Goal: Task Accomplishment & Management: Manage account settings

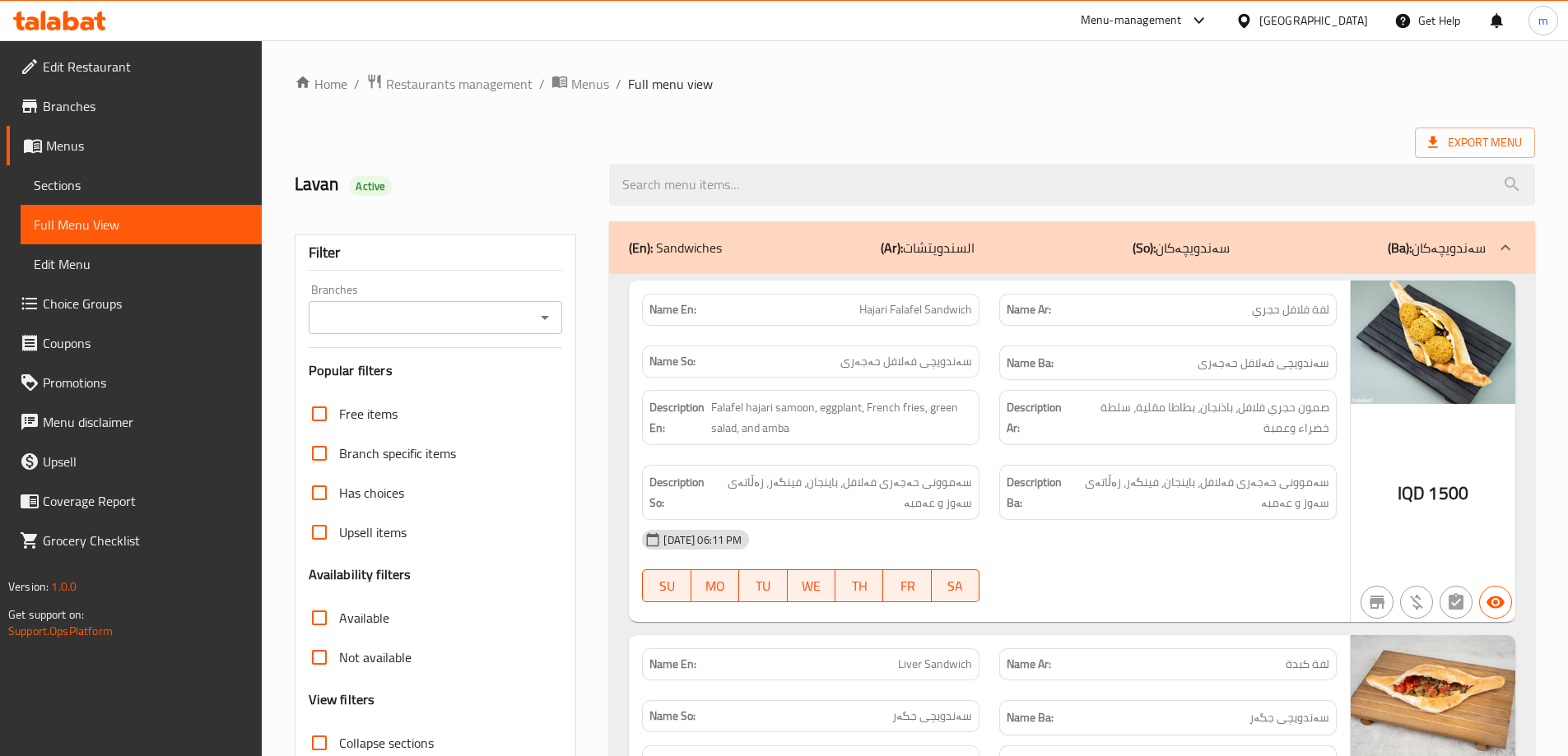
scroll to position [1646, 0]
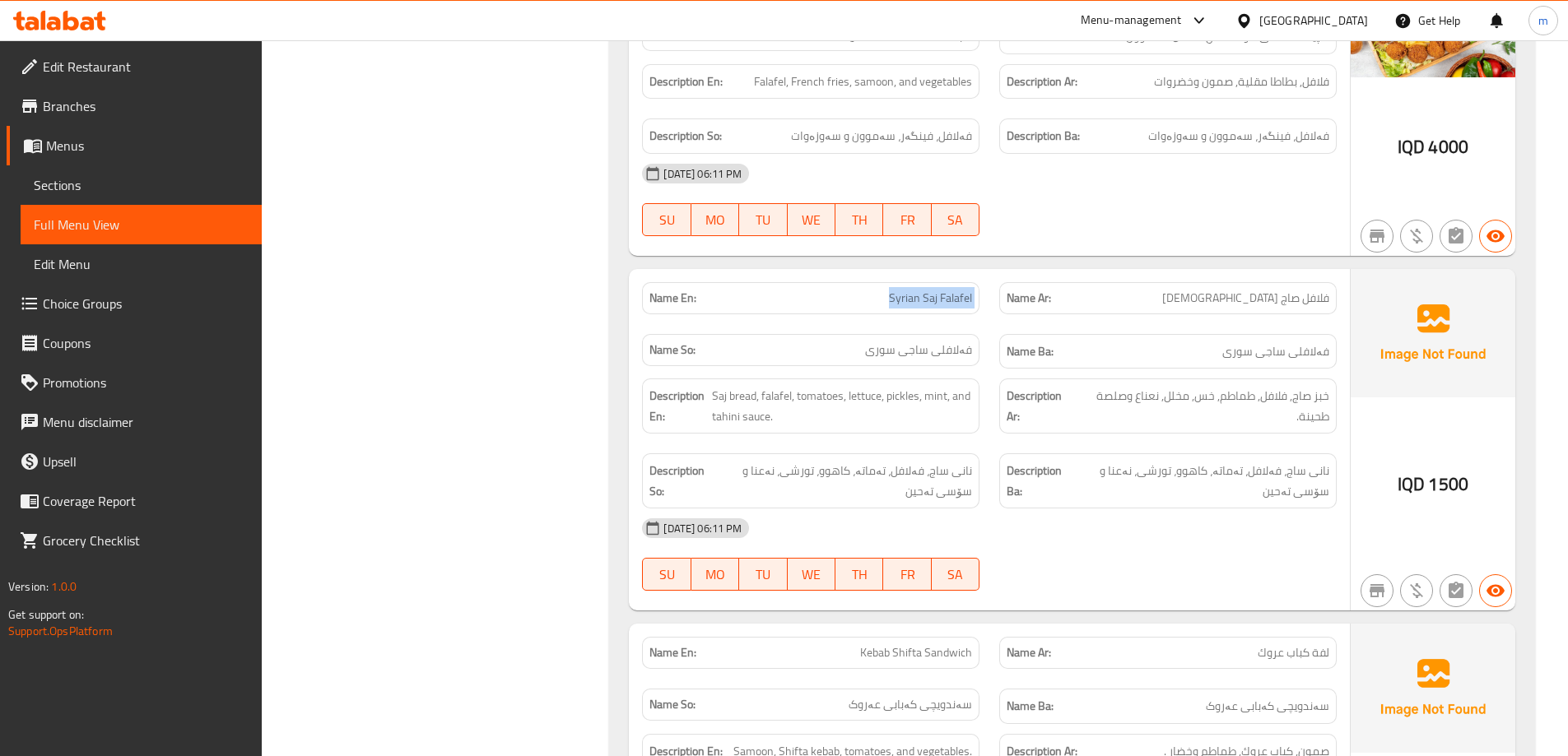
click at [84, 26] on icon at bounding box center [88, 24] width 14 height 14
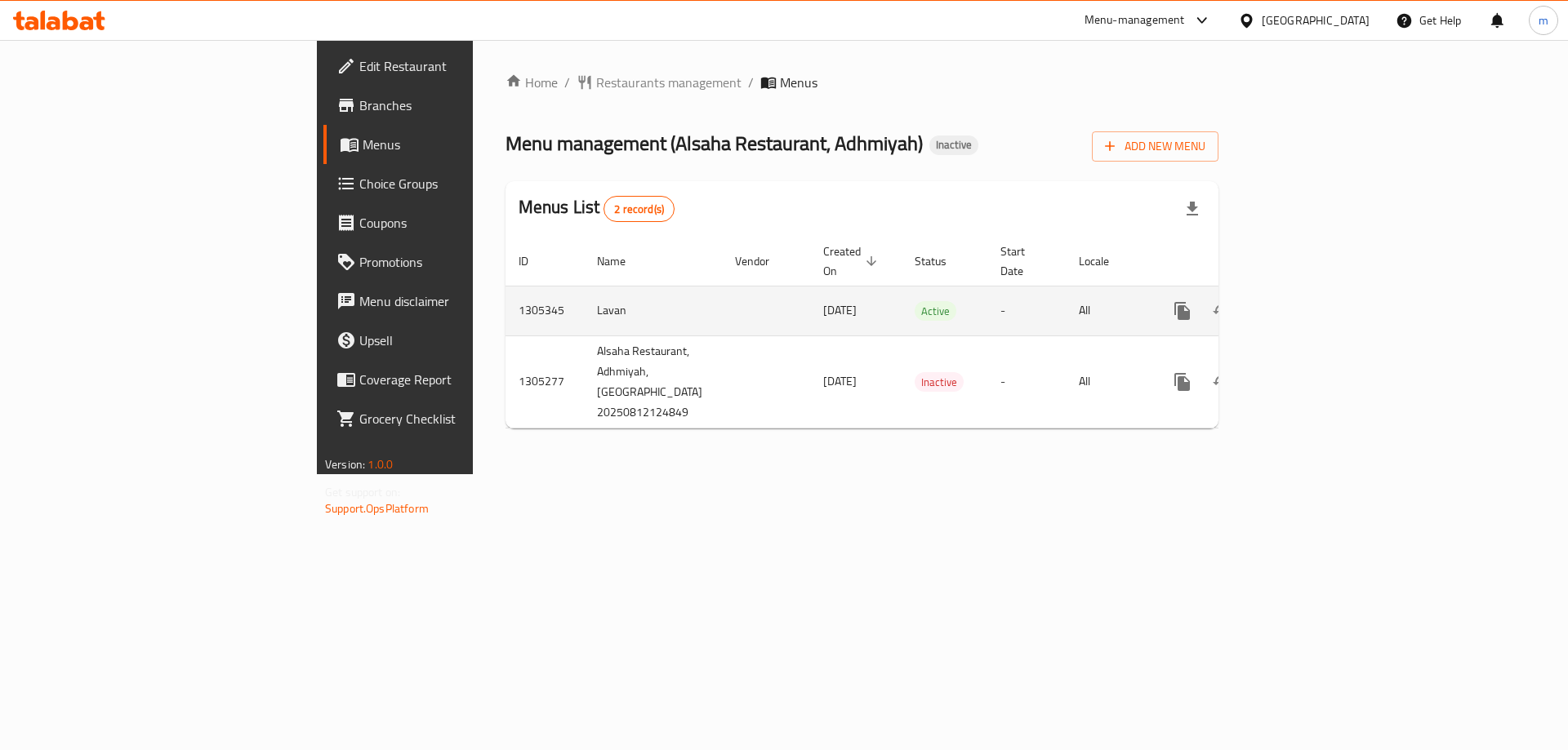
click at [1311, 301] on icon "enhanced table" at bounding box center [1300, 311] width 20 height 20
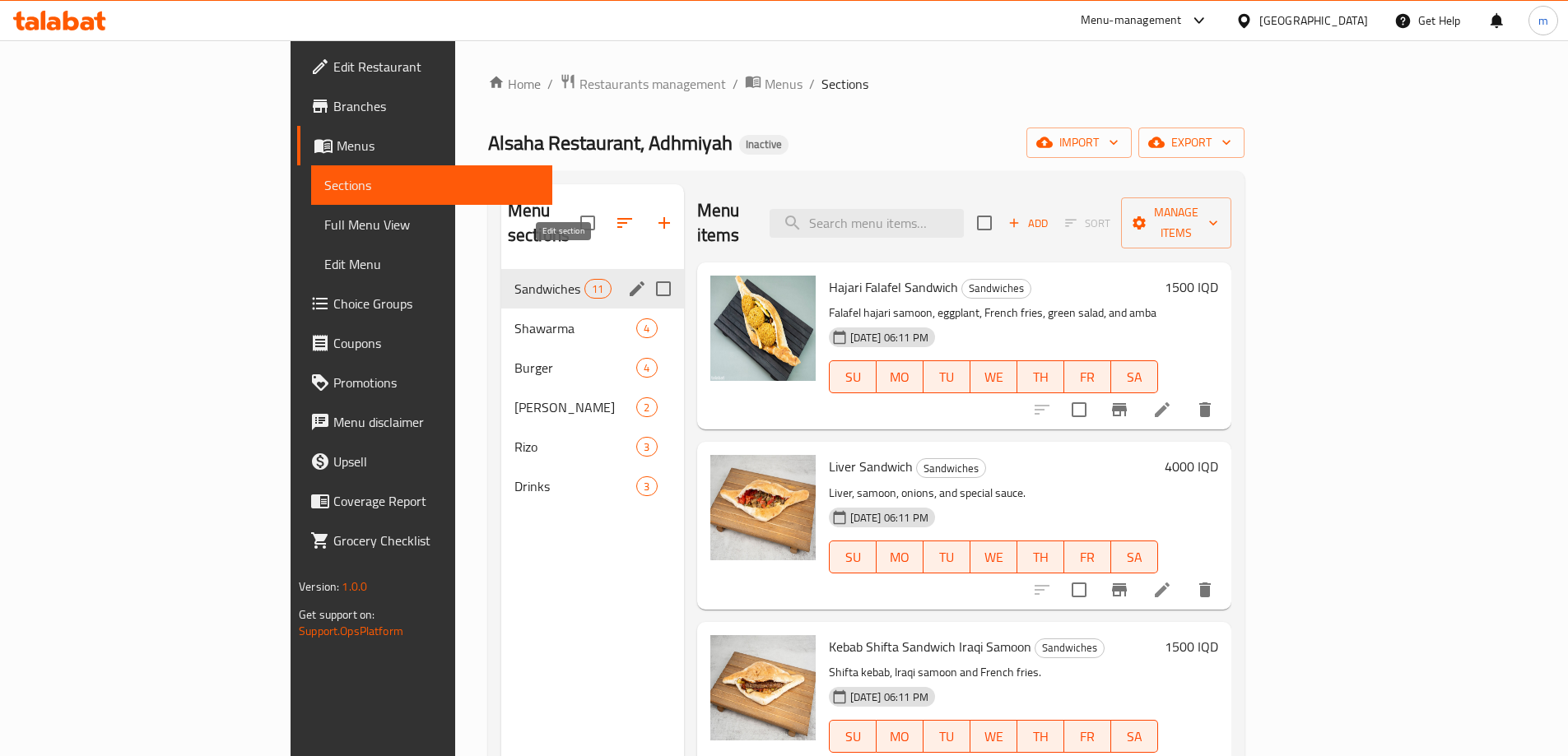
click at [627, 279] on icon "edit" at bounding box center [637, 289] width 20 height 20
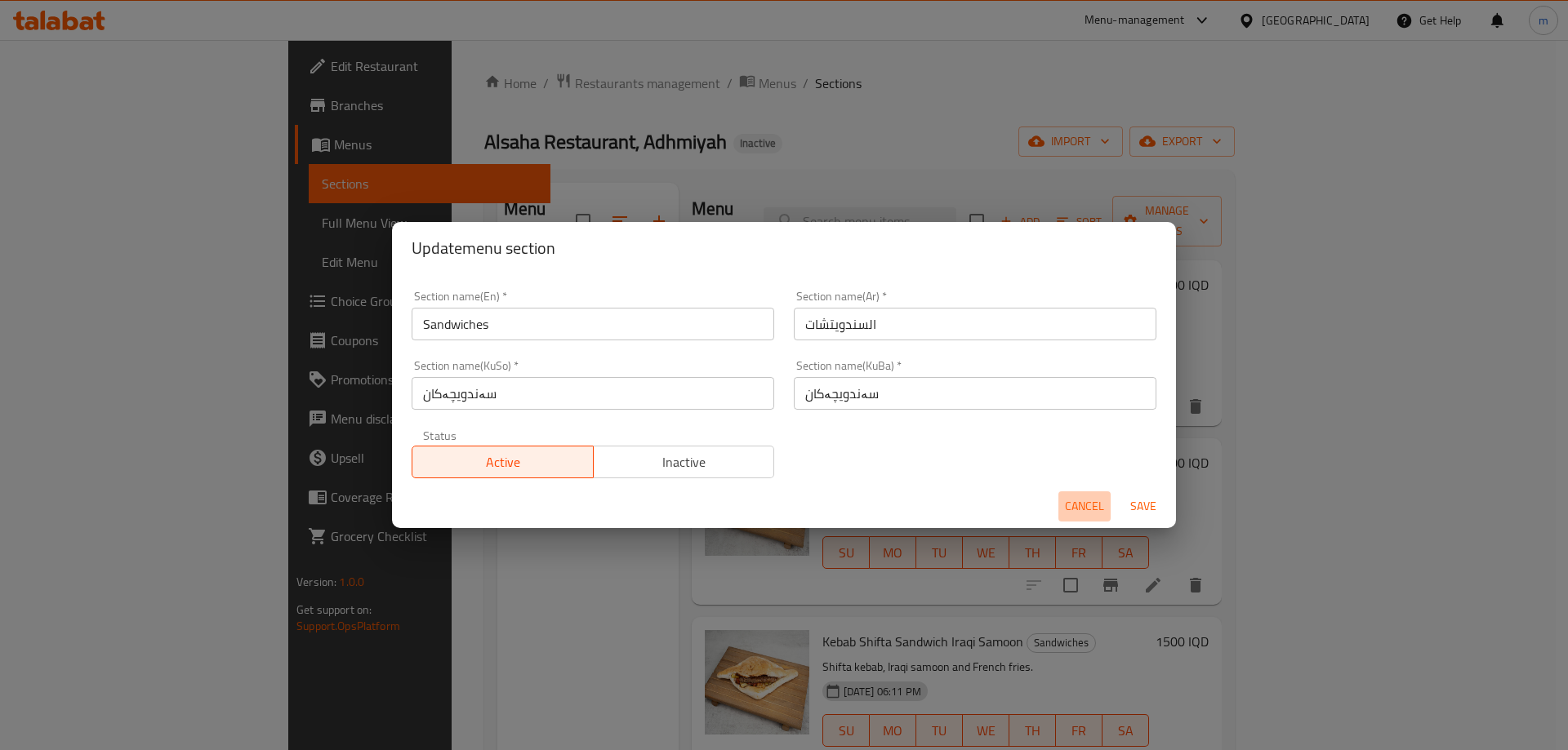
click at [1070, 503] on span "Cancel" at bounding box center [1085, 507] width 39 height 21
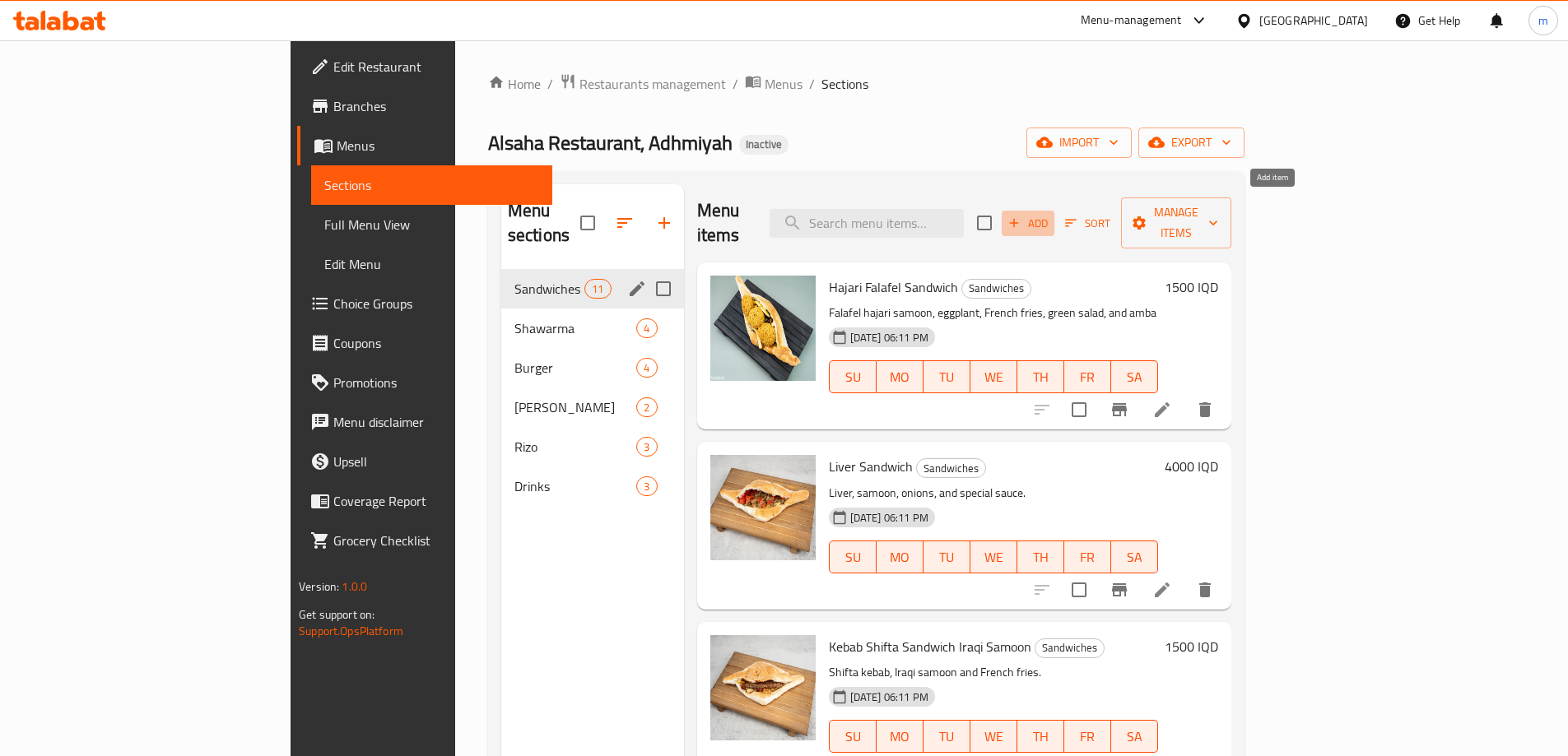
click at [1051, 214] on span "Add" at bounding box center [1028, 223] width 44 height 19
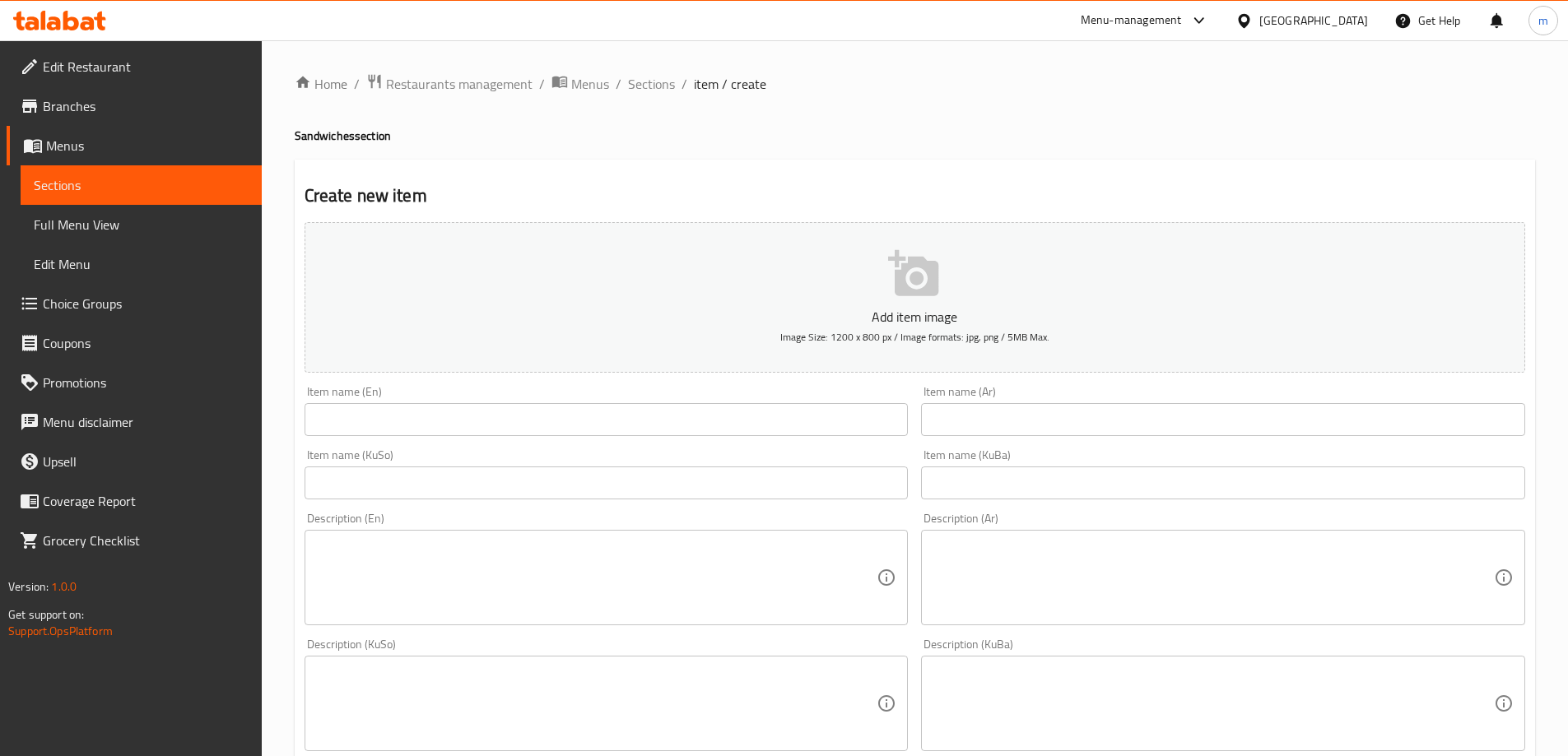
click at [615, 415] on input "text" at bounding box center [606, 419] width 604 height 33
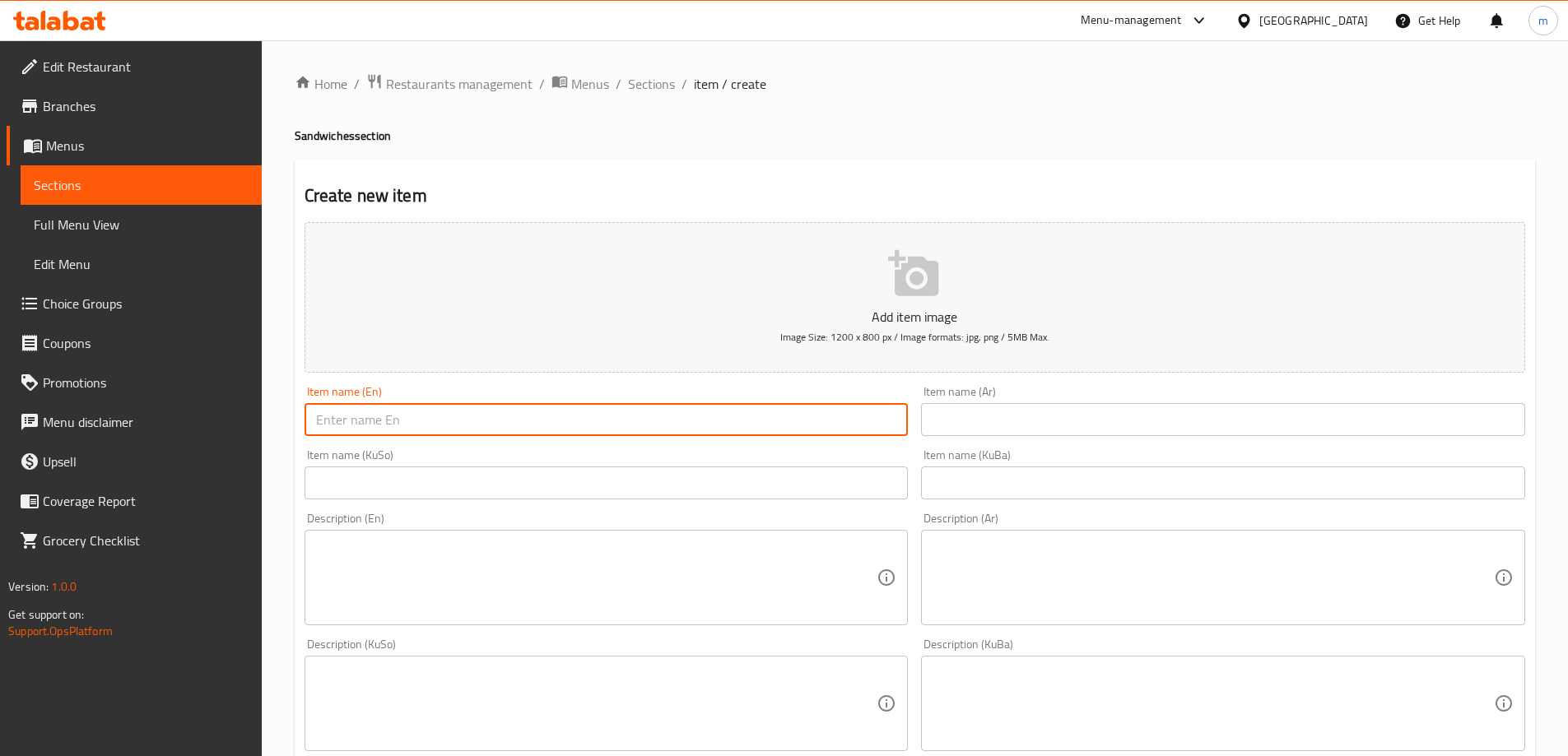
click at [1021, 408] on input "text" at bounding box center [1222, 419] width 604 height 33
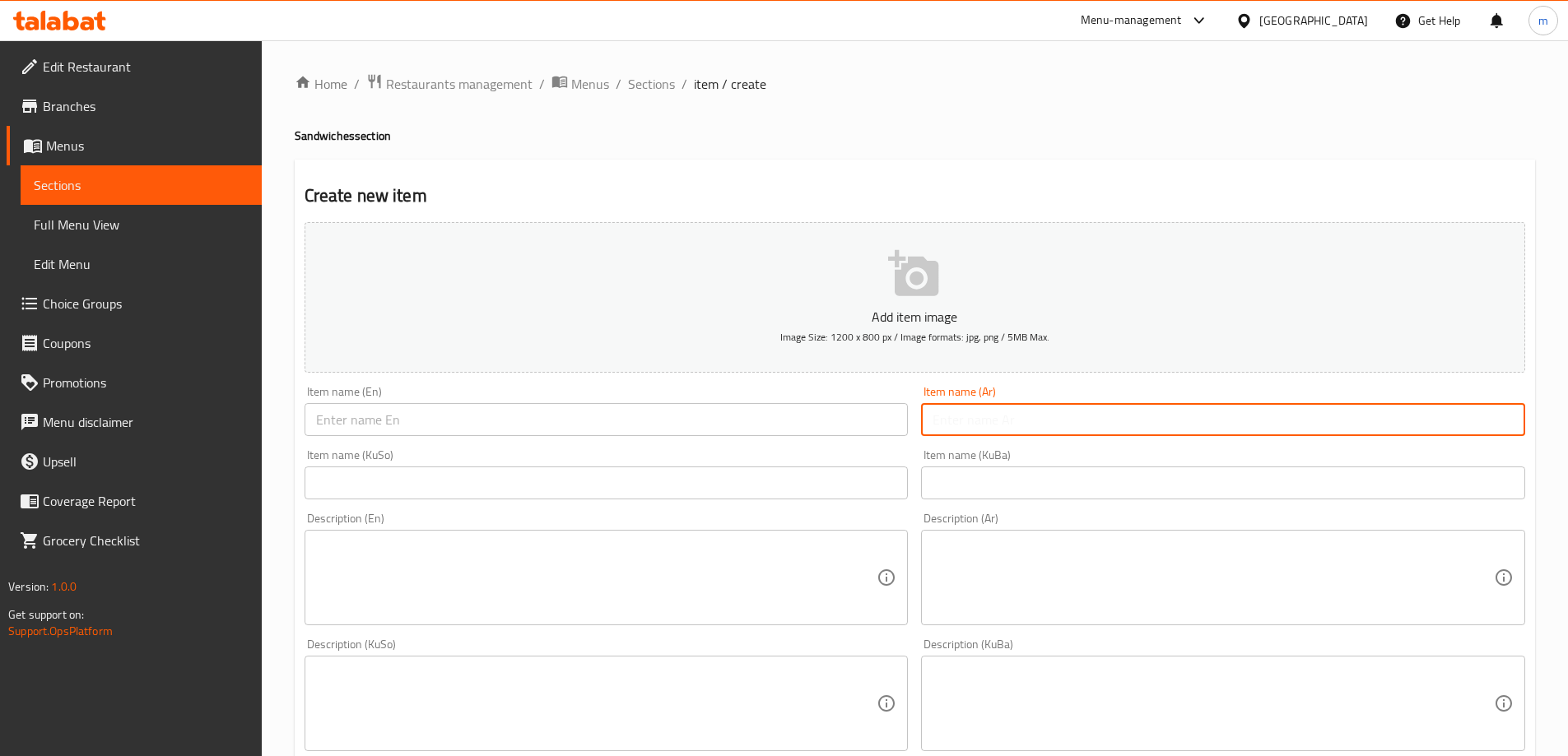
paste input "لفة ستيك صمون فرنسي, شريحة ستيك, خس وصلصة الستيك."
drag, startPoint x: 1327, startPoint y: 416, endPoint x: 987, endPoint y: 413, distance: 340.0
click at [987, 413] on input "لفة ستيك صمون فرنسي, شريحة ستيك, خس وصلصة الستيك." at bounding box center [1222, 419] width 604 height 33
type input "لفة ستيك"
click at [1056, 581] on textarea at bounding box center [1213, 578] width 562 height 78
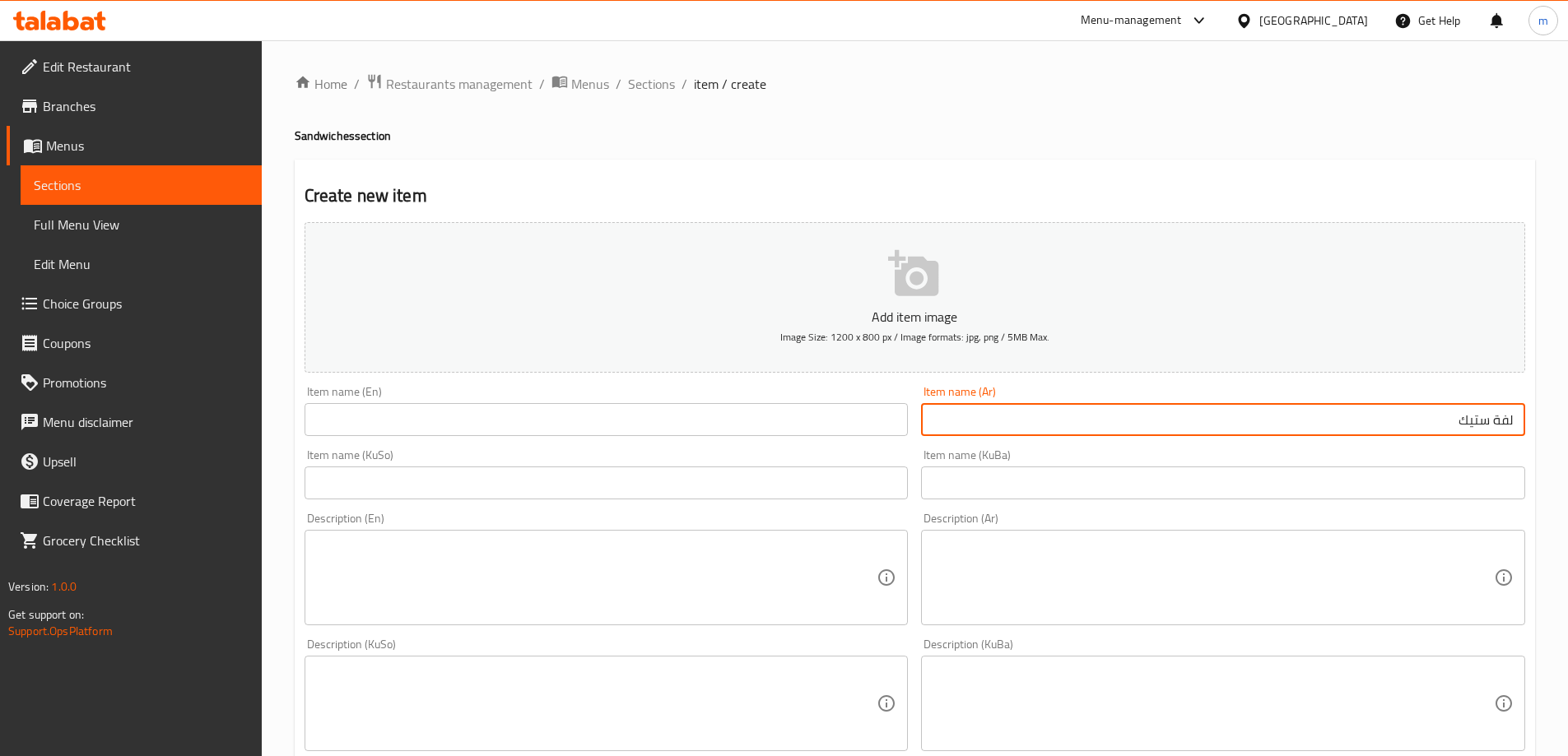
paste textarea "صمون فرنسي, شريحة ستيك, خس وصلصة الستيك."
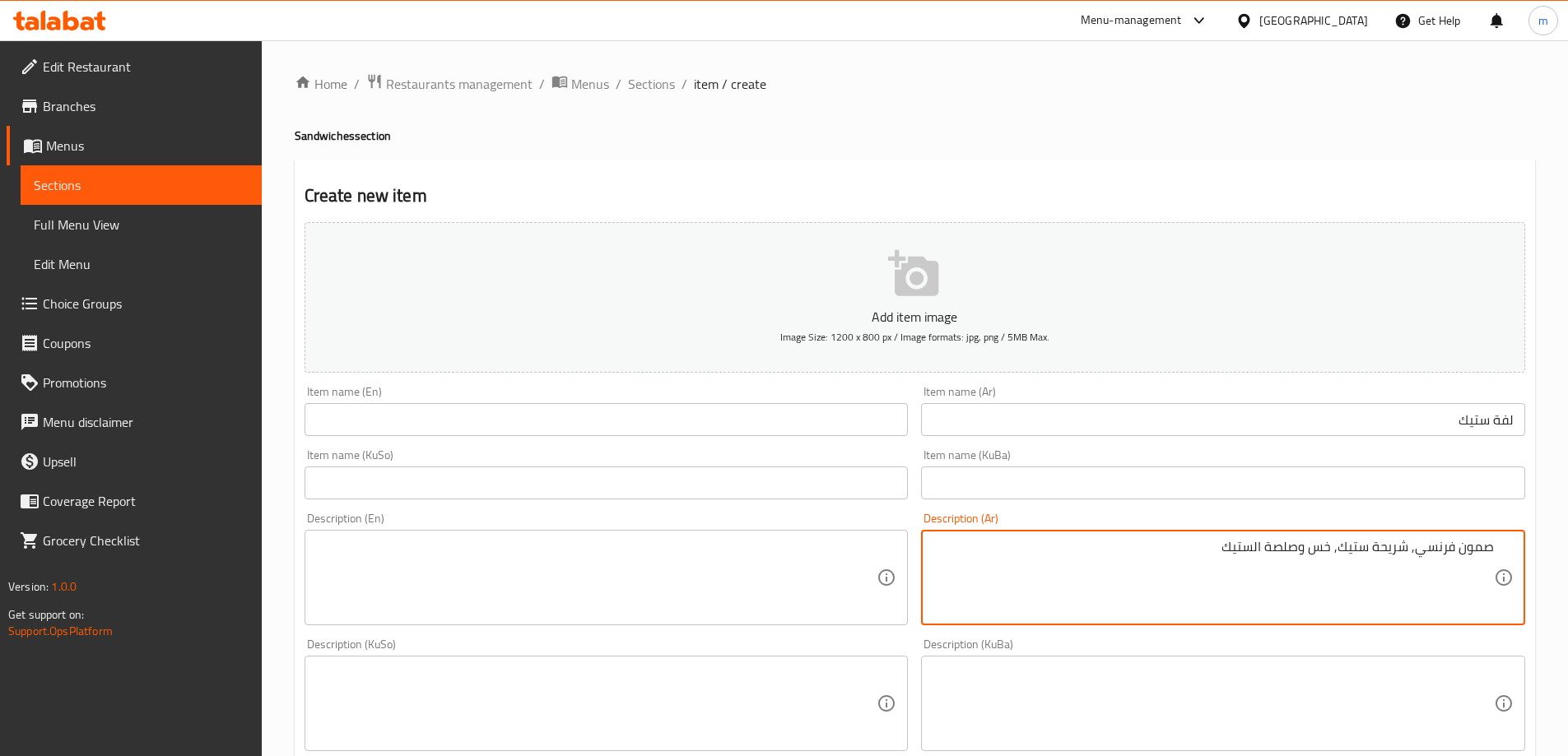
drag, startPoint x: 1445, startPoint y: 546, endPoint x: 1553, endPoint y: 536, distance: 108.5
click at [1553, 536] on div "Home / Restaurants management / Menus / Sections / item / create Sandwiches sec…" at bounding box center [915, 696] width 1306 height 1312
click at [1256, 545] on textarea "صمون فرنسي, شريحة ستيك, خس وصلصة الستيك" at bounding box center [1213, 578] width 562 height 78
type textarea "صمون فرنسي, شريحة ستيك, خس وصلصة ستيك"
click at [1360, 426] on input "لفة ستيك" at bounding box center [1222, 419] width 604 height 33
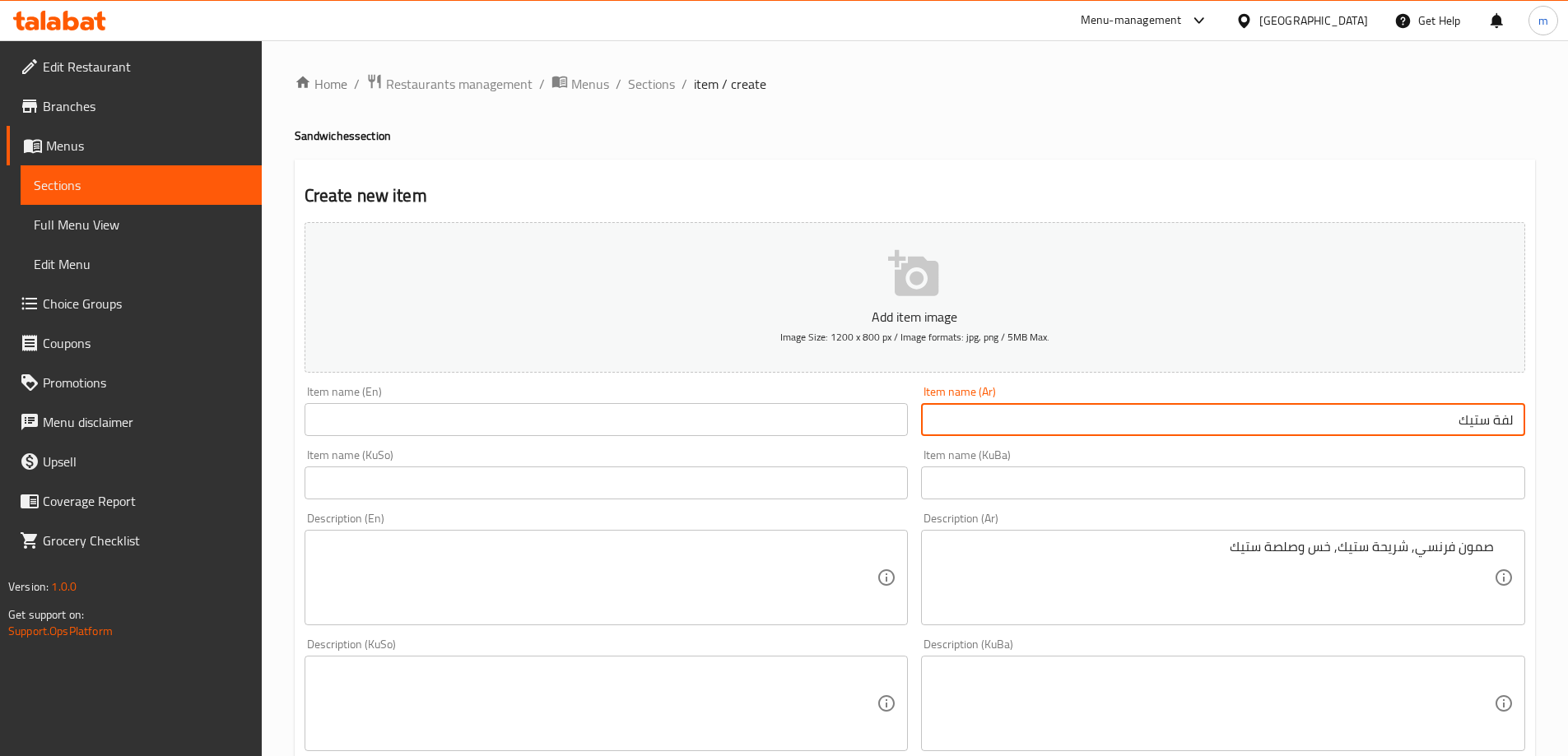
click at [1360, 426] on input "لفة ستيك" at bounding box center [1222, 419] width 604 height 33
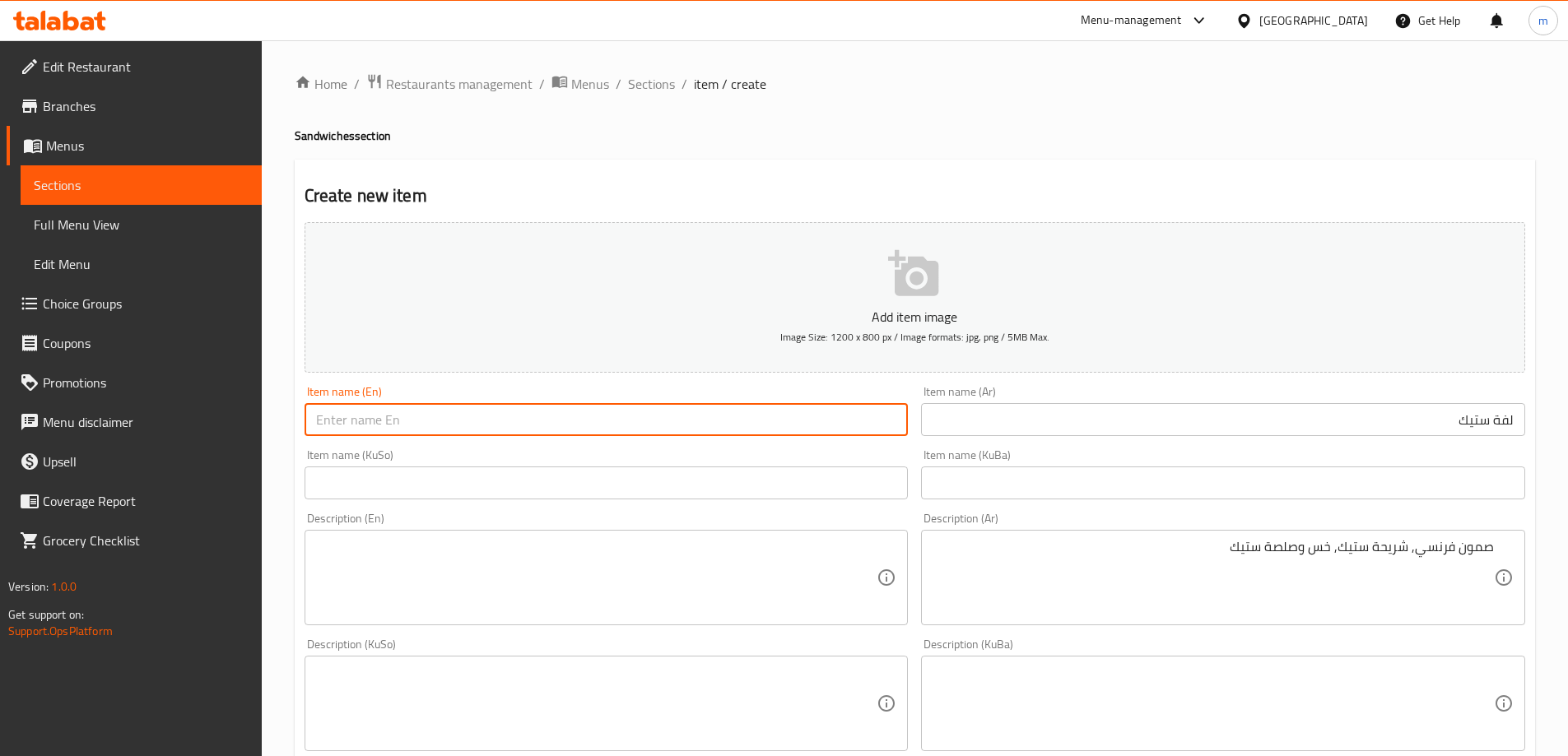
click at [736, 404] on input "text" at bounding box center [606, 419] width 604 height 33
type input "ش"
type input "Steak Sandwich"
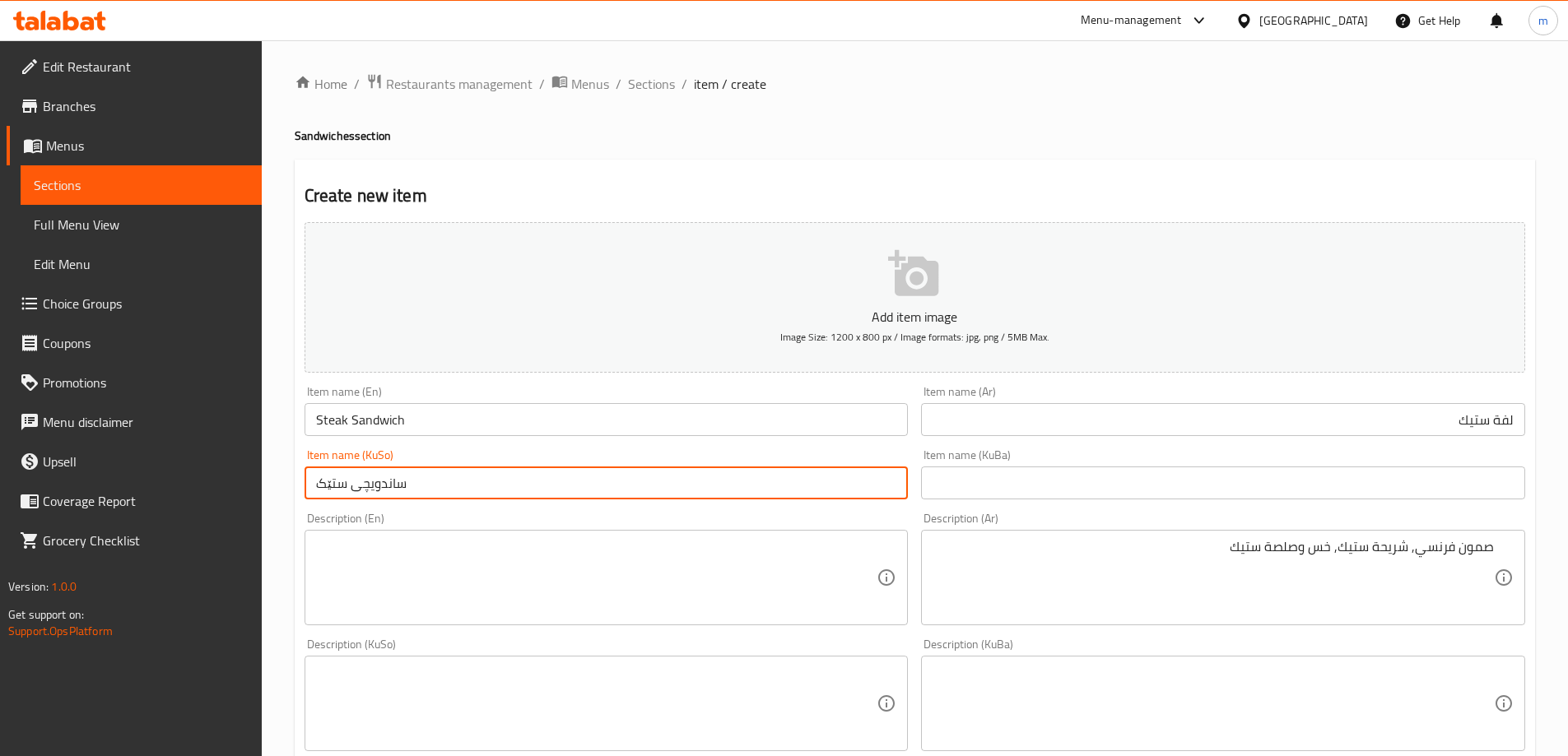
click at [657, 482] on input "ساندویچی ستێک" at bounding box center [606, 483] width 604 height 33
type input "ساندویچی ستێک"
click at [978, 461] on div "Item name (KuBa) Item name (KuBa)" at bounding box center [1222, 474] width 604 height 50
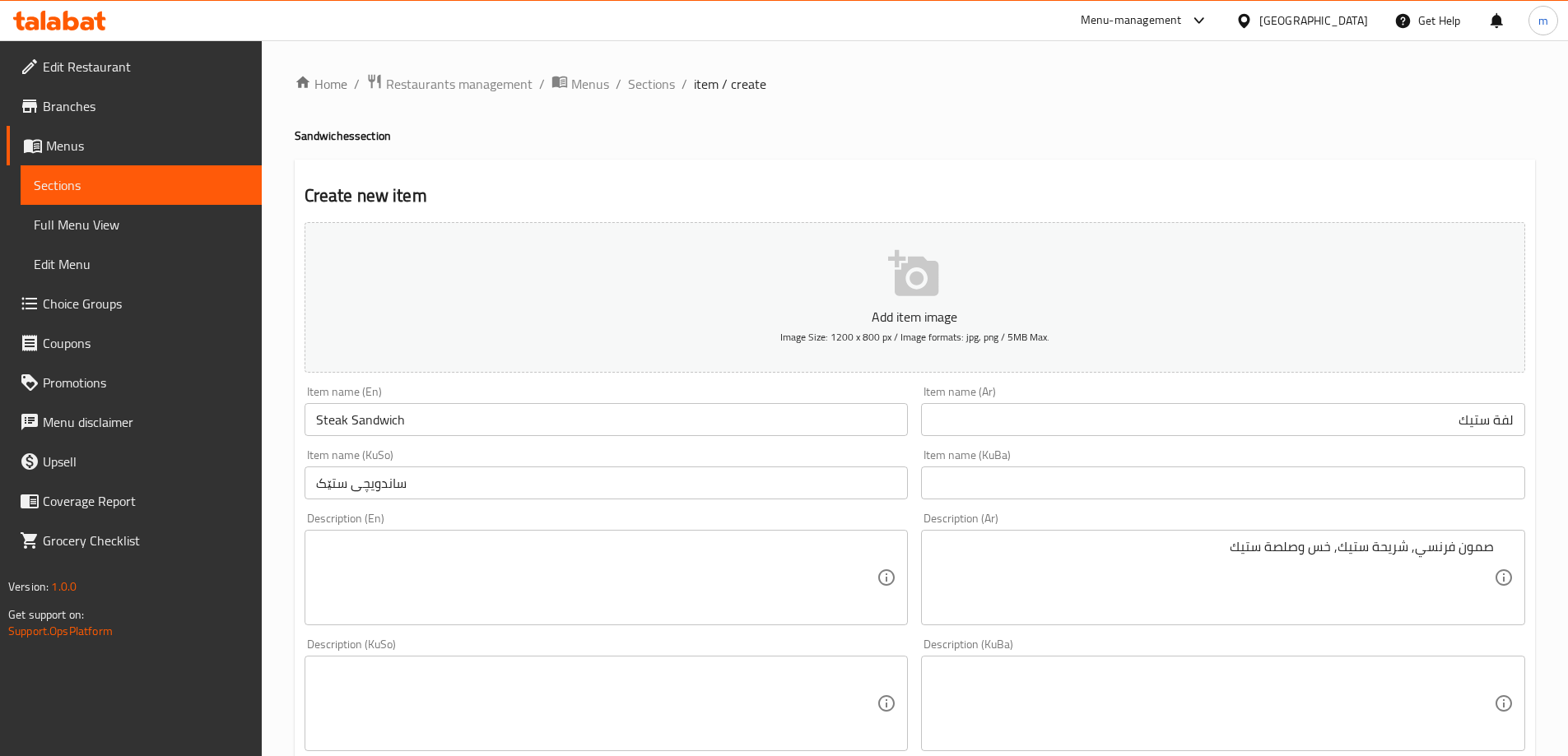
click at [978, 477] on input "text" at bounding box center [1222, 483] width 604 height 33
paste input "ساندویچی ستێک"
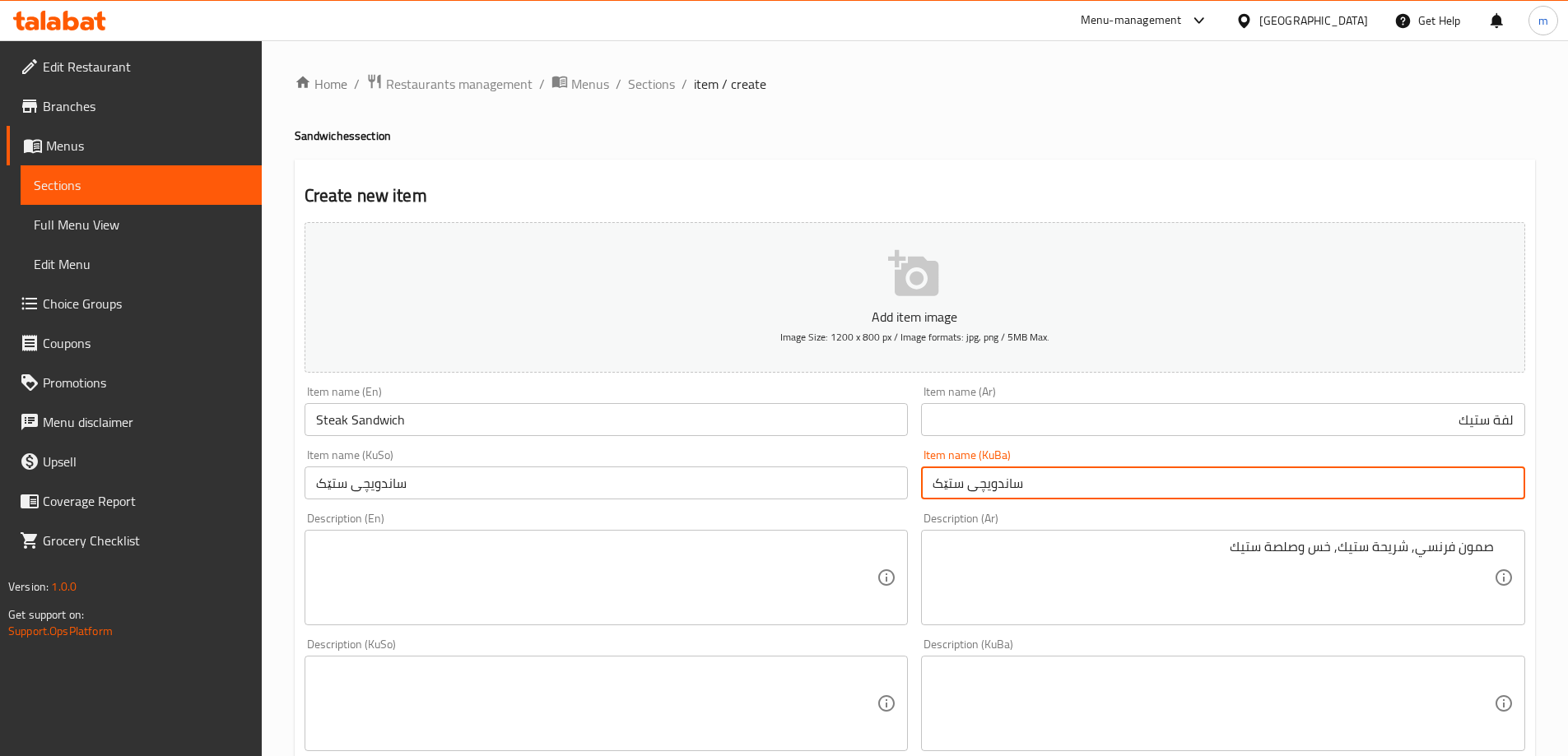
type input "ساندویچی ستێک"
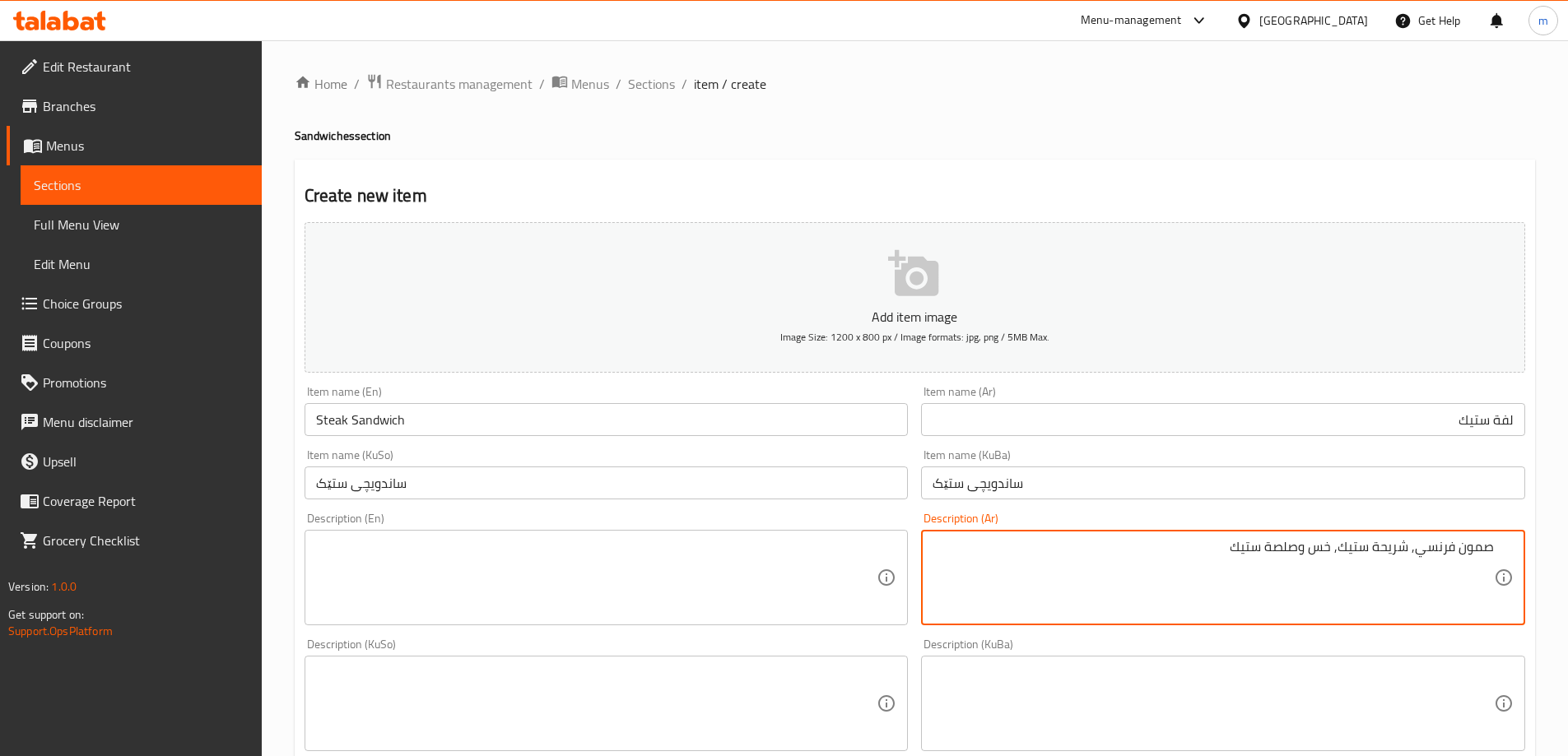
click at [538, 580] on textarea at bounding box center [597, 578] width 562 height 78
paste textarea "صمون فرنسي, شريحة ستيك, خس وصلصة ستيك"
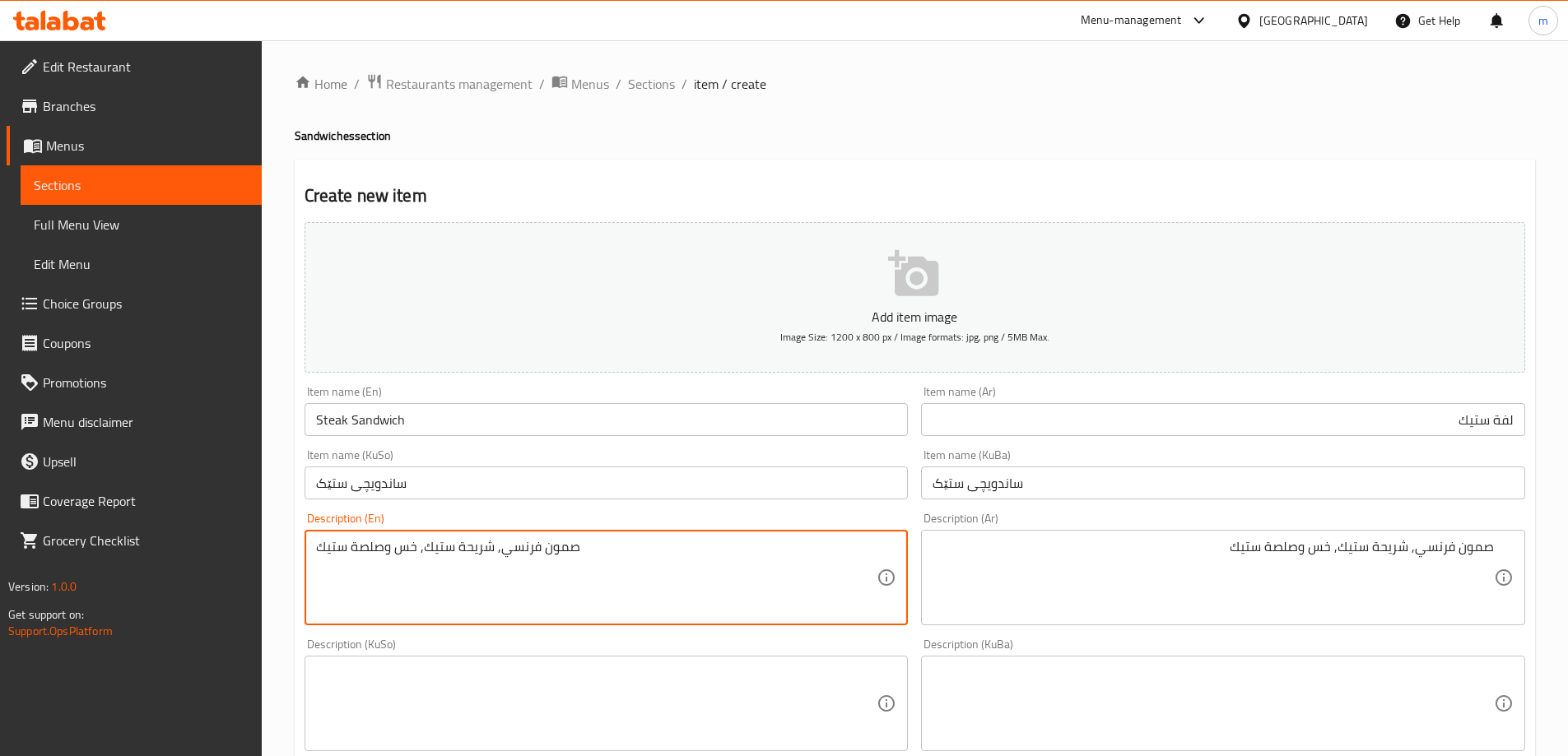
click at [599, 554] on textarea "صمون فرنسي, شريحة ستيك, خس وصلصة ستيك" at bounding box center [597, 578] width 562 height 78
click at [1398, 547] on textarea "صمون فرنسي, شريحة ستيك, خس وصلصة ستيك" at bounding box center [1213, 578] width 562 height 78
click at [1325, 544] on textarea "صمون فرنسي, شريحة ستيك, خس وصلصة ستيك" at bounding box center [1213, 578] width 562 height 78
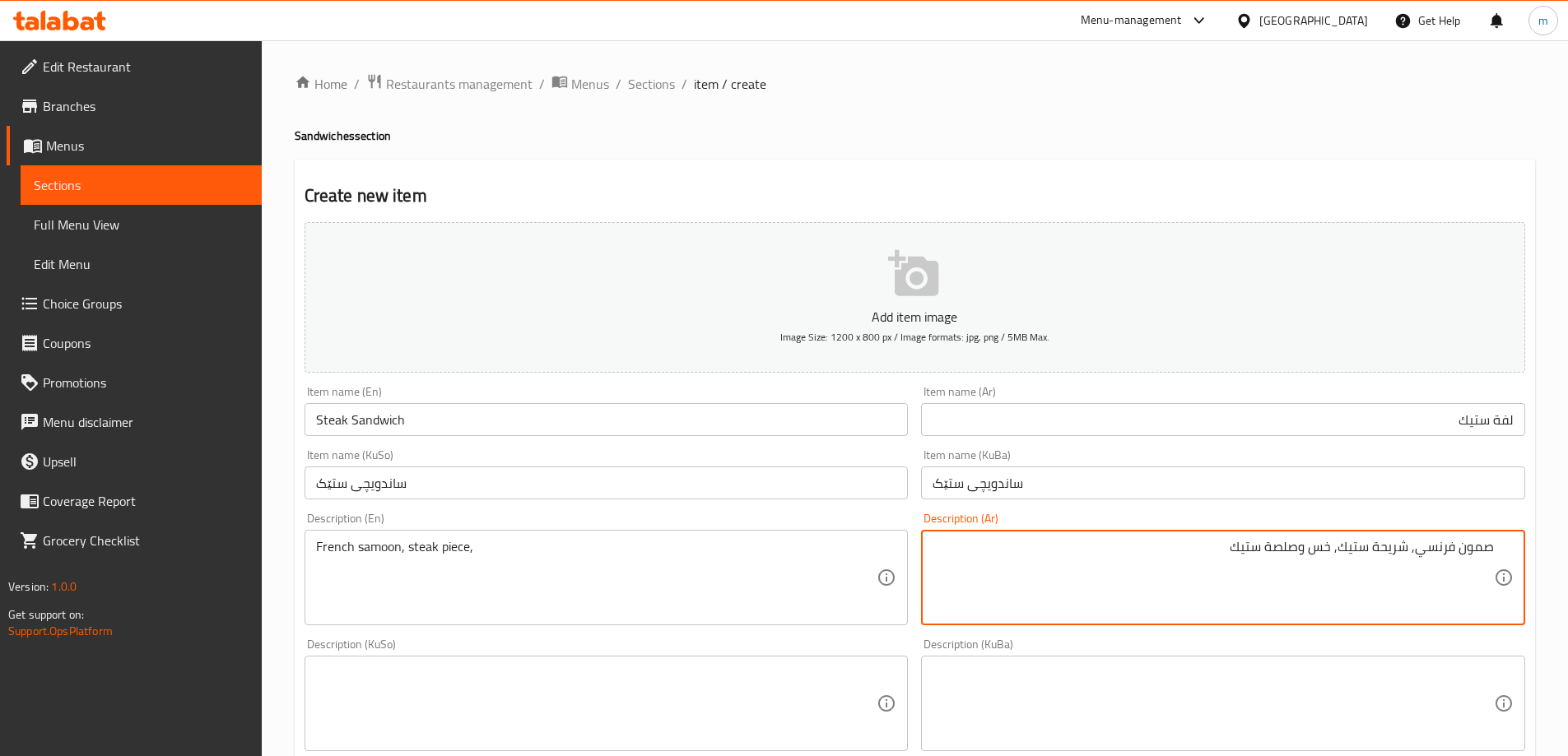
drag, startPoint x: 527, startPoint y: 565, endPoint x: 599, endPoint y: 539, distance: 76.6
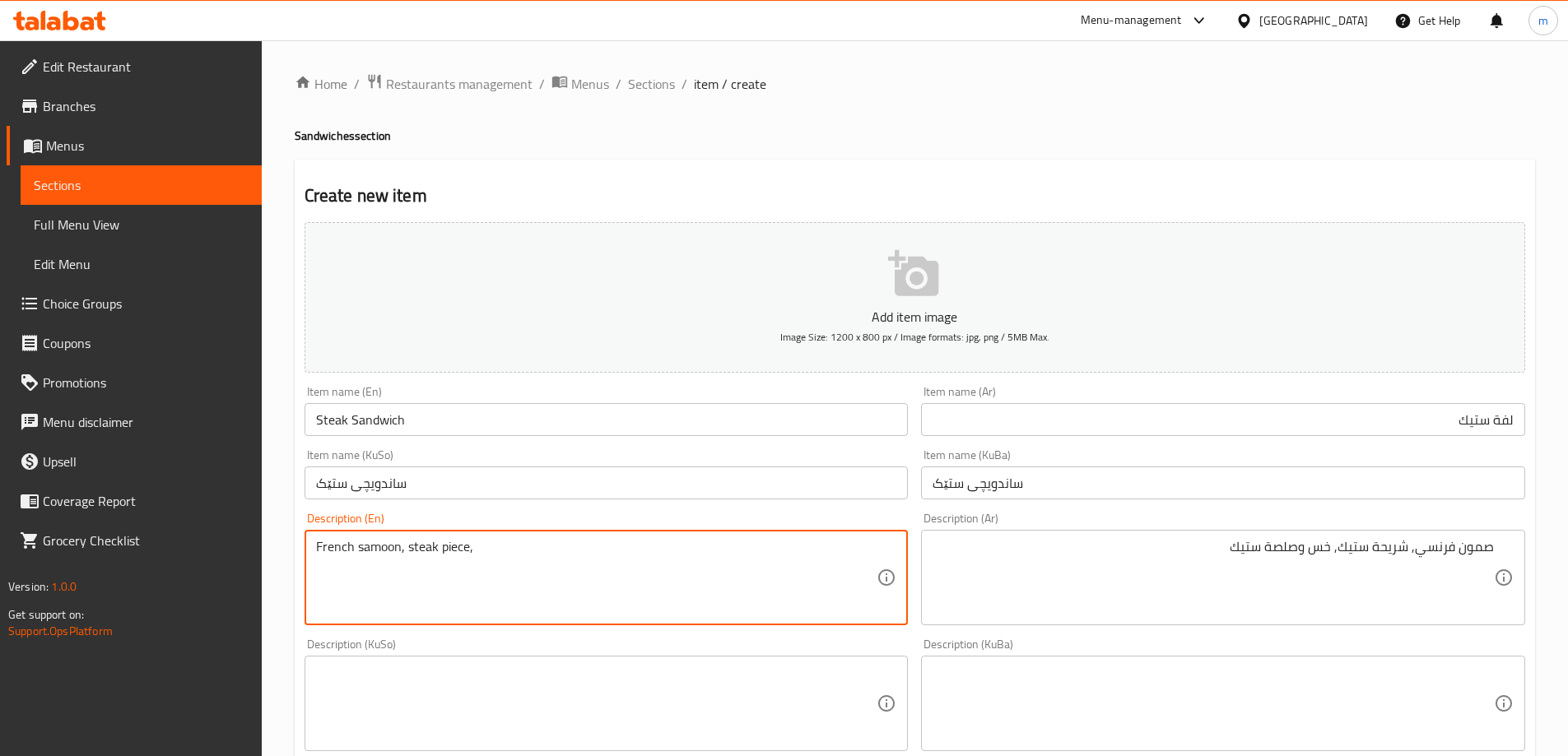
paste textarea "Lettuce"
click at [473, 542] on textarea "French samoon, steak piece, Lettuce" at bounding box center [597, 578] width 562 height 78
click at [481, 542] on textarea "French samoon, steak piece, Lettuce" at bounding box center [597, 578] width 562 height 78
click at [539, 545] on textarea "French samoon, steak piece, lettuce" at bounding box center [597, 578] width 562 height 78
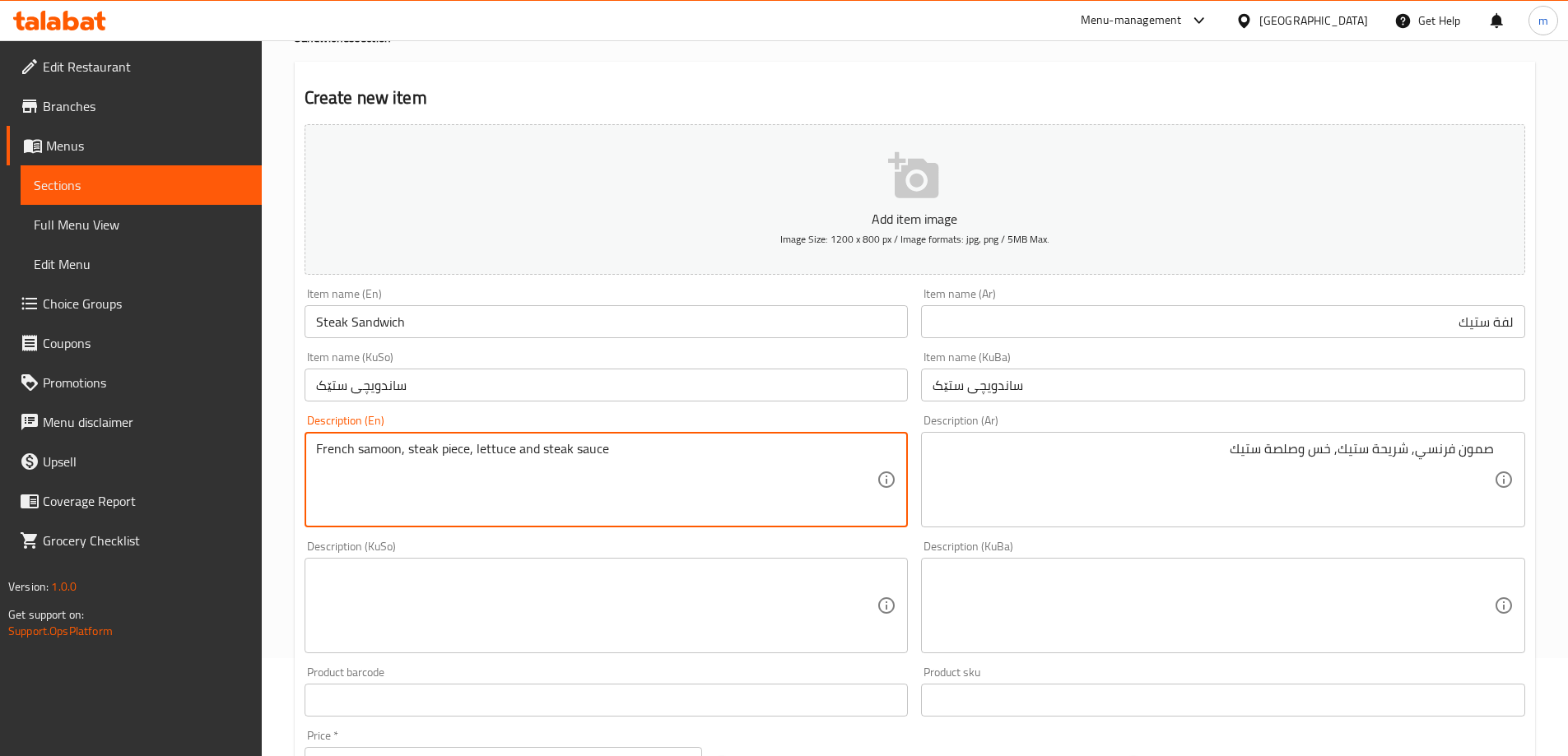
scroll to position [137, 0]
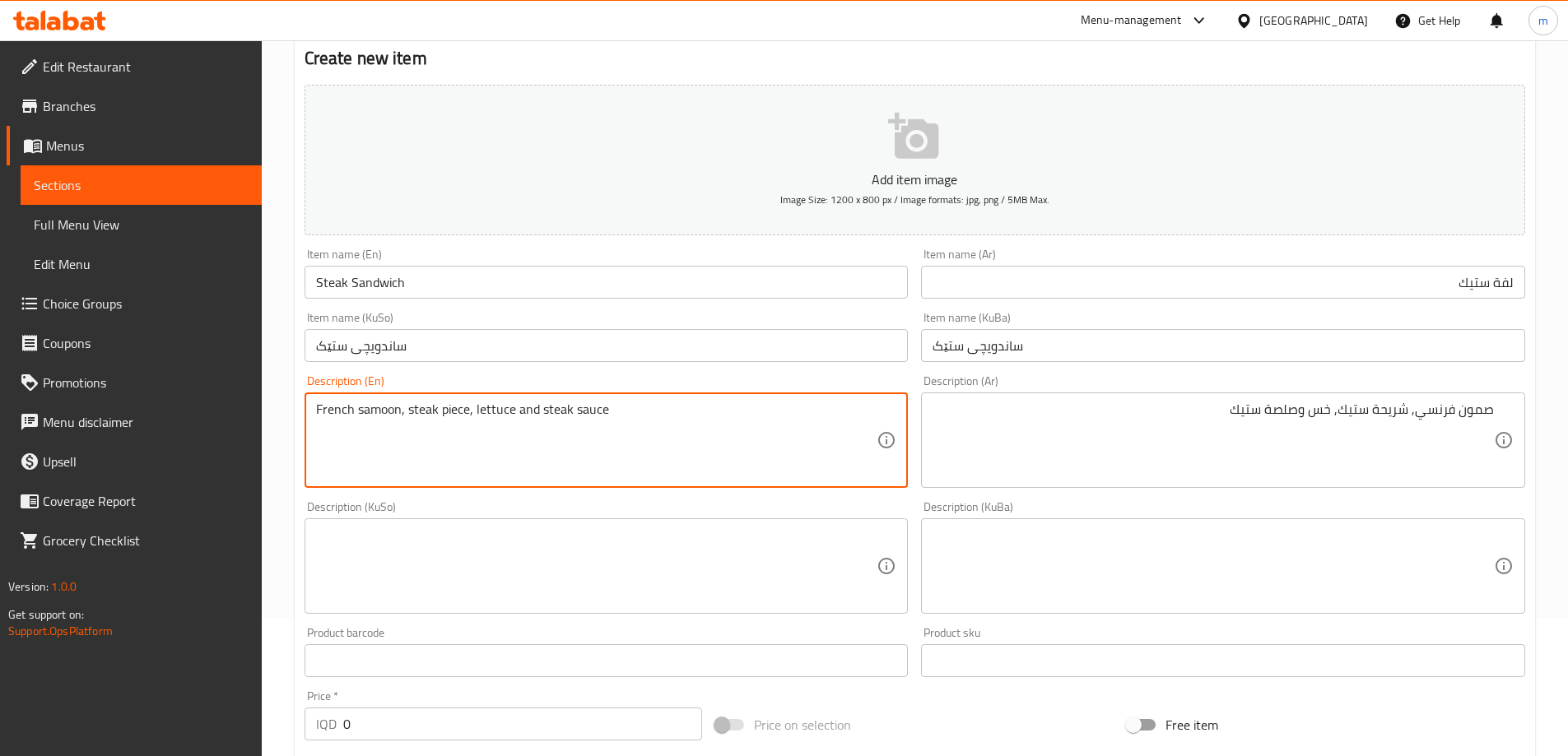
type textarea "French samoon, steak piece, lettuce and steak sauce"
click at [573, 567] on textarea at bounding box center [597, 566] width 562 height 78
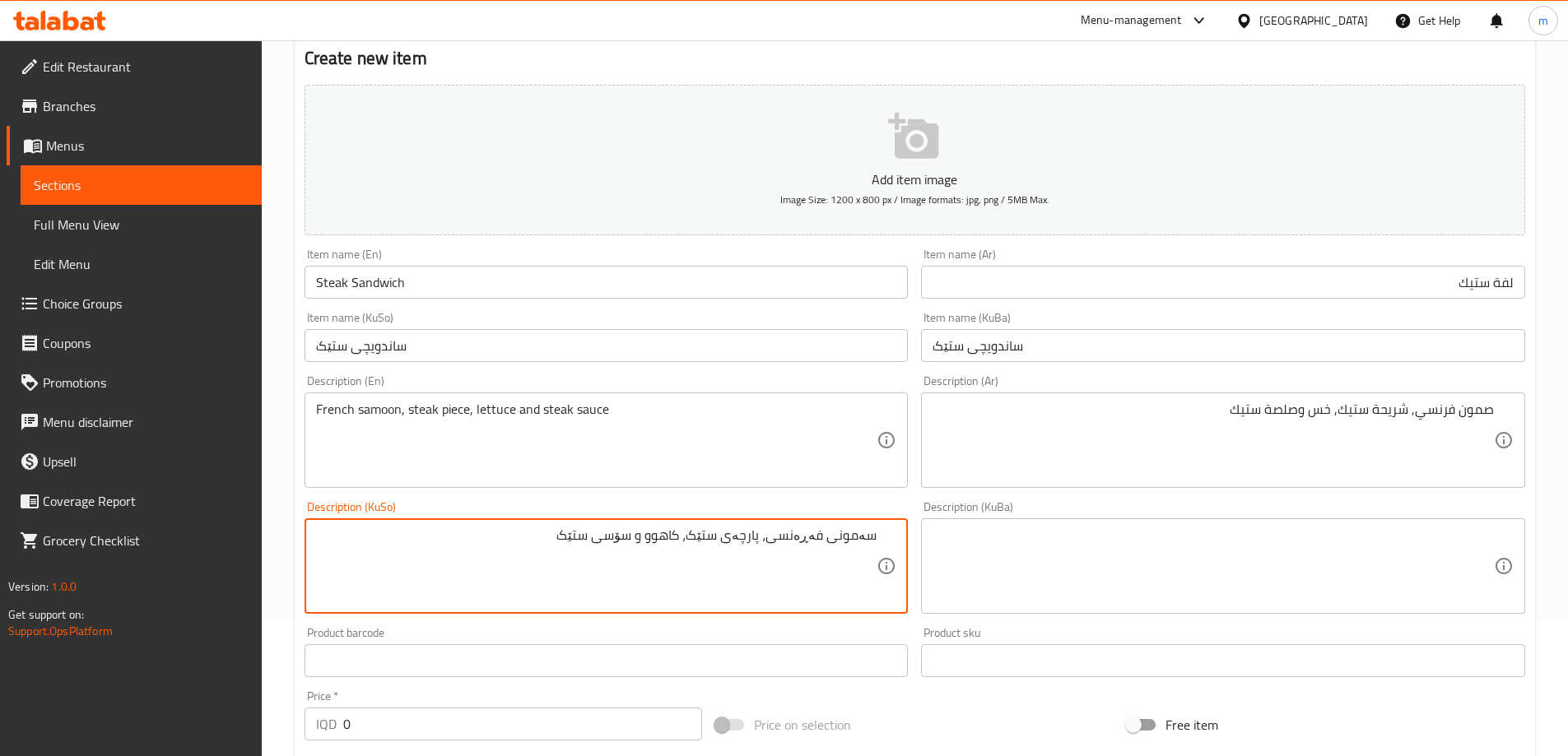
click at [717, 533] on textarea "سەمونی فەڕەنسی، پارچەی ستێک، کاهوو و سۆسی ستێک" at bounding box center [597, 566] width 562 height 78
type textarea "سەمونی فەڕەنسی، پارچەی ستێک، کاهوو و سۆسی ستێک"
click at [919, 508] on div "Description (KuBa) Description (KuBa)" at bounding box center [1223, 558] width 617 height 126
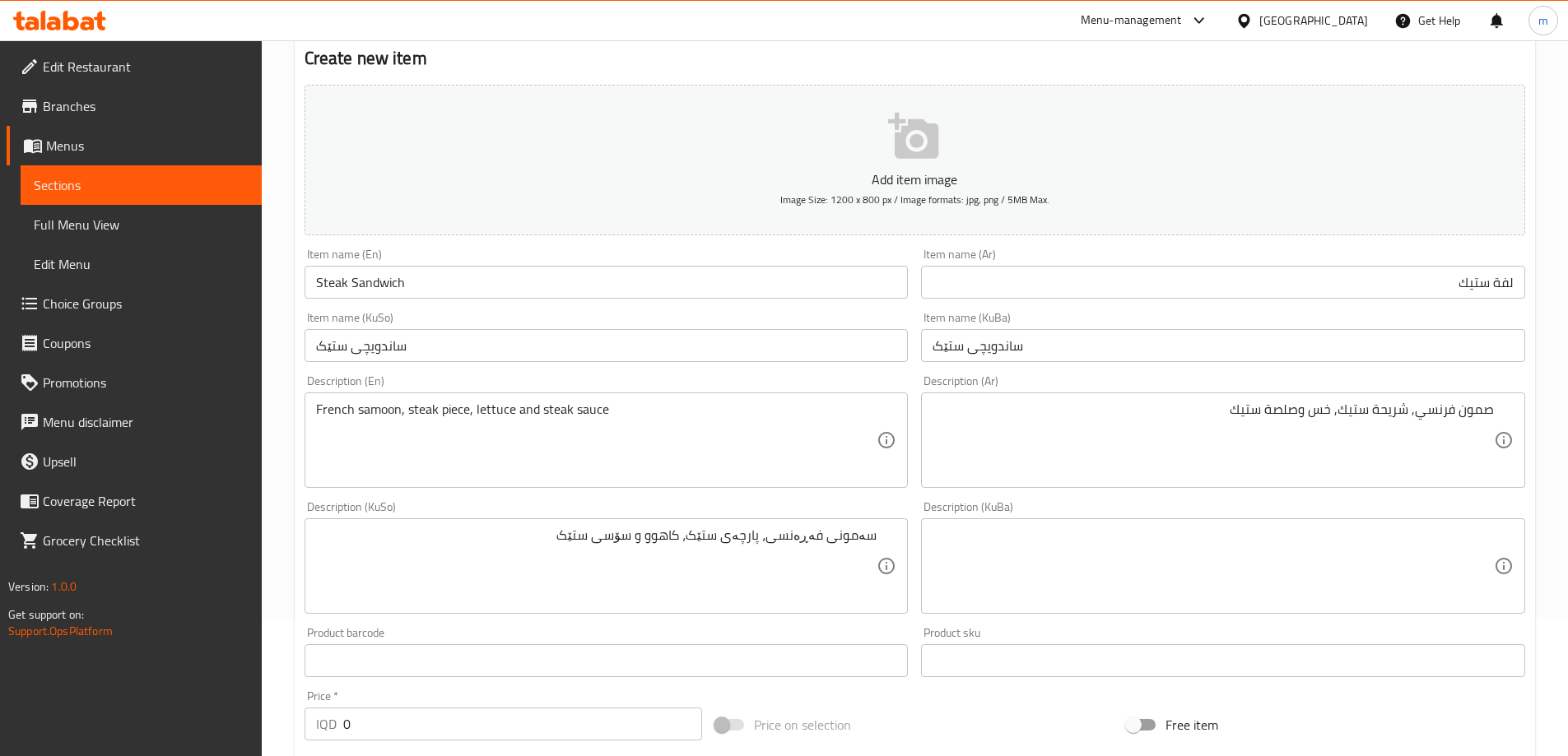
scroll to position [274, 0]
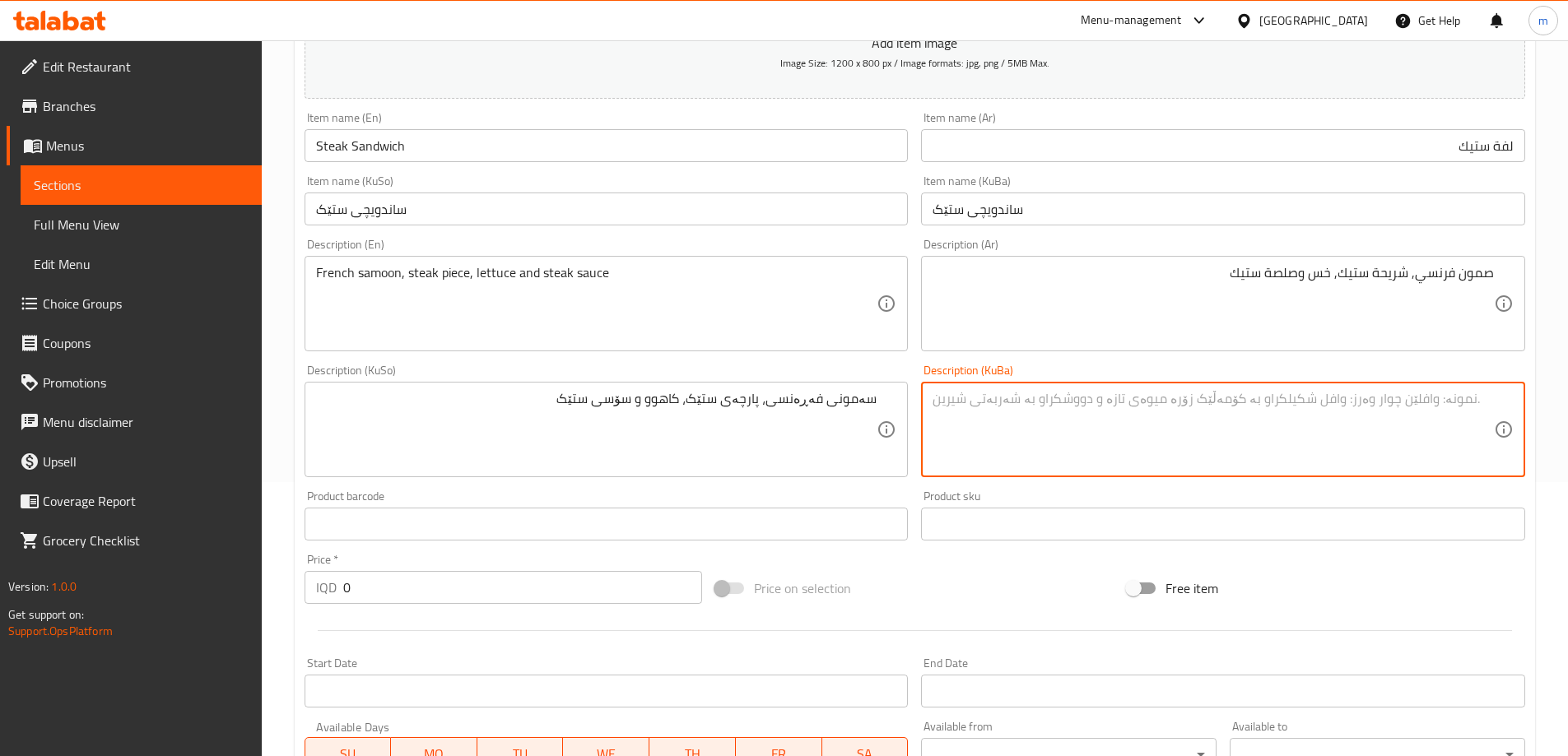
click at [1070, 420] on textarea at bounding box center [1213, 430] width 562 height 78
paste textarea "سەمونی فەڕەنسی، پارچەی ستێک، کاهوو و سۆسی ستێک"
type textarea "سەمونی فەڕەنسی، پارچەی ستێک، کاهوو و سۆسی ستێک"
click at [539, 583] on input "0" at bounding box center [522, 587] width 360 height 33
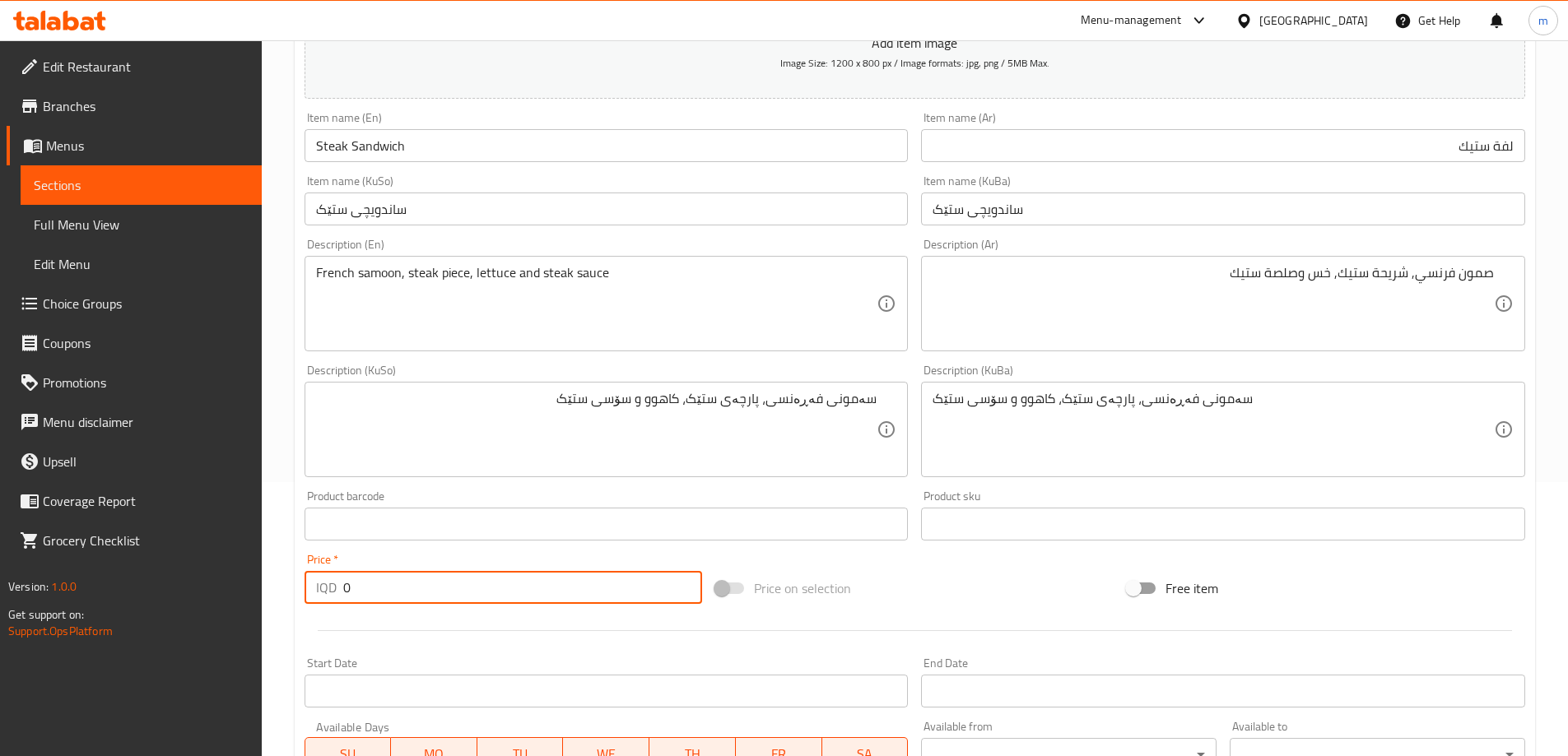
click at [539, 583] on input "0" at bounding box center [522, 587] width 360 height 33
type input "1500"
click at [931, 461] on div "سەمونی فەڕەنسی، پارچەی ستێک، کاهوو و سۆسی ستێک Description (KuBa)" at bounding box center [1222, 429] width 604 height 96
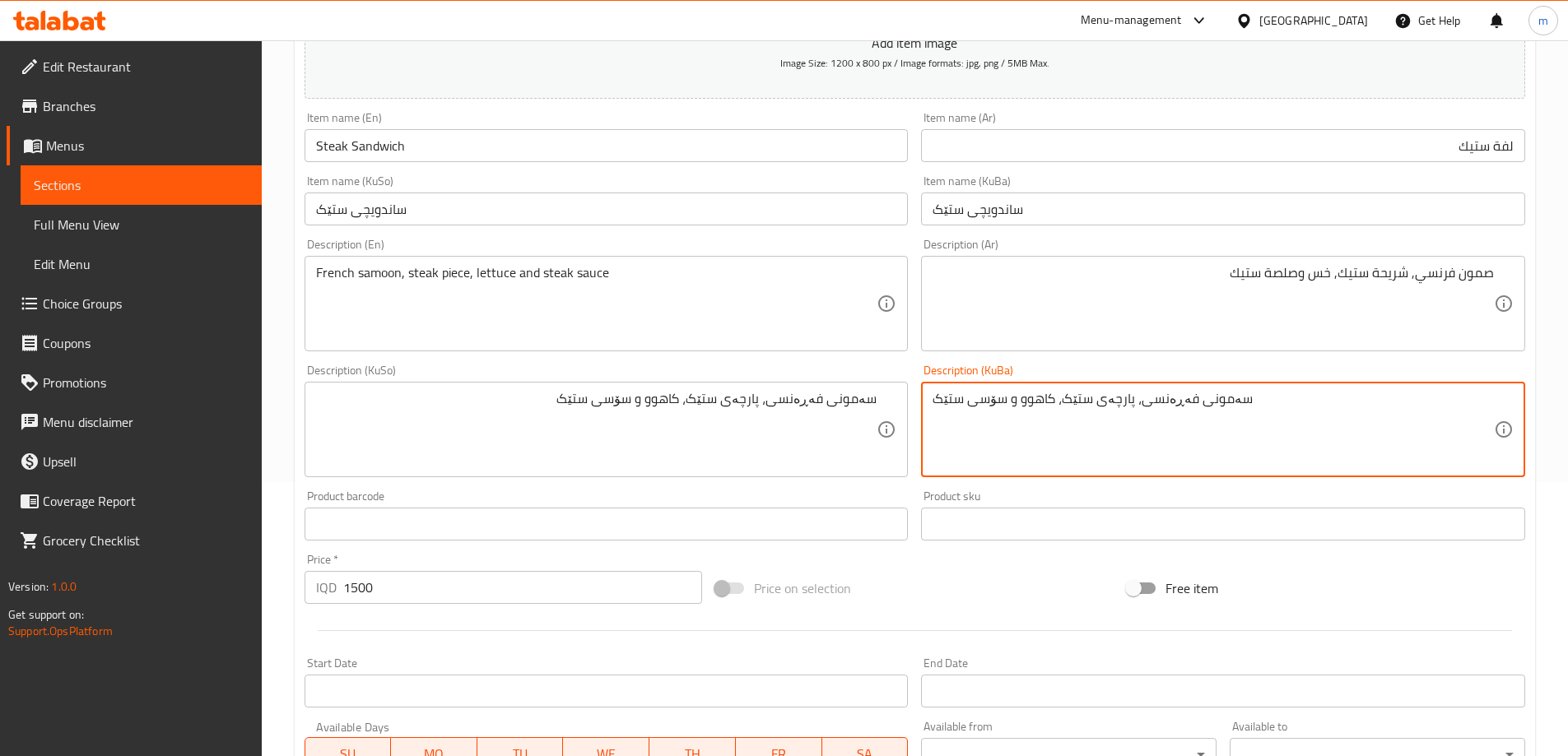
click at [900, 495] on div "Product barcode Product barcode" at bounding box center [606, 515] width 604 height 50
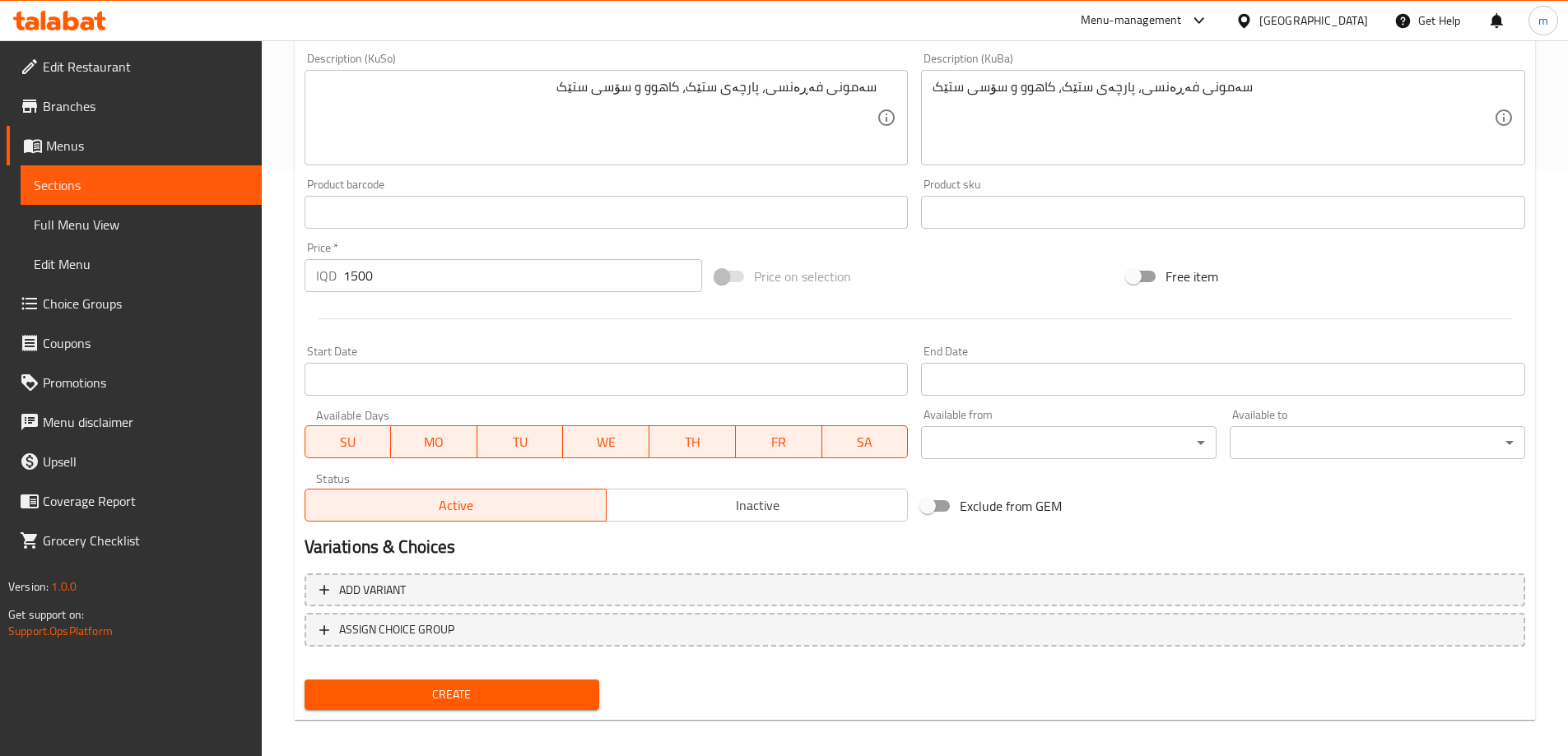
scroll to position [596, 0]
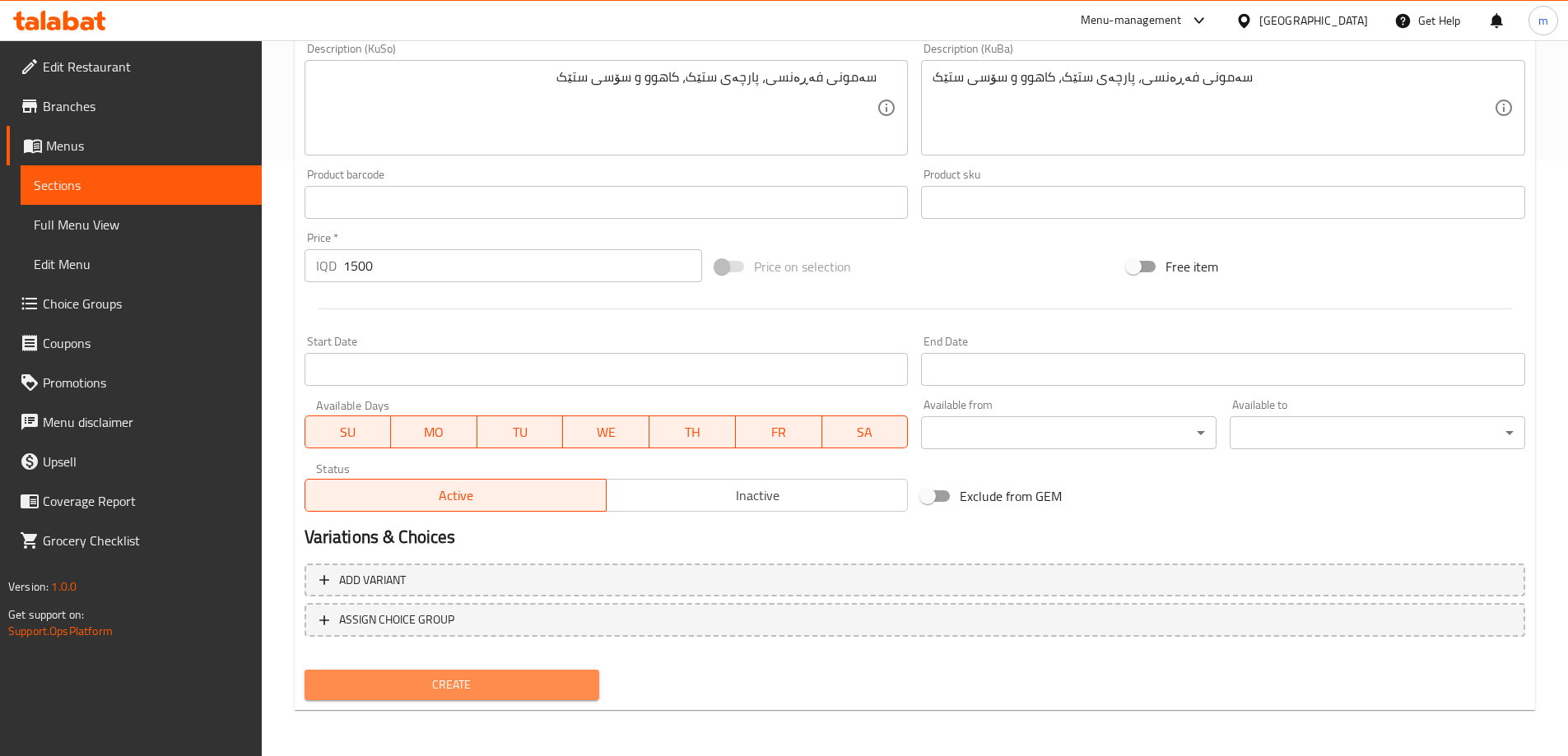
click at [517, 684] on span "Create" at bounding box center [451, 685] width 269 height 21
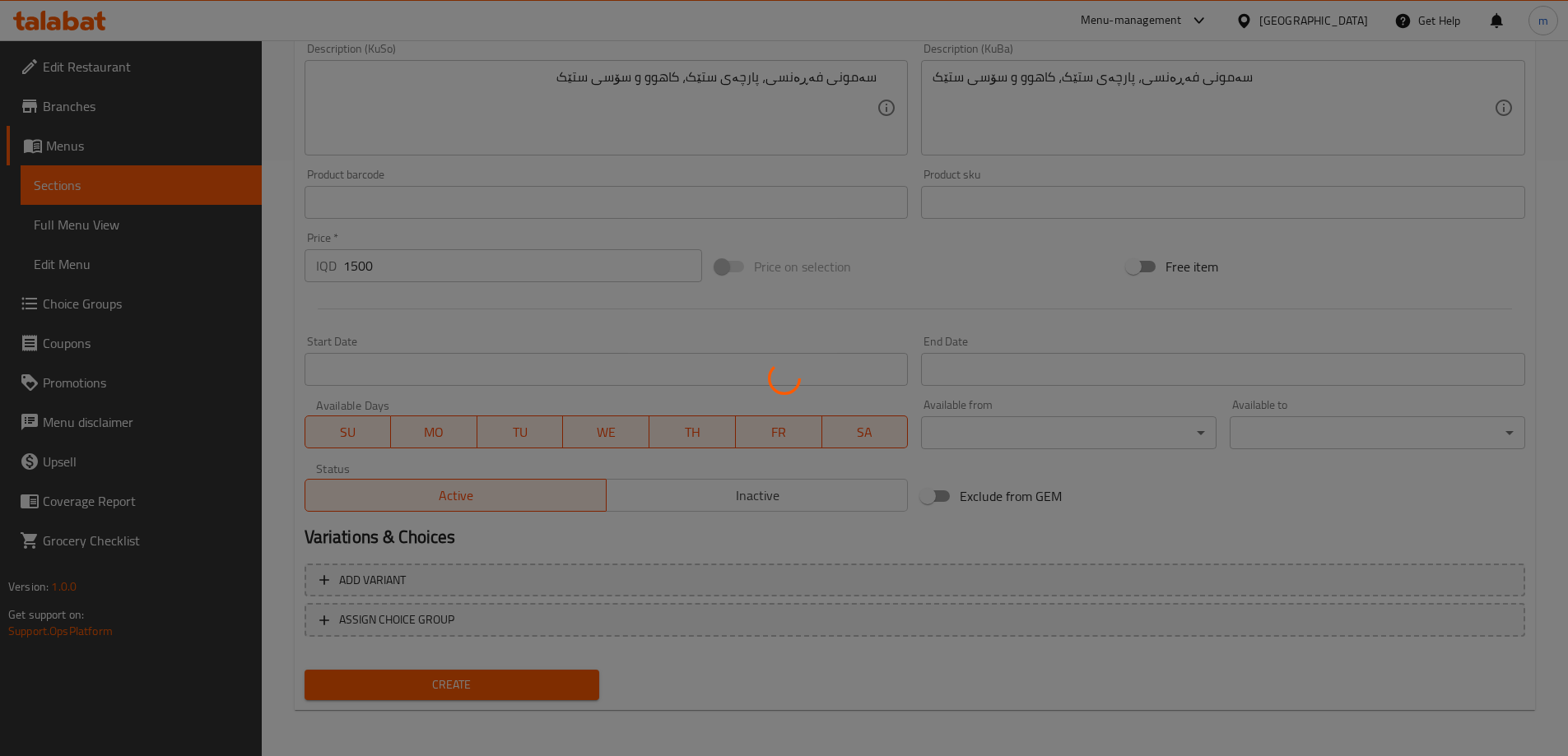
type input "0"
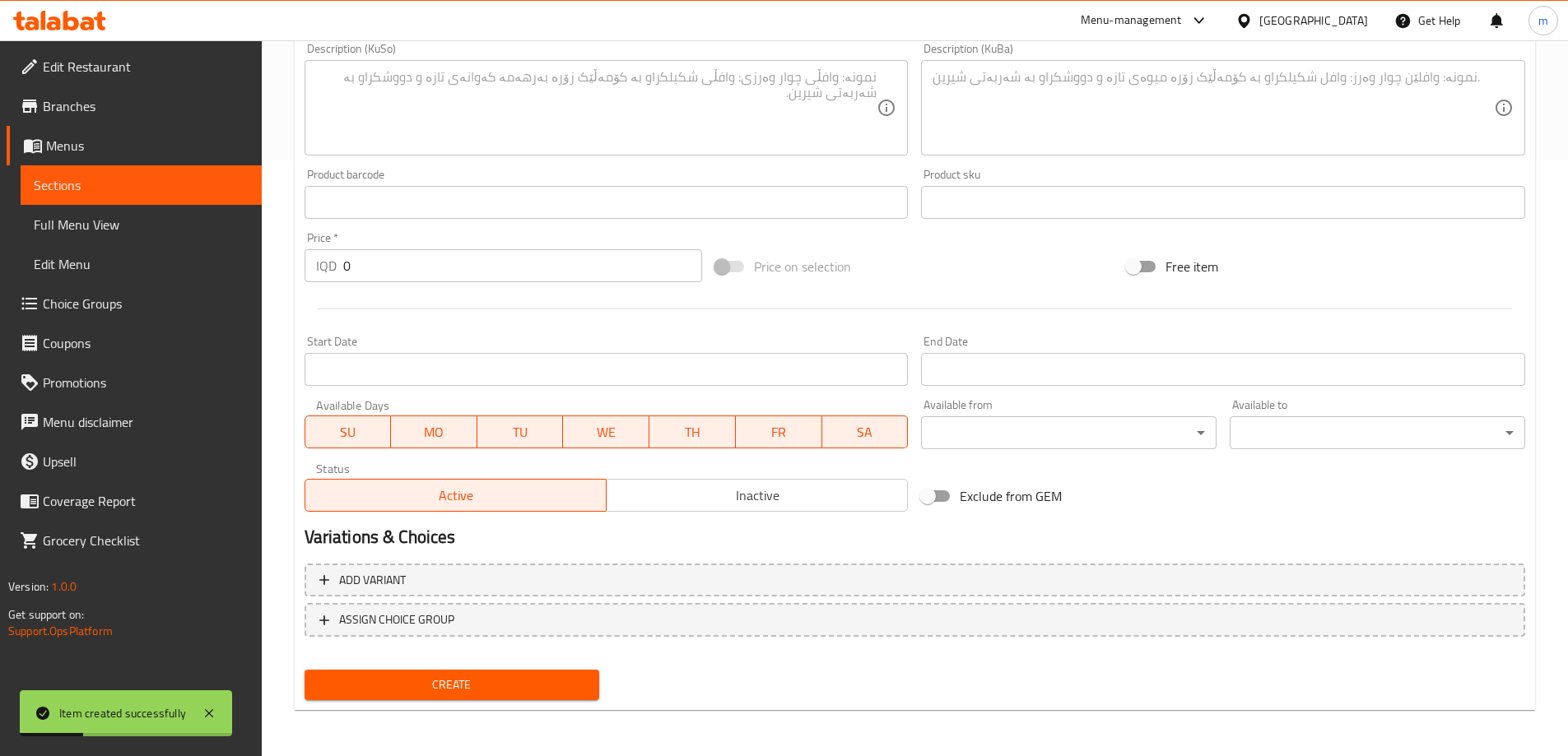
click at [115, 191] on span "Sections" at bounding box center [141, 185] width 215 height 20
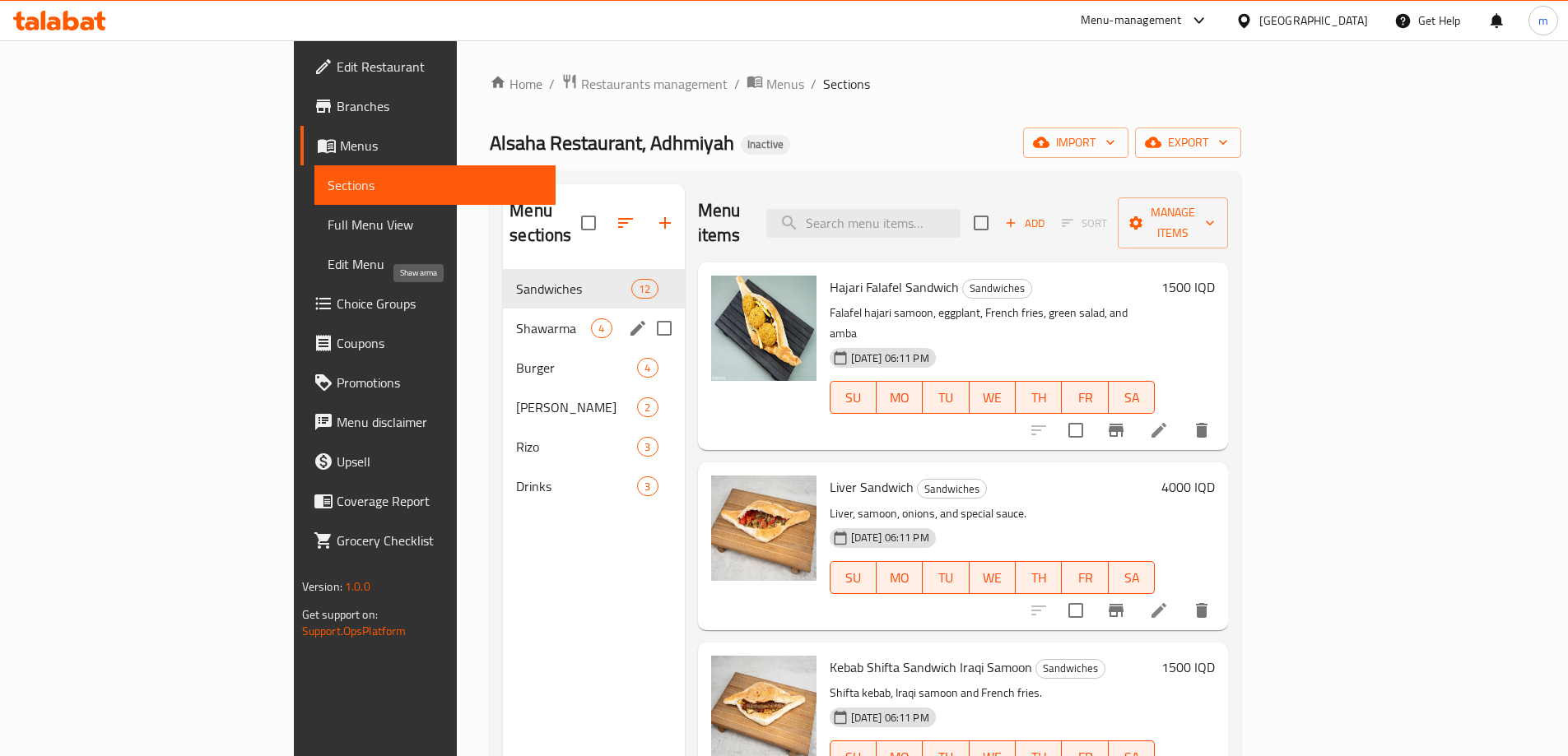
click at [516, 318] on span "Shawarma" at bounding box center [554, 328] width 75 height 20
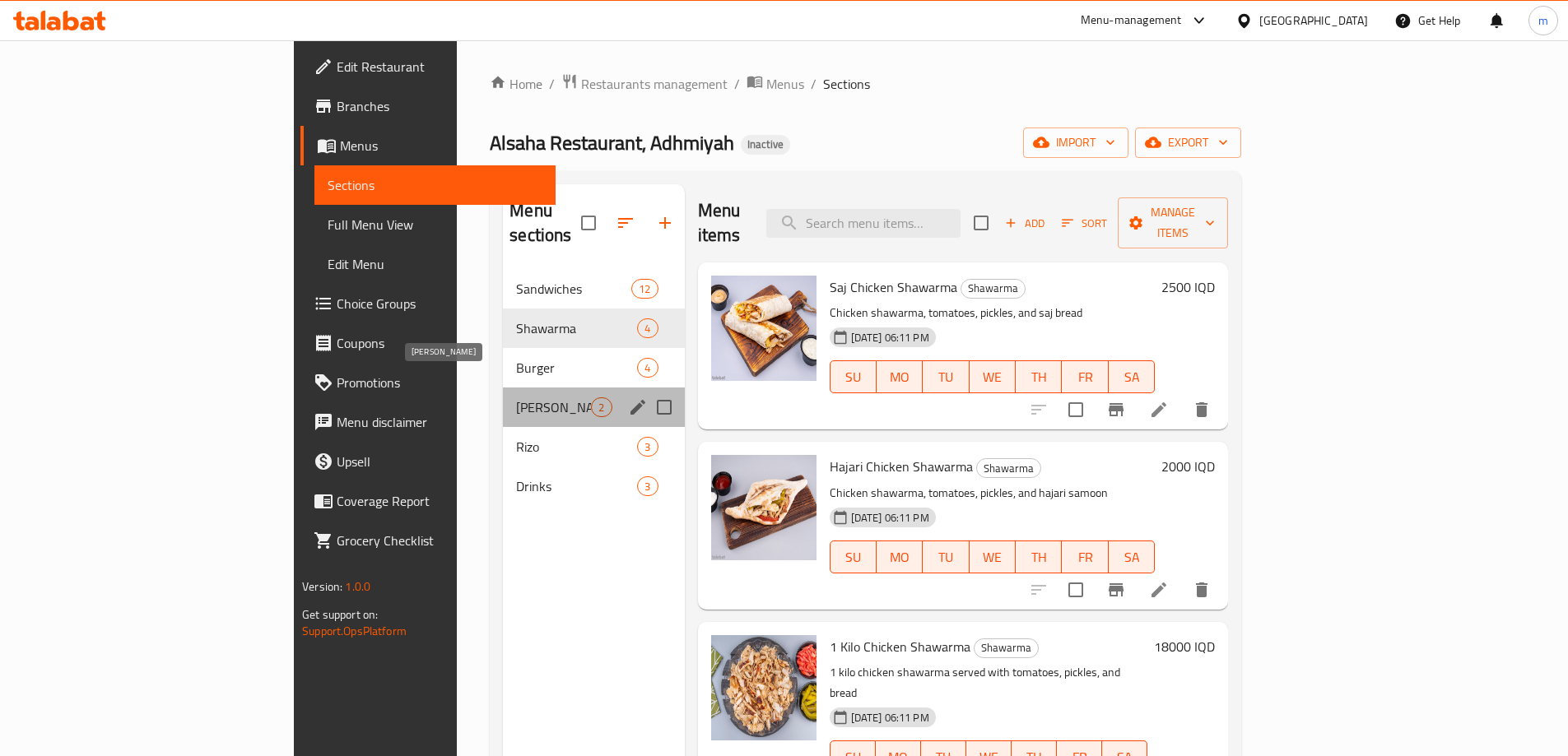
click at [516, 397] on span "Gus" at bounding box center [554, 407] width 75 height 20
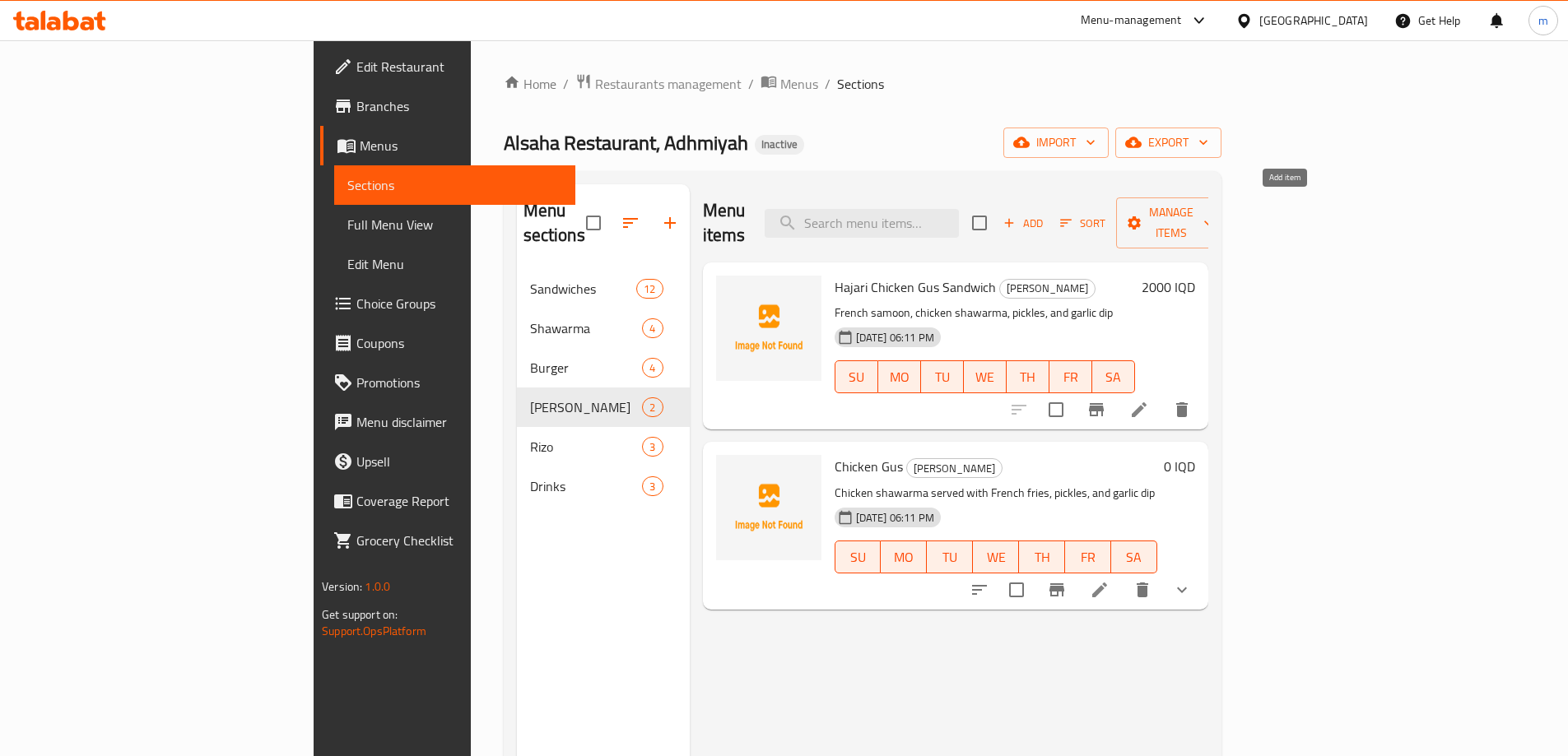
click at [1046, 216] on span "Add" at bounding box center [1022, 223] width 44 height 19
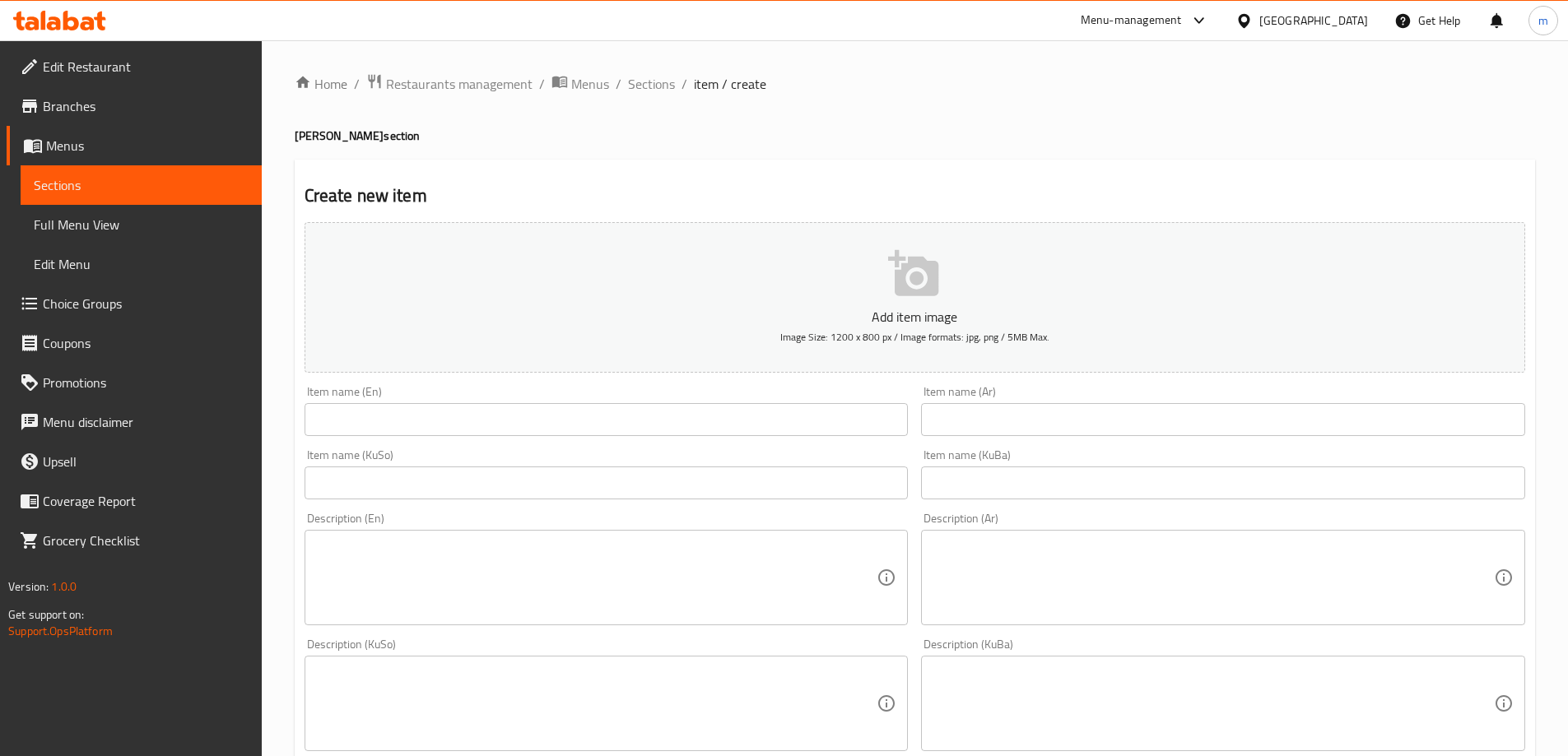
click at [411, 430] on input "text" at bounding box center [606, 419] width 604 height 33
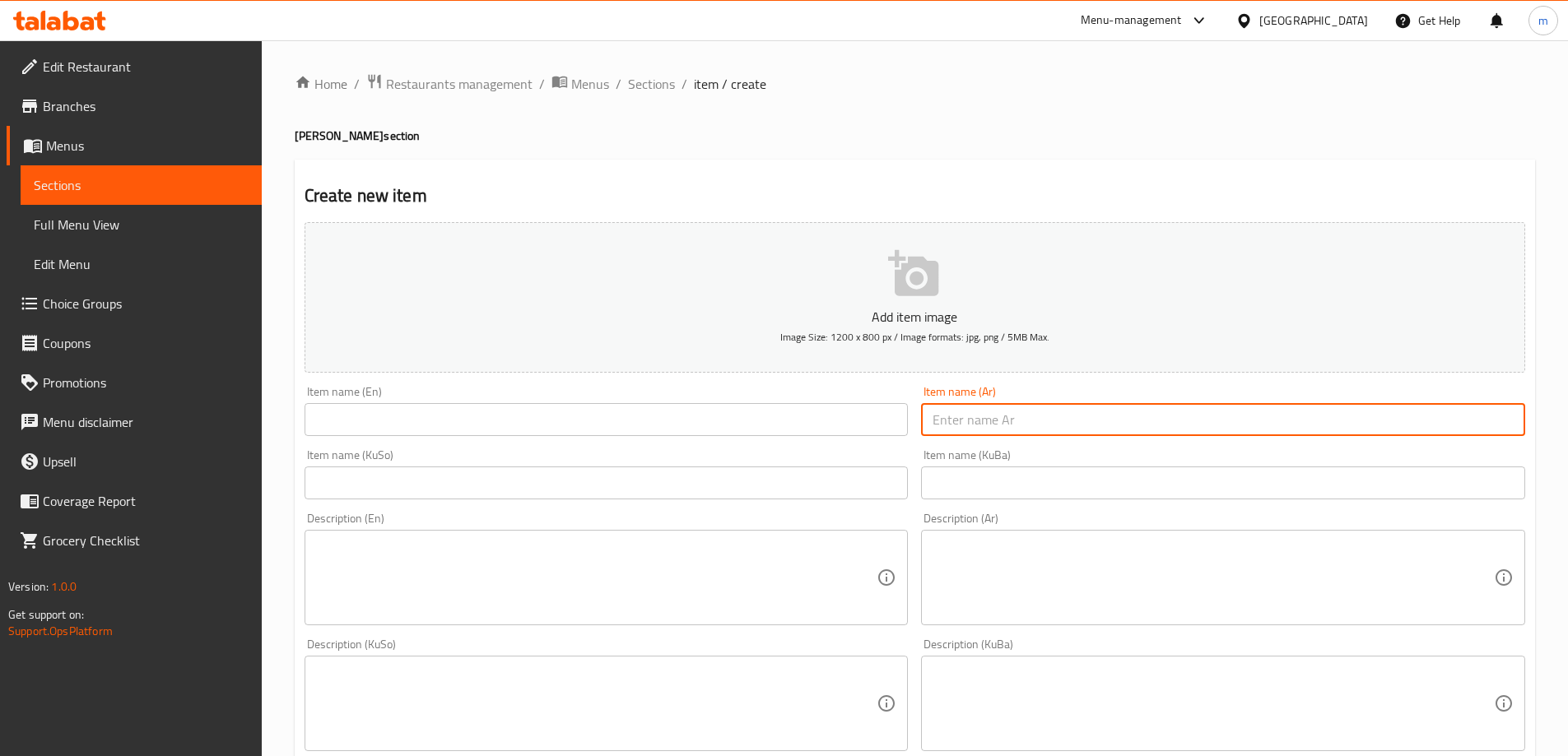
click at [1200, 409] on input "text" at bounding box center [1222, 419] width 604 height 33
paste input "لفة كص دجاج صاج"
click at [62, 222] on span "Full Menu View" at bounding box center [141, 225] width 215 height 20
type input "لفة كص دجاج صاج"
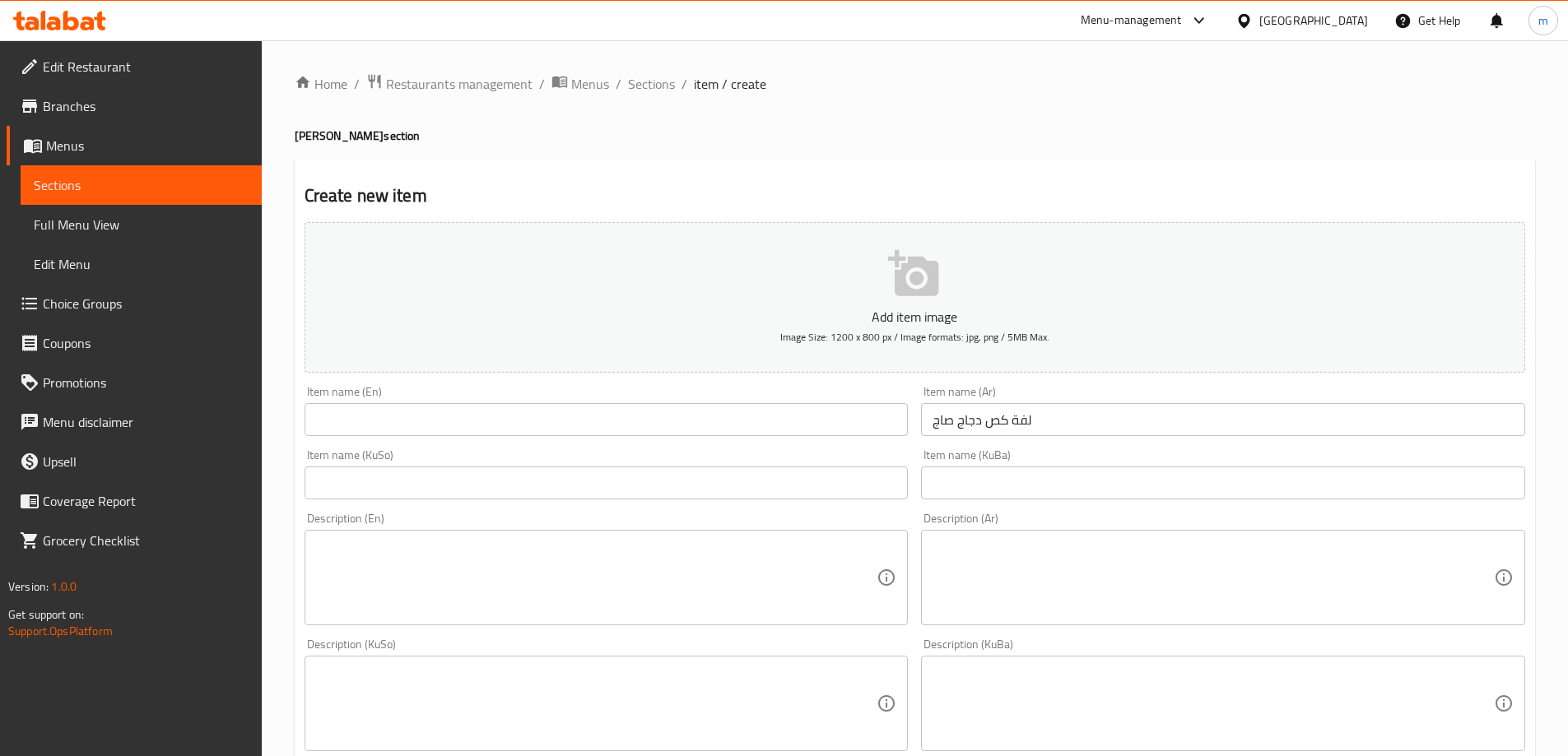
click at [472, 413] on input "text" at bounding box center [606, 419] width 604 height 33
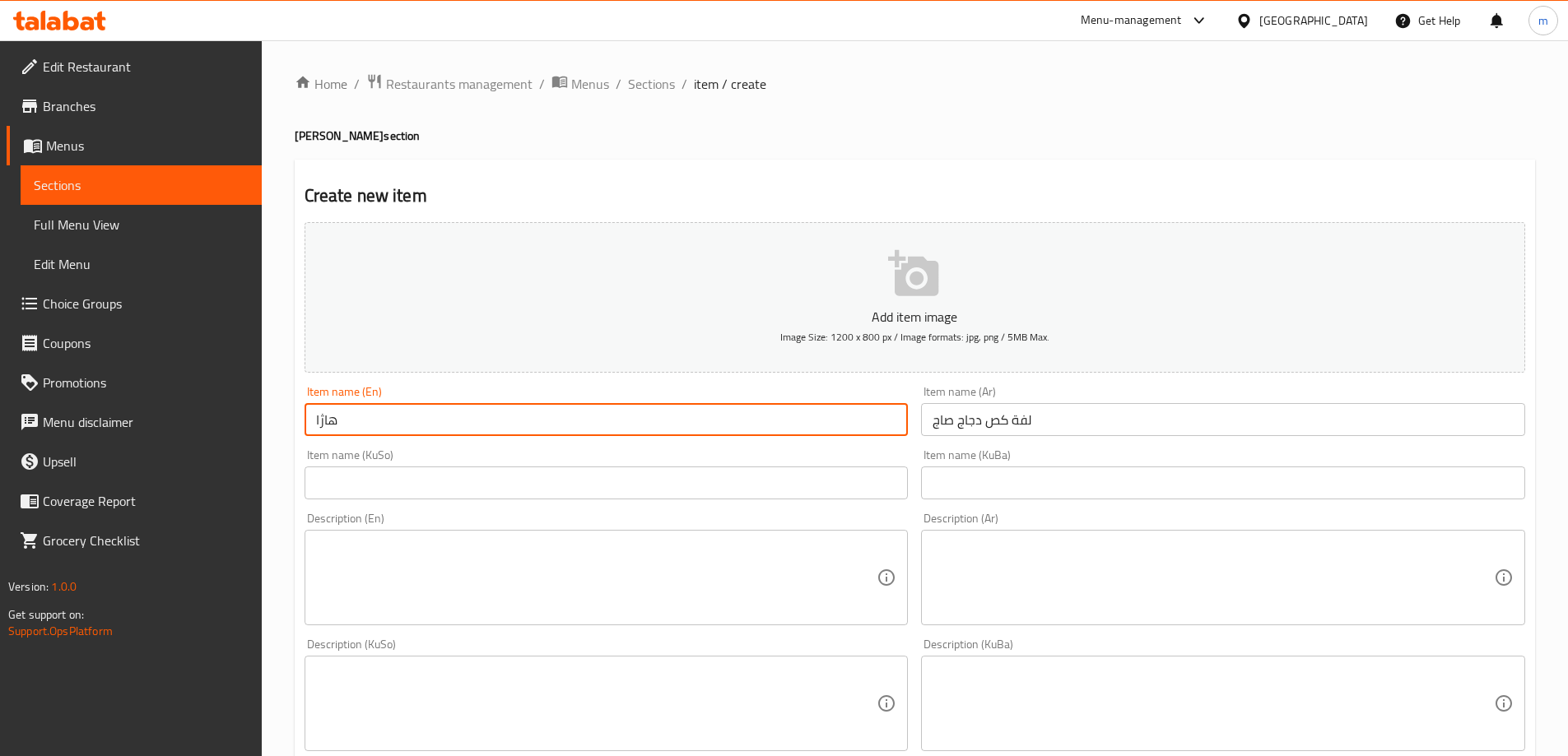
type input "هاژار"
paste input "Saj Chicken Gus Sandwic"
type input "Saj Chicken Gus Sandwich"
click at [478, 427] on input "Saj Chicken Gus Sandwich" at bounding box center [606, 419] width 604 height 33
click at [136, 221] on span "Full Menu View" at bounding box center [141, 225] width 215 height 20
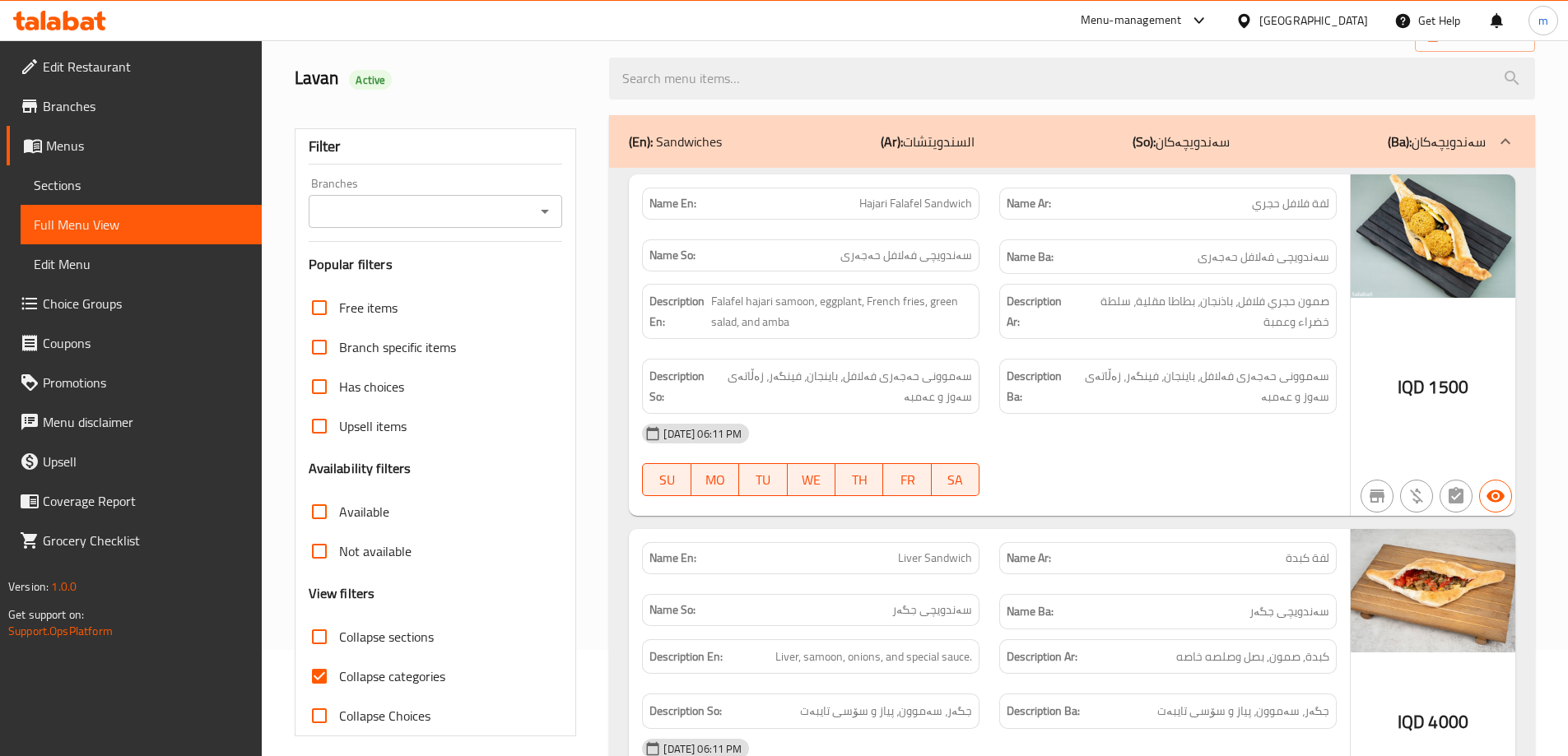
scroll to position [274, 0]
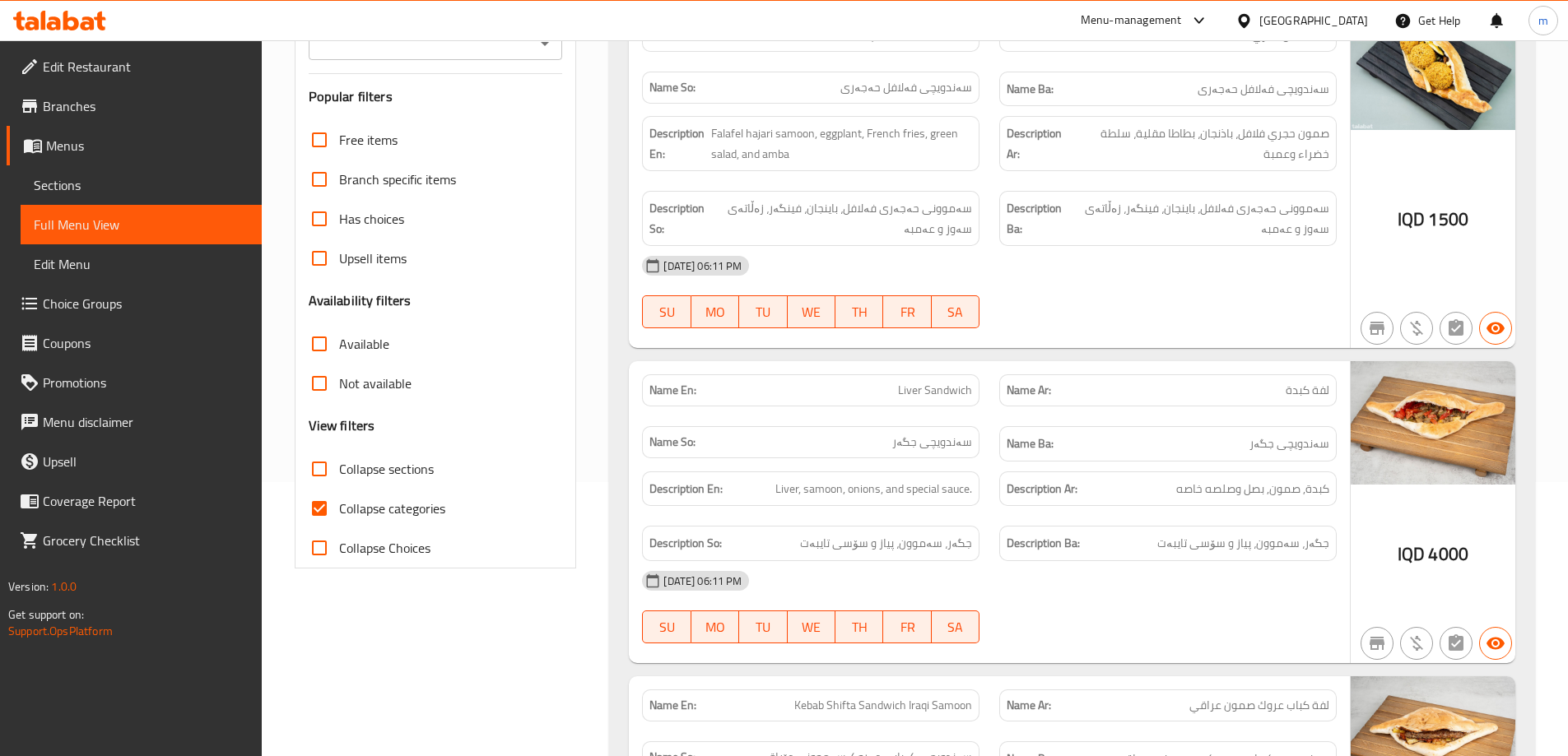
click at [98, 182] on span "Sections" at bounding box center [141, 185] width 215 height 20
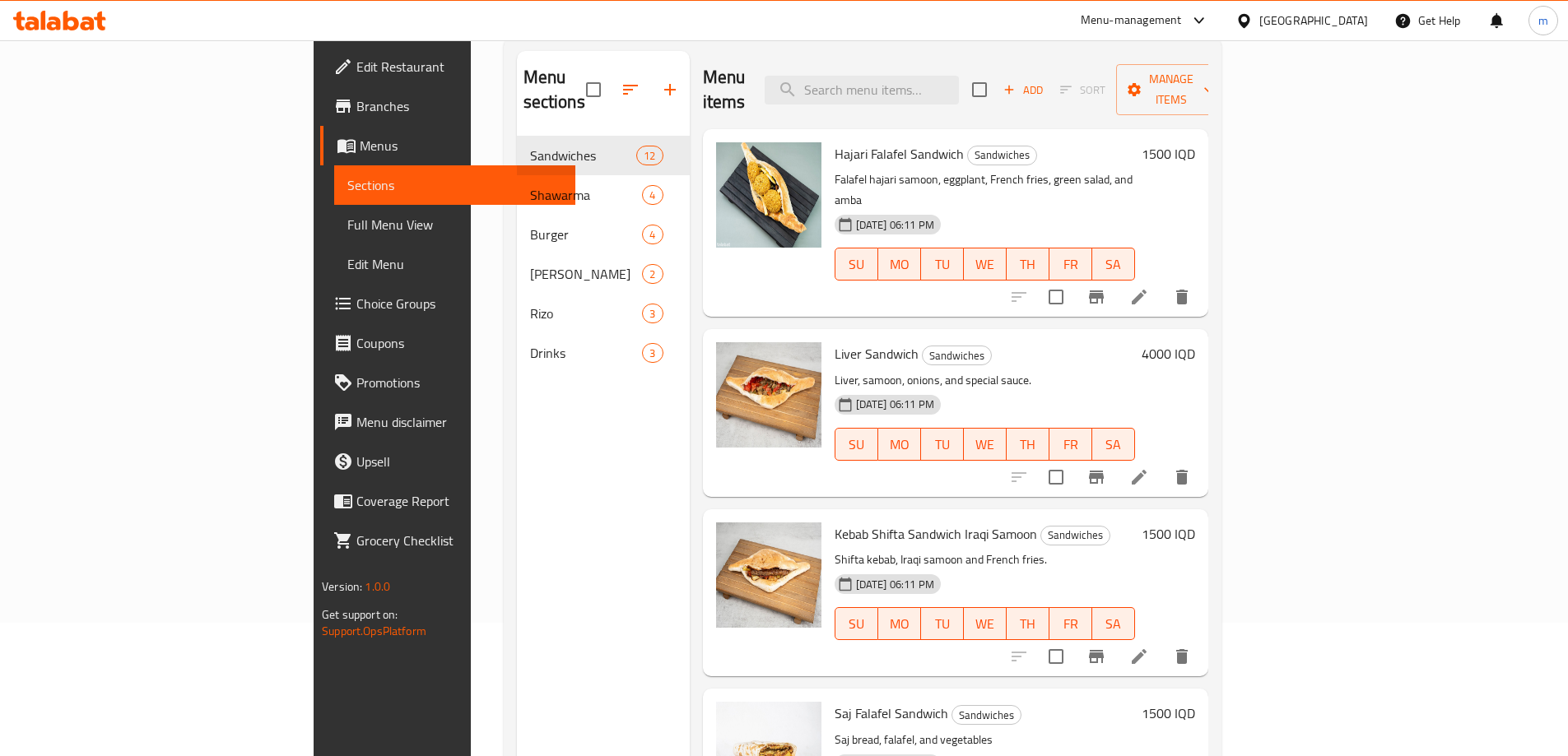
scroll to position [93, 0]
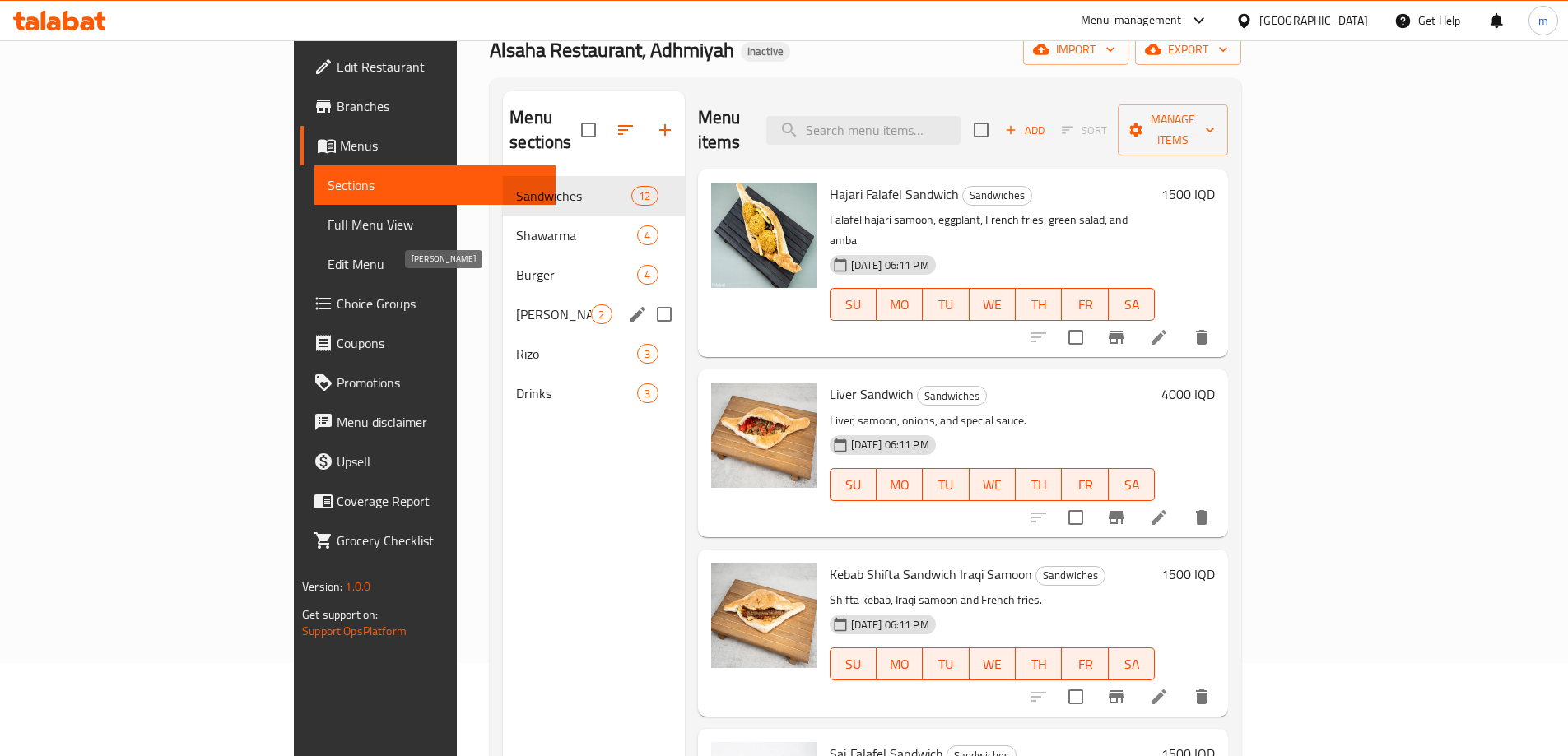
click at [516, 305] on span "Gus" at bounding box center [554, 314] width 75 height 20
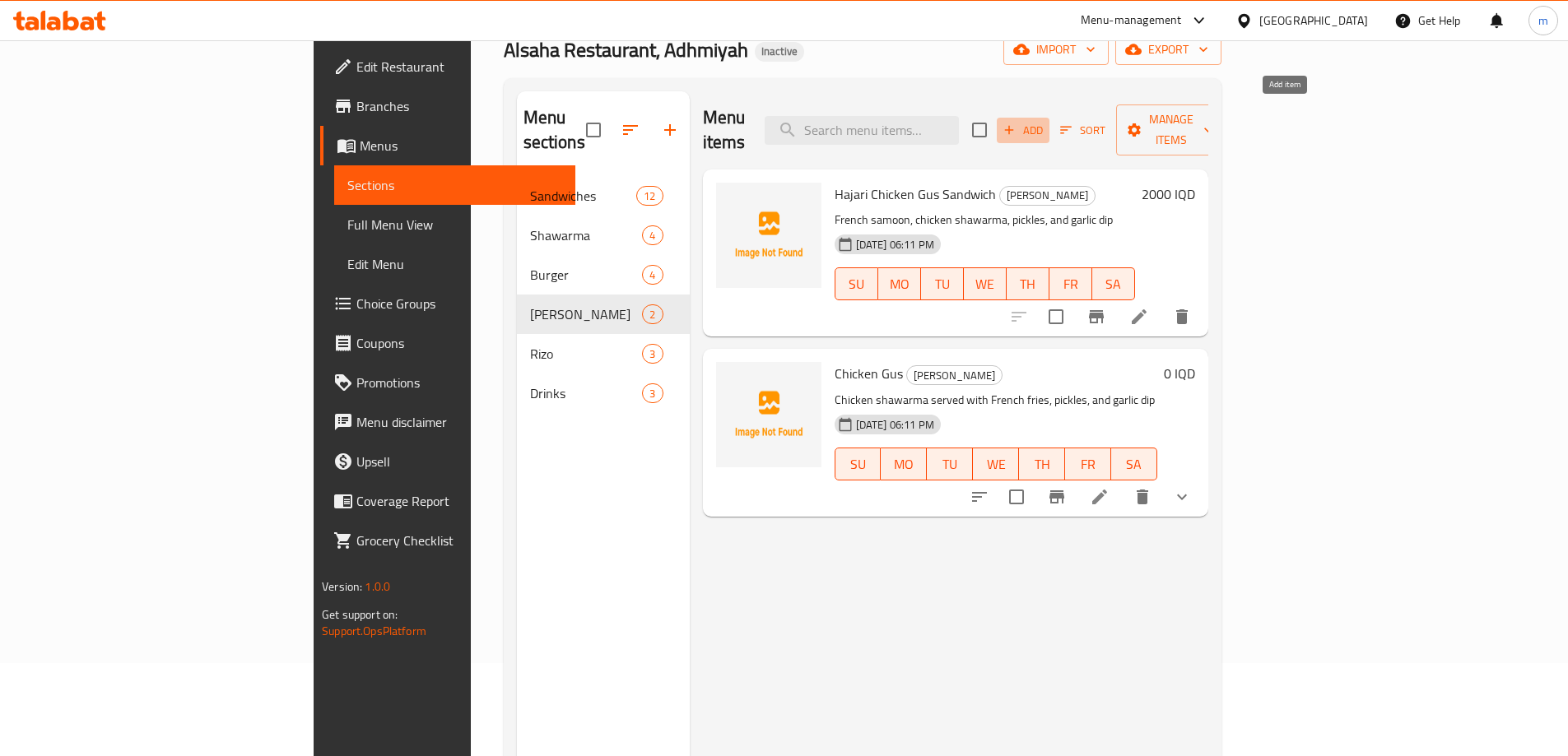
click at [1016, 122] on icon "button" at bounding box center [1008, 129] width 15 height 15
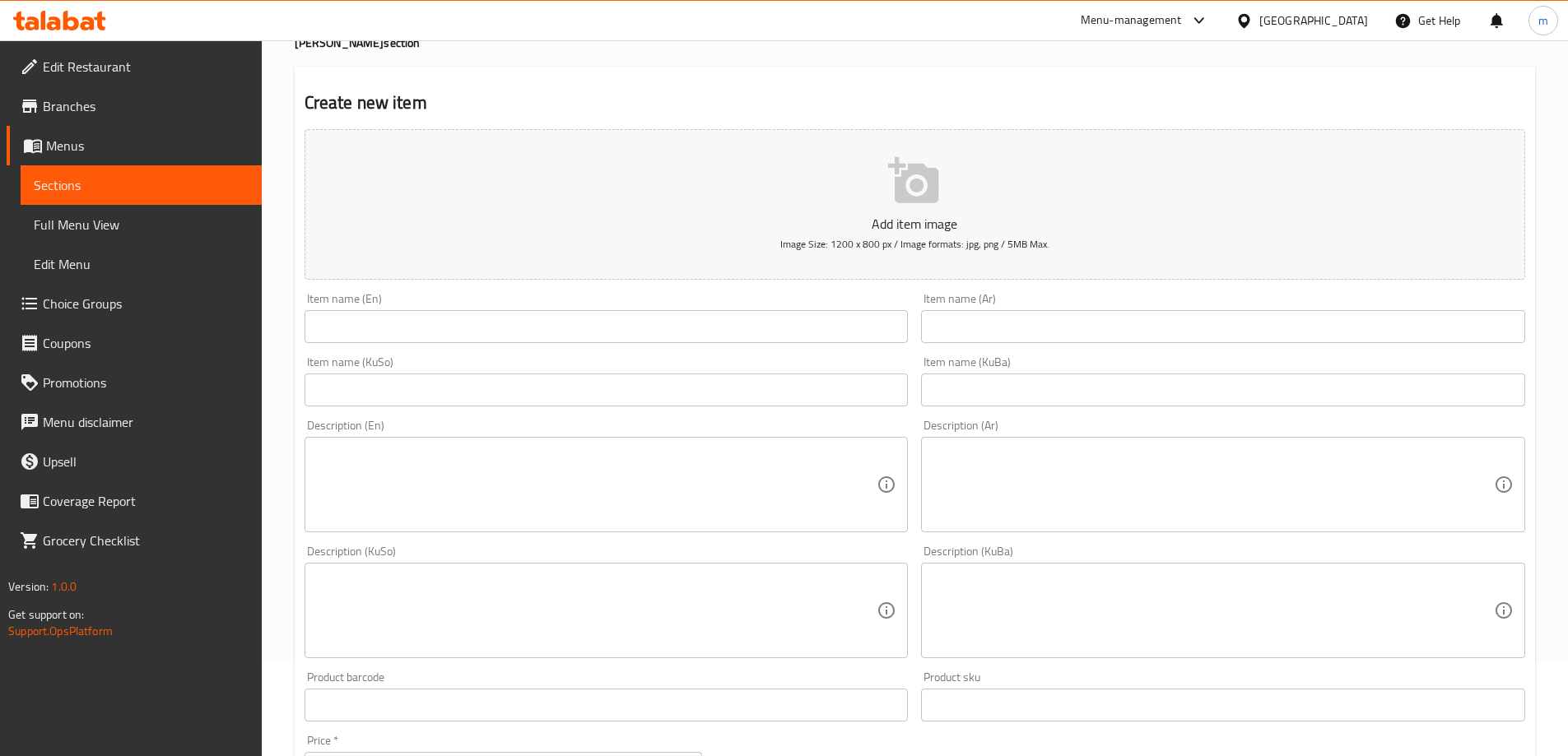
click at [645, 341] on input "text" at bounding box center [606, 326] width 604 height 33
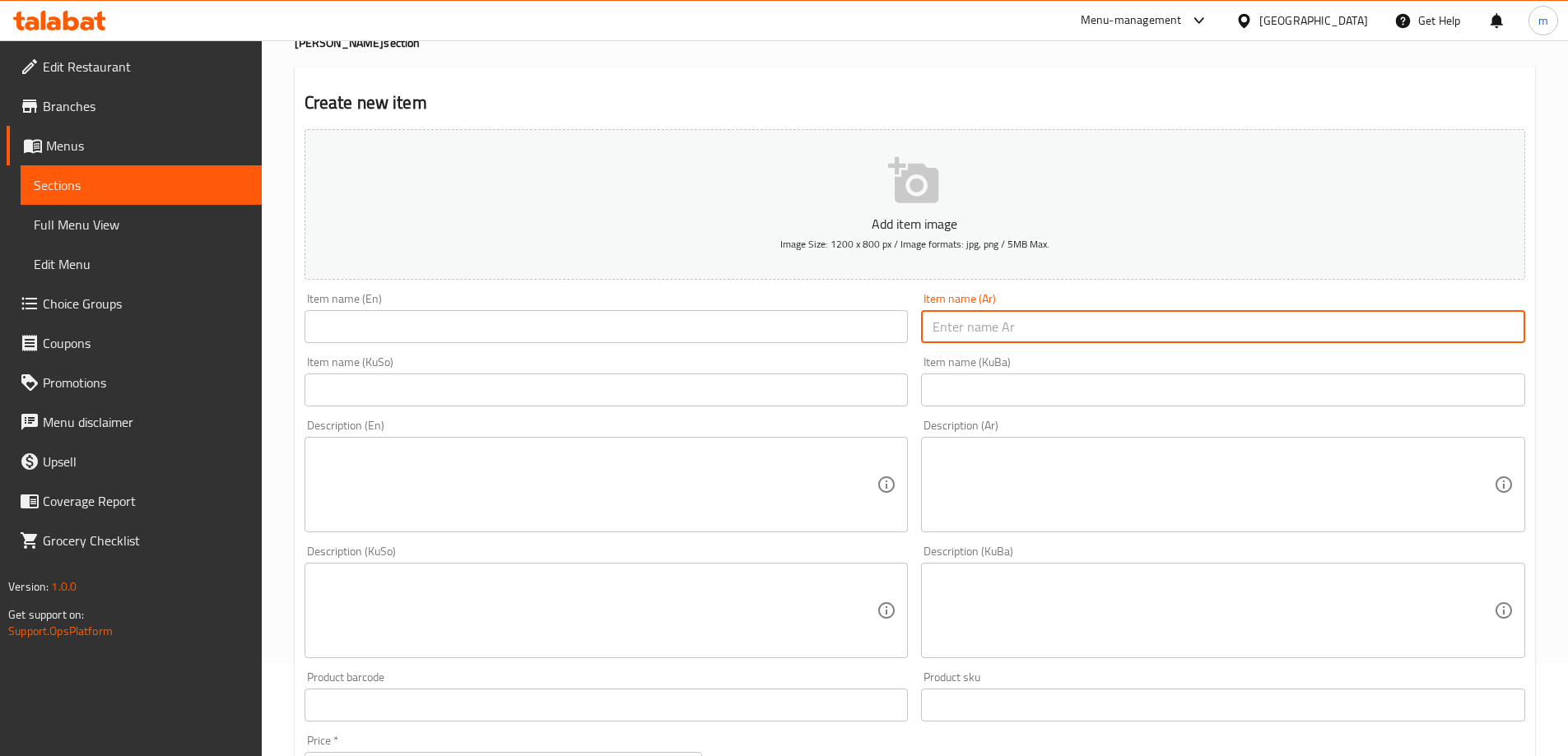
click at [1128, 315] on input "text" at bounding box center [1222, 326] width 604 height 33
paste input "Saj Chicken Gus Sandwic"
type input "Saj Chicken Gus Sandwic"
click at [793, 326] on input "text" at bounding box center [606, 326] width 604 height 33
paste input "Saj Chicken Gus Sandwic"
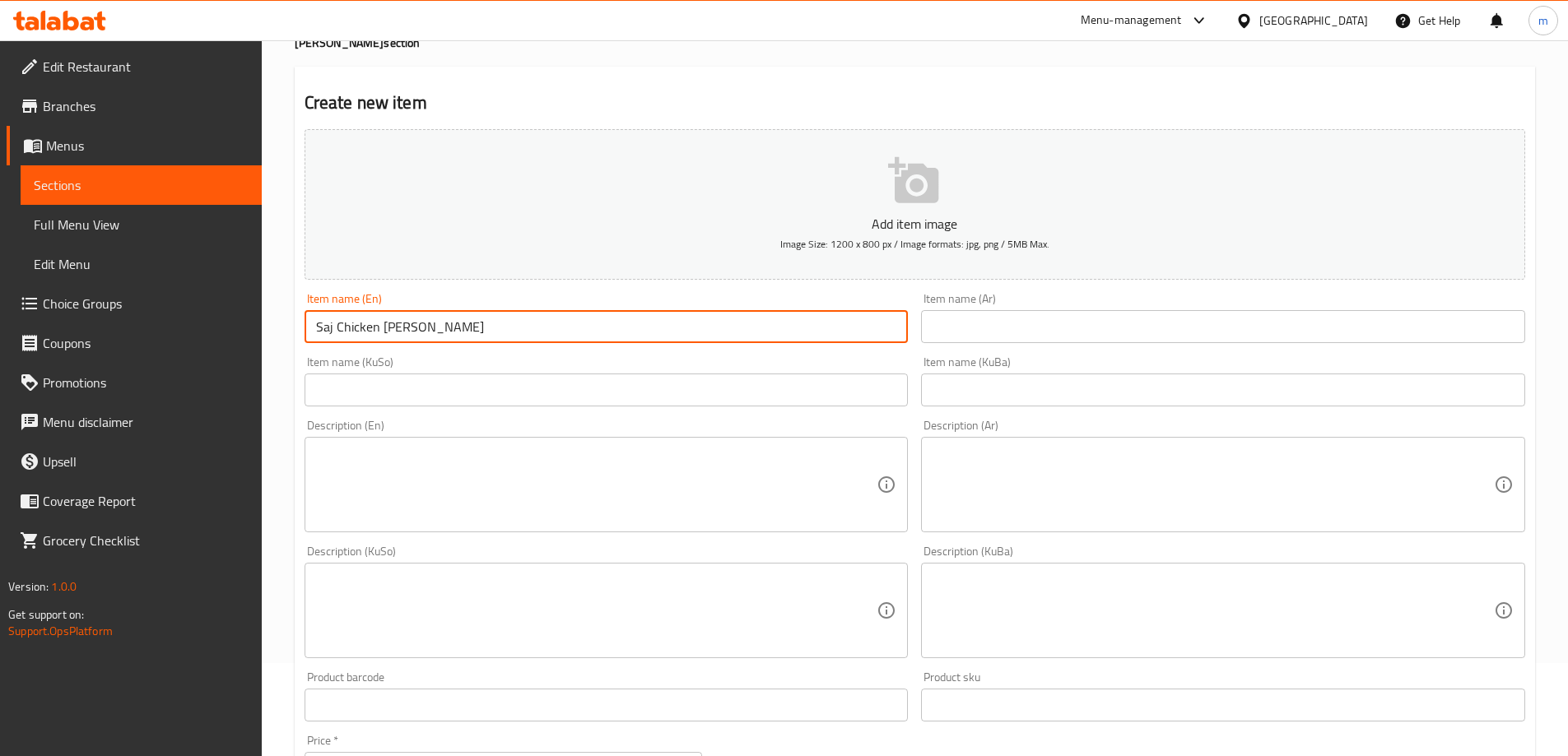
type input "Saj Chicken Gus Sandwic"
click at [1066, 327] on input "text" at bounding box center [1222, 326] width 604 height 33
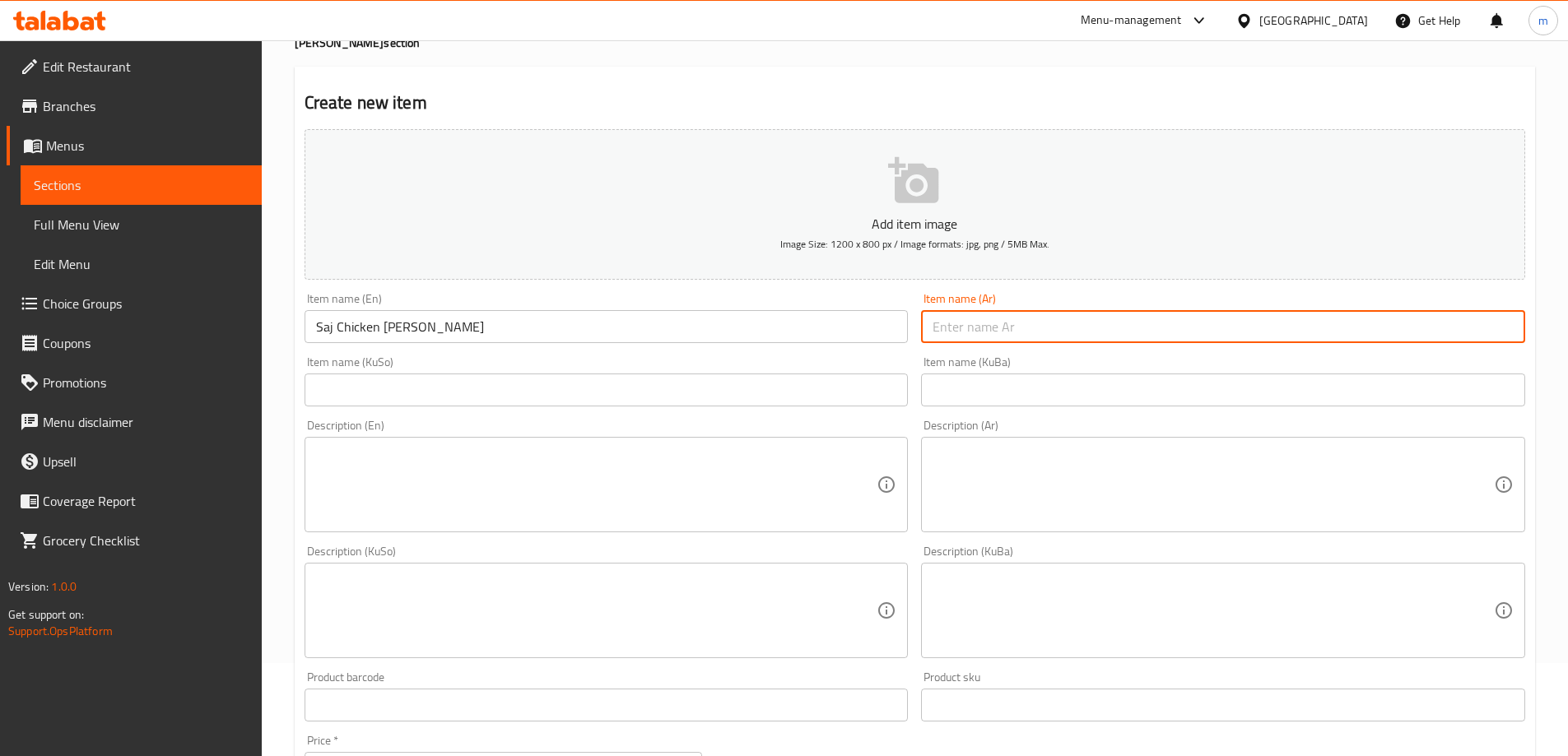
paste input "لفة كص دجاج صاج"
type input "لفة كص دجاج صاج"
click at [450, 323] on input "Saj Chicken Gus Sandwic" at bounding box center [606, 326] width 604 height 33
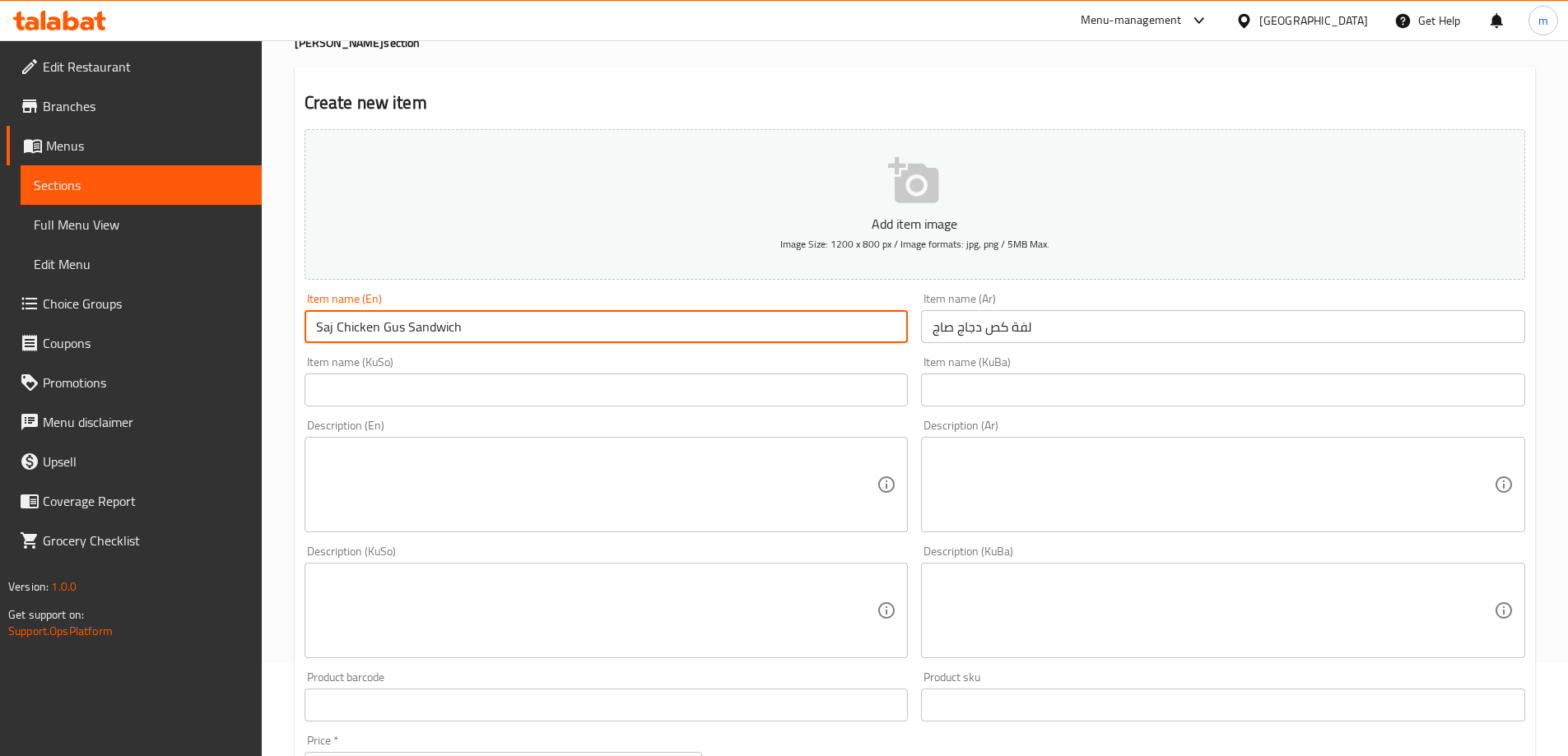
type input "Saj Chicken Gus Sandwich"
click at [637, 347] on div "Item name (En) Saj Chicken Gus Sandwich Item name (En)" at bounding box center [606, 318] width 617 height 63
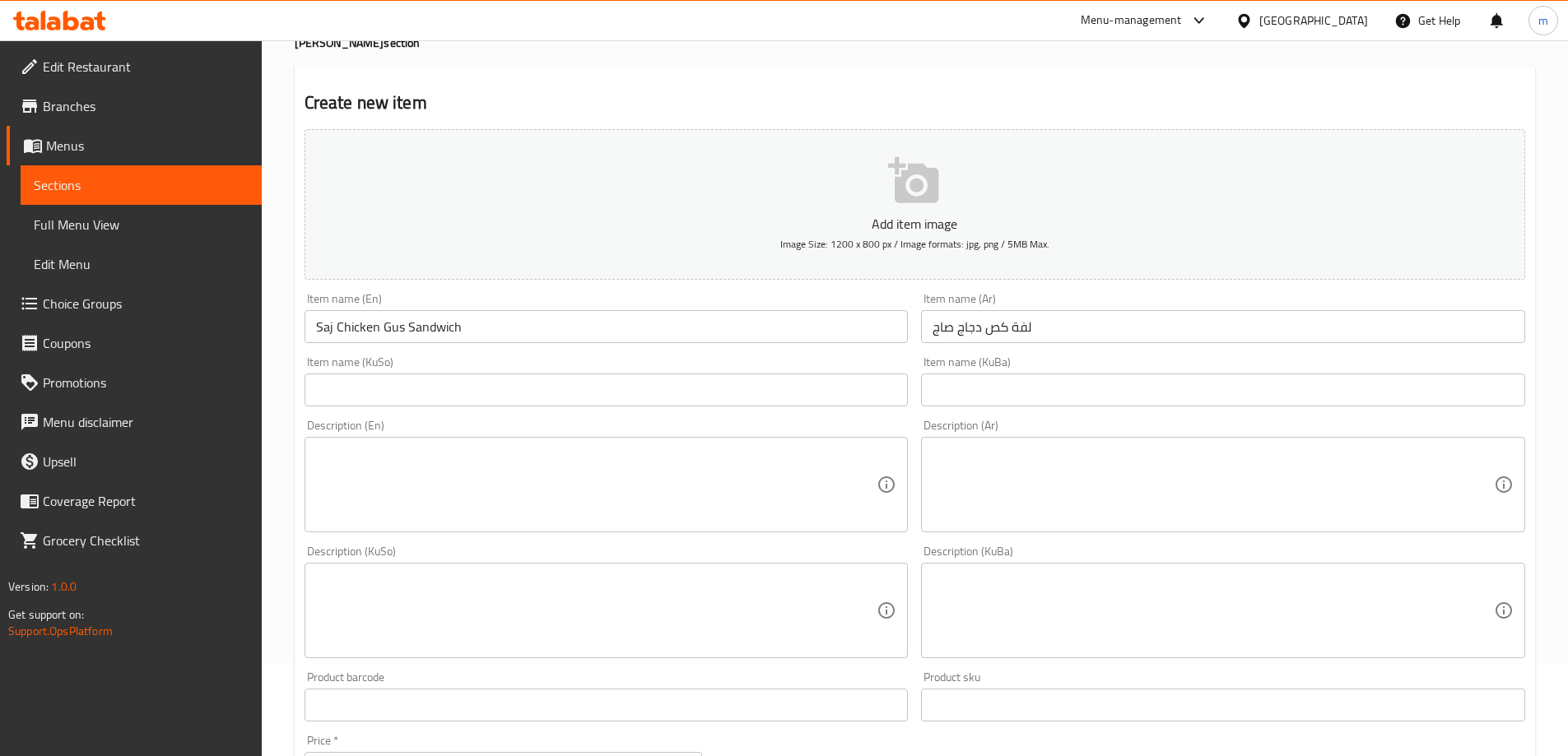
click at [981, 390] on input "text" at bounding box center [1222, 389] width 604 height 33
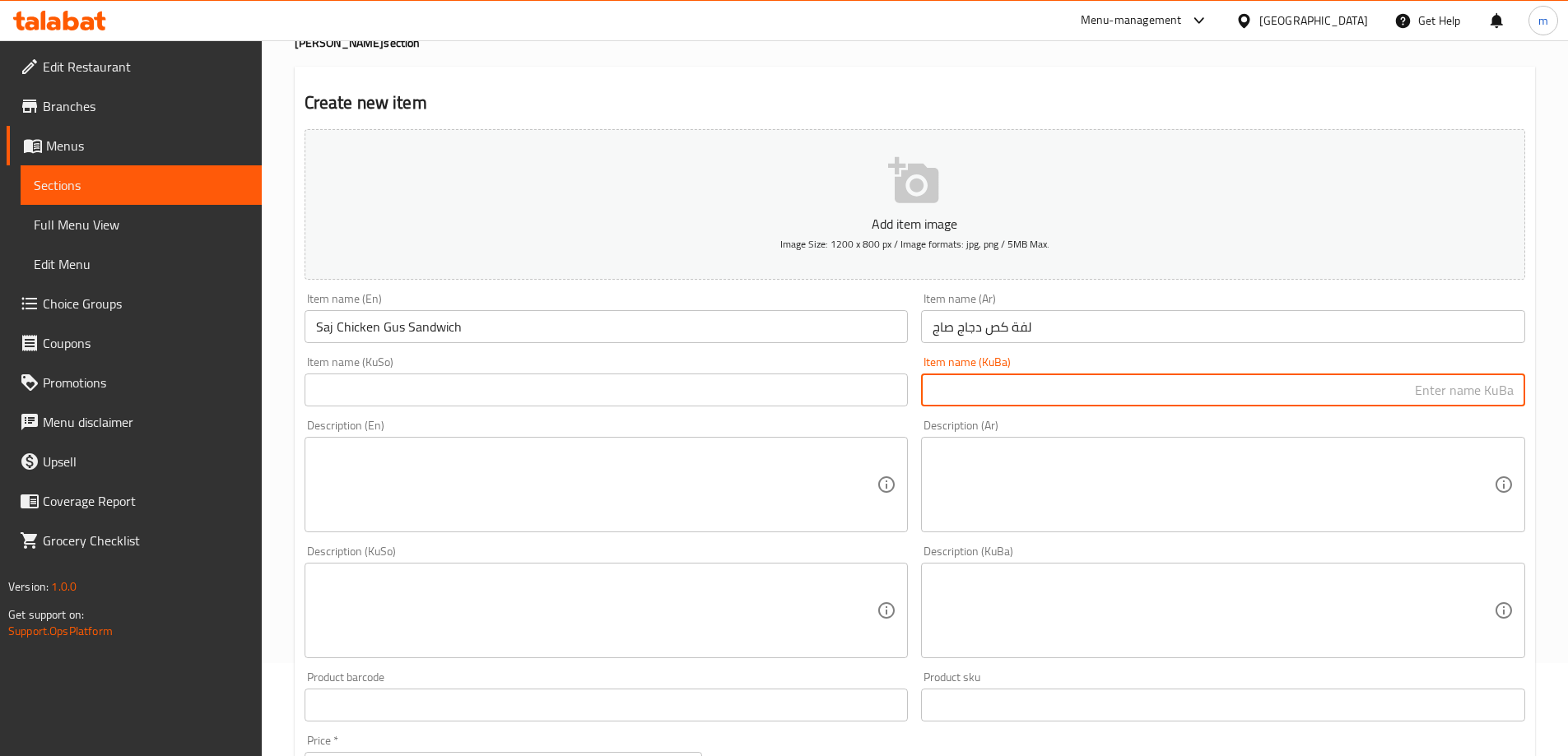
click at [781, 404] on input "text" at bounding box center [606, 389] width 604 height 33
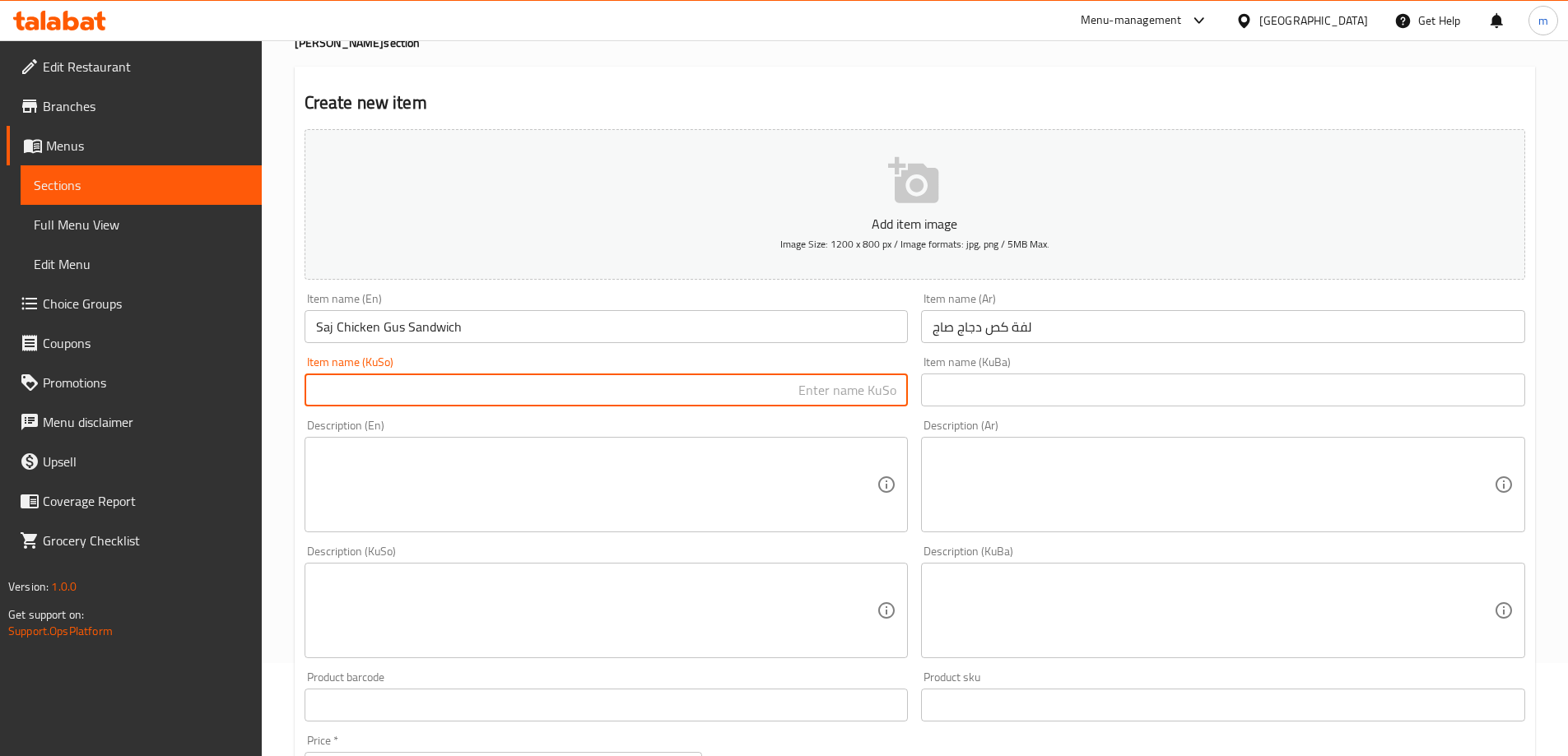
click at [851, 398] on input "text" at bounding box center [606, 389] width 604 height 33
type input "ساندویچی ساجی گەسی مریشک"
click at [1113, 381] on input "text" at bounding box center [1222, 389] width 604 height 33
paste input "ساندویچی ساجی گەسی مریشک"
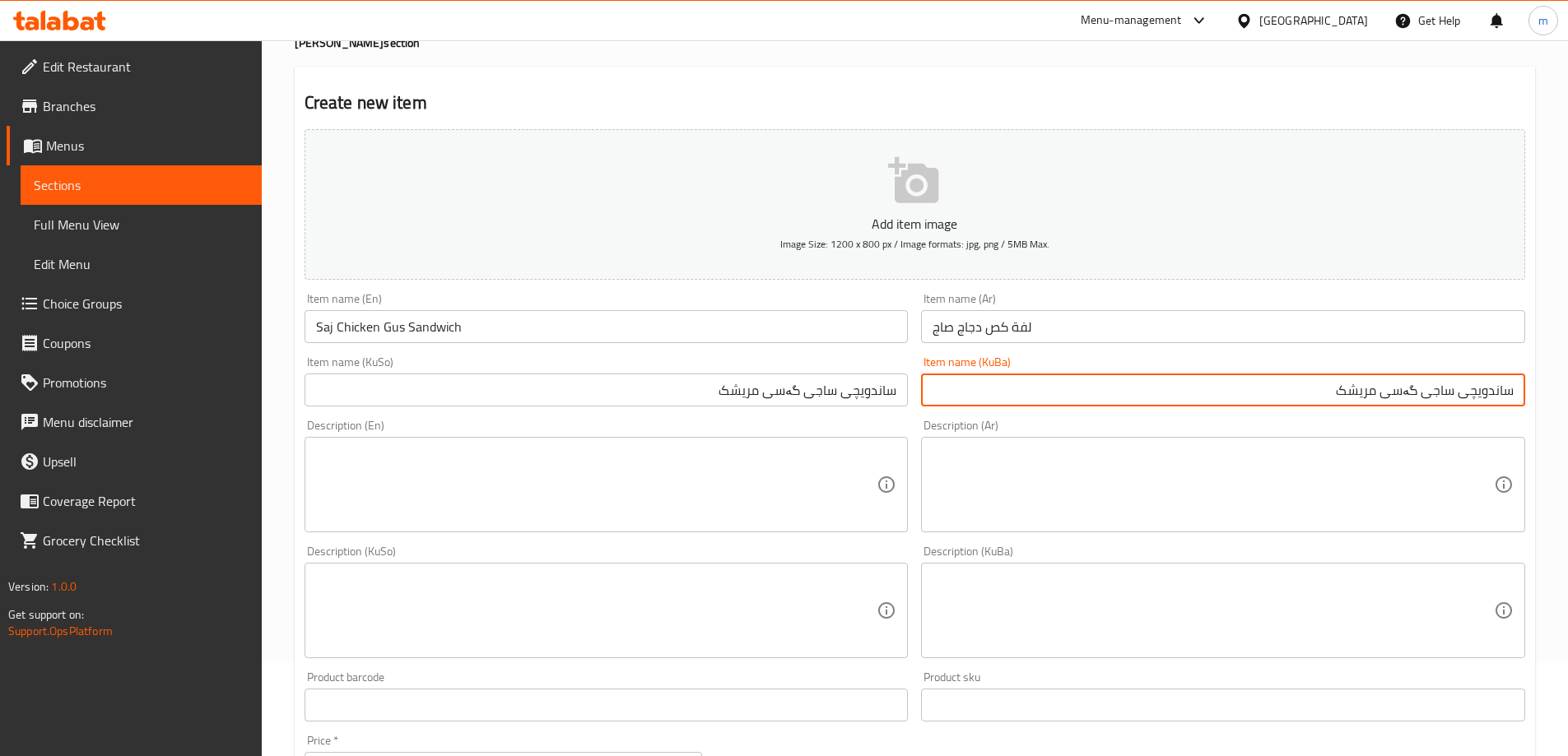
type input "ساندویچی ساجی گەسی مریشک"
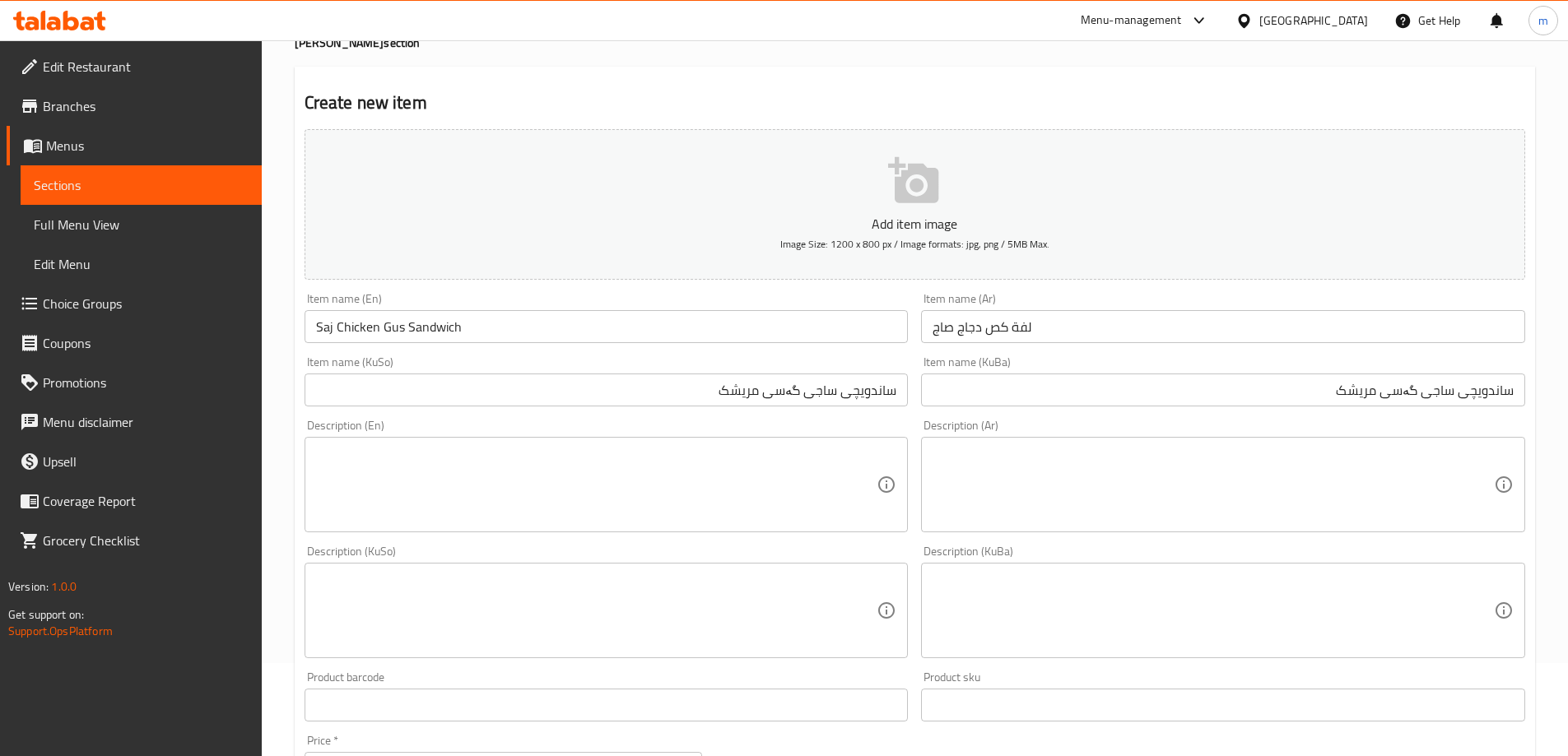
click at [895, 429] on div "Description (En) Description (En)" at bounding box center [606, 476] width 604 height 112
click at [926, 409] on div "Item name (KuBa) ساندویچی ساجی گەسی مریشک Item name (KuBa)" at bounding box center [1223, 381] width 617 height 63
click at [1290, 434] on div "Description (Ar) Description (Ar)" at bounding box center [1222, 476] width 604 height 112
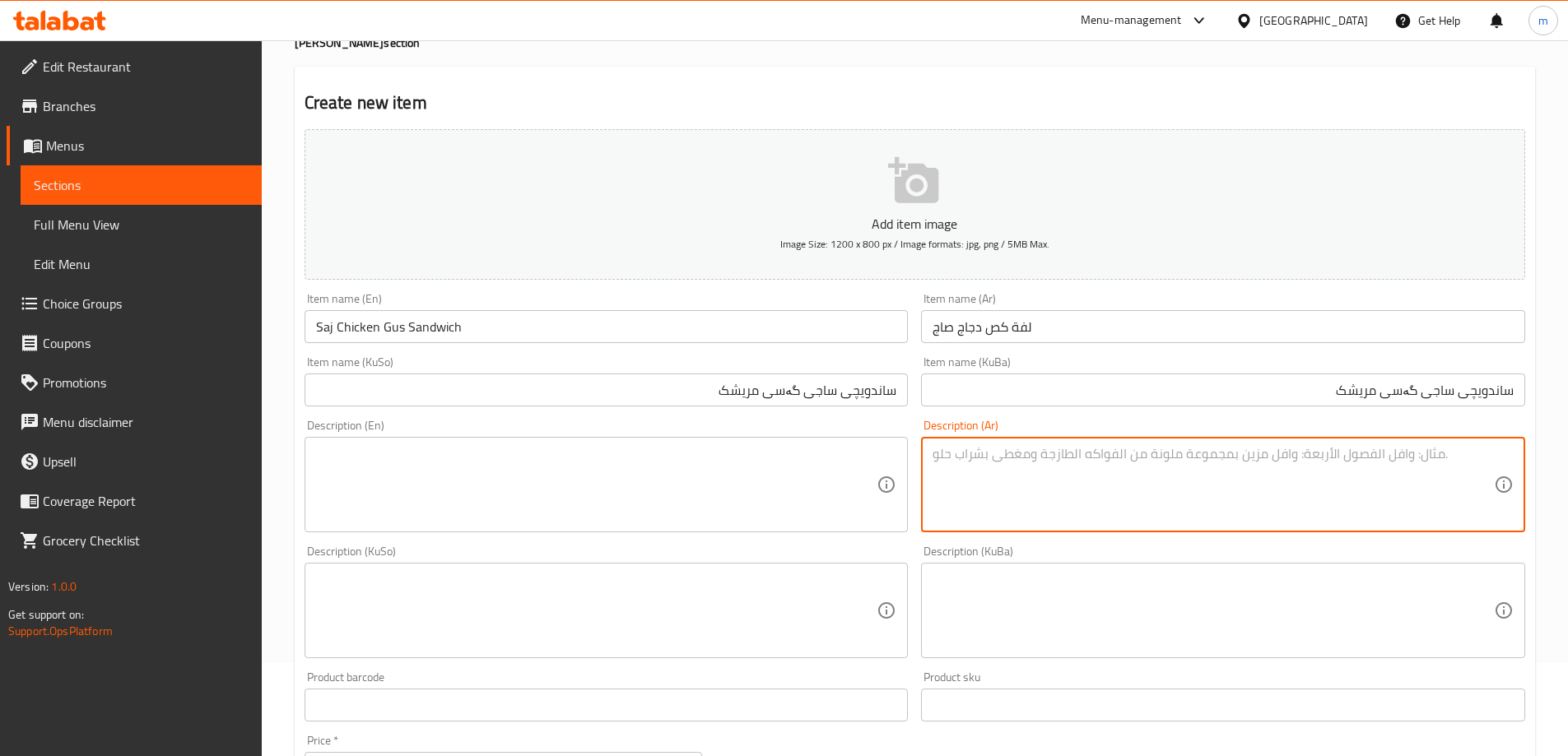
click at [1256, 486] on textarea at bounding box center [1213, 485] width 562 height 78
paste textarea "صمون فرنسي, شاورما لحم، مخلل وصلصة الطحينة."
type textarea "صمون فرنسي, شاورما لحم، مخلل وصلصة الطحينة"
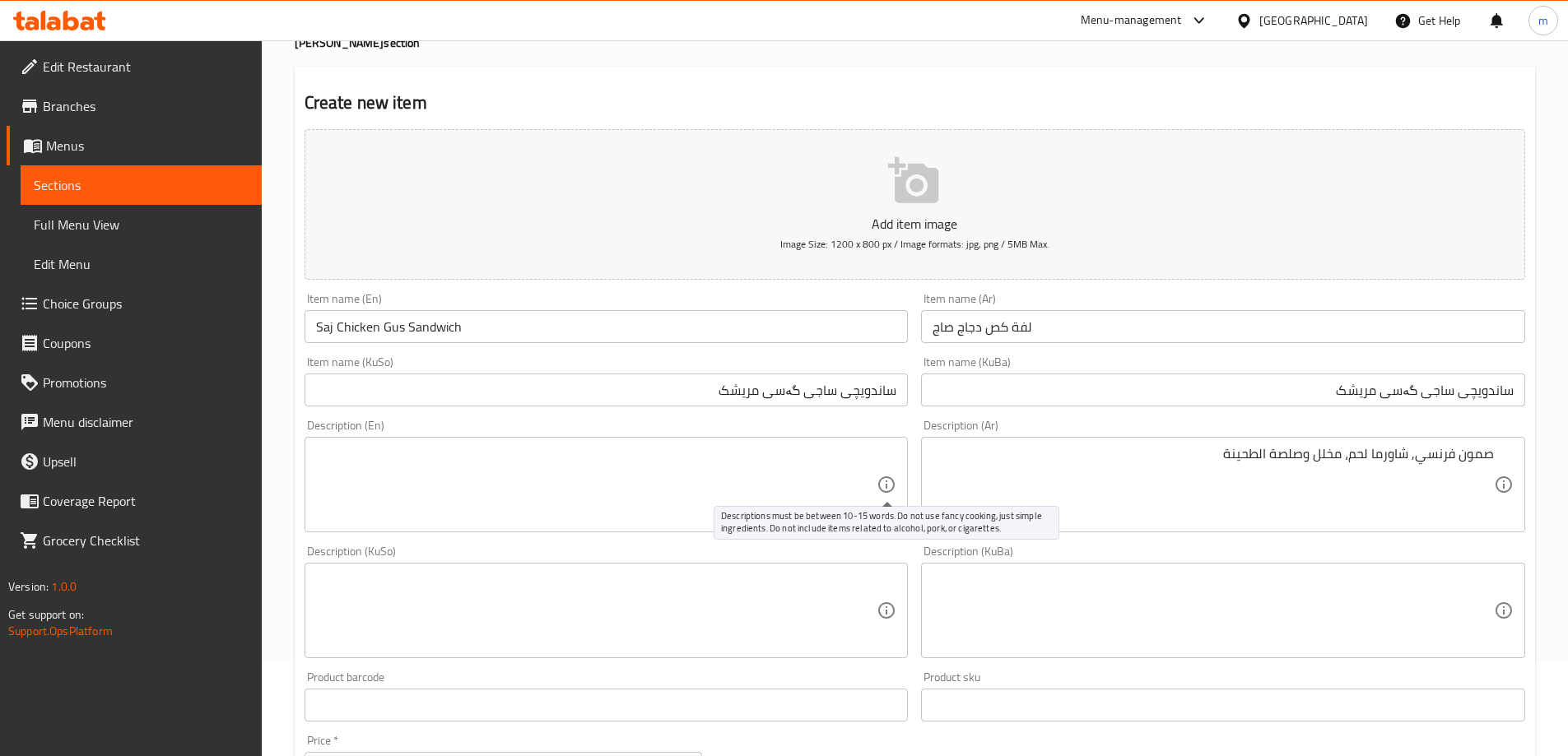
click at [891, 487] on icon at bounding box center [886, 485] width 20 height 20
click at [777, 477] on textarea at bounding box center [597, 485] width 562 height 78
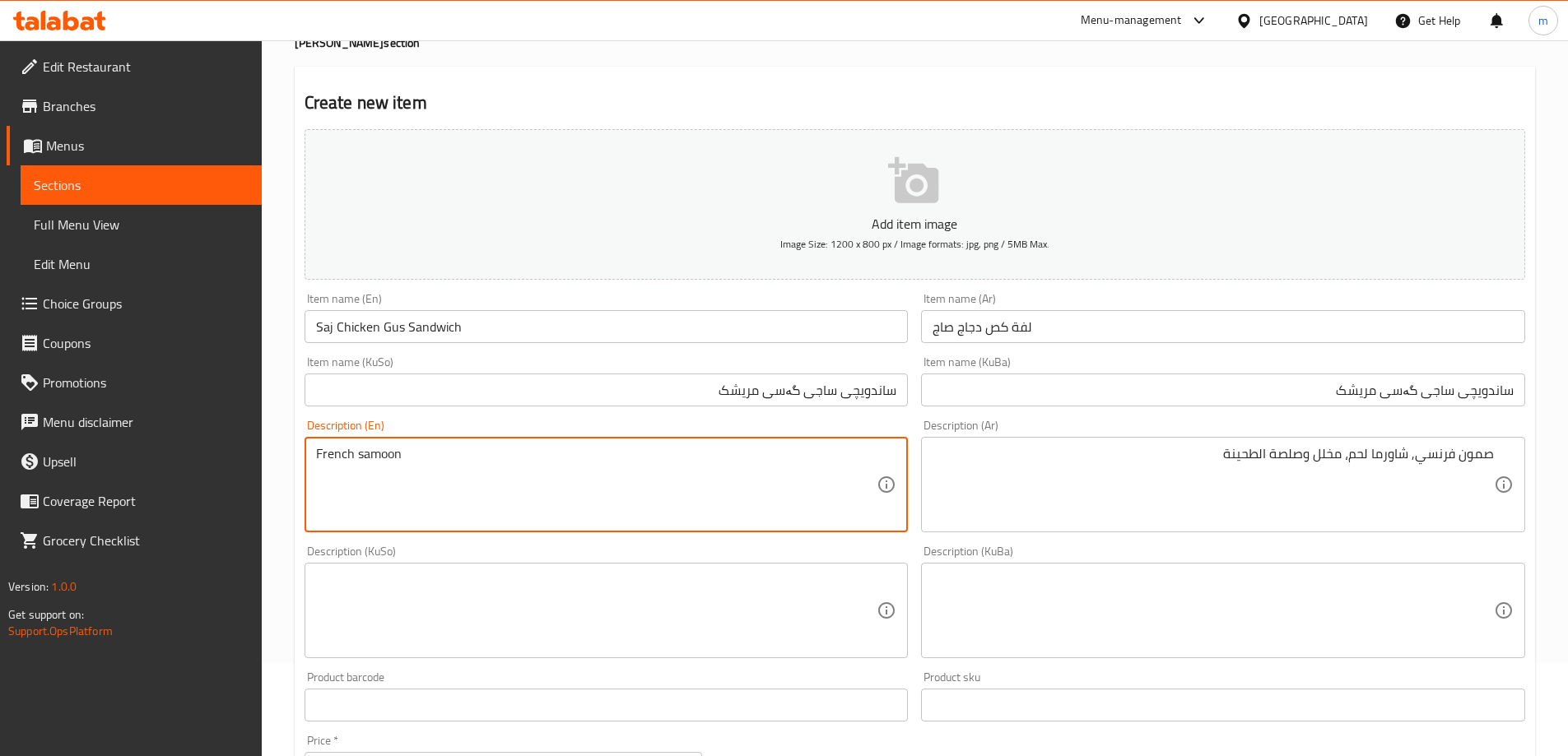
type textarea "French samoon"
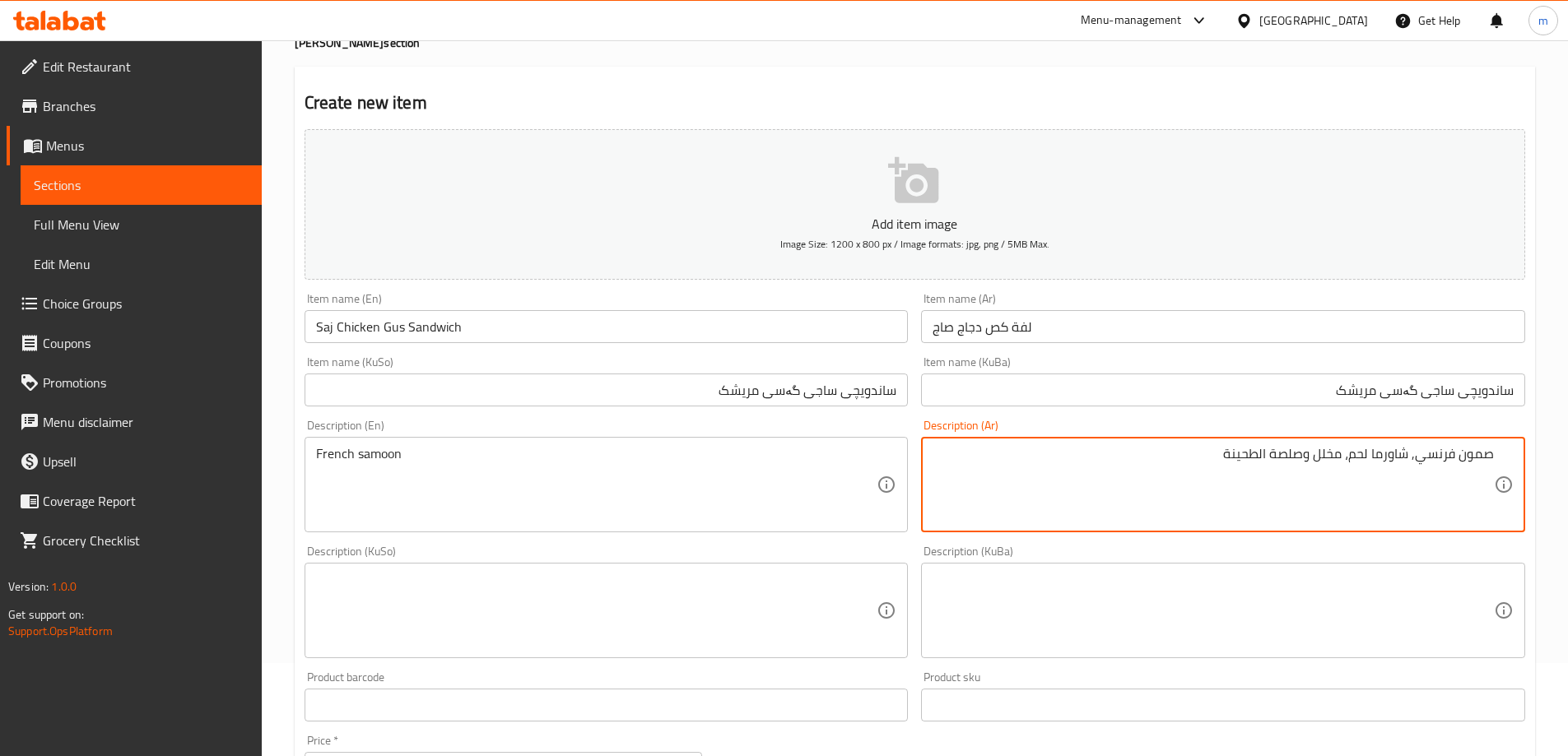
click at [1360, 451] on textarea "صمون فرنسي, شاورما لحم، مخلل وصلصة الطحينة" at bounding box center [1213, 485] width 562 height 78
type textarea "صمون فرنسي, شاورما دجاج، مخلل وصلصة الطحينة"
click at [1377, 459] on textarea "صمون فرنسي, شاورما دجاج، مخلل وصلصة الطحينة" at bounding box center [1213, 485] width 562 height 78
click at [634, 441] on div "French samoon, chicken shawarma, Description (En)" at bounding box center [606, 484] width 604 height 96
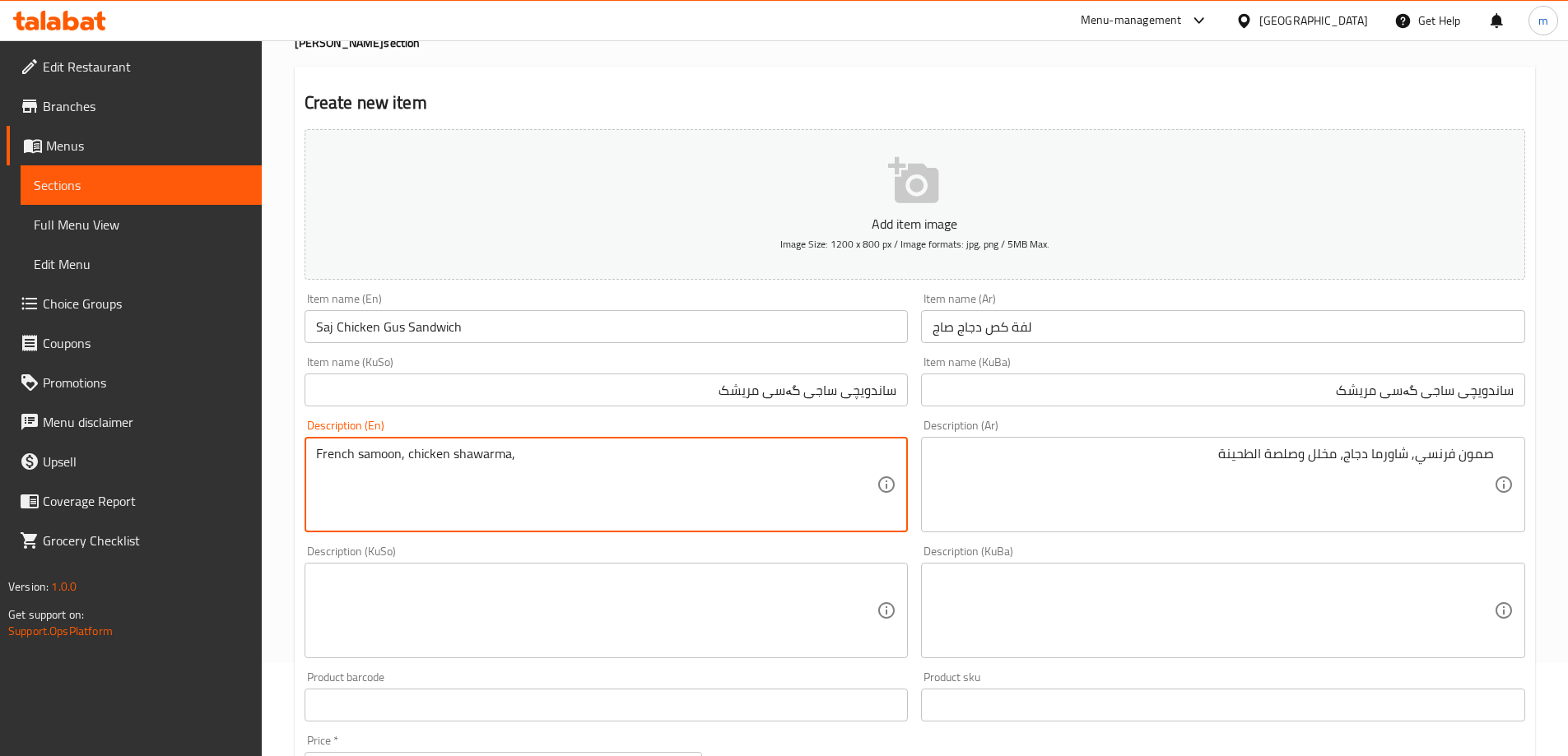
click at [1327, 456] on textarea "صمون فرنسي, شاورما دجاج، مخلل وصلصة الطحينة" at bounding box center [1213, 485] width 562 height 78
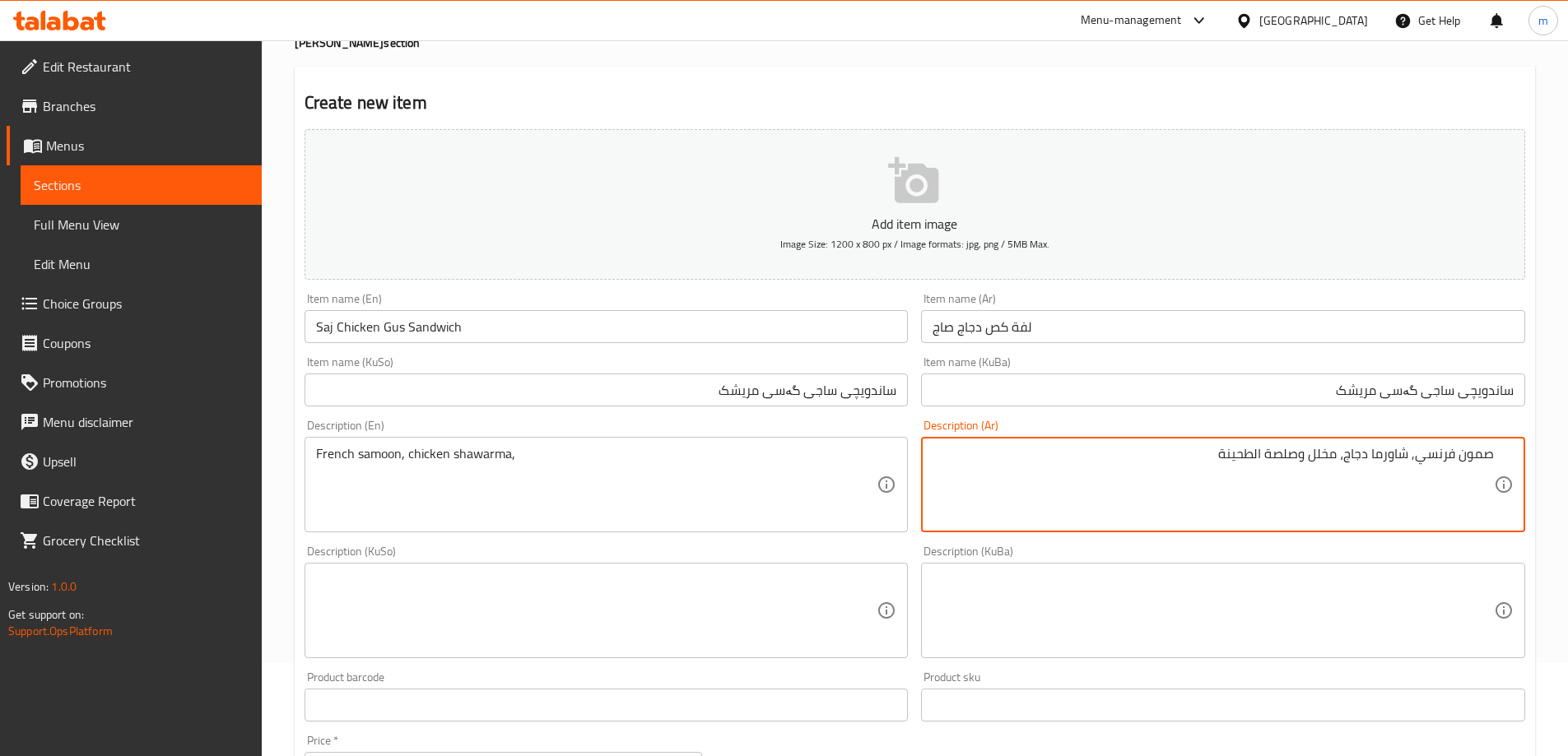
click at [1330, 448] on textarea "صمون فرنسي, شاورما دجاج، مخلل وصلصة الطحينة" at bounding box center [1213, 485] width 562 height 78
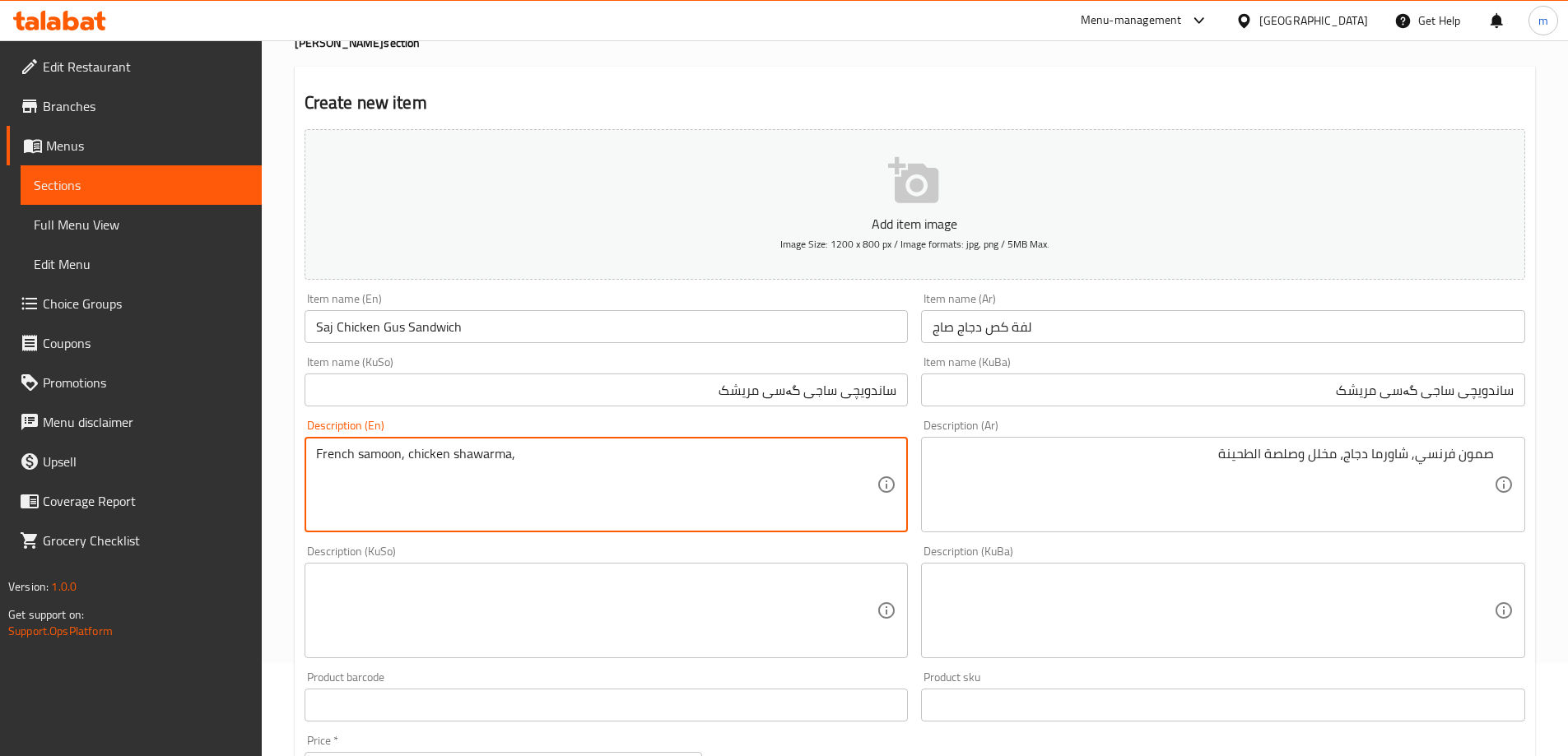
paste textarea "Pickles"
click at [521, 447] on textarea "French samoon, chicken shawarma, Pickles" at bounding box center [597, 485] width 562 height 78
click at [574, 454] on textarea "French samoon, chicken shawarma, pickles" at bounding box center [597, 485] width 562 height 78
click at [597, 460] on textarea "French samoon, chicken shawarma, pickles and tahini sauce" at bounding box center [597, 485] width 562 height 78
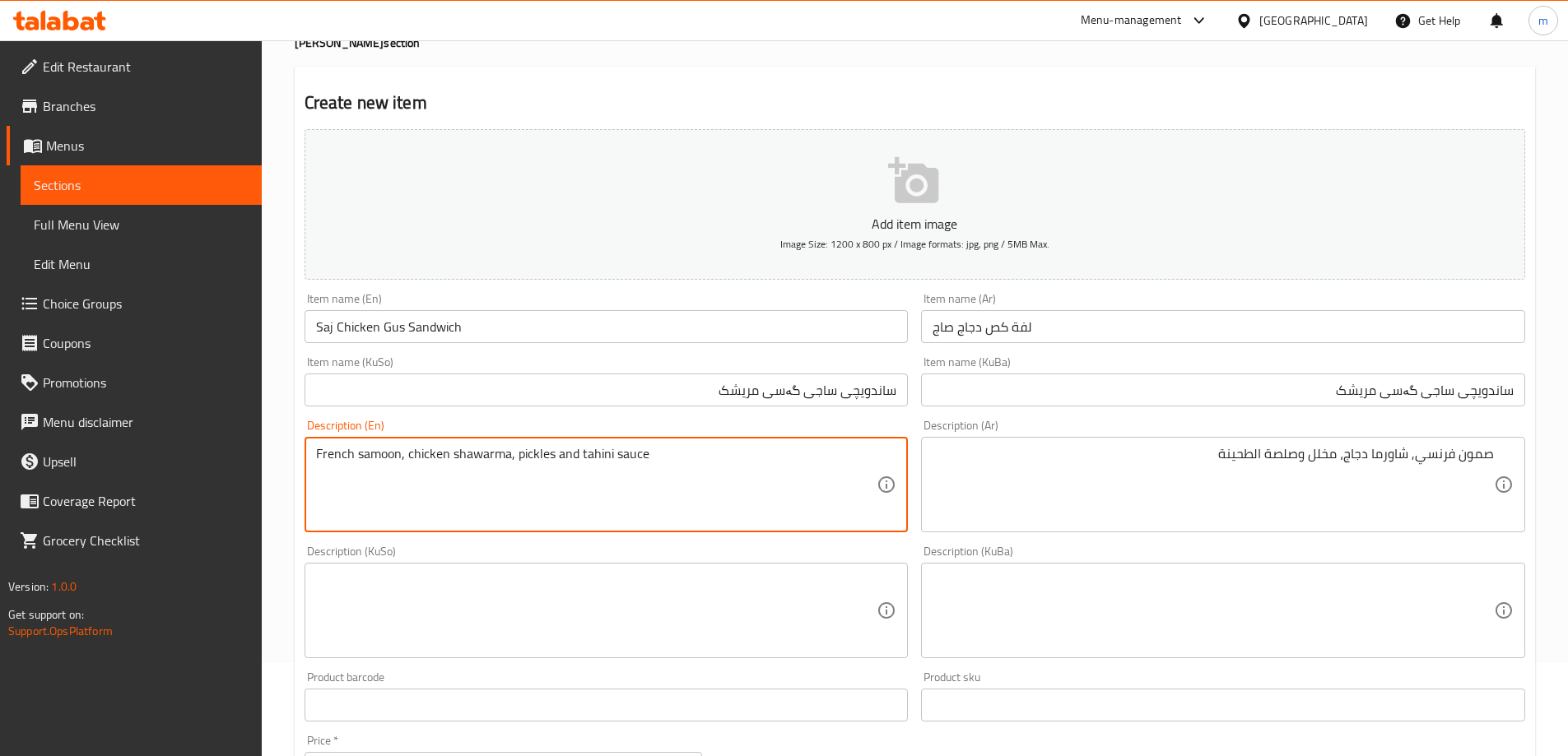
type textarea "French samoon, chicken shawarma, pickles and tahini sauce"
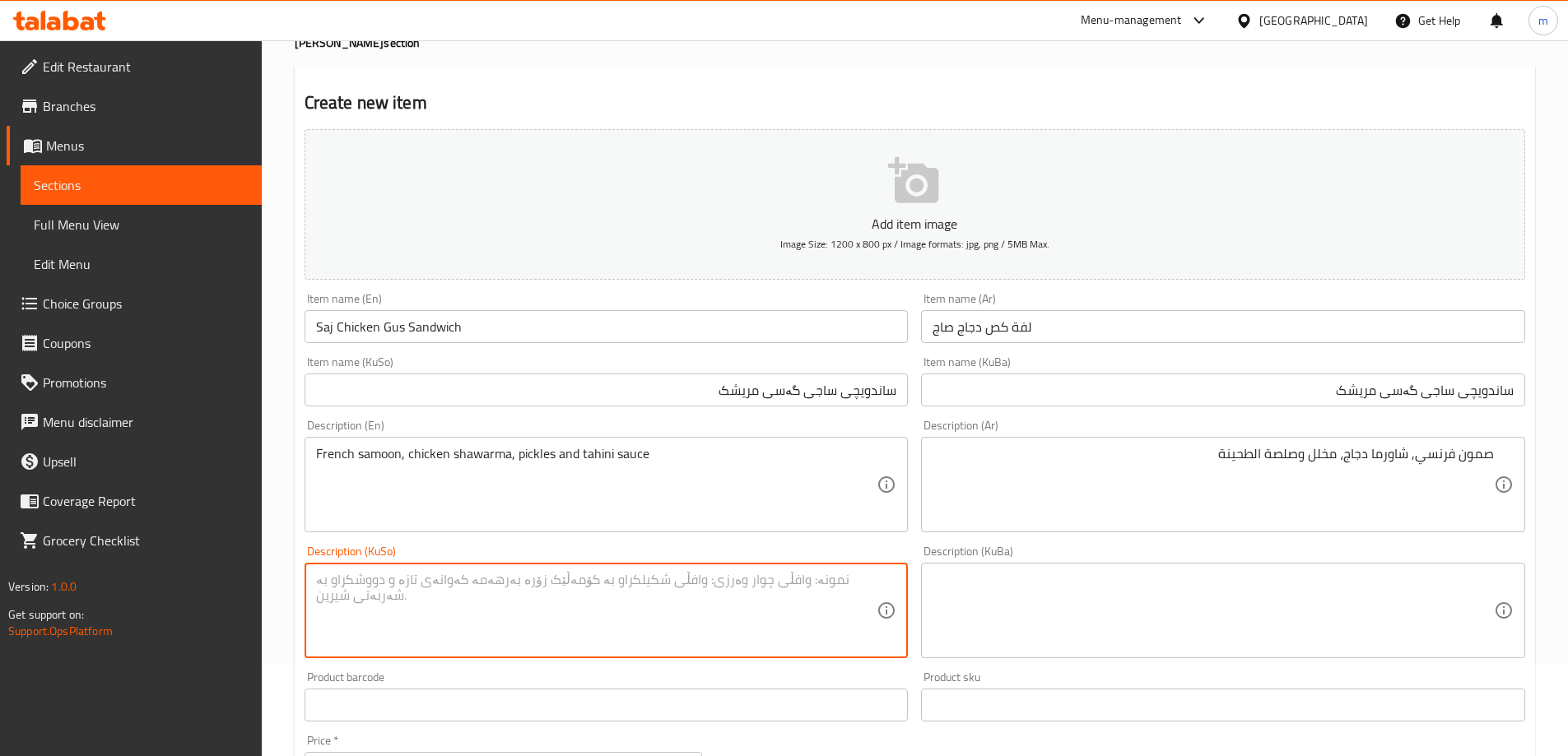
click at [489, 591] on textarea at bounding box center [597, 610] width 562 height 78
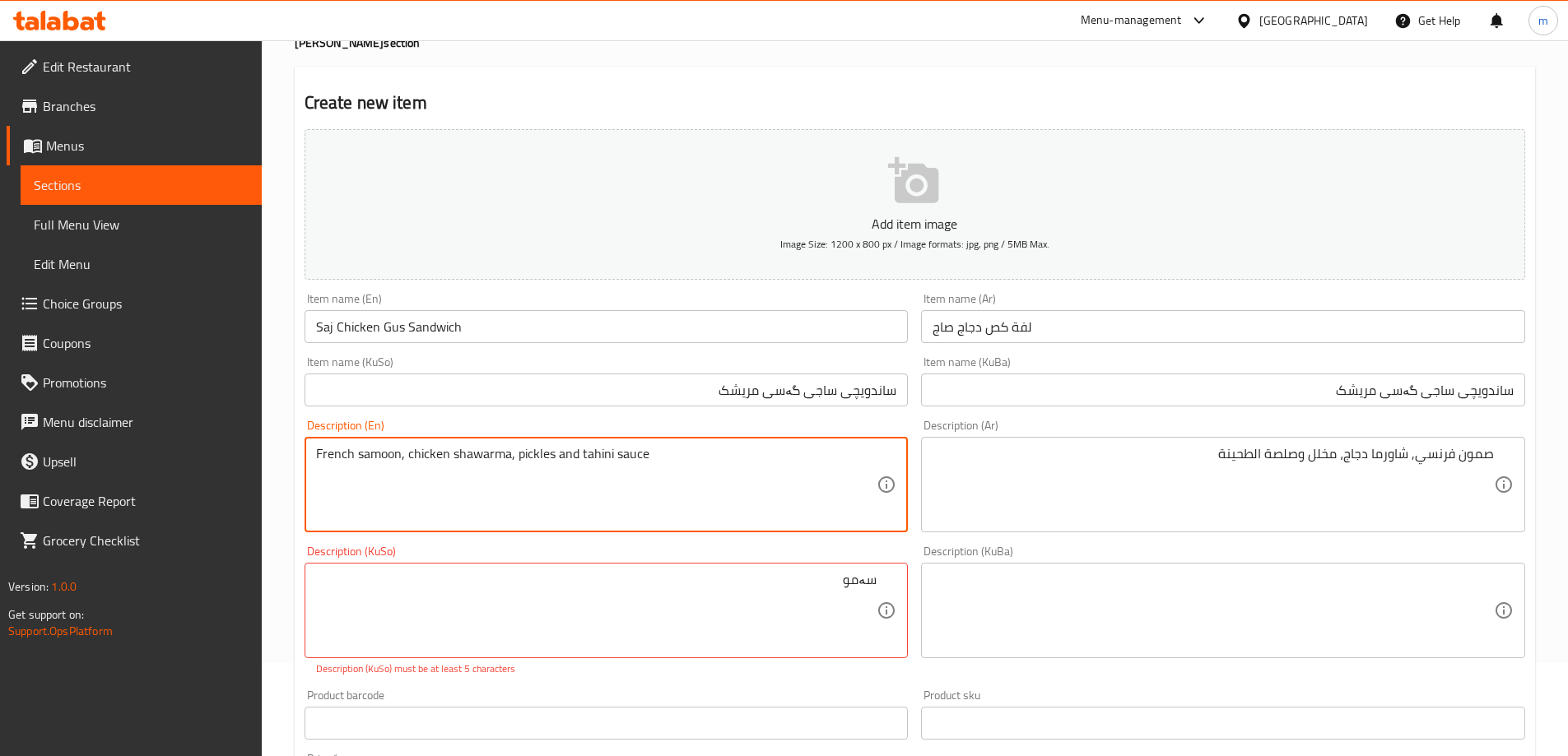
click at [390, 450] on textarea "French samoon, chicken shawarma, pickles and tahini sauce" at bounding box center [597, 485] width 562 height 78
click at [543, 449] on textarea "French samoon, chicken shawarma, pickles and tahini sauce" at bounding box center [597, 485] width 562 height 78
click at [637, 567] on div "سەموونی فەڕەنسی، شاورمەی مریشك، Description (KuSo)" at bounding box center [606, 610] width 604 height 96
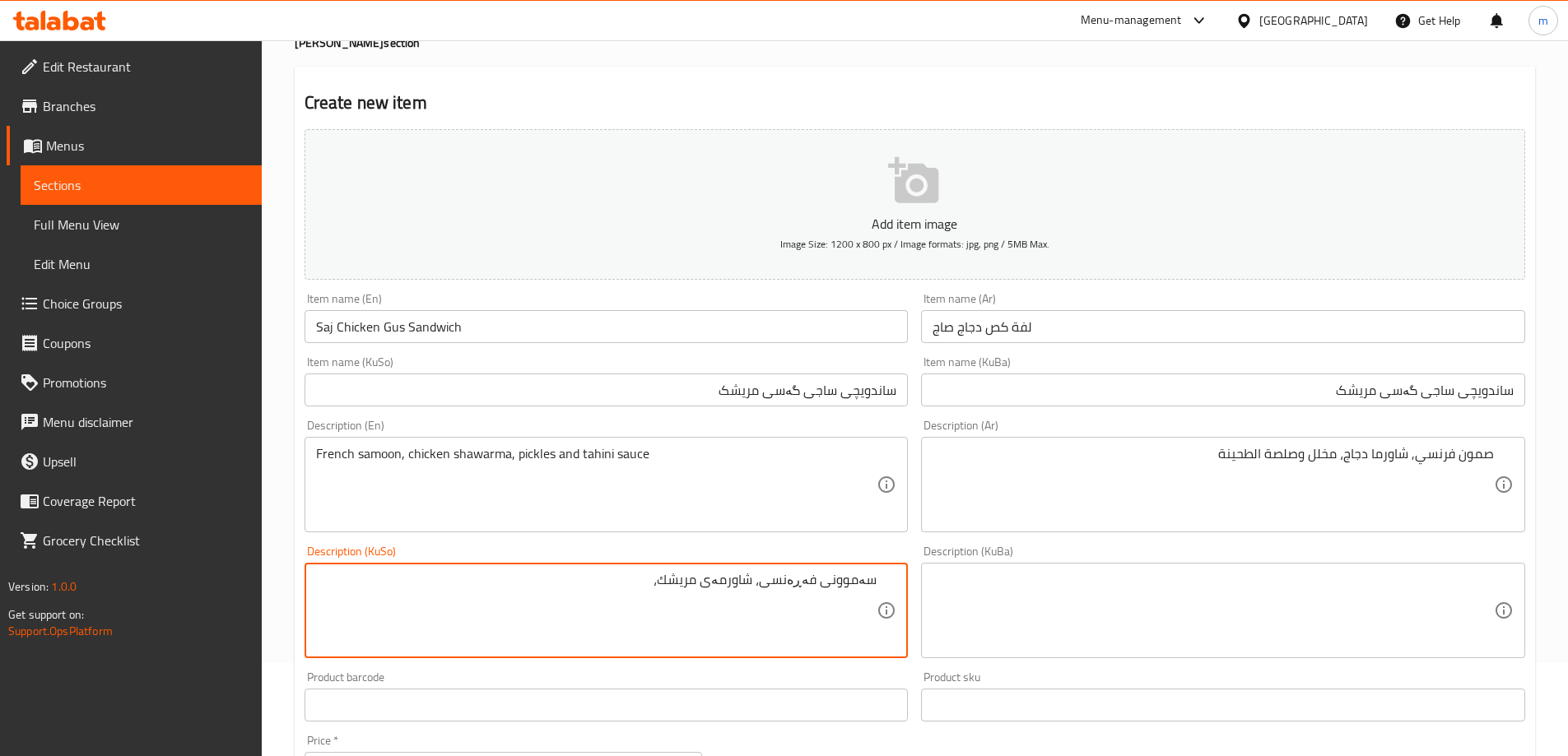
click at [637, 587] on textarea "سەموونی فەڕەنسی، شاورمەی مریشك،" at bounding box center [597, 610] width 562 height 78
paste textarea "تورشی"
type textarea "سەموونی فەڕەنسی، شاورمەی مریشك، تورشی و سۆسی"
click at [590, 455] on textarea "French samoon, chicken shawarma, pickles and tahini sauce" at bounding box center [597, 485] width 562 height 78
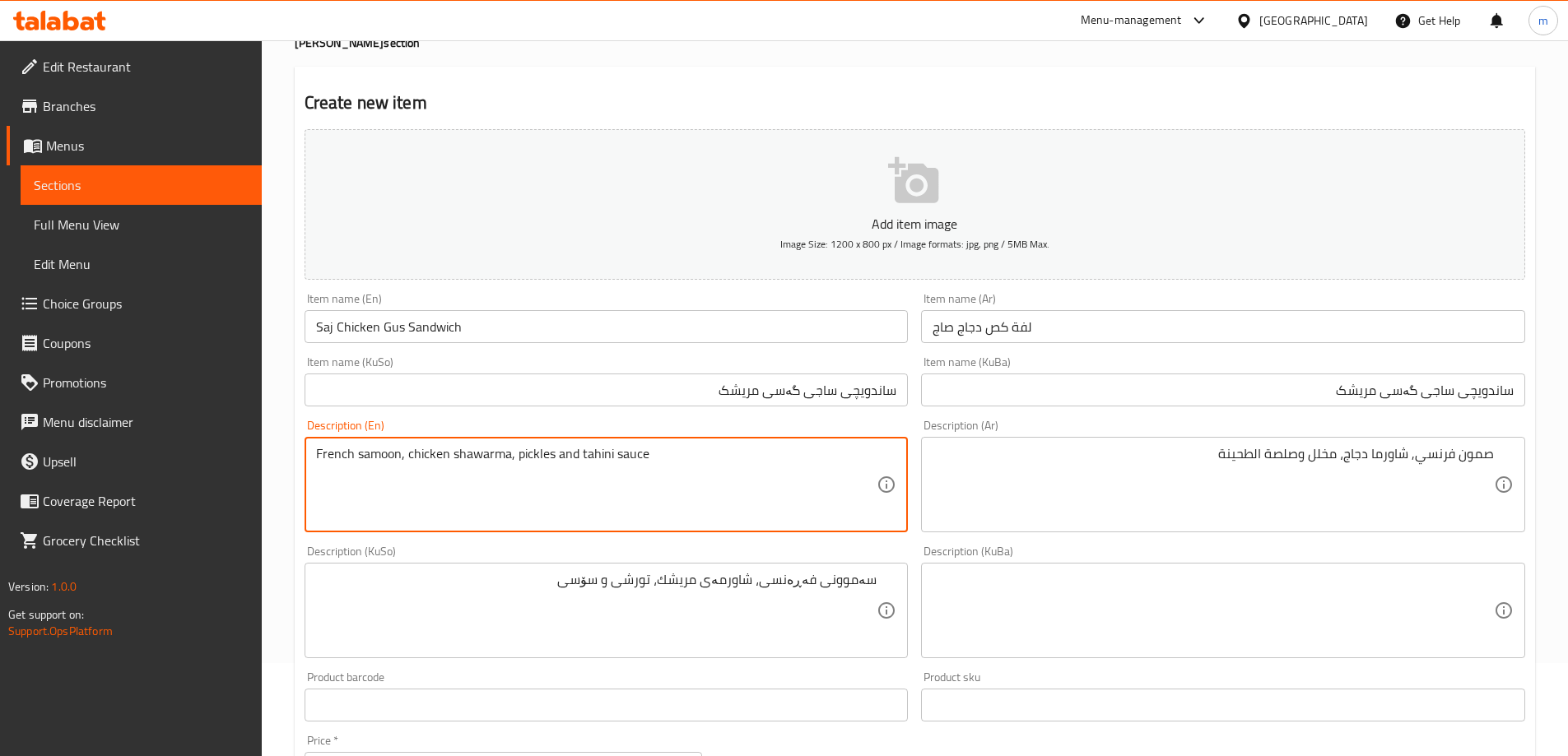
paste textarea "تەحین"
type textarea "French samoon, chicken shawarma, pickles and tahini sauce"
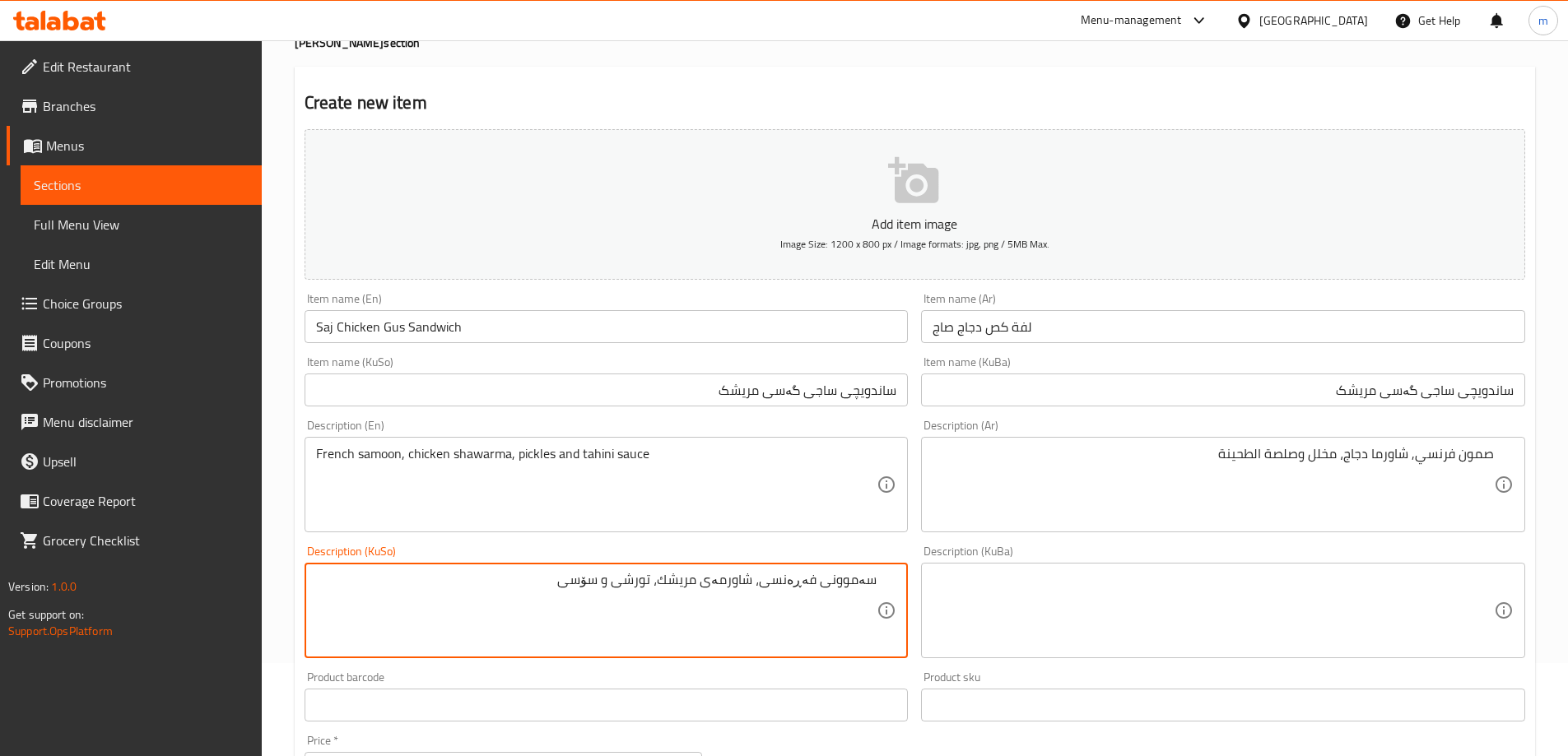
paste textarea "تەحین"
click at [784, 591] on textarea "سەموونی فەڕەنسی، شاورمەی مریشك، تورشی و سۆسی تەحین" at bounding box center [597, 610] width 562 height 78
type textarea "سەموونی فەڕەنسی، شاورمەی مریشك، تورشی و سۆسی تەحین"
click at [1025, 597] on textarea at bounding box center [1213, 610] width 562 height 78
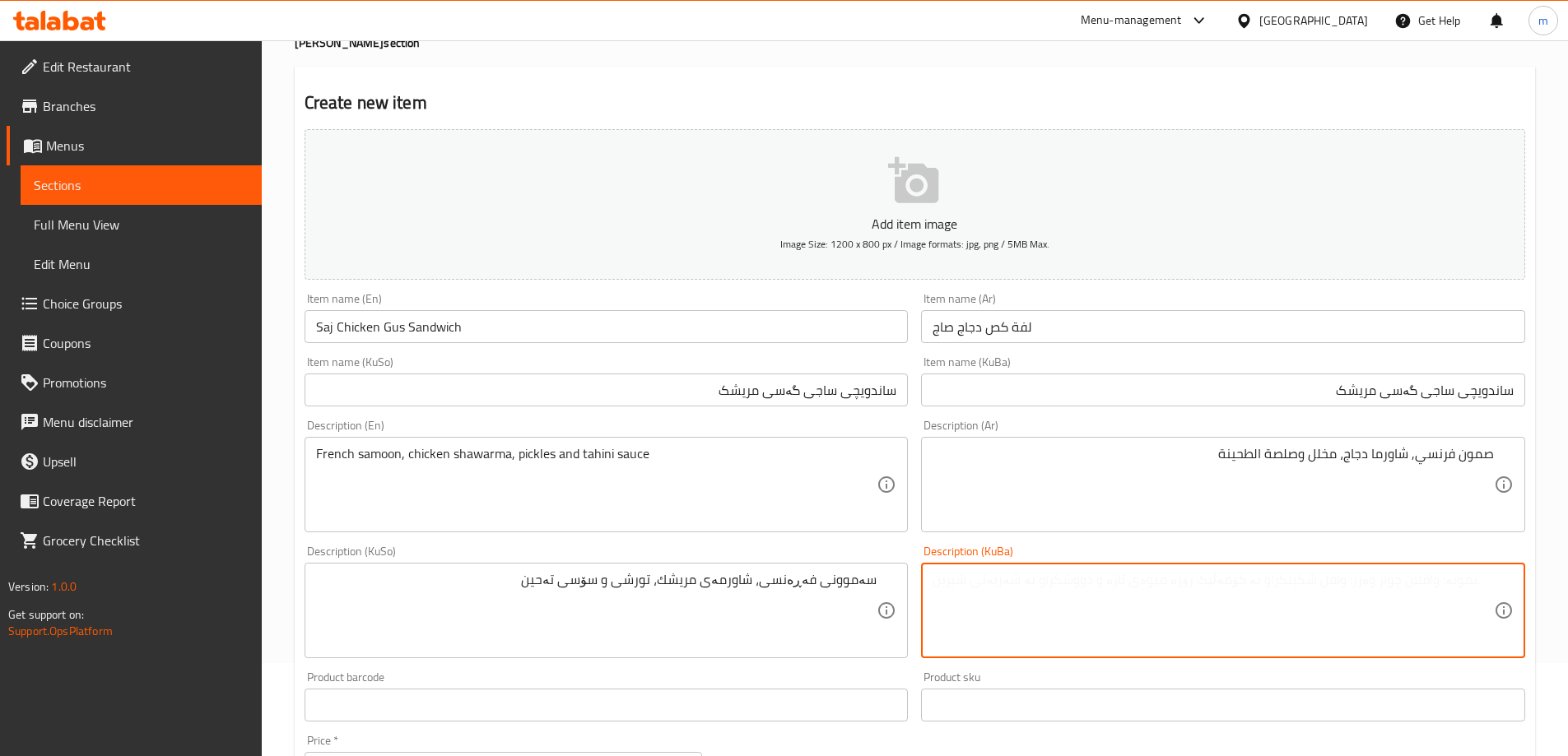
paste textarea "سەموونی فەڕەنسی، شاورمەی مریشك، تورشی و سۆسی تەحین"
type textarea "سەموونی فەڕەنسی، شاورمەی مریشك، تورشی و سۆسی تەحین"
click at [1274, 445] on div "صمون فرنسي, شاورما دجاج، مخلل وصلصة الطحينة Description (Ar)" at bounding box center [1222, 484] width 604 height 96
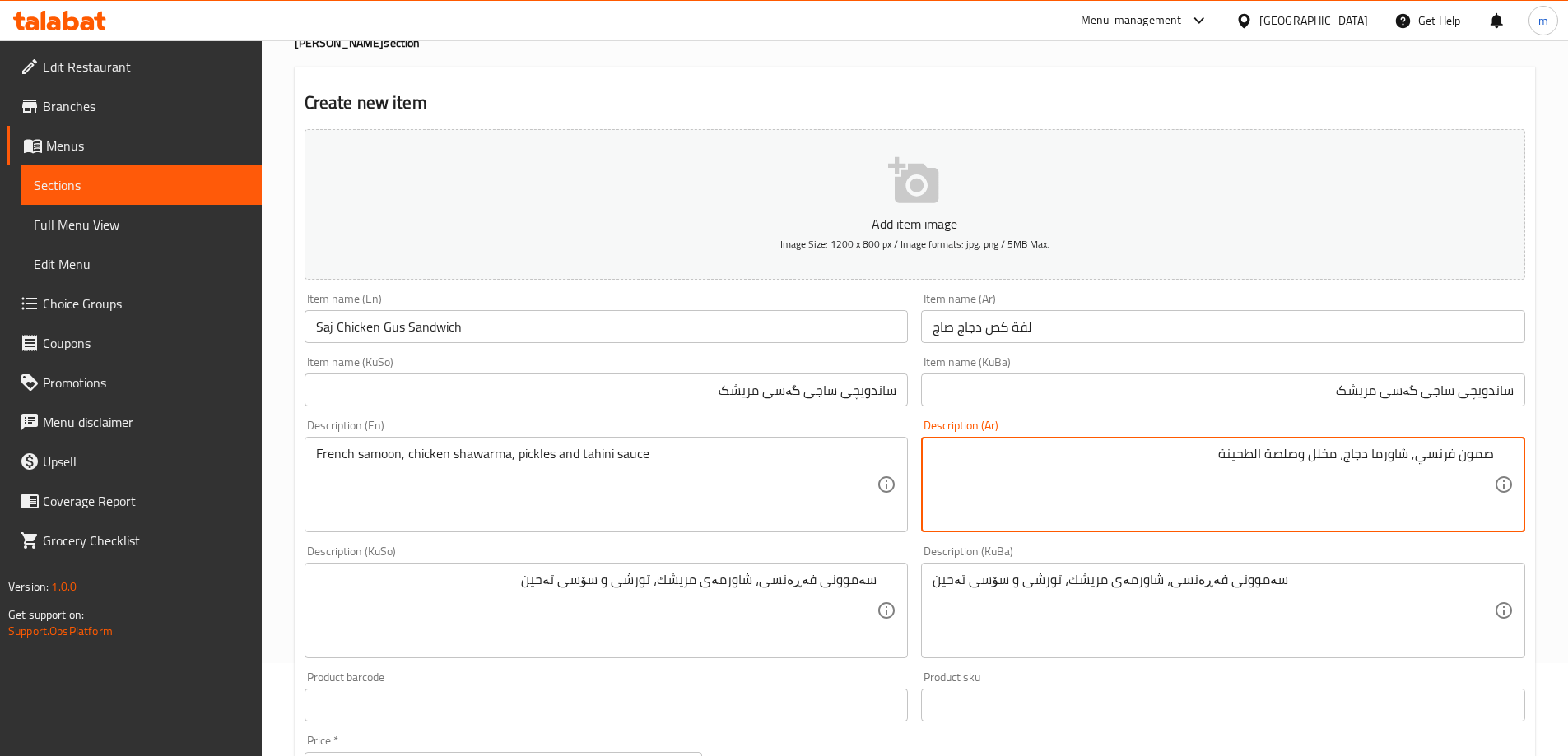
click at [1274, 445] on div "صمون فرنسي, شاورما دجاج، مخلل وصلصة الطحينة Description (Ar)" at bounding box center [1222, 484] width 604 height 96
click at [1284, 465] on textarea "صمون فرنسي, شاورما دجاج، مخلل وصلصة الطحينة" at bounding box center [1213, 485] width 562 height 78
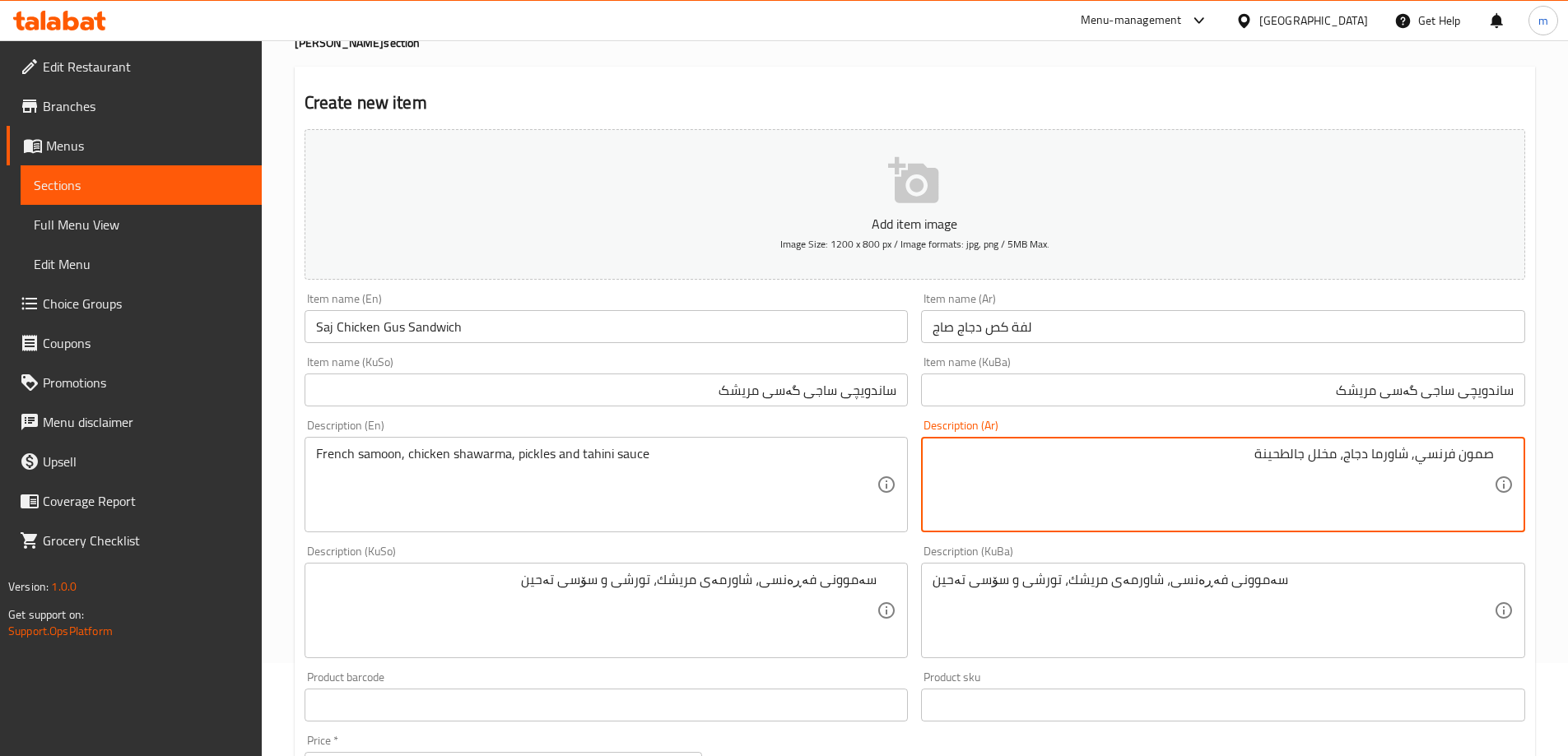
type textarea "صمون فرنسي, شاورما دجاج، مخلل وصلصة الطحينة"
click at [1139, 481] on textarea "صمون فرنسي, شاورما دجاج، مخلل وصلصة الطحينة" at bounding box center [1213, 485] width 562 height 78
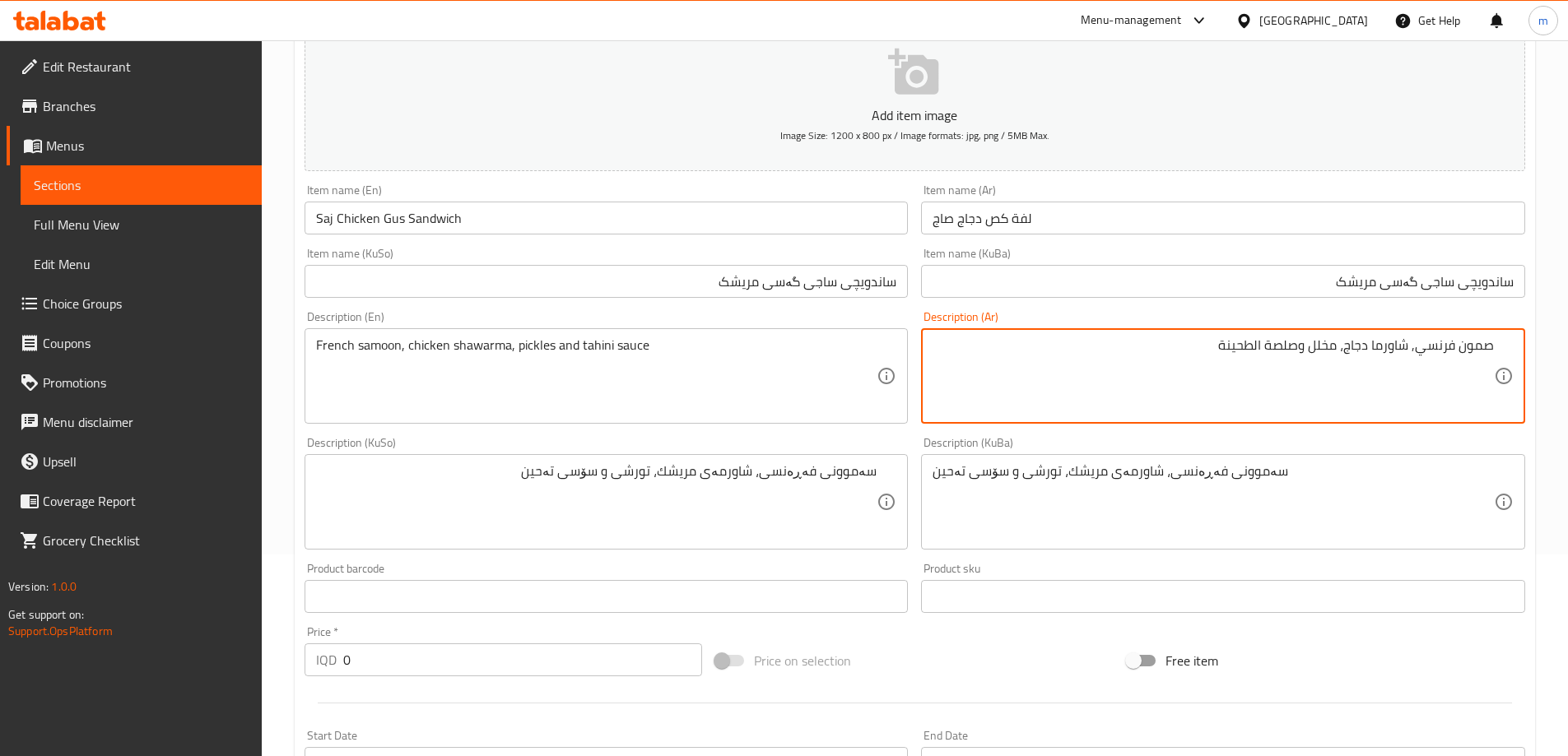
scroll to position [368, 0]
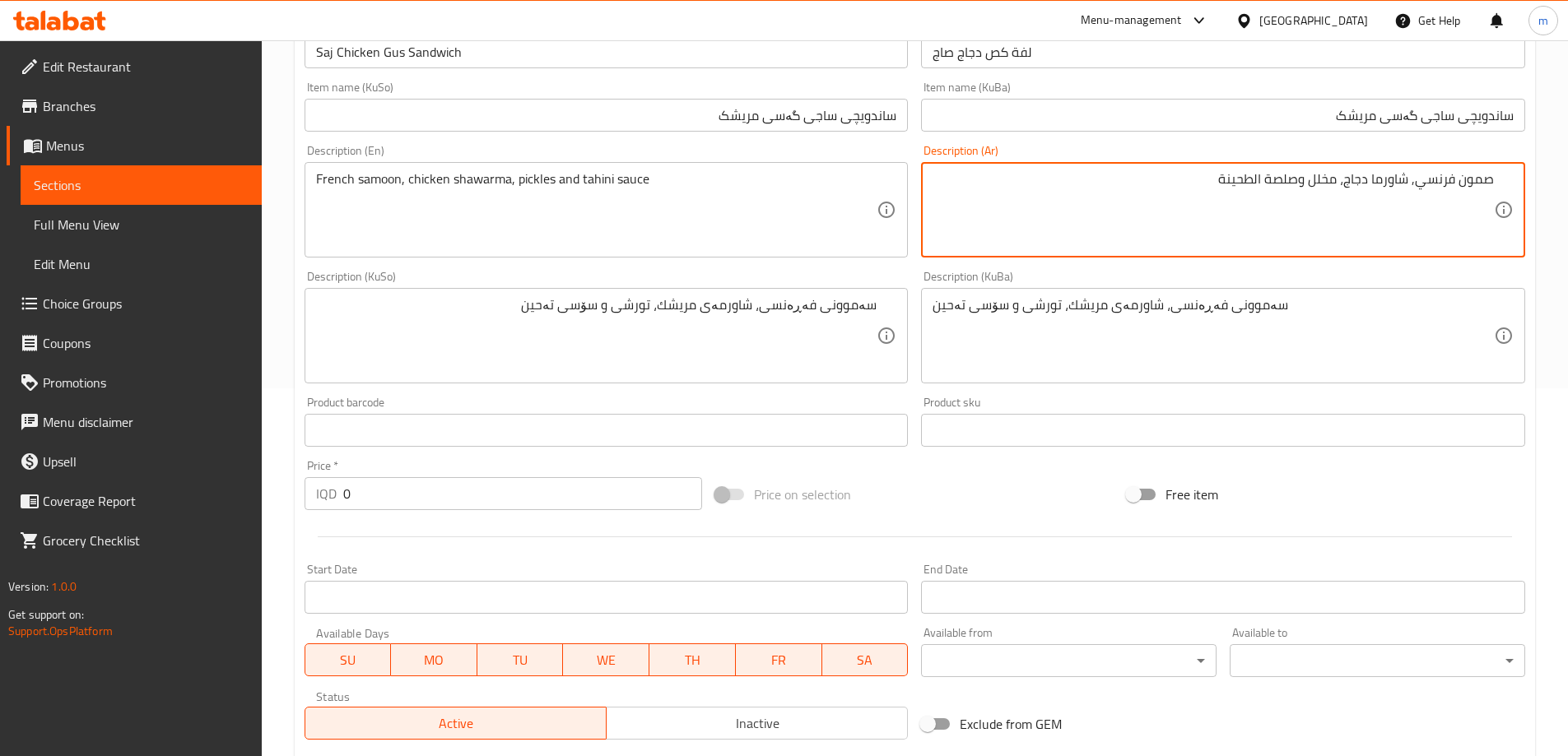
click at [418, 499] on input "0" at bounding box center [522, 493] width 360 height 33
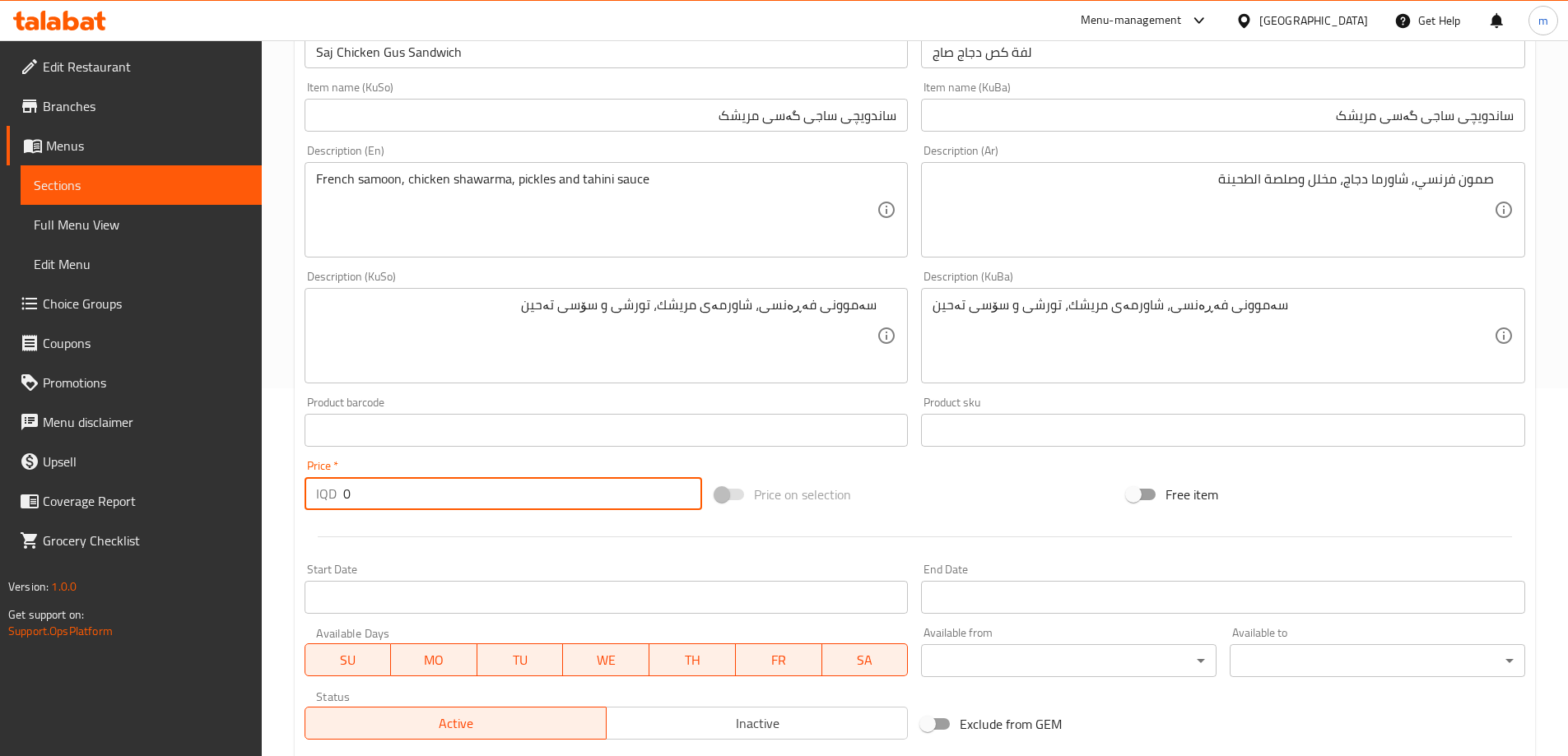
click at [418, 499] on input "0" at bounding box center [522, 493] width 360 height 33
type input "2500"
click at [651, 460] on div "Price   * IQD 2500 Price *" at bounding box center [504, 485] width 398 height 50
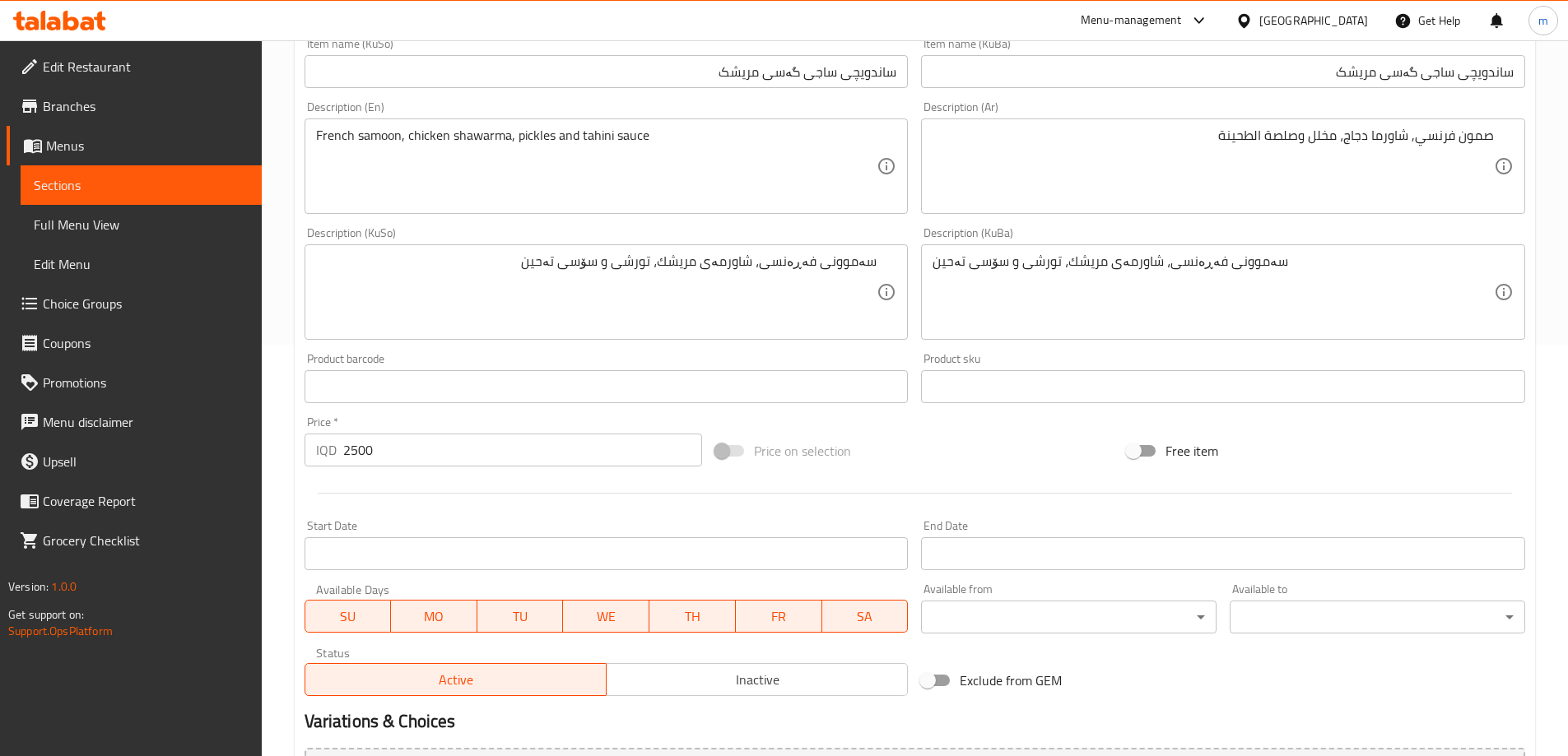
scroll to position [596, 0]
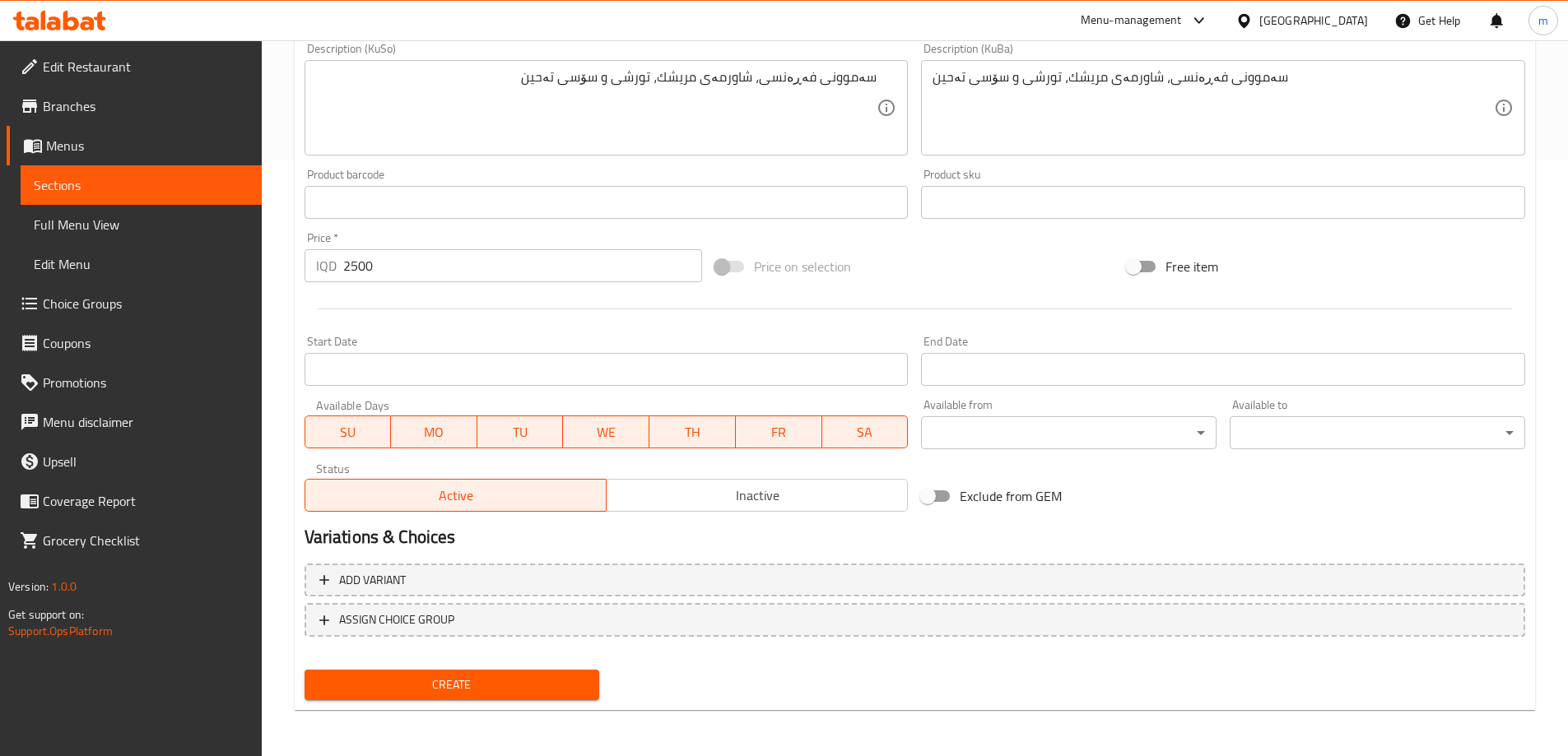
click at [458, 678] on span "Create" at bounding box center [451, 685] width 269 height 21
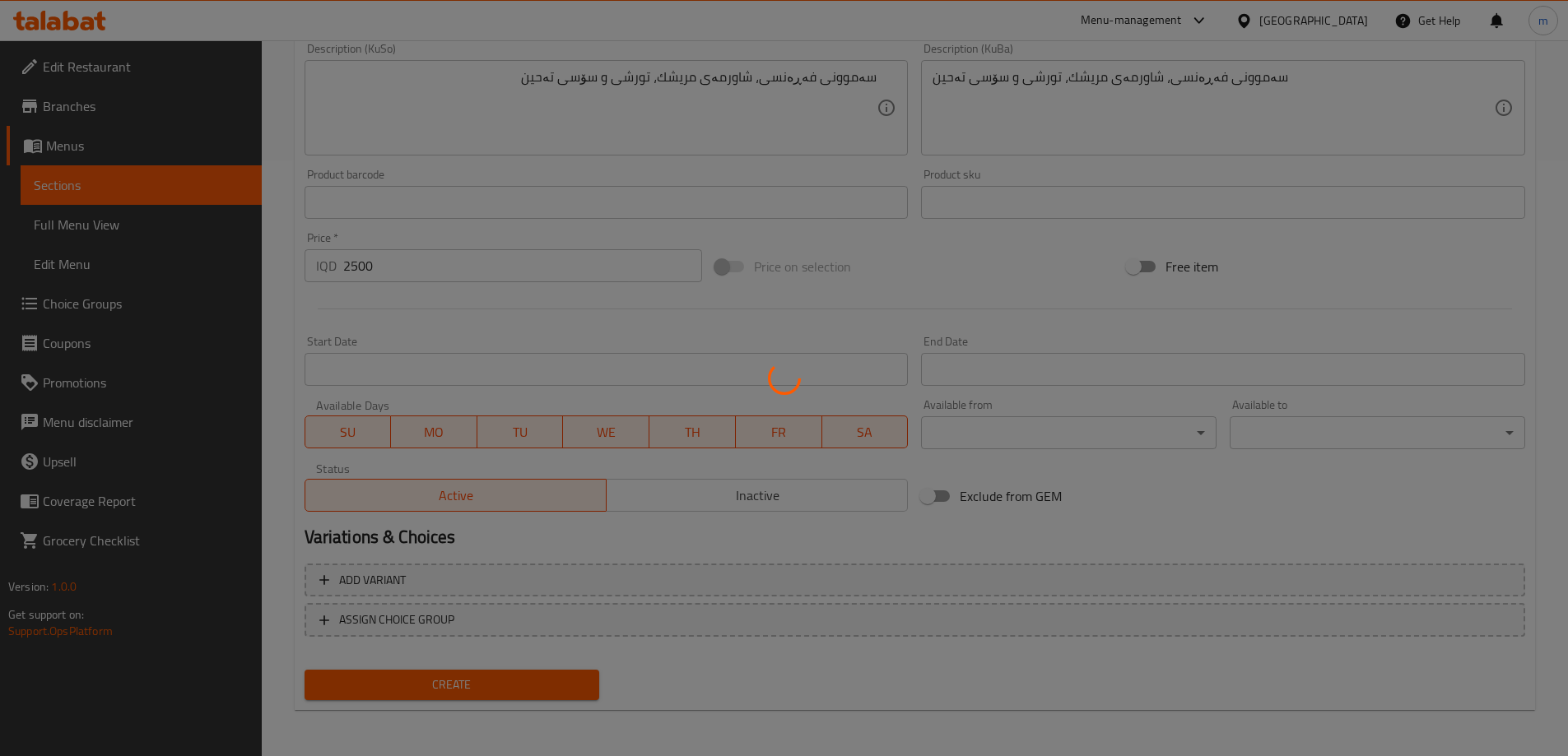
type input "0"
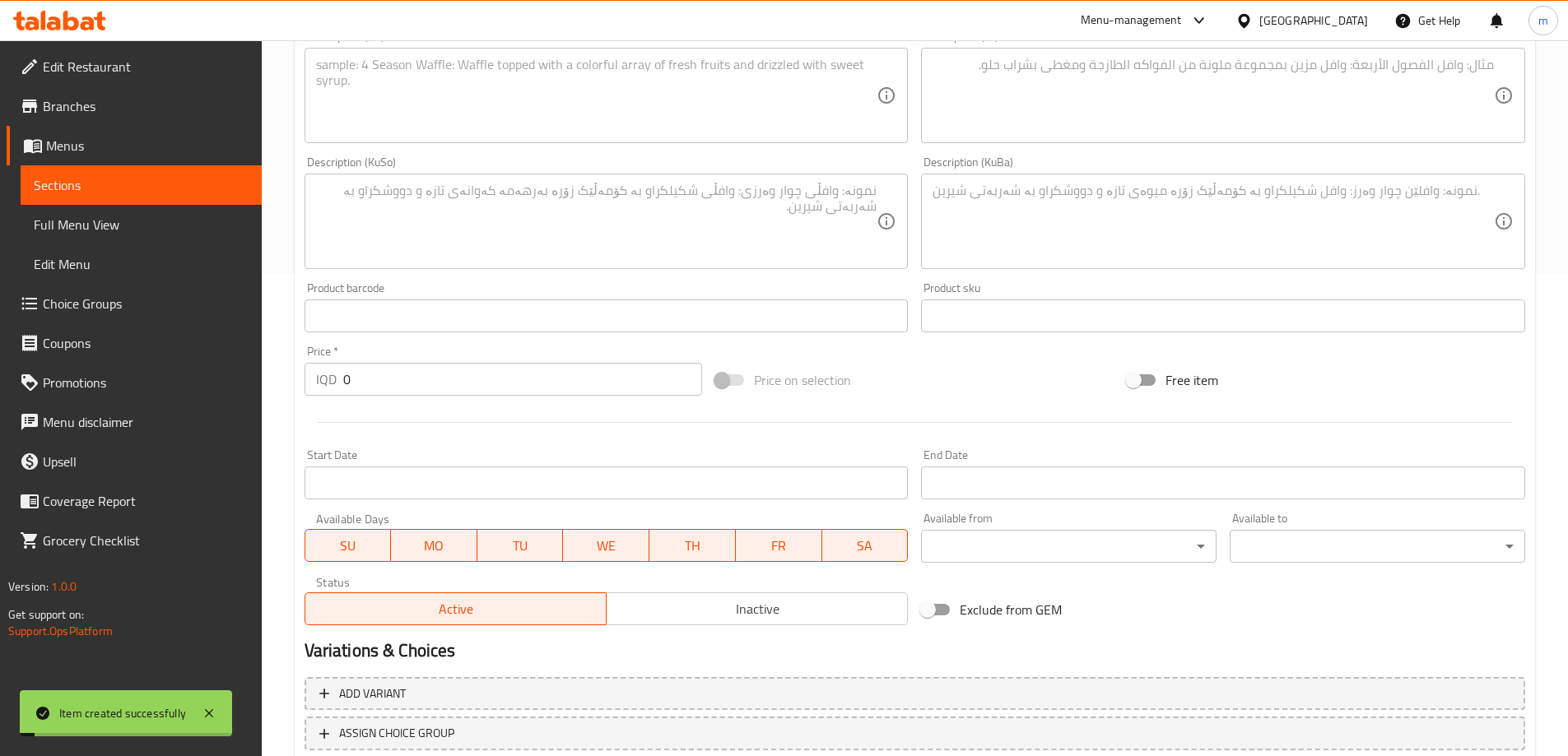
scroll to position [322, 0]
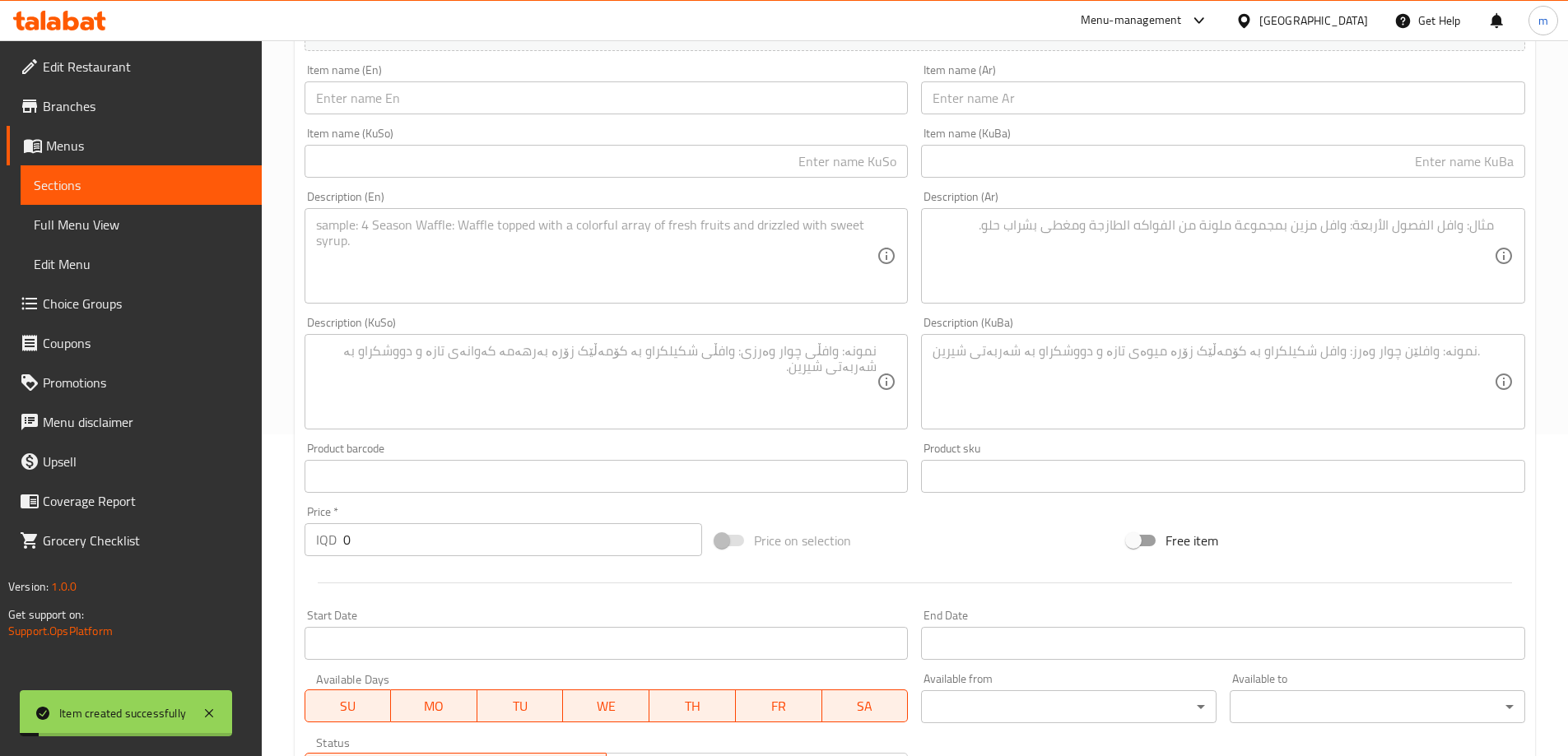
click at [112, 228] on span "Full Menu View" at bounding box center [141, 225] width 215 height 20
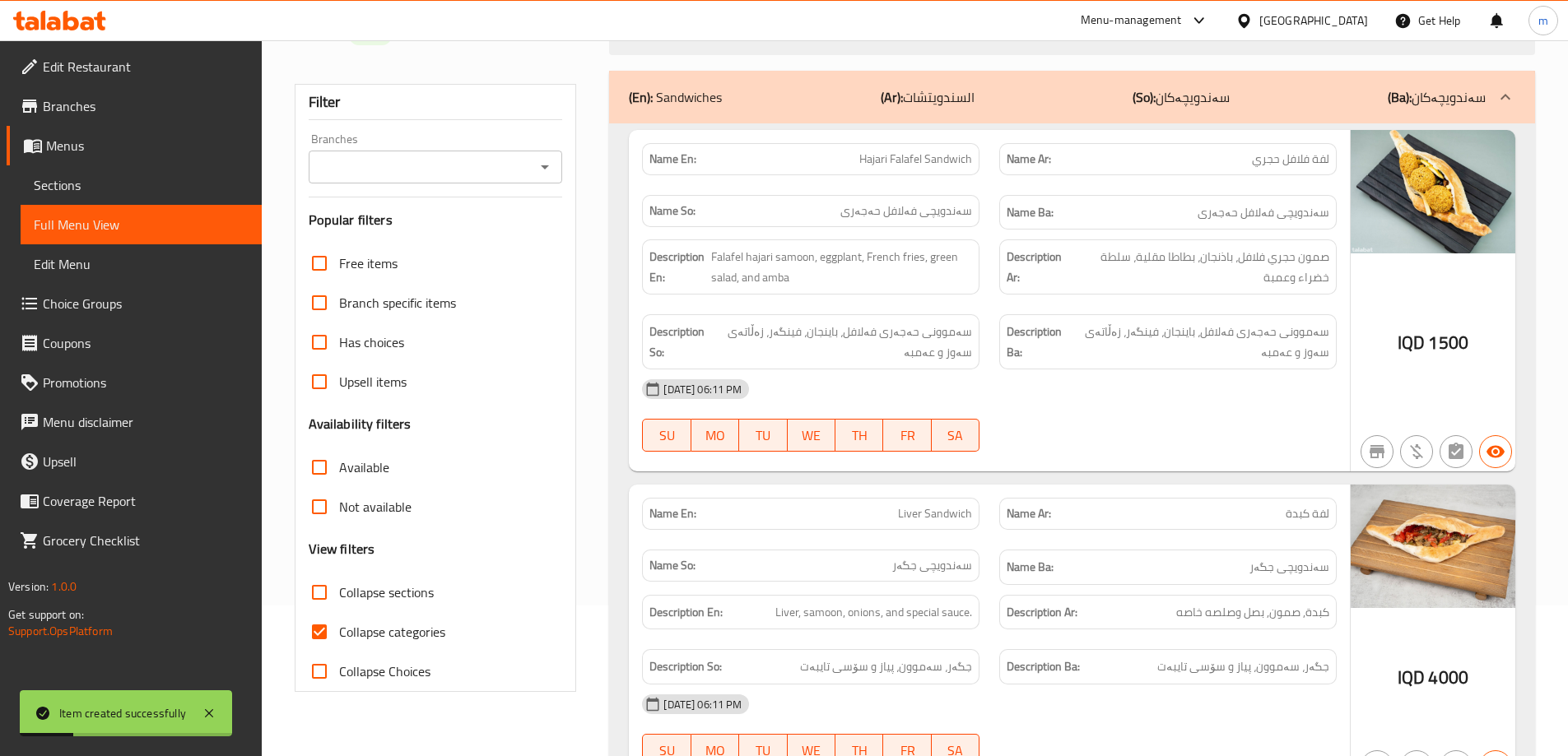
scroll to position [274, 0]
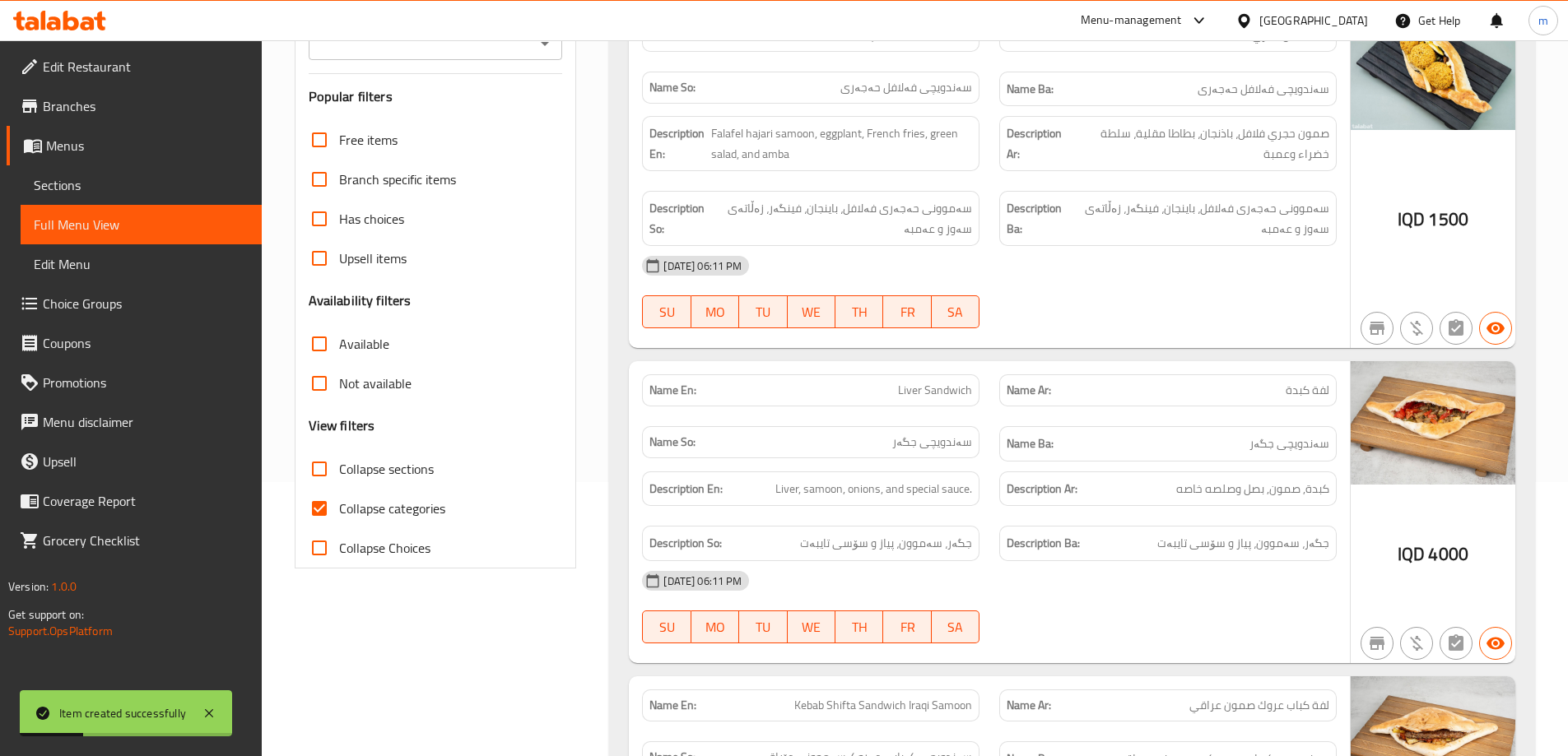
click at [380, 496] on label "Collapse categories" at bounding box center [373, 509] width 146 height 39
click at [339, 496] on input "Collapse categories" at bounding box center [319, 509] width 39 height 39
checkbox input "false"
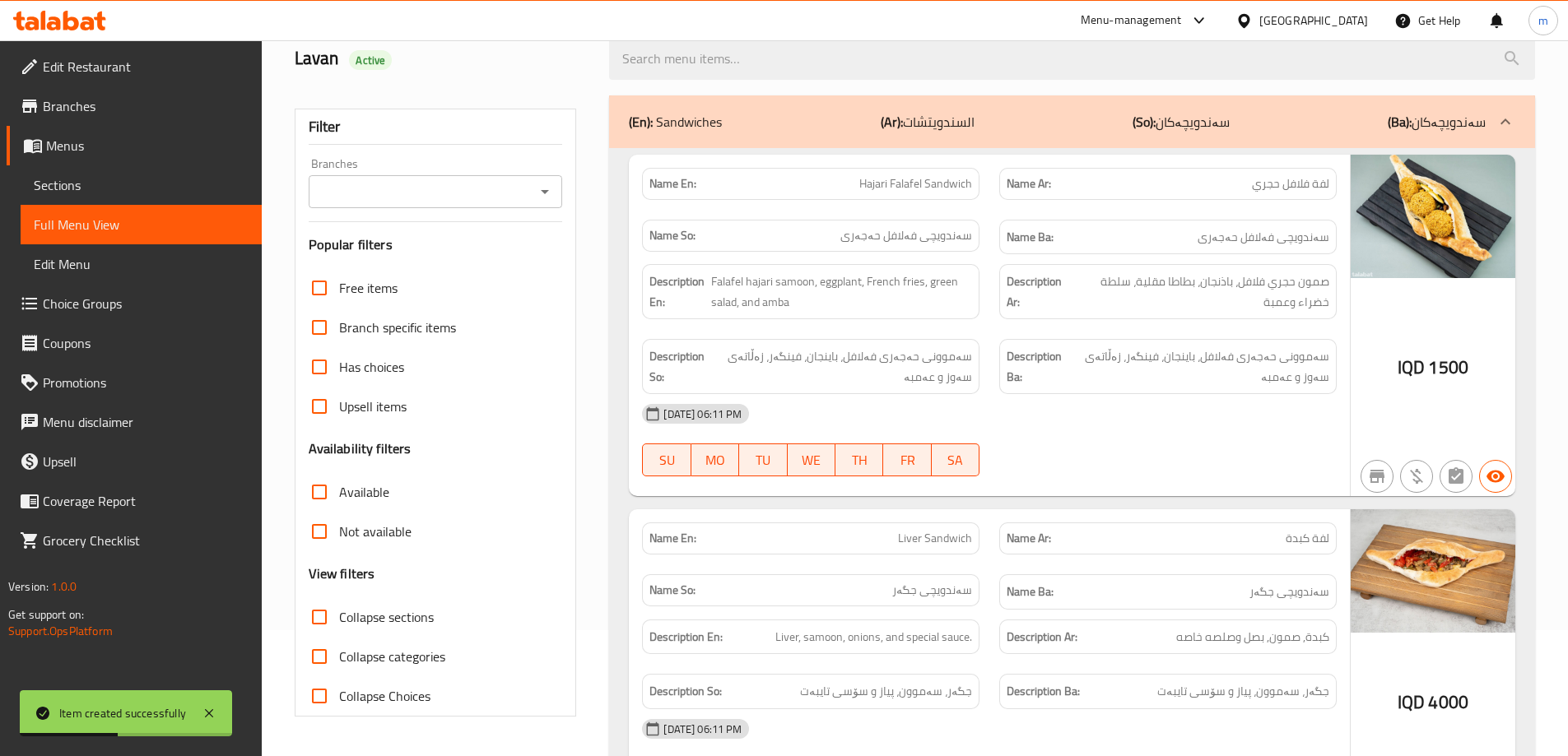
scroll to position [0, 0]
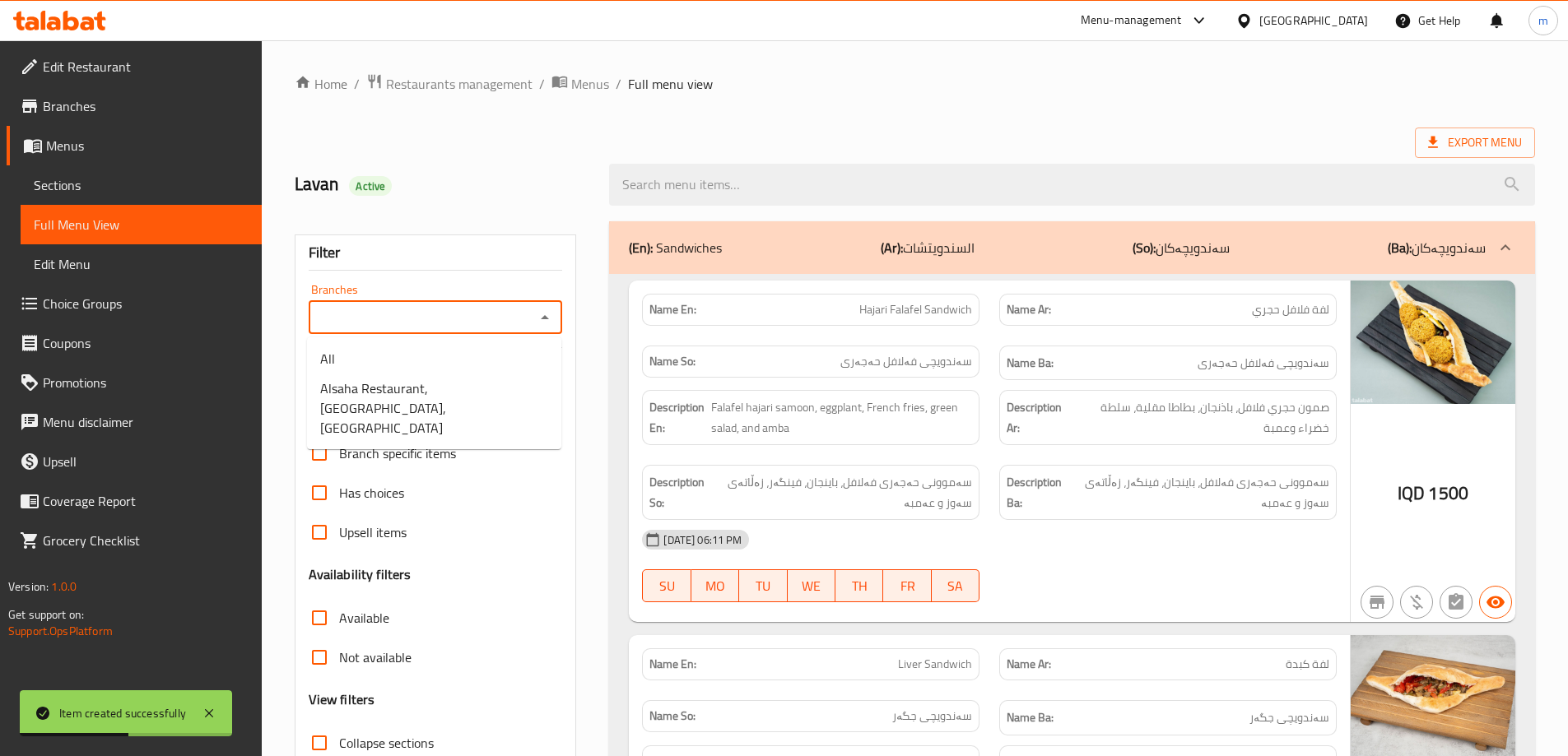
click at [447, 325] on input "Branches" at bounding box center [422, 317] width 217 height 23
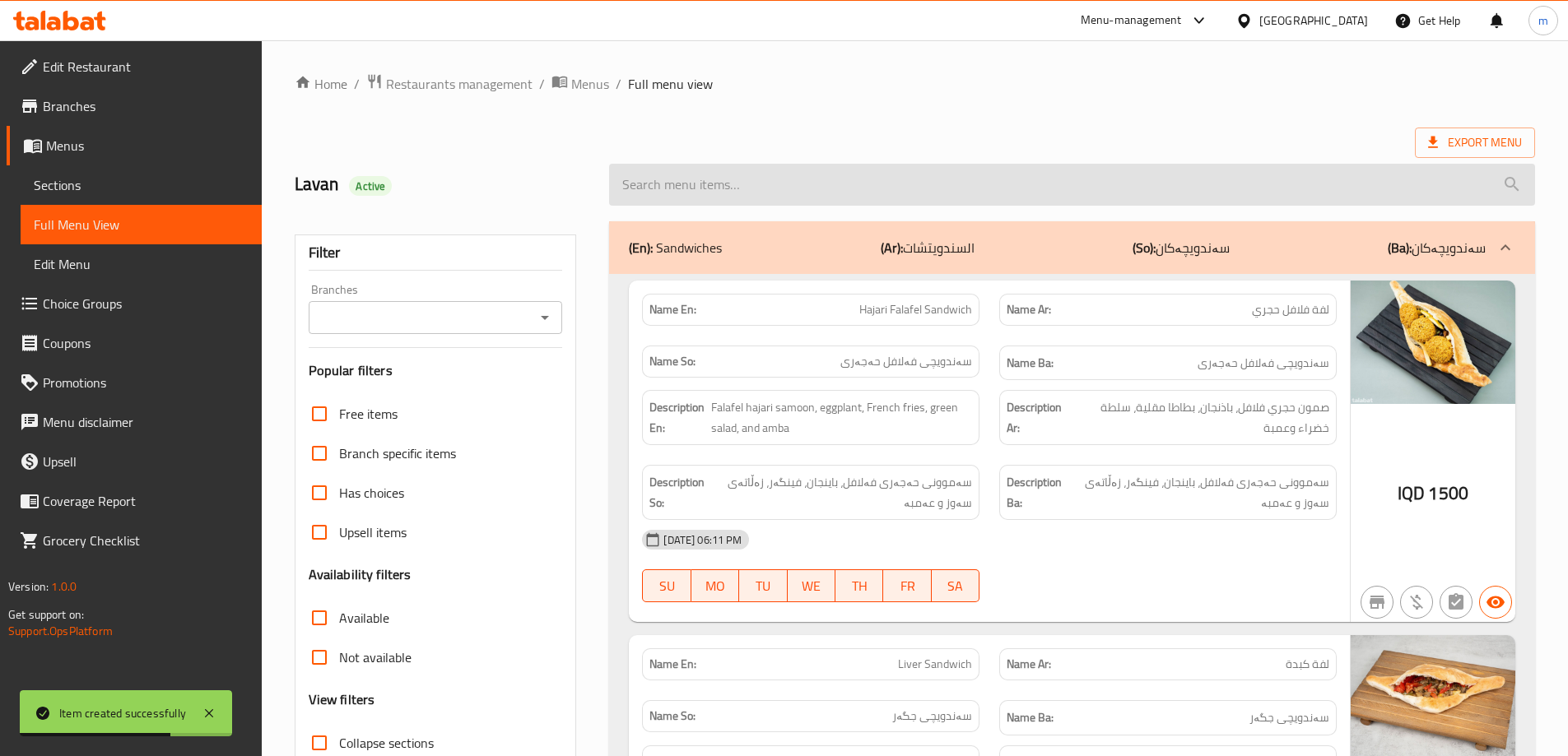
click at [800, 186] on input "search" at bounding box center [1072, 184] width 926 height 42
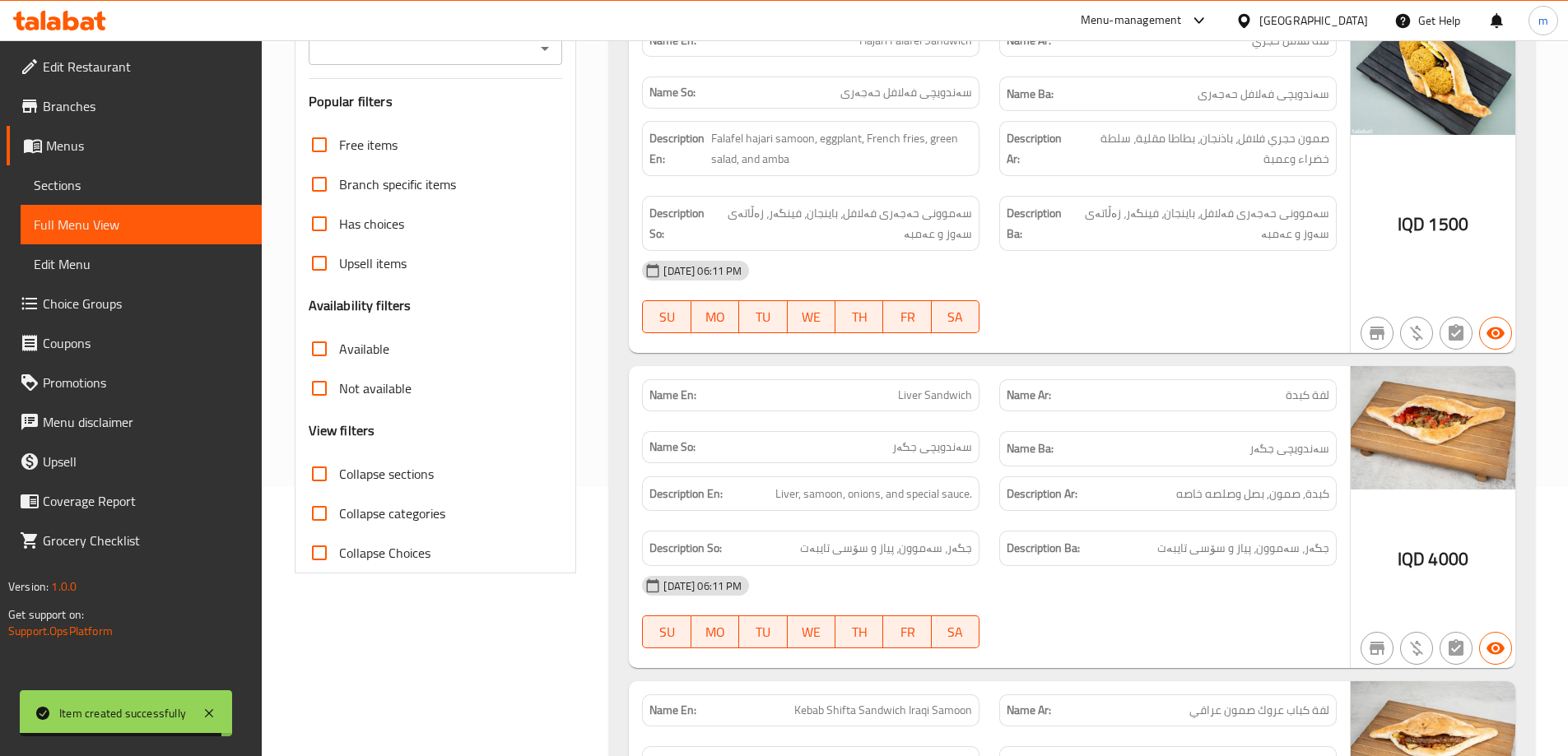
scroll to position [274, 0]
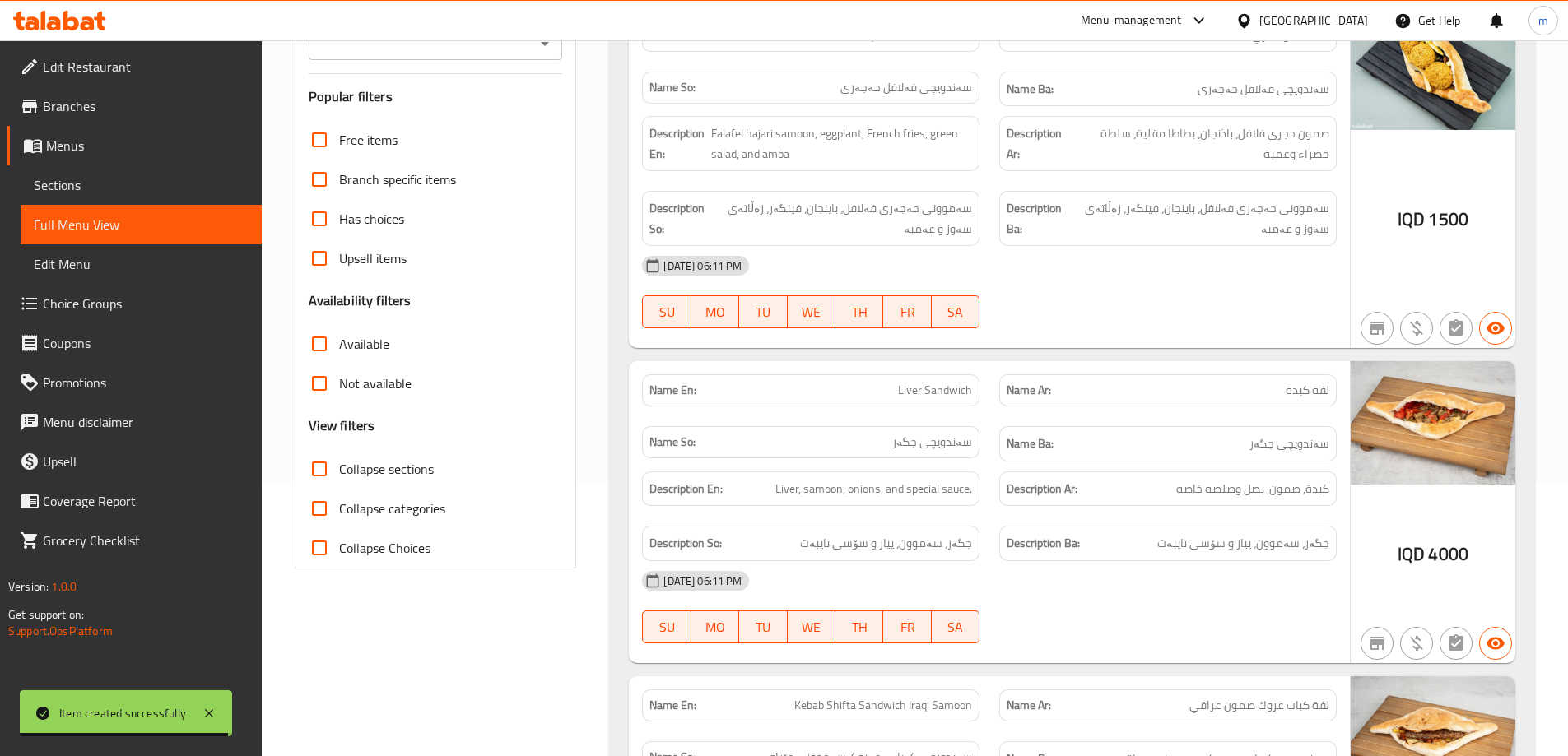
click at [404, 479] on span "Collapse sections" at bounding box center [386, 469] width 95 height 20
click at [339, 479] on input "Collapse sections" at bounding box center [319, 469] width 39 height 39
checkbox input "true"
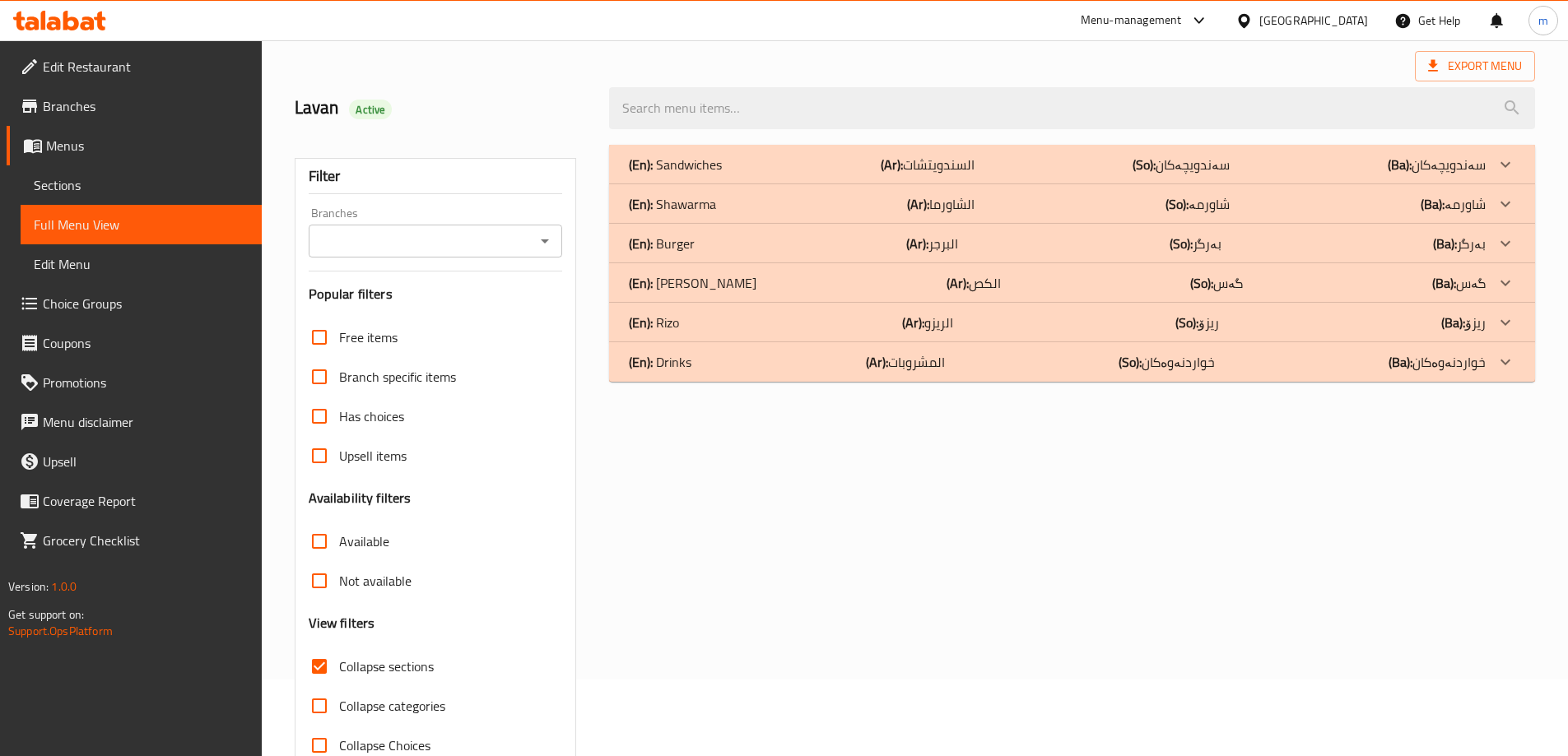
scroll to position [0, 0]
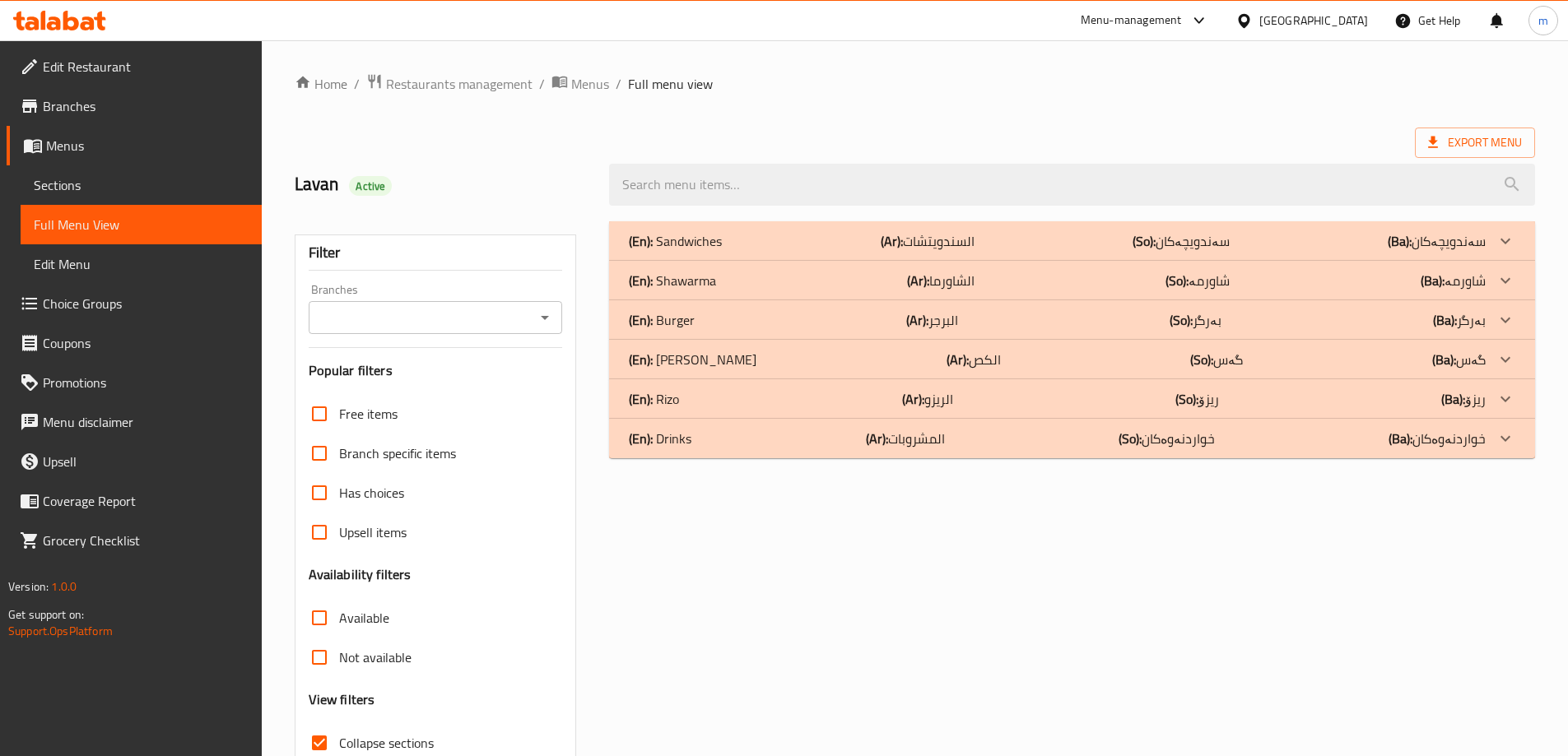
click at [757, 239] on div "(En): Sandwiches (Ar): السندويتشات (So): سەندویچەکان (Ba): سەندویچەکان" at bounding box center [1057, 241] width 856 height 20
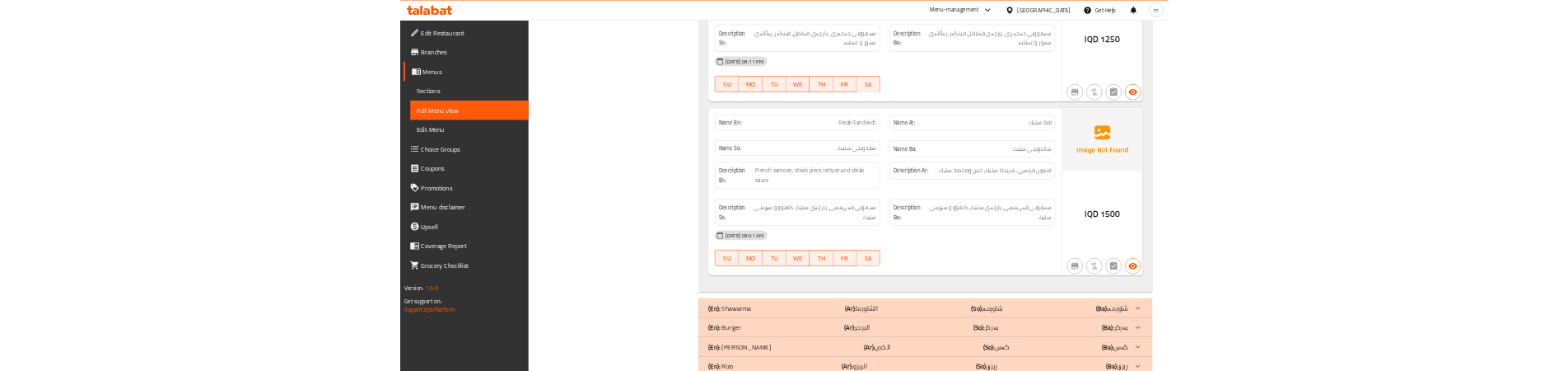
scroll to position [3708, 0]
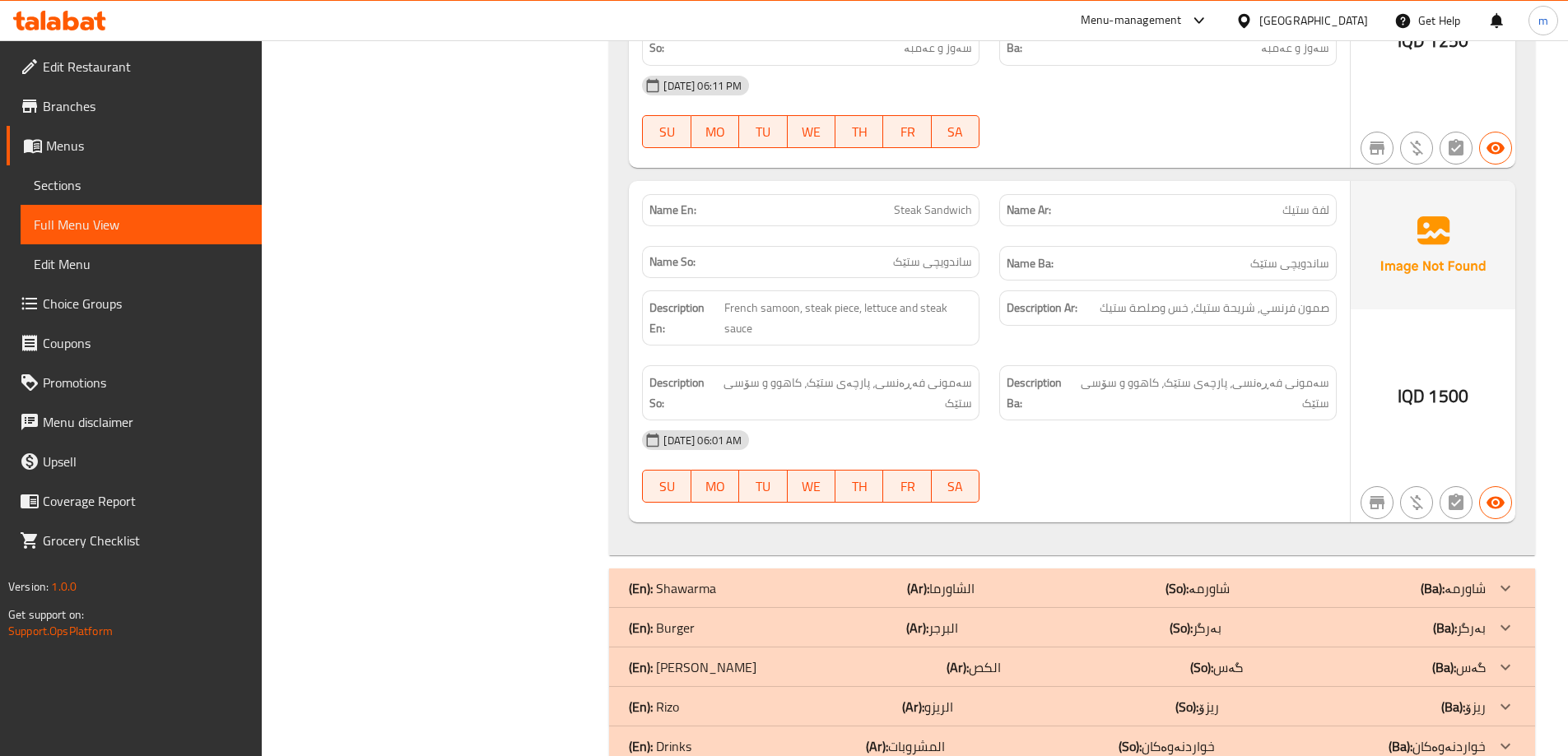
click at [950, 202] on span "Steak Sandwich" at bounding box center [932, 211] width 78 height 18
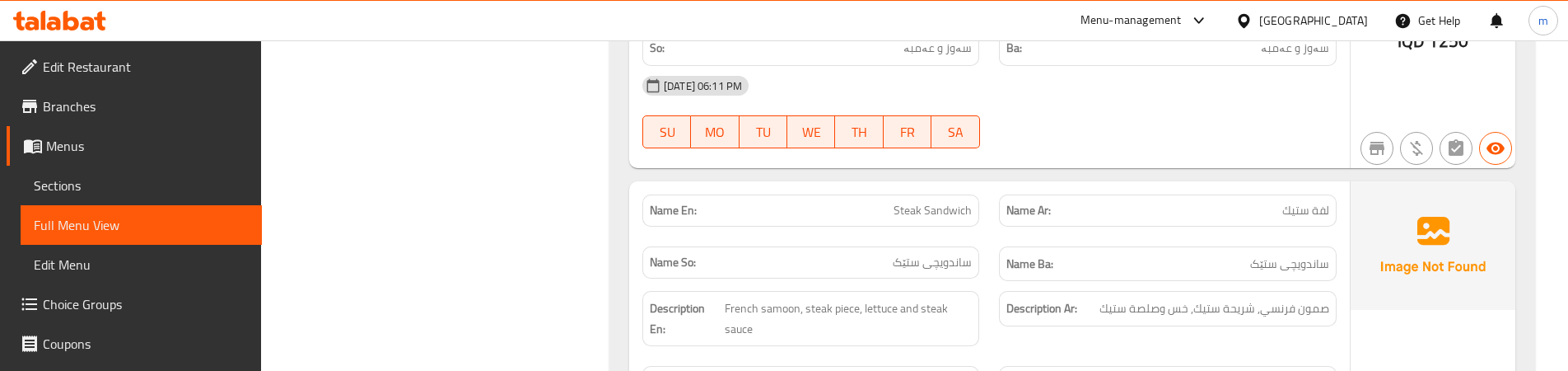
click at [990, 282] on div "Description Ar: صمون فرنسي, شريحة ستيك, خس وصلصة ستيك" at bounding box center [1168, 319] width 357 height 75
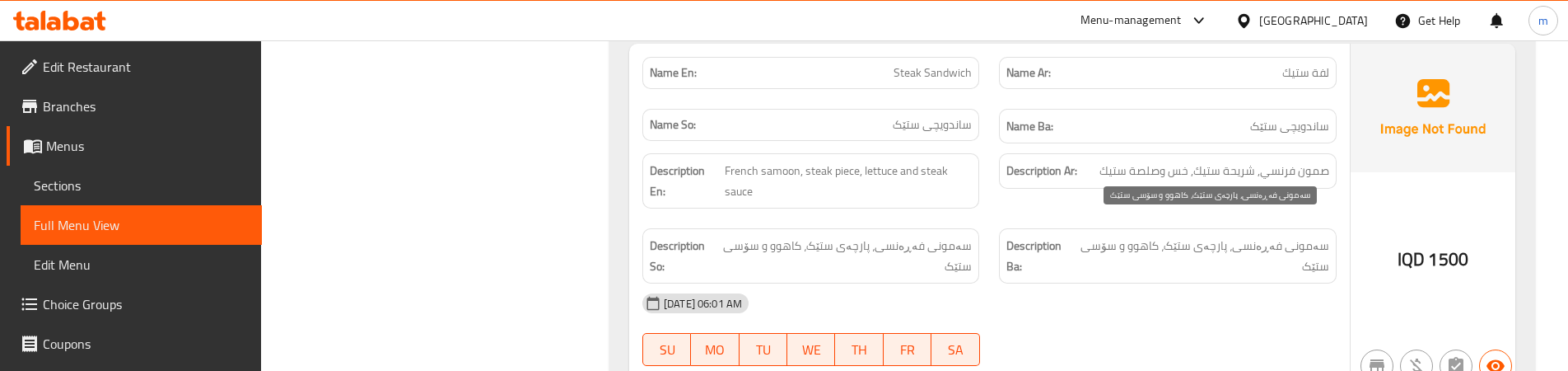
click at [1118, 243] on span "سەمونی فەڕەنسی، پارچەی ستێک، کاهوو و سۆسی ستێک" at bounding box center [1202, 256] width 252 height 40
click at [1145, 236] on span "سەمونی فەڕەنسی، پارچەی ستێک، کاهوو و سۆسی ستێک" at bounding box center [1202, 256] width 252 height 40
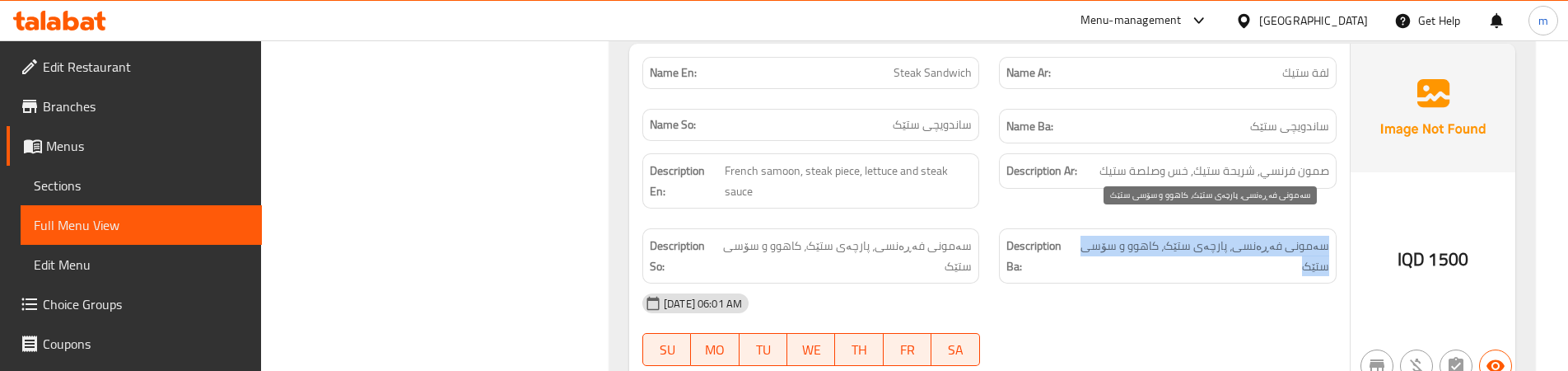
click at [1145, 236] on span "سەمونی فەڕەنسی، پارچەی ستێک، کاهوو و سۆسی ستێک" at bounding box center [1202, 256] width 252 height 40
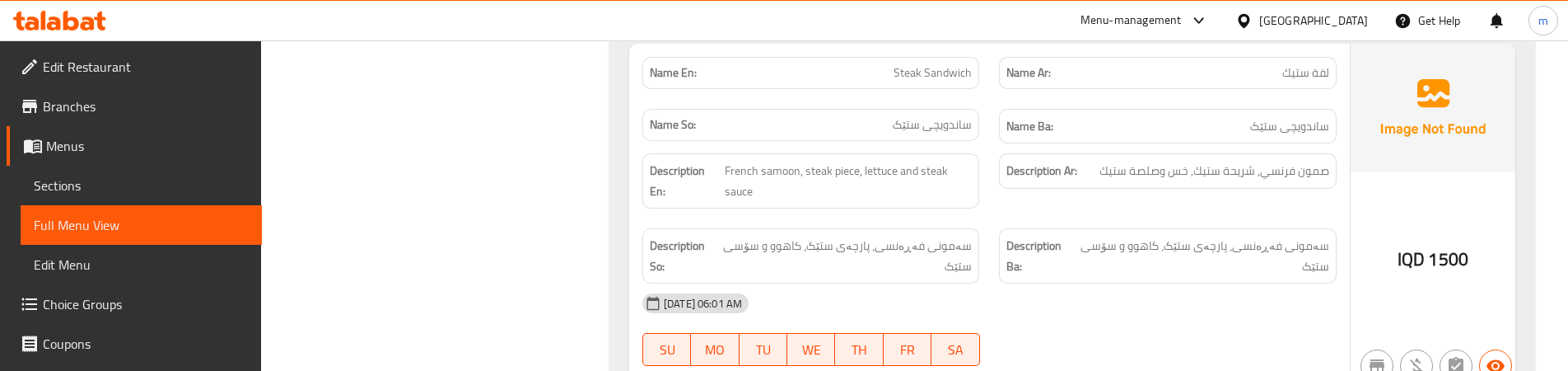
click at [961, 285] on div "13-08-2025 06:01 AM" at bounding box center [989, 303] width 714 height 39
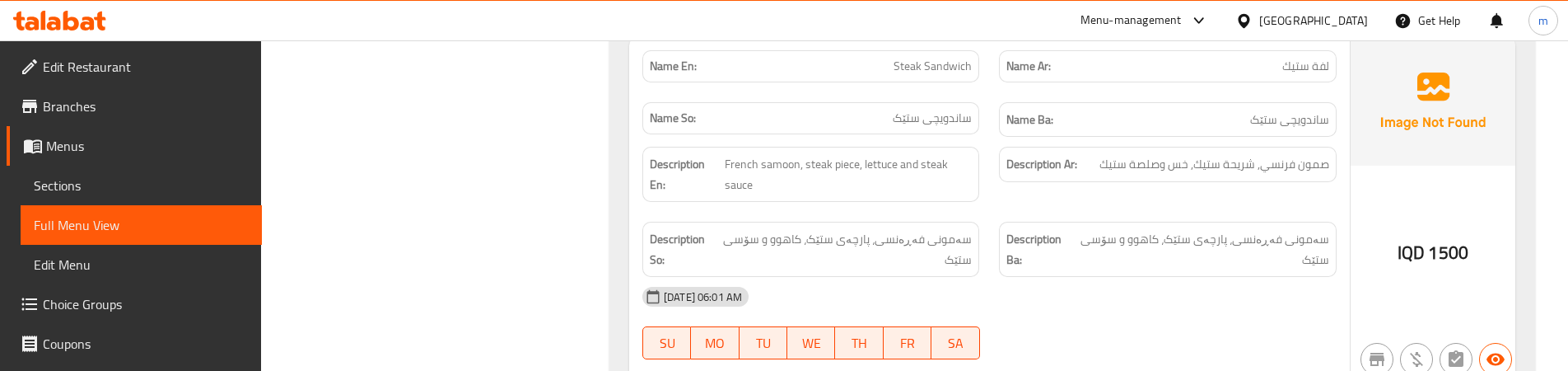
scroll to position [4118, 0]
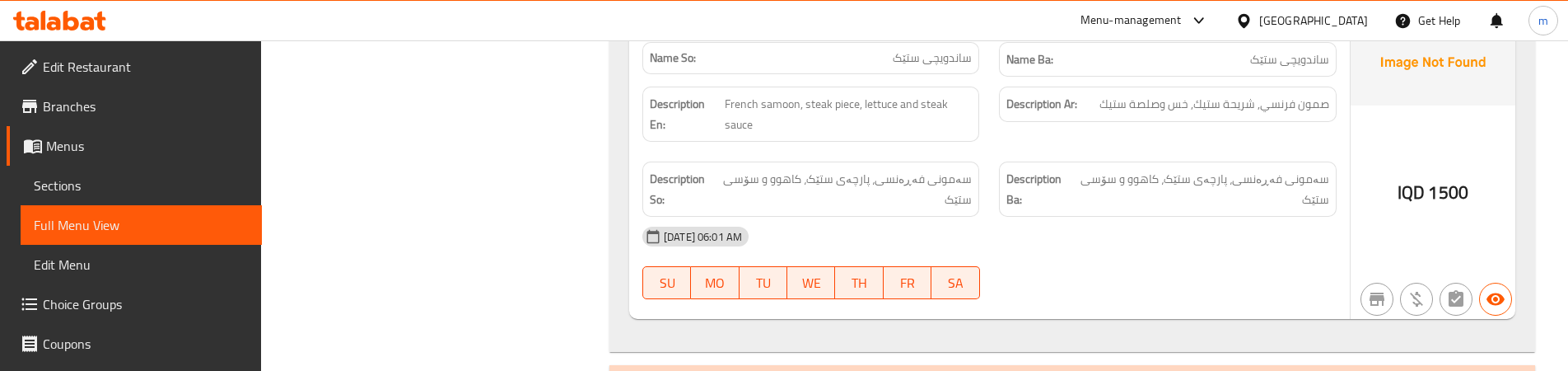
scroll to position [3874, 0]
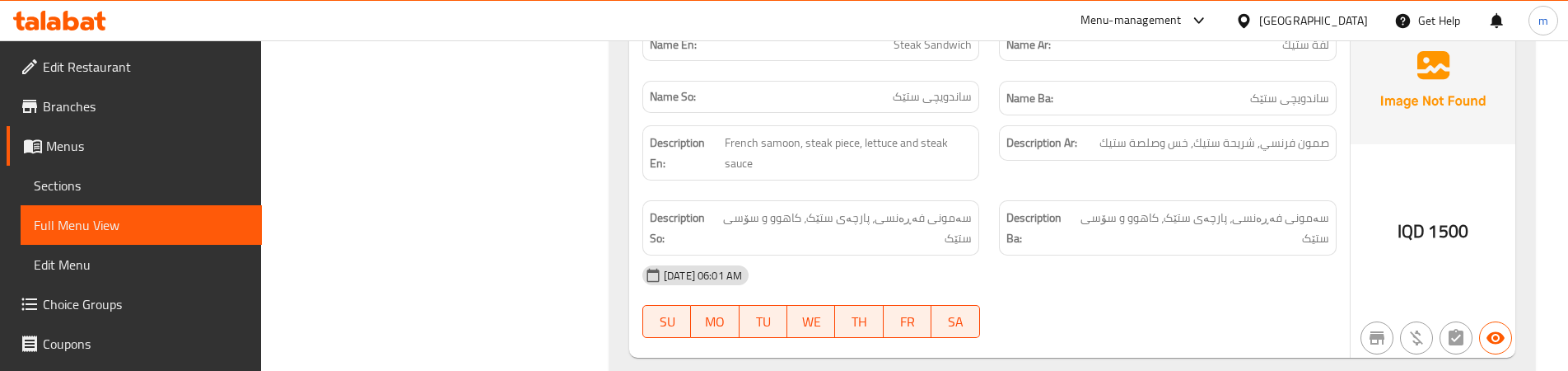
click at [973, 256] on div "13-08-2025 06:01 AM" at bounding box center [989, 275] width 714 height 39
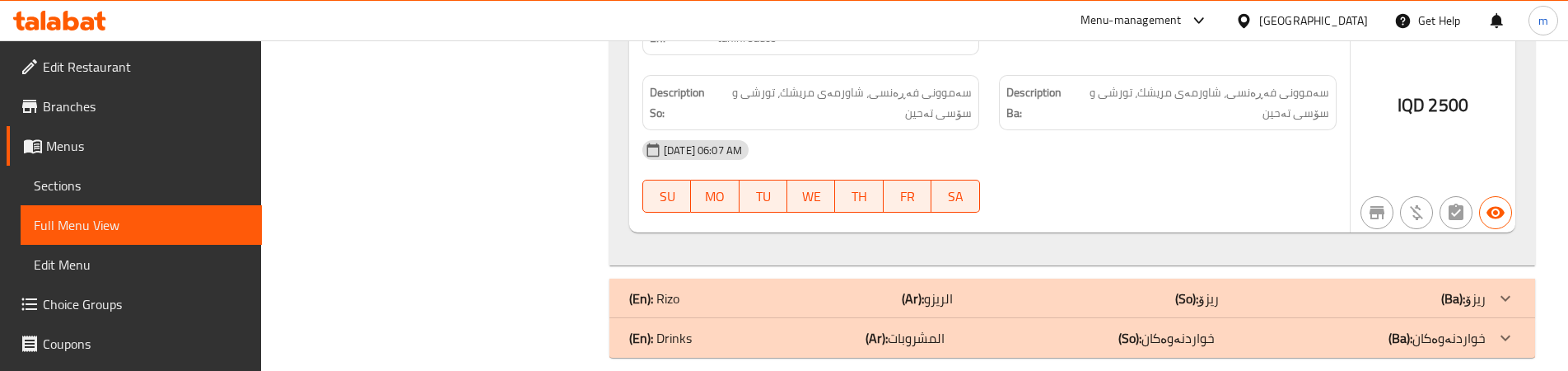
scroll to position [5384, 0]
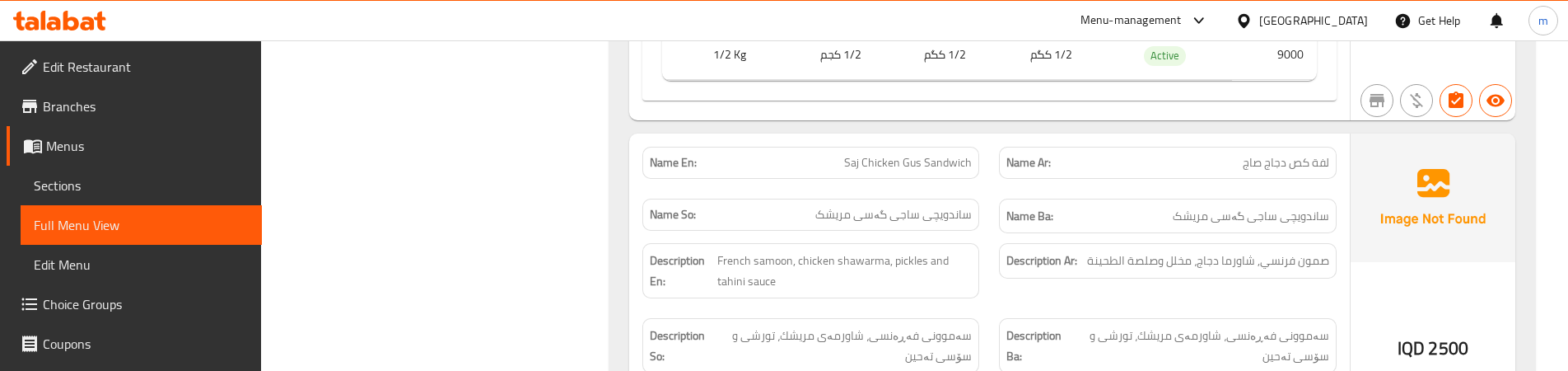
scroll to position [5247, 0]
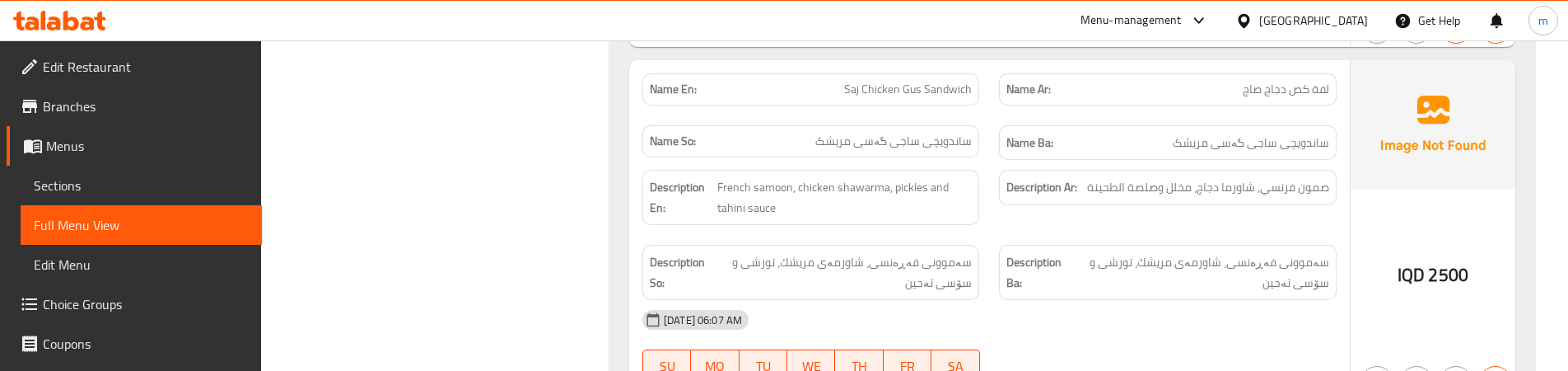
scroll to position [5384, 0]
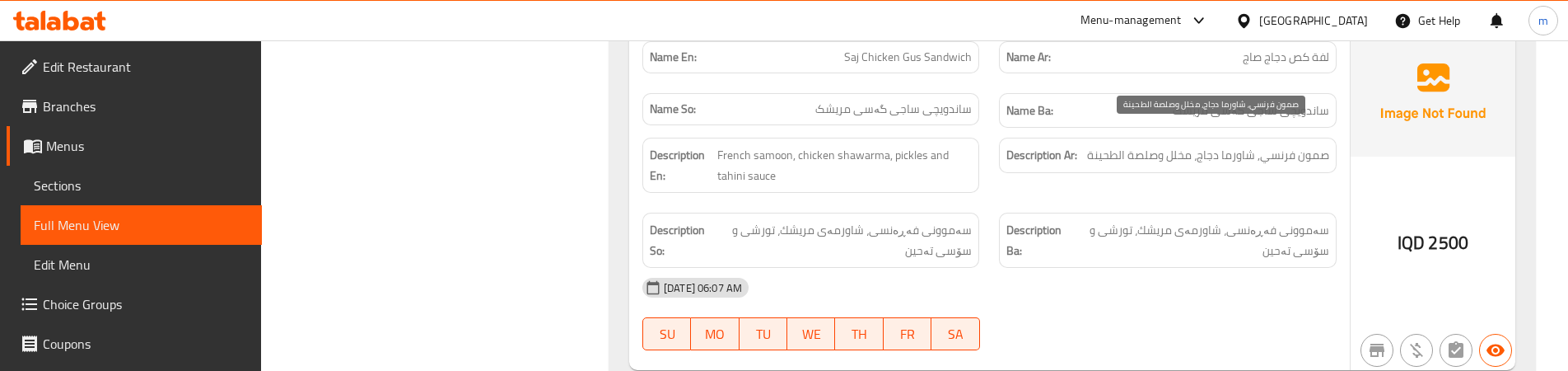
click at [1120, 145] on span "صمون فرنسي, شاورما دجاج، مخلل وصلصة الطحينة" at bounding box center [1208, 155] width 243 height 21
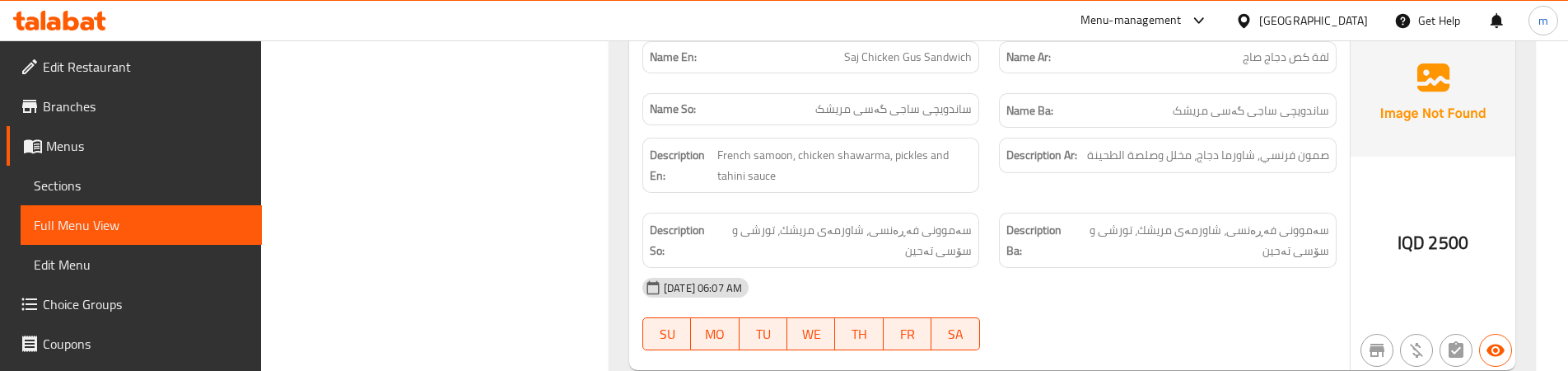
click at [102, 192] on span "Sections" at bounding box center [141, 186] width 215 height 20
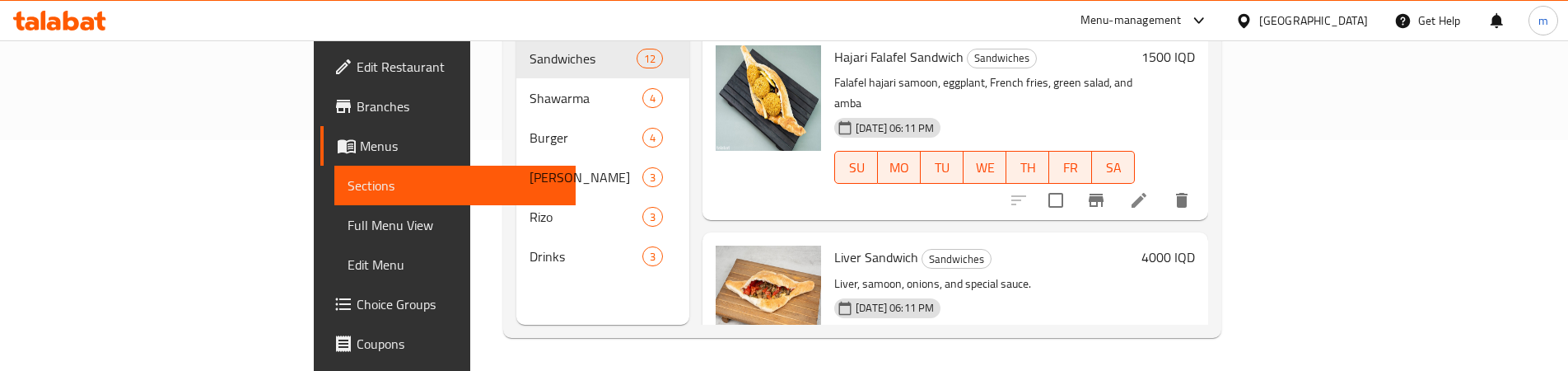
scroll to position [231, 0]
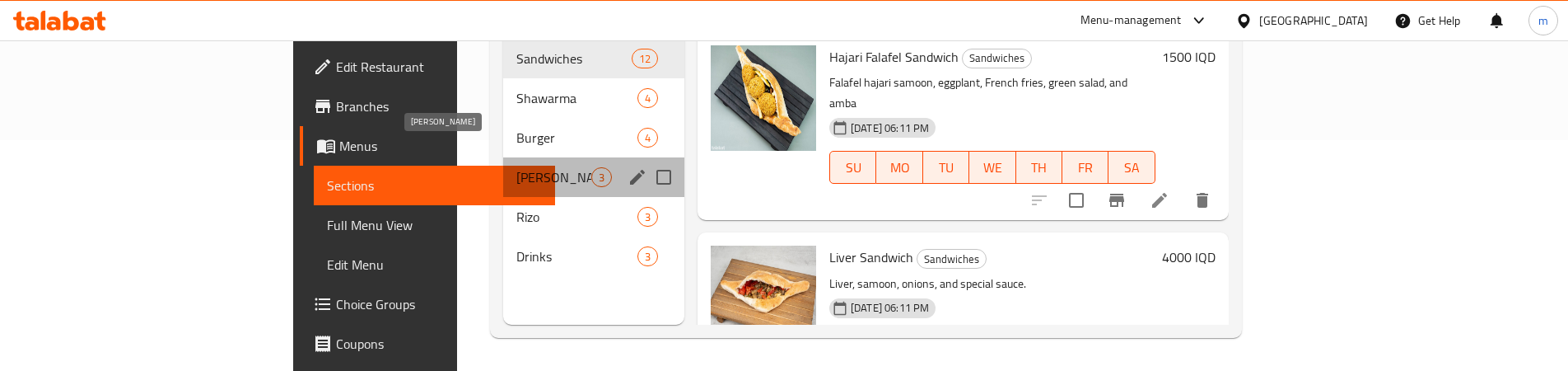
click at [517, 168] on span "Gus" at bounding box center [554, 178] width 75 height 20
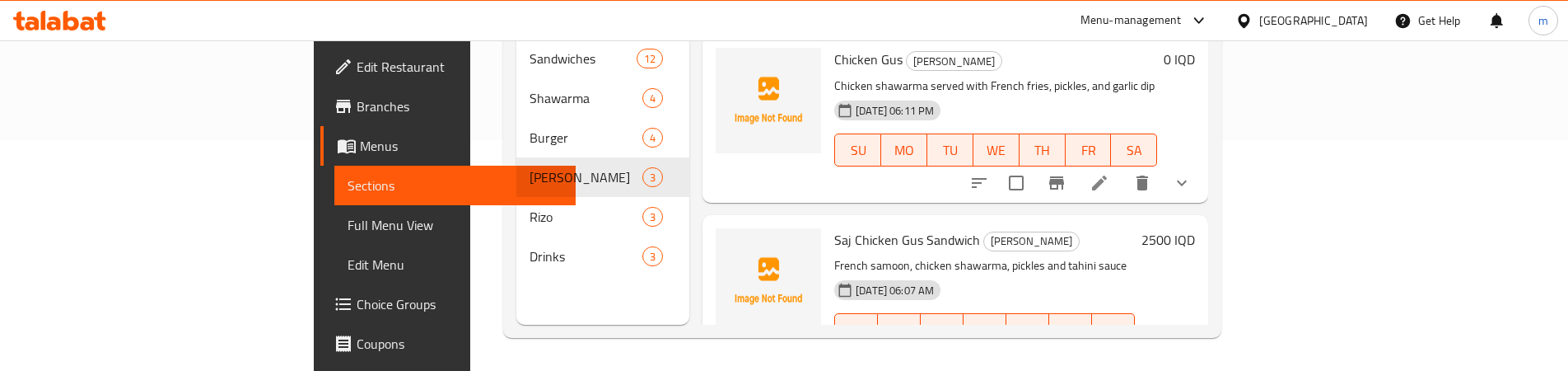
scroll to position [210, 0]
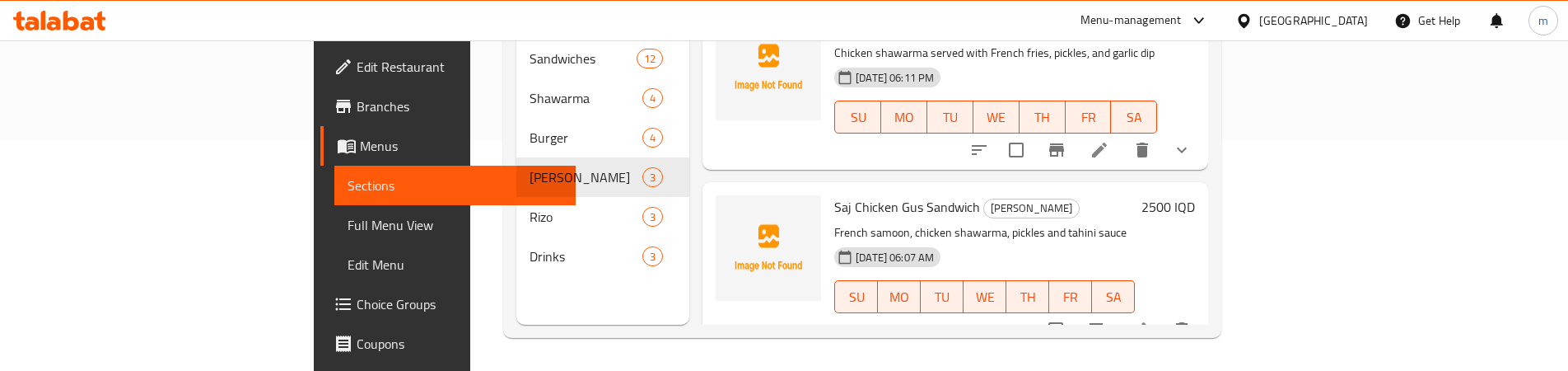
click at [1149, 320] on icon at bounding box center [1139, 330] width 20 height 20
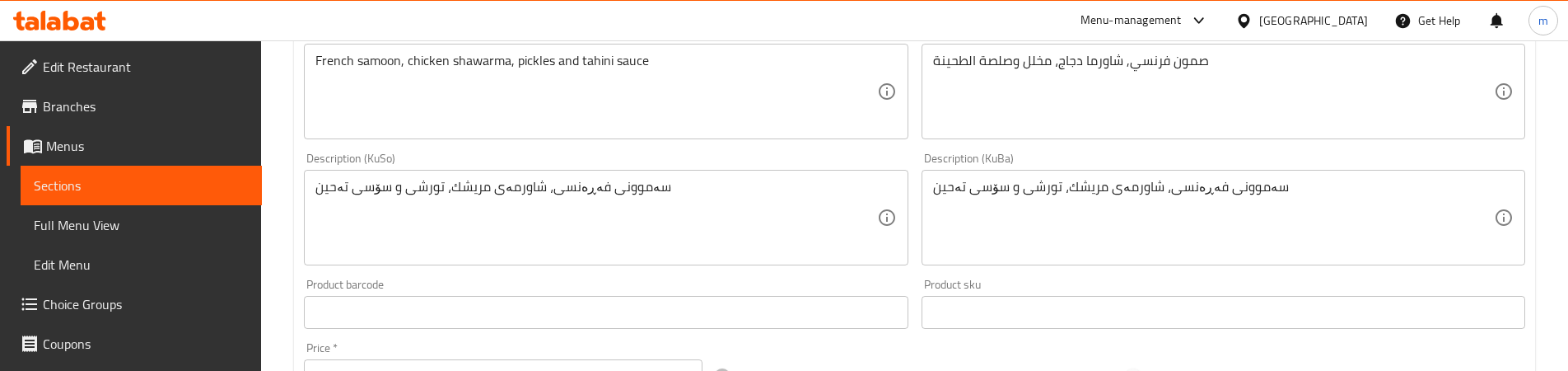
scroll to position [412, 0]
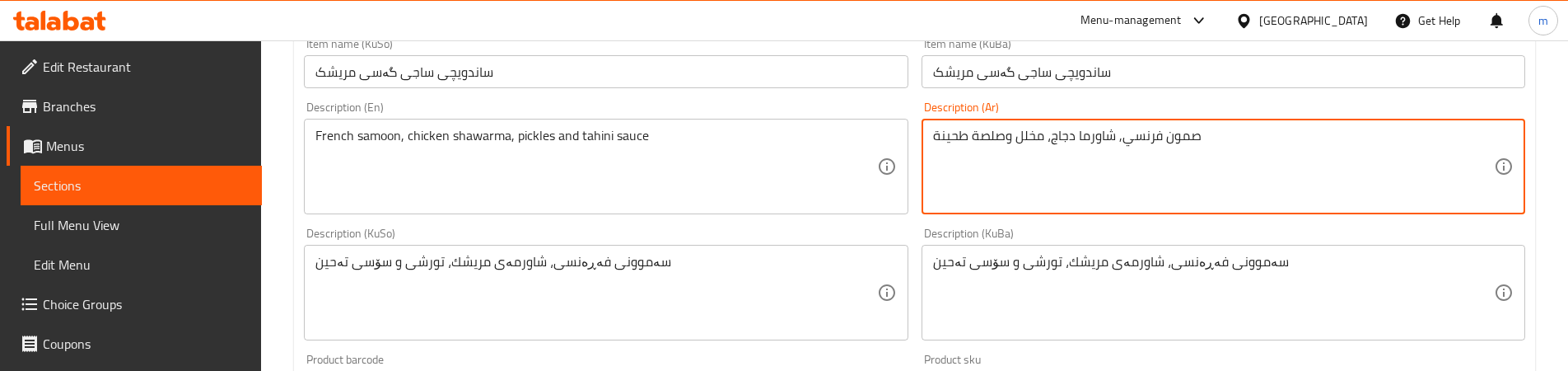
type textarea "صمون فرنسي, شاورما دجاج، مخلل وصلصة طحينة"
click at [748, 237] on div "Description (KuSo) سەموونی فەڕەنسی، شاورمەی مریشك، تورشی و سۆسی تەحین Descripti…" at bounding box center [606, 283] width 604 height 112
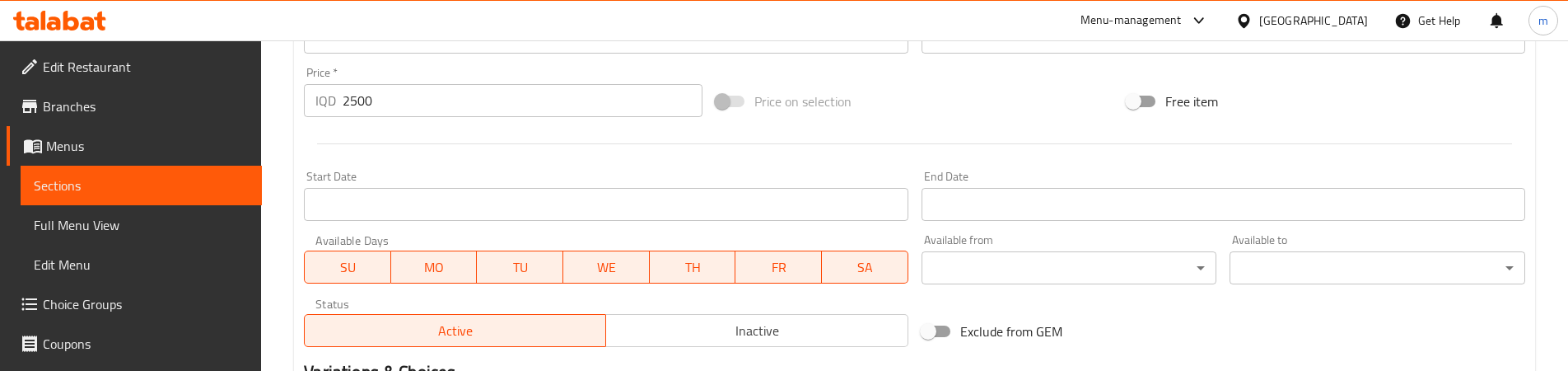
scroll to position [962, 0]
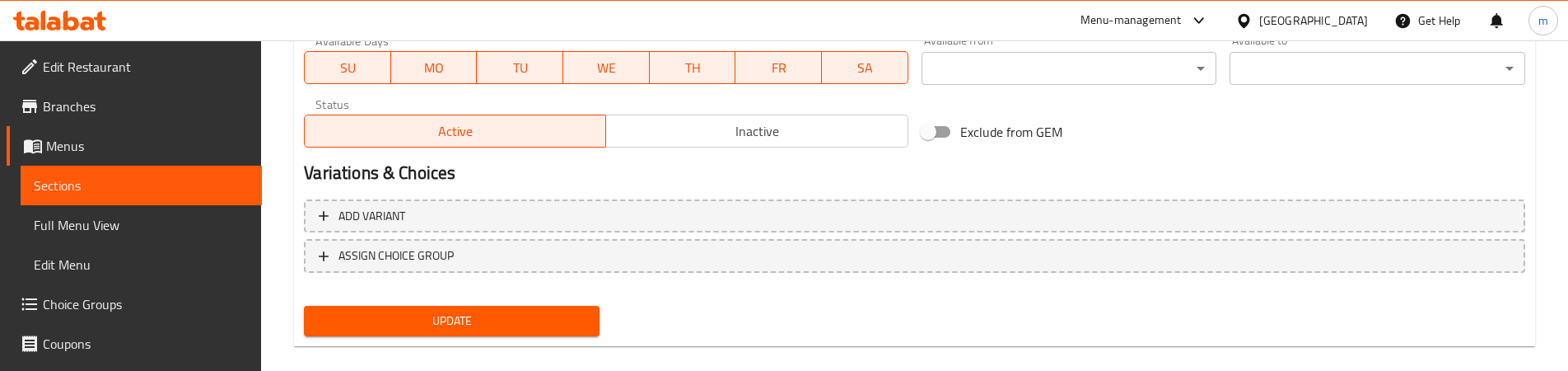
click at [427, 298] on div "Add variant ASSIGN CHOICE GROUP" at bounding box center [914, 246] width 1235 height 108
click at [427, 302] on div "Update" at bounding box center [451, 321] width 309 height 43
click at [437, 317] on span "Update" at bounding box center [452, 321] width 269 height 21
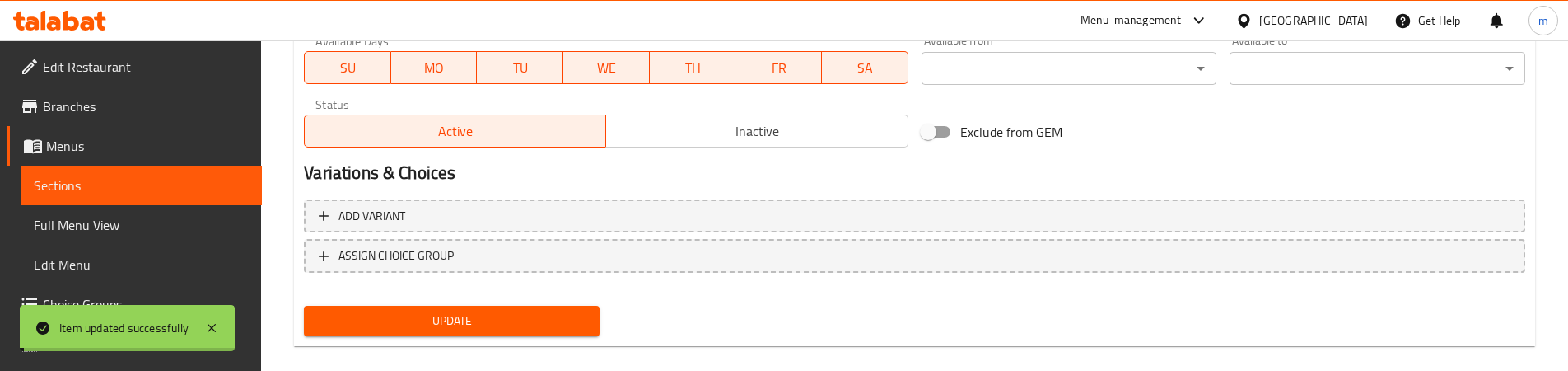
click at [113, 220] on span "Full Menu View" at bounding box center [141, 225] width 215 height 20
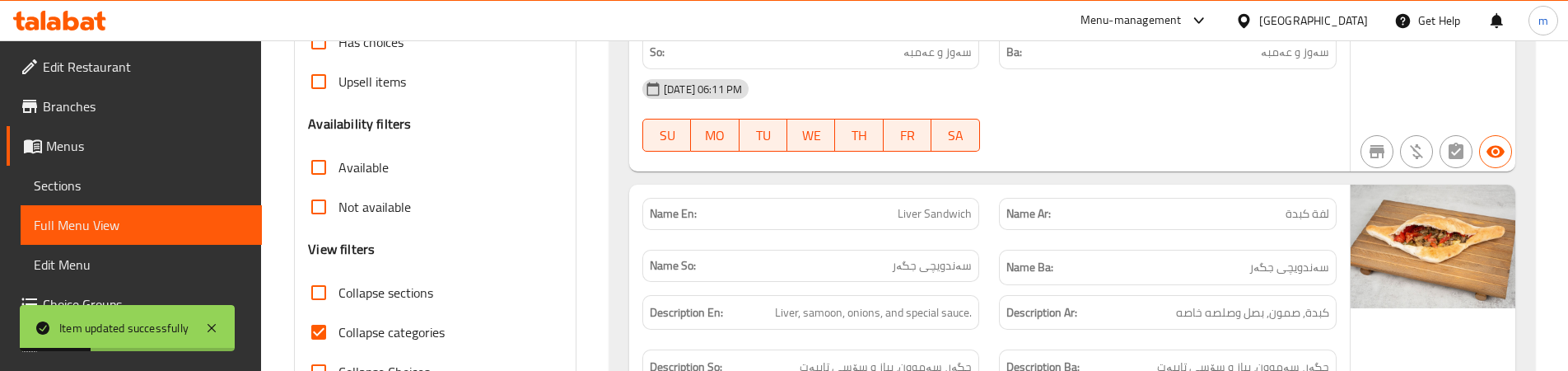
scroll to position [412, 0]
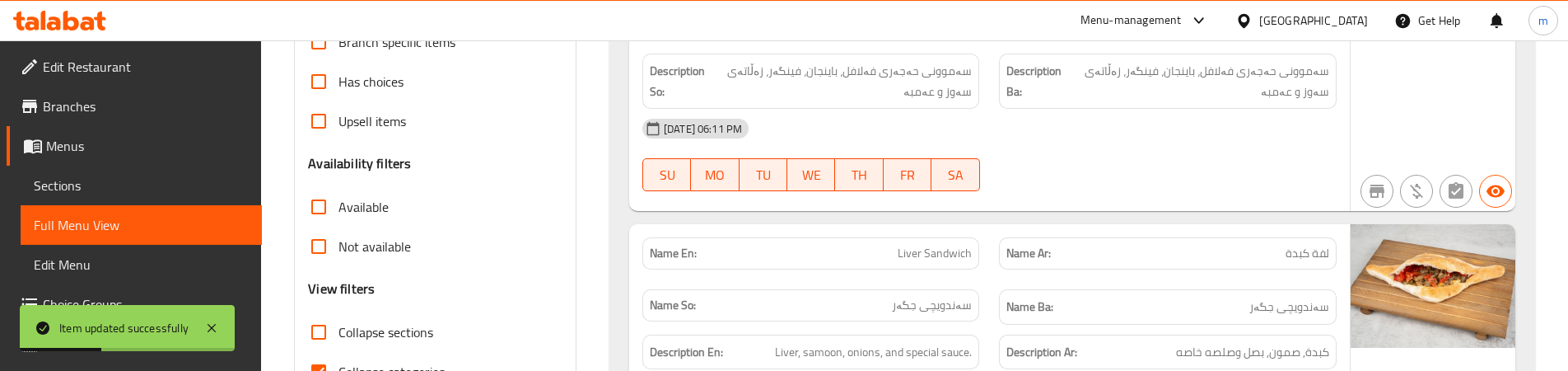
click at [357, 342] on span "Collapse sections" at bounding box center [386, 333] width 95 height 20
click at [338, 342] on input "Collapse sections" at bounding box center [319, 333] width 39 height 39
checkbox input "true"
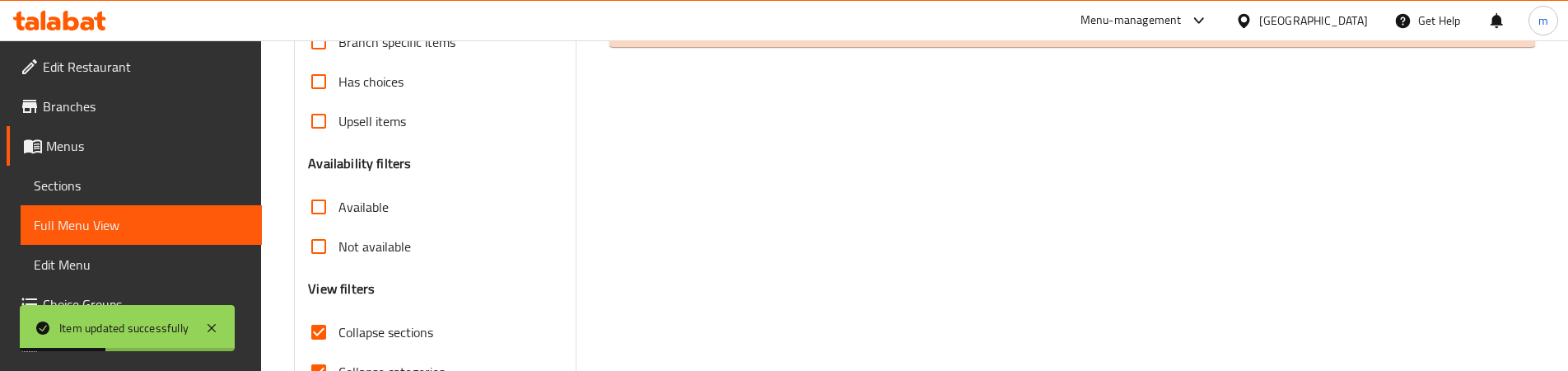
click at [381, 362] on span "Collapse categories" at bounding box center [392, 372] width 107 height 20
click at [338, 361] on input "Collapse categories" at bounding box center [319, 372] width 39 height 39
checkbox input "false"
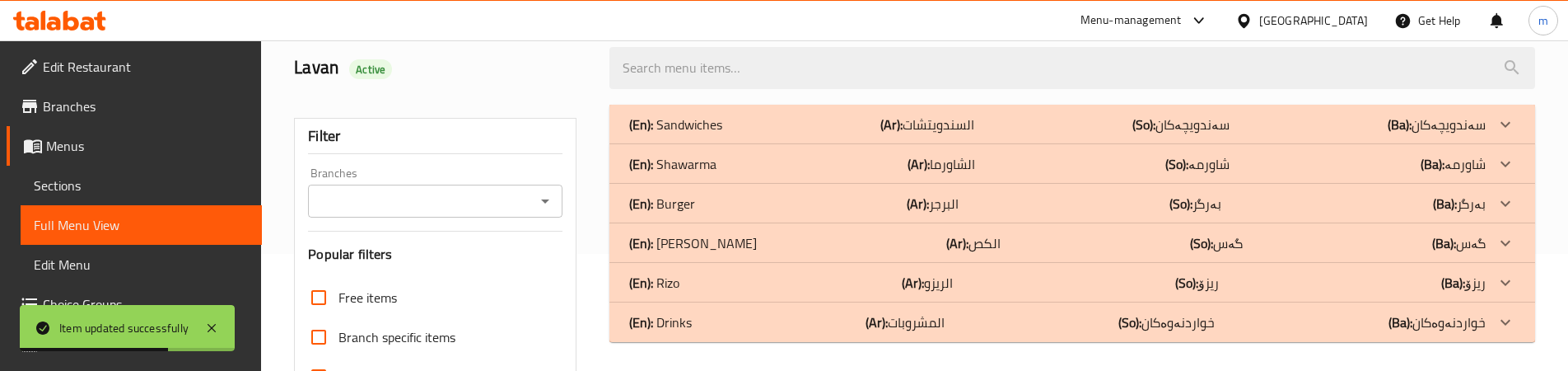
scroll to position [94, 0]
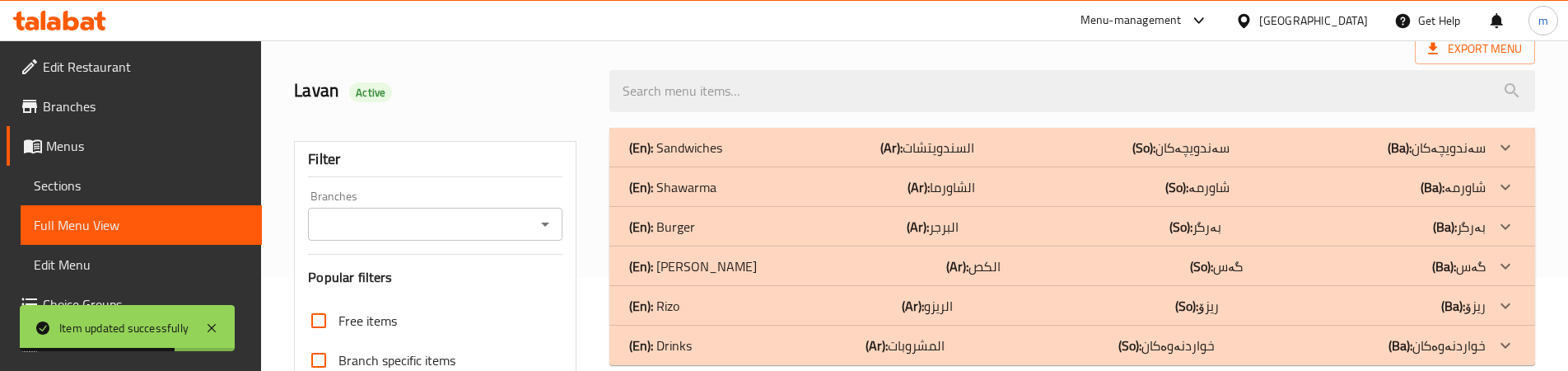
click at [792, 158] on div "(En): Gus (Ar): الكص (So): گەس (Ba): گەس" at bounding box center [1057, 147] width 857 height 20
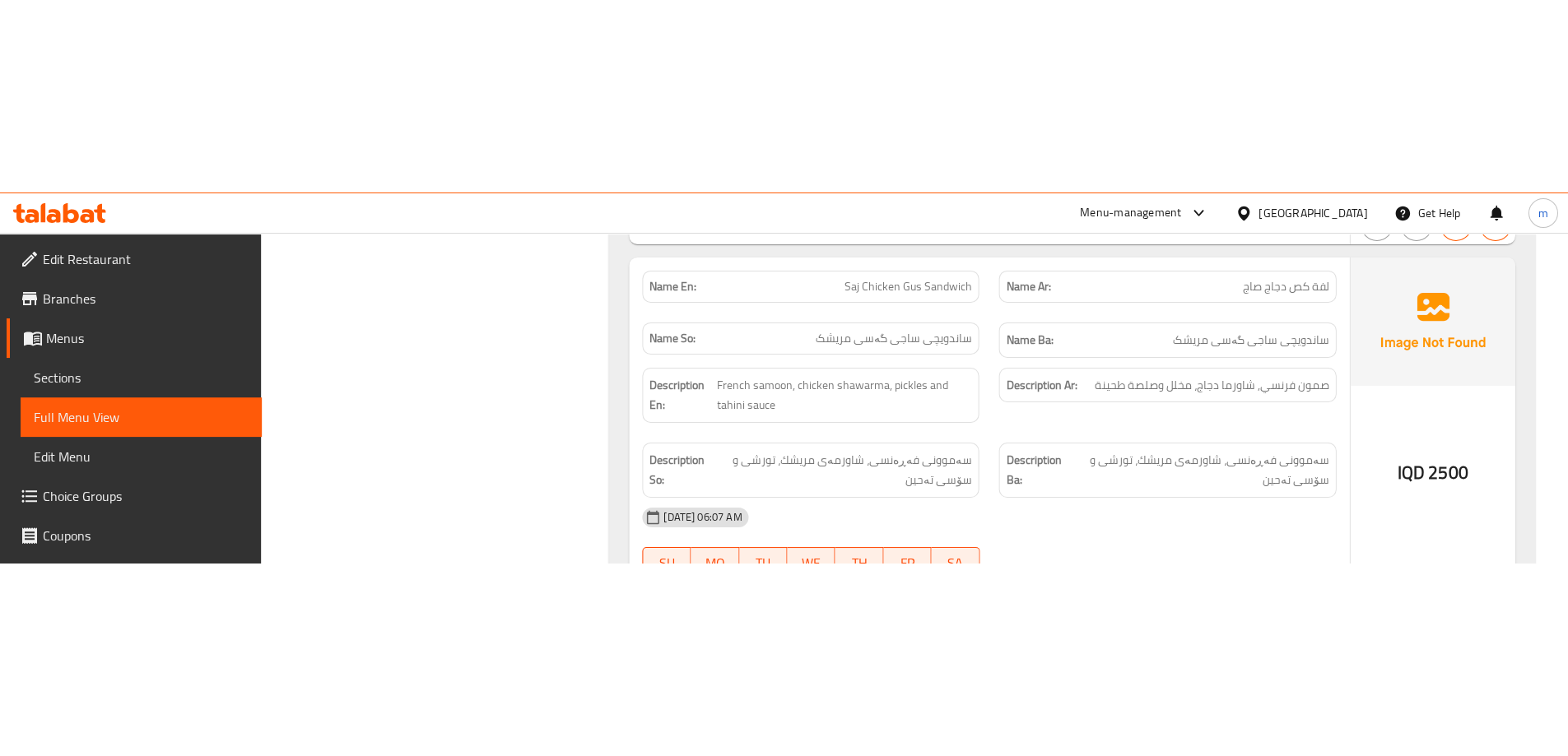
scroll to position [1137, 0]
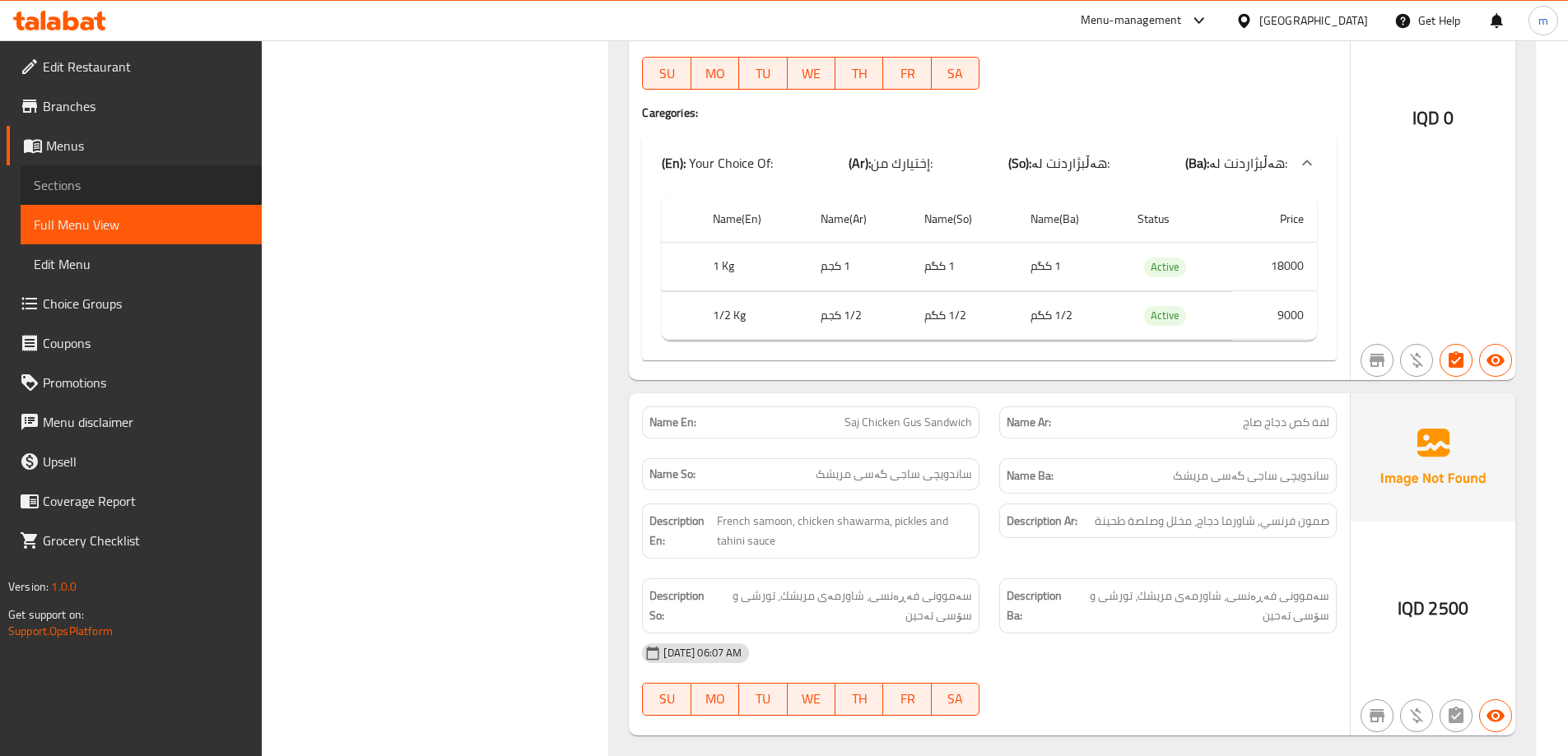
click at [140, 170] on link "Sections" at bounding box center [141, 185] width 241 height 39
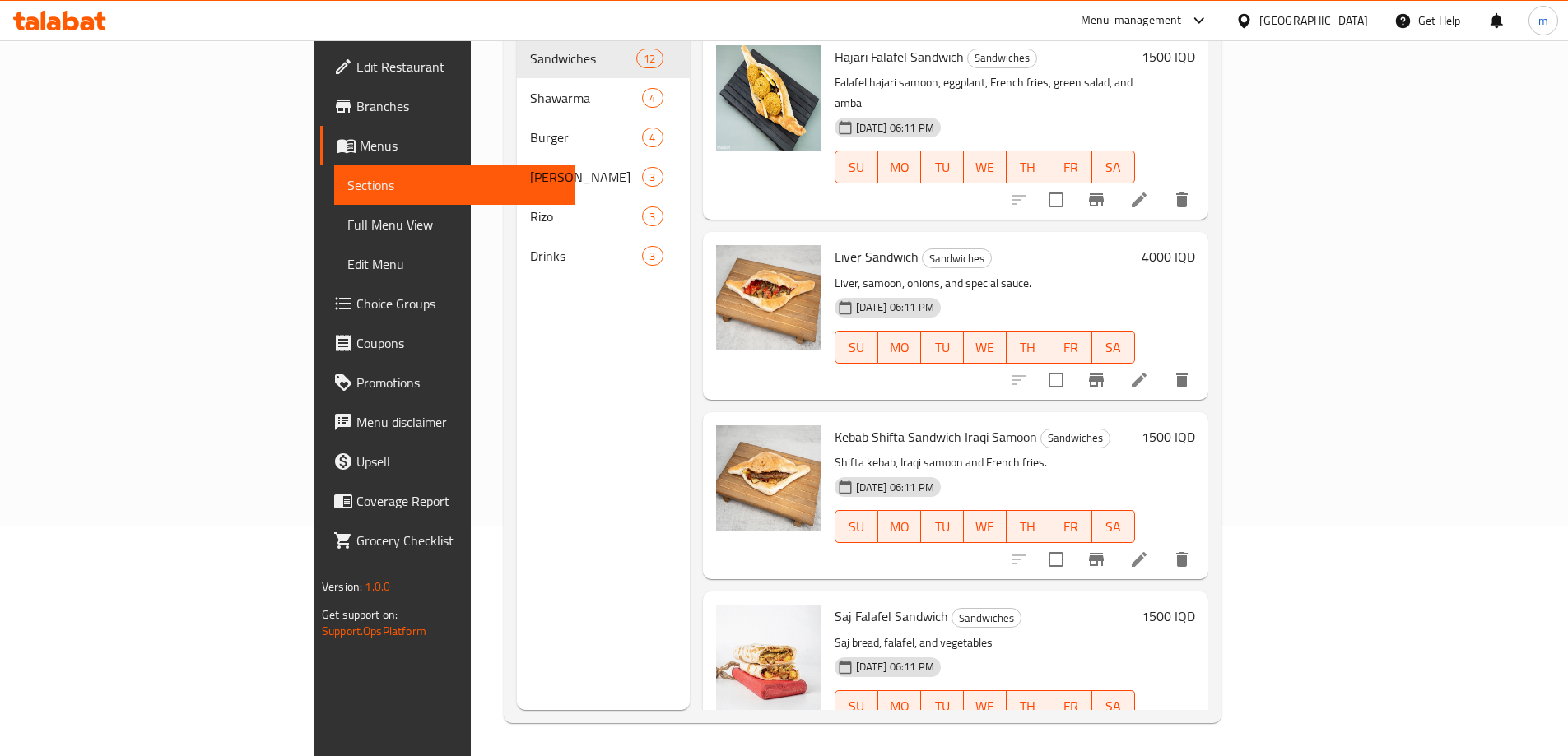
scroll to position [231, 0]
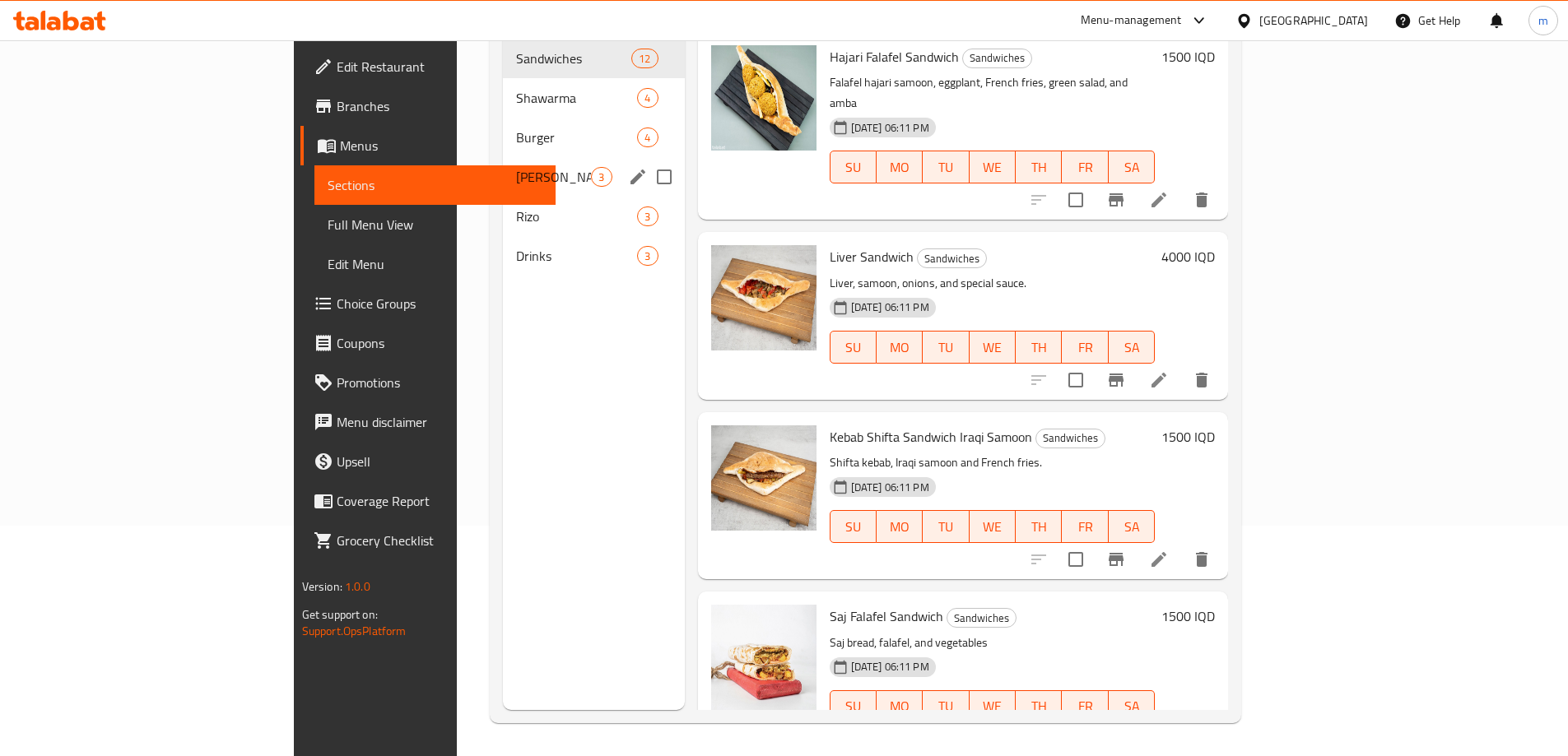
click at [516, 168] on span "Gus" at bounding box center [554, 177] width 75 height 20
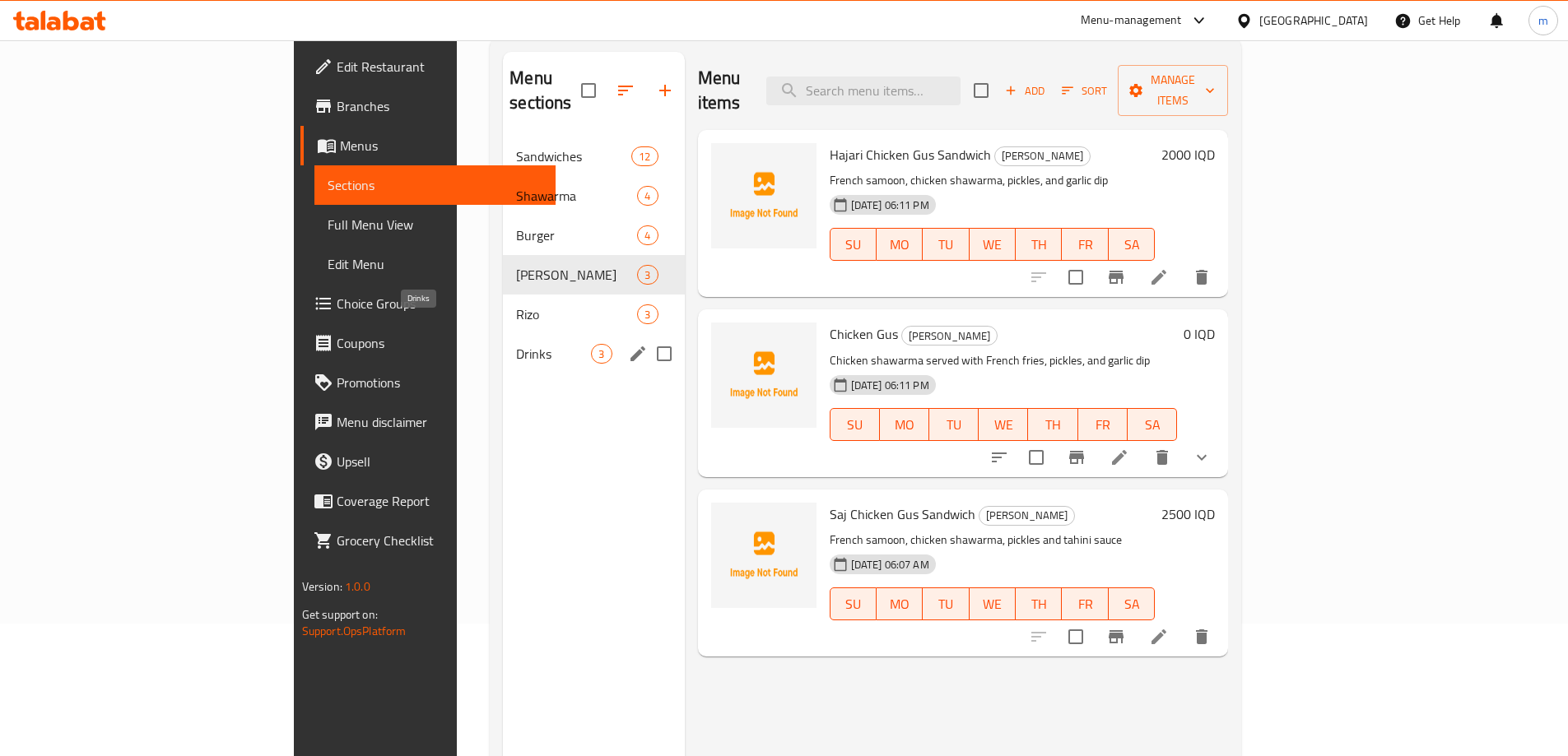
scroll to position [93, 0]
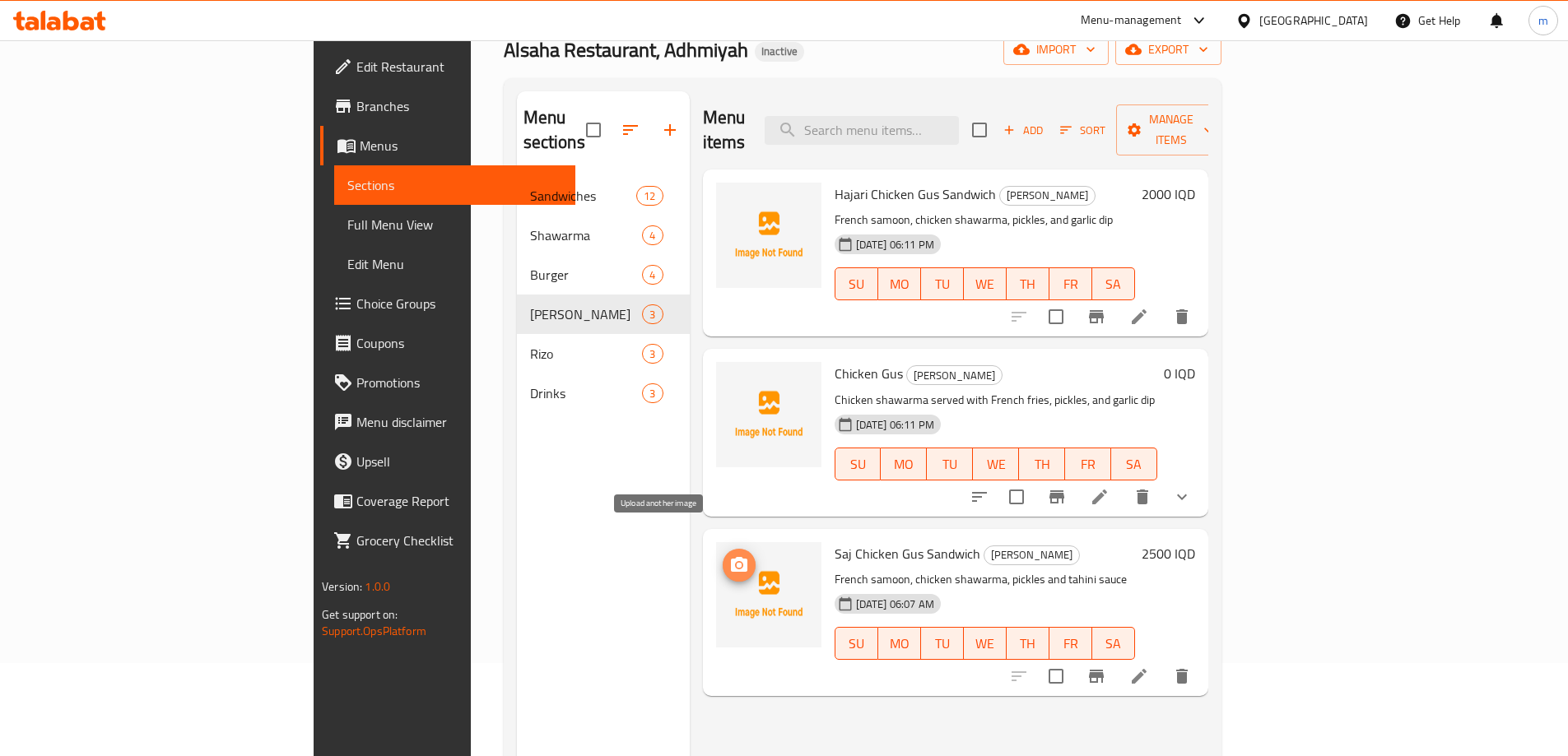
click at [729, 556] on icon "upload picture" at bounding box center [739, 566] width 20 height 20
click at [690, 313] on div "Menu items Add Sort Manage items Hajari Chicken Gus Sandwich Gus French samoon,…" at bounding box center [949, 469] width 518 height 756
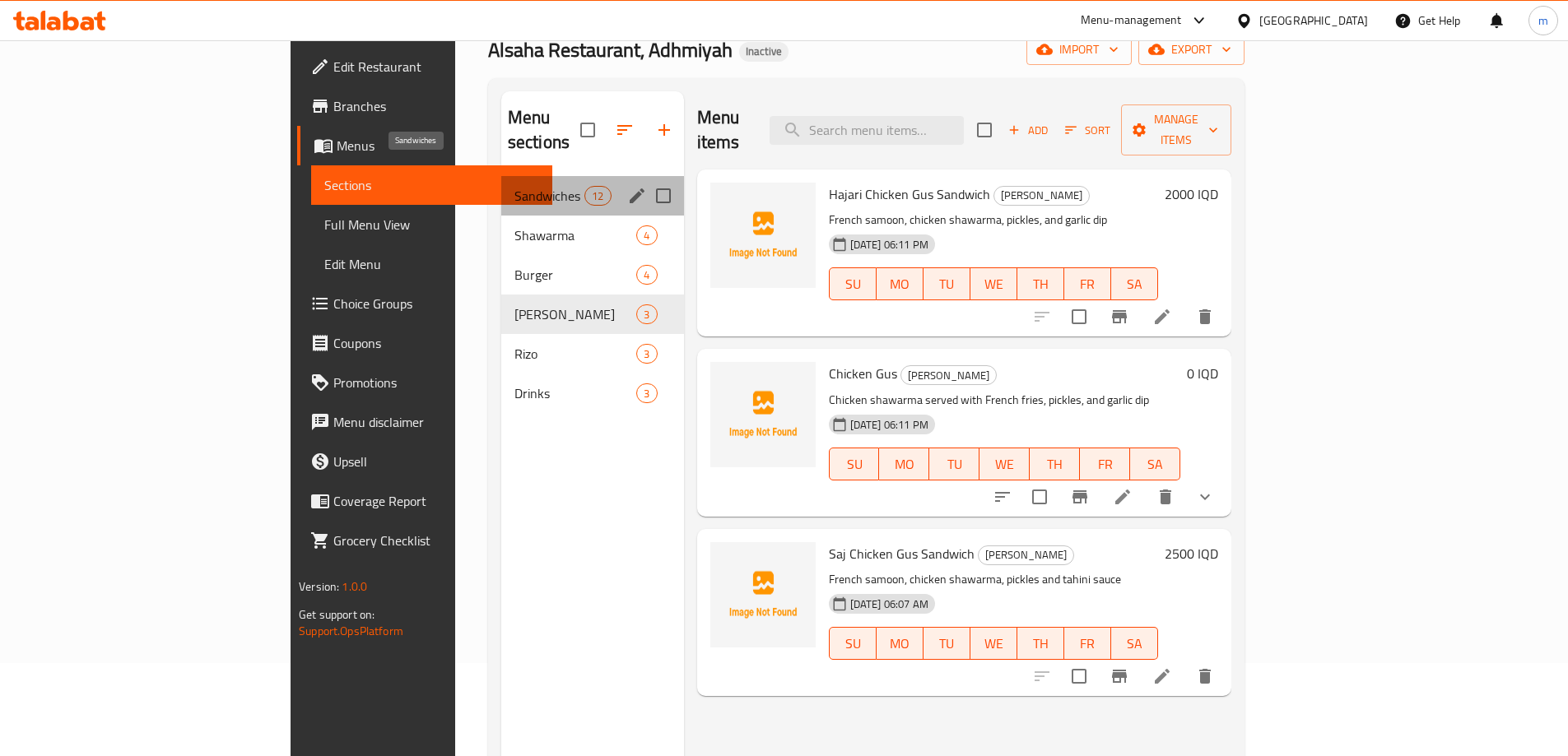
click at [514, 186] on span "Sandwiches" at bounding box center [549, 196] width 70 height 20
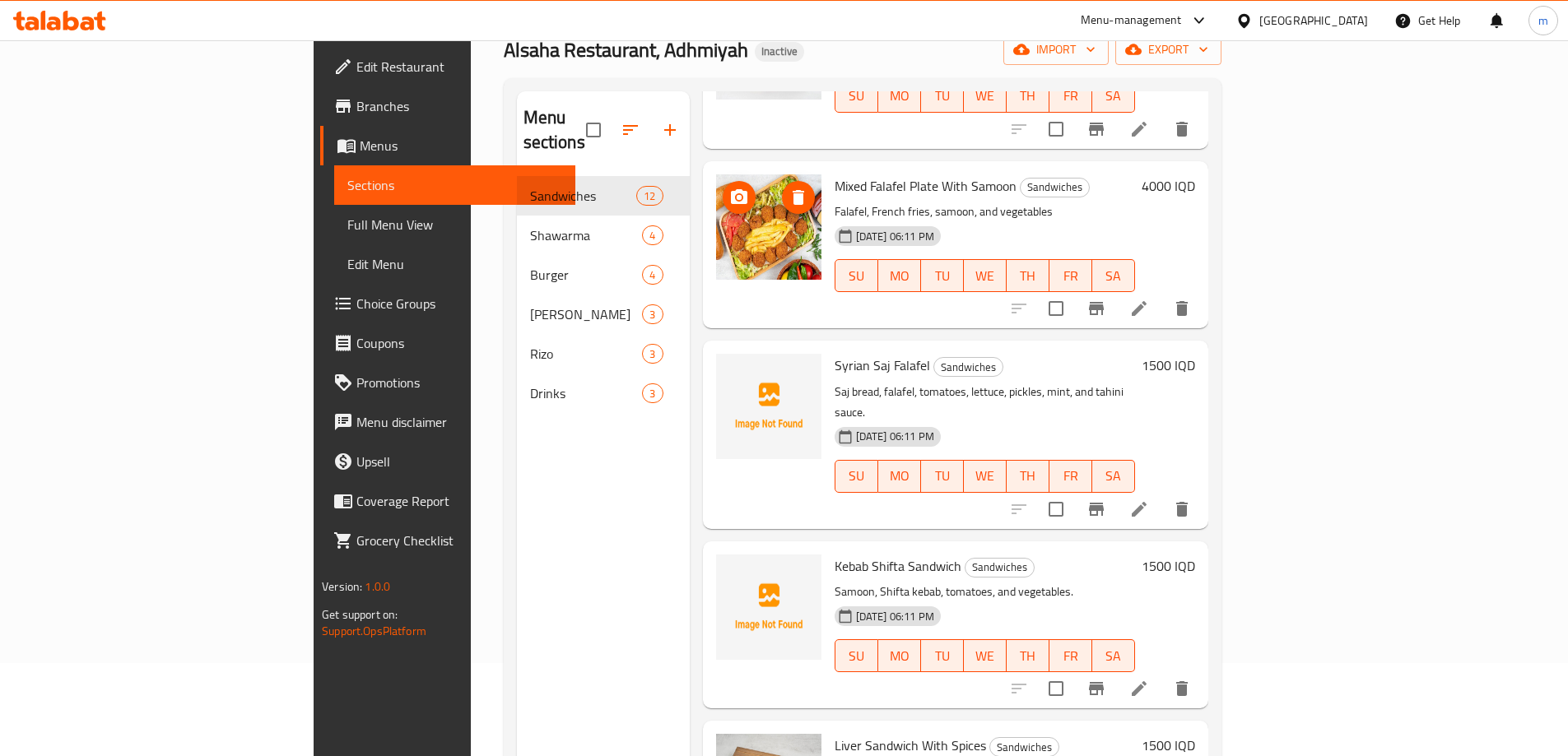
scroll to position [823, 0]
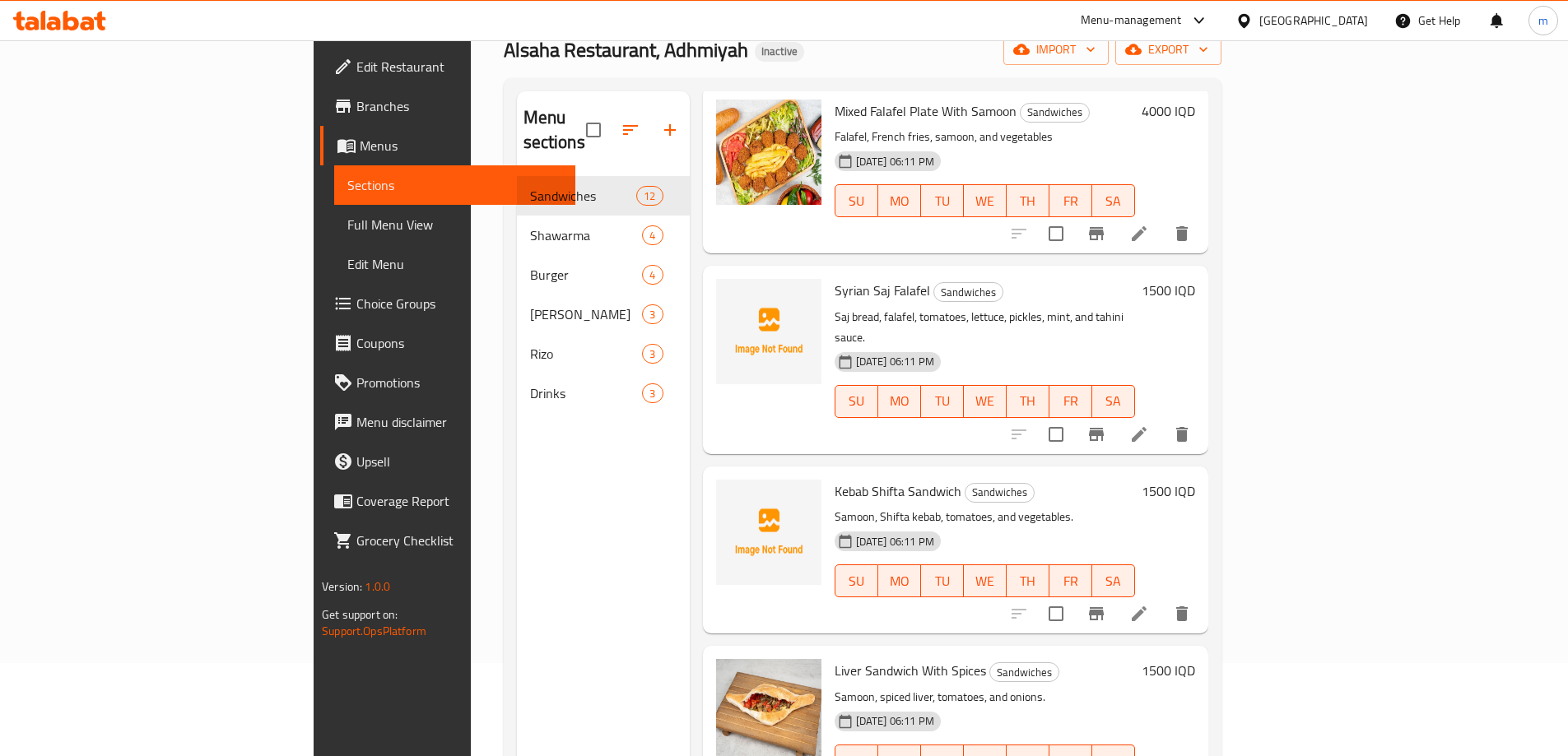
click at [1201, 415] on button "delete" at bounding box center [1182, 435] width 39 height 39
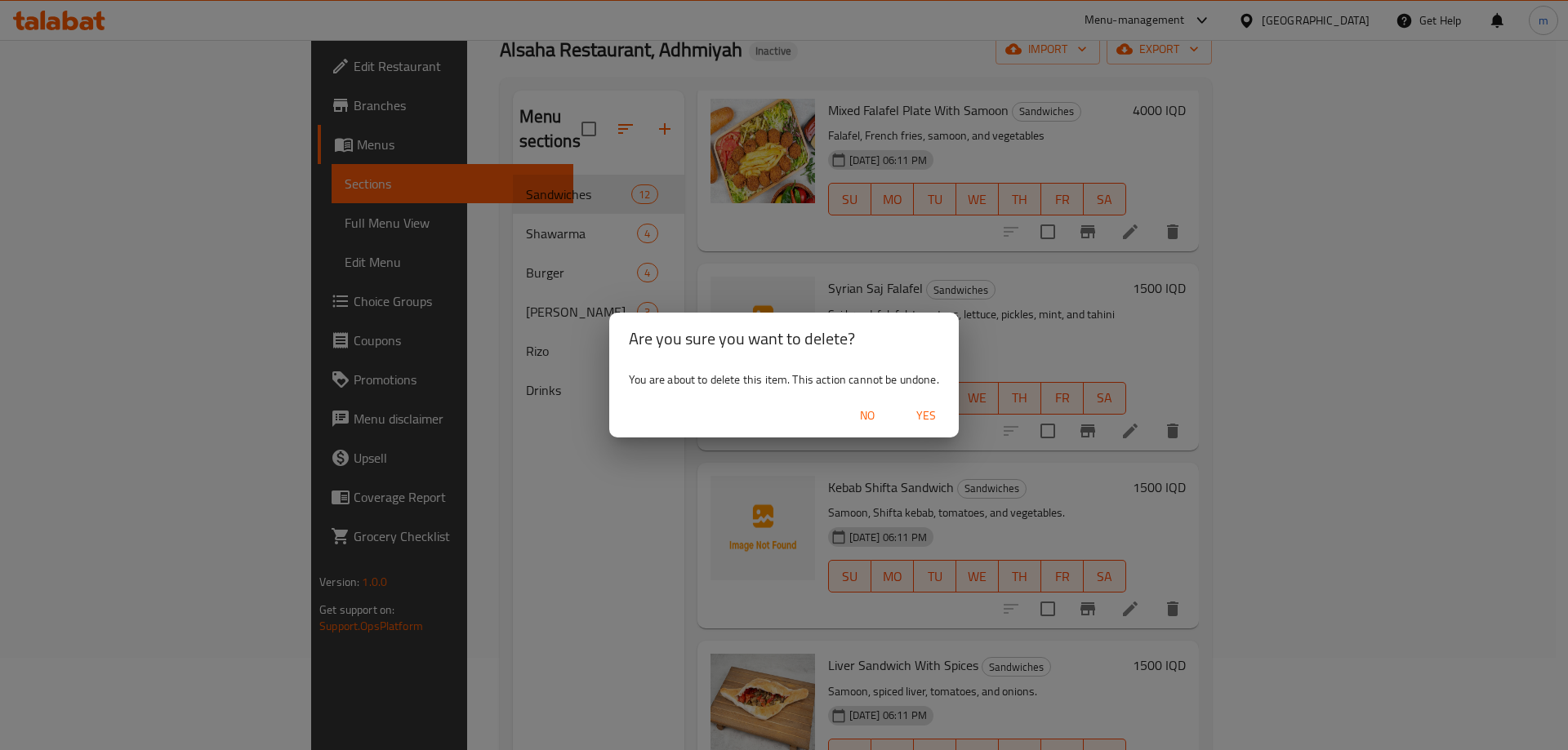
click at [924, 414] on span "Yes" at bounding box center [926, 416] width 39 height 21
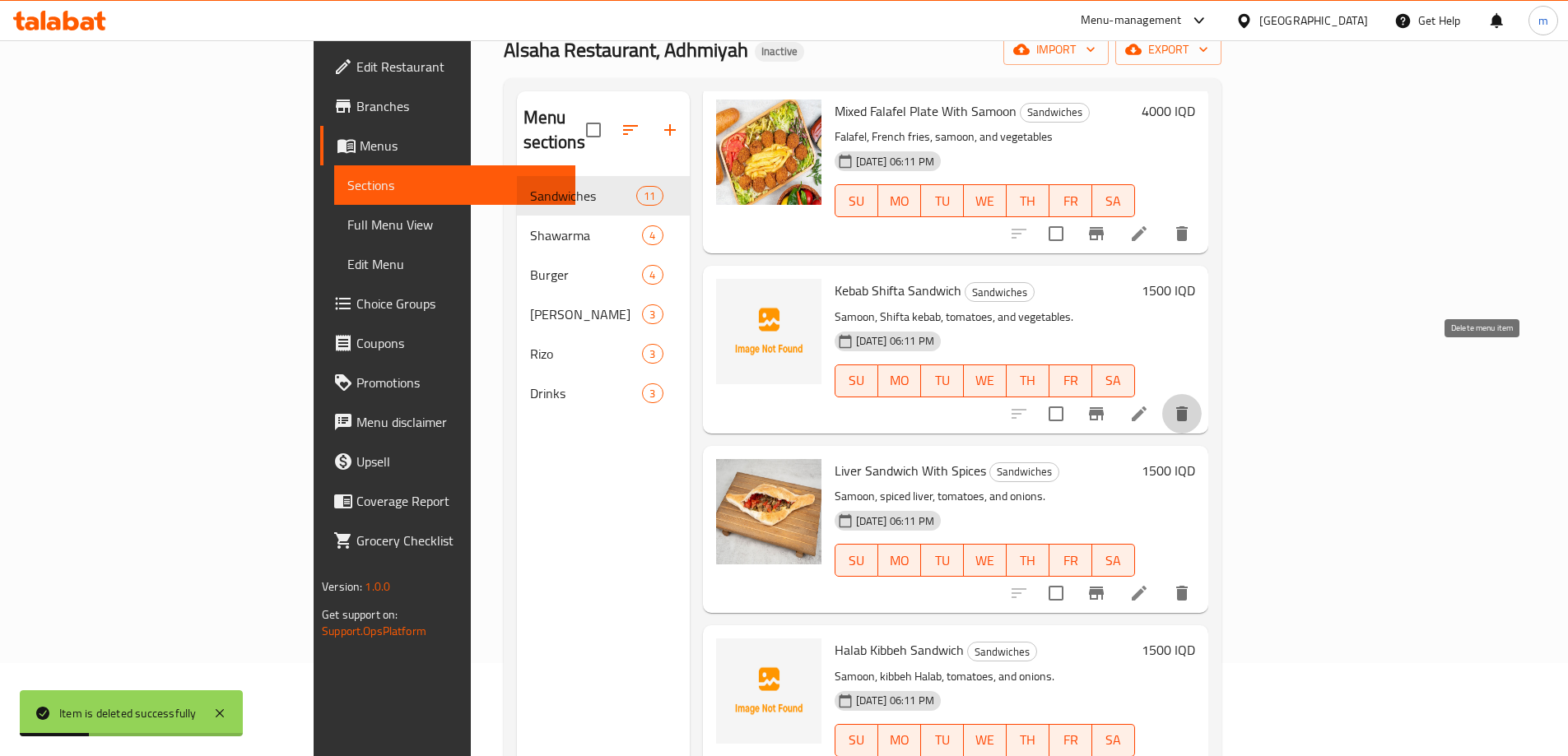
click at [1192, 404] on icon "delete" at bounding box center [1182, 414] width 20 height 20
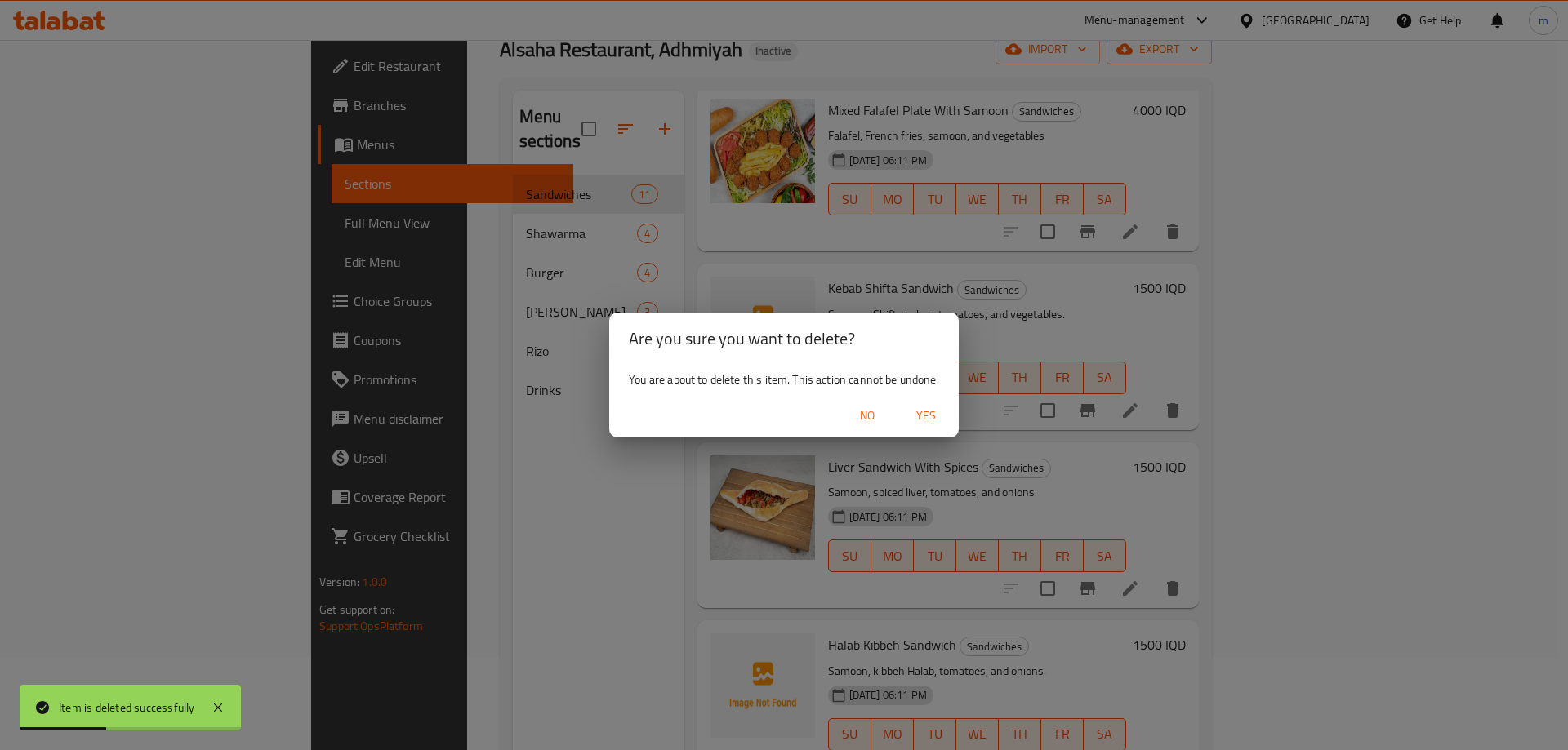
click at [918, 419] on span "Yes" at bounding box center [926, 416] width 39 height 21
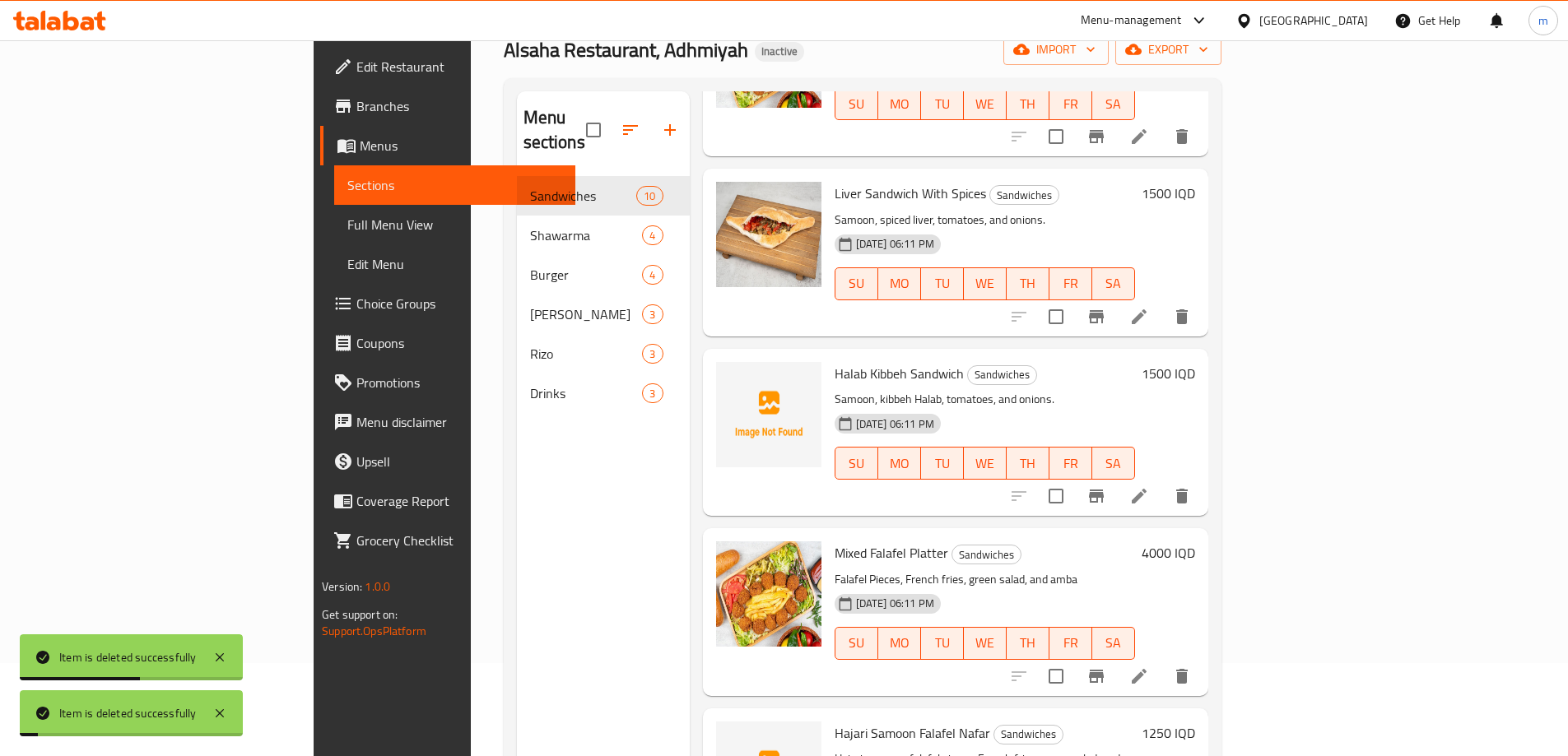
scroll to position [961, 0]
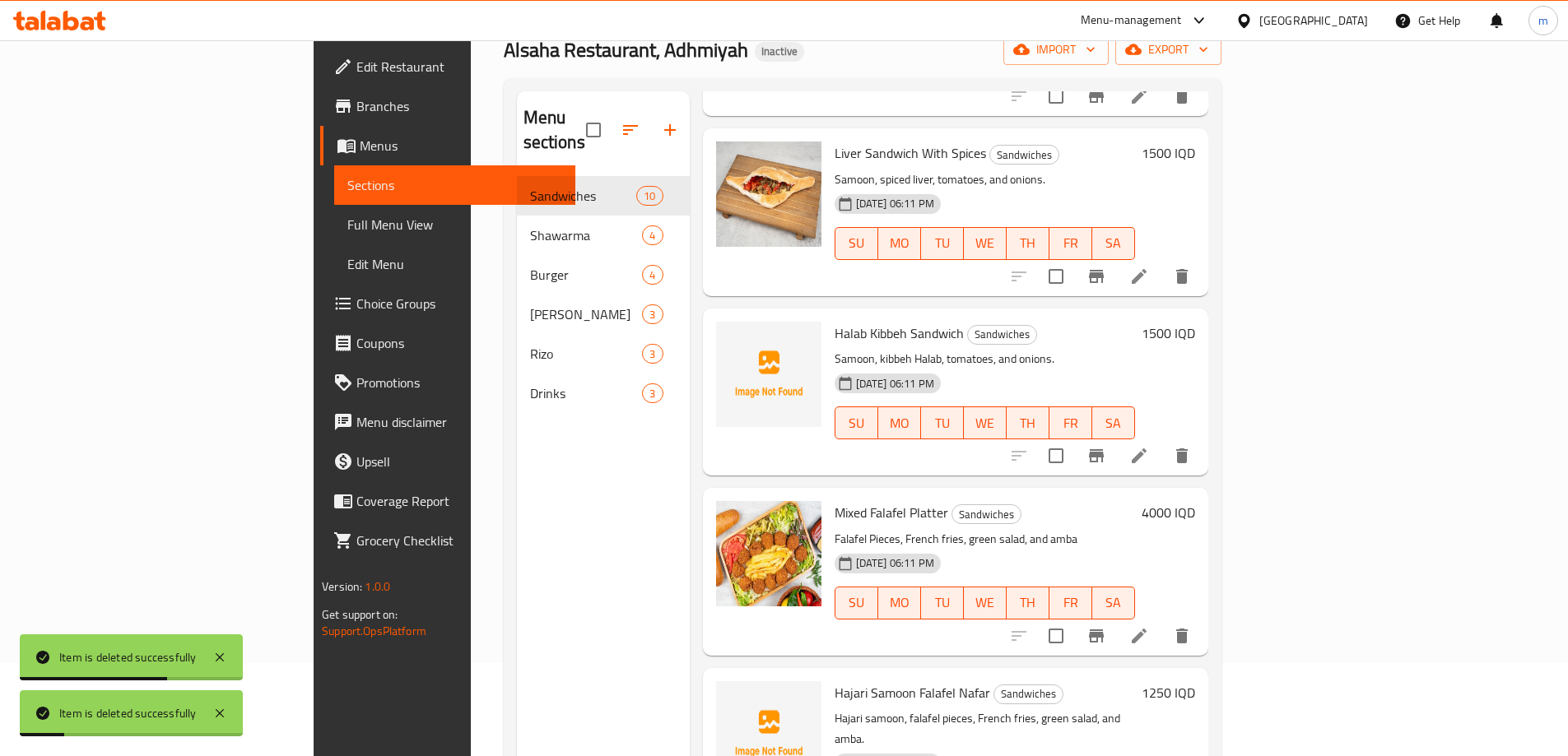
click at [1192, 447] on icon "delete" at bounding box center [1182, 456] width 20 height 20
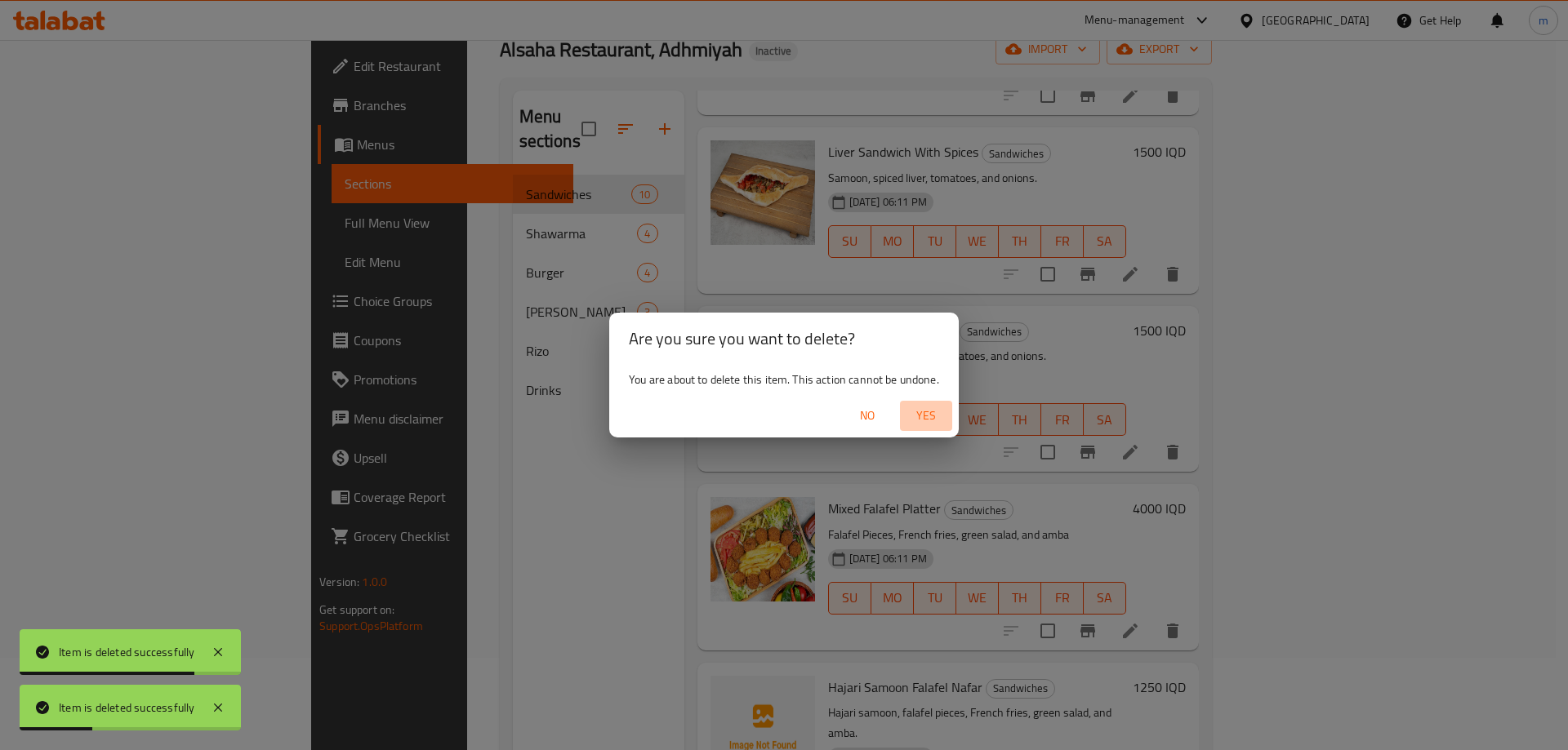
click at [919, 404] on button "Yes" at bounding box center [925, 416] width 52 height 30
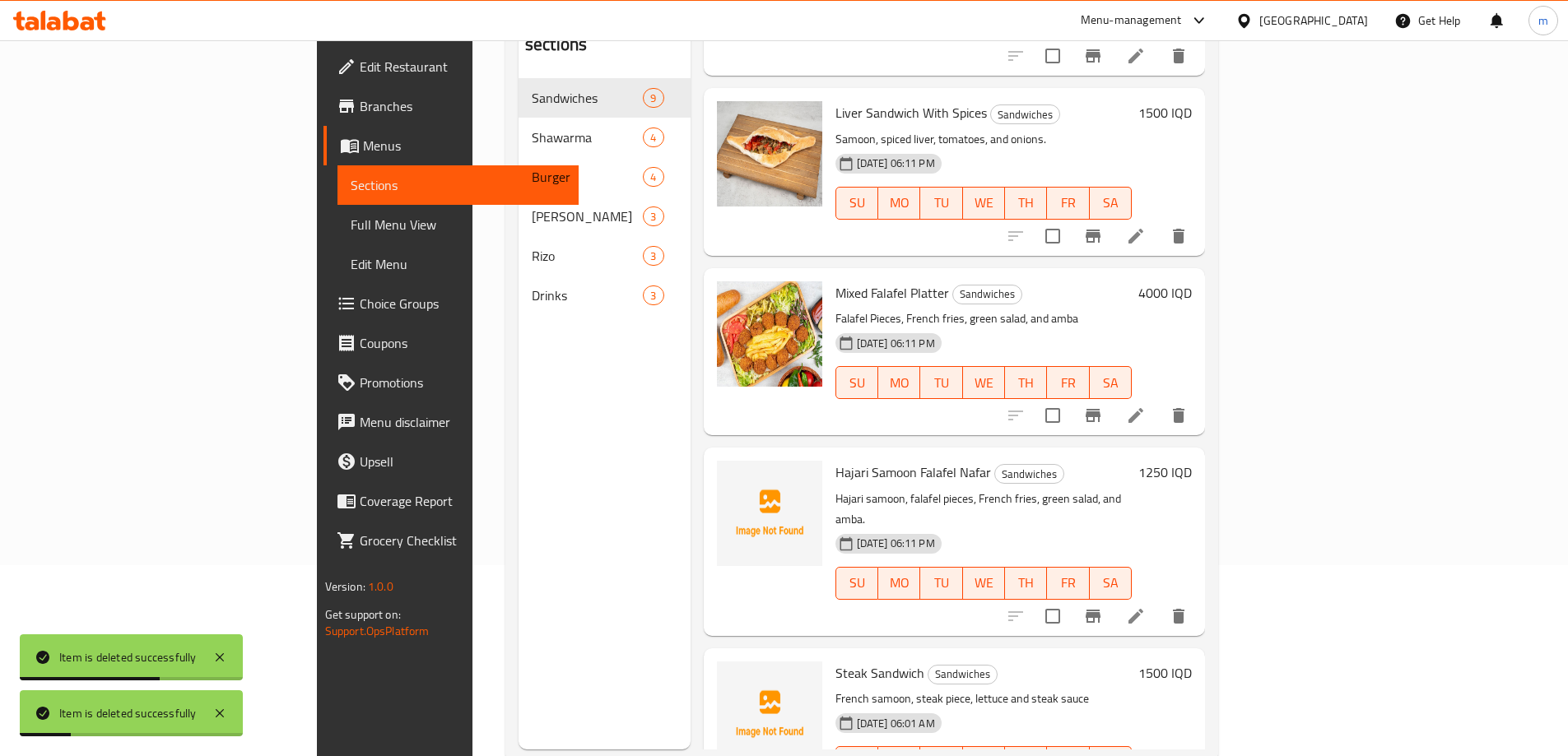
scroll to position [231, 0]
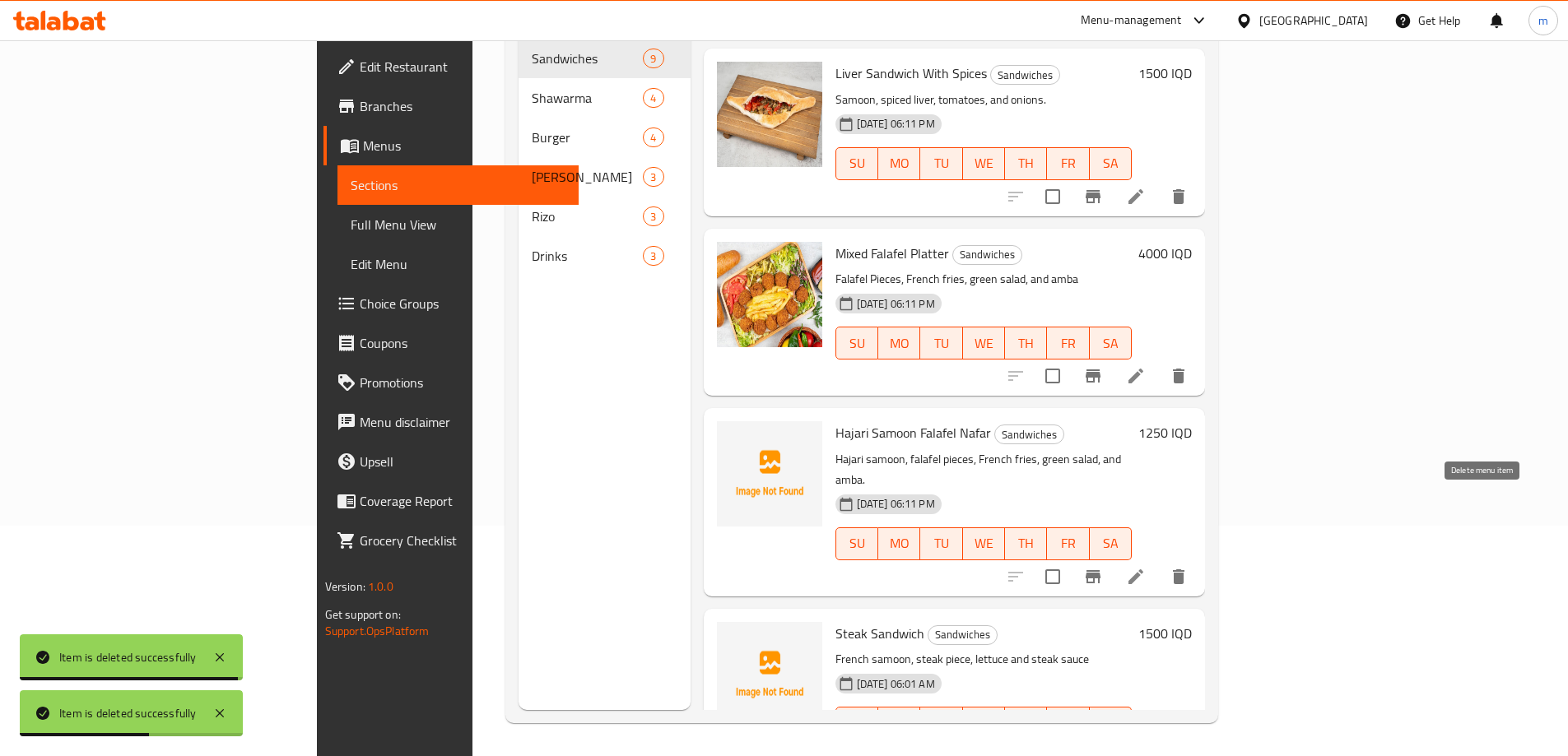
click at [1198, 557] on button "delete" at bounding box center [1179, 577] width 39 height 39
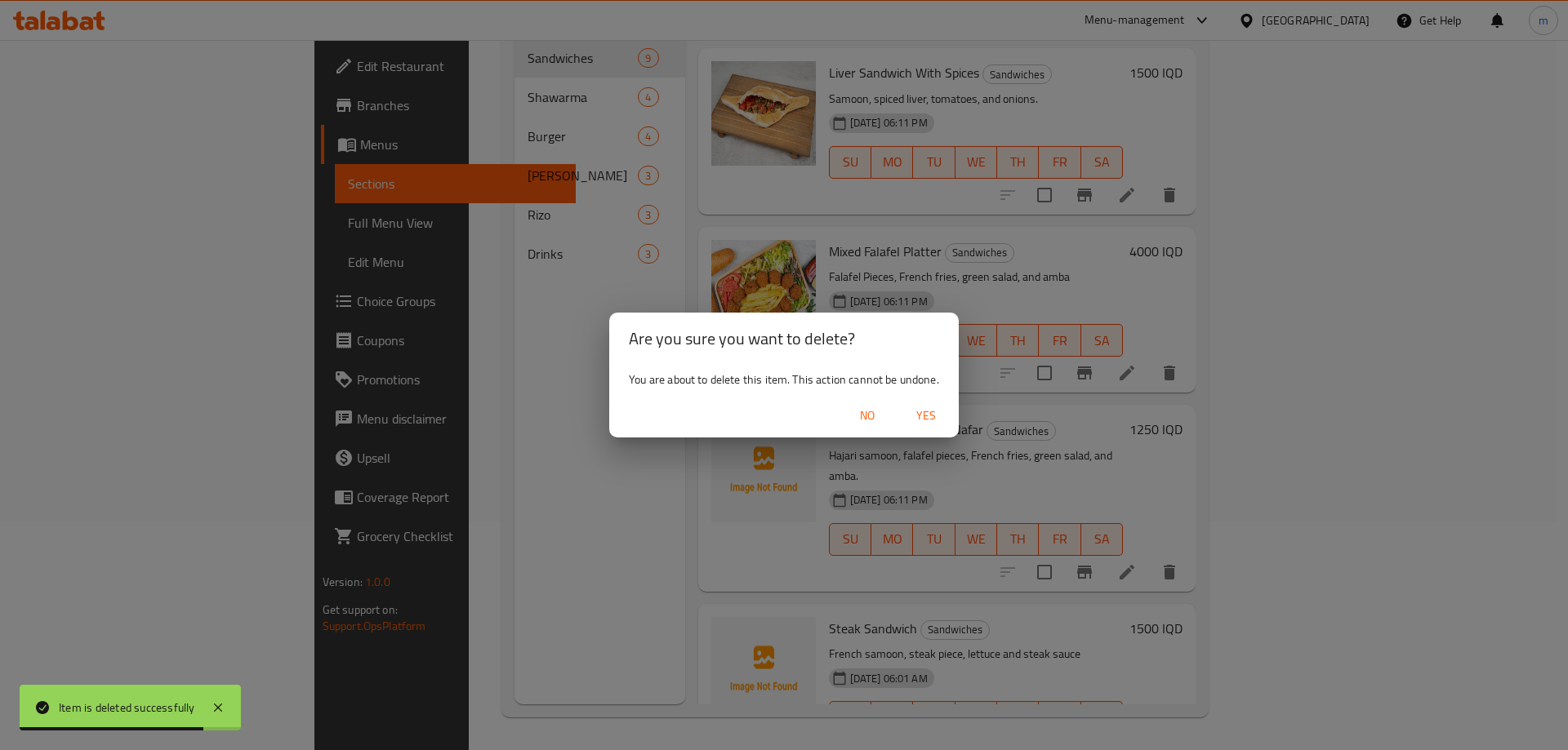
click at [931, 414] on span "Yes" at bounding box center [926, 416] width 39 height 21
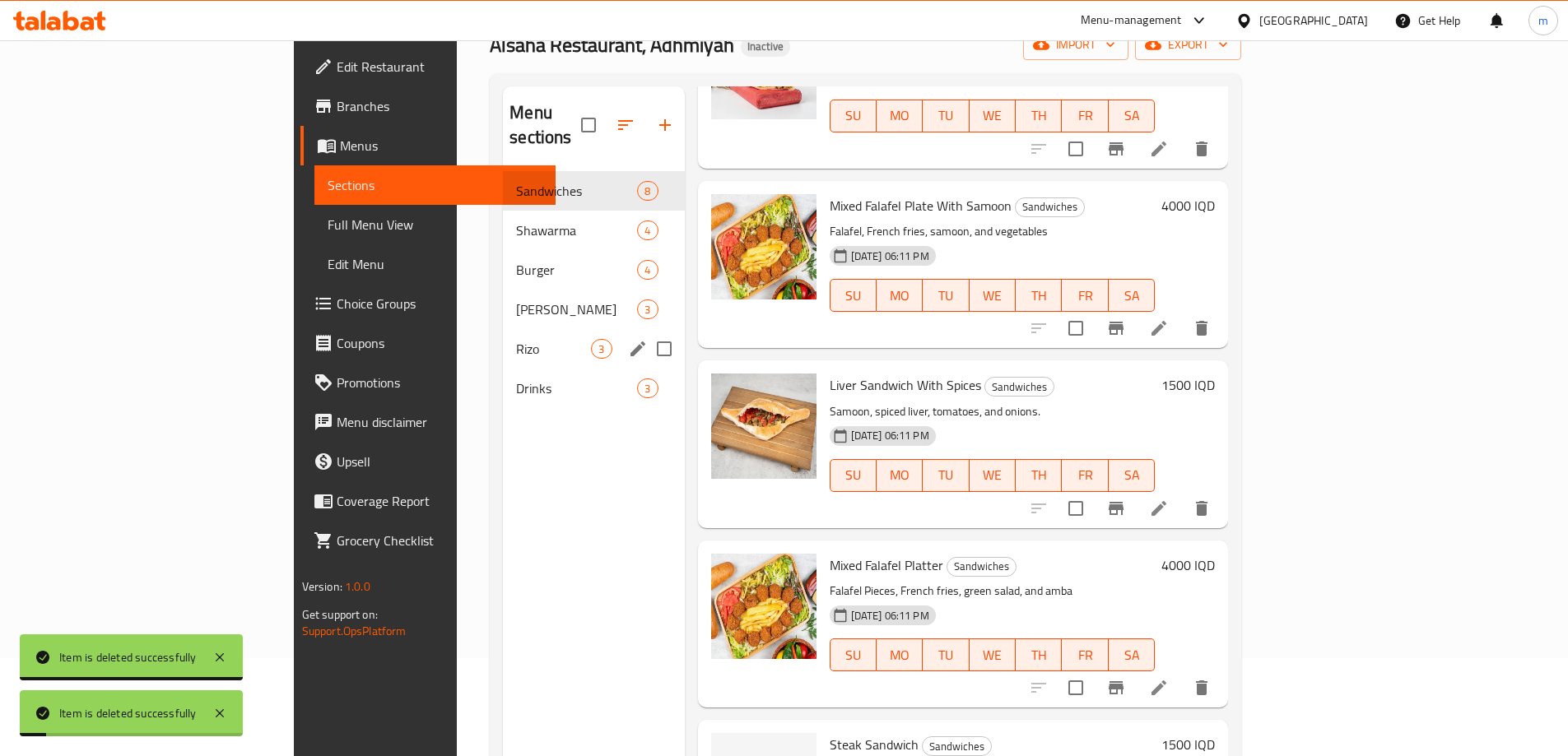
scroll to position [137, 0]
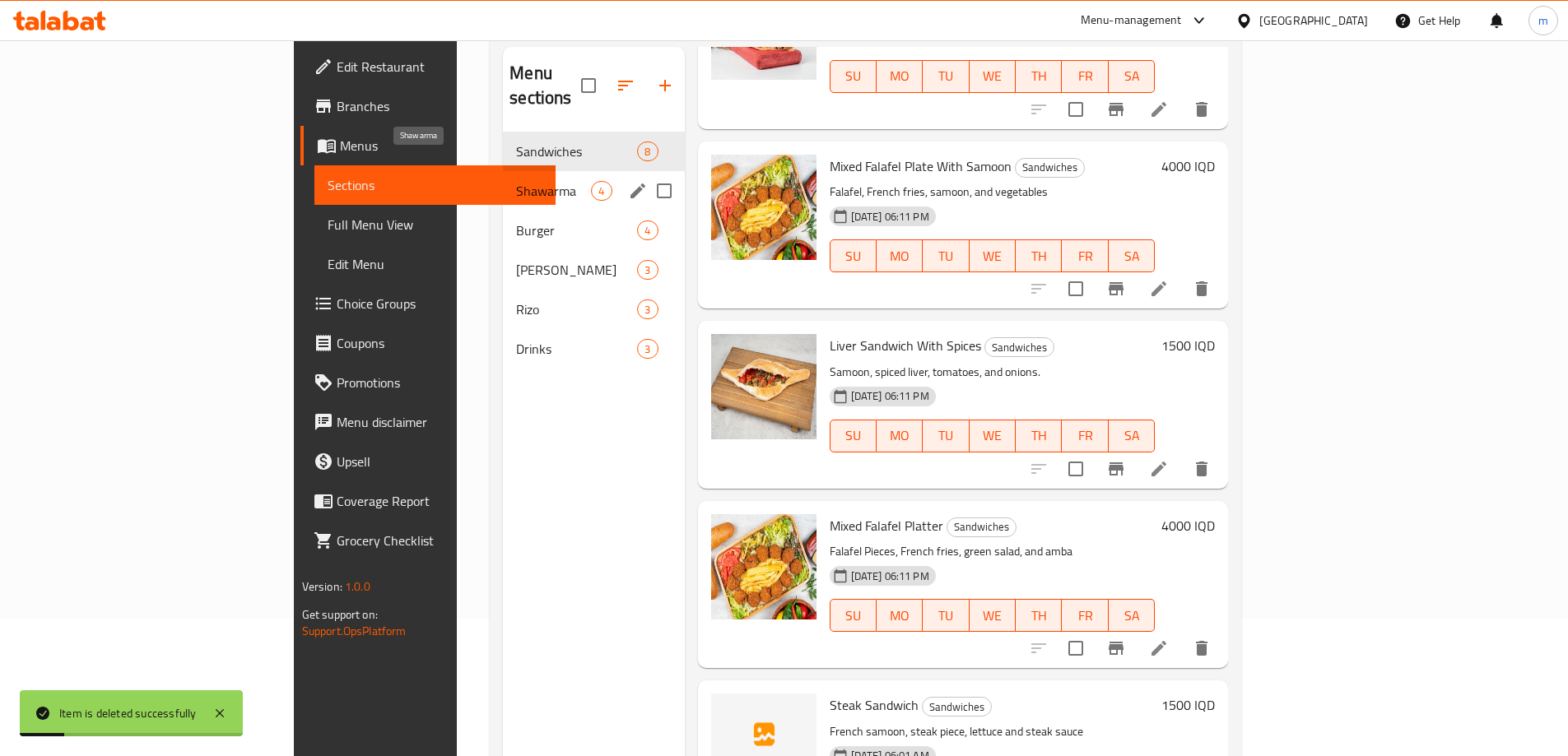
click at [516, 181] on span "Shawarma" at bounding box center [554, 191] width 75 height 20
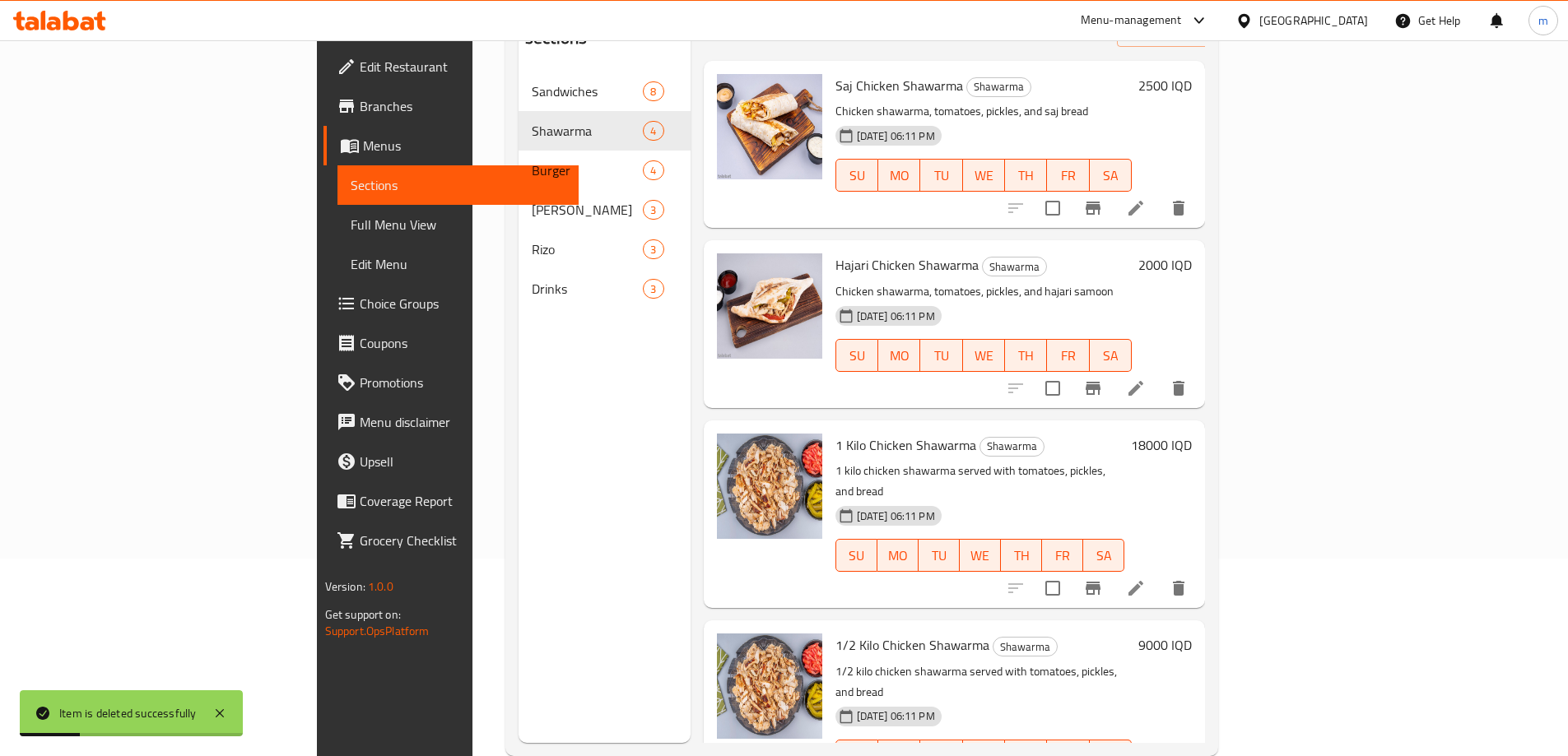
scroll to position [231, 0]
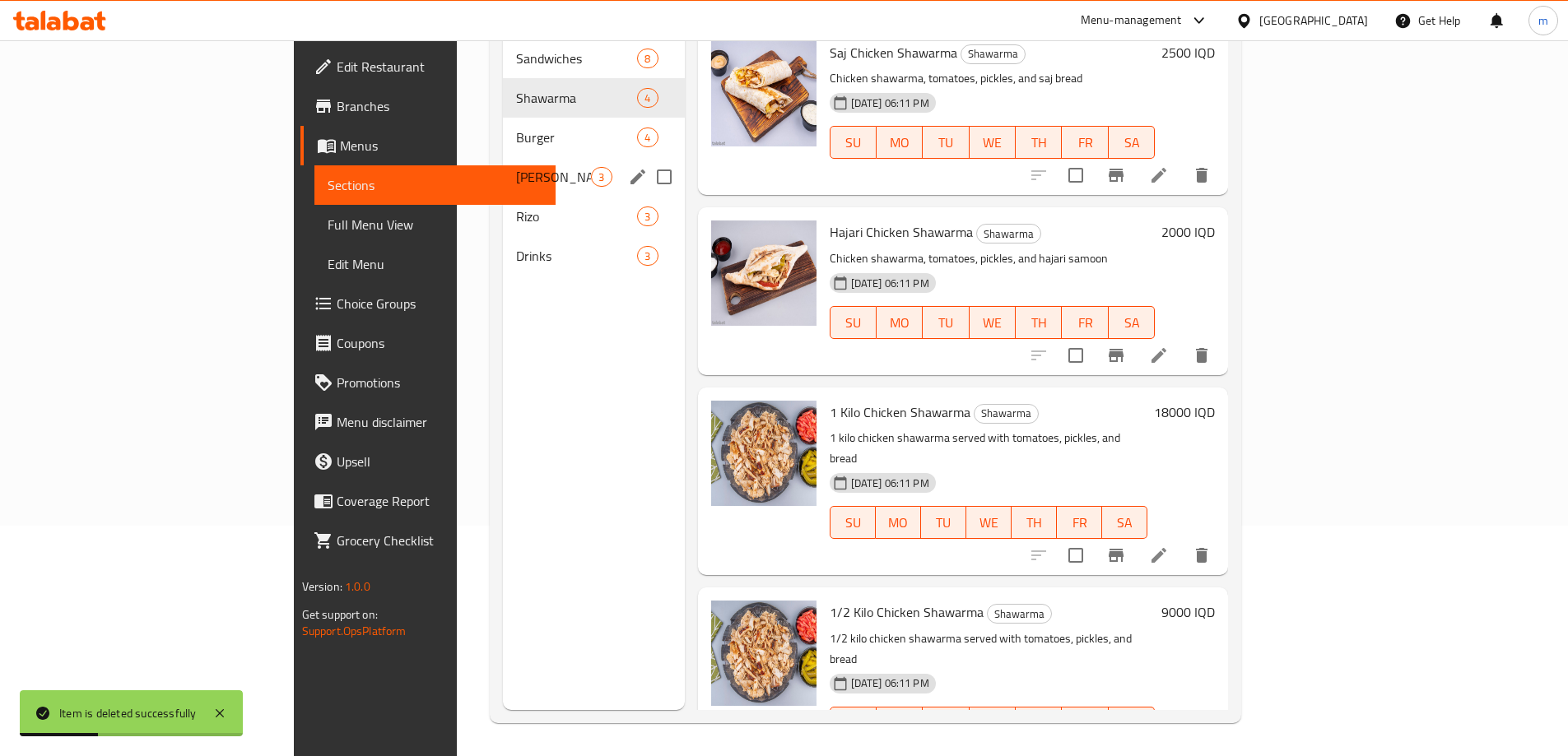
click at [516, 127] on span "Burger" at bounding box center [577, 137] width 121 height 20
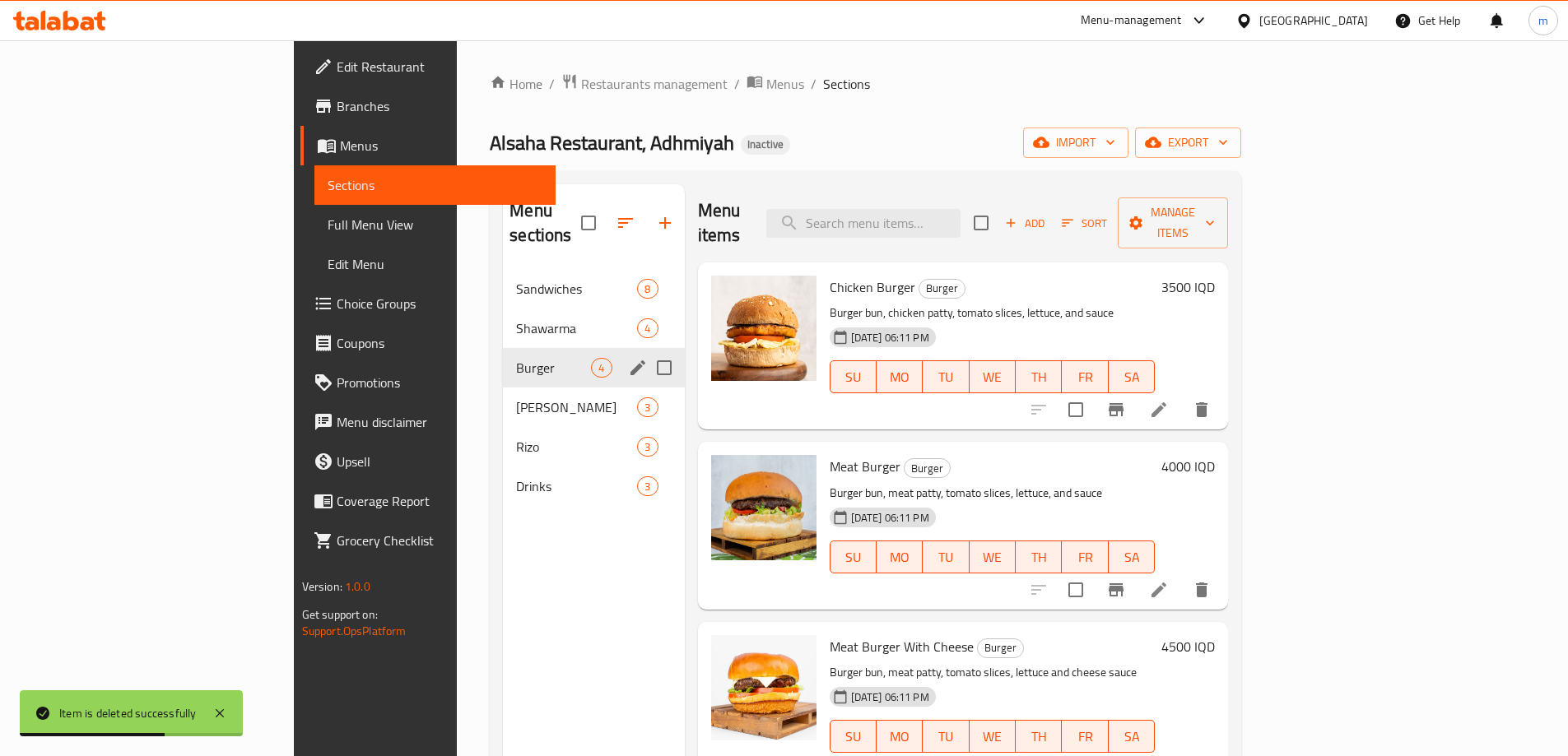
click at [503, 358] on div "Burger 4" at bounding box center [593, 368] width 181 height 39
click at [516, 397] on span "Gus" at bounding box center [554, 407] width 75 height 20
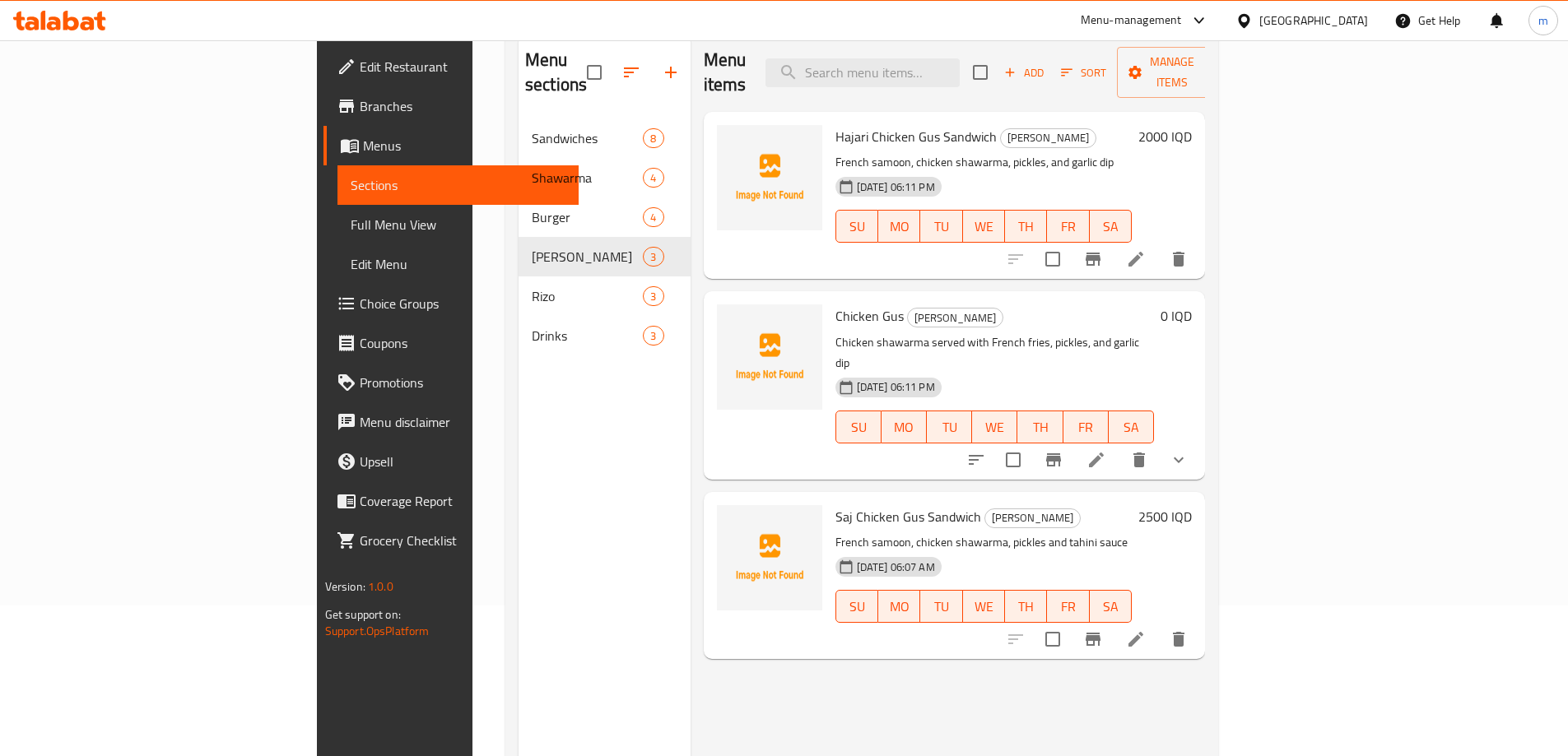
scroll to position [93, 0]
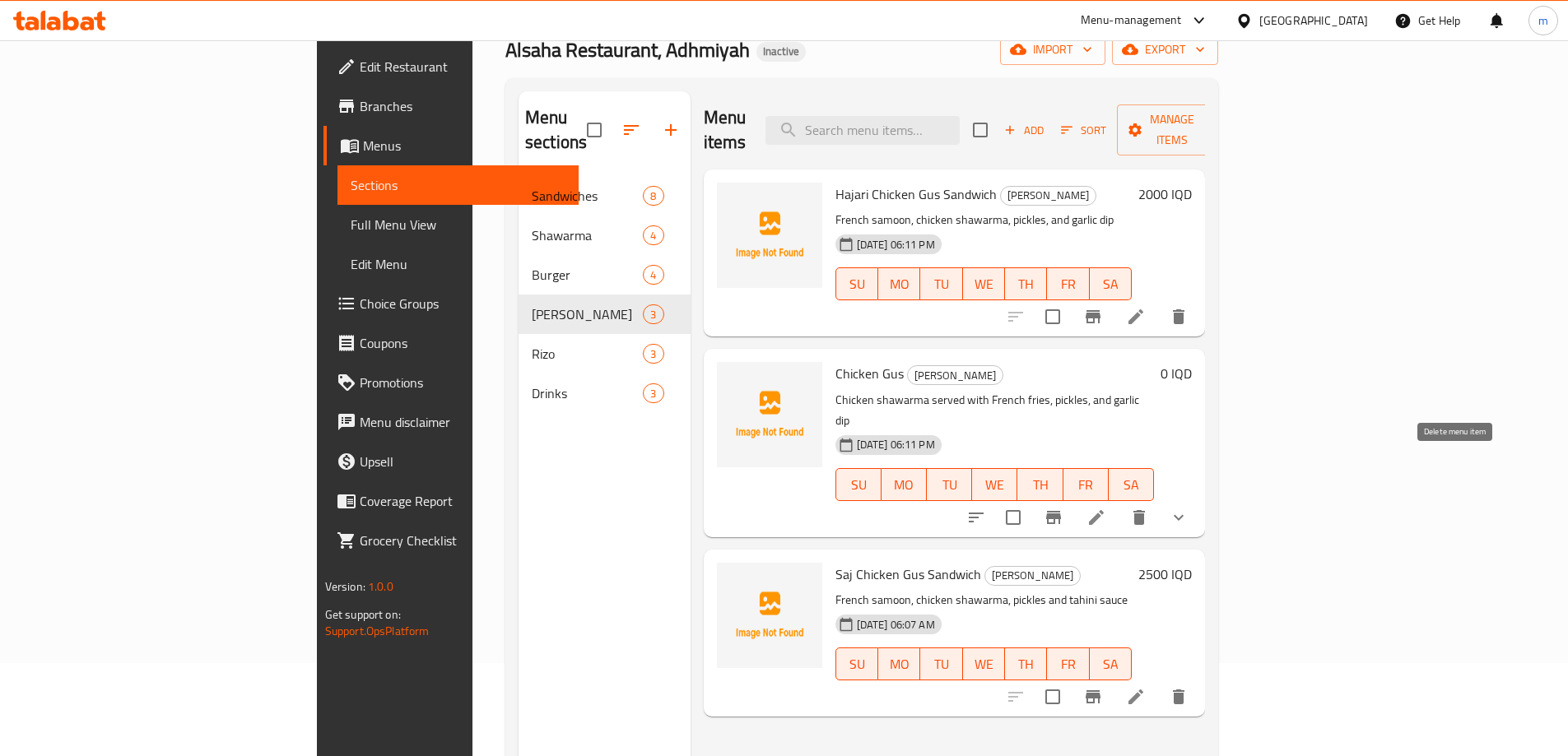
click at [1149, 508] on icon "delete" at bounding box center [1139, 517] width 20 height 20
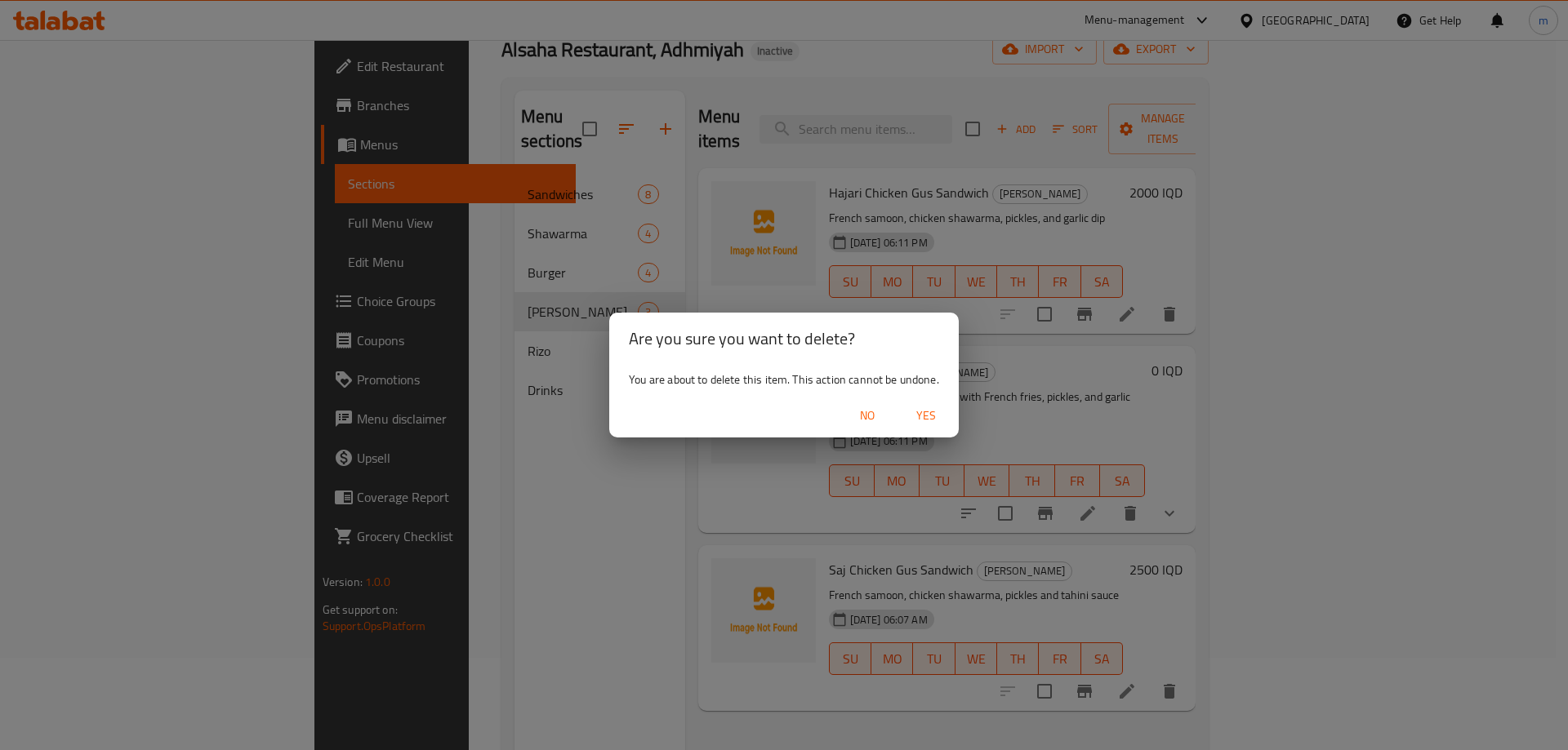
click at [923, 414] on span "Yes" at bounding box center [926, 416] width 39 height 21
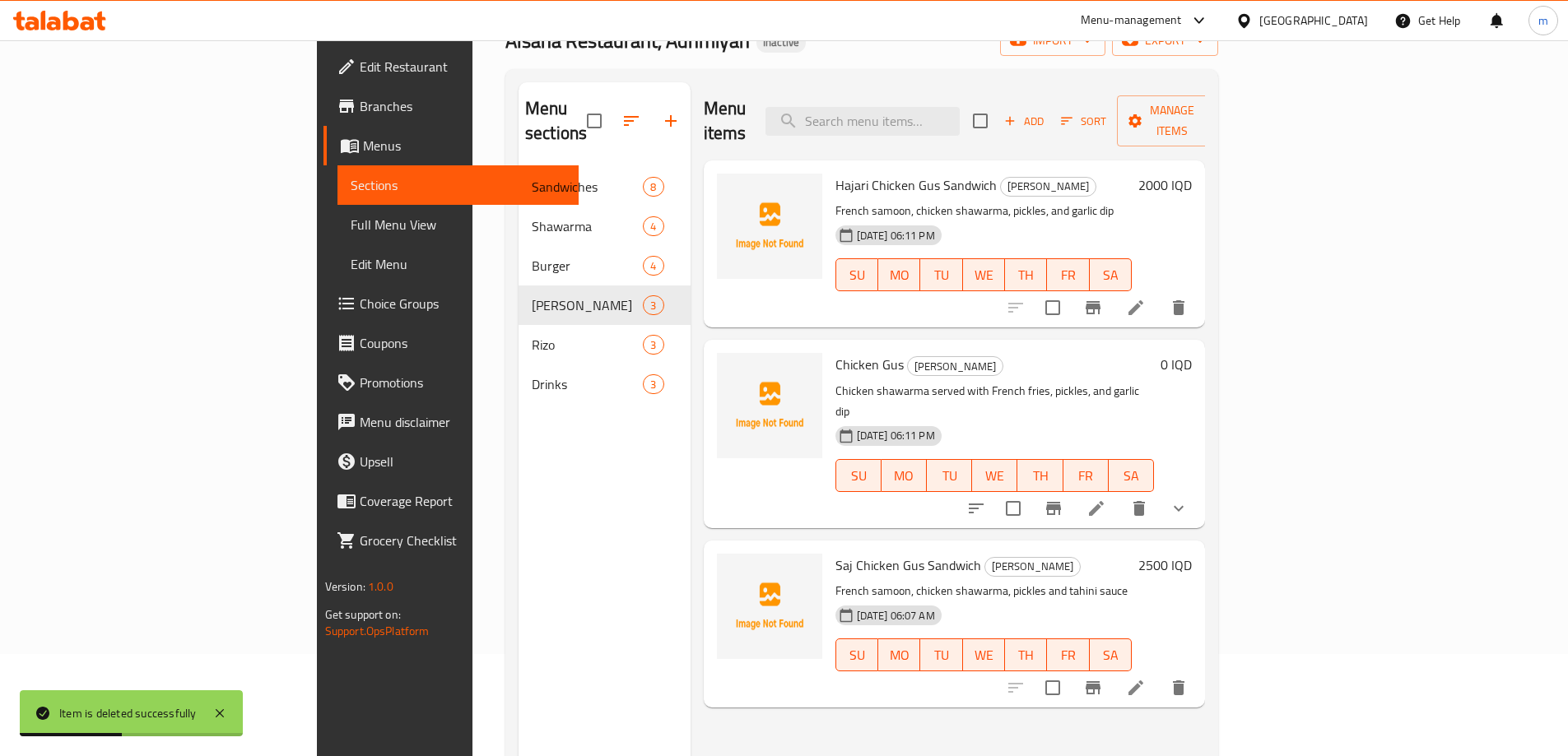
scroll to position [0, 0]
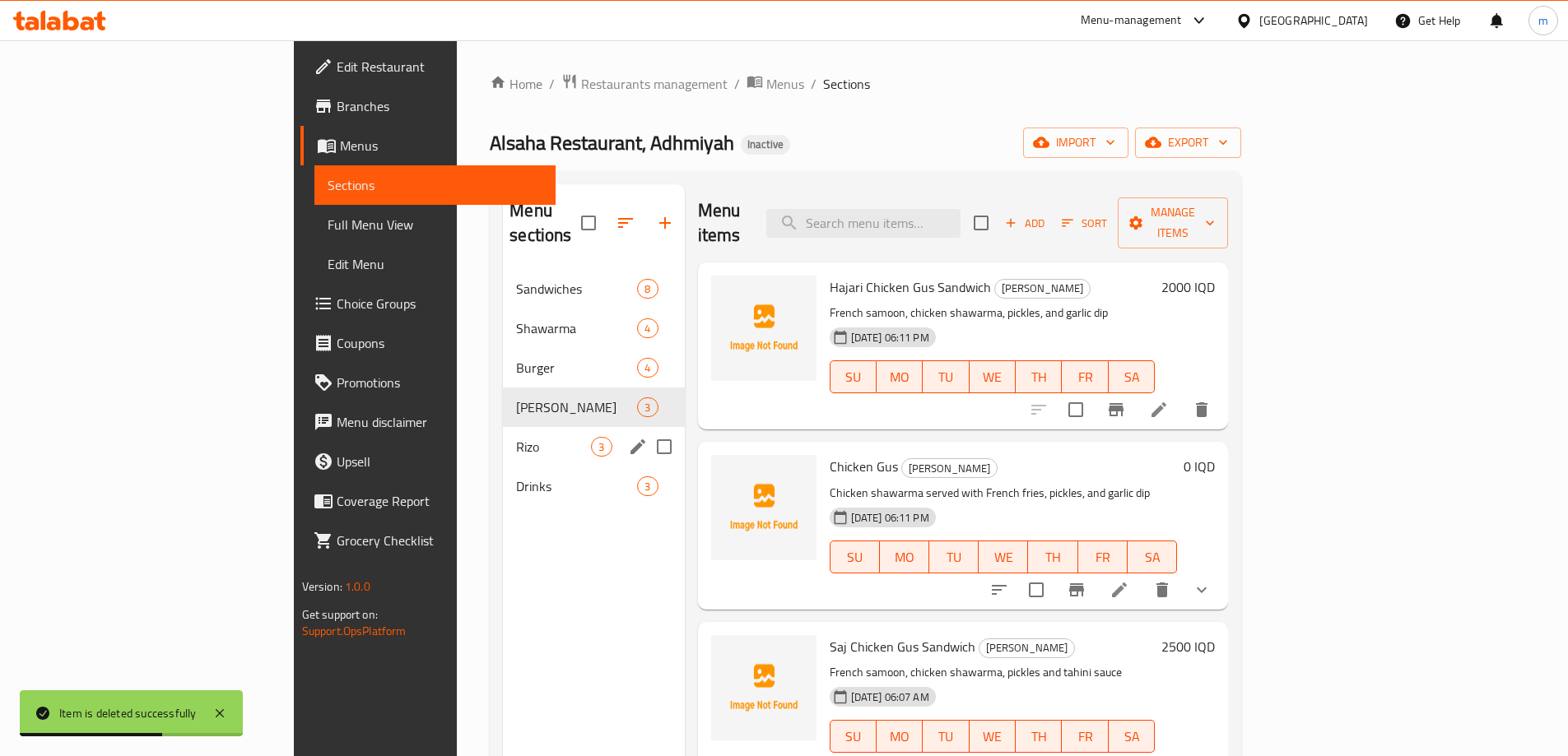
click at [503, 427] on div "Rizo 3" at bounding box center [593, 447] width 181 height 39
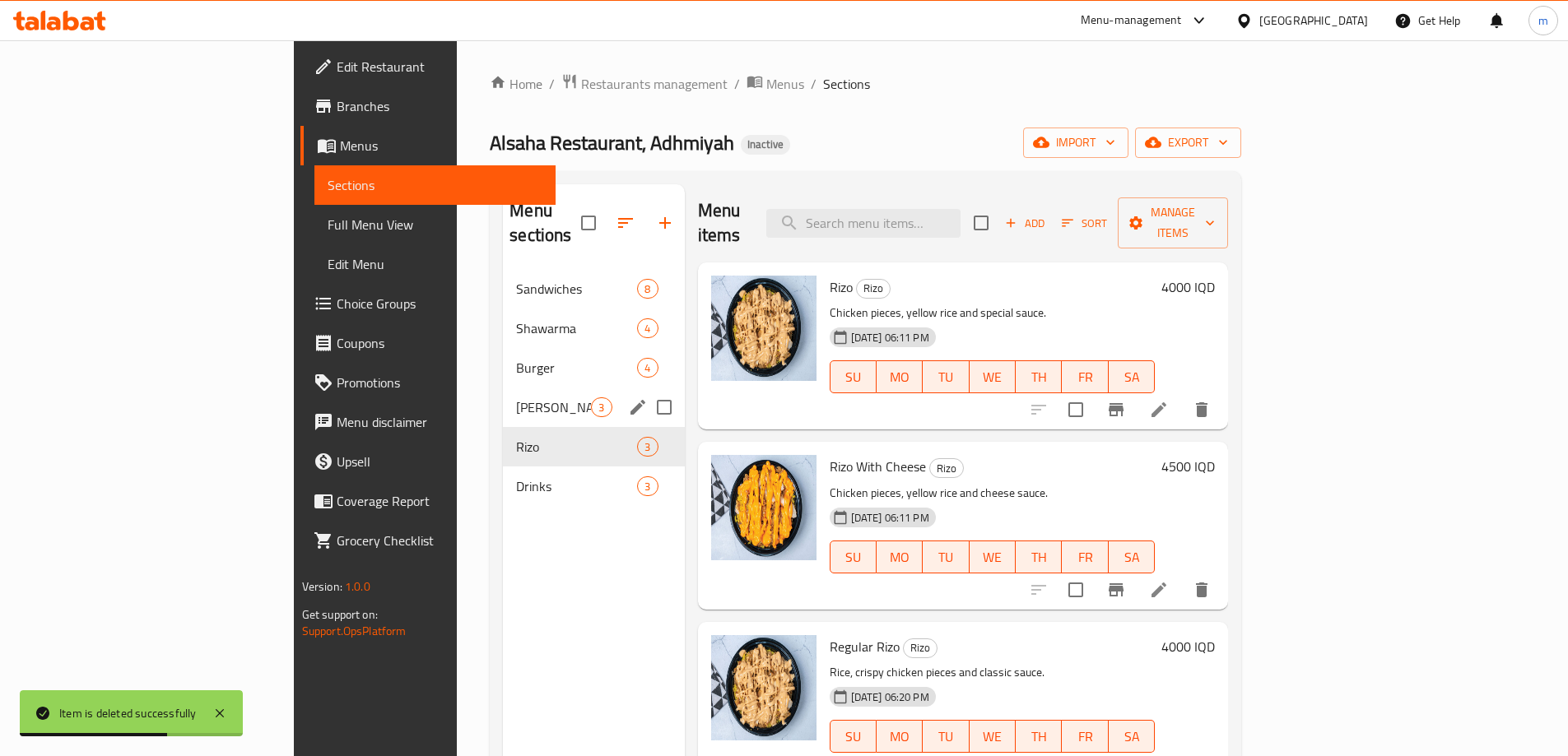
click at [516, 397] on span "Gus" at bounding box center [554, 407] width 75 height 20
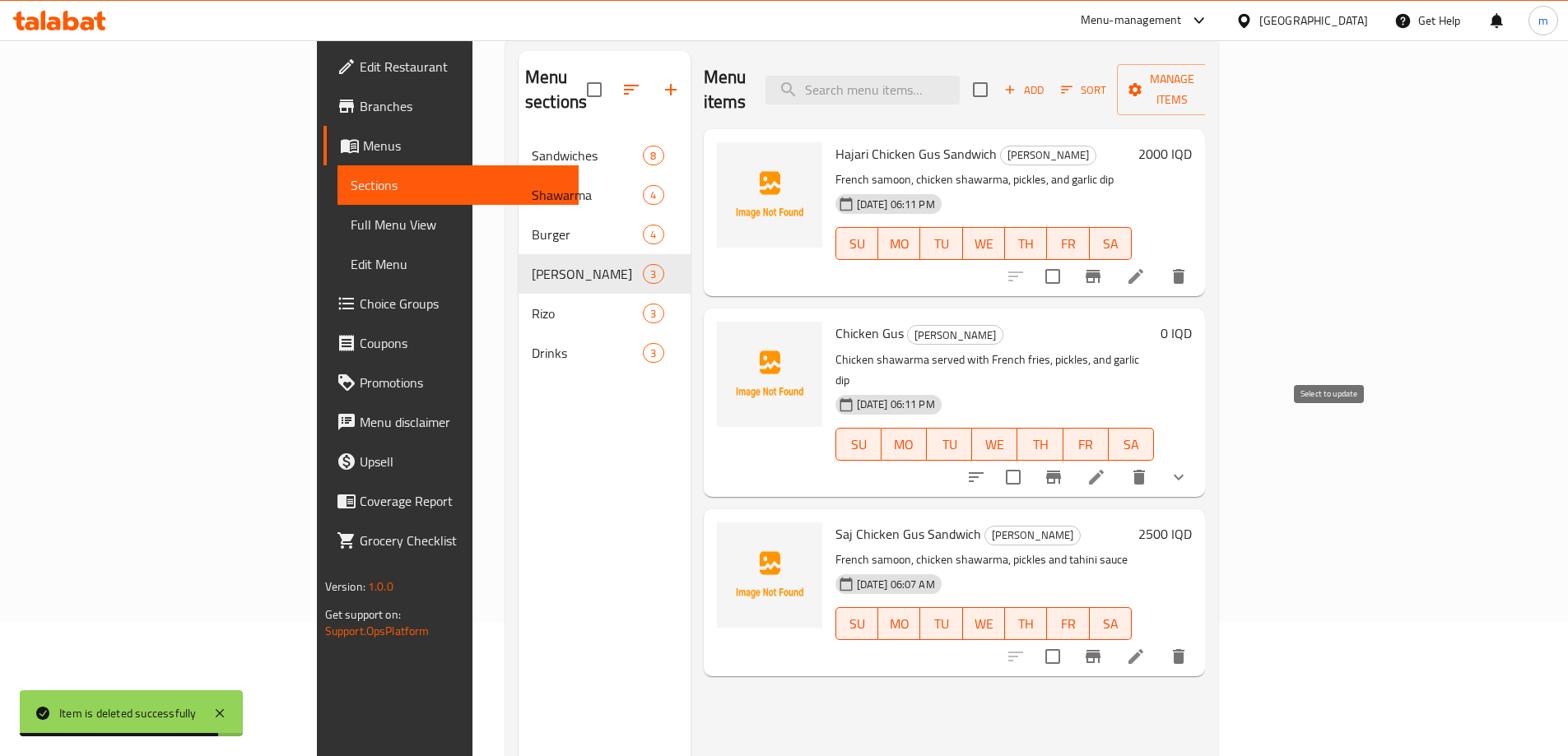
scroll to position [93, 0]
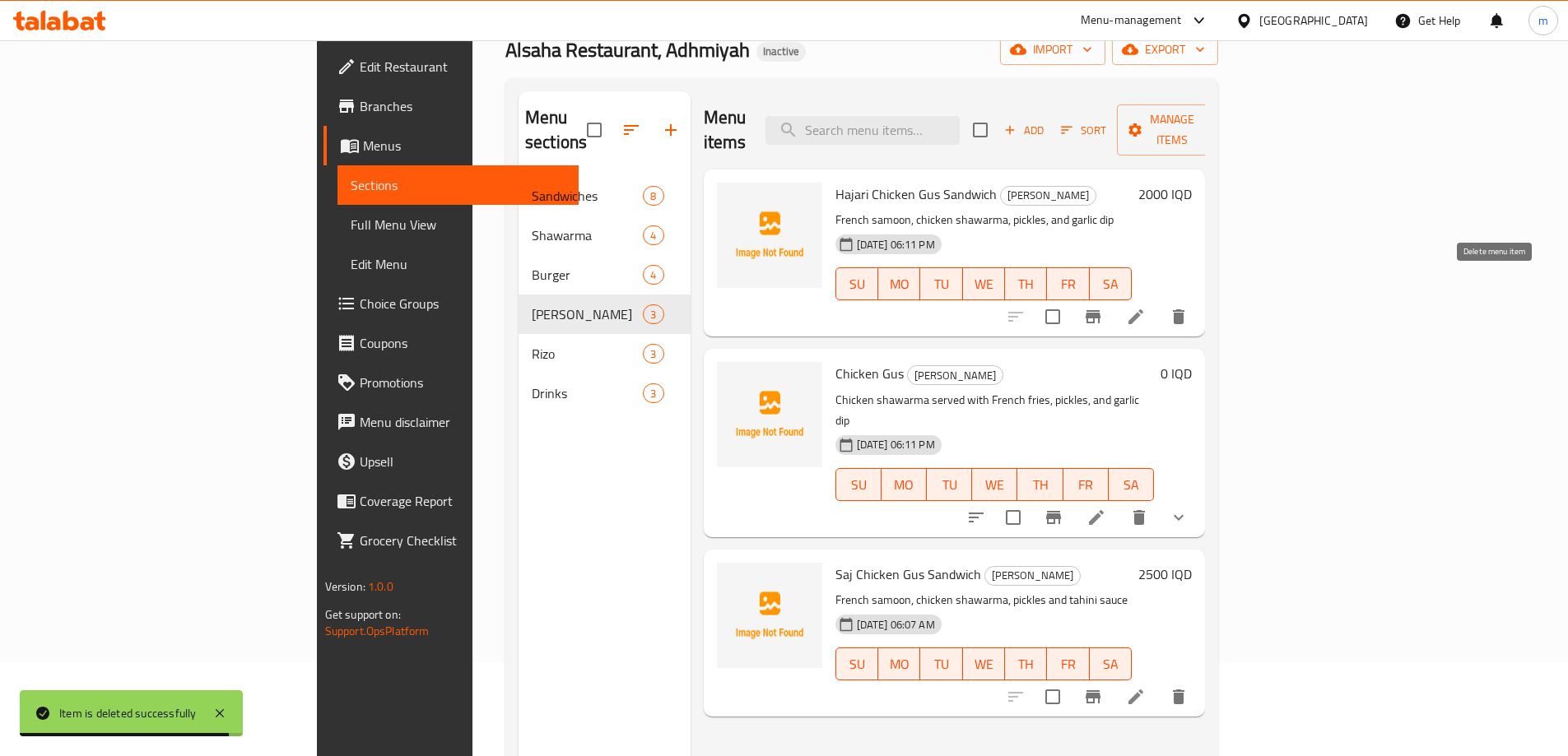
click at [1185, 309] on icon "delete" at bounding box center [1179, 316] width 12 height 15
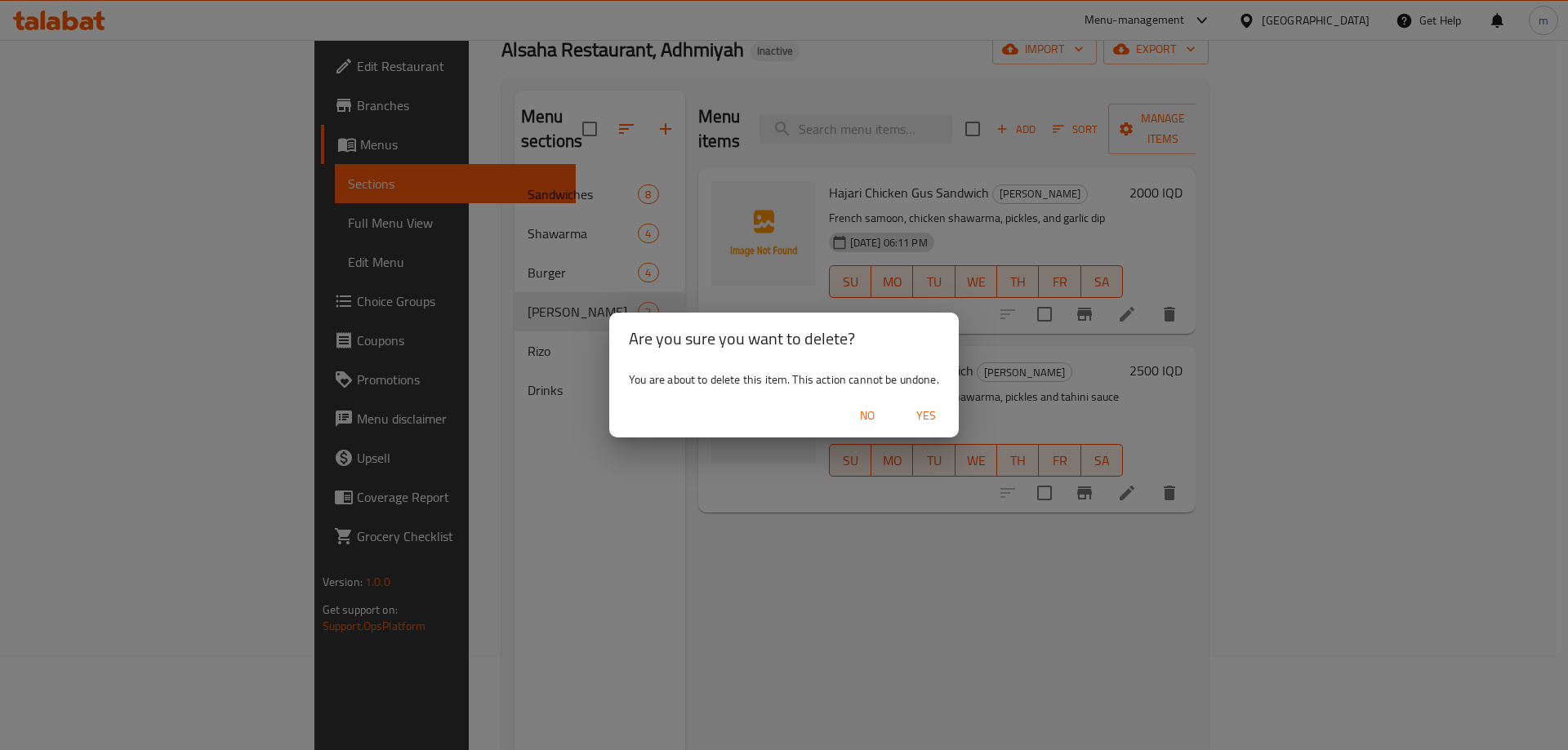
click at [929, 407] on span "Yes" at bounding box center [926, 416] width 39 height 21
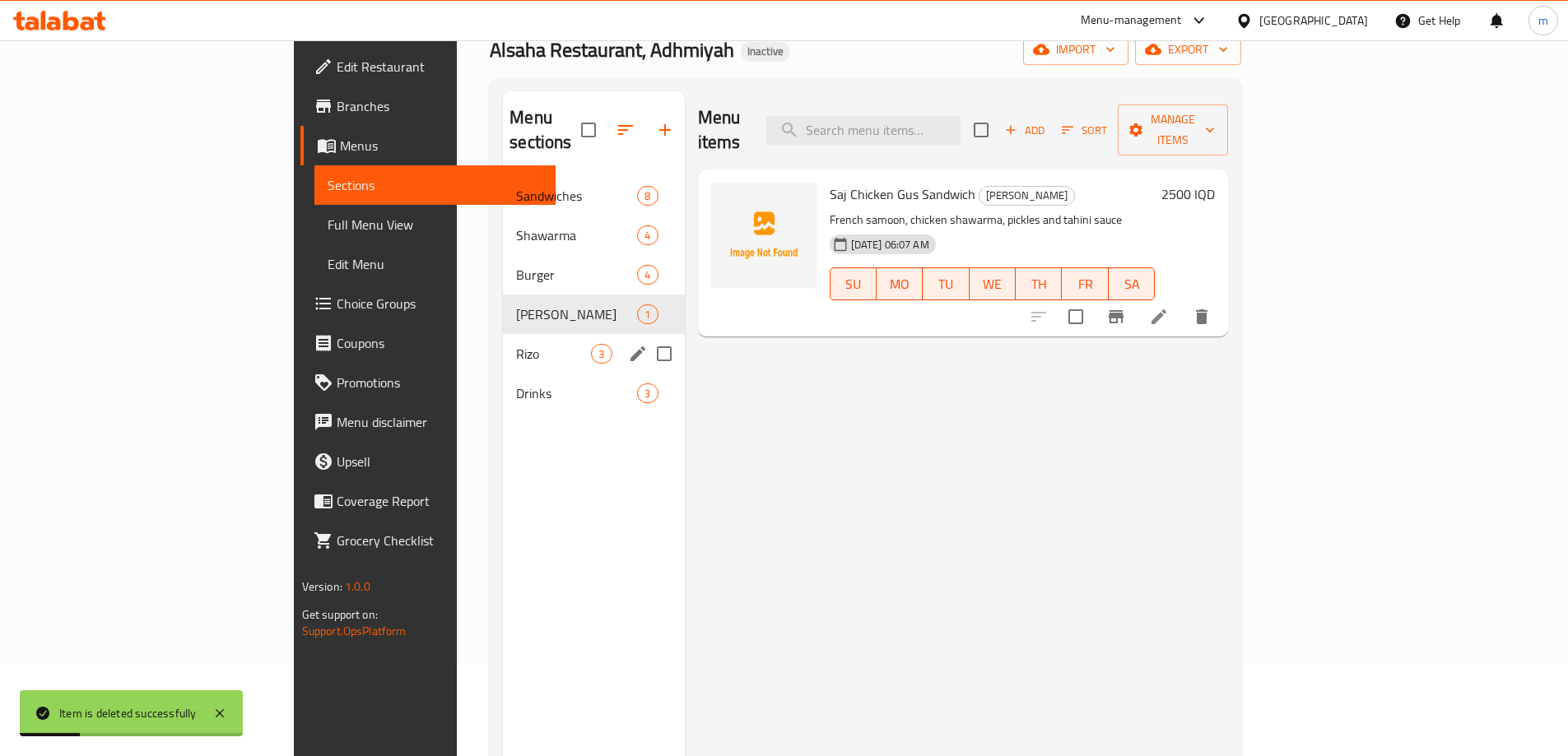
click at [503, 334] on div "Rizo 3" at bounding box center [593, 354] width 181 height 39
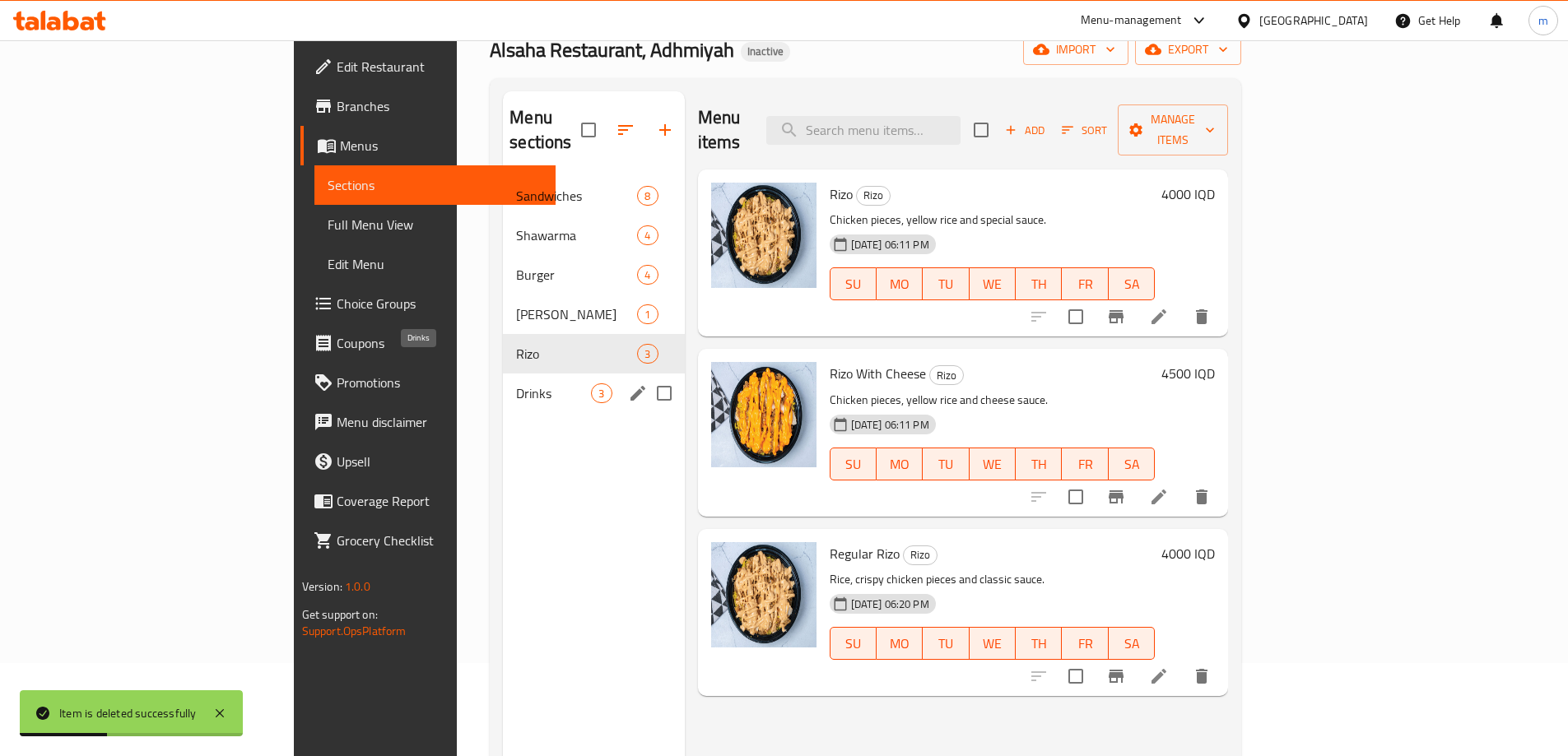
click at [516, 383] on span "Drinks" at bounding box center [554, 393] width 75 height 20
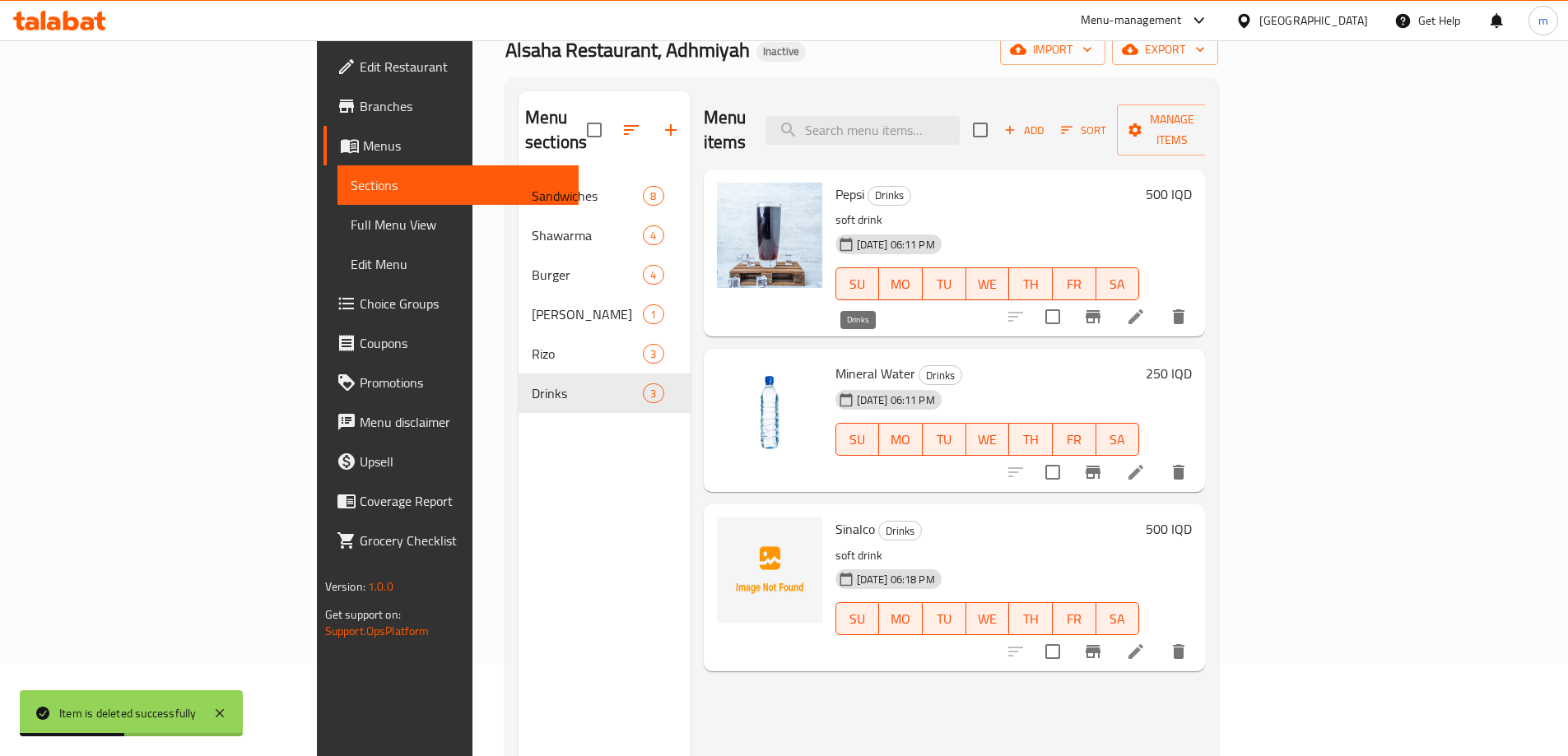
scroll to position [231, 0]
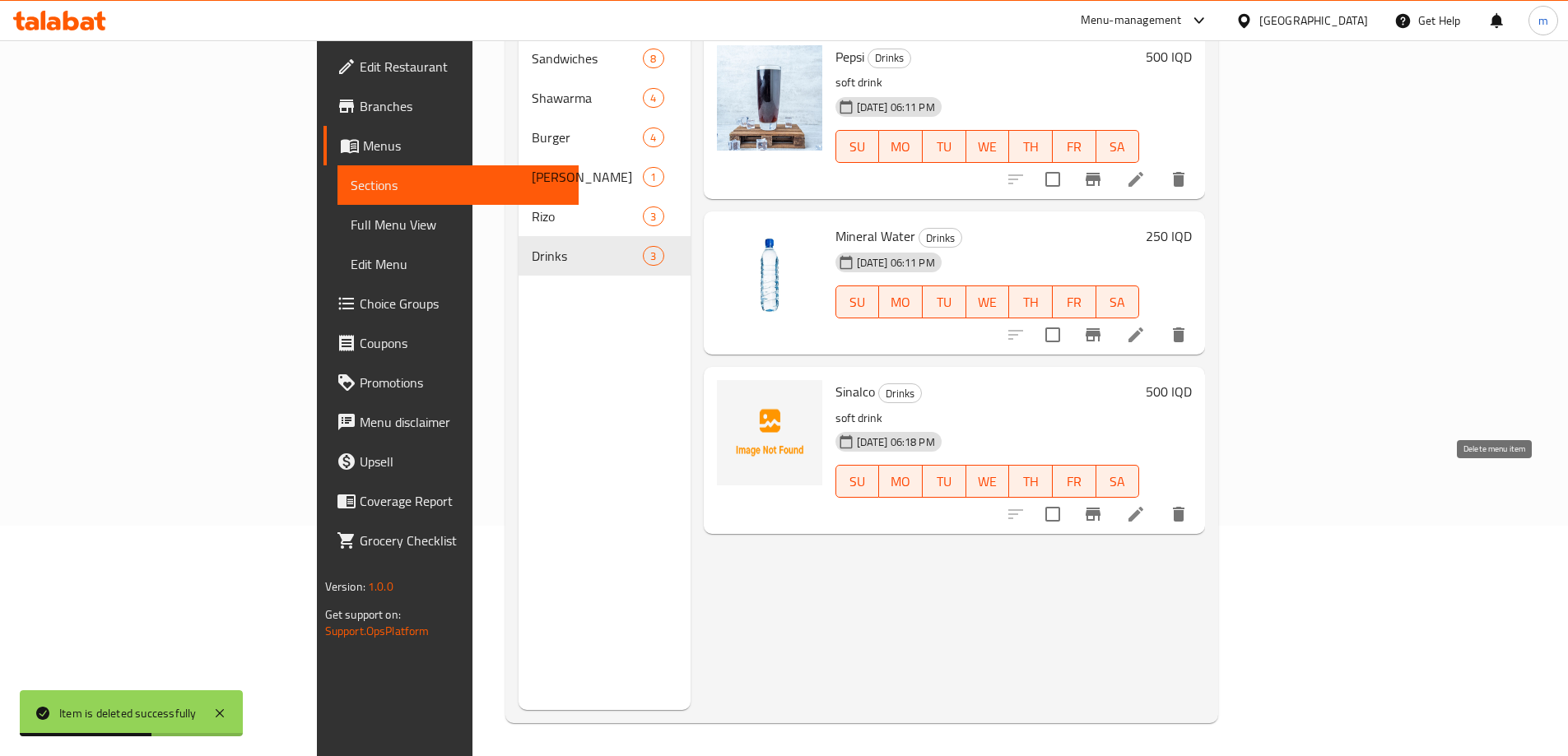
click at [1198, 495] on button "delete" at bounding box center [1179, 515] width 39 height 39
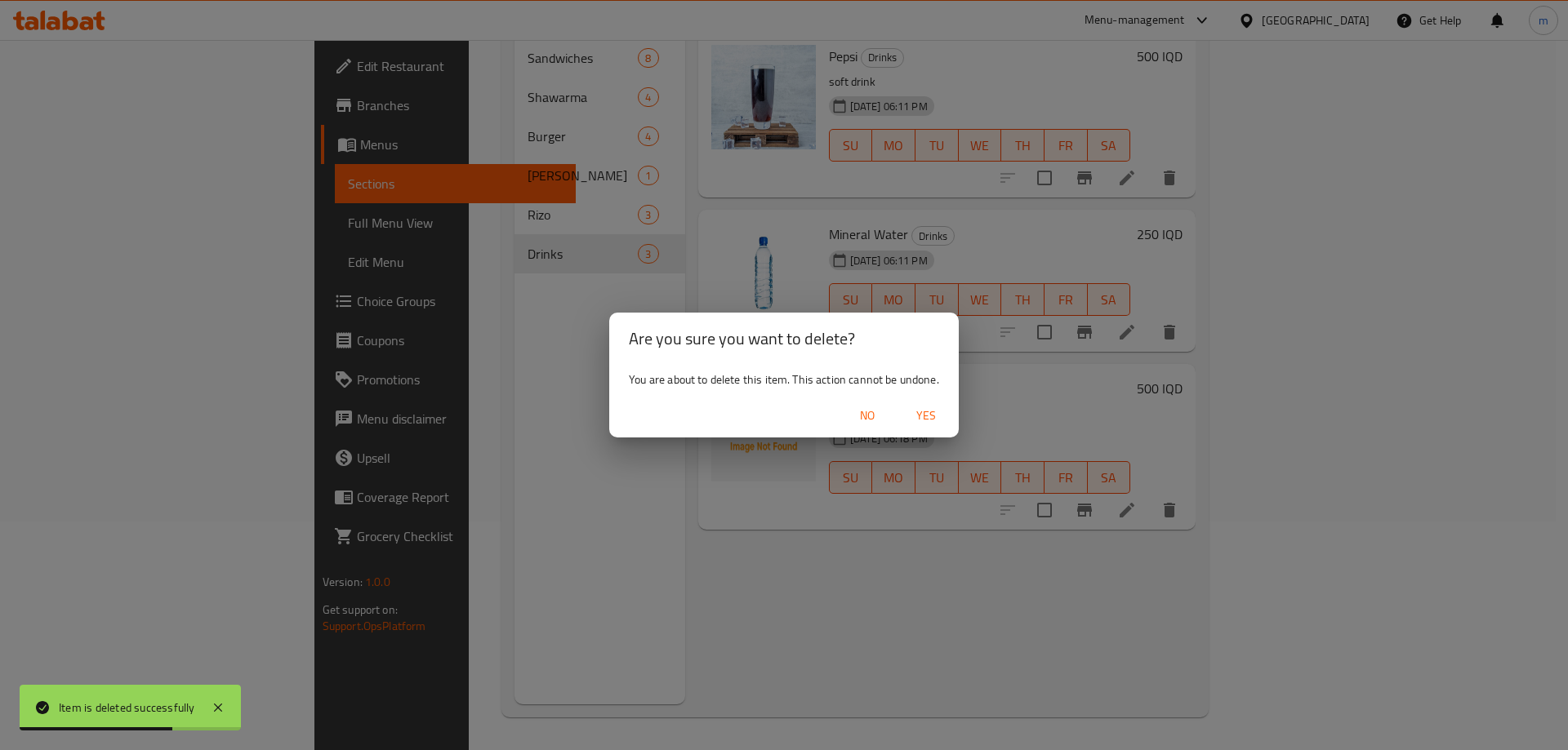
click at [948, 409] on button "Yes" at bounding box center [925, 416] width 52 height 30
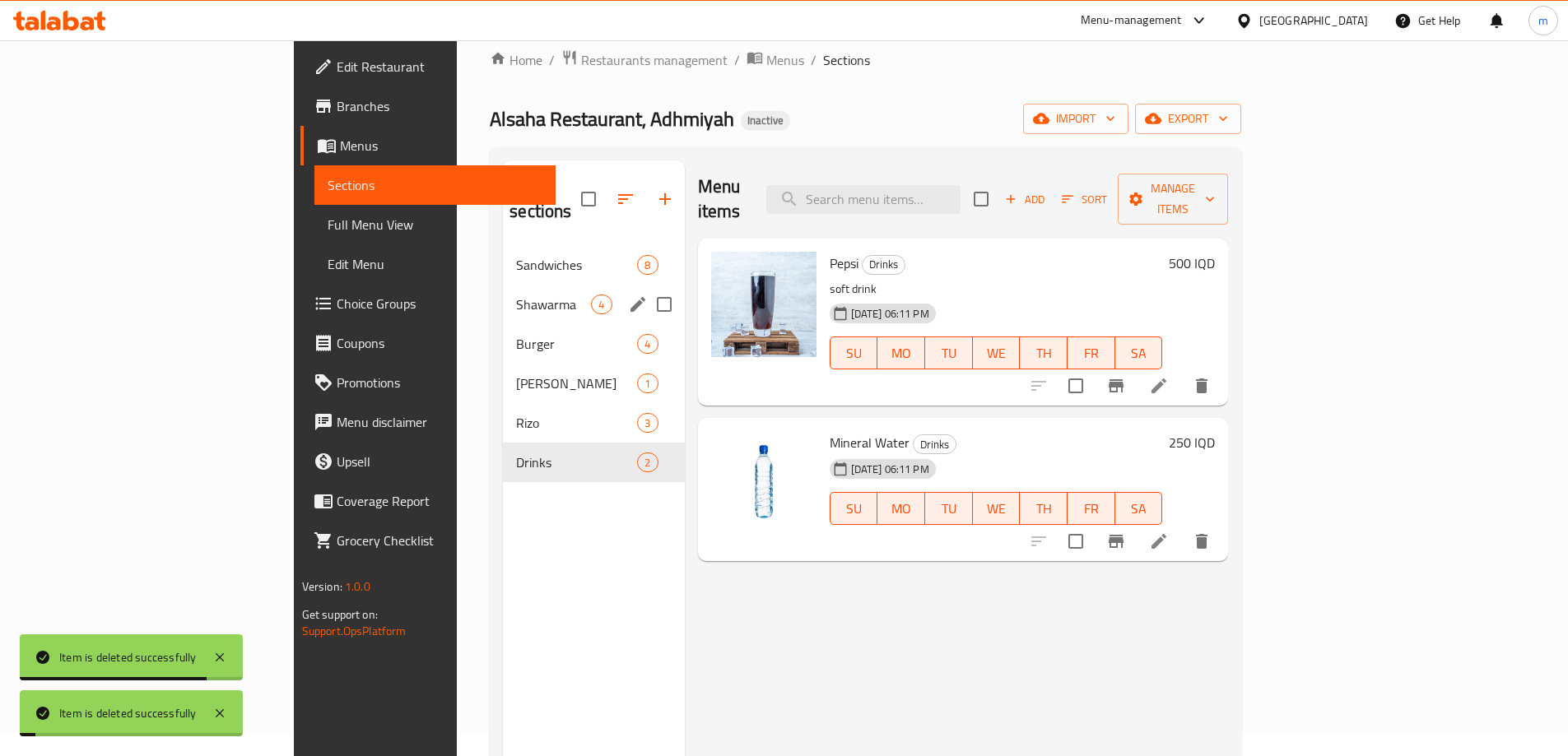
scroll to position [0, 0]
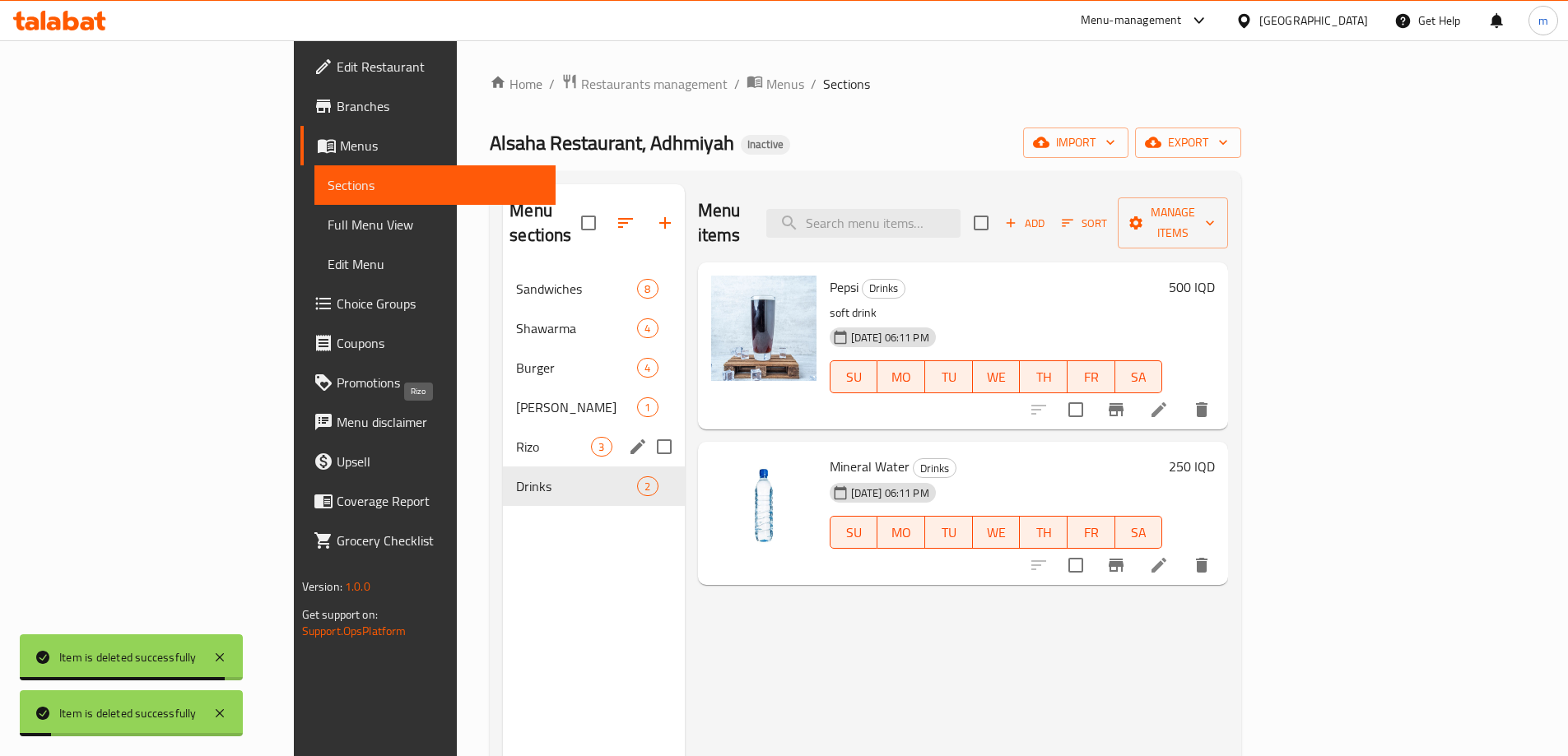
click at [516, 437] on span "Rizo" at bounding box center [554, 447] width 75 height 20
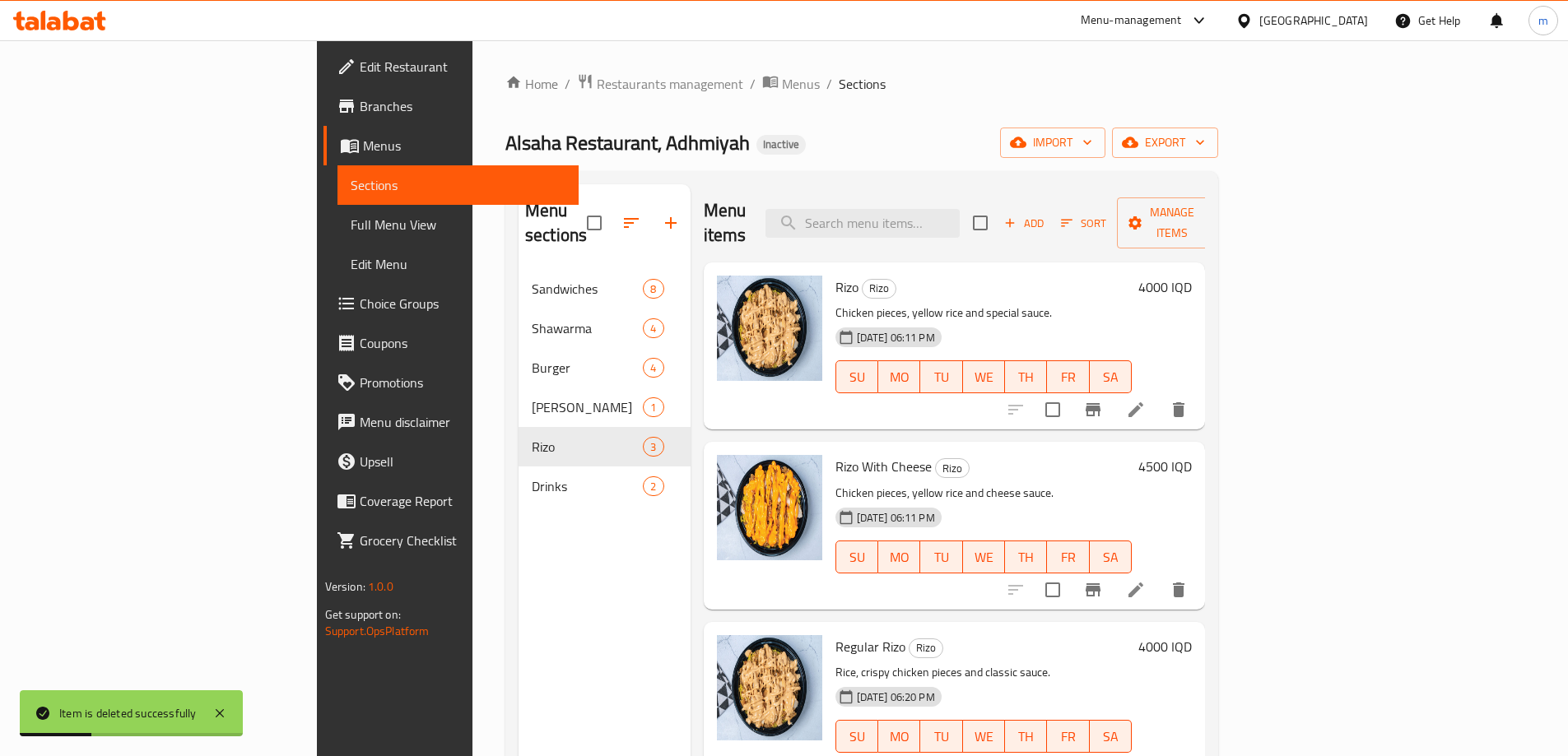
click at [337, 235] on link "Full Menu View" at bounding box center [457, 225] width 241 height 39
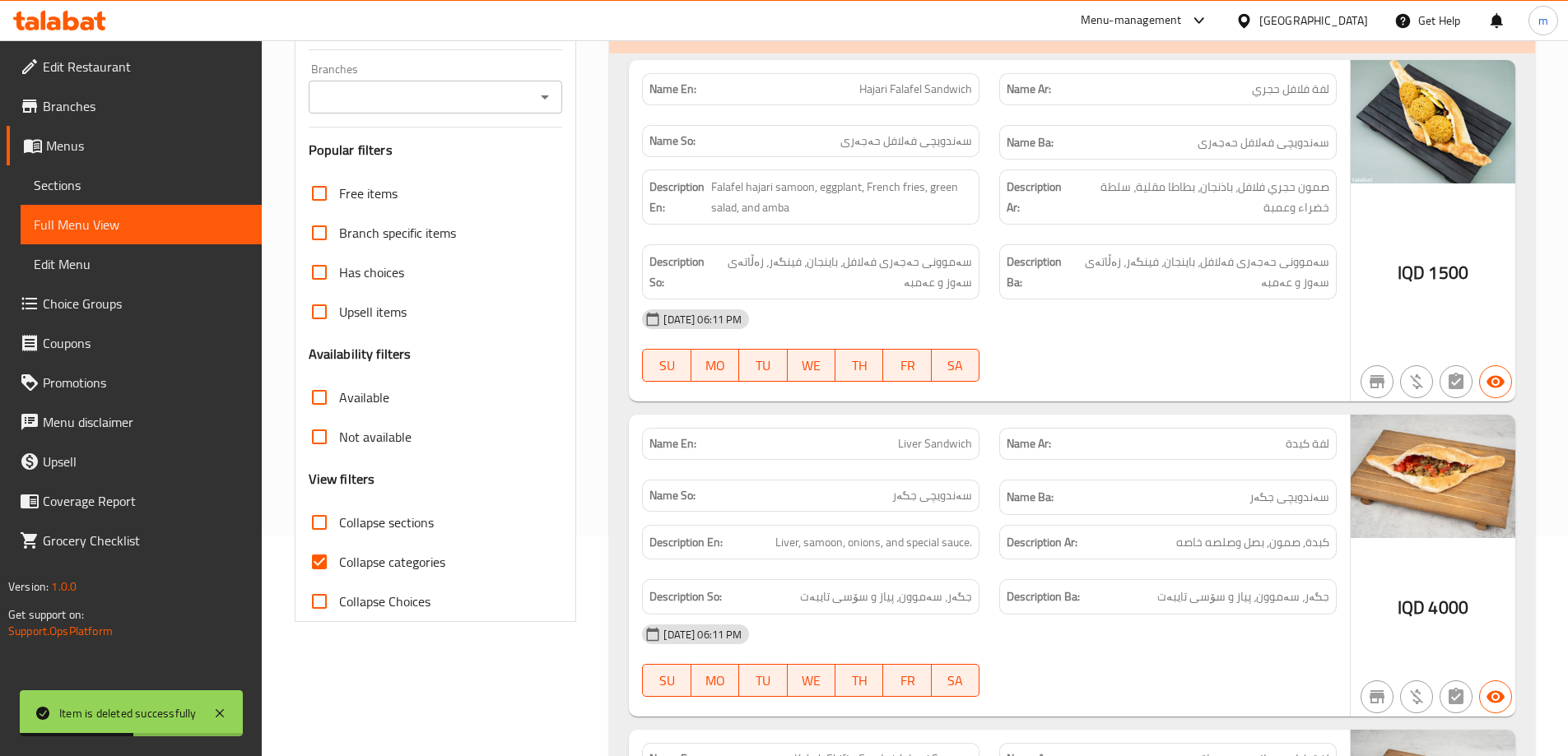
scroll to position [137, 0]
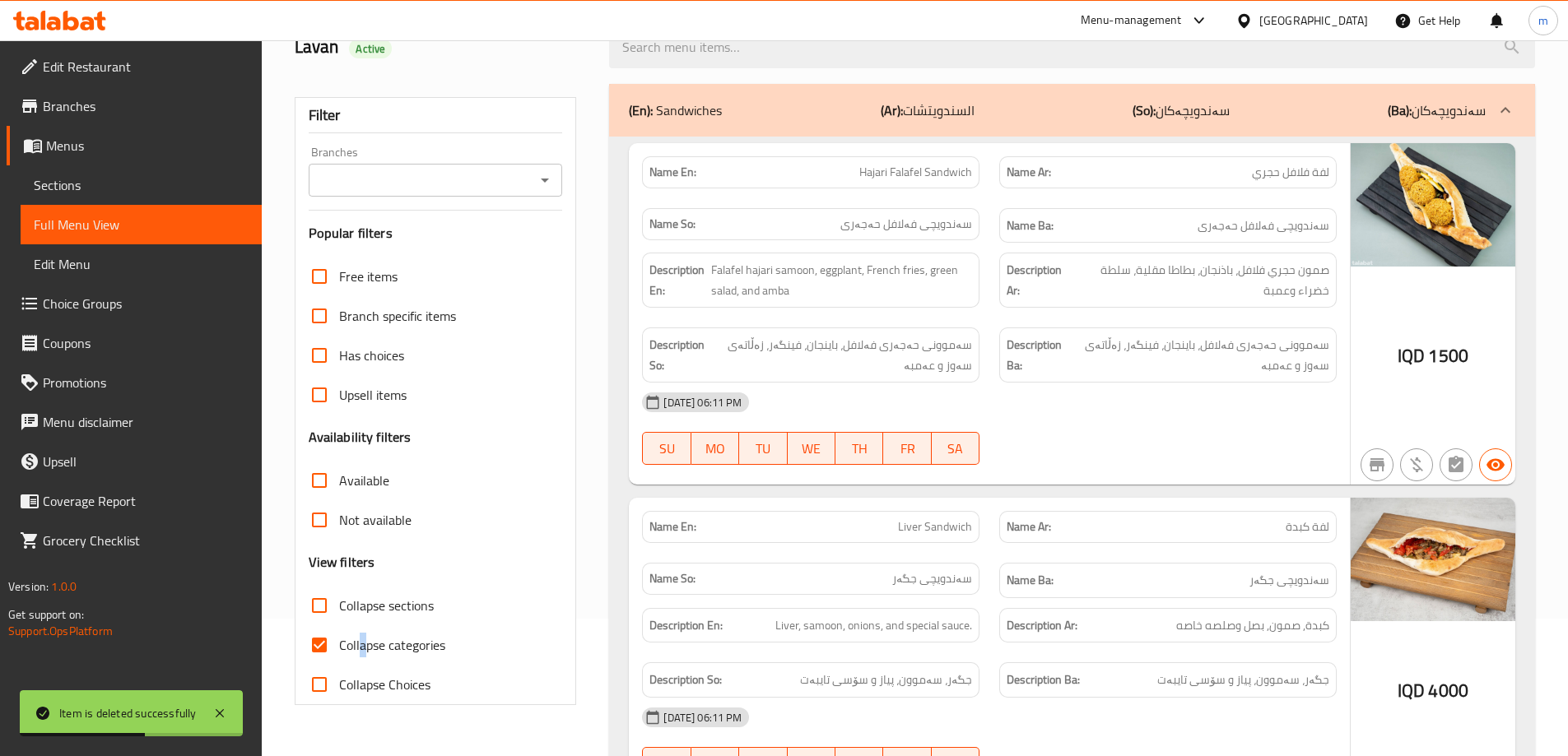
click at [362, 639] on span "Collapse categories" at bounding box center [392, 646] width 106 height 20
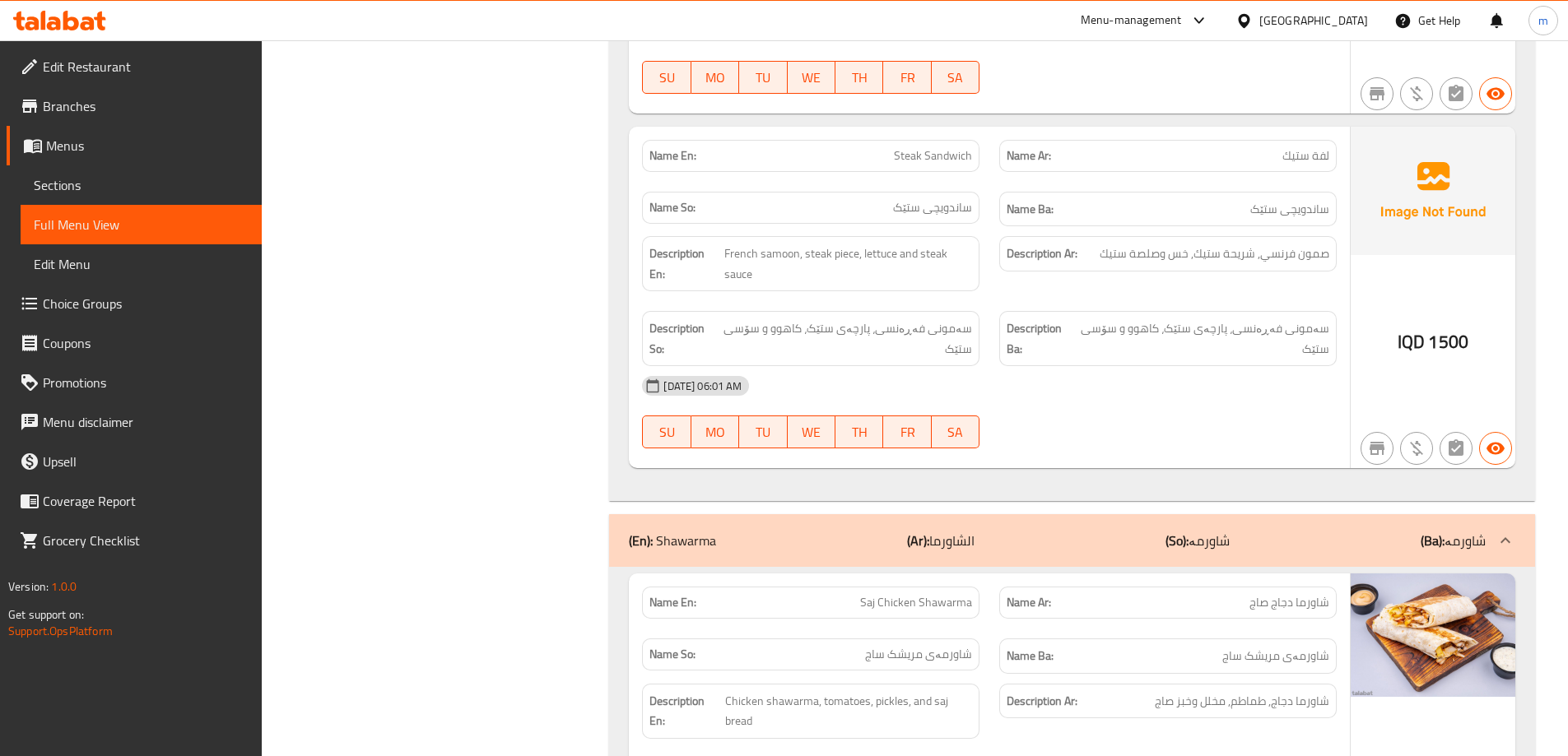
scroll to position [2446, 0]
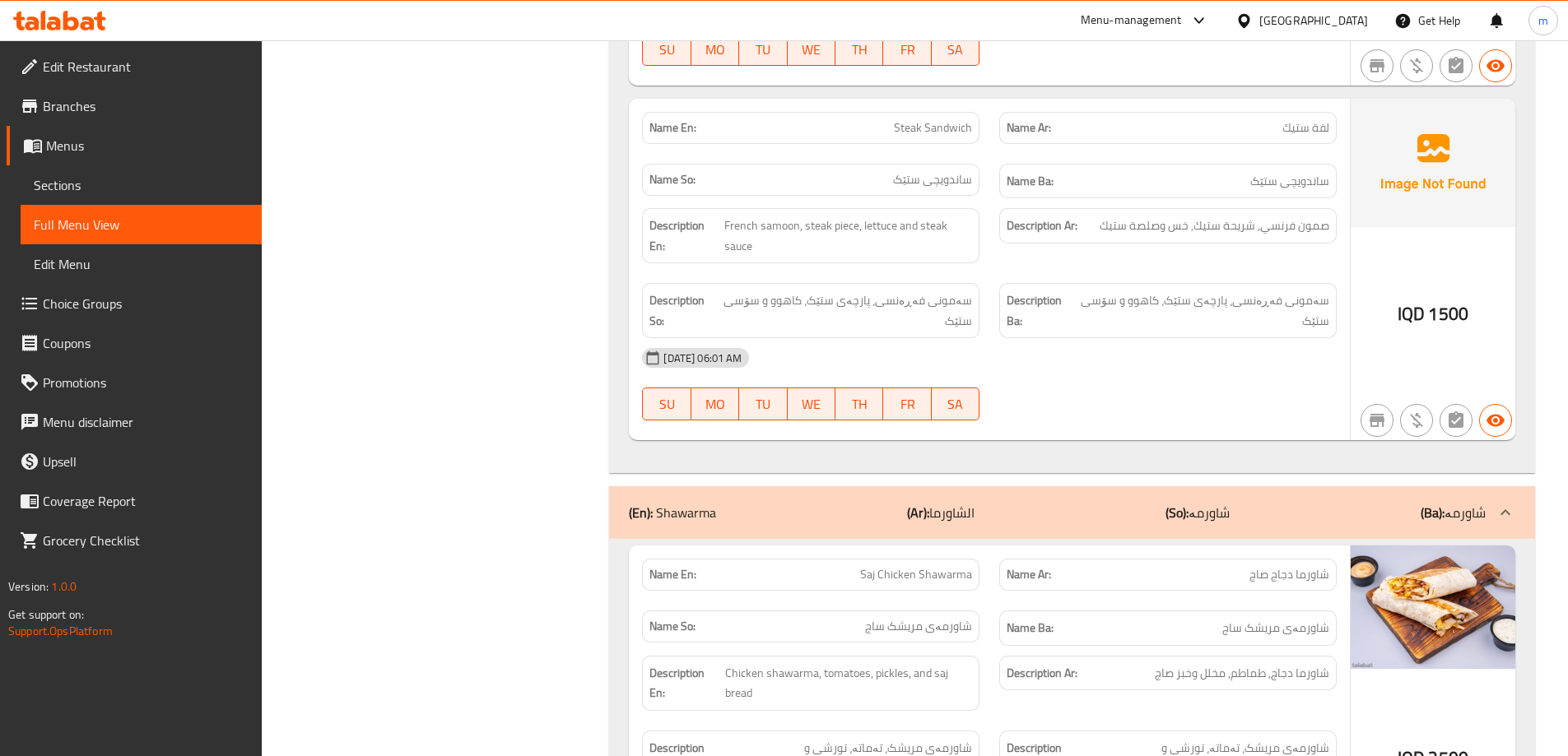
click at [1320, 119] on span "لفة ستيك" at bounding box center [1306, 128] width 47 height 18
copy span "لفة"
click at [995, 250] on div "Description Ar: صمون فرنسي, شريحة ستيك, خس وصلصة ستيك" at bounding box center [1168, 236] width 357 height 75
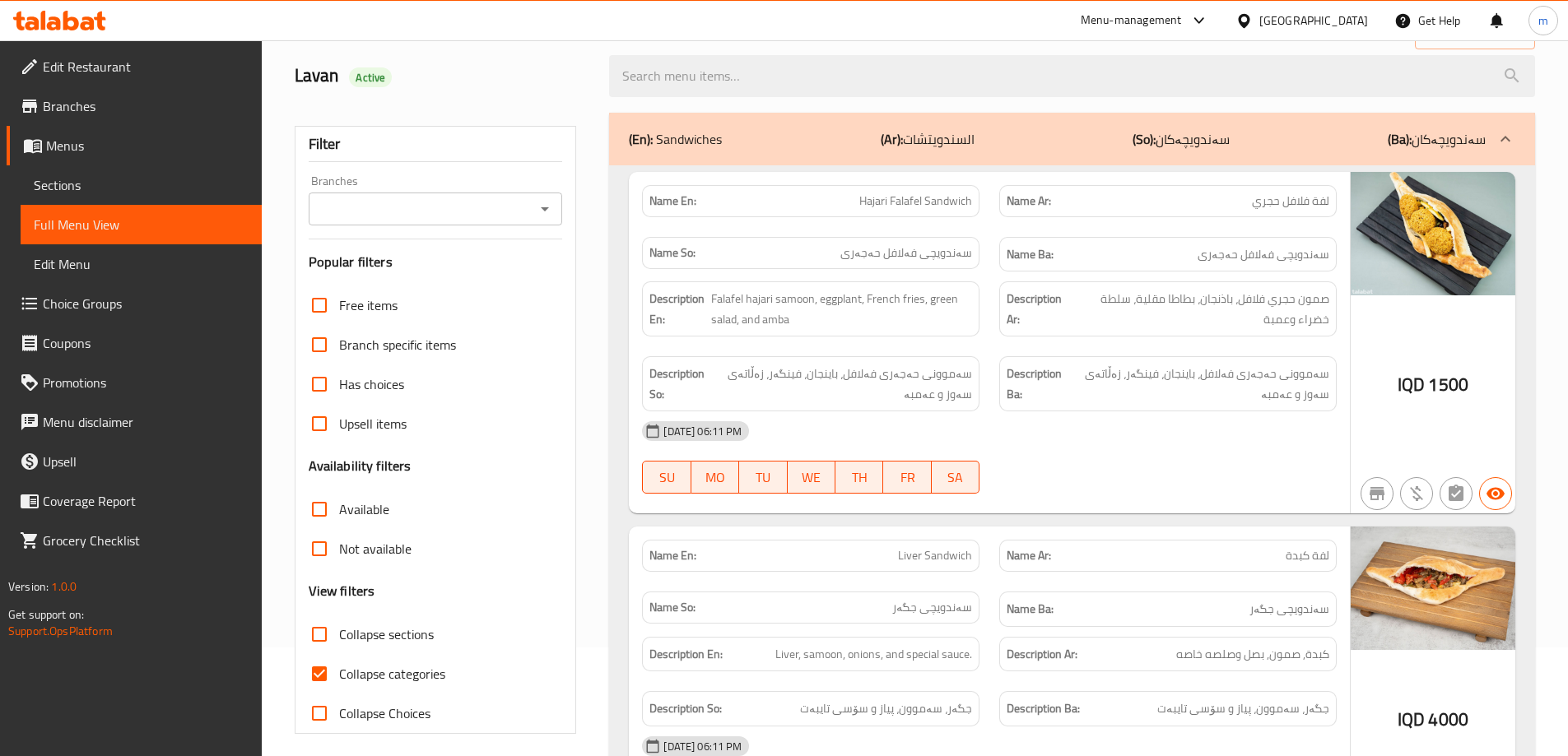
scroll to position [274, 0]
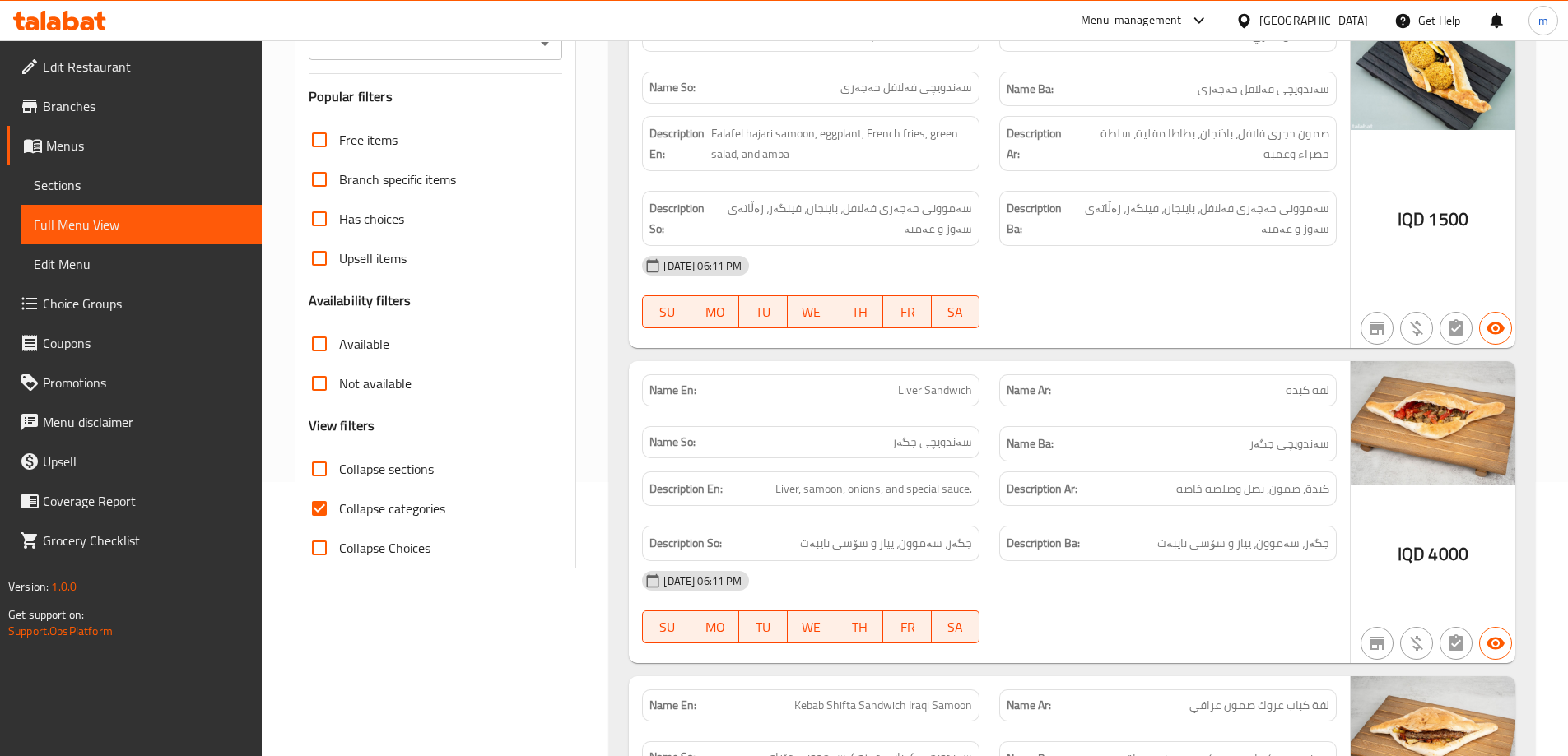
click at [409, 505] on span "Collapse categories" at bounding box center [392, 509] width 106 height 20
click at [339, 505] on input "Collapse categories" at bounding box center [319, 509] width 39 height 39
checkbox input "false"
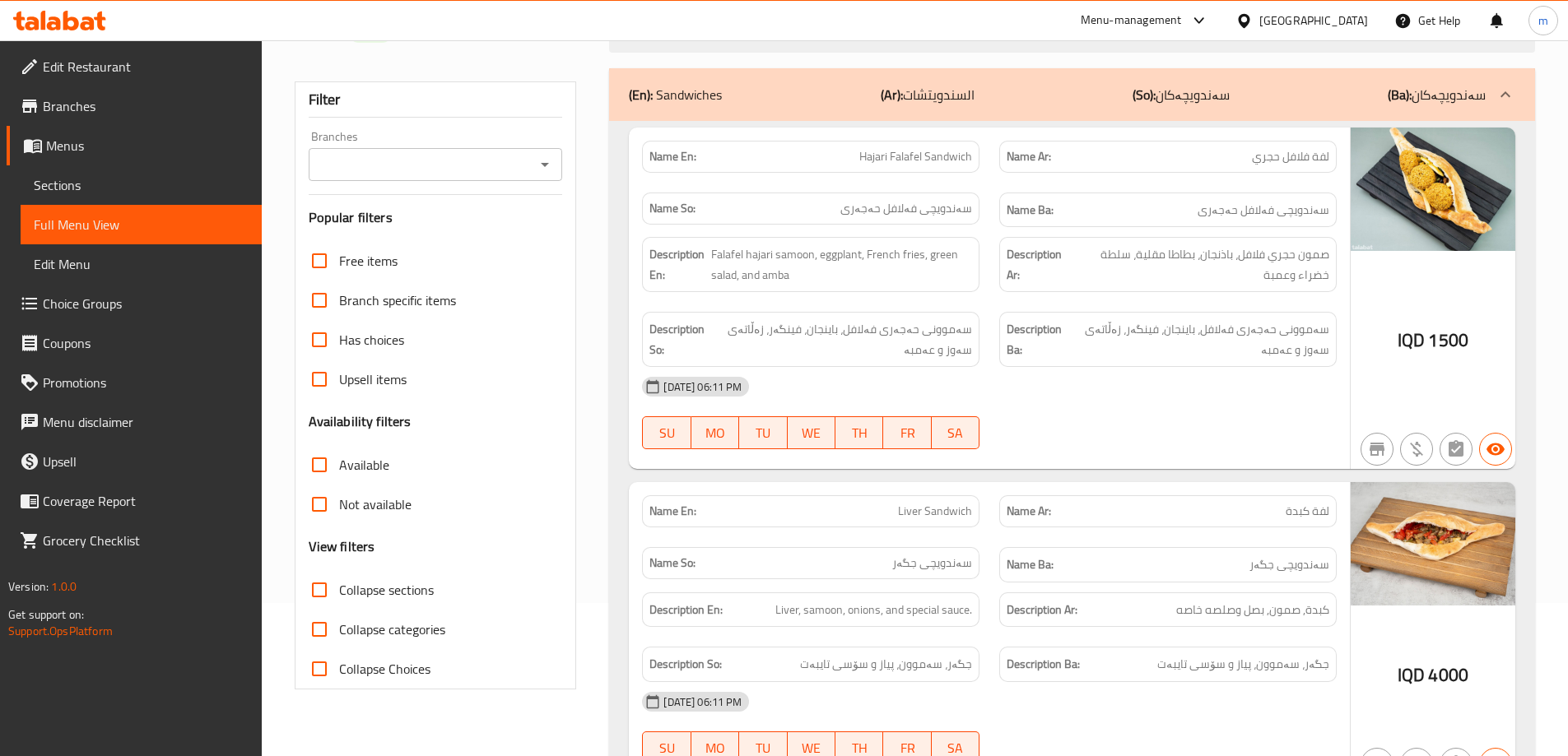
scroll to position [0, 0]
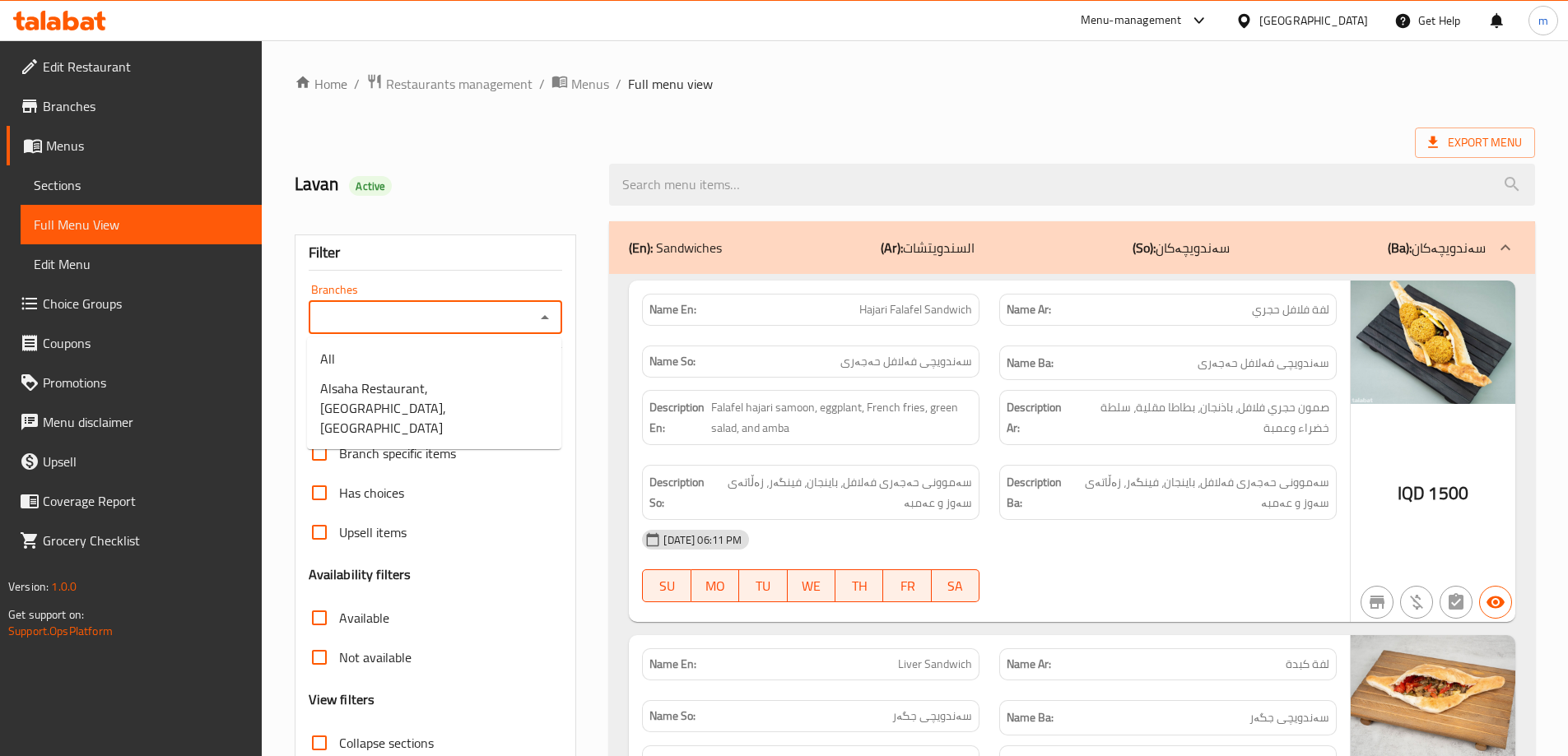
click at [511, 317] on input "Branches" at bounding box center [422, 317] width 217 height 23
click at [324, 402] on span "Alsaha Restaurant, Adhmiyah, Al aathameya" at bounding box center [434, 408] width 228 height 59
type input "Alsaha Restaurant, Adhmiyah, Al aathameya"
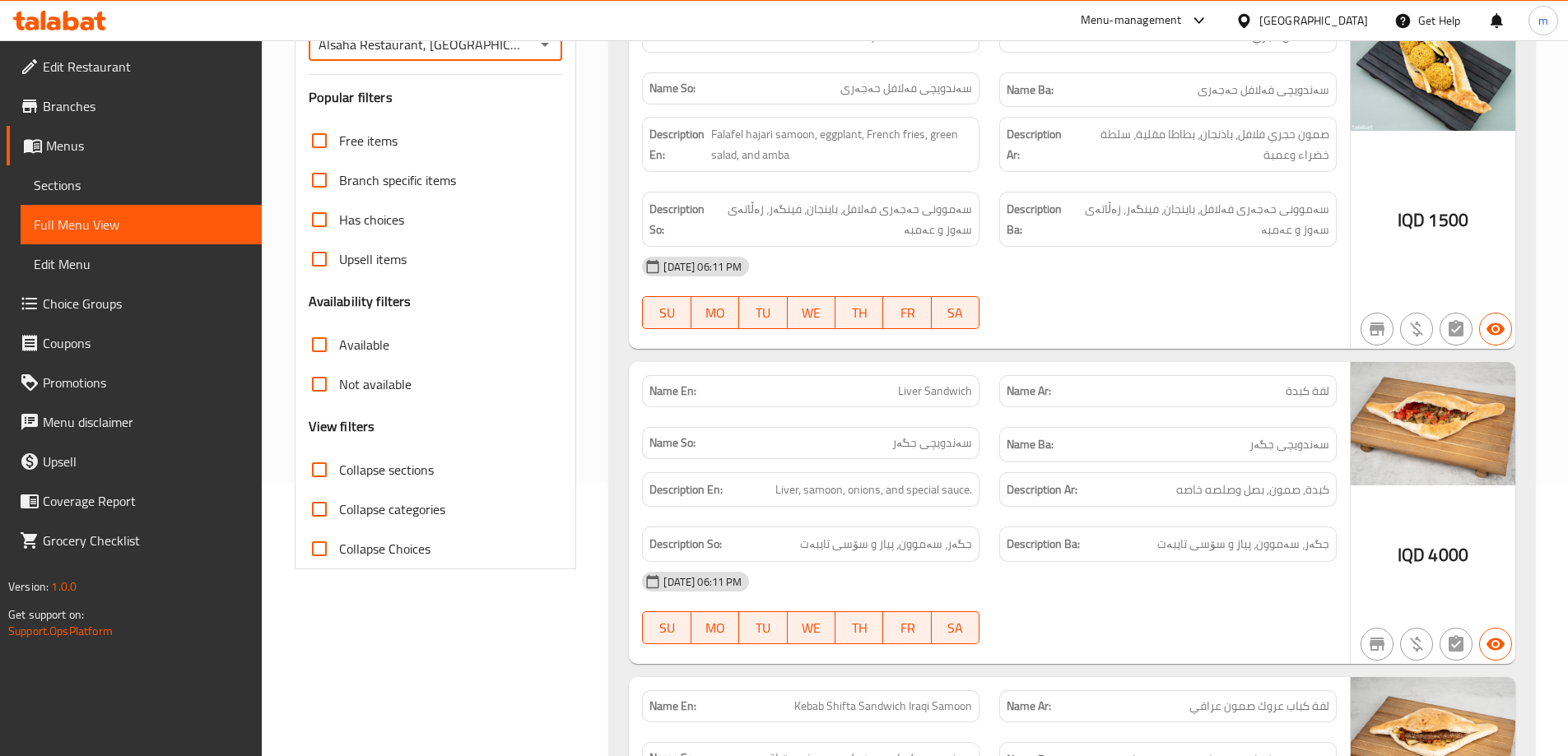
scroll to position [274, 0]
click at [393, 472] on span "Collapse sections" at bounding box center [386, 469] width 95 height 20
click at [339, 472] on input "Collapse sections" at bounding box center [319, 469] width 39 height 39
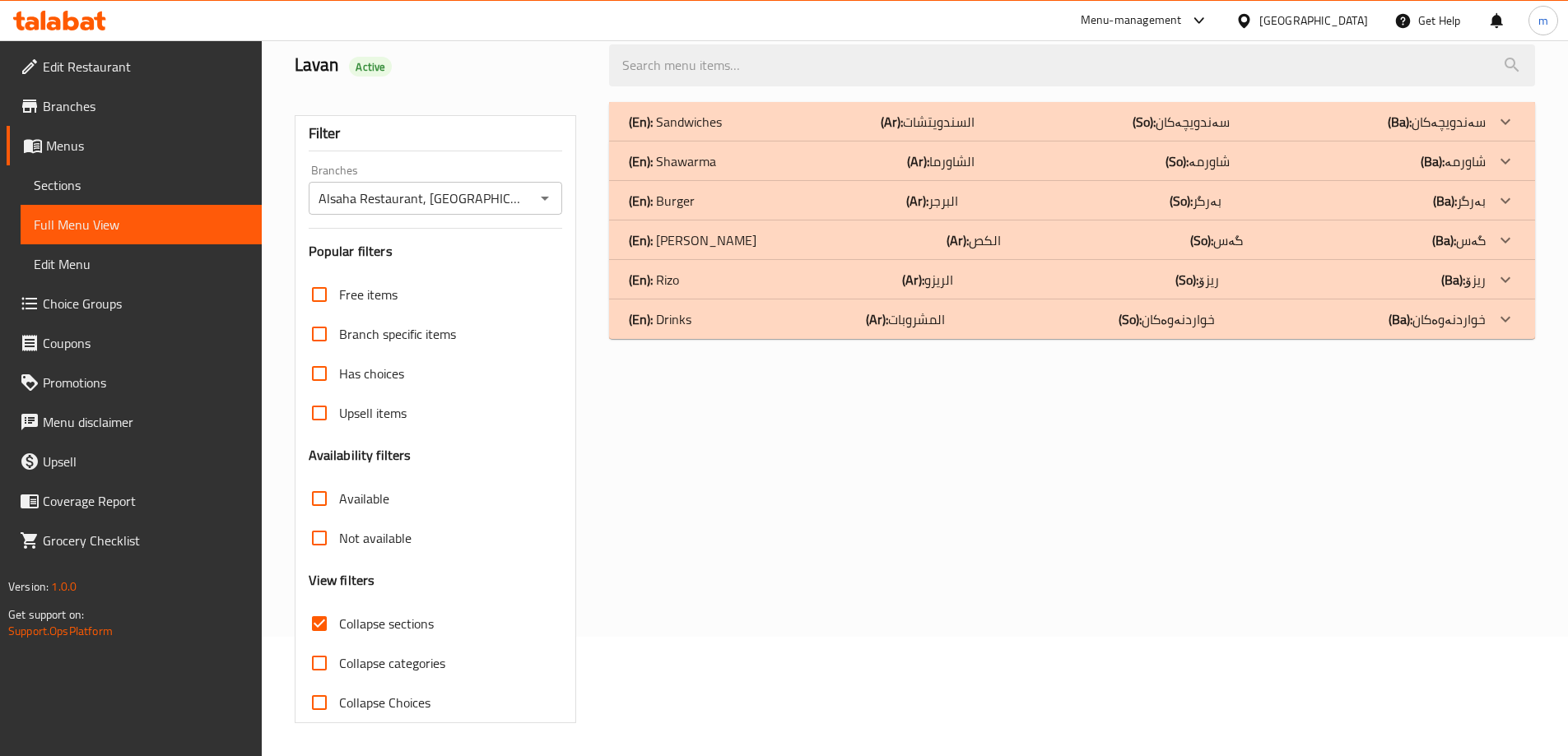
scroll to position [119, 0]
click at [357, 627] on span "Collapse sections" at bounding box center [386, 624] width 95 height 20
click at [339, 627] on input "Collapse sections" at bounding box center [319, 624] width 39 height 39
checkbox input "false"
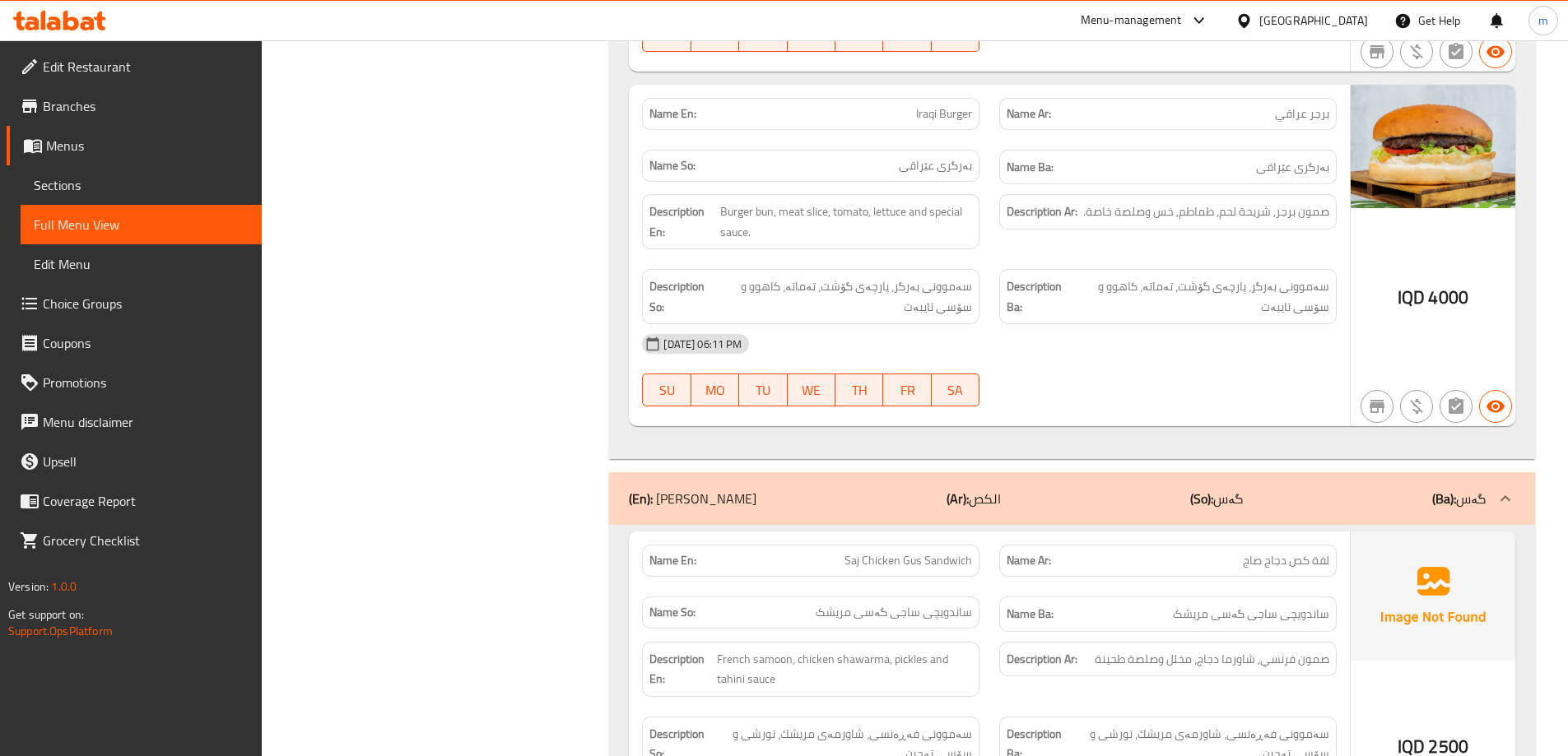
scroll to position [5448, 0]
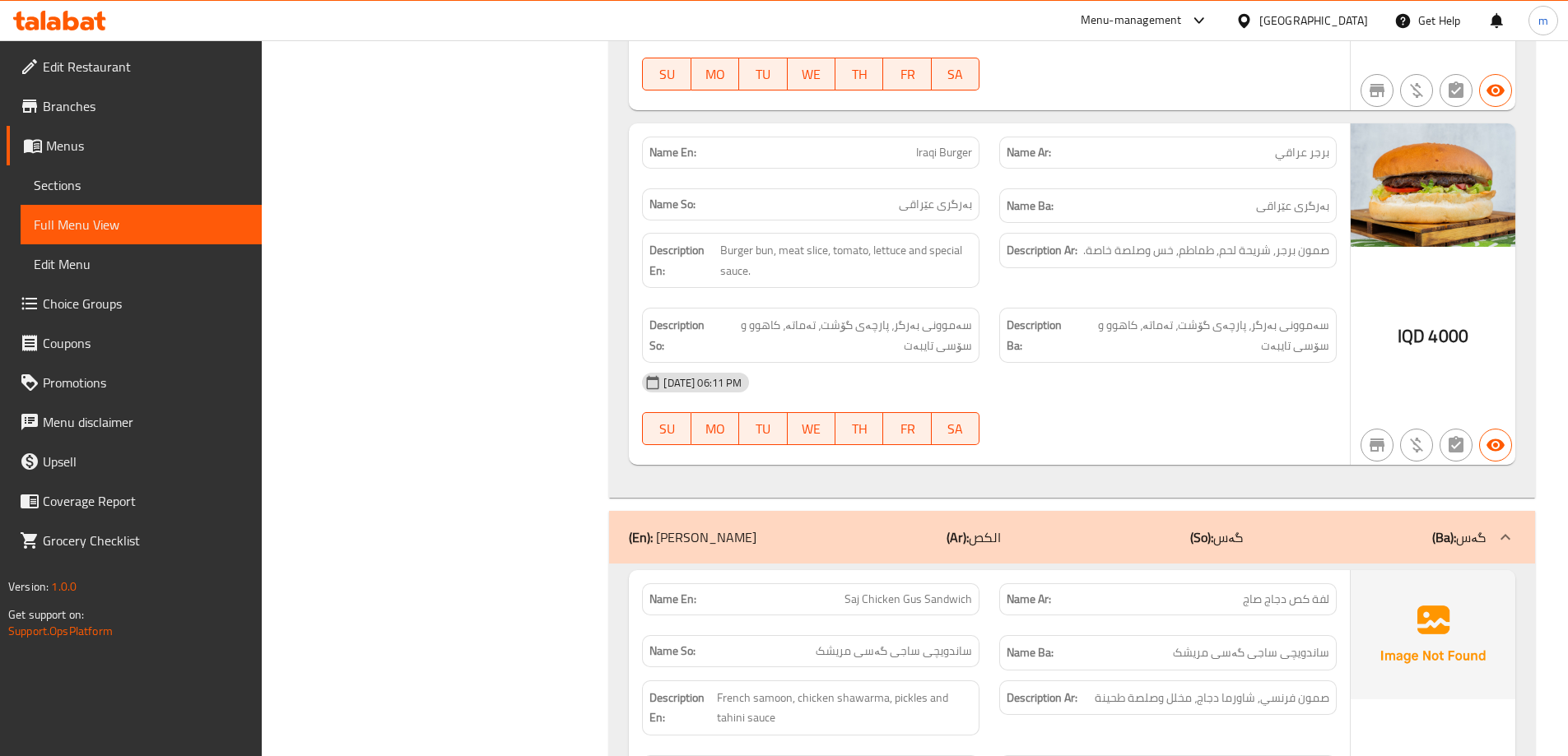
click at [62, 32] on div at bounding box center [59, 20] width 119 height 33
click at [68, 22] on icon at bounding box center [71, 21] width 16 height 20
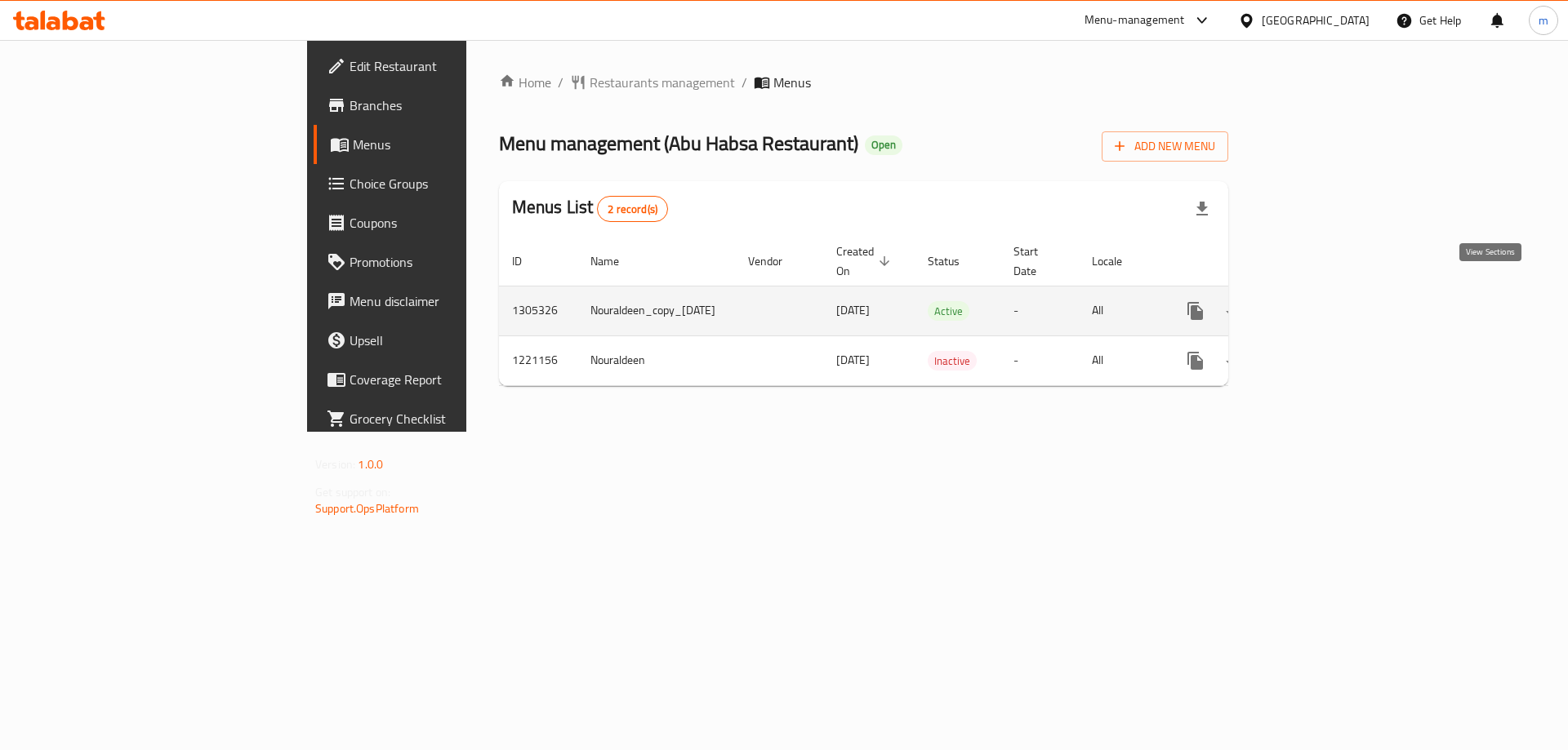
click at [1321, 304] on icon "enhanced table" at bounding box center [1313, 311] width 15 height 15
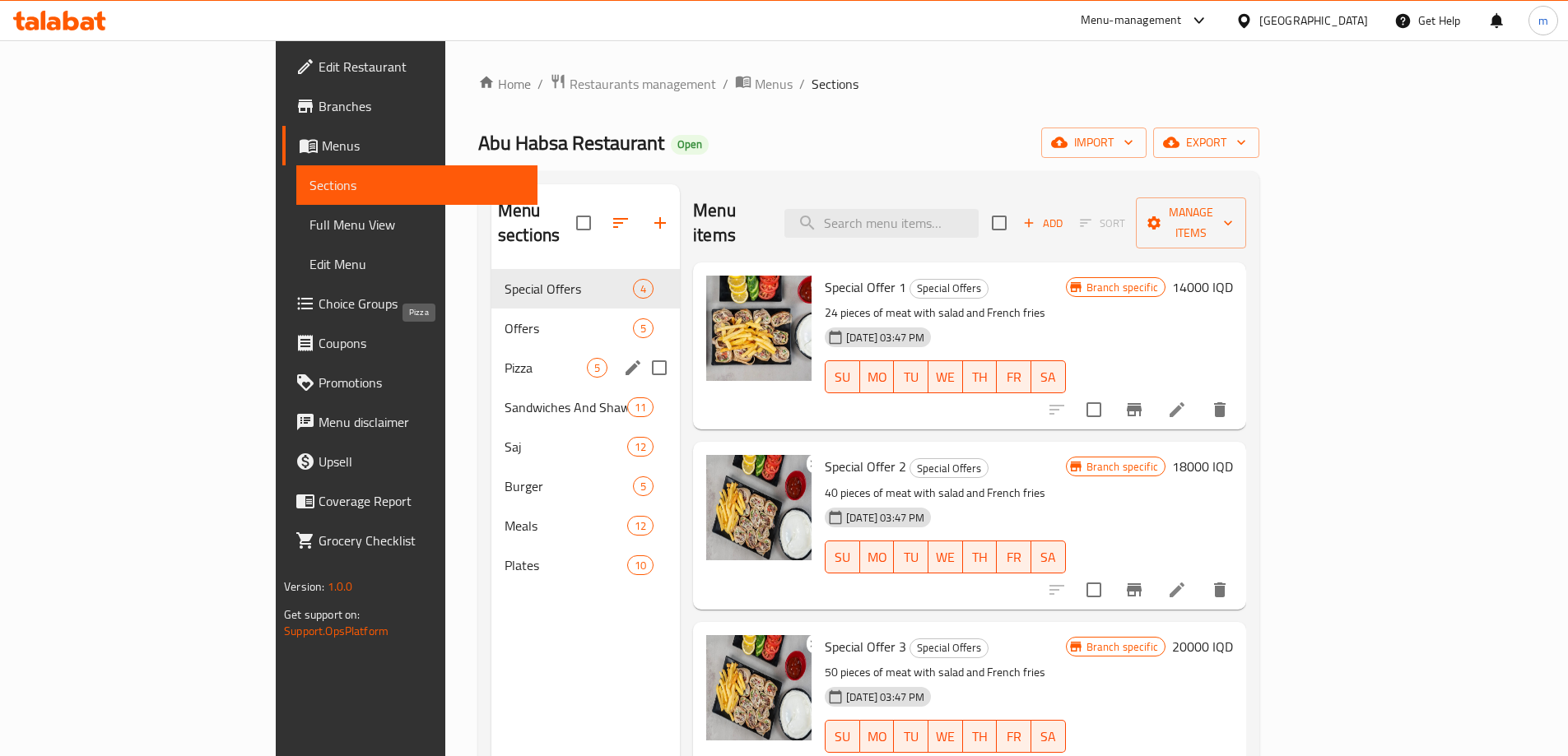
click at [505, 358] on span "Pizza" at bounding box center [546, 368] width 83 height 20
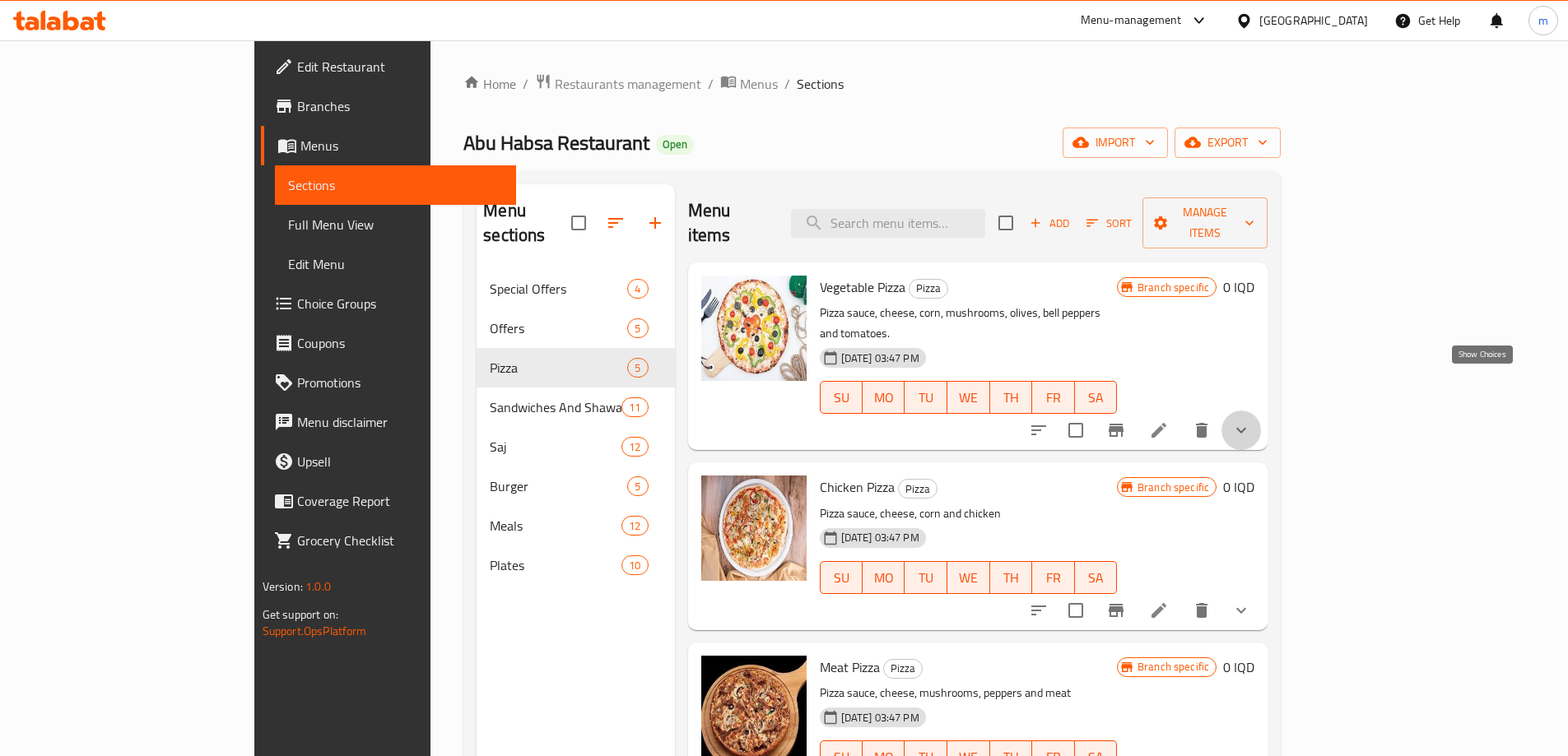
click at [1251, 421] on icon "show more" at bounding box center [1241, 431] width 20 height 20
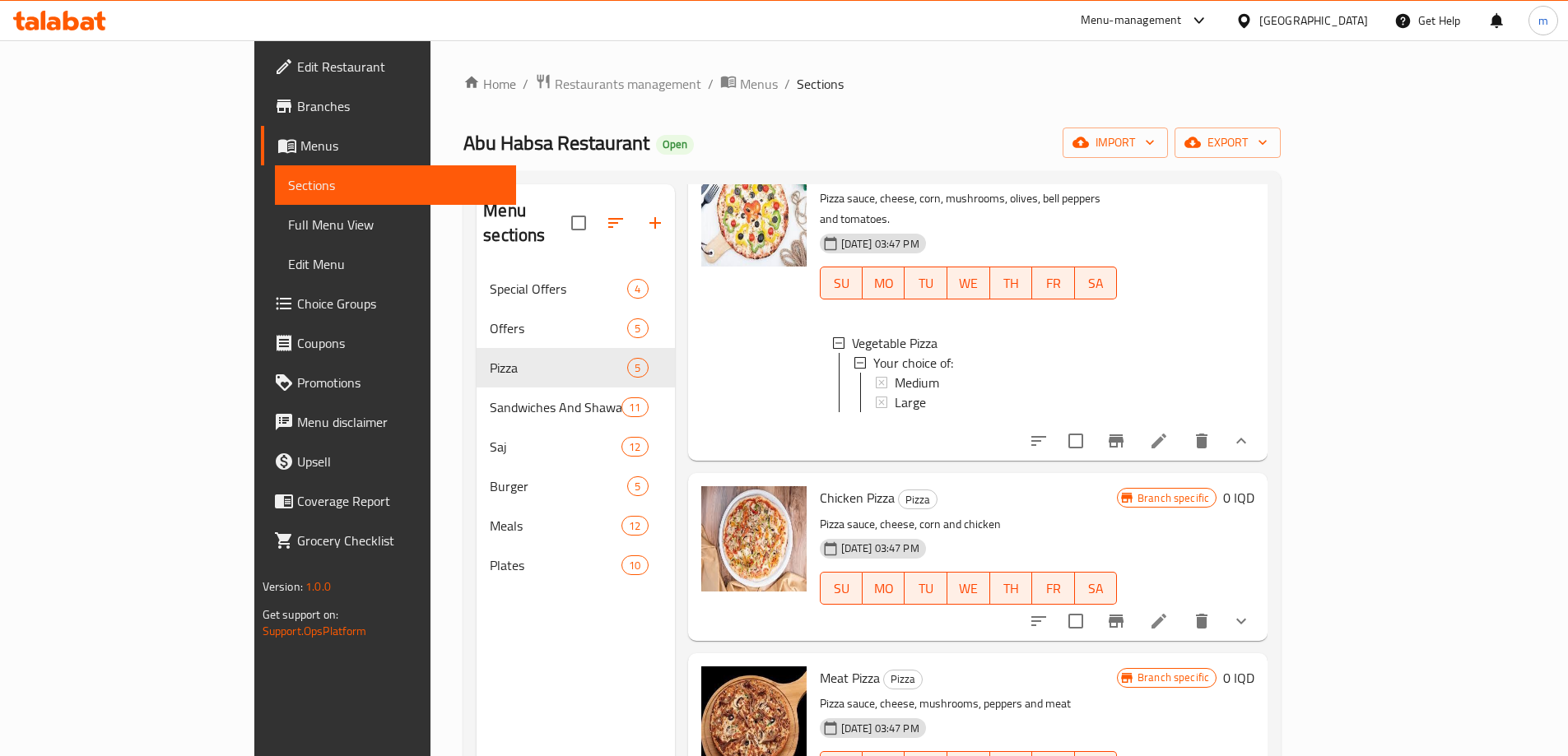
scroll to position [137, 0]
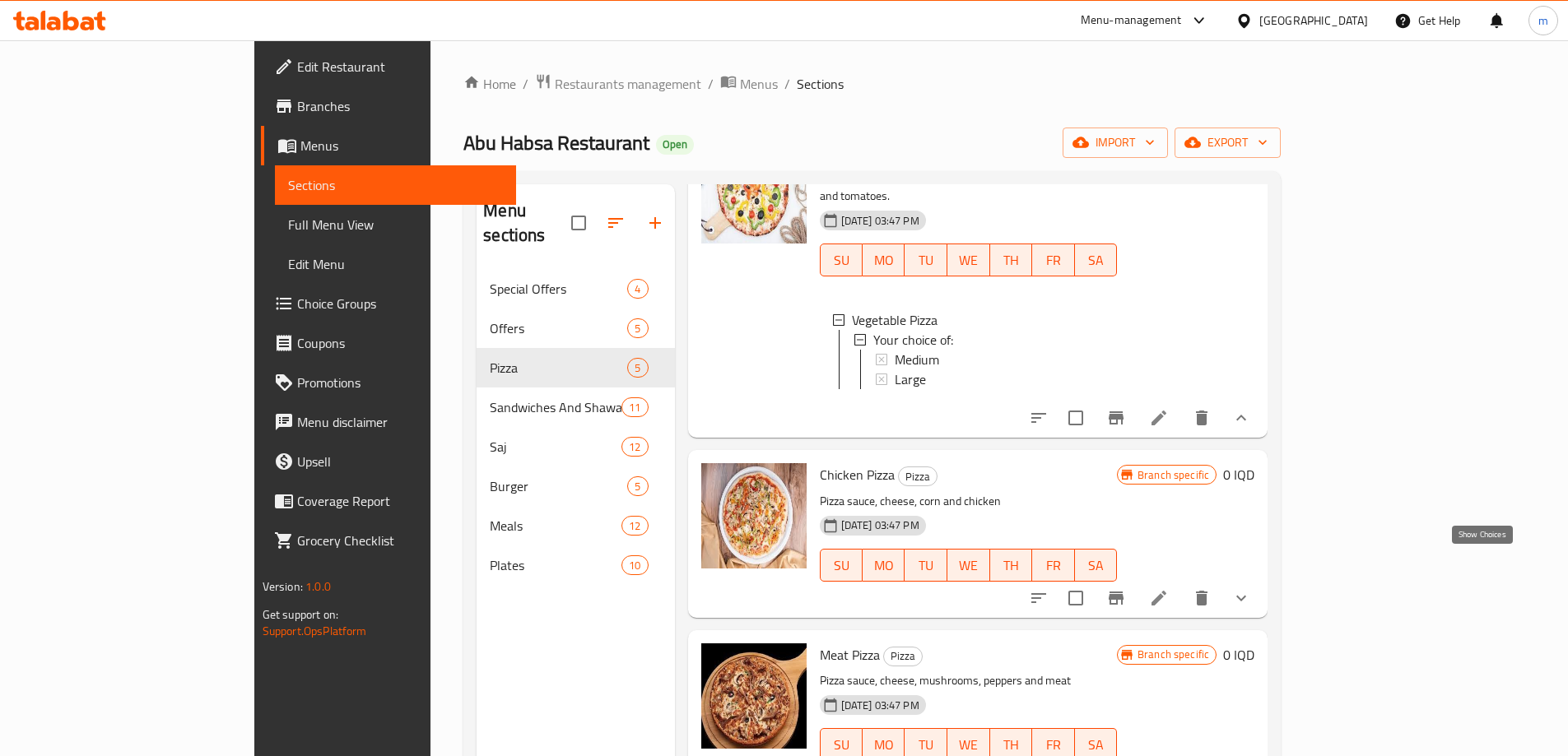
click at [1251, 588] on icon "show more" at bounding box center [1241, 598] width 20 height 20
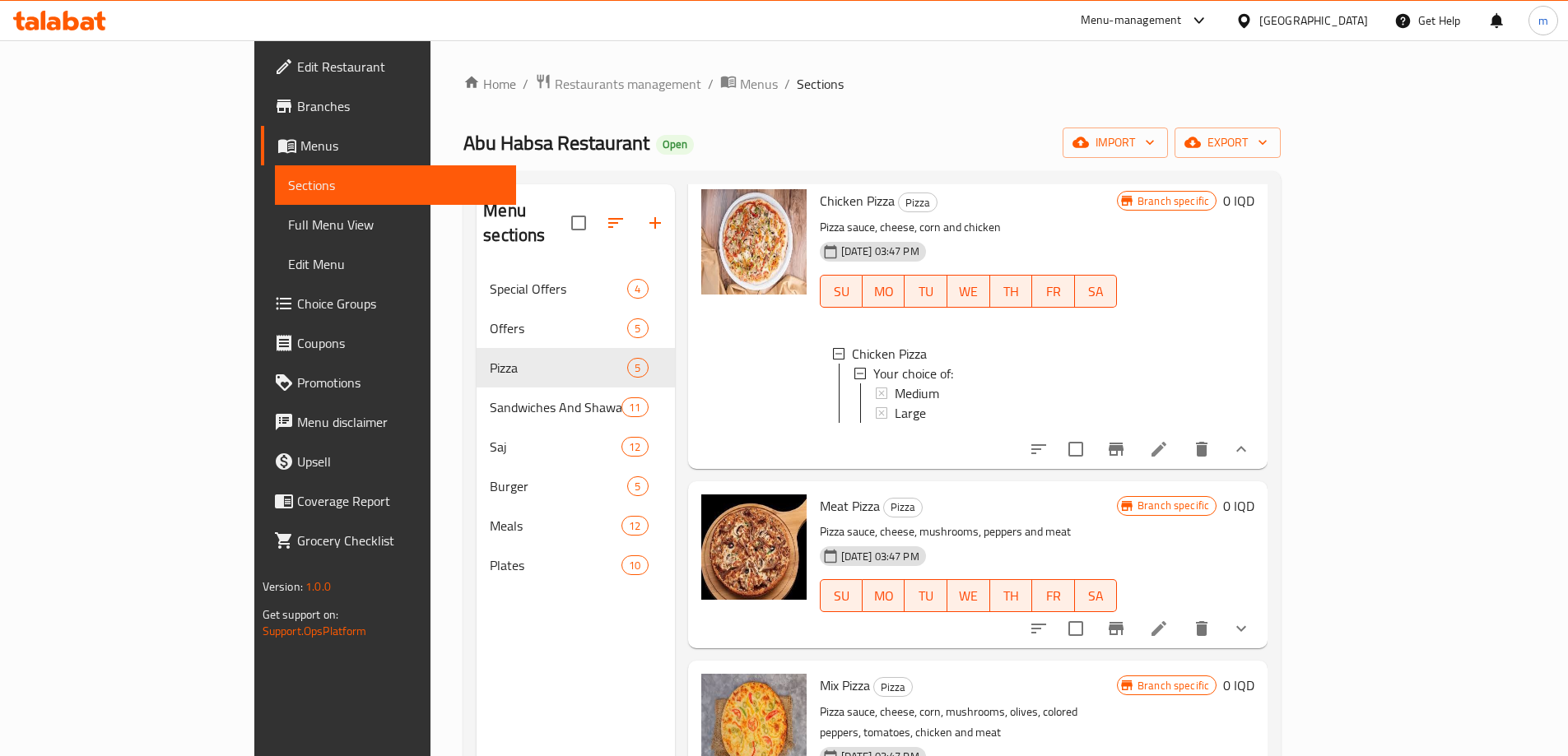
scroll to position [458, 0]
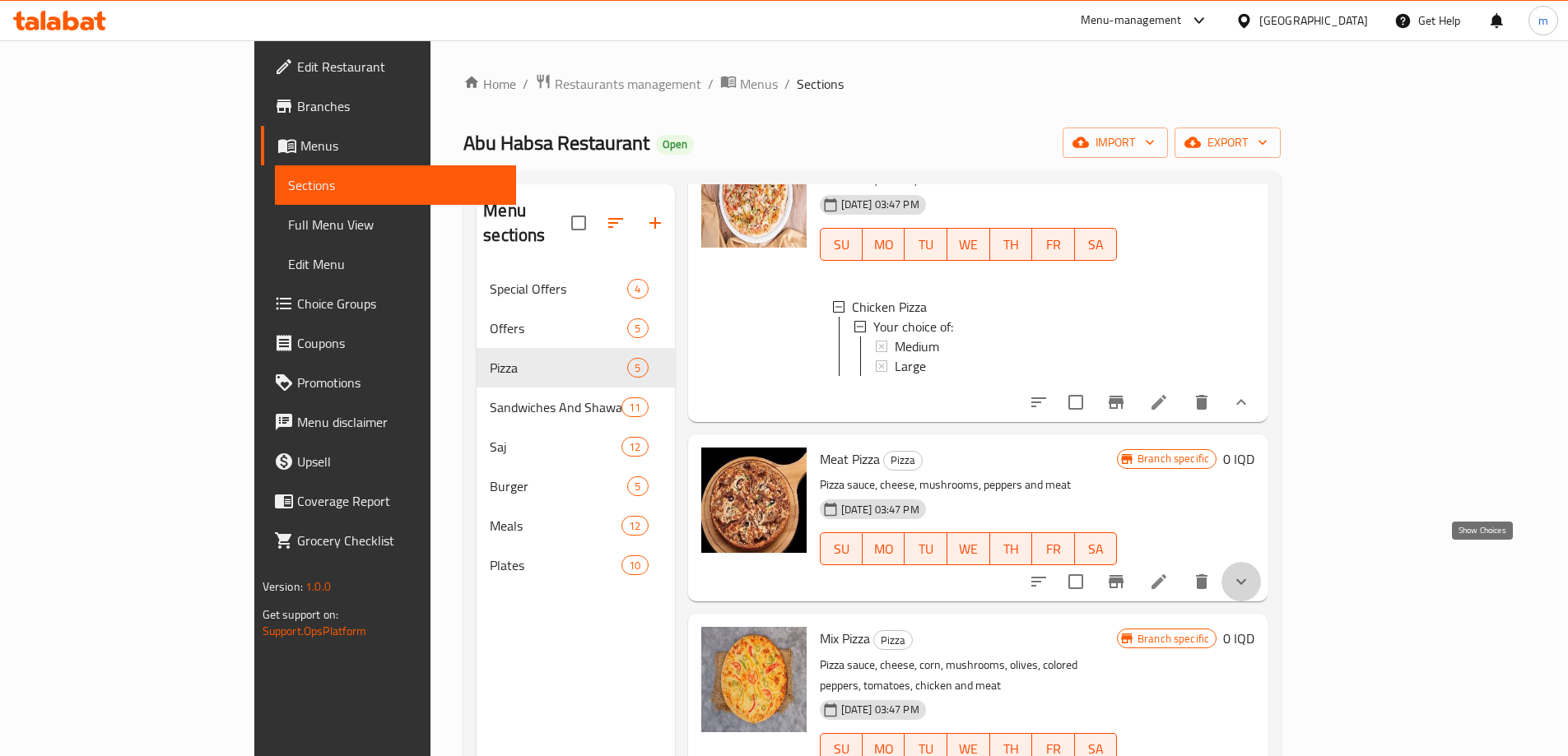
click at [1251, 572] on icon "show more" at bounding box center [1241, 582] width 20 height 20
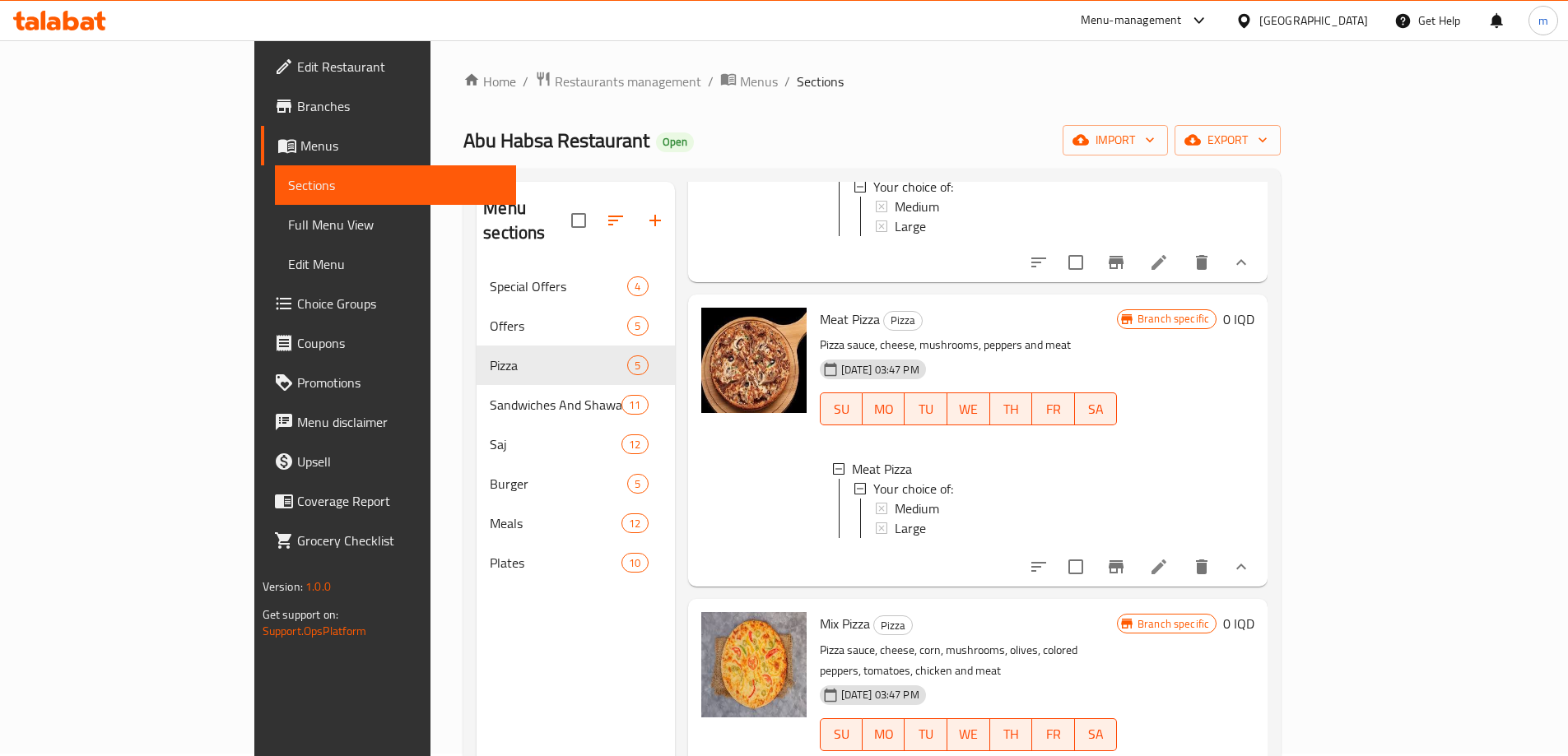
scroll to position [231, 0]
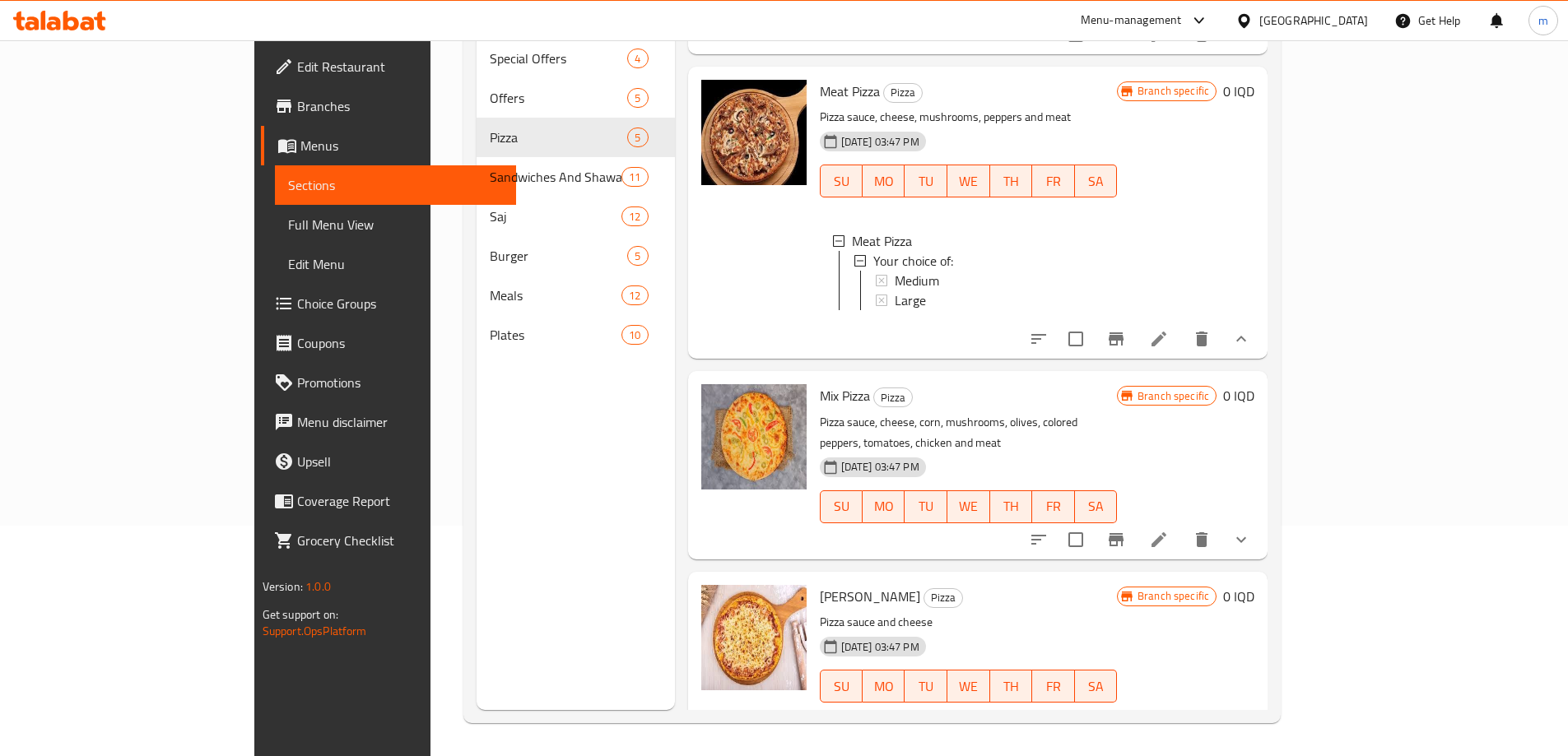
click at [1251, 530] on icon "show more" at bounding box center [1241, 540] width 20 height 20
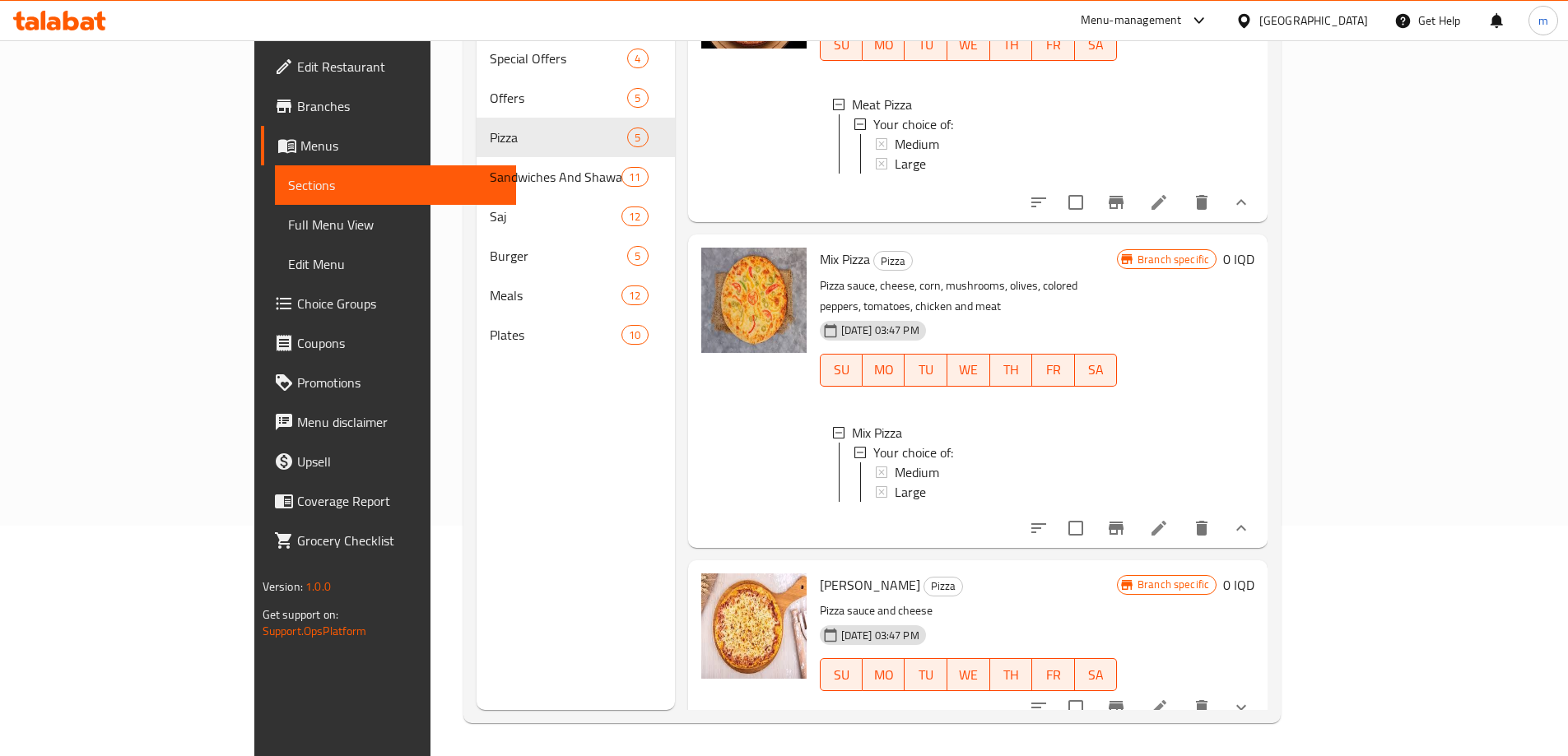
scroll to position [733, 0]
click at [1251, 697] on icon "show more" at bounding box center [1241, 707] width 20 height 20
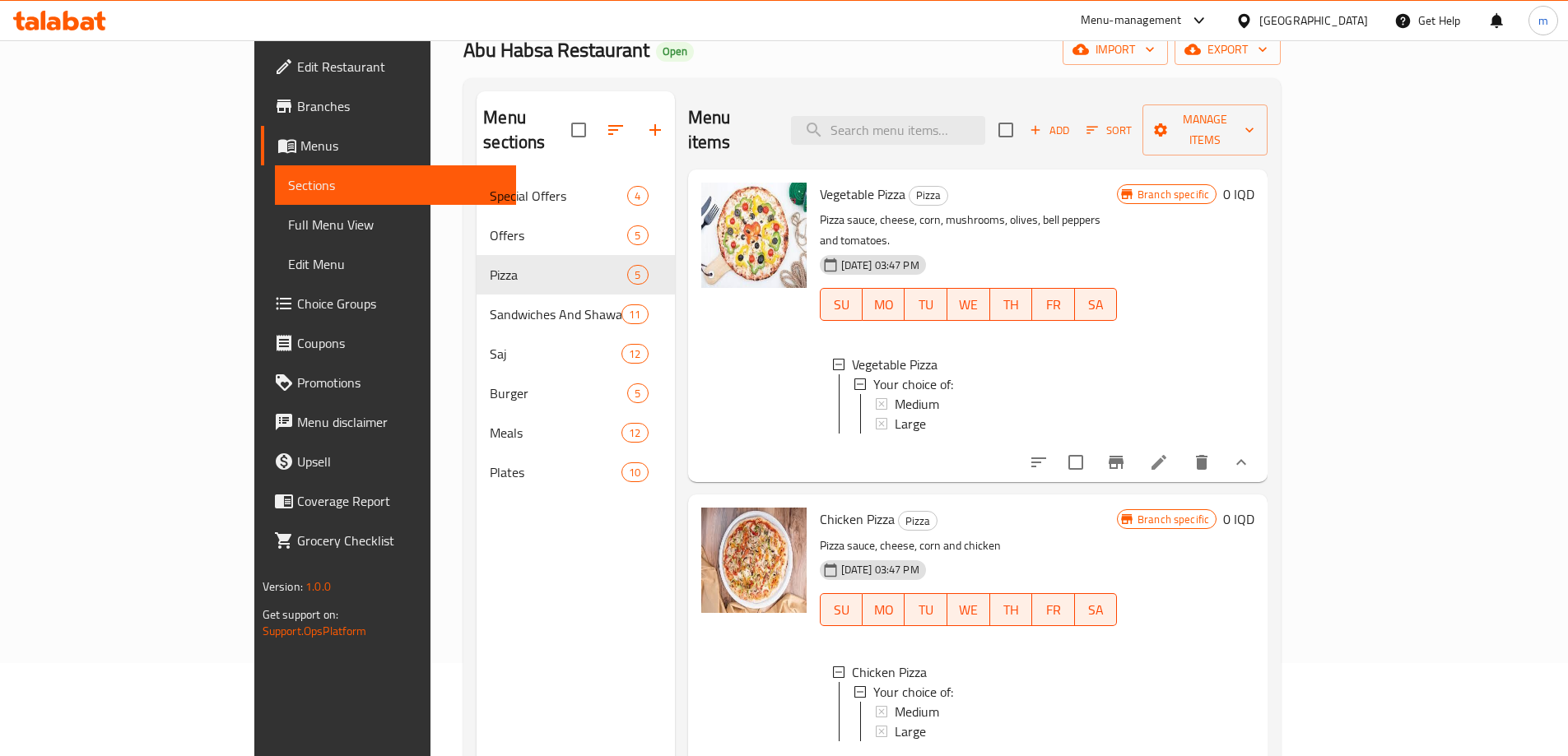
scroll to position [0, 0]
click at [895, 417] on div "Large" at bounding box center [999, 427] width 209 height 20
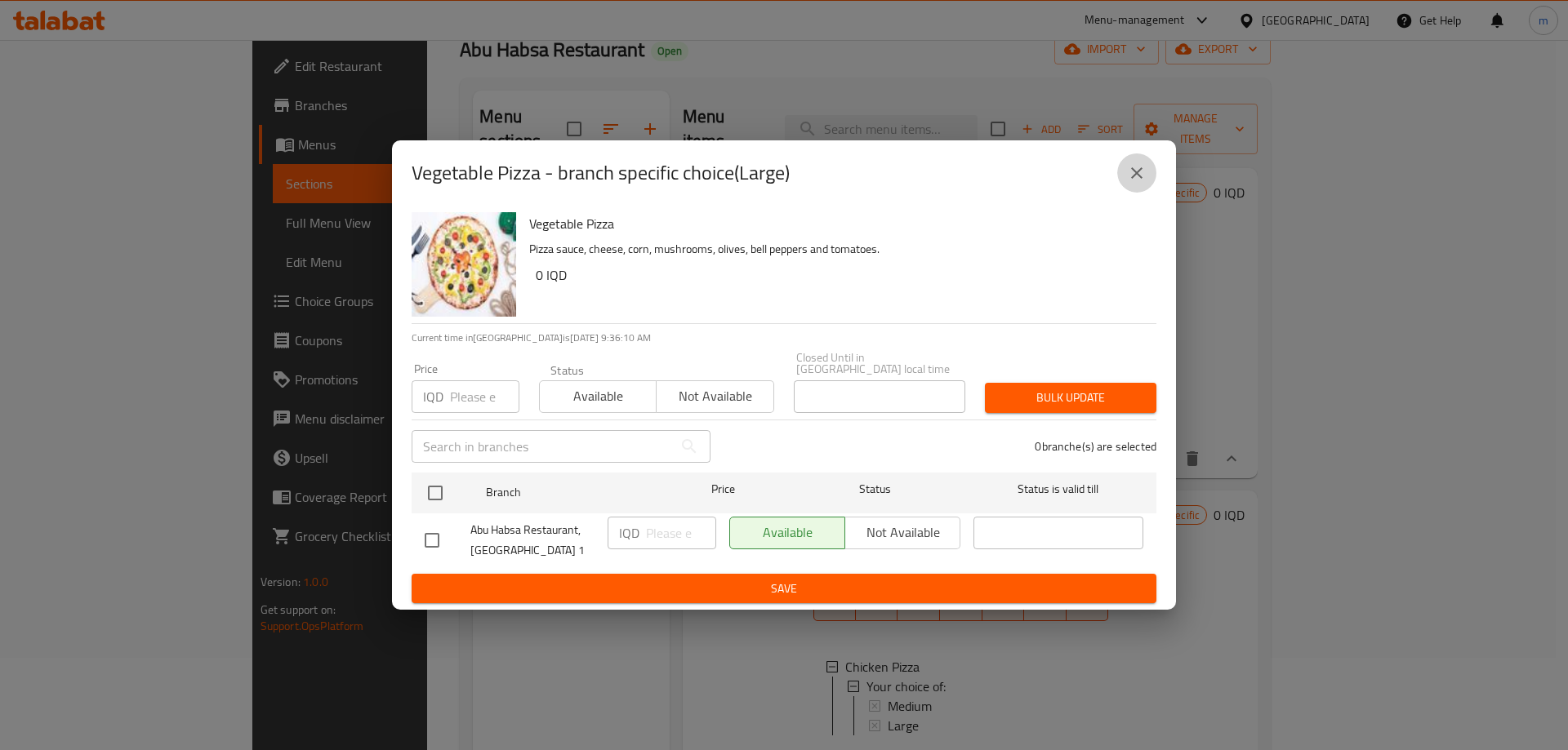
click at [1138, 181] on icon "close" at bounding box center [1137, 173] width 20 height 20
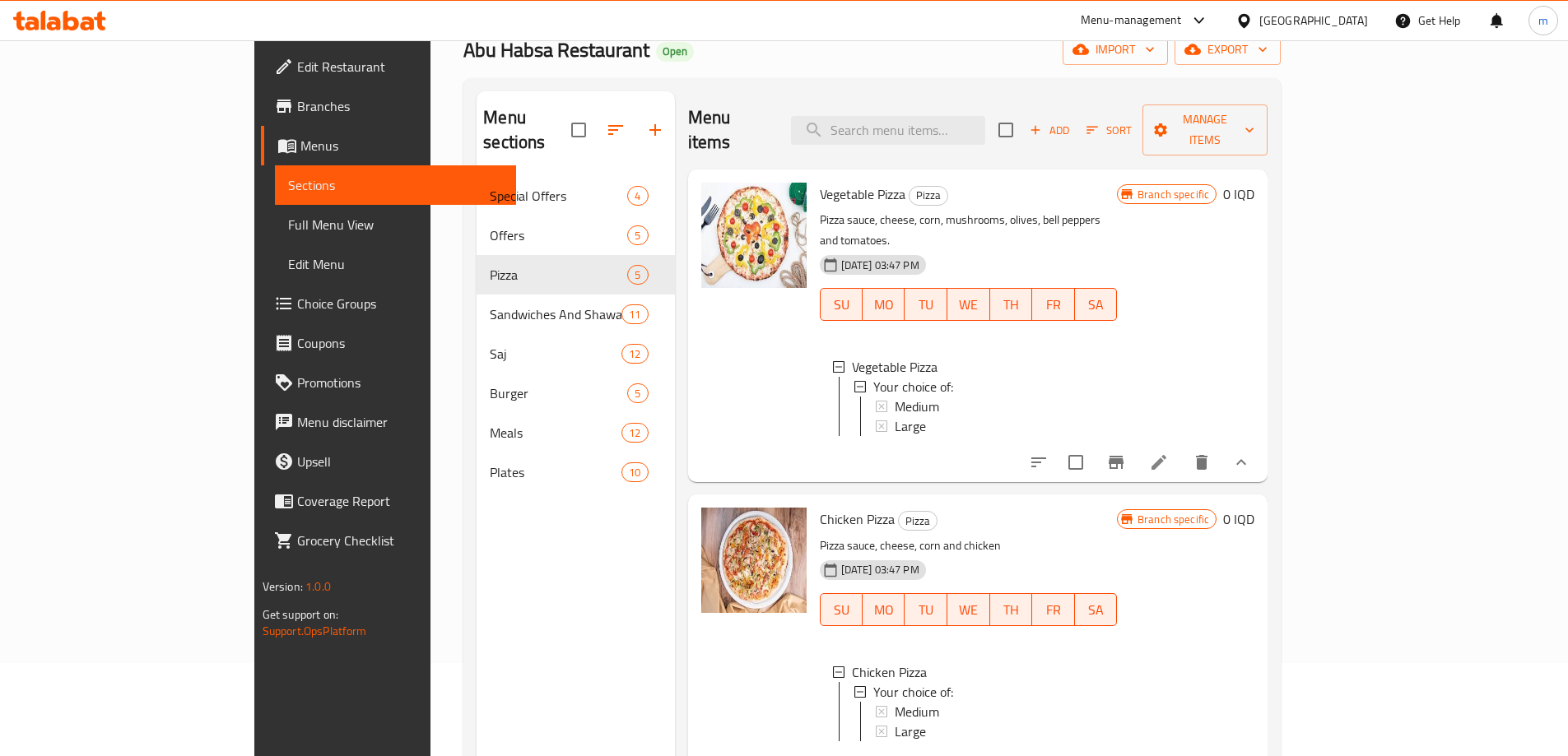
click at [1182, 447] on li at bounding box center [1158, 462] width 46 height 30
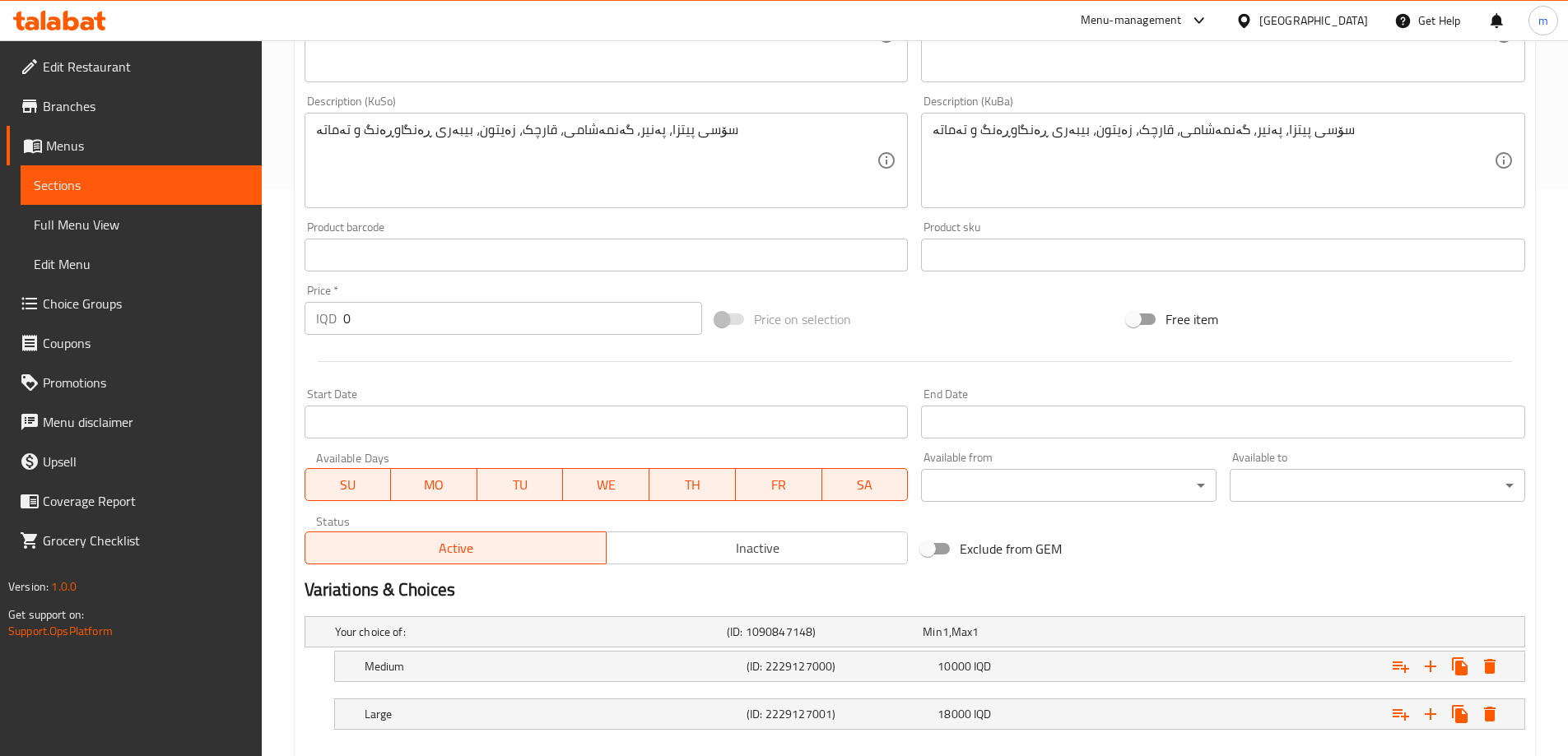
scroll to position [656, 0]
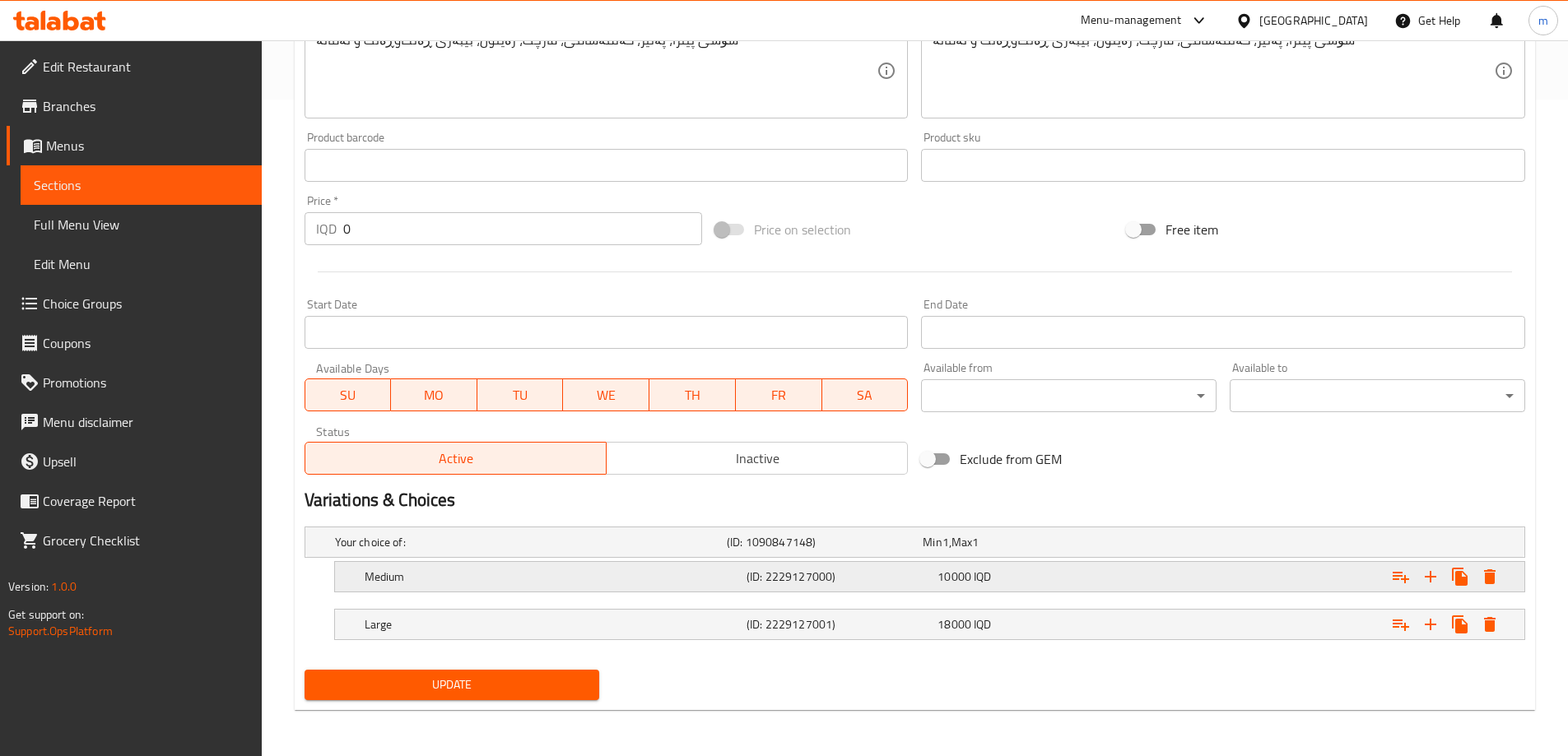
click at [941, 553] on span "10000" at bounding box center [931, 542] width 19 height 22
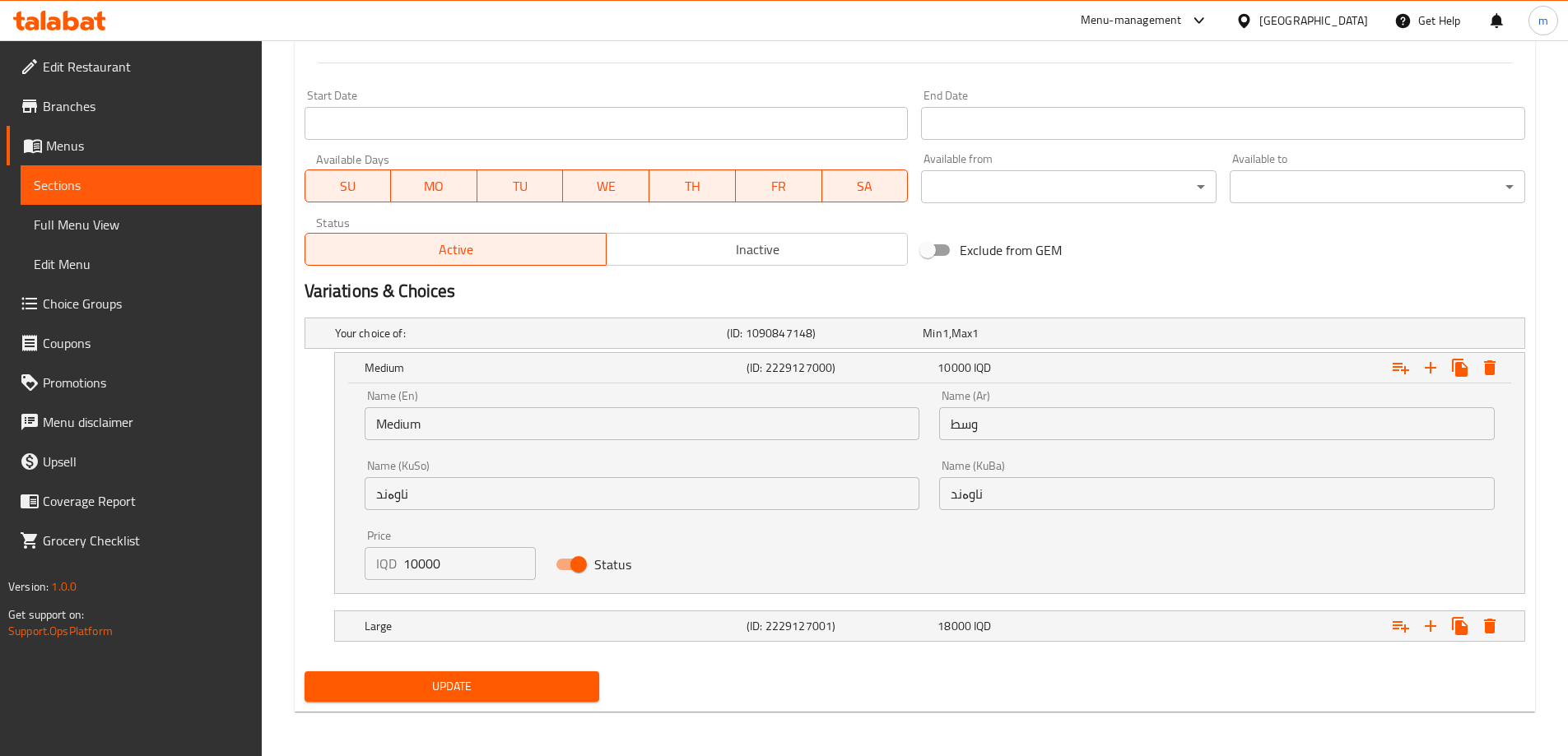
scroll to position [867, 0]
click at [441, 567] on input "10000" at bounding box center [469, 562] width 133 height 33
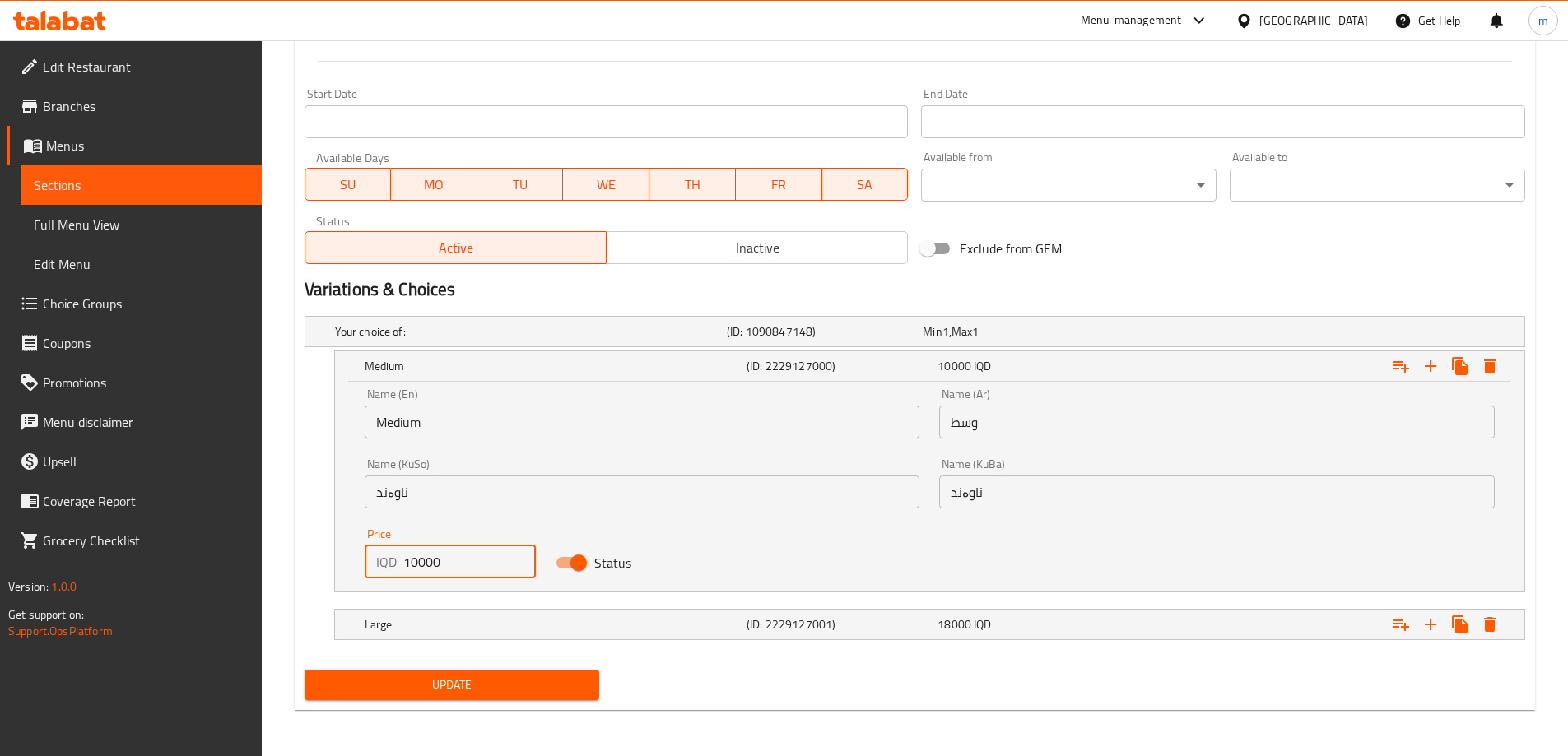
click at [441, 567] on input "10000" at bounding box center [469, 562] width 133 height 33
click at [431, 567] on input "10000" at bounding box center [469, 562] width 133 height 33
click at [117, 211] on link "Full Menu View" at bounding box center [141, 225] width 241 height 39
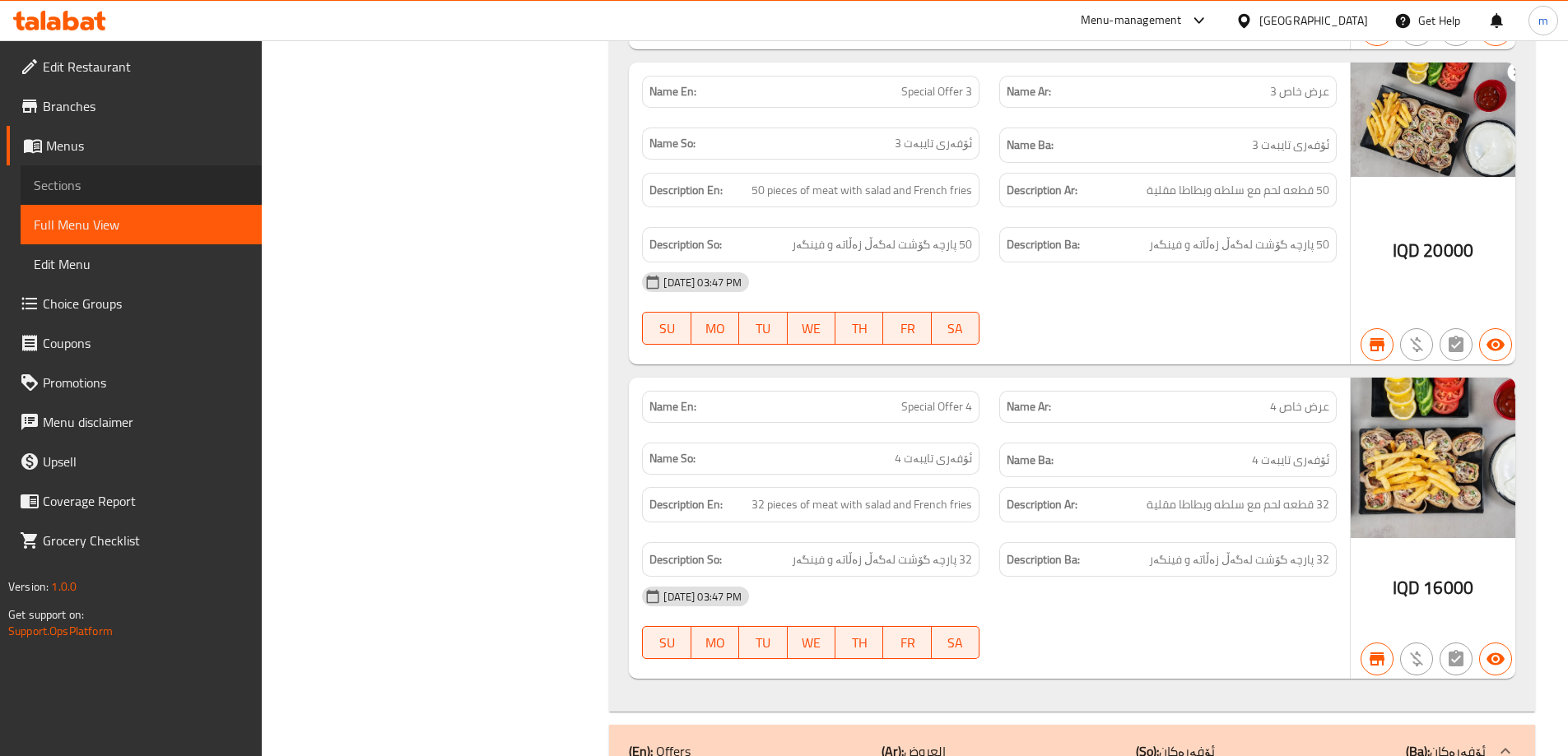
click at [144, 191] on span "Sections" at bounding box center [141, 185] width 215 height 20
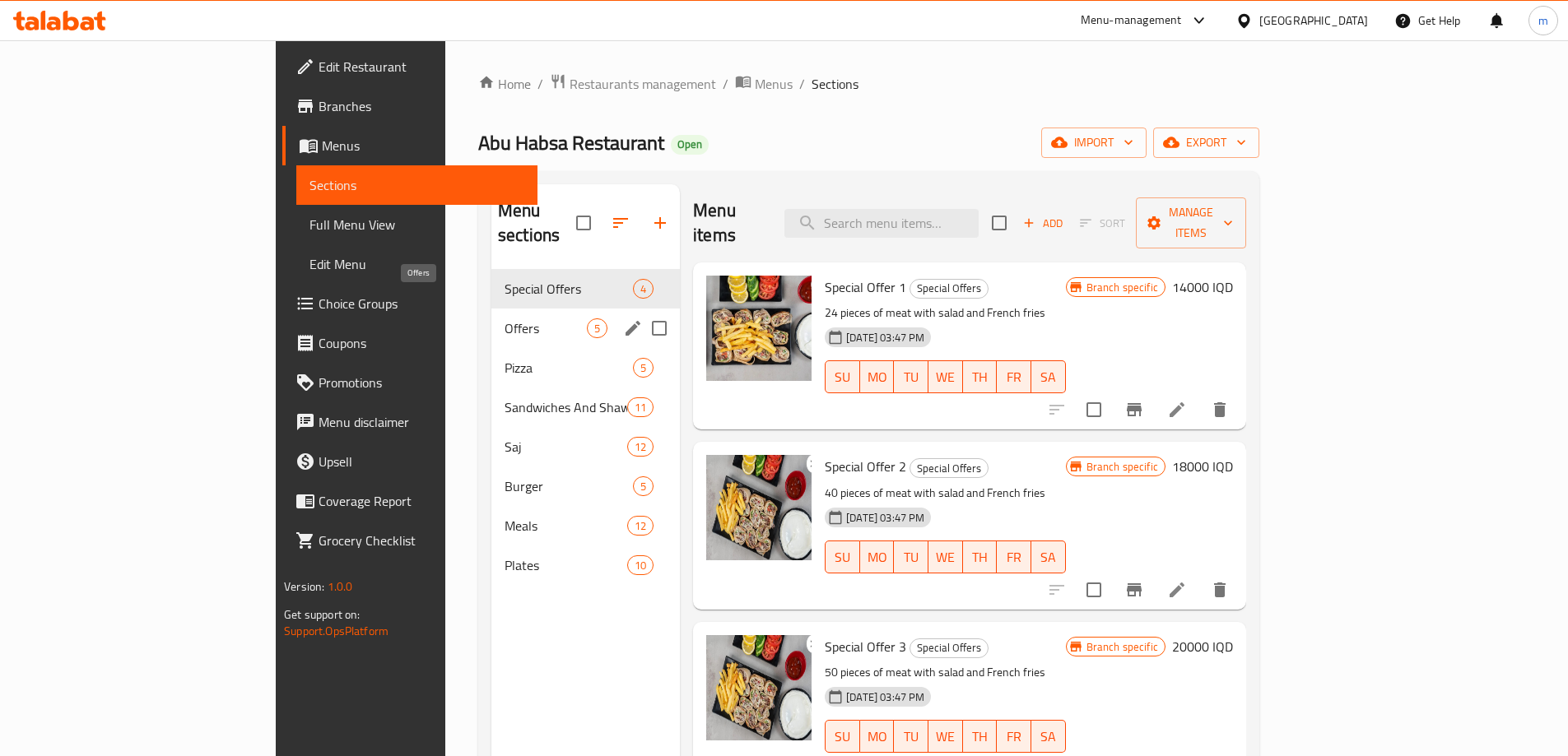
click at [505, 358] on span "Pizza" at bounding box center [569, 368] width 128 height 20
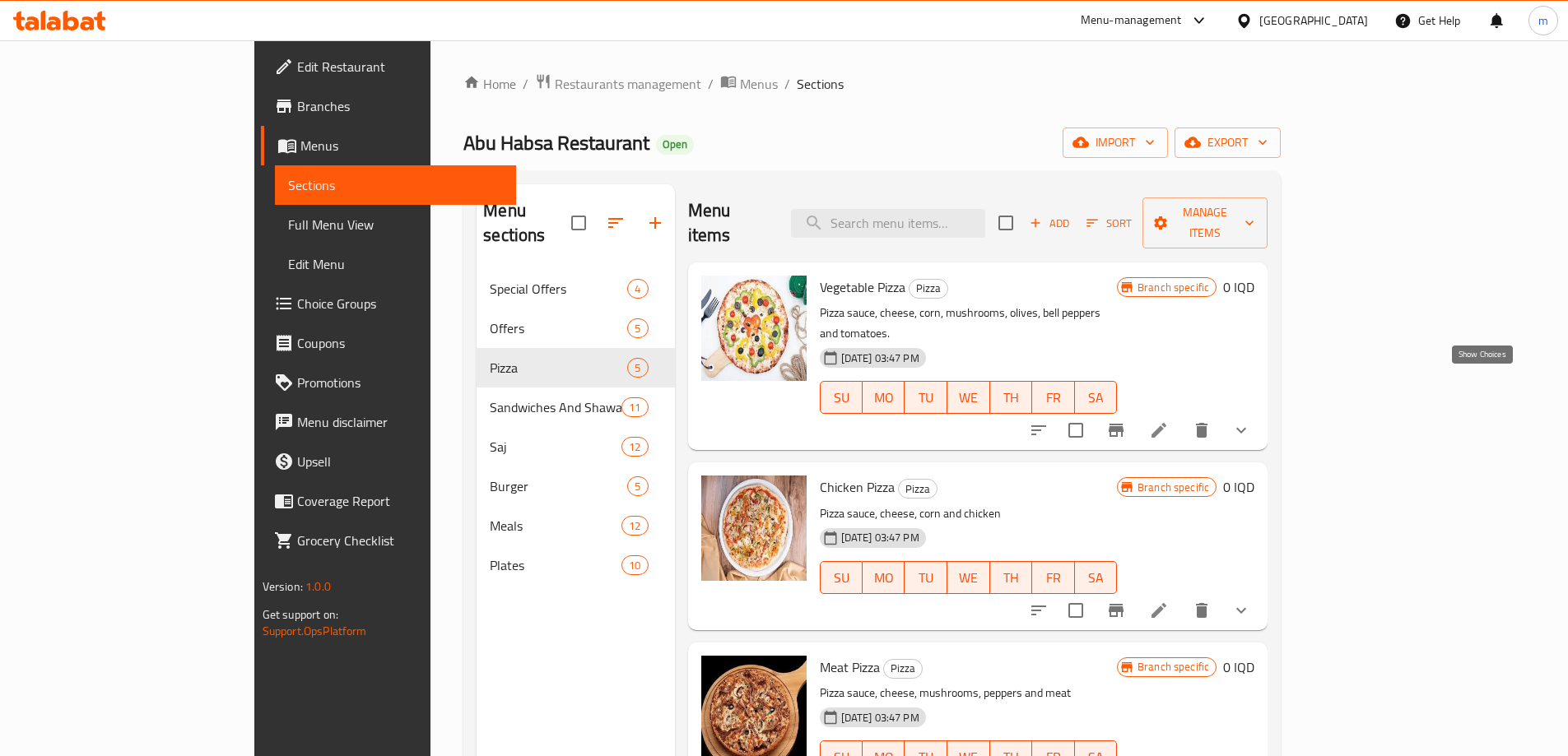
click at [1251, 421] on icon "show more" at bounding box center [1241, 431] width 20 height 20
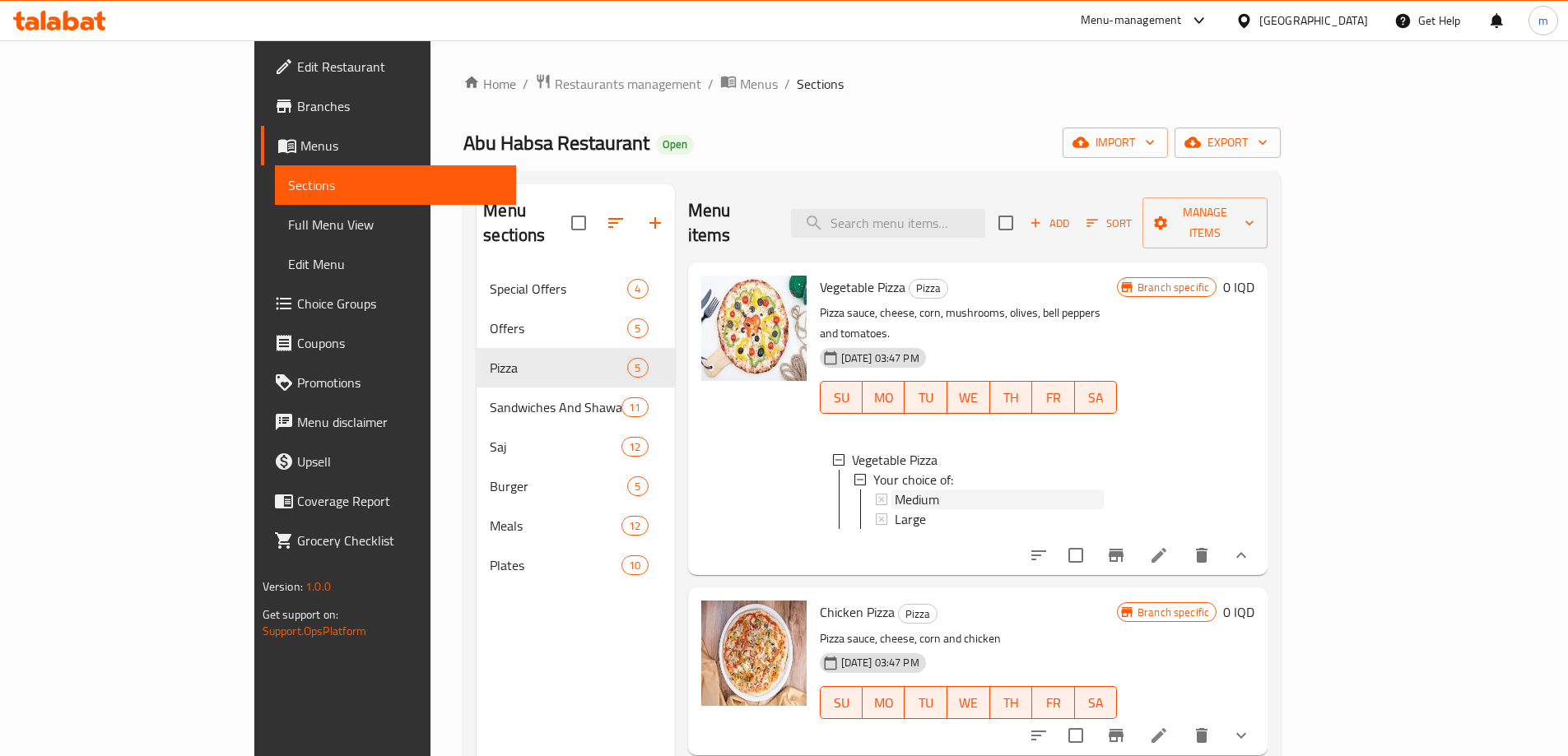
click at [895, 490] on span "Medium" at bounding box center [917, 500] width 44 height 20
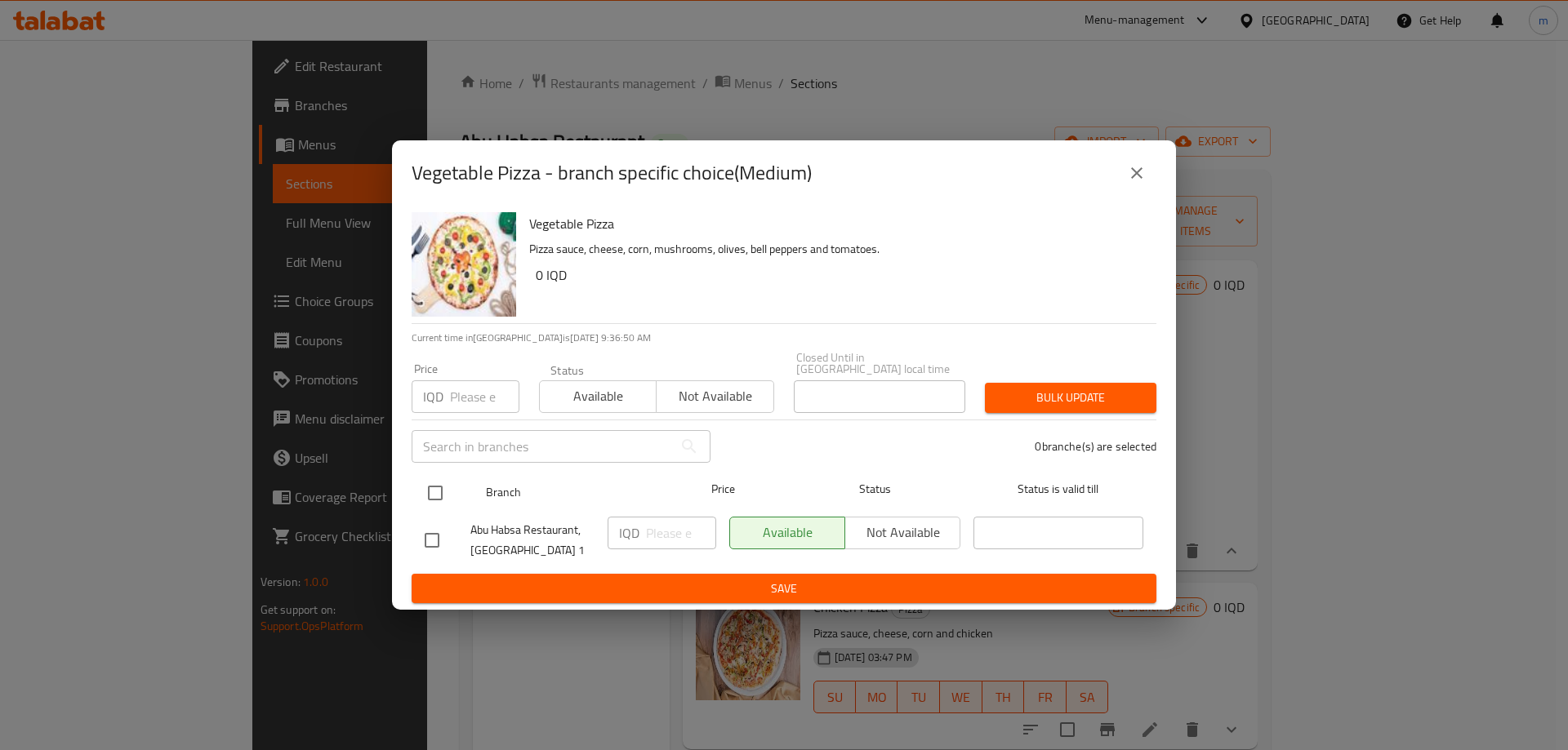
click at [432, 480] on input "checkbox" at bounding box center [435, 493] width 34 height 34
checkbox input "true"
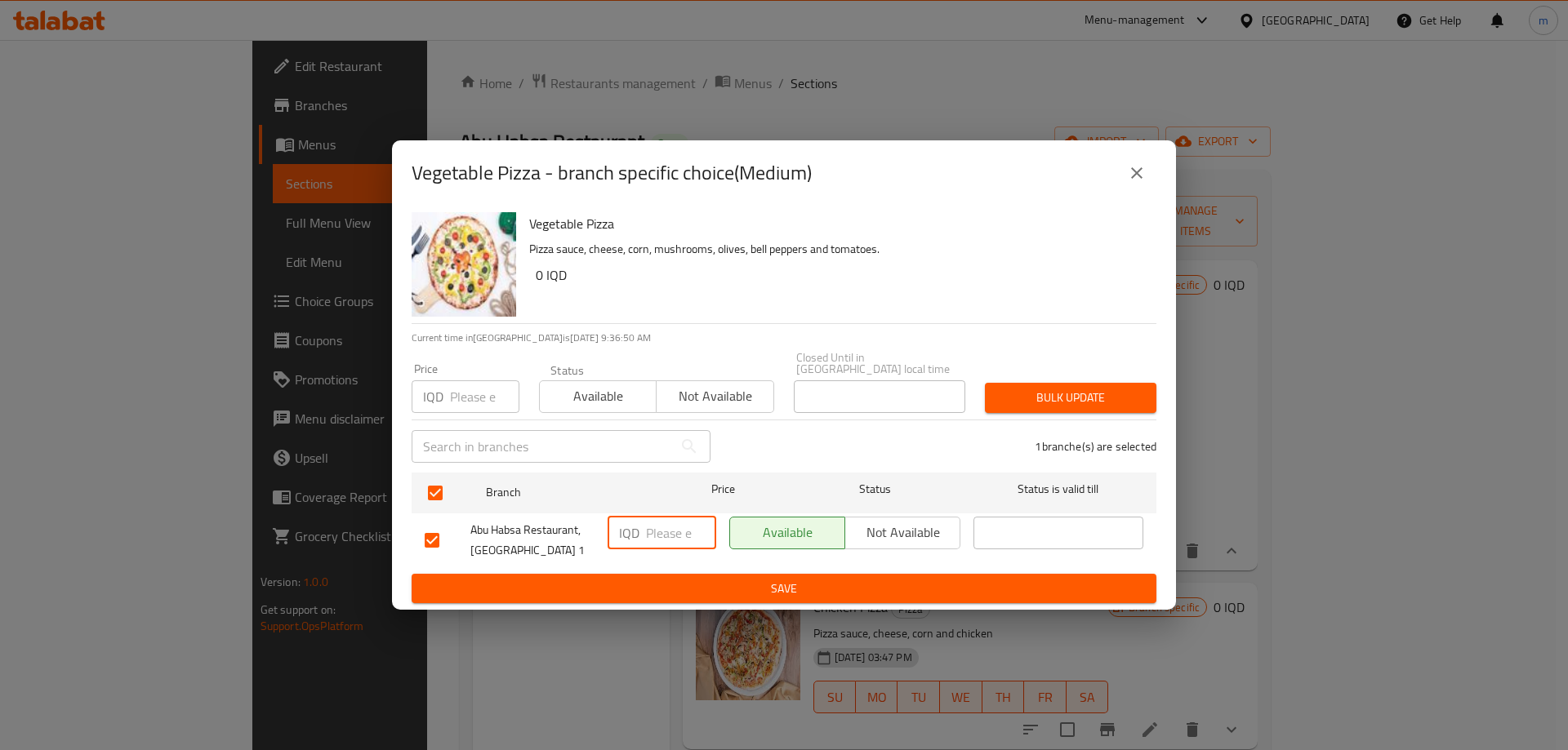
click at [661, 530] on input "number" at bounding box center [682, 533] width 70 height 32
type input "15"
click at [1129, 182] on icon "close" at bounding box center [1137, 173] width 20 height 20
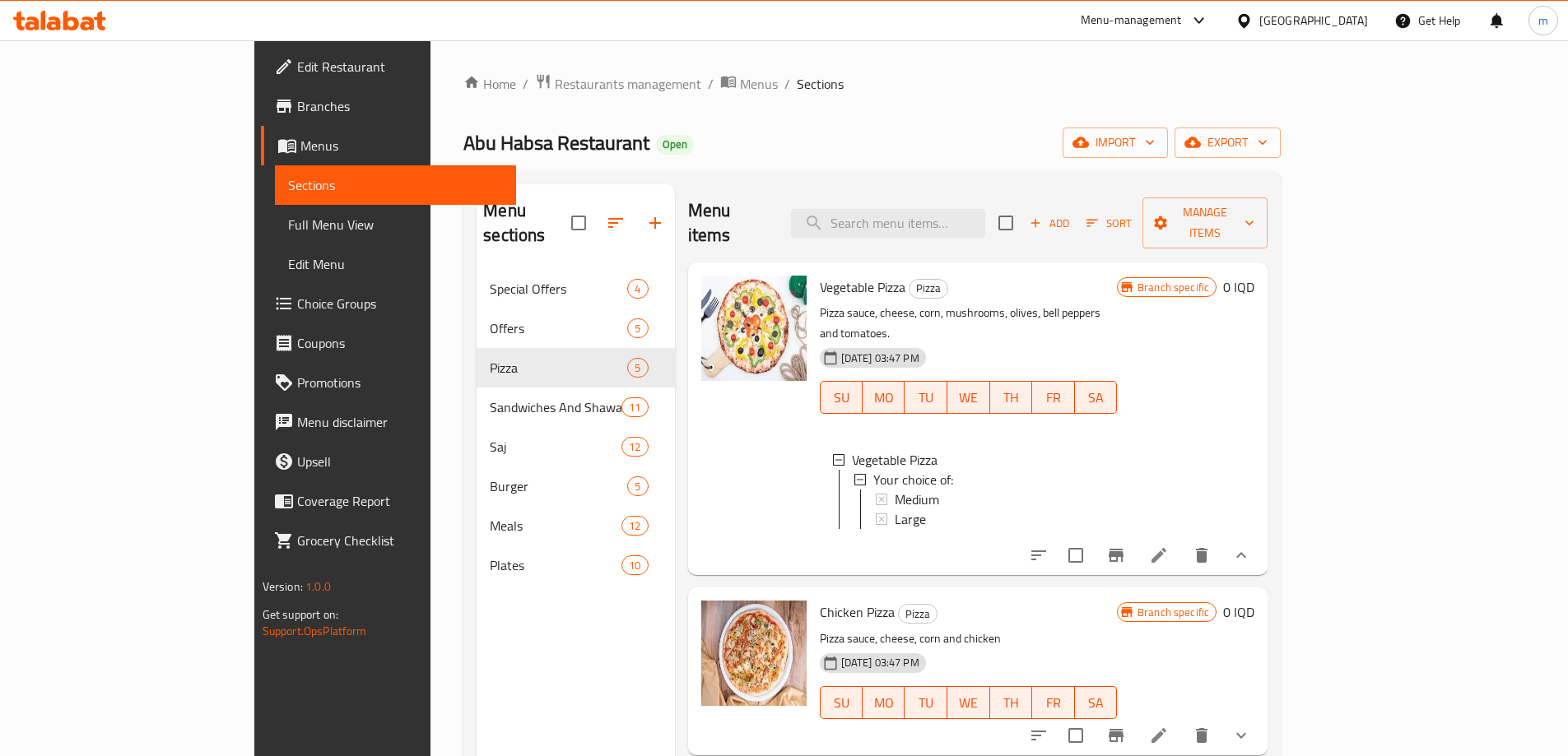
click at [902, 490] on div "Medium" at bounding box center [999, 500] width 209 height 20
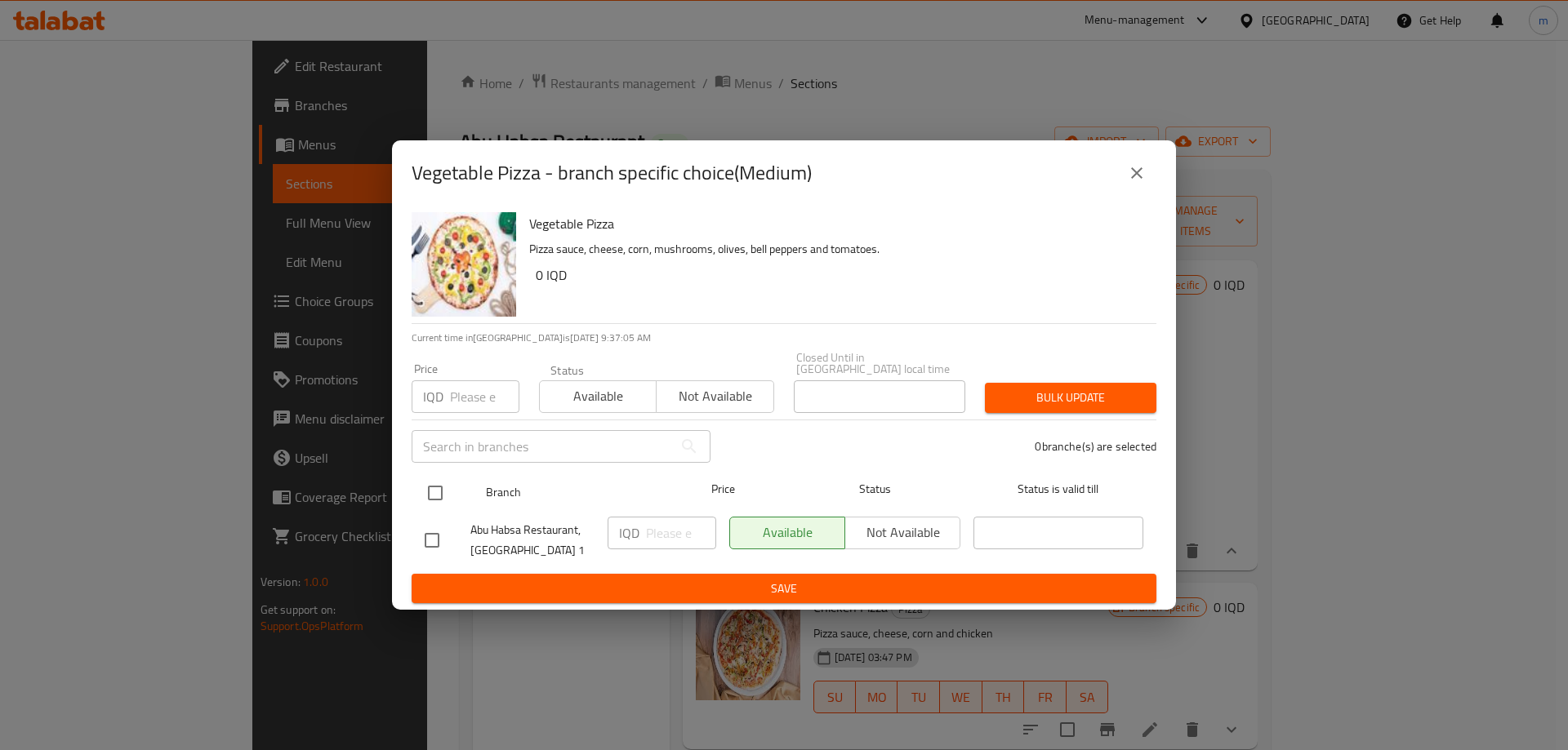
click at [455, 487] on div at bounding box center [449, 493] width 62 height 47
click at [429, 486] on input "checkbox" at bounding box center [435, 493] width 34 height 34
checkbox input "true"
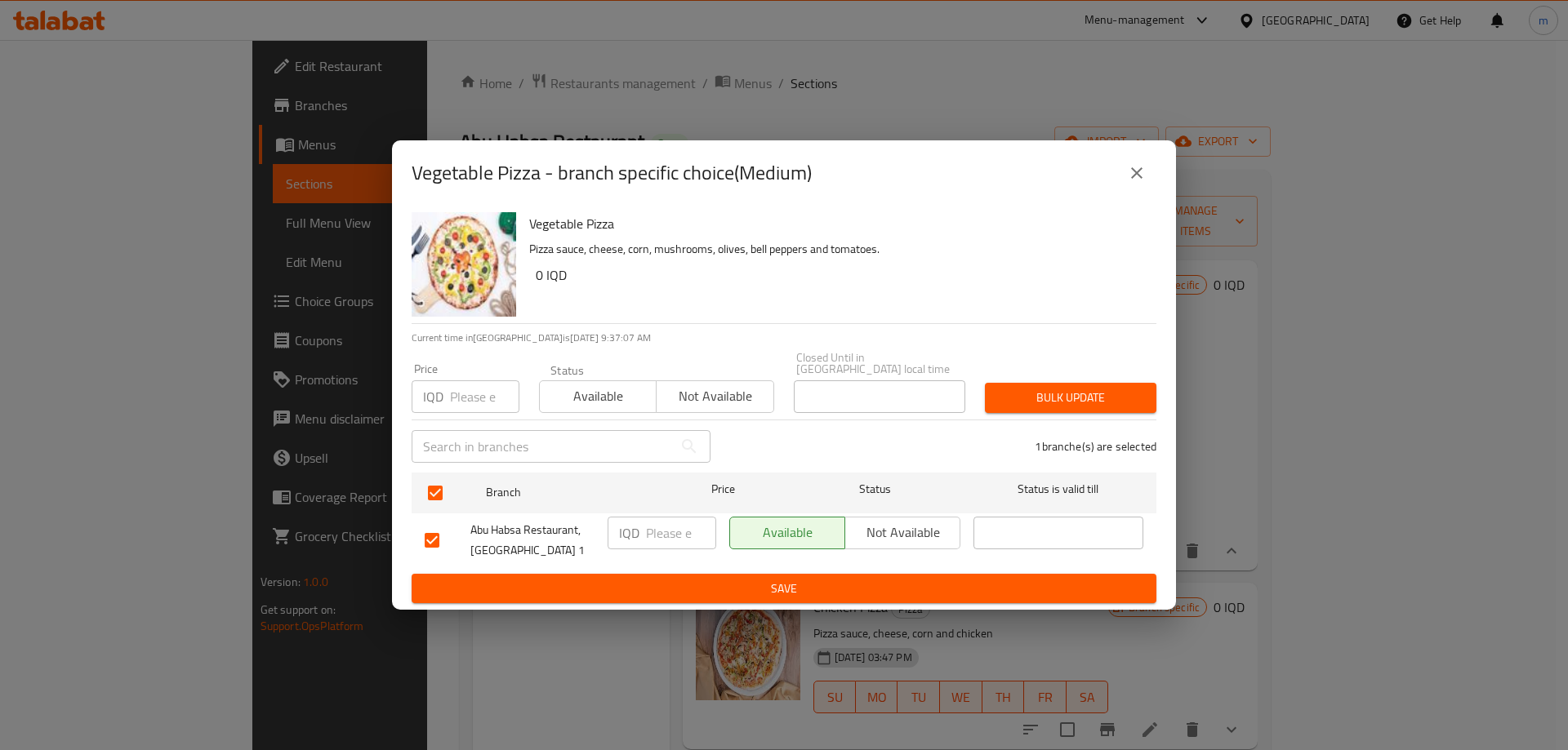
click at [661, 538] on input "number" at bounding box center [682, 533] width 70 height 32
click at [673, 530] on input "15000" at bounding box center [682, 533] width 70 height 32
type input "15000"
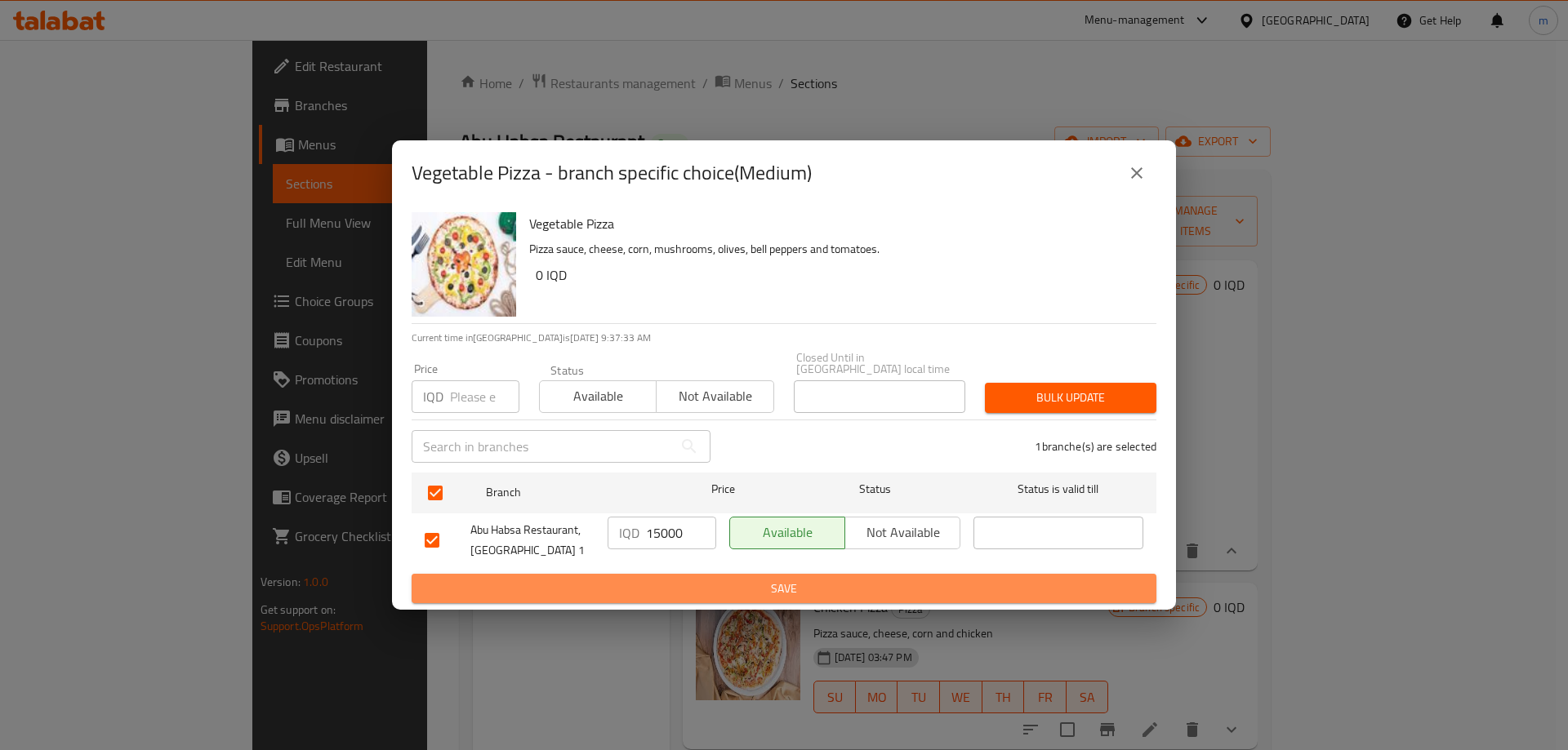
click at [794, 579] on span "Save" at bounding box center [784, 589] width 719 height 21
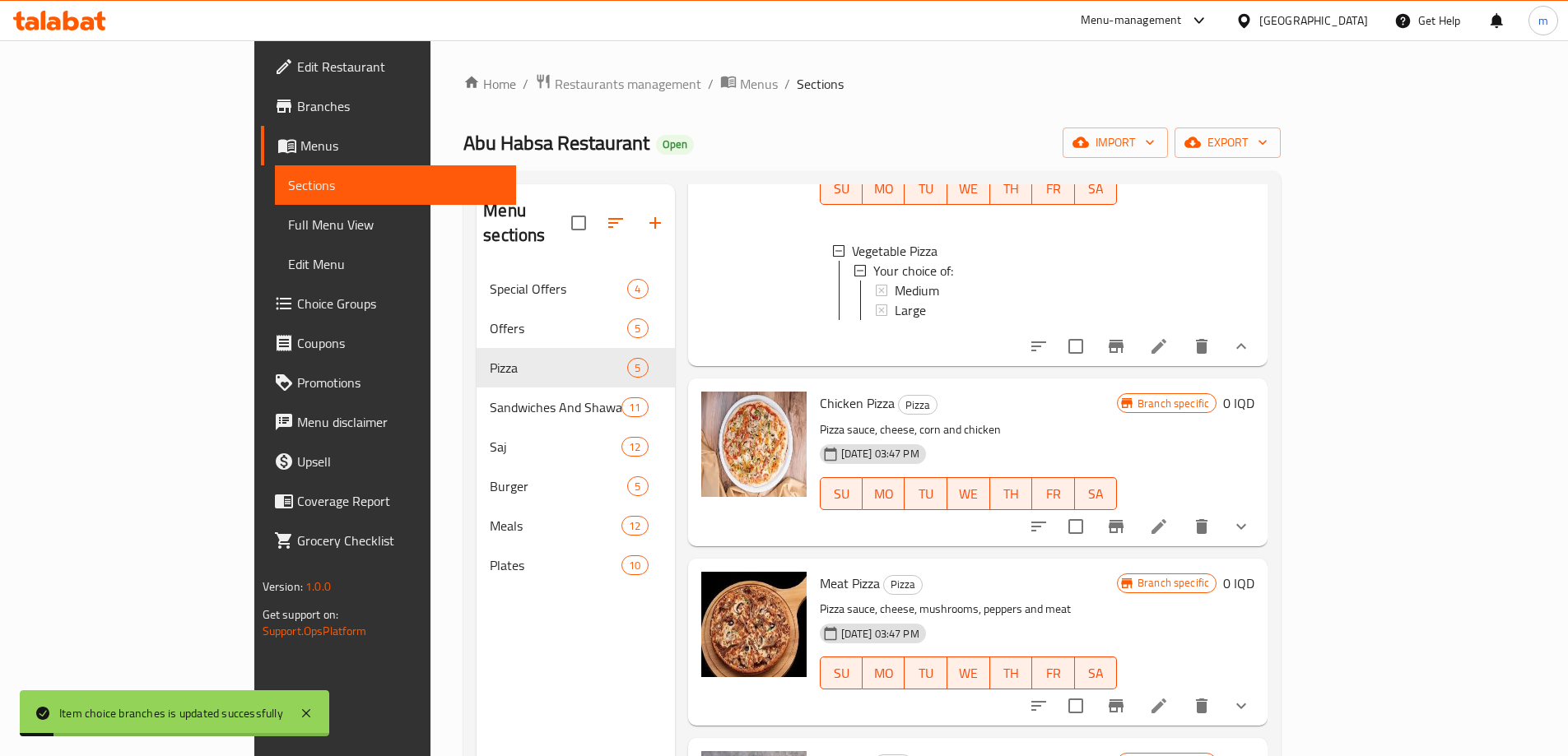
scroll to position [274, 0]
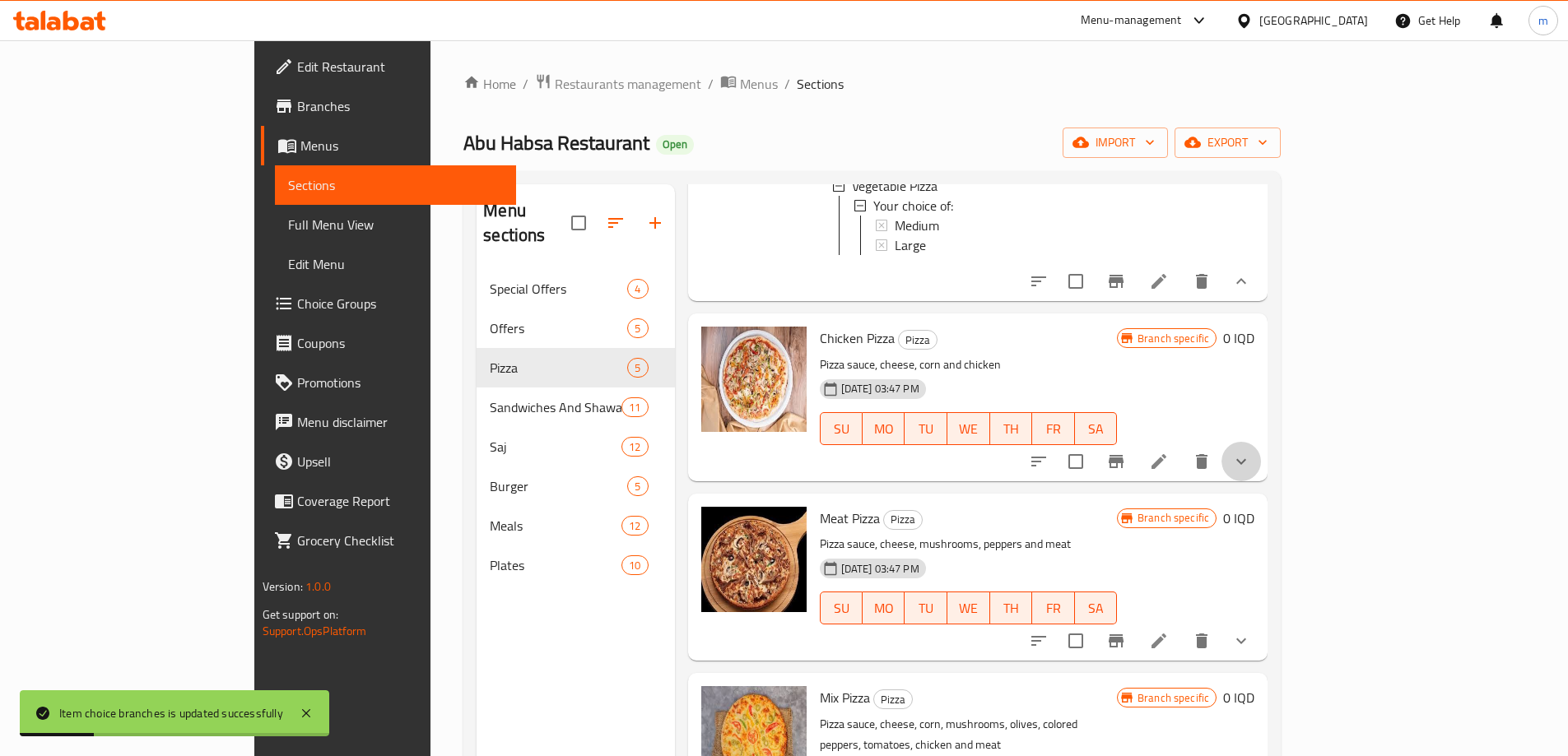
click at [1261, 442] on button "show more" at bounding box center [1241, 461] width 39 height 39
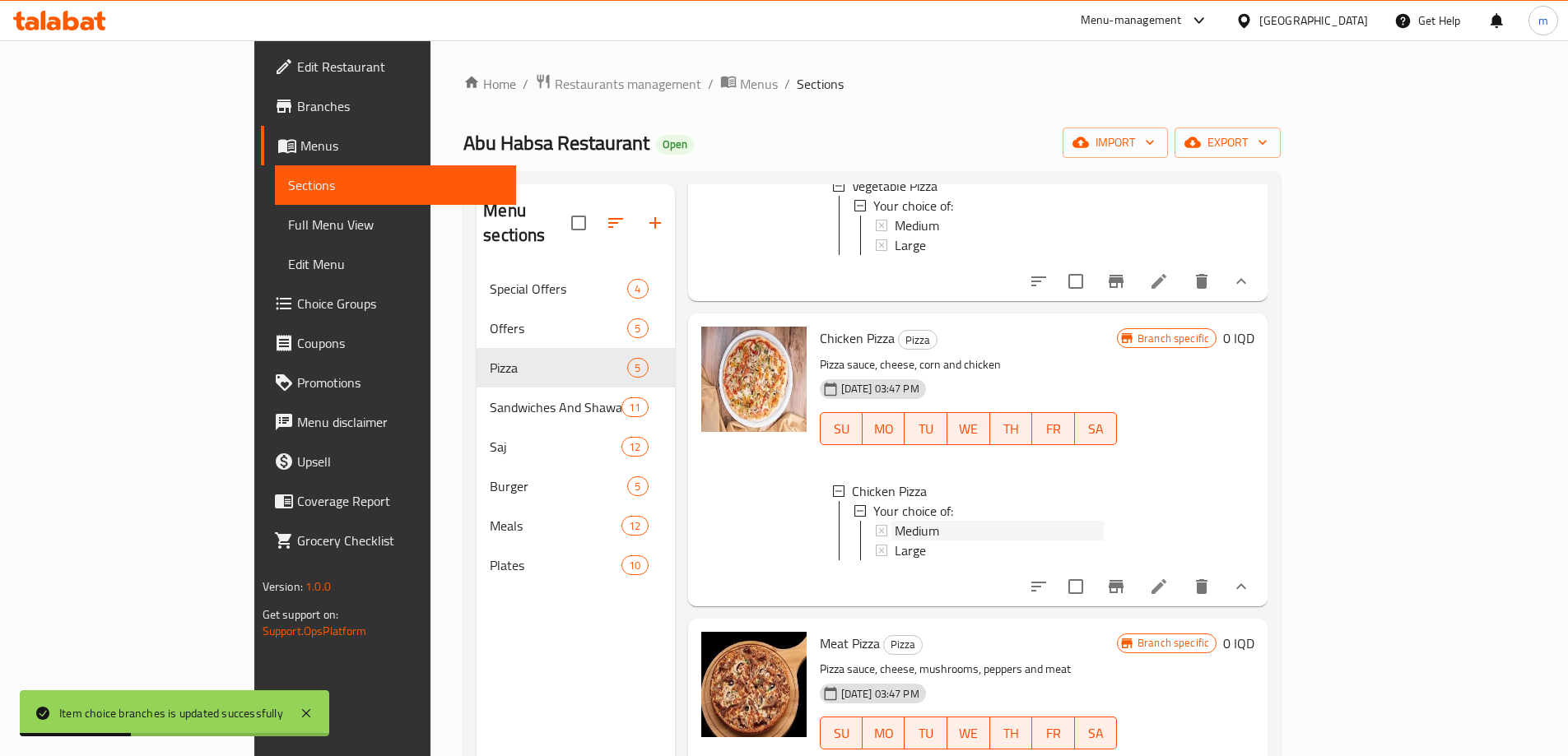
click at [895, 521] on span "Medium" at bounding box center [917, 531] width 44 height 20
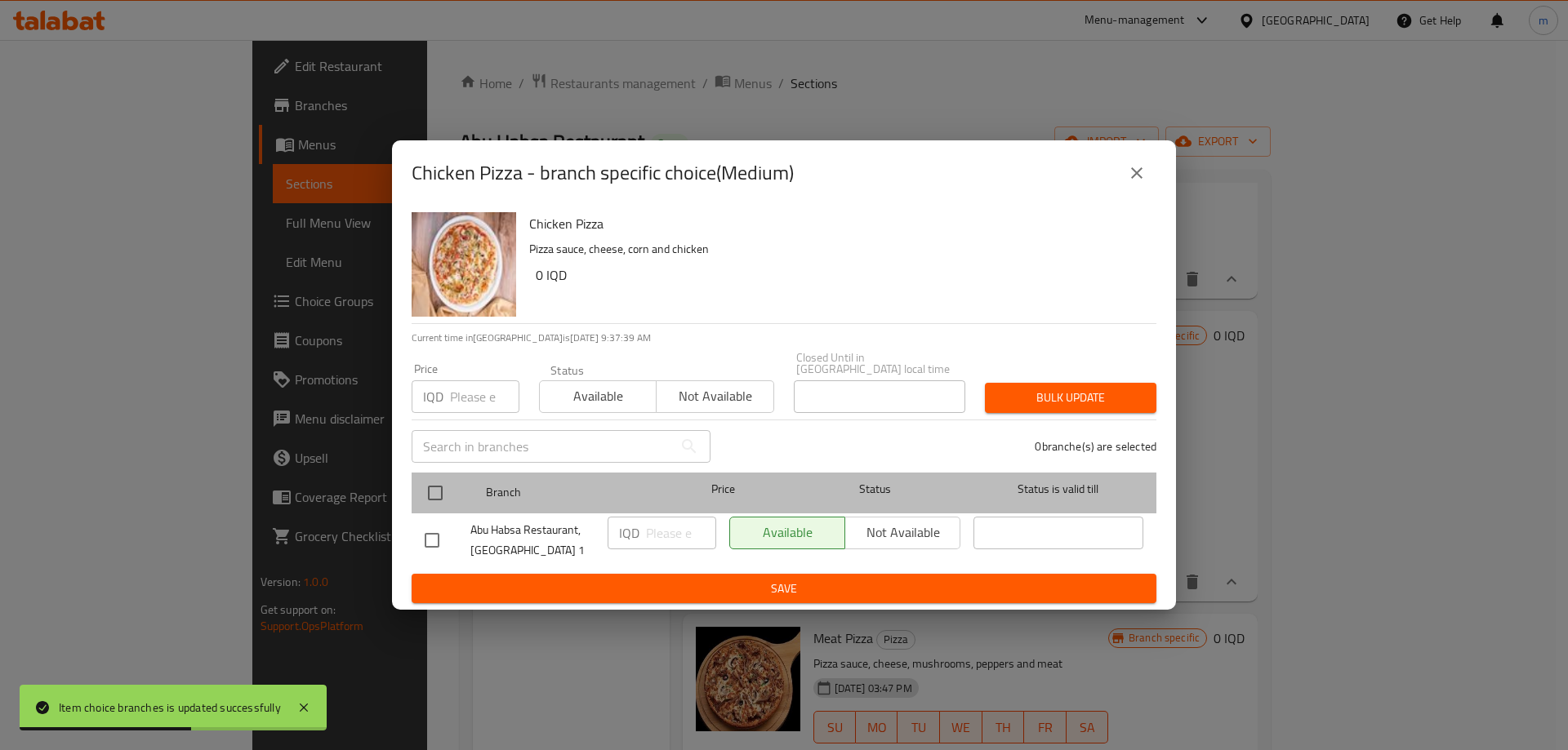
click at [508, 484] on span "Branch" at bounding box center [571, 493] width 170 height 21
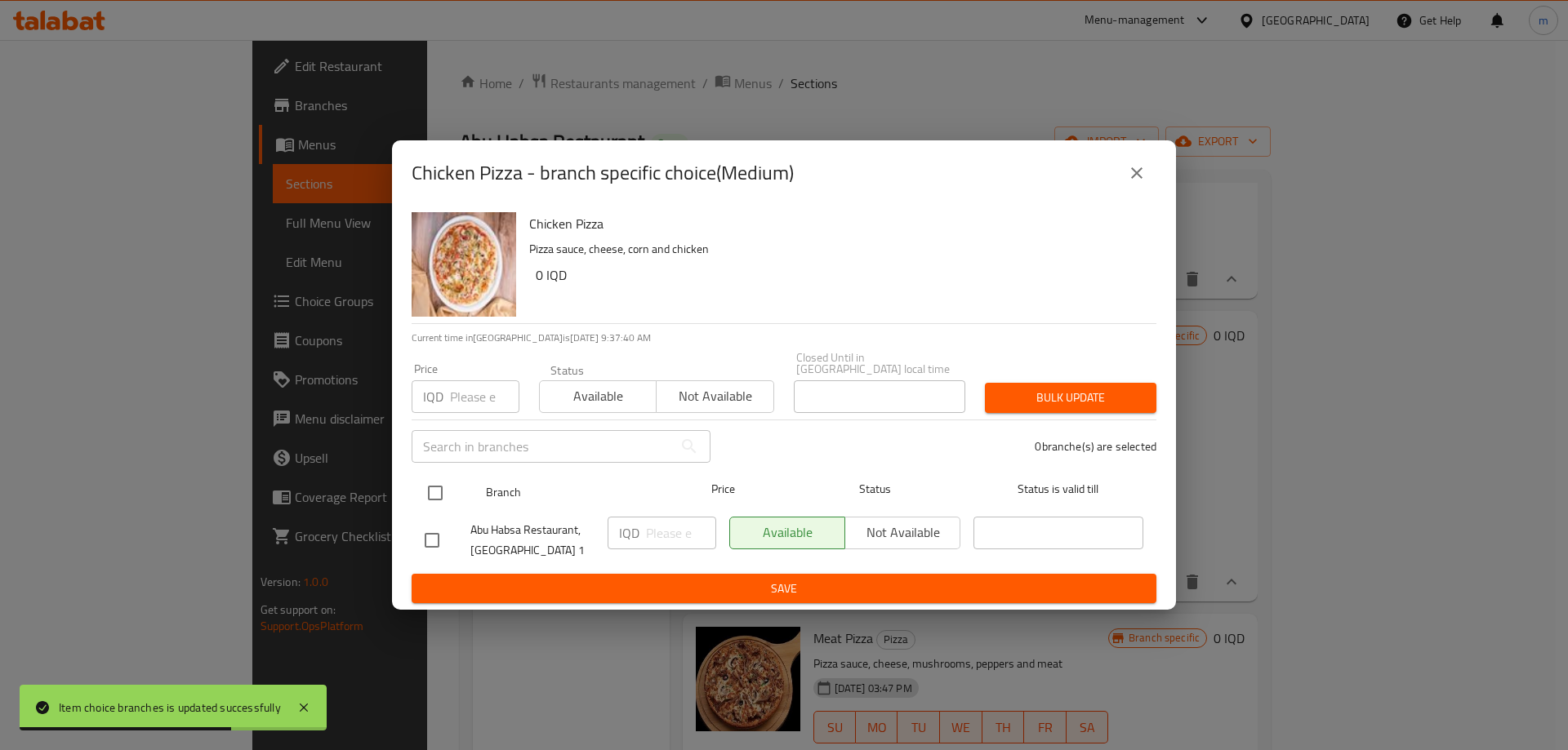
click at [433, 488] on input "checkbox" at bounding box center [435, 493] width 34 height 34
checkbox input "true"
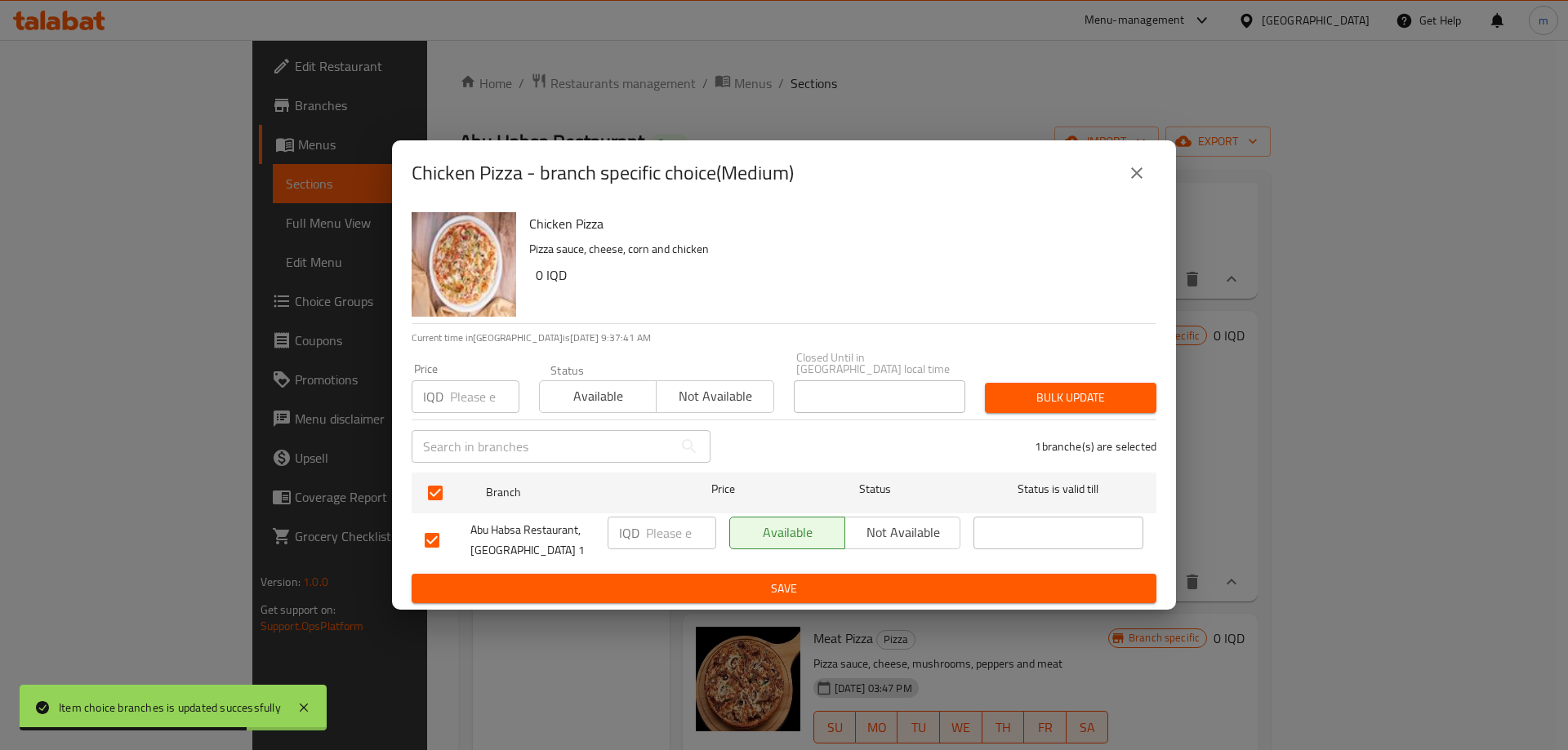
click at [650, 528] on input "number" at bounding box center [682, 533] width 70 height 32
paste input "15000"
type input "15000"
click at [776, 574] on button "Save" at bounding box center [784, 589] width 745 height 30
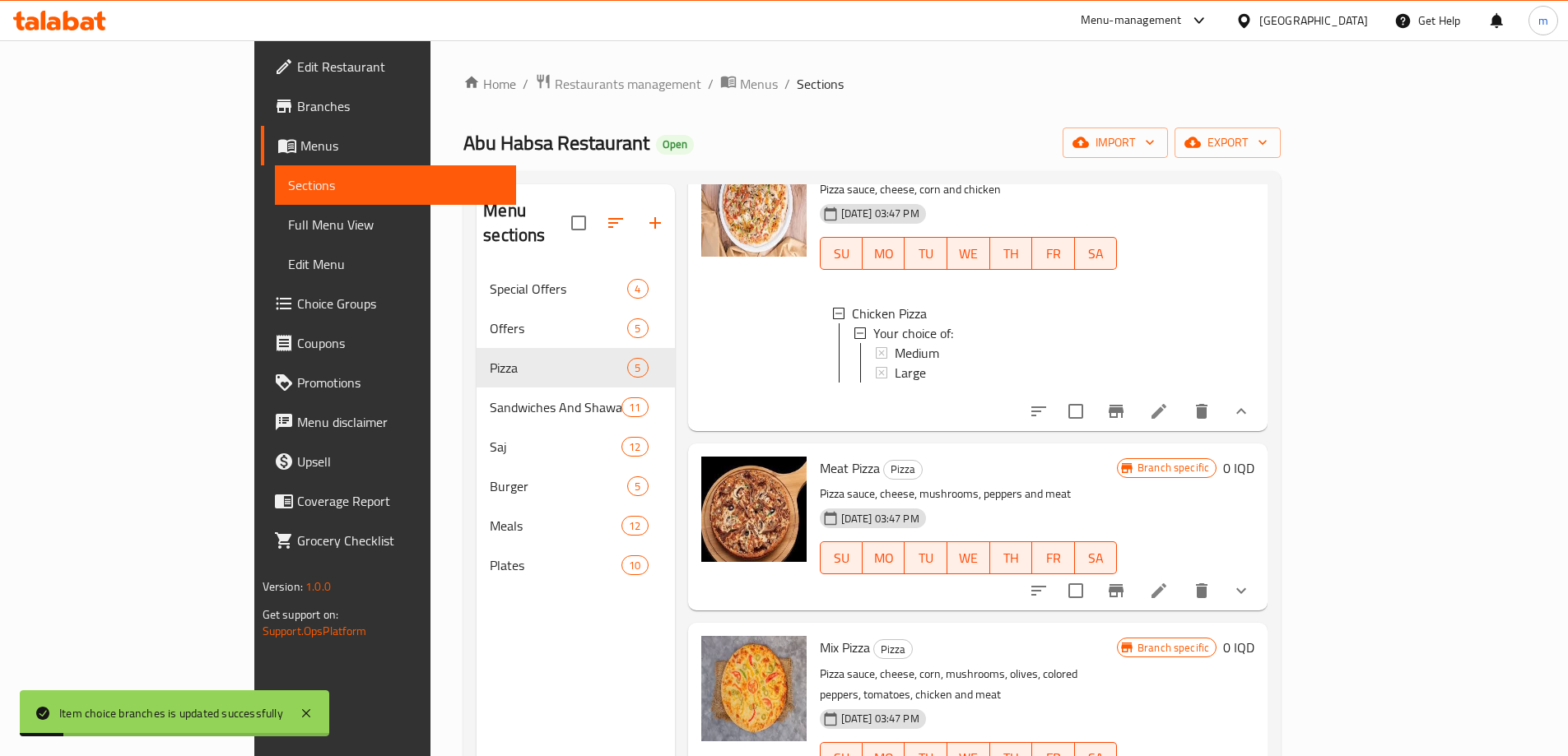
scroll to position [458, 0]
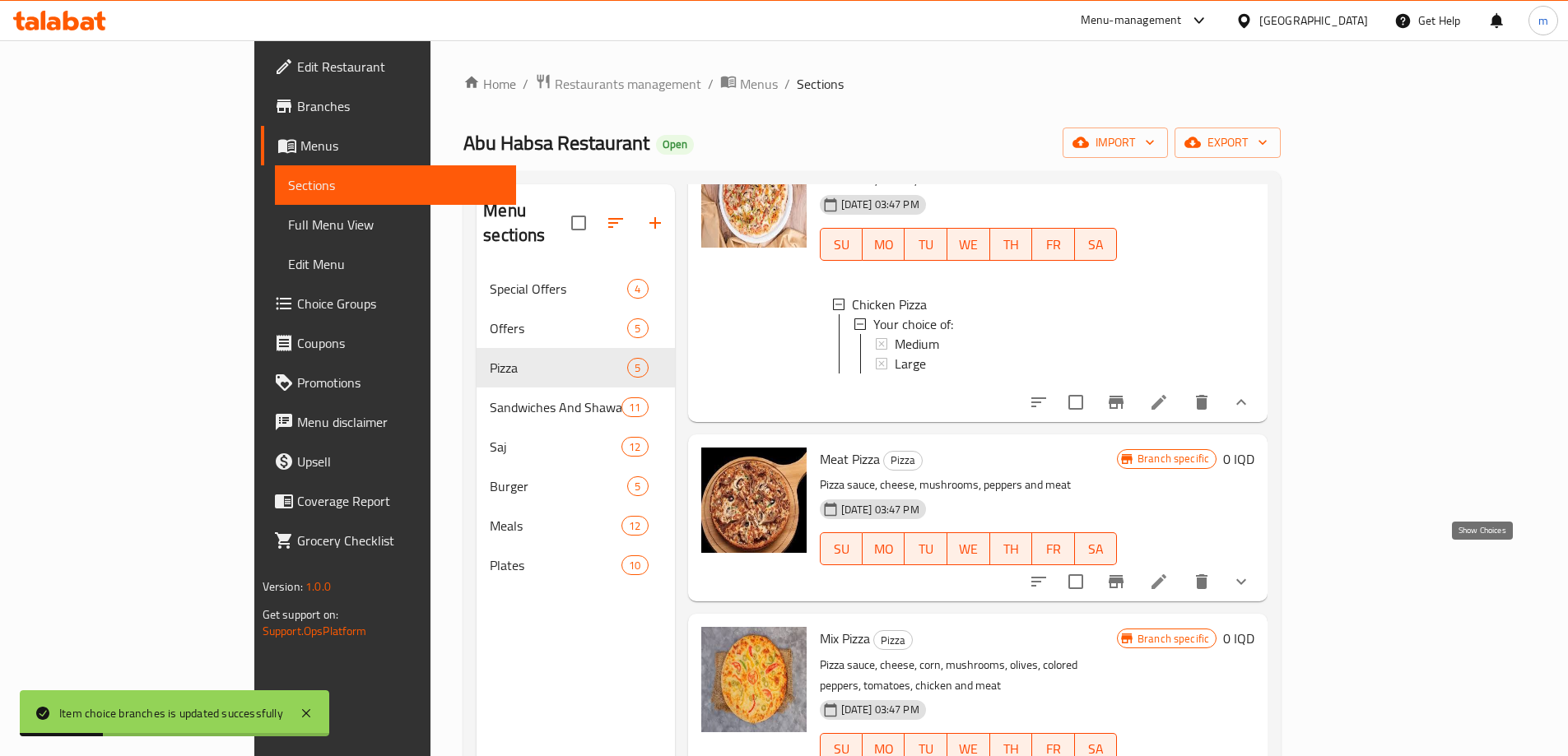
click at [1251, 572] on icon "show more" at bounding box center [1241, 582] width 20 height 20
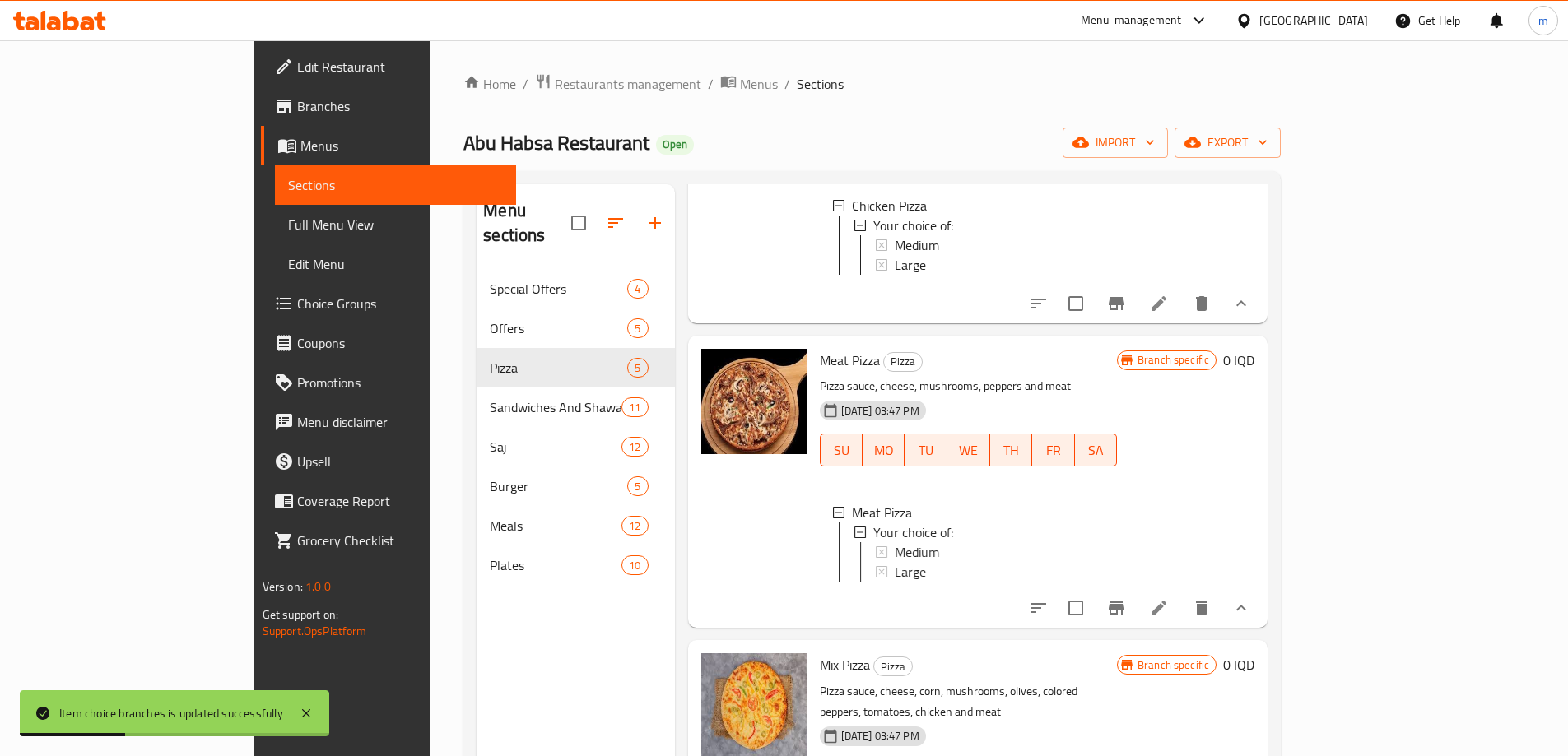
scroll to position [596, 0]
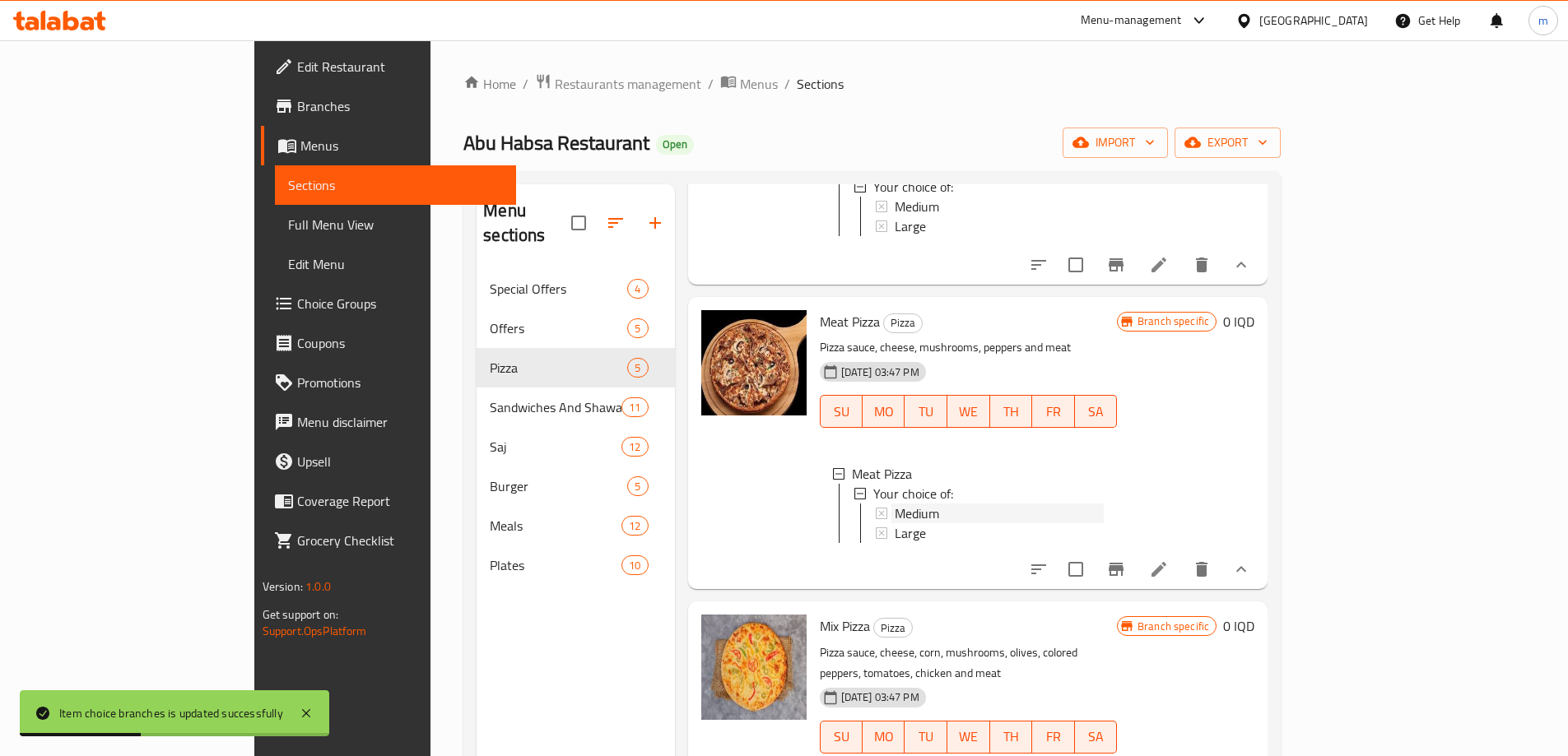
click at [895, 504] on span "Medium" at bounding box center [917, 514] width 44 height 20
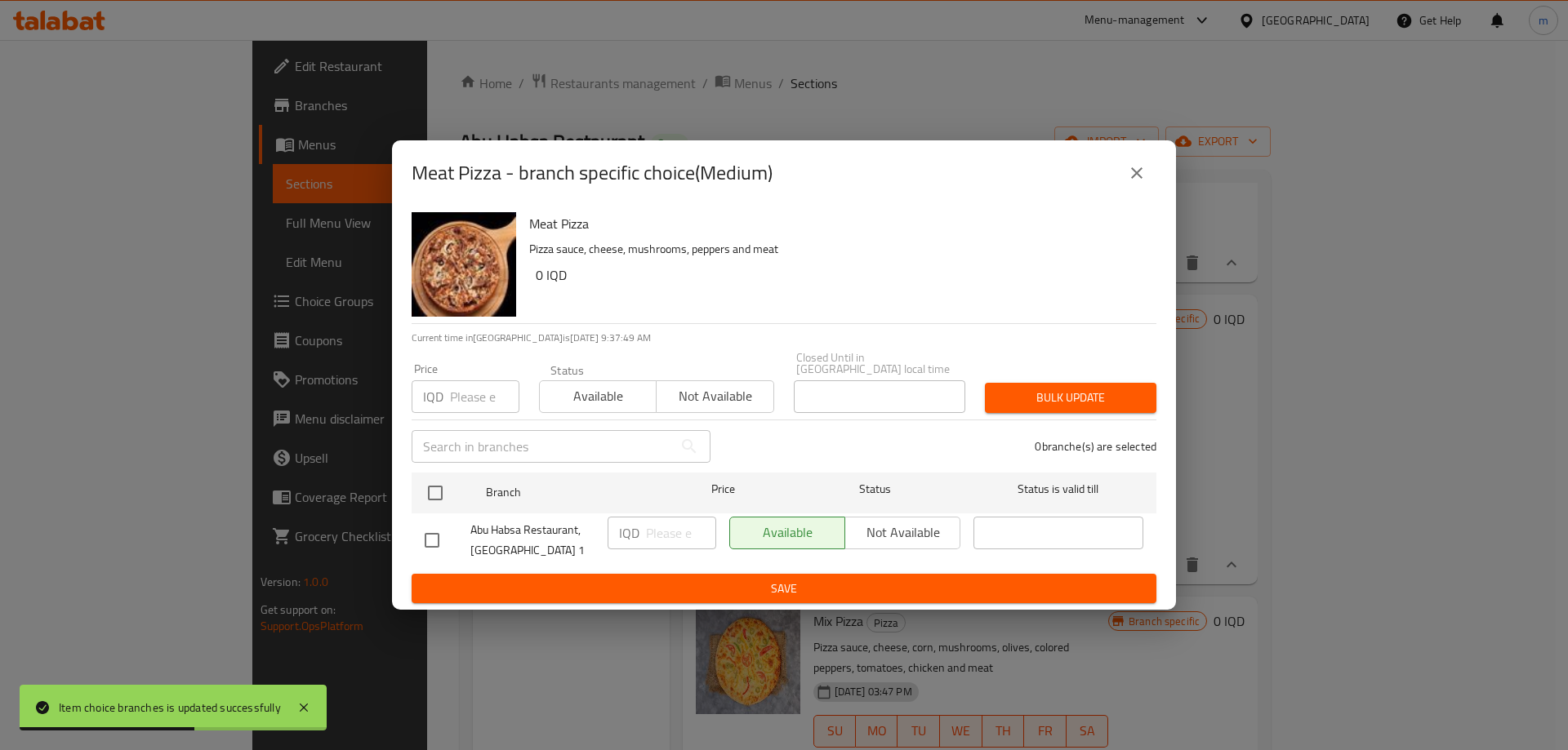
click at [518, 522] on span "Abu Habsa Restaurant, [GEOGRAPHIC_DATA] 1" at bounding box center [532, 541] width 124 height 41
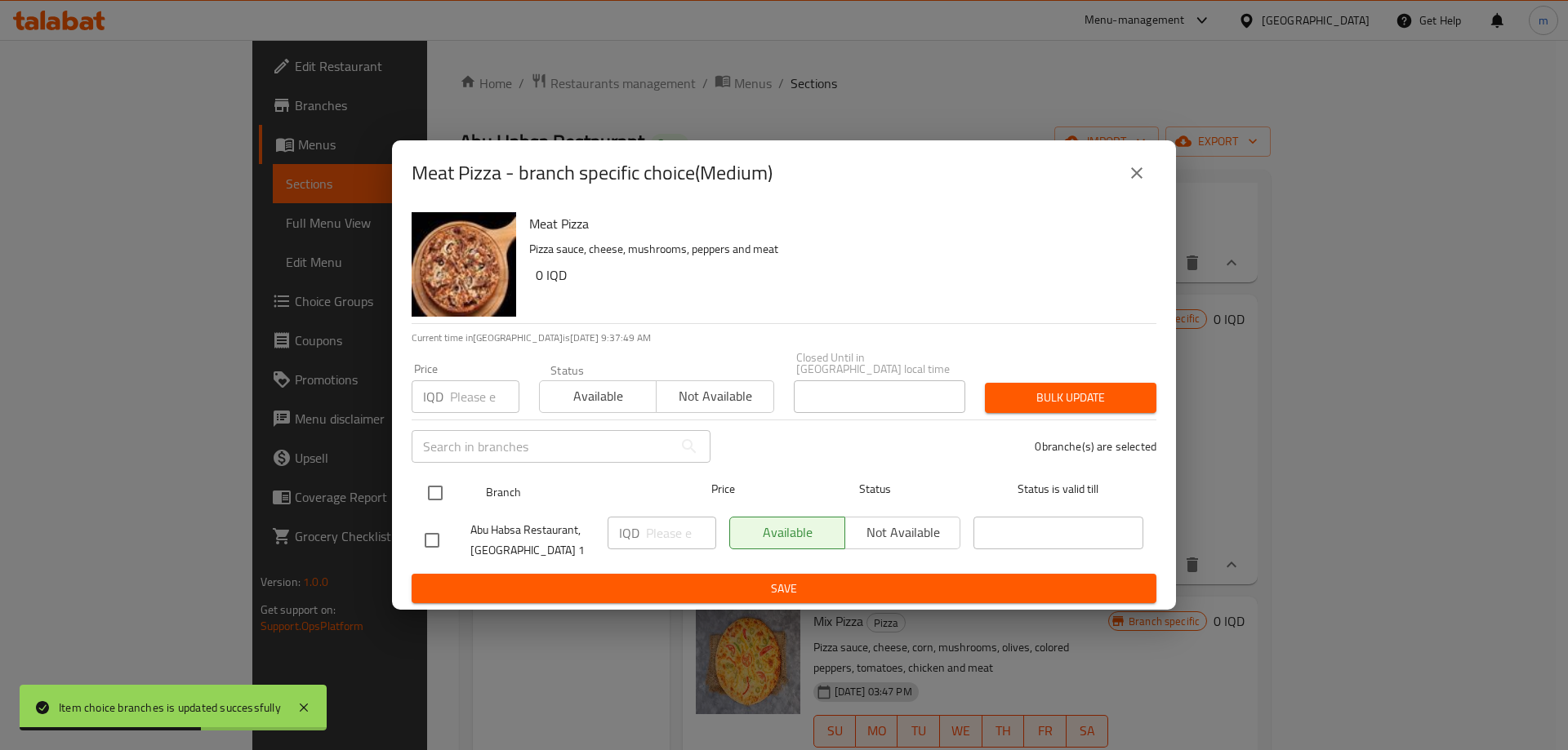
click at [517, 492] on span "Branch" at bounding box center [571, 493] width 170 height 21
click at [478, 498] on div "Branch Price Status Status is valid till" at bounding box center [784, 493] width 732 height 47
click at [436, 490] on input "checkbox" at bounding box center [435, 493] width 34 height 34
checkbox input "true"
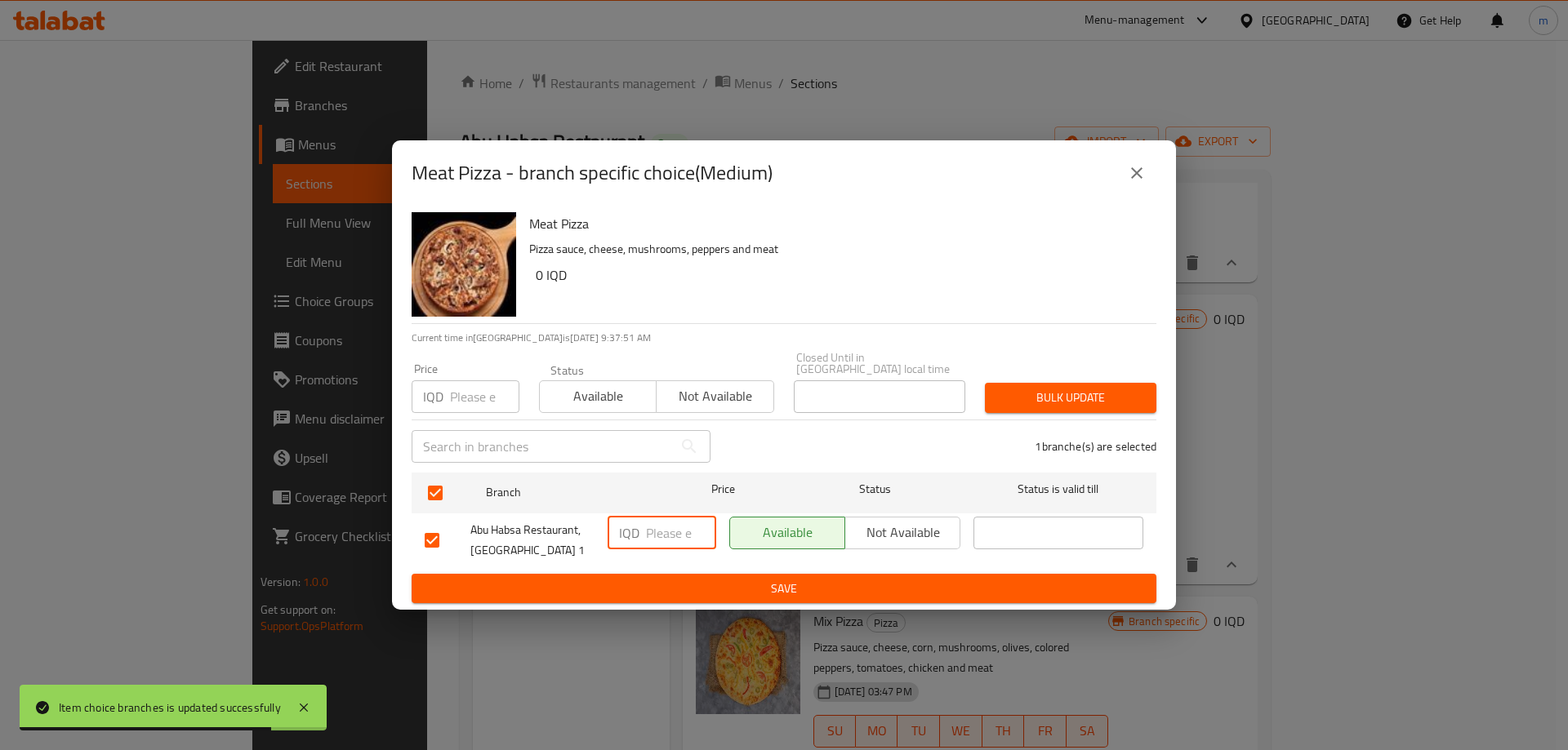
click at [682, 524] on input "number" at bounding box center [682, 533] width 70 height 32
paste input "15000"
type input "15000"
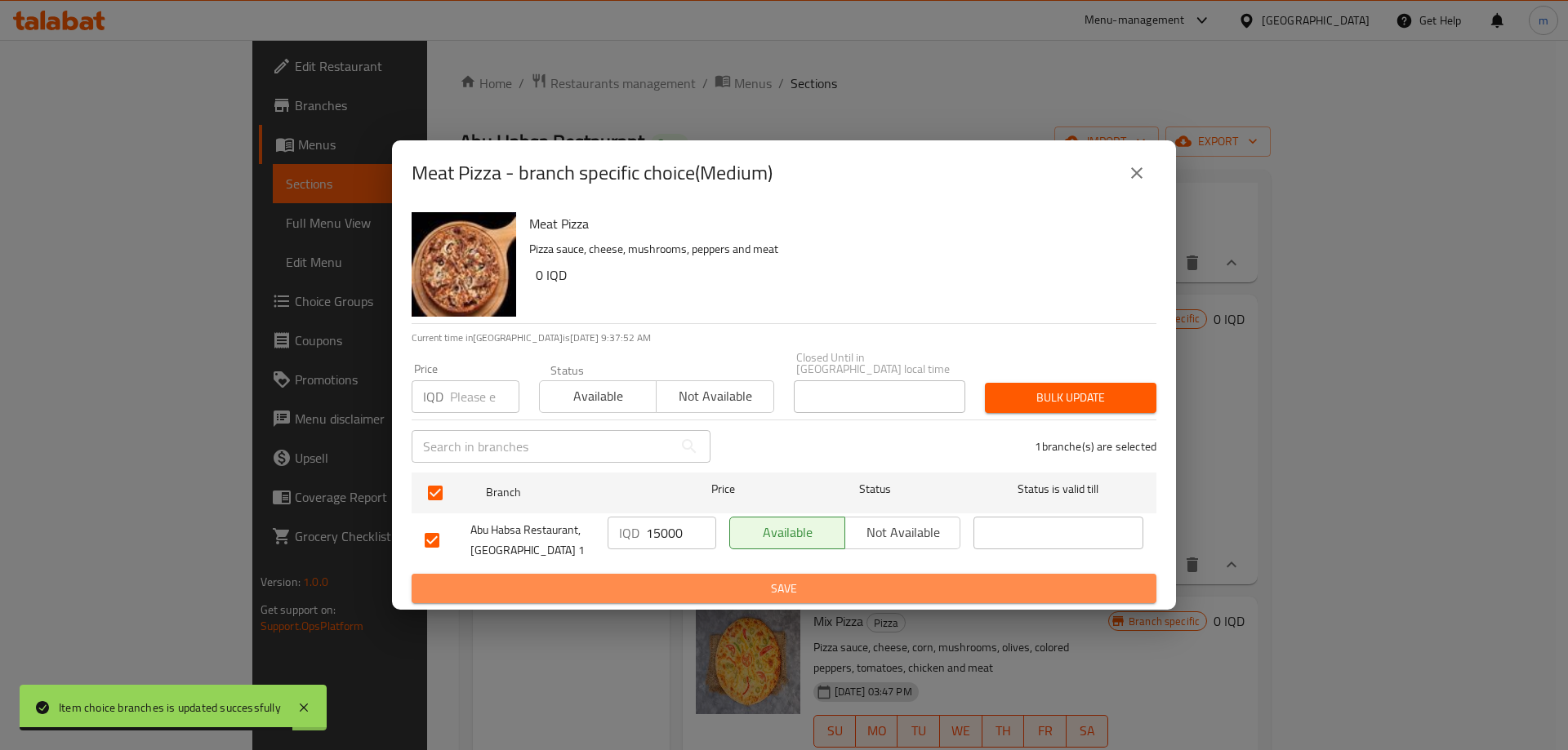
click at [759, 582] on span "Save" at bounding box center [784, 589] width 719 height 21
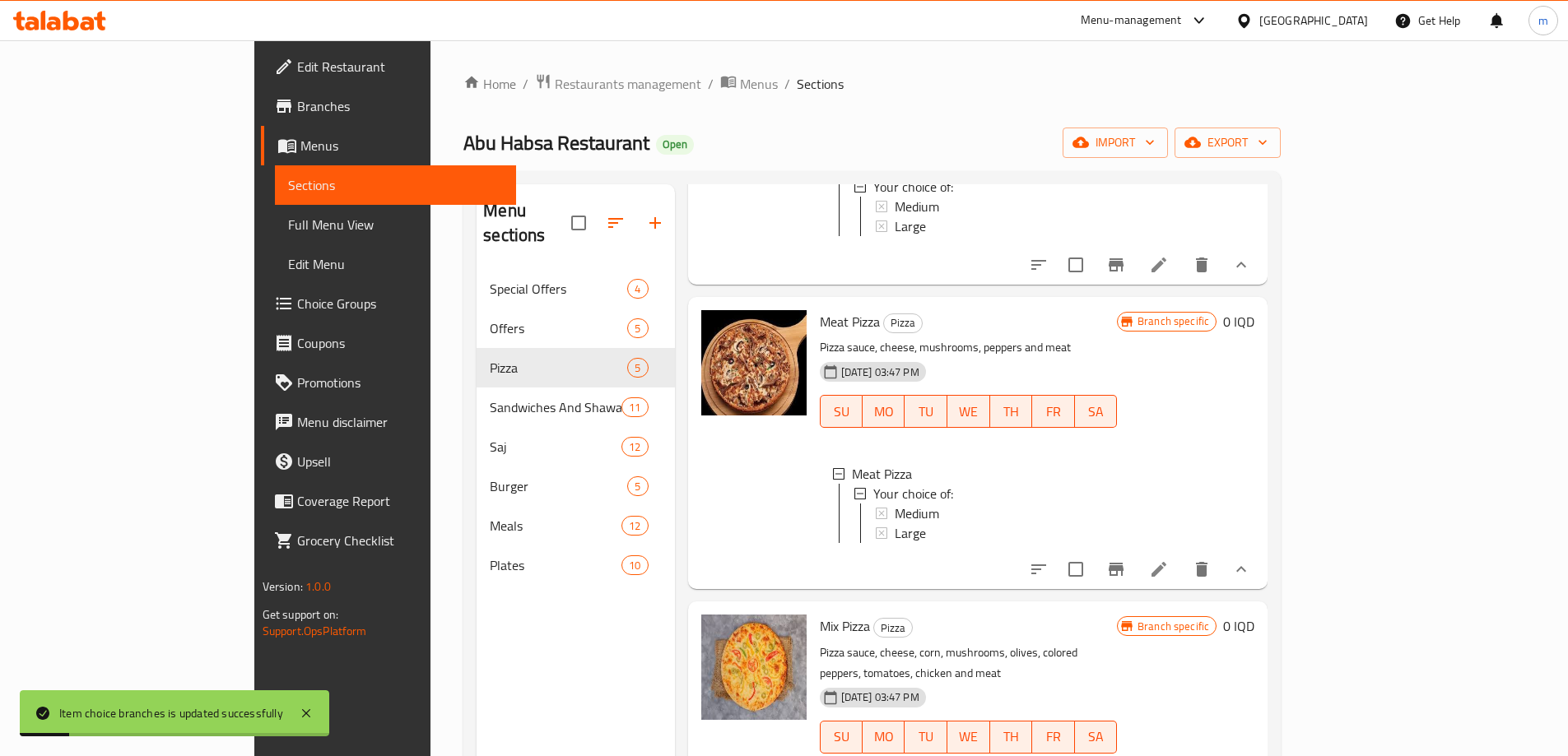
click at [1027, 582] on div "Meat Pizza Pizza Pizza sauce, cheese, mushrooms, peppers and meat [DATE] 03:47 …" at bounding box center [978, 443] width 580 height 292
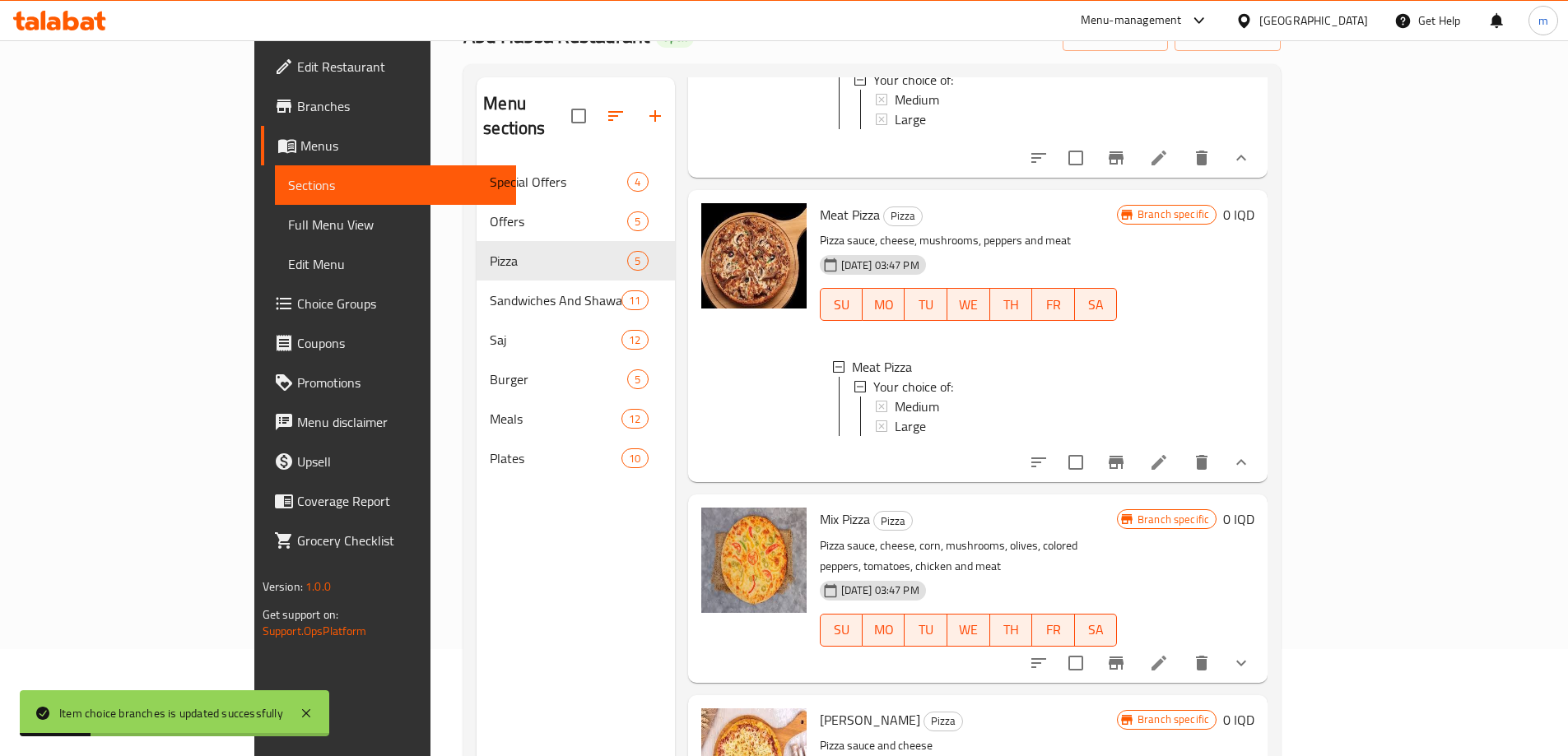
scroll to position [231, 0]
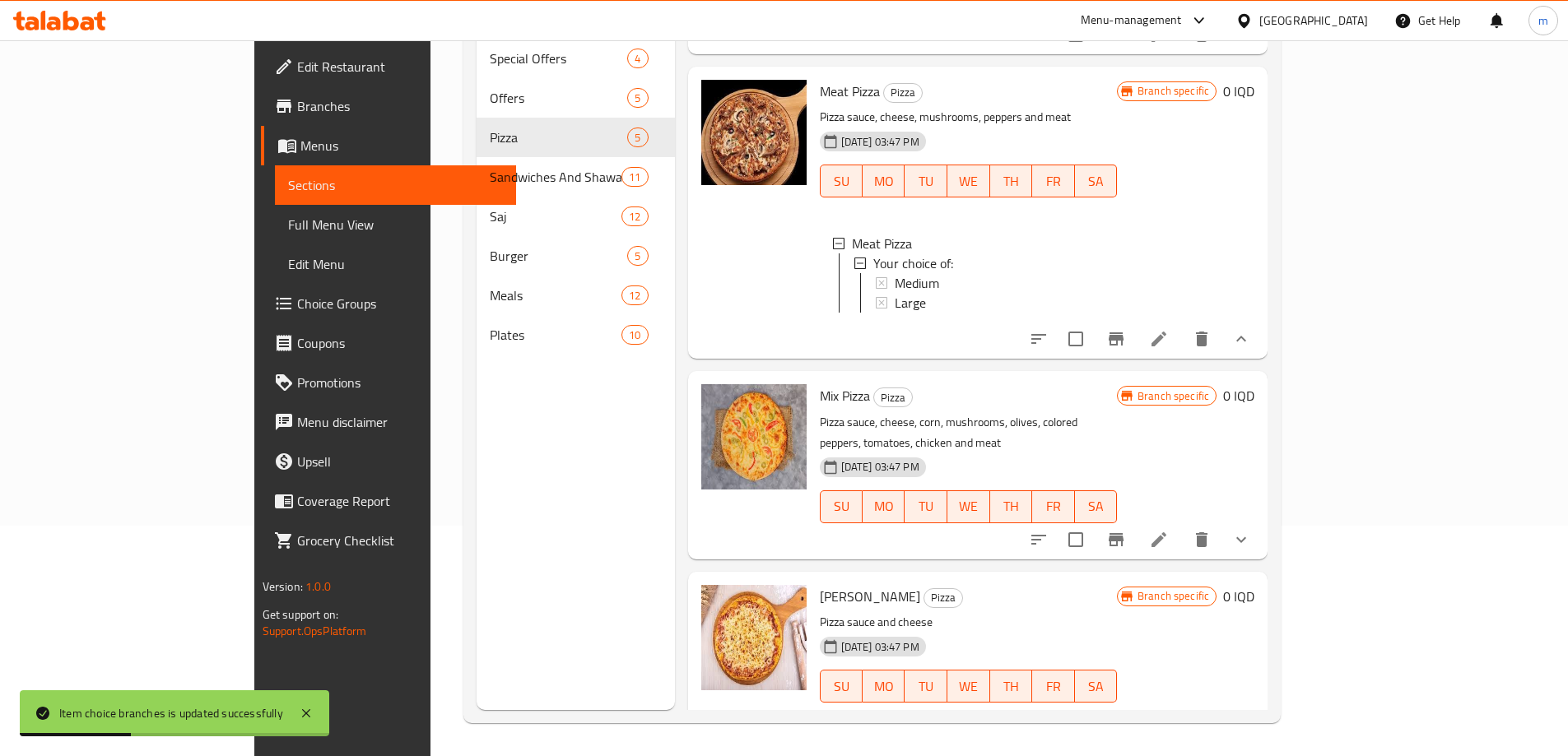
click at [1261, 521] on button "show more" at bounding box center [1241, 540] width 39 height 39
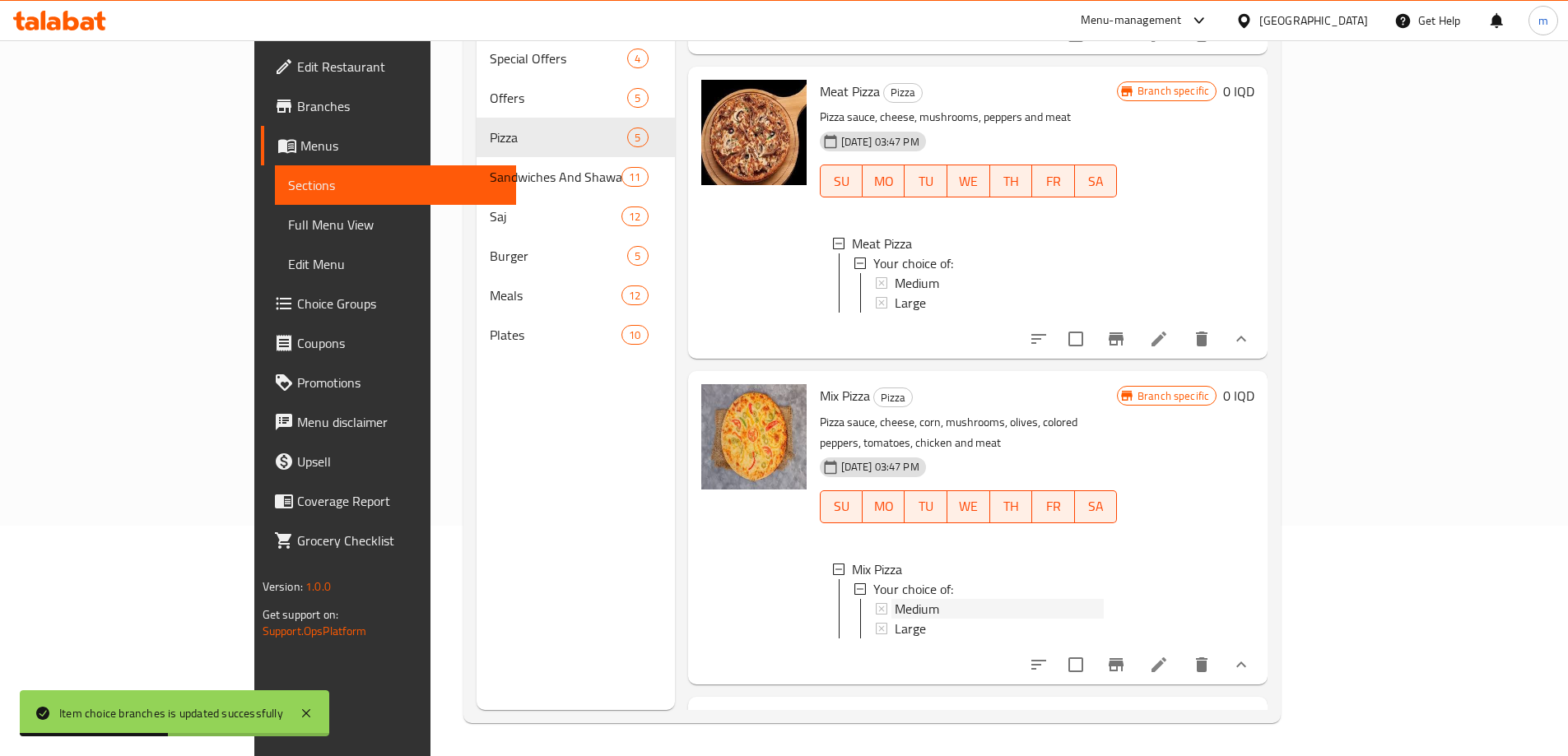
click at [895, 599] on span "Medium" at bounding box center [917, 609] width 44 height 20
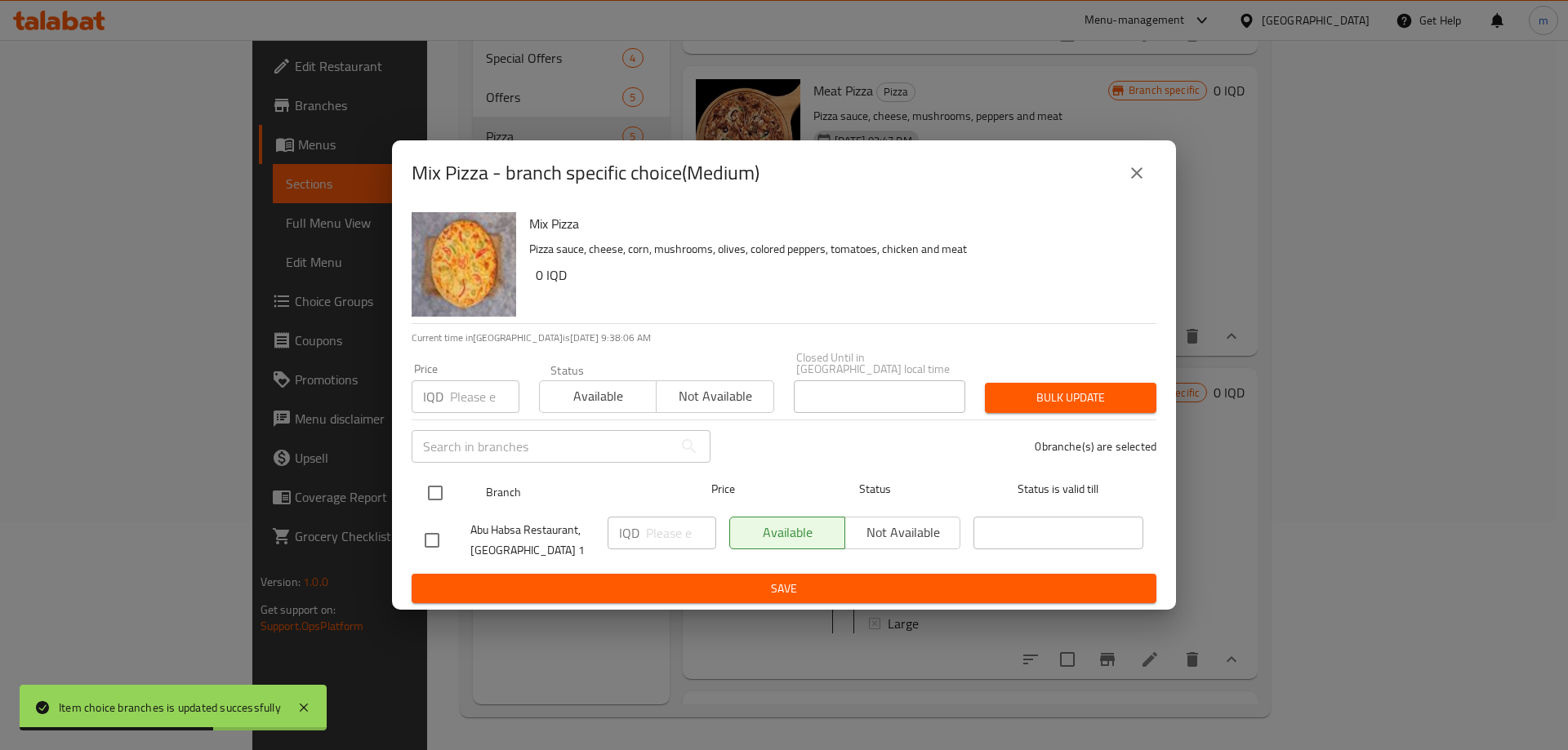
click at [433, 486] on input "checkbox" at bounding box center [435, 493] width 34 height 34
checkbox input "true"
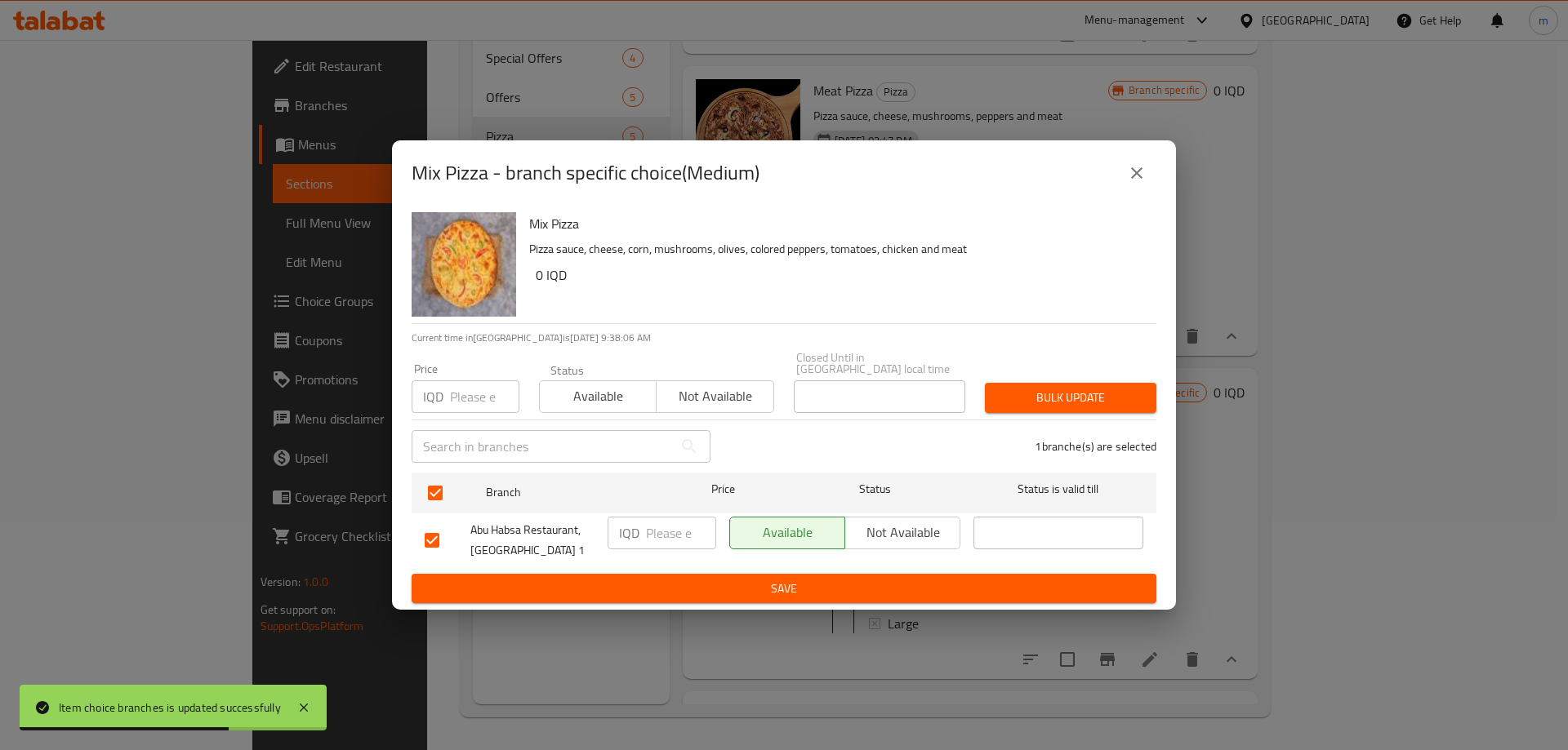
click at [670, 528] on input "number" at bounding box center [682, 533] width 70 height 32
paste input "15000"
type input "15000"
click at [801, 579] on span "Save" at bounding box center [784, 589] width 719 height 21
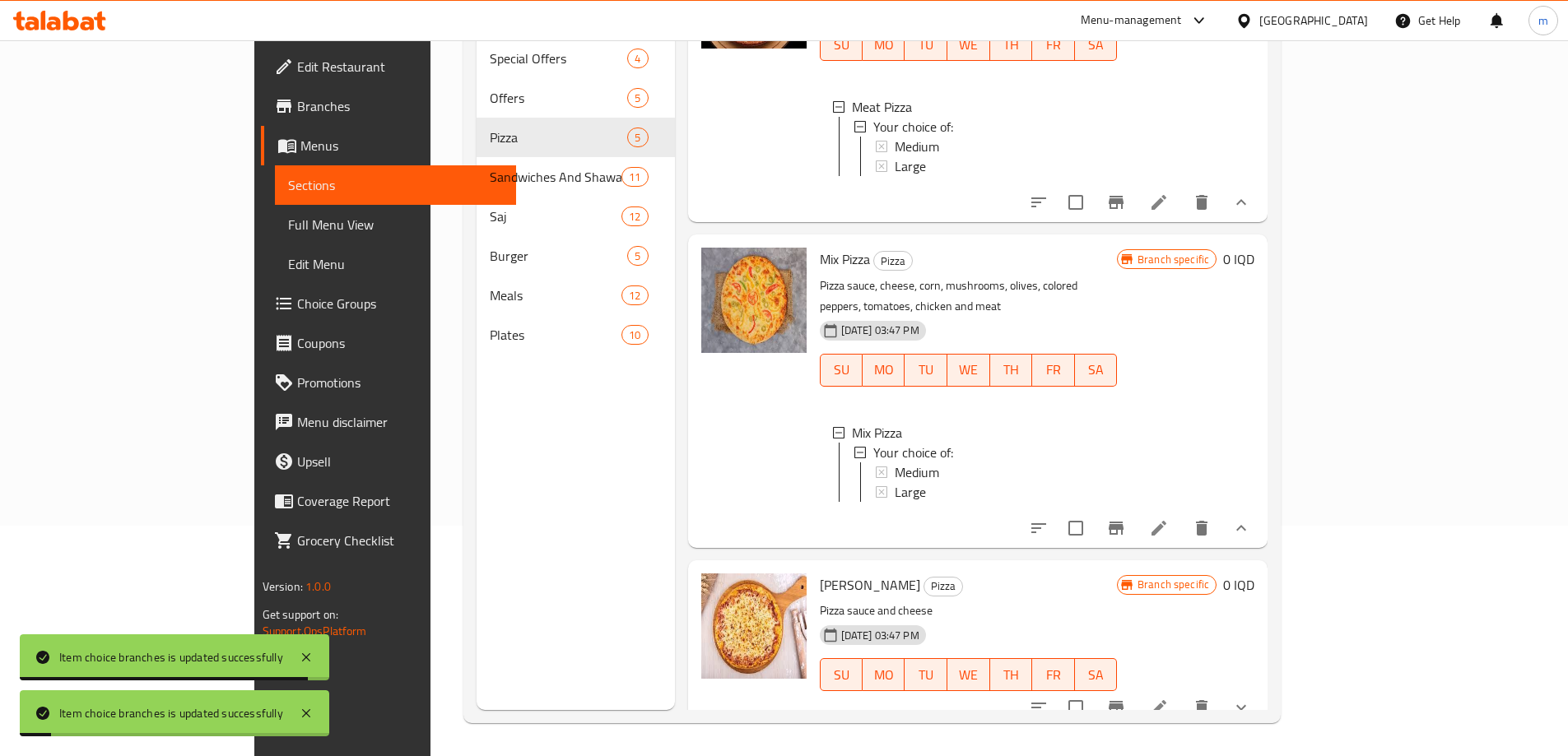
scroll to position [733, 0]
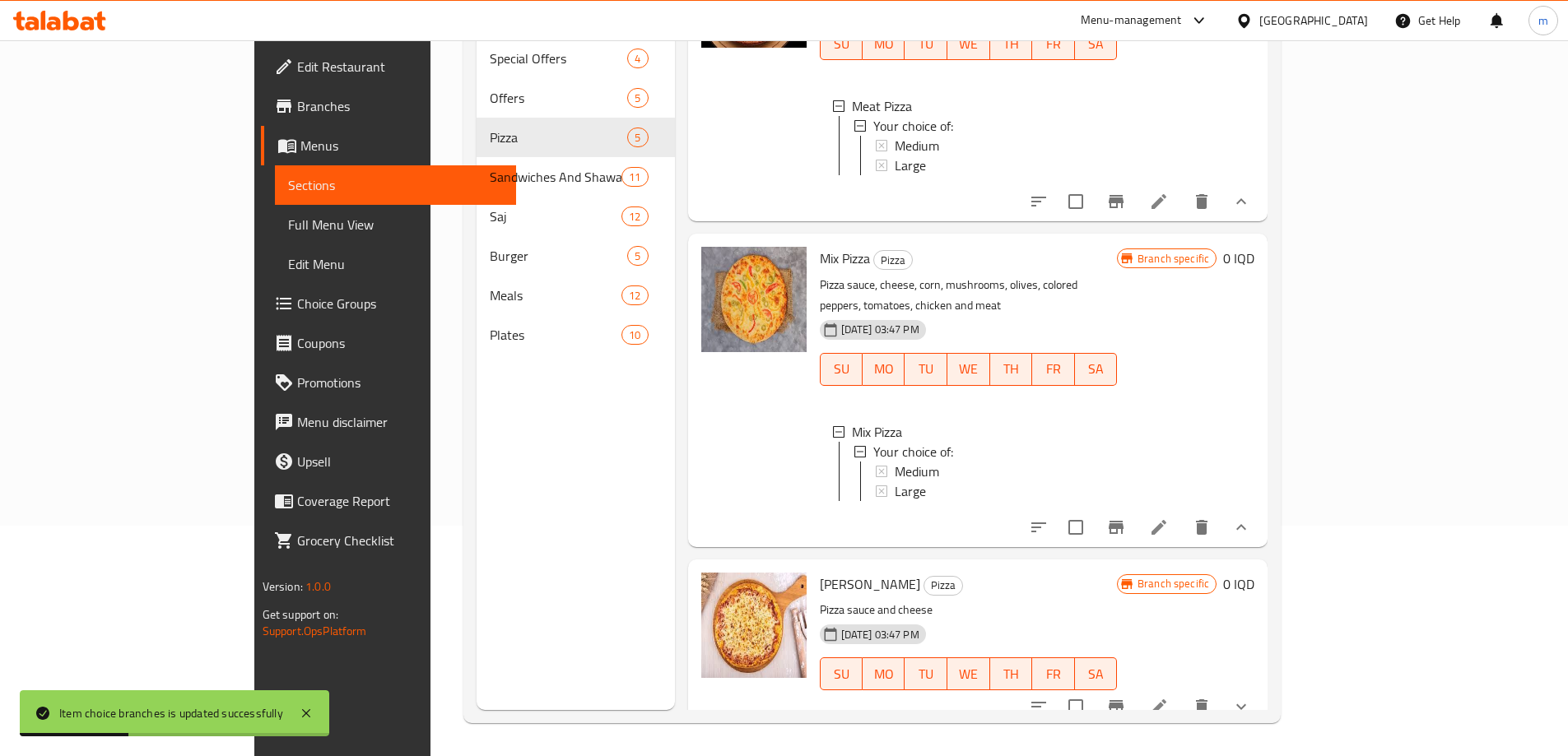
click at [1261, 694] on button "show more" at bounding box center [1241, 707] width 39 height 39
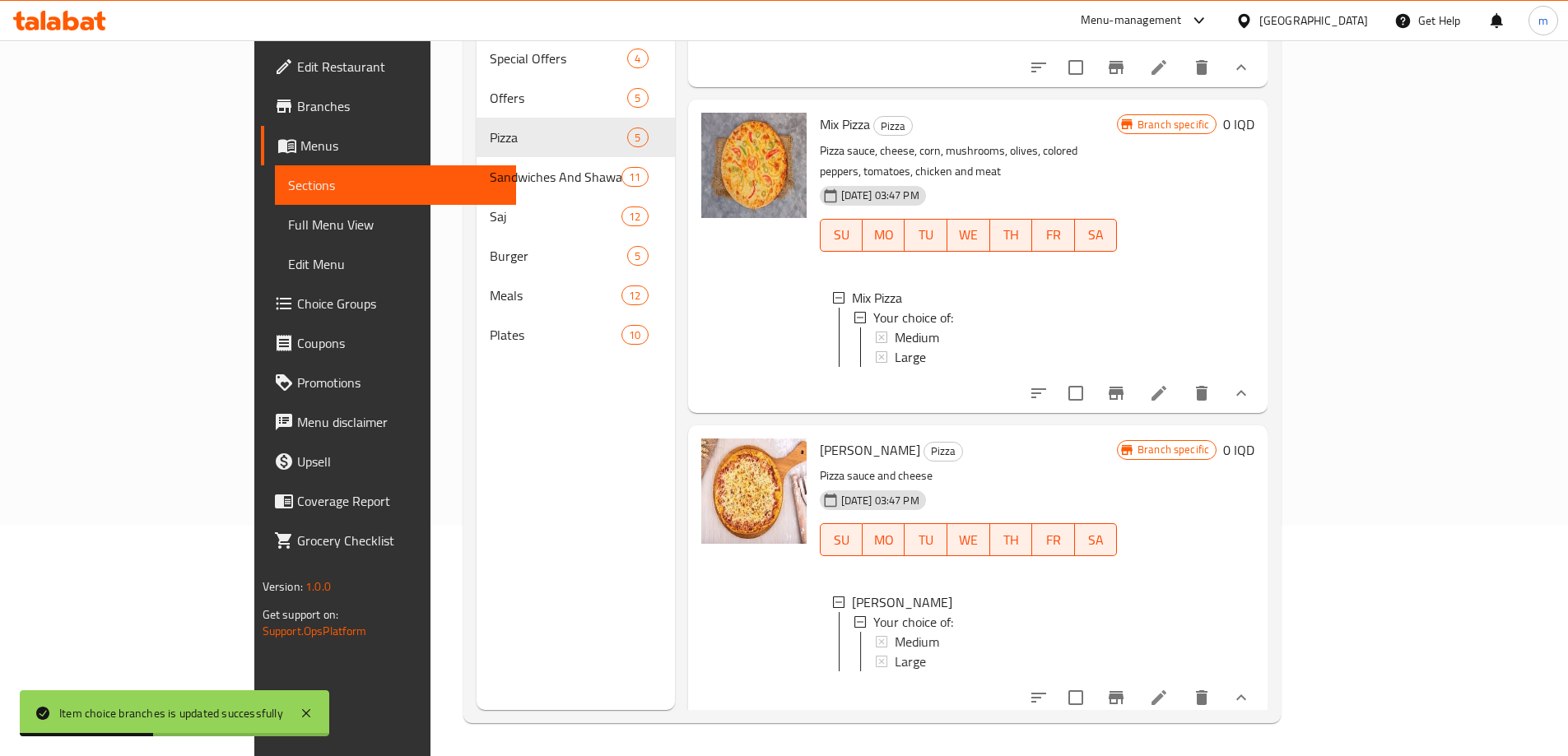
scroll to position [871, 0]
click at [895, 629] on span "Medium" at bounding box center [917, 639] width 44 height 20
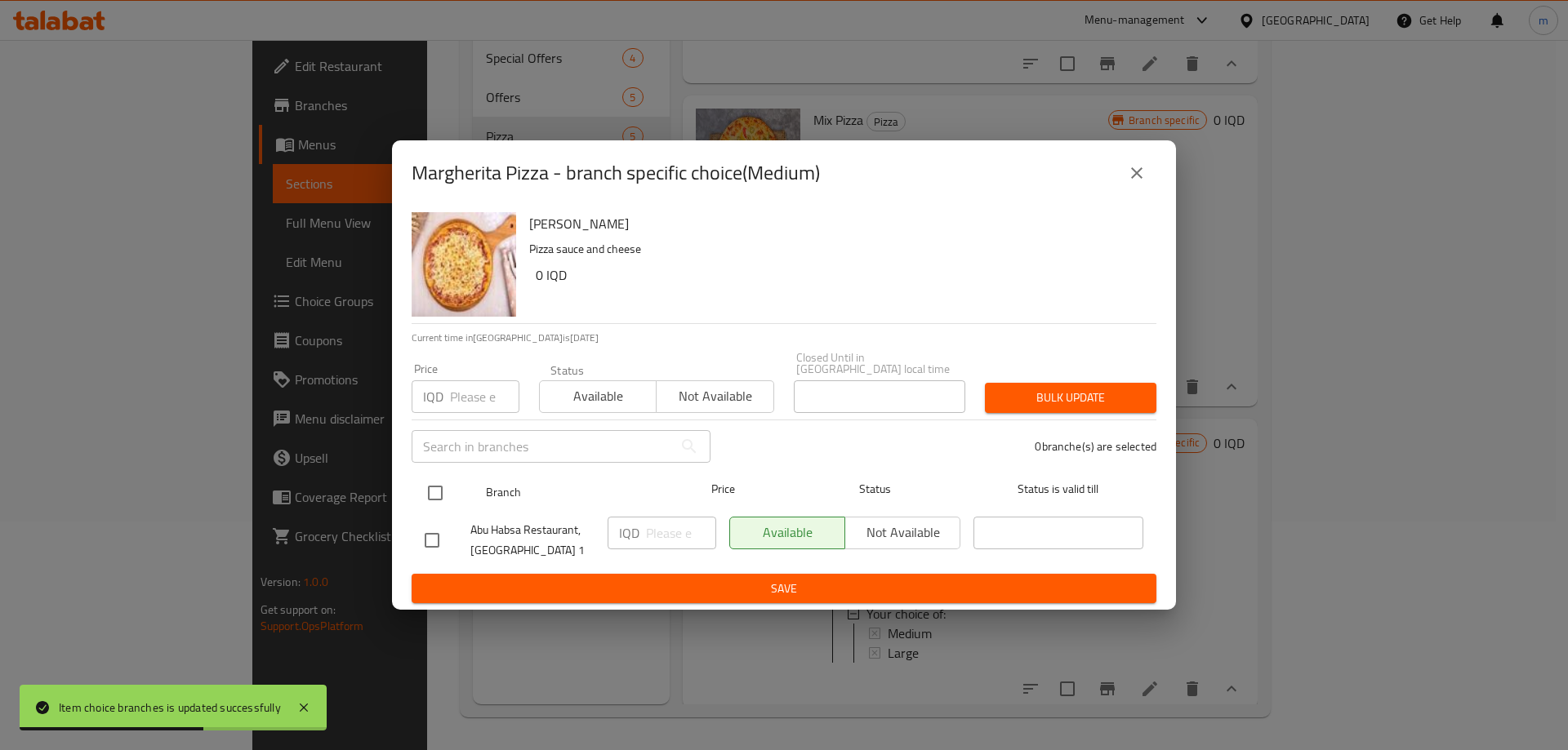
click at [438, 485] on input "checkbox" at bounding box center [435, 493] width 34 height 34
checkbox input "true"
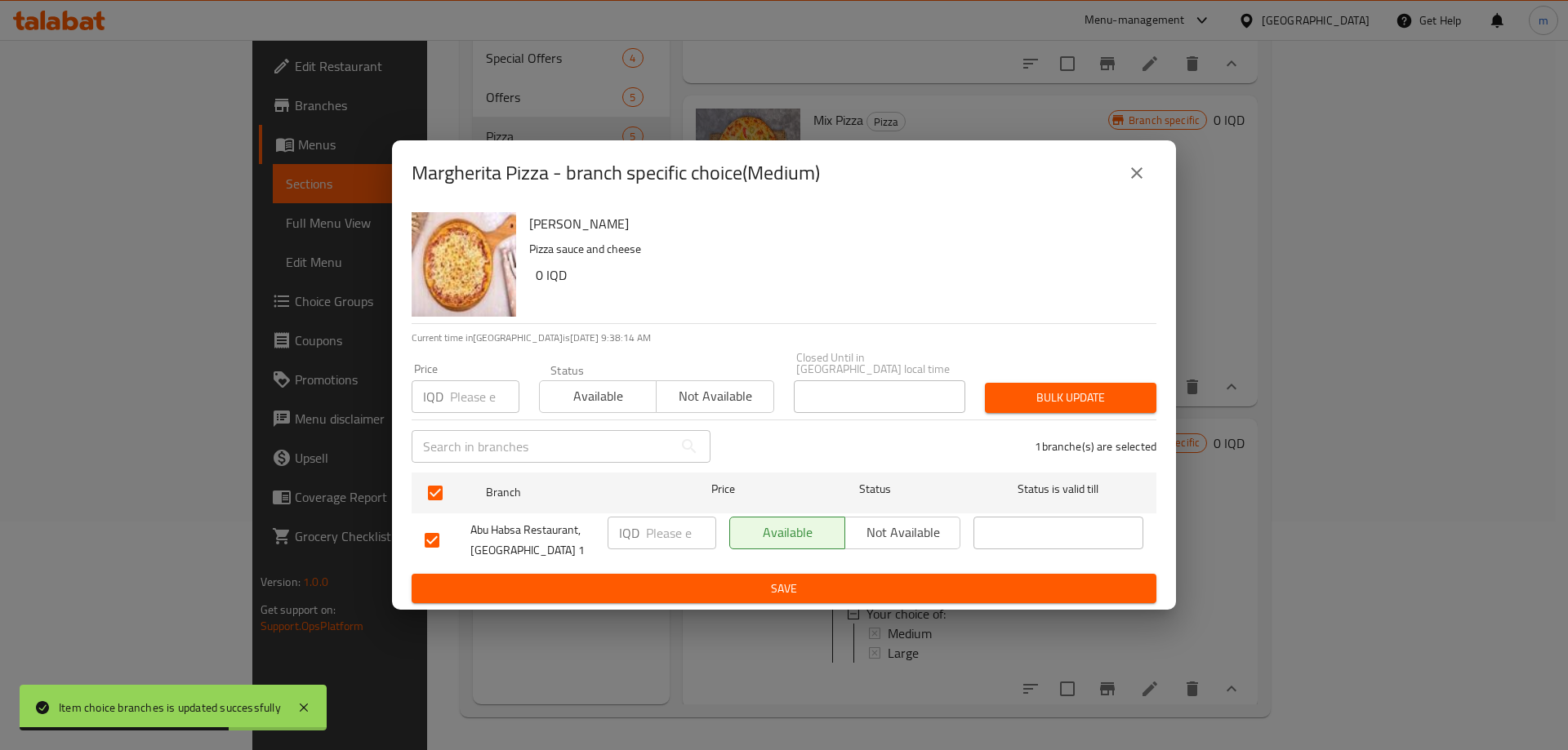
click at [632, 524] on p "IQD" at bounding box center [629, 533] width 21 height 20
click at [649, 532] on input "number" at bounding box center [682, 533] width 70 height 32
paste input "15000"
type input "15000"
click at [706, 579] on span "Save" at bounding box center [784, 589] width 719 height 21
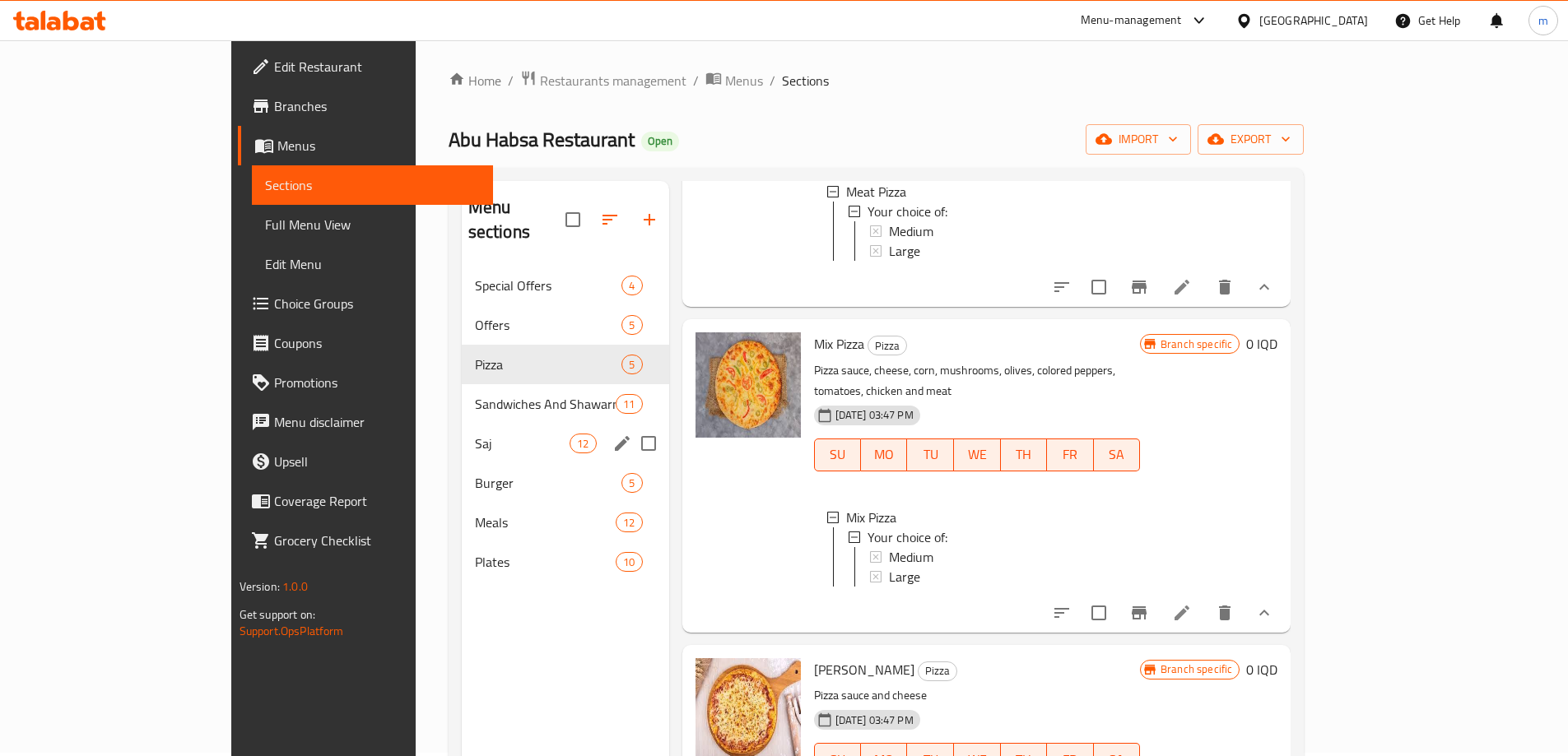
scroll to position [0, 0]
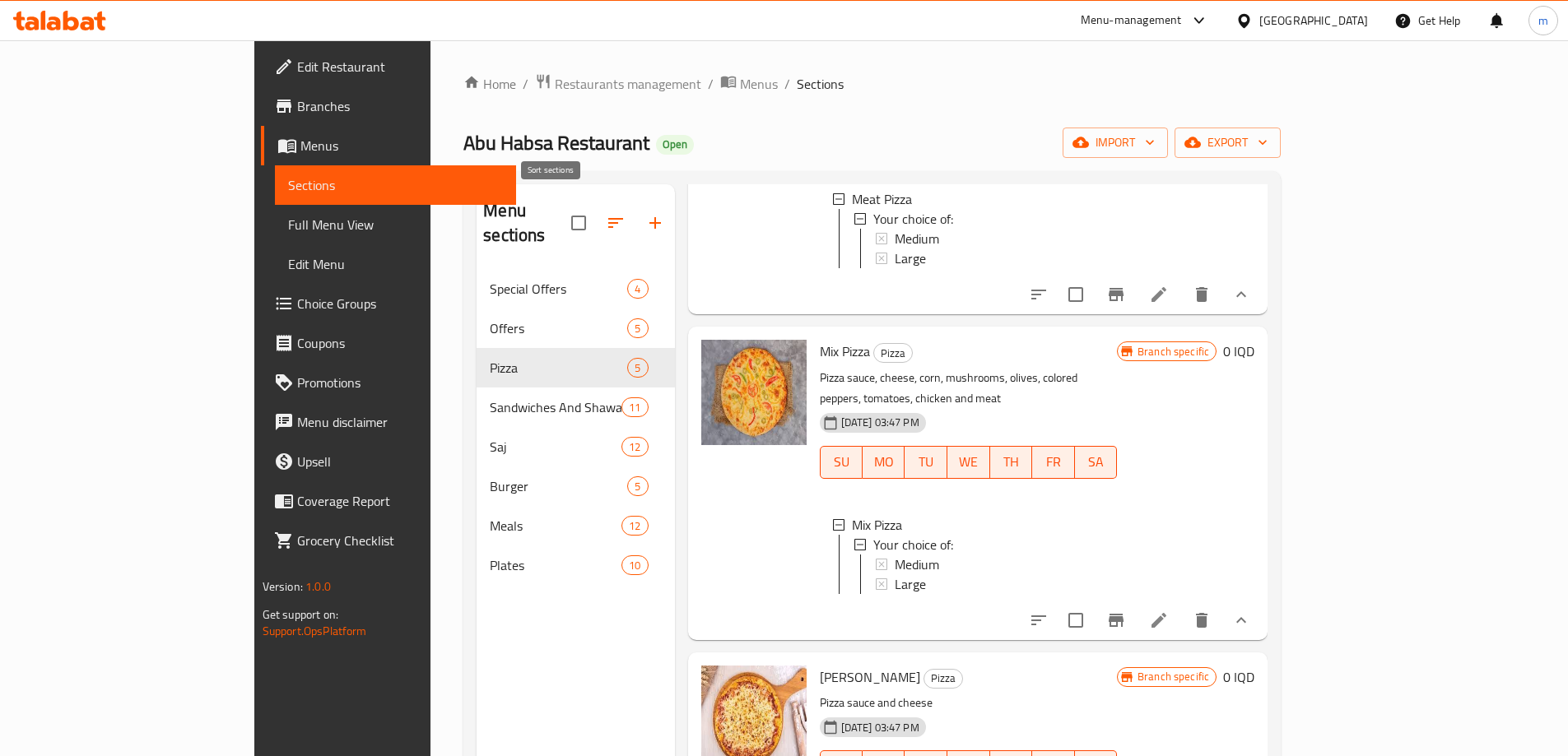
click at [649, 217] on icon "button" at bounding box center [655, 223] width 12 height 12
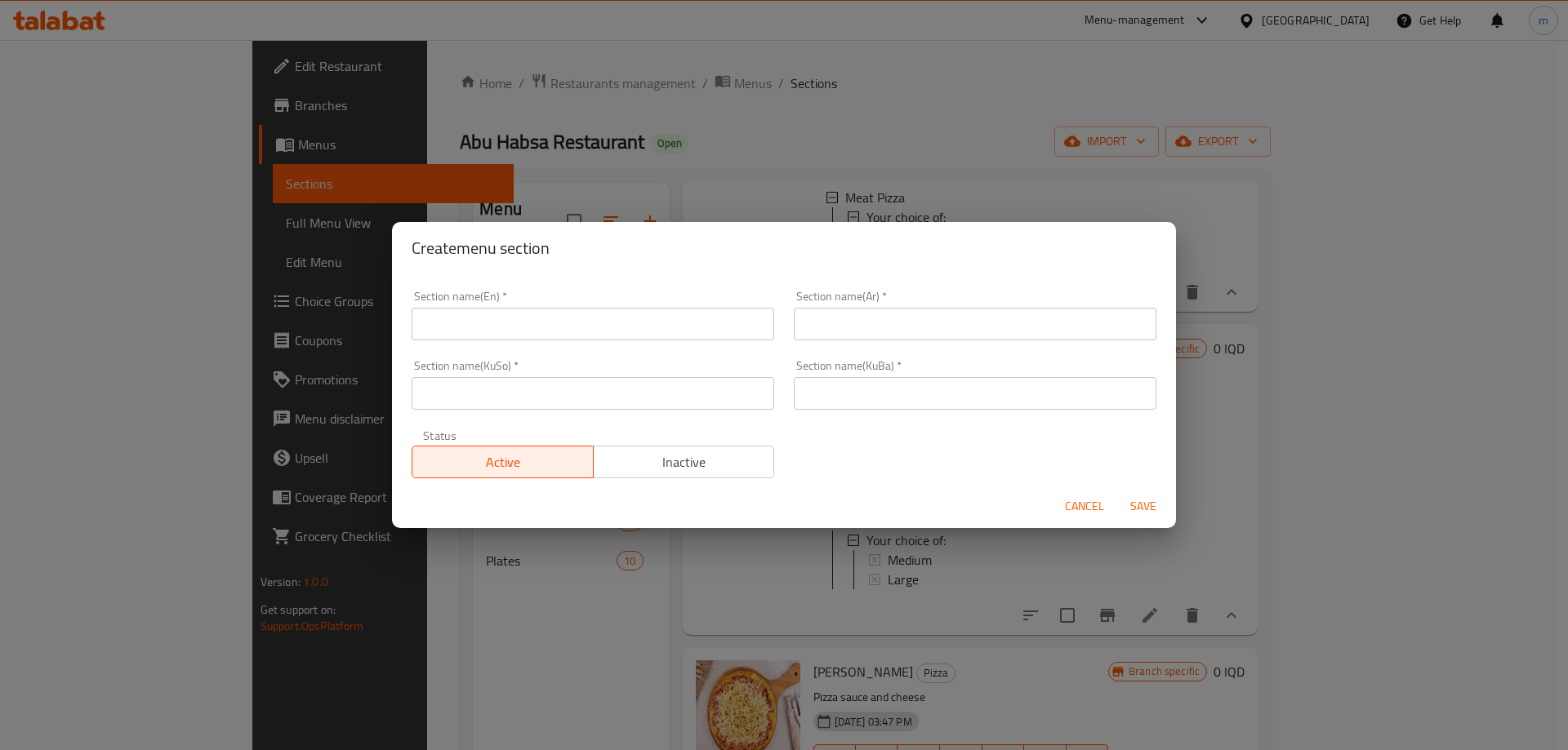
click at [565, 321] on input "text" at bounding box center [593, 324] width 363 height 32
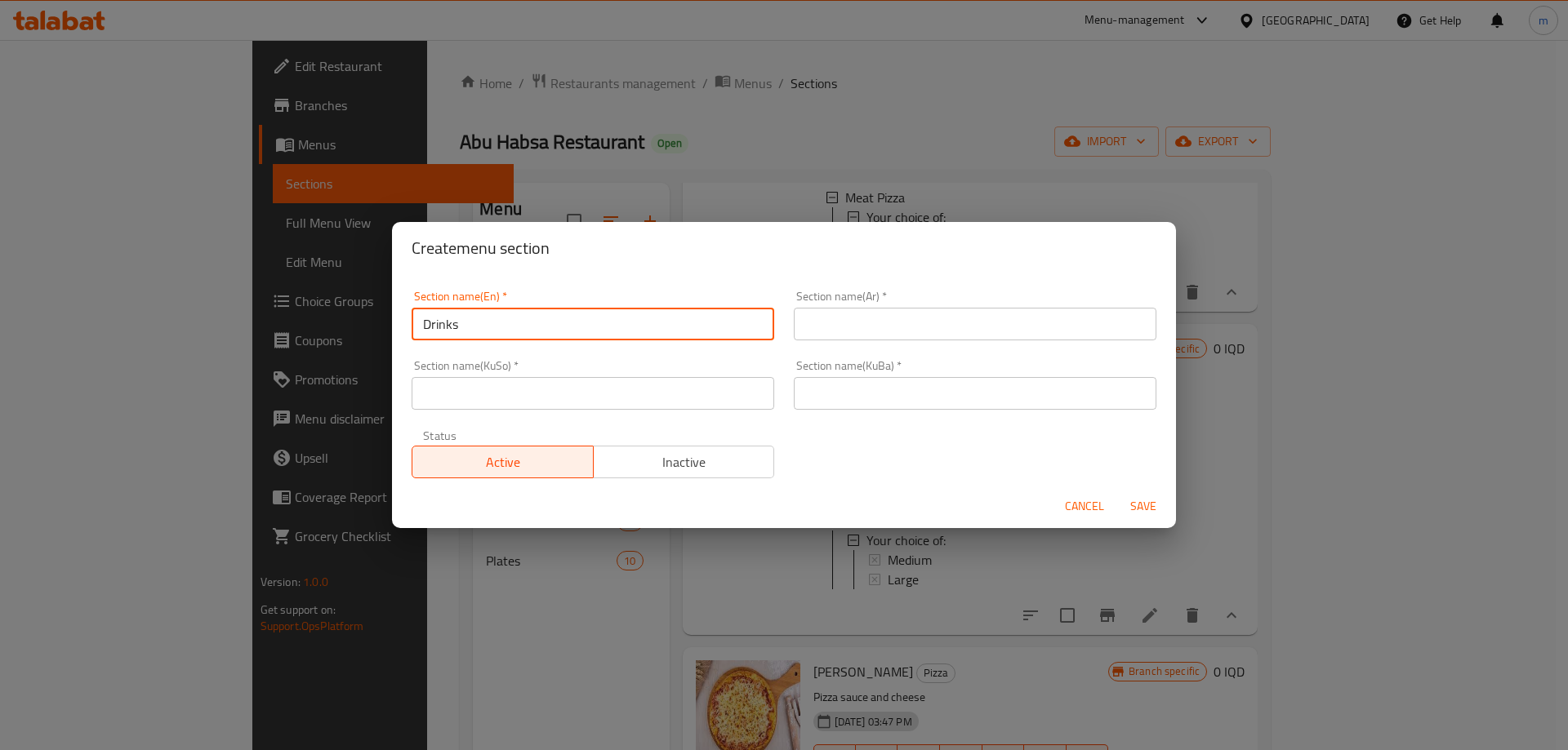
type input "Drinks"
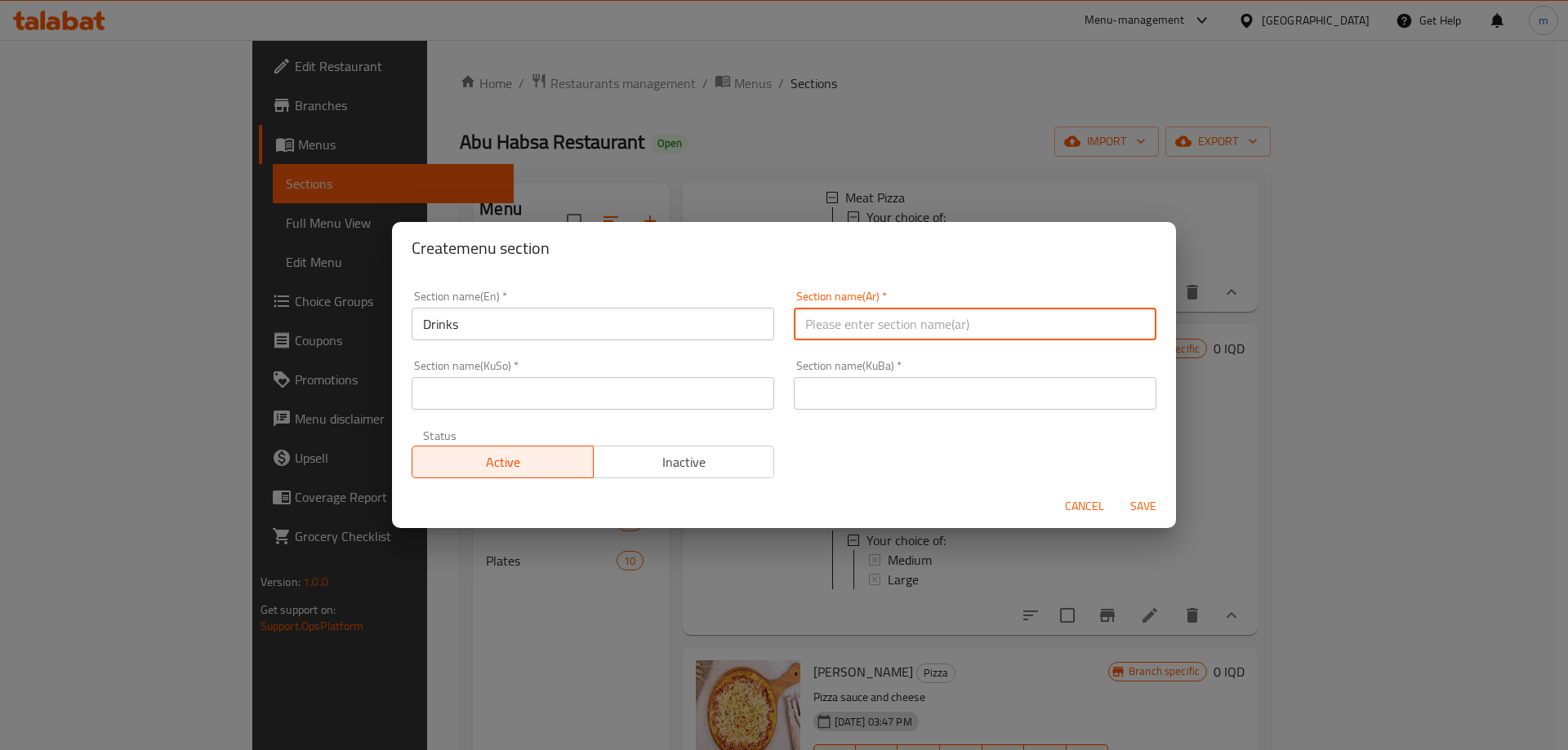
click at [896, 325] on input "text" at bounding box center [975, 324] width 363 height 32
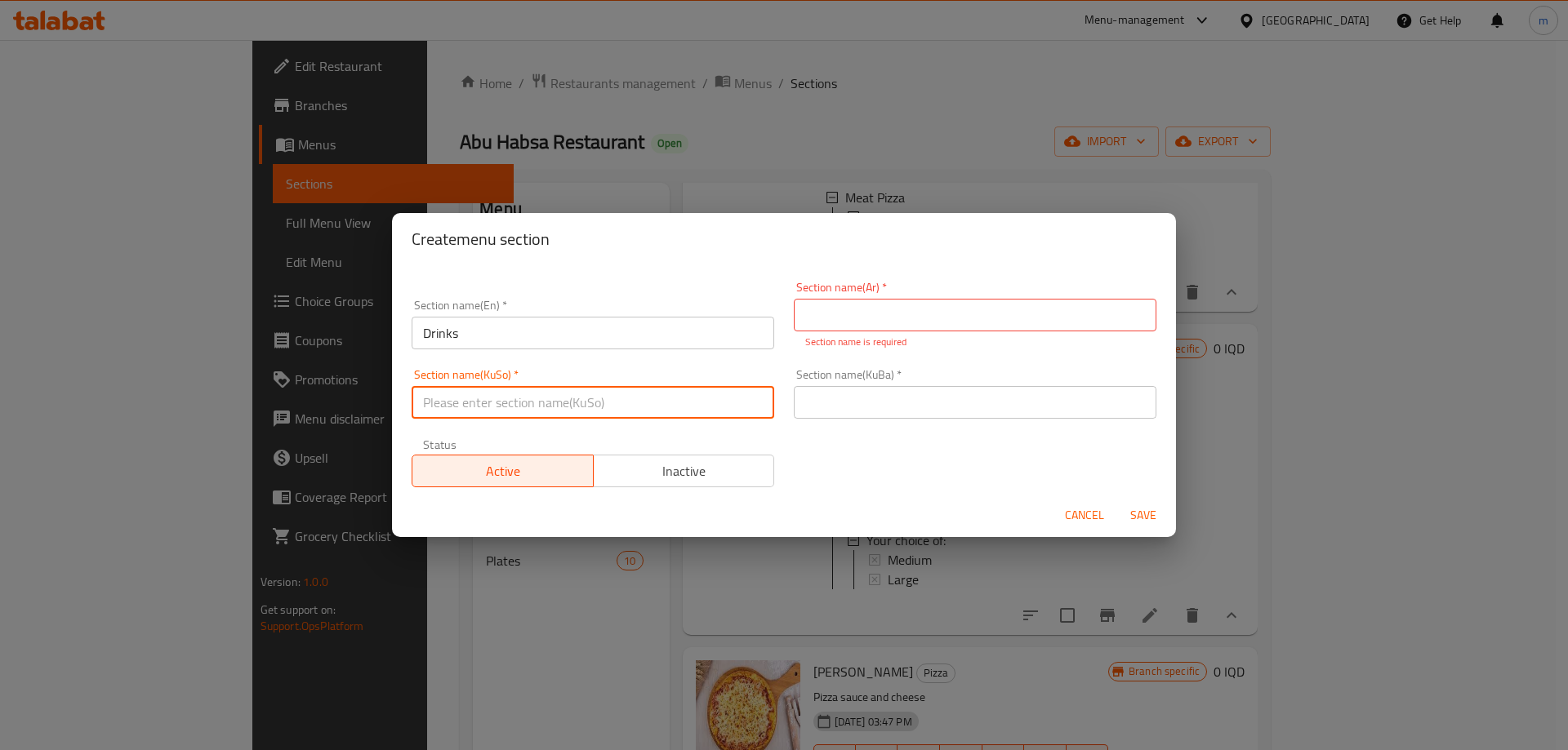
click at [686, 387] on input "text" at bounding box center [593, 402] width 363 height 32
paste input "خواردنەوەکان"
type input "خواردنەوەکان"
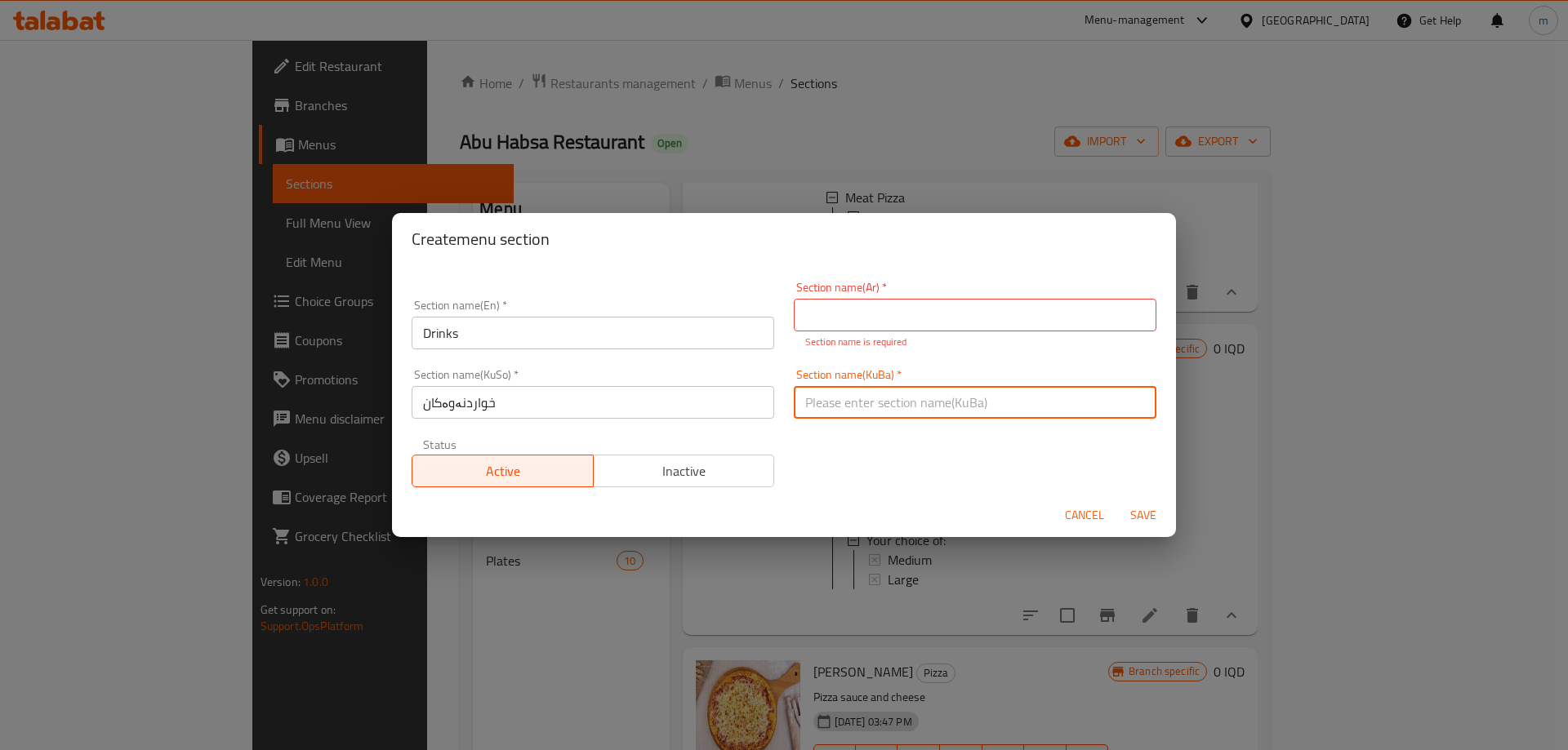
click at [894, 394] on input "text" at bounding box center [975, 402] width 363 height 32
paste input "خواردنەوەکان"
type input "خواردنەوەکان"
click at [895, 299] on input "text" at bounding box center [975, 315] width 363 height 32
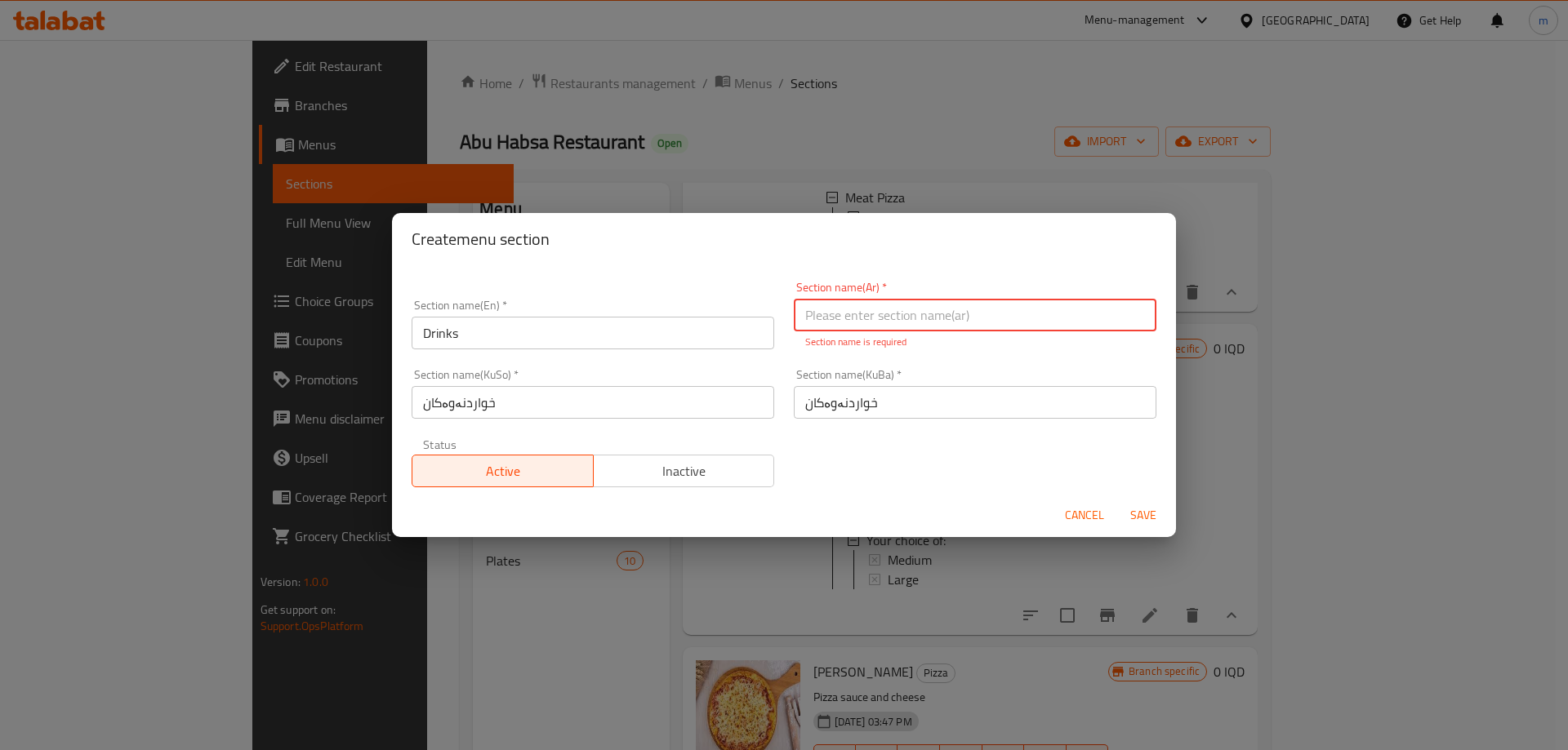
paste input "المشروبات"
type input "المشروبات"
click at [1132, 515] on span "Save" at bounding box center [1143, 515] width 39 height 21
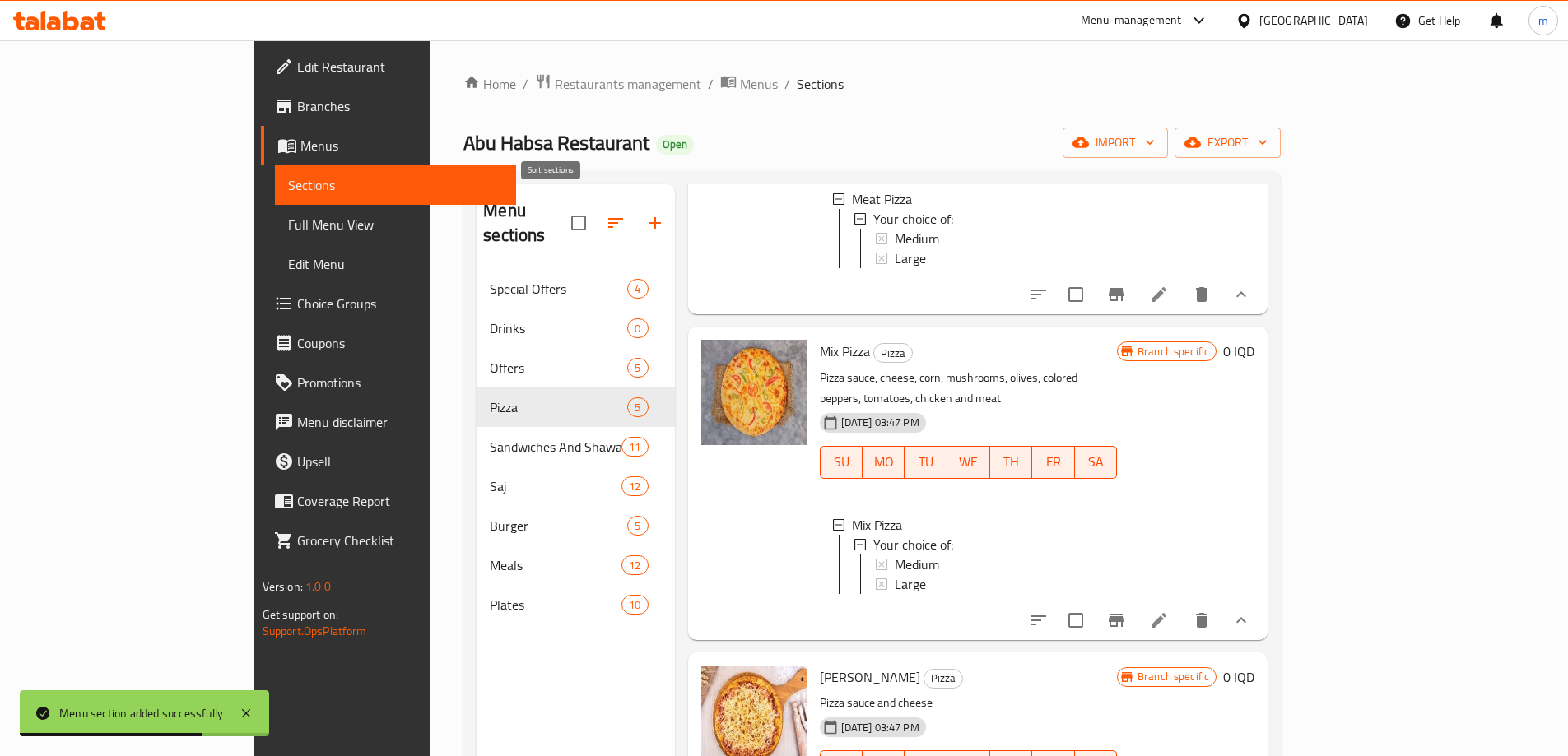
click at [596, 205] on button "button" at bounding box center [616, 223] width 39 height 39
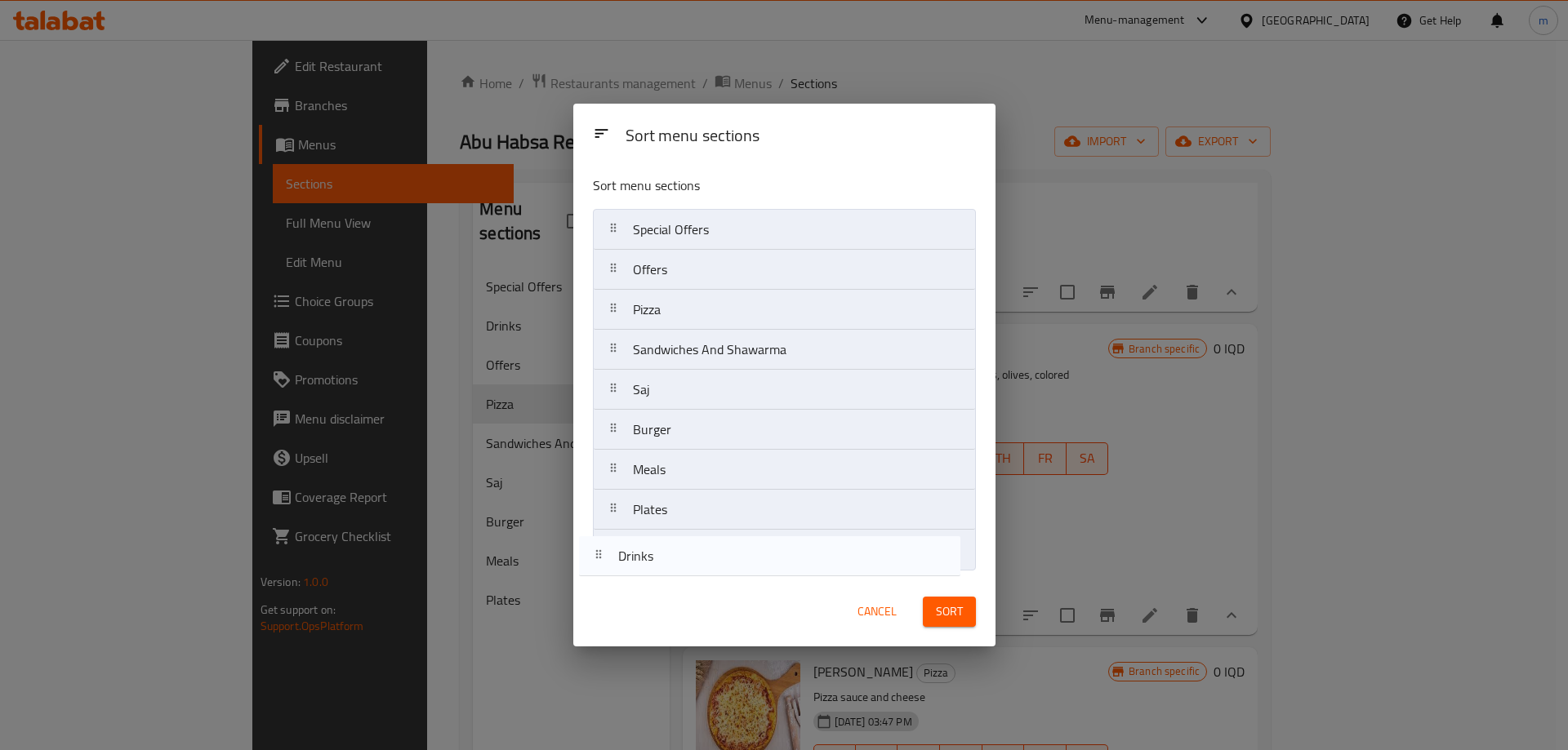
drag, startPoint x: 688, startPoint y: 270, endPoint x: 671, endPoint y: 568, distance: 298.5
click at [671, 568] on nav "Special Offers Drinks Offers Pizza Sandwiches And Shawarma Saj Burger Meals Pla…" at bounding box center [784, 390] width 383 height 362
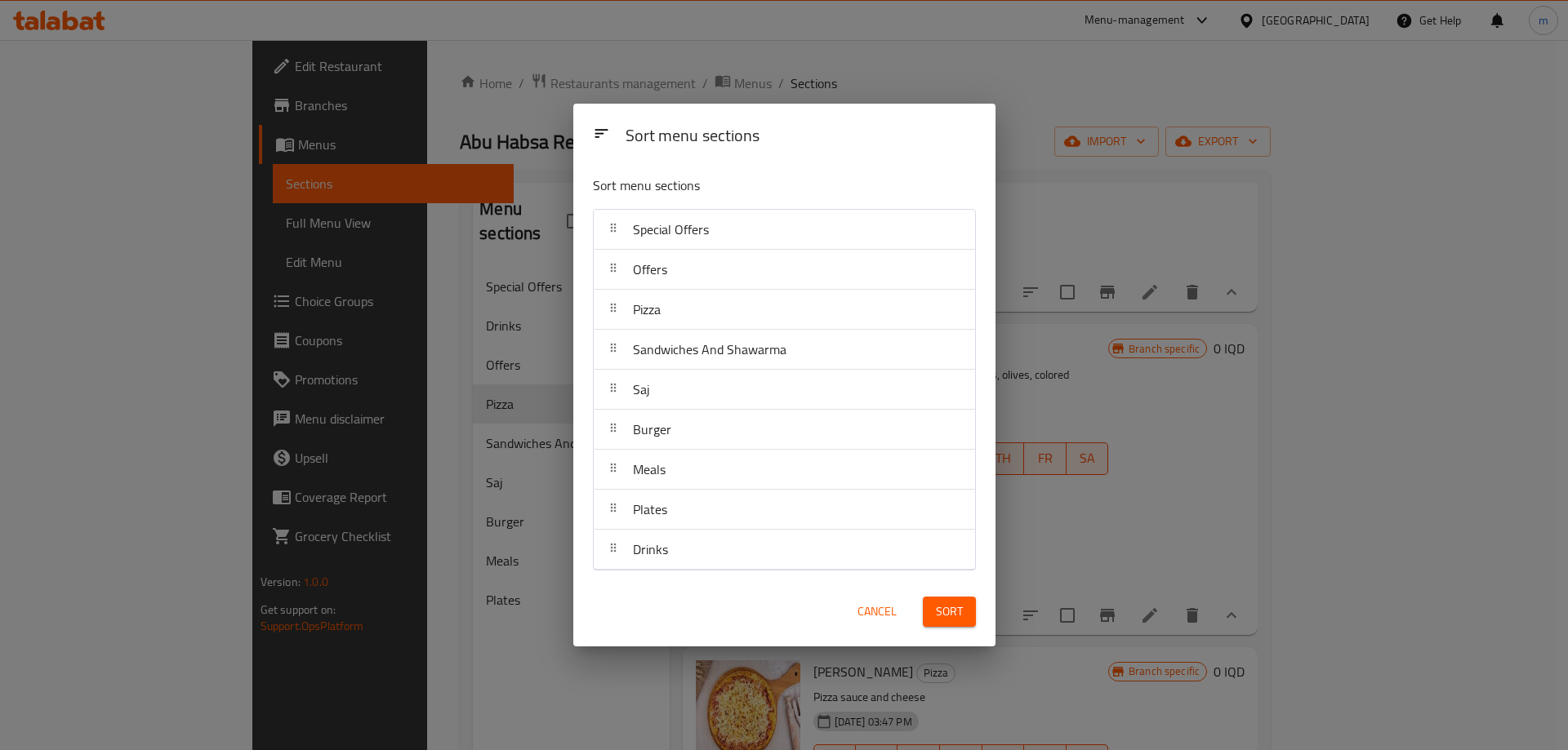
click at [937, 618] on span "Sort" at bounding box center [950, 611] width 27 height 21
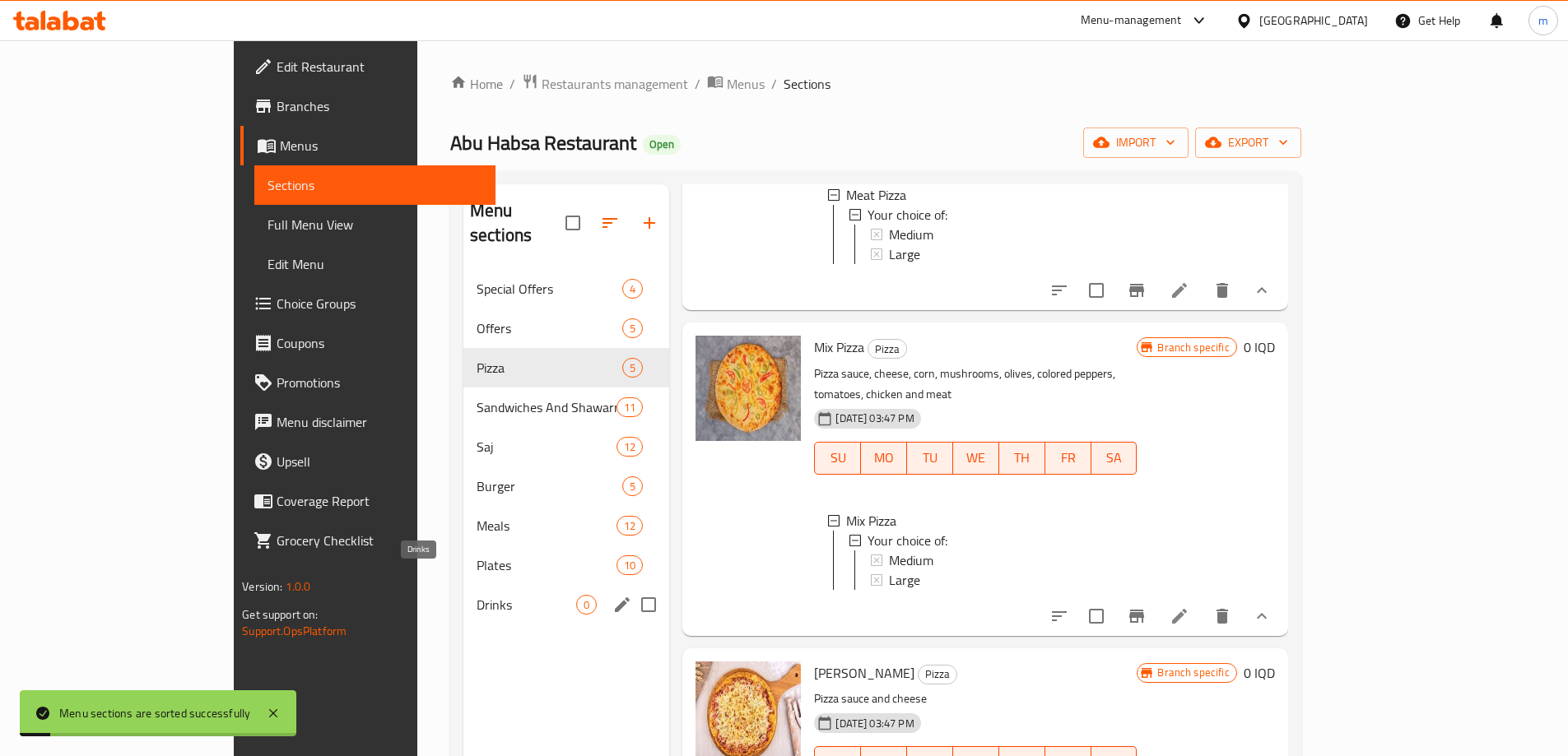
click at [477, 595] on span "Drinks" at bounding box center [526, 605] width 100 height 20
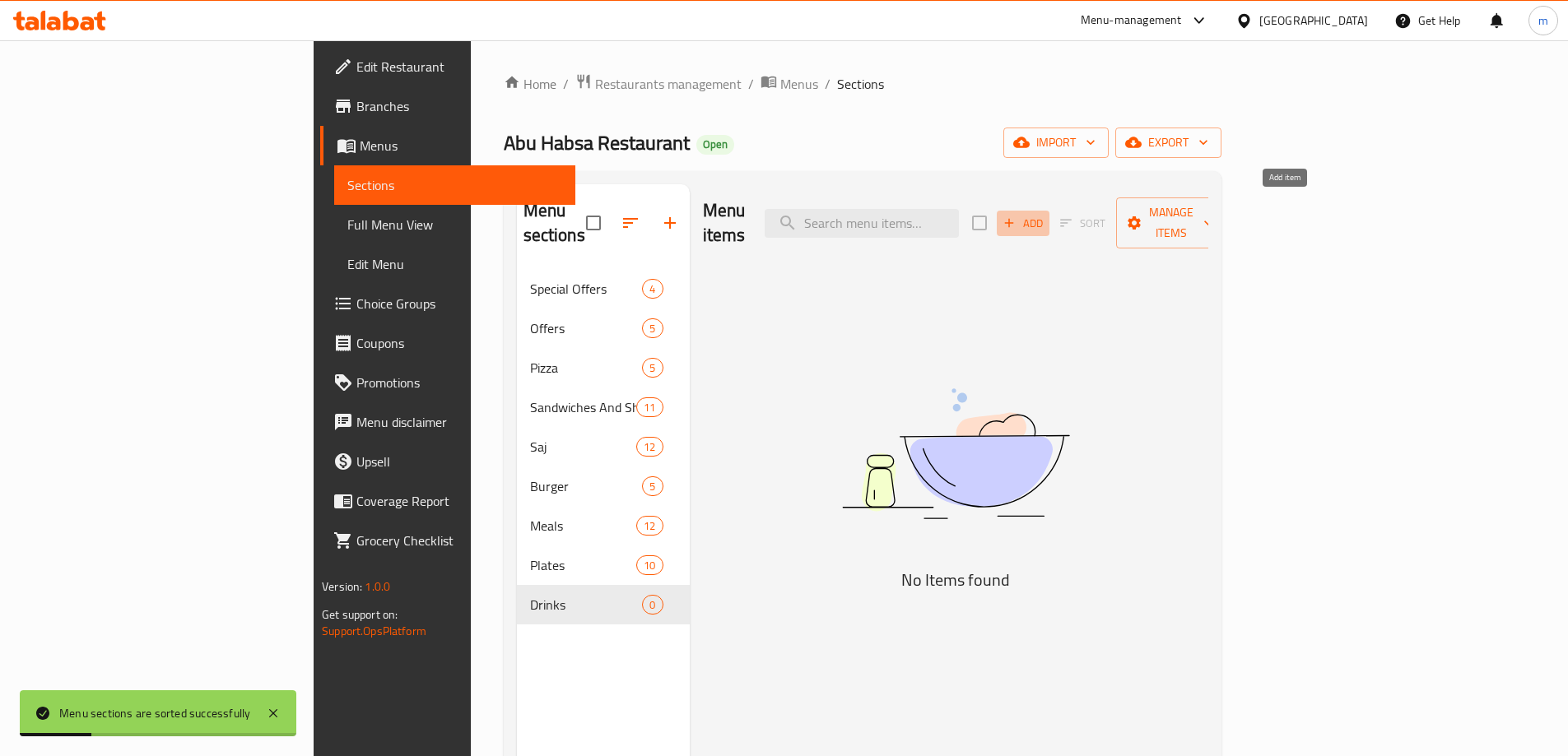
click at [1046, 214] on span "Add" at bounding box center [1022, 223] width 44 height 19
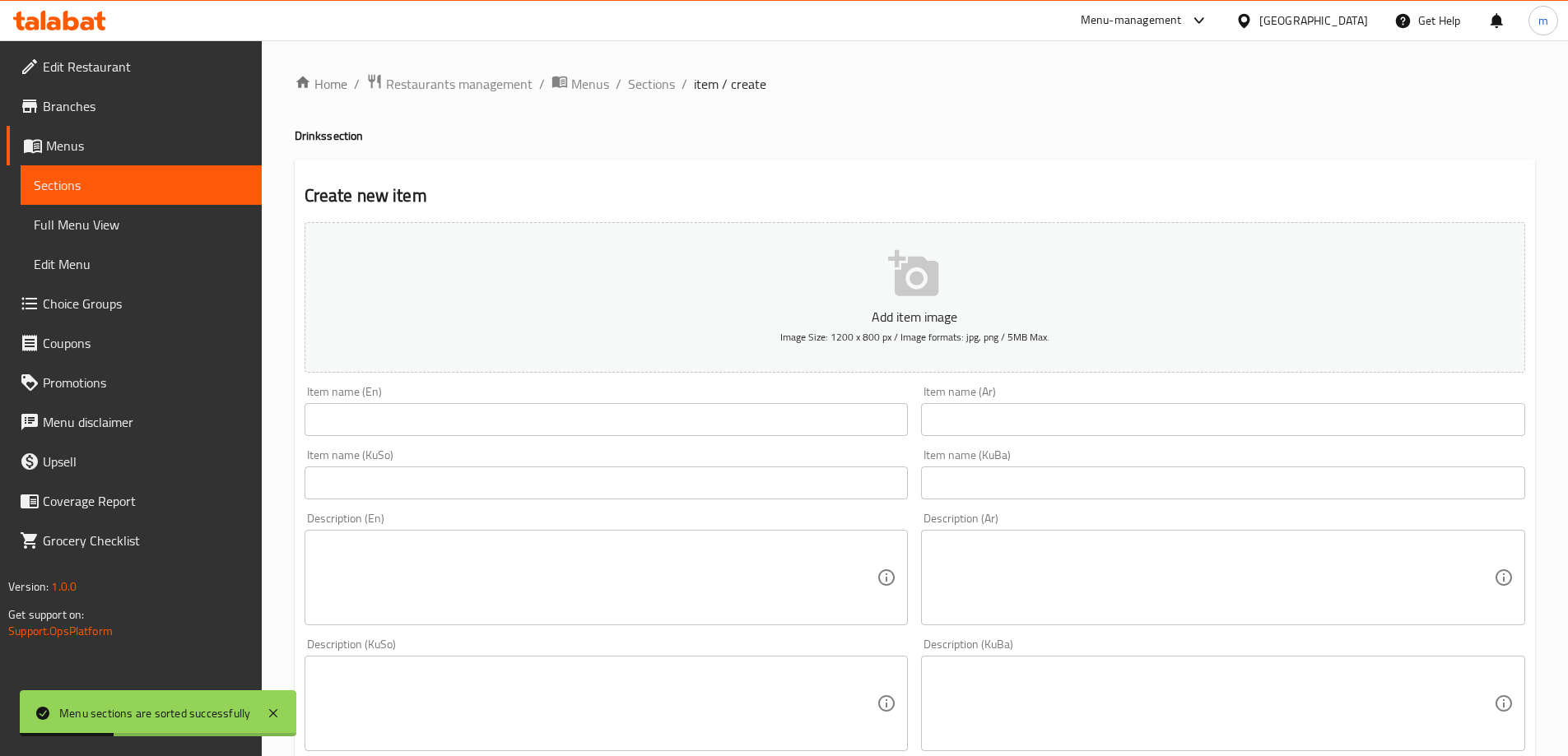
click at [624, 418] on input "text" at bounding box center [606, 419] width 604 height 33
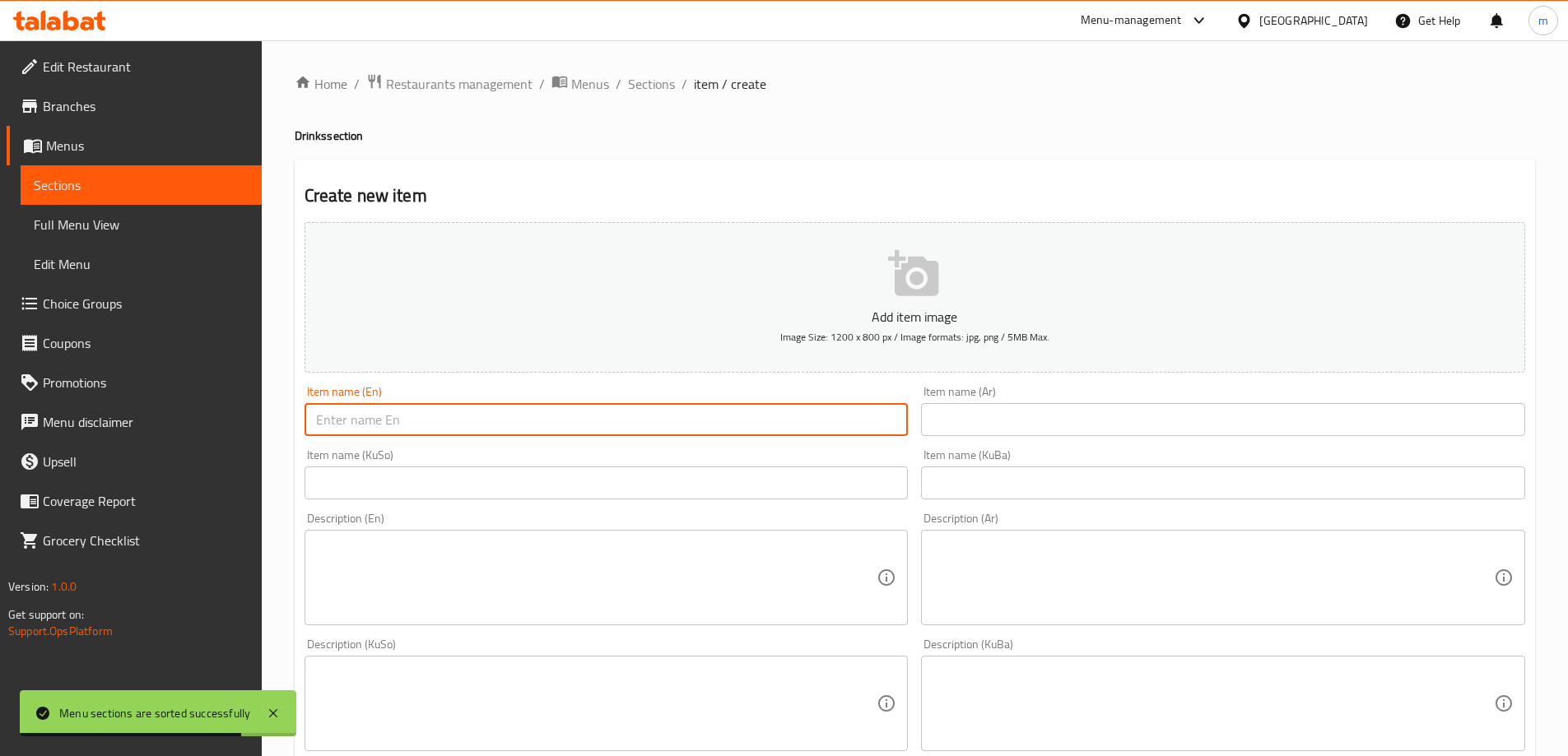
paste input "family pepsi"
click at [318, 415] on input "family pepsi" at bounding box center [606, 419] width 604 height 33
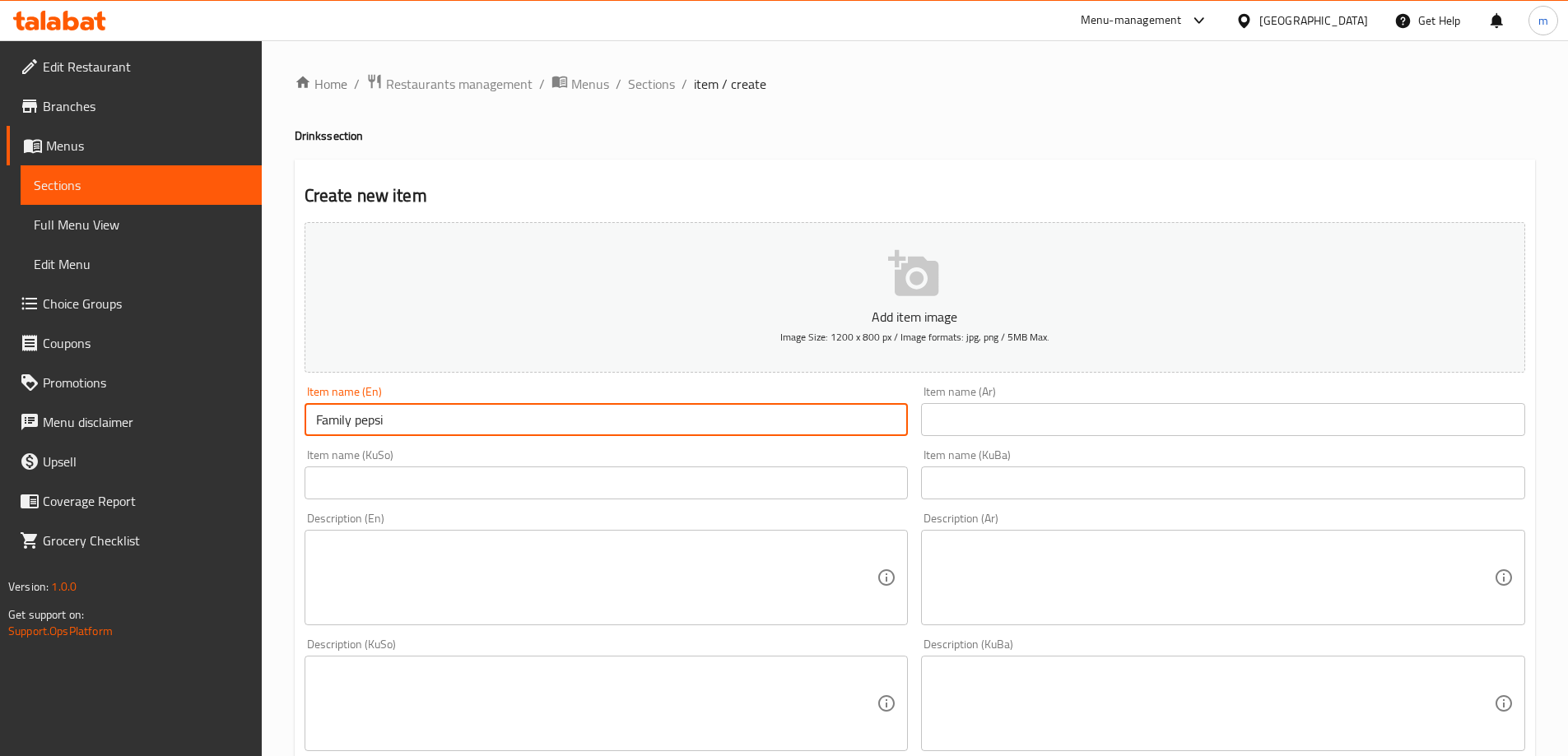
click at [361, 419] on input "Family pepsi" at bounding box center [606, 419] width 604 height 33
type input "Family Pepsi"
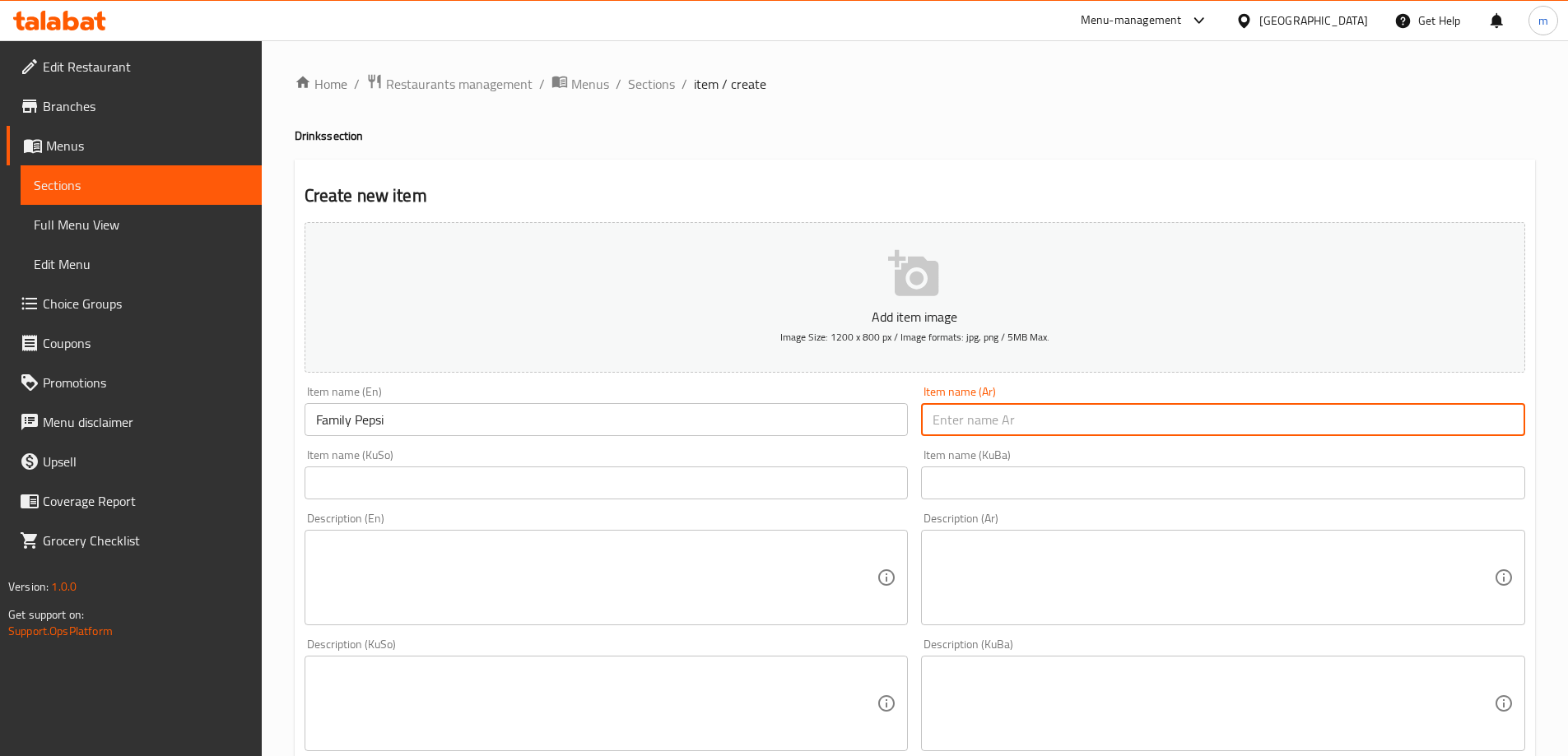
click at [936, 425] on input "text" at bounding box center [1222, 419] width 604 height 33
type input "بيبسي عائلي"
click at [681, 489] on input "text" at bounding box center [606, 483] width 604 height 33
click at [983, 429] on input "بيبسي عائلي" at bounding box center [1222, 419] width 604 height 33
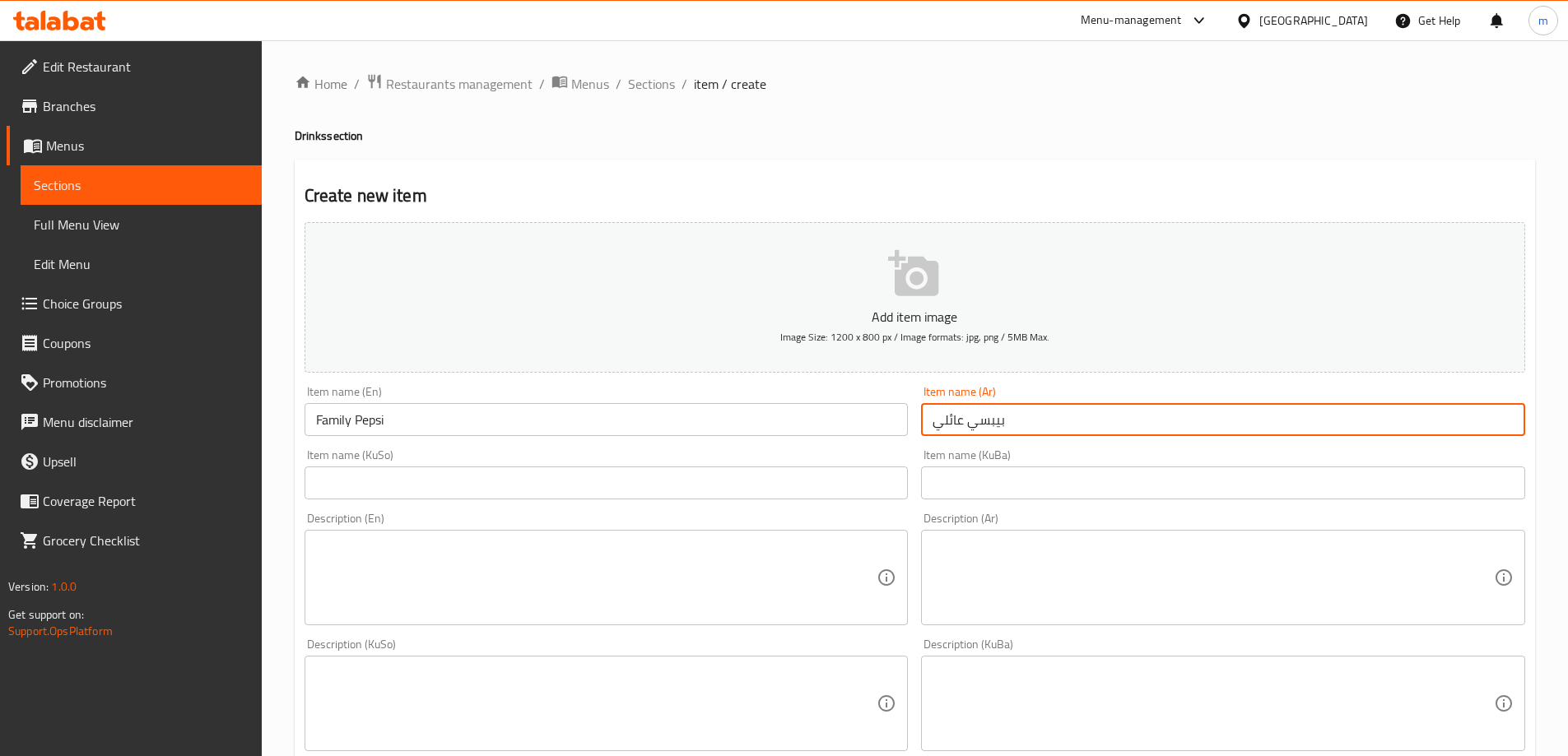
click at [509, 487] on input "text" at bounding box center [606, 483] width 604 height 33
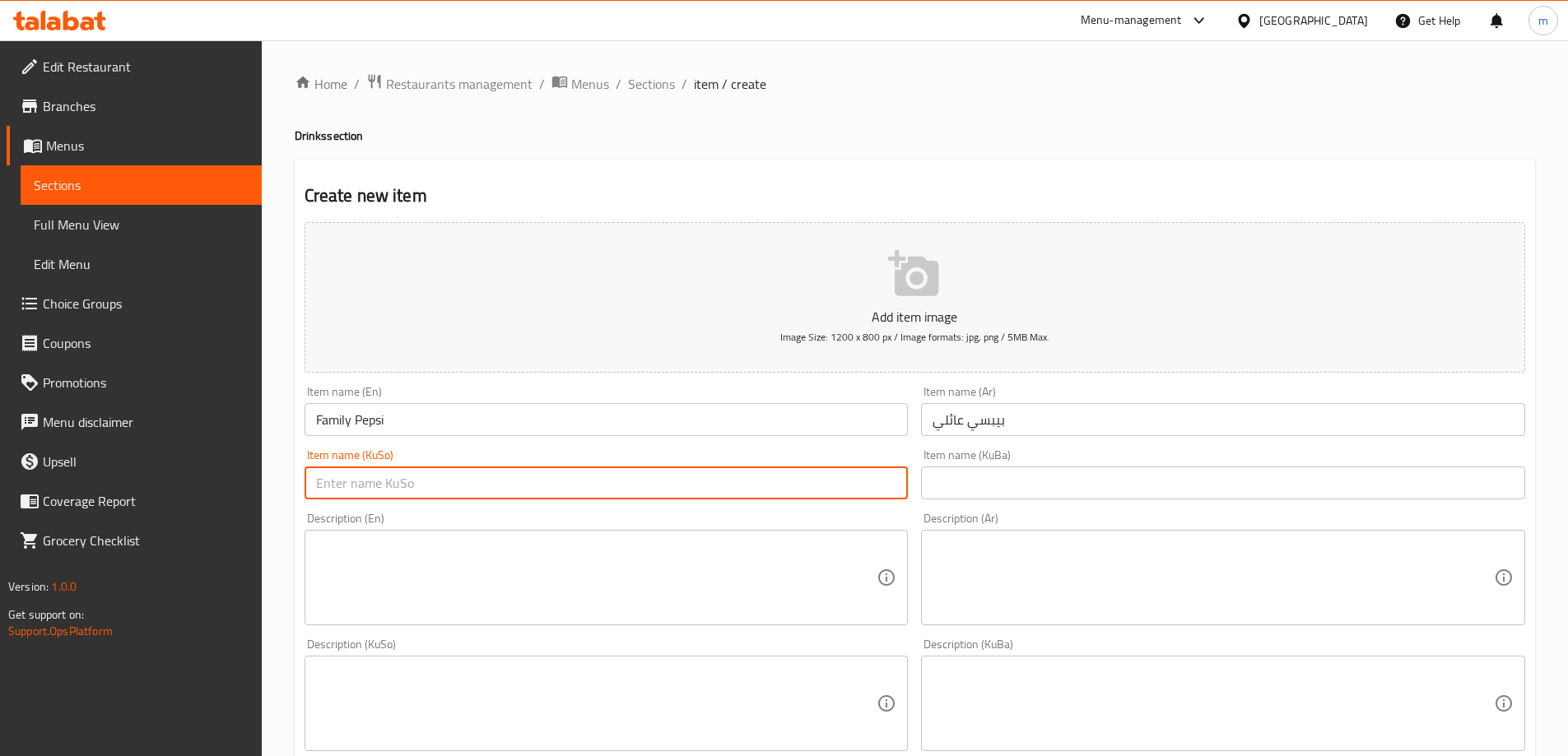
paste input "بیپسی"
type input "بیپسی خێزانی"
click at [1041, 482] on input "text" at bounding box center [1222, 483] width 604 height 33
paste input "بیپسی خێزانی"
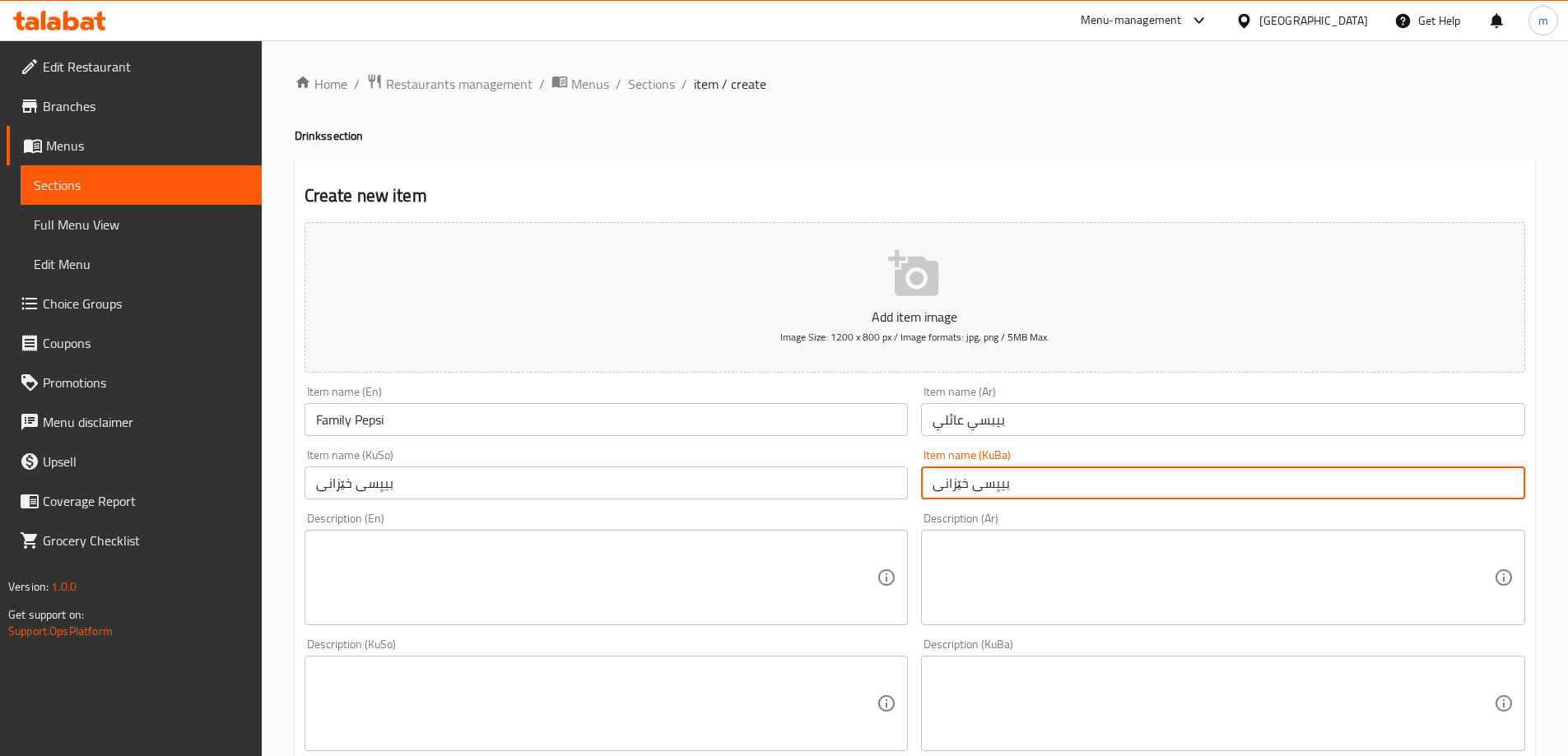
type input "بیپسی خێزانی"
click at [911, 507] on div "Description (En) Description (En)" at bounding box center [606, 570] width 617 height 126
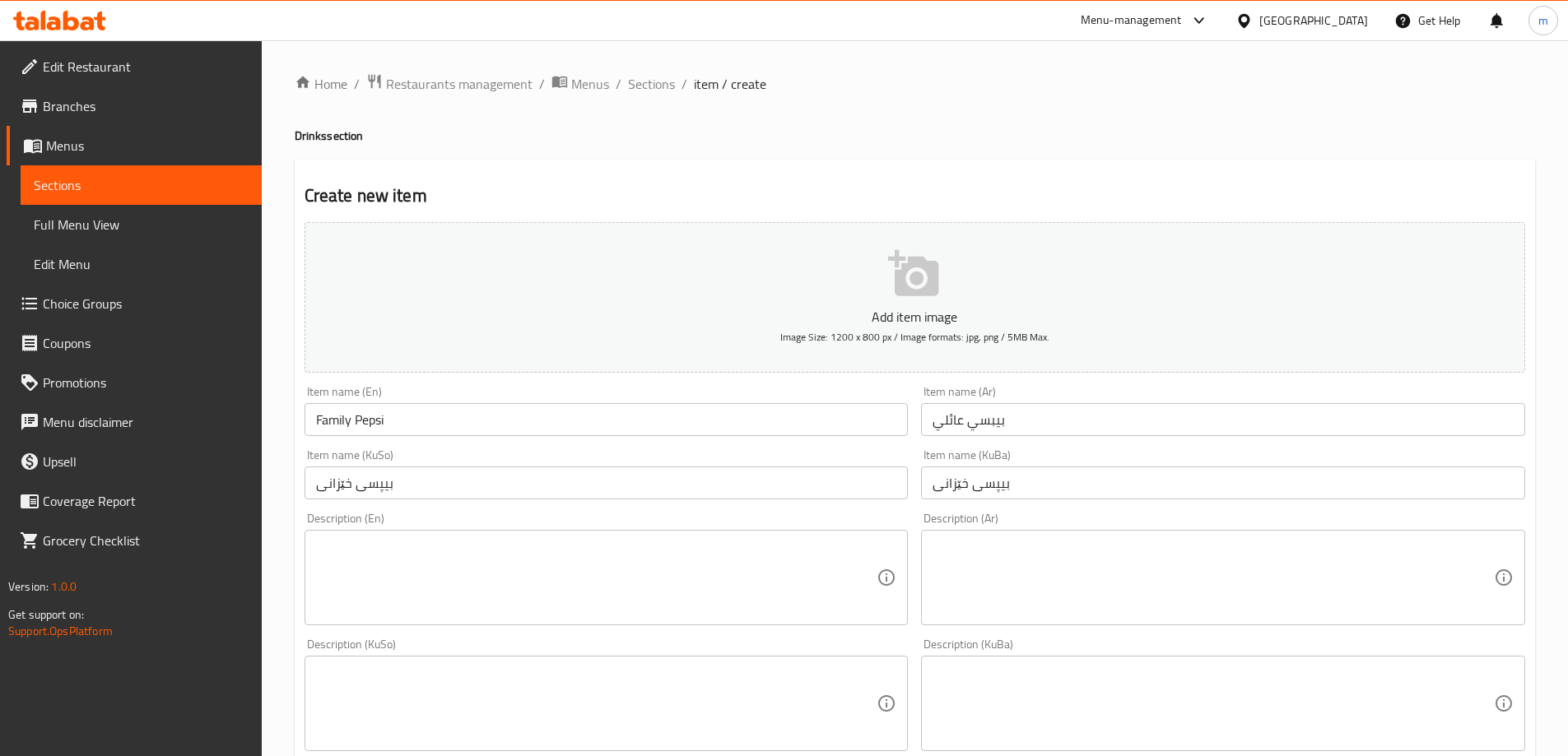
click at [402, 555] on textarea at bounding box center [597, 578] width 562 height 78
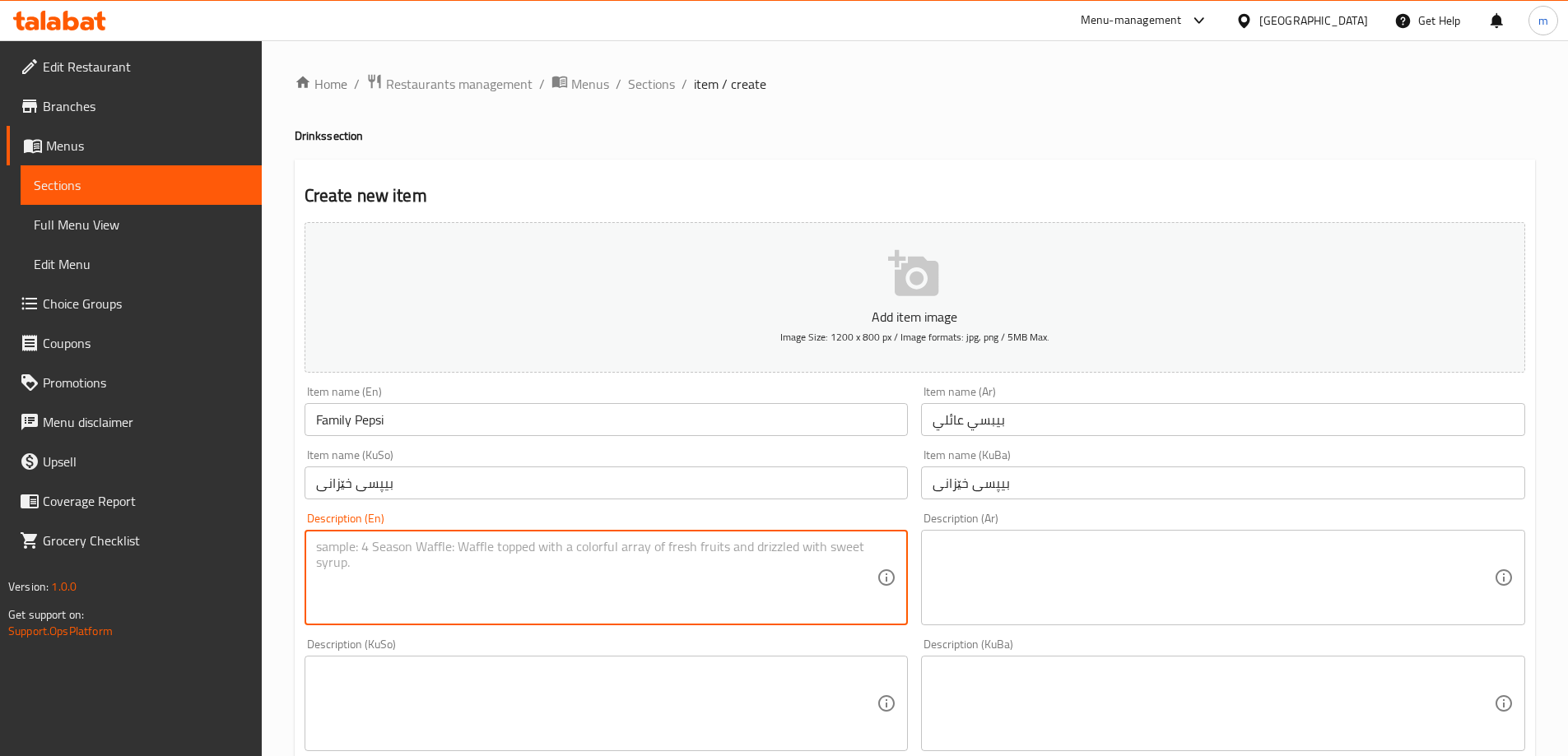
paste textarea "arbonated soft drink"
click at [313, 541] on div "arbonated soft drink Description (En)" at bounding box center [606, 578] width 604 height 96
click at [318, 545] on textarea "arbonated soft drink" at bounding box center [597, 578] width 562 height 78
click at [467, 544] on textarea "Carbonated soft drink" at bounding box center [597, 578] width 562 height 78
click at [356, 548] on textarea "Carbonated soft drink" at bounding box center [597, 578] width 562 height 78
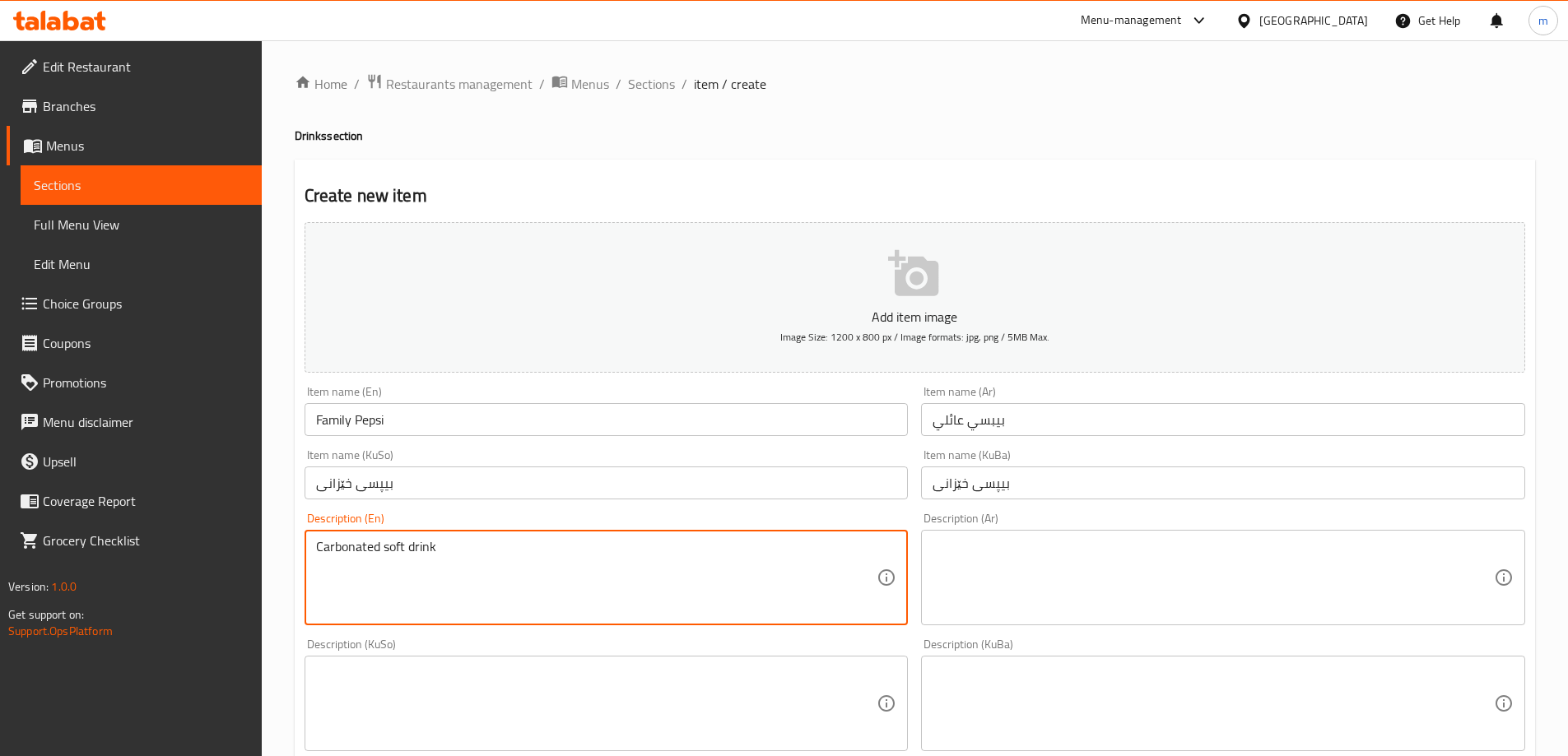
click at [356, 548] on textarea "Carbonated soft drink" at bounding box center [597, 578] width 562 height 78
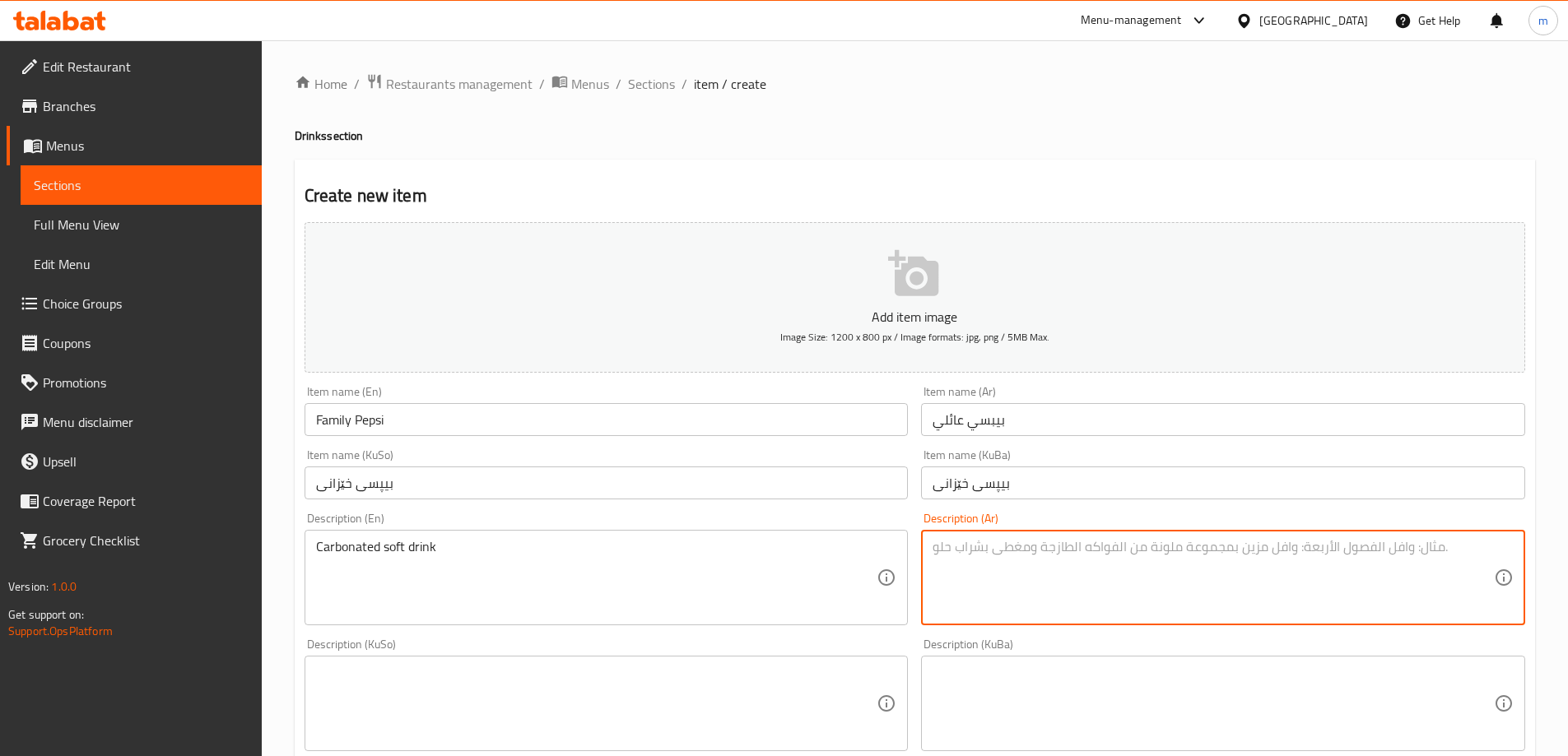
click at [1100, 546] on textarea at bounding box center [1213, 578] width 562 height 78
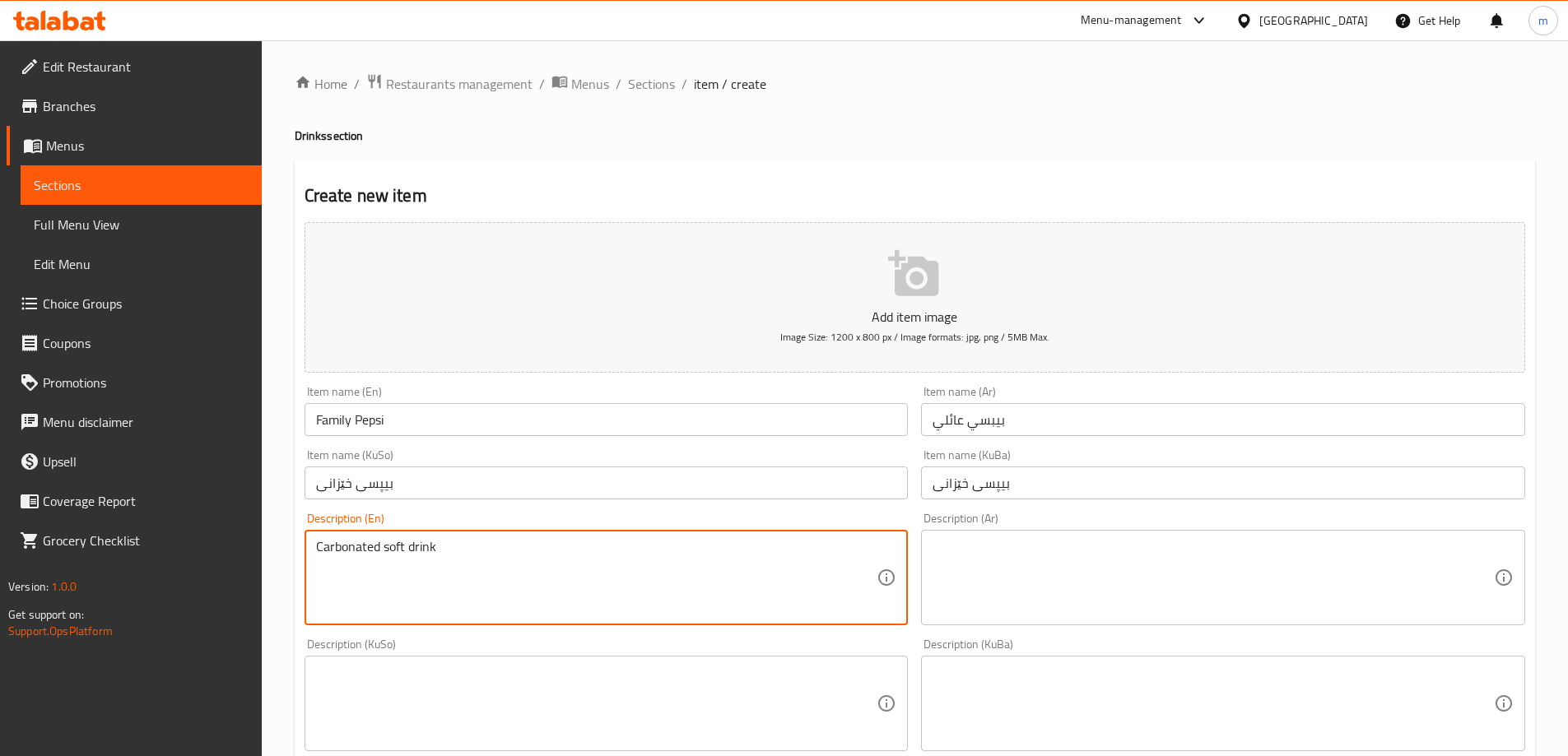
click at [435, 568] on textarea "Carbonated soft drink" at bounding box center [597, 578] width 562 height 78
type textarea "Carbonated soft drink"
click at [1011, 600] on textarea at bounding box center [1213, 578] width 562 height 78
paste textarea "مشروب غازي مكربن"
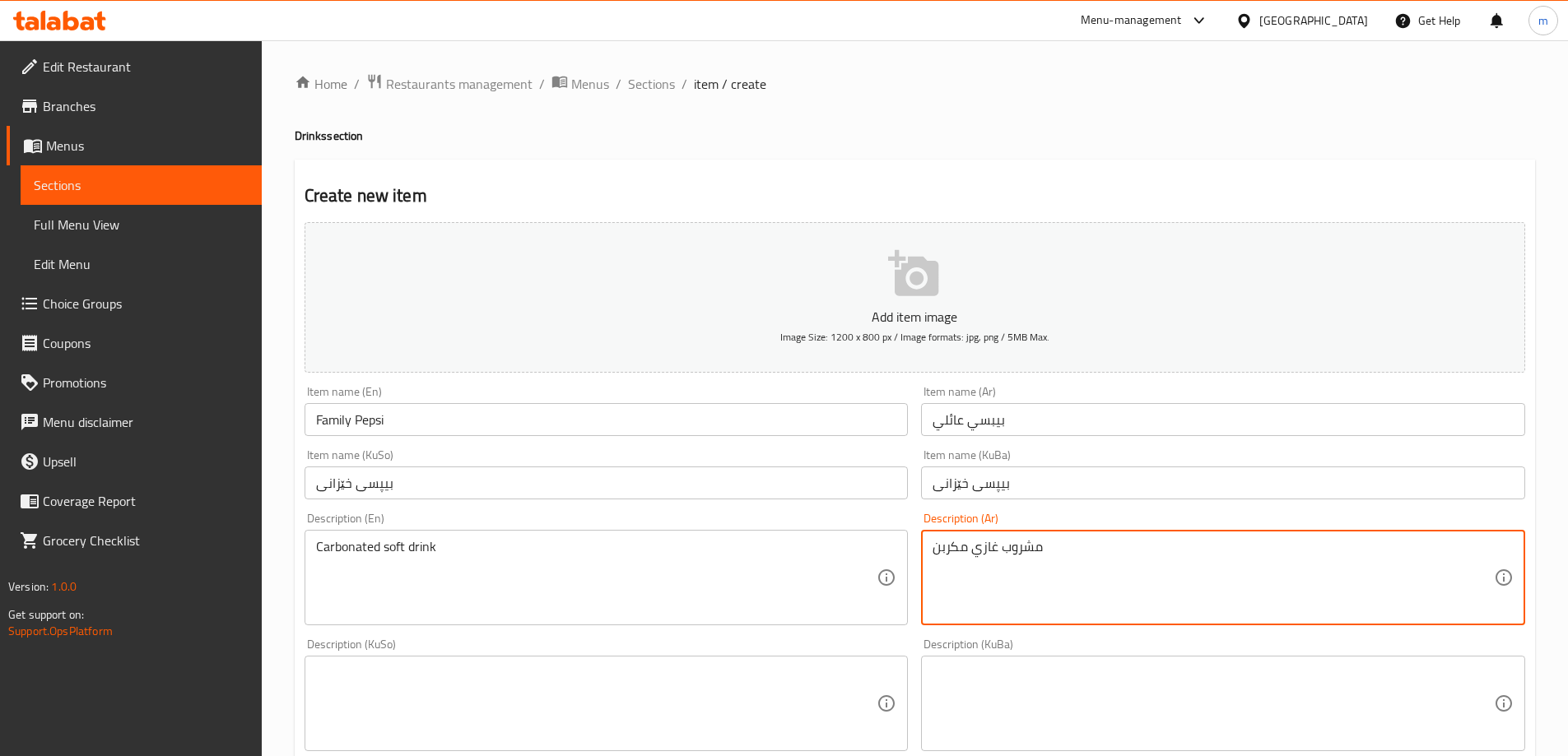
drag, startPoint x: 1047, startPoint y: 609, endPoint x: 922, endPoint y: 562, distance: 133.5
click at [922, 562] on div "مشروب غازي مكربن Description (Ar)" at bounding box center [1222, 578] width 604 height 96
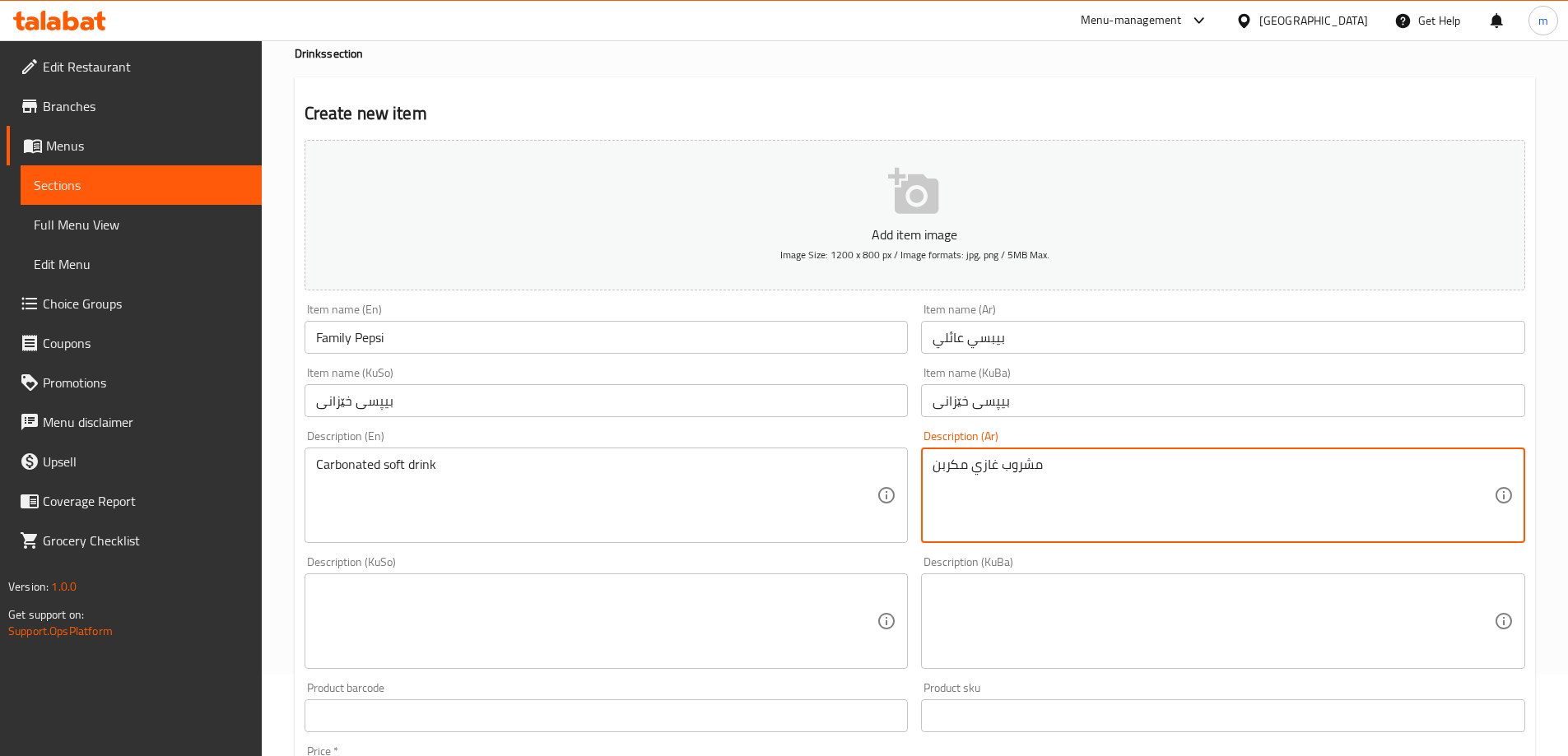
scroll to position [137, 0]
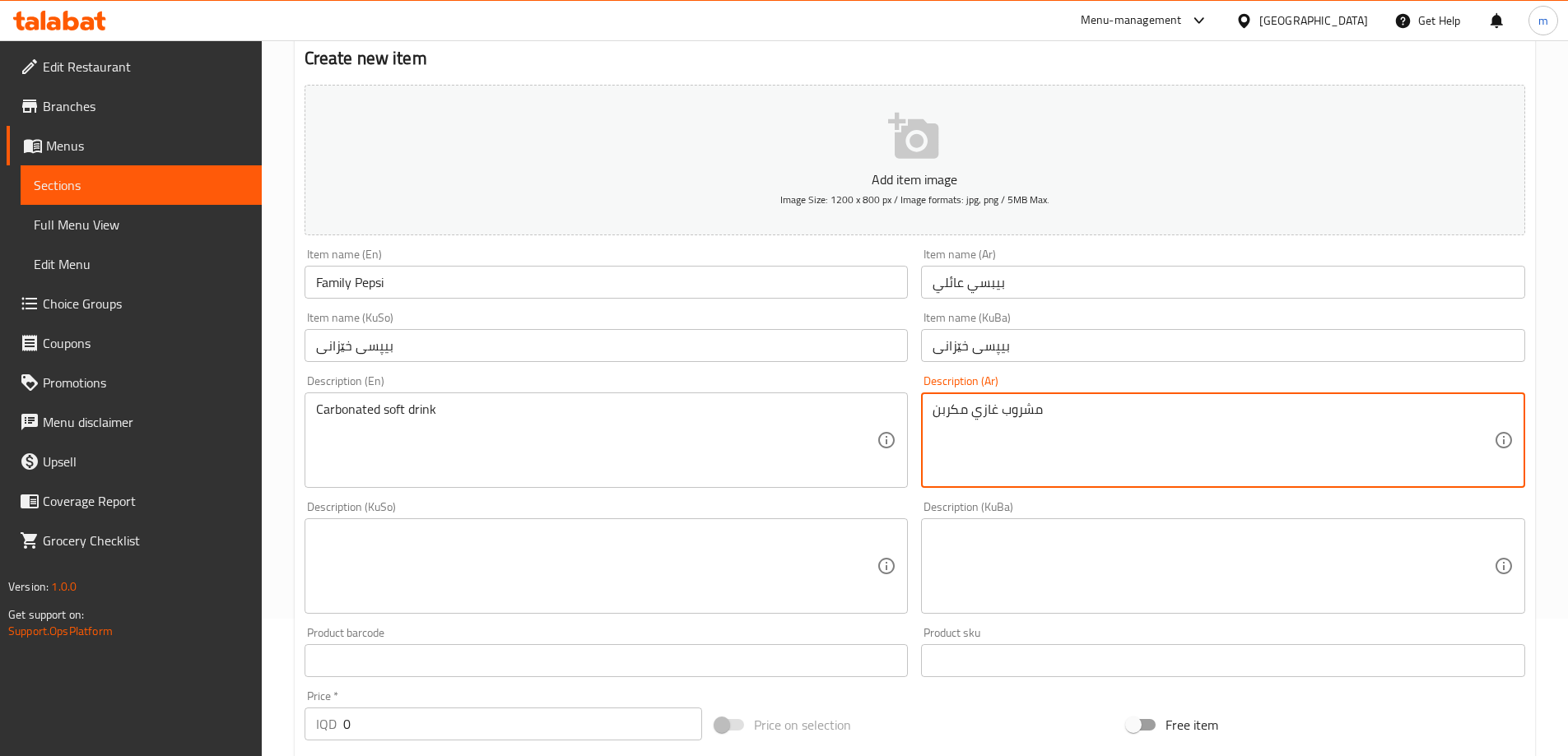
type textarea "مشروب غازي مكربن"
click at [664, 531] on textarea at bounding box center [597, 566] width 562 height 78
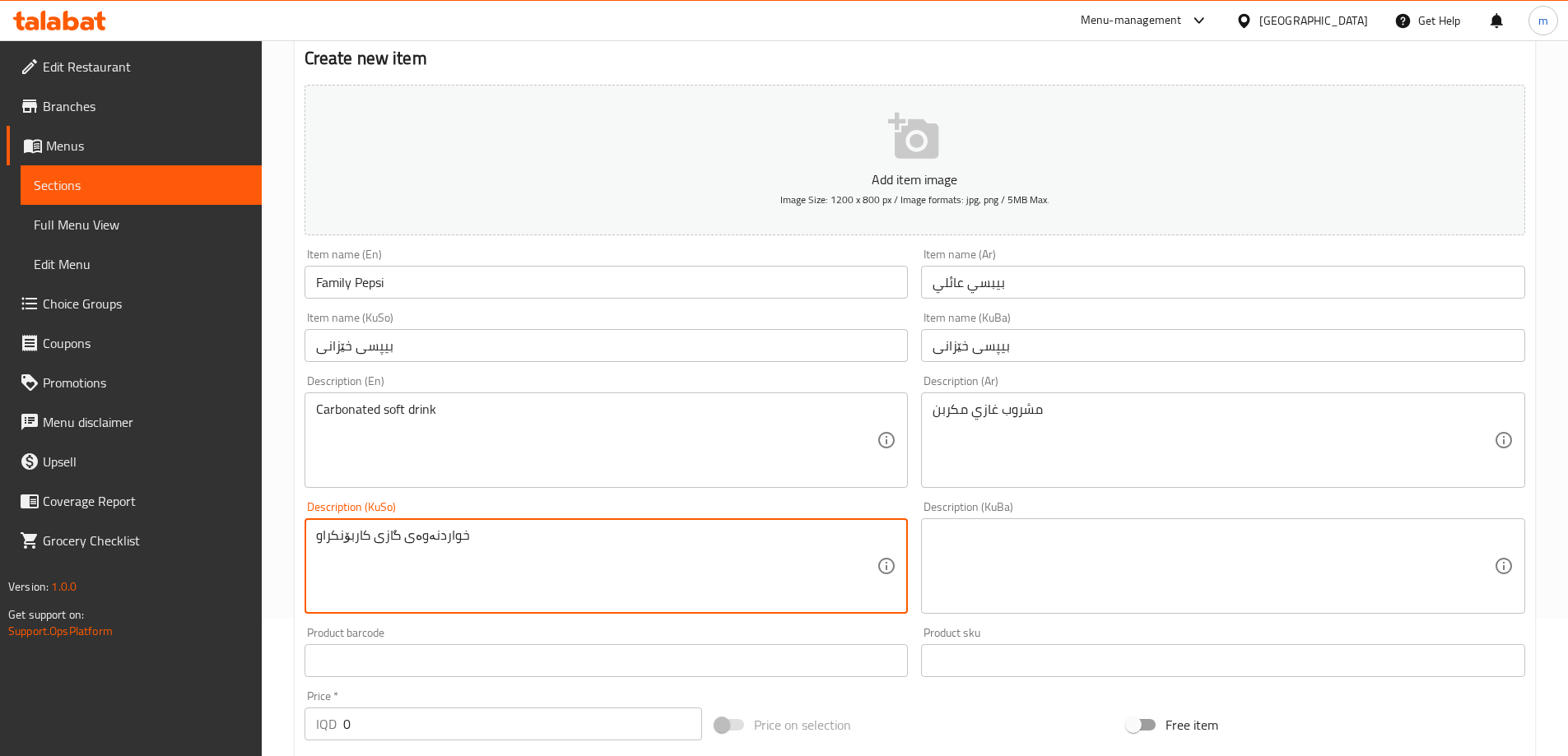
type textarea "خواردنەوەی گازی کاربۆنکراو"
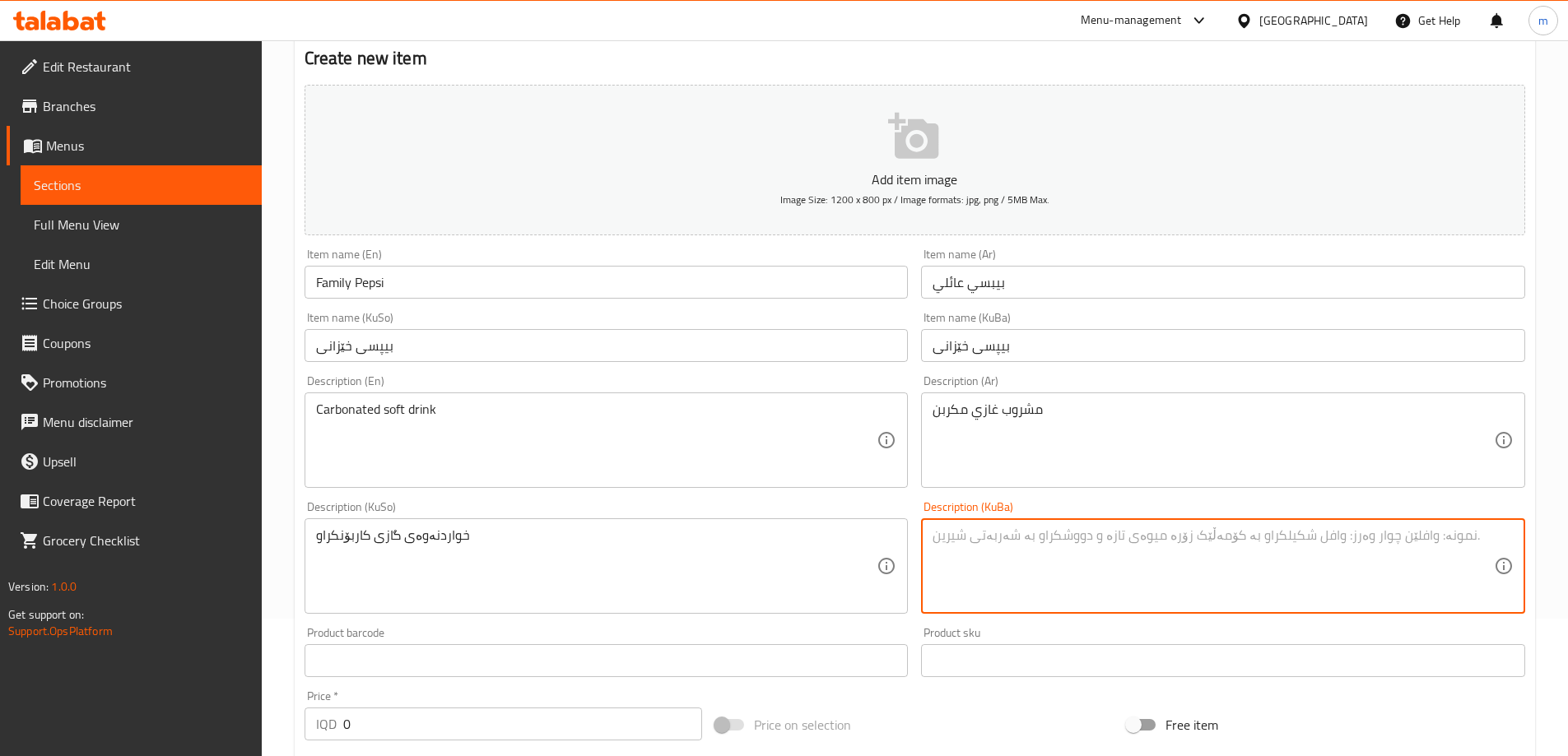
click at [1094, 566] on textarea at bounding box center [1213, 566] width 562 height 78
paste textarea "خواردنەوەی گازی کاربۆنکراو"
click at [956, 543] on textarea "خواردنەوەی گازی کاربۆنکراو" at bounding box center [1213, 566] width 562 height 78
type textarea "خواردنەوەی گازی کاربۆنیکراو"
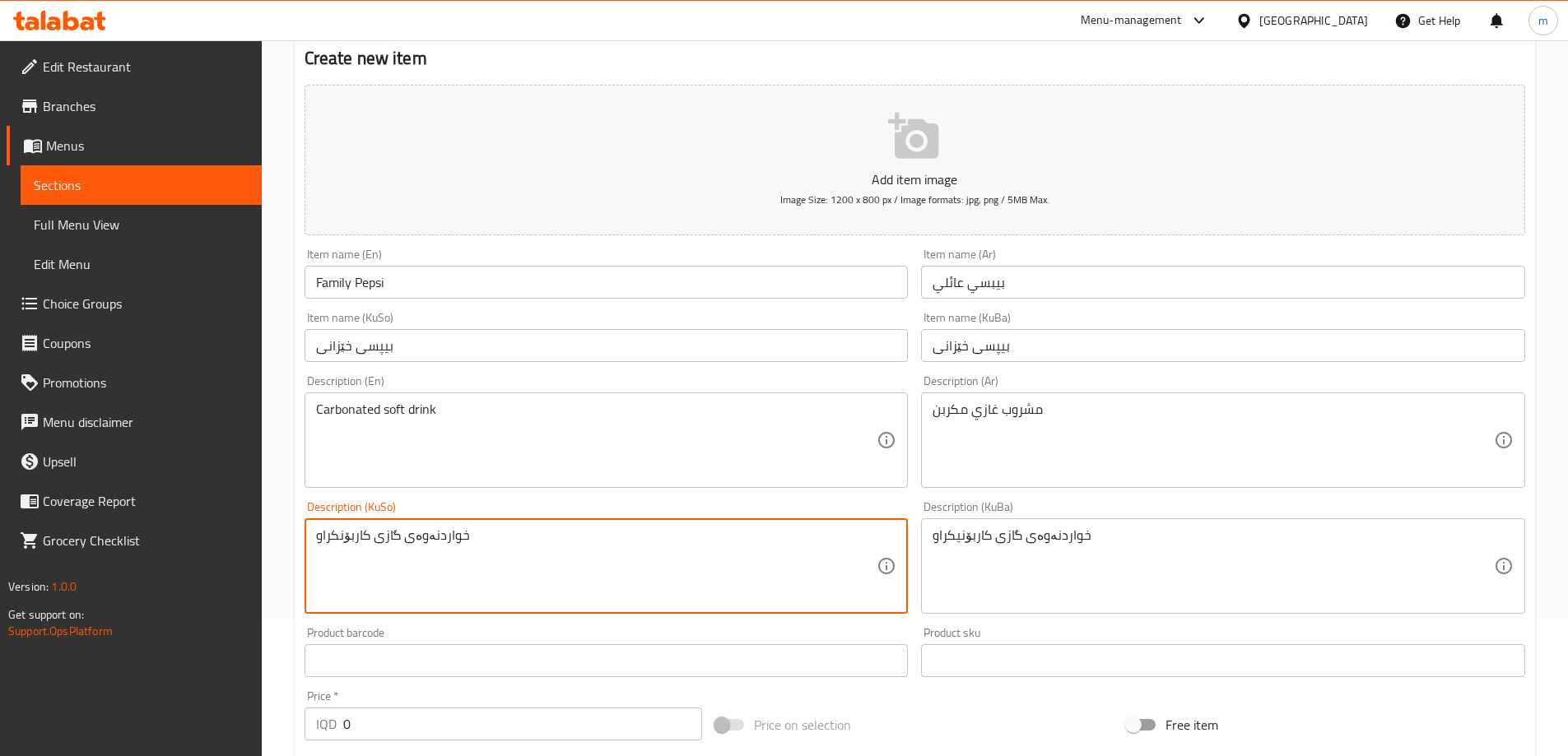
paste textarea "ی"
type textarea "خواردنەوەی گازی کاربۆنیکراو"
click at [916, 500] on div "Description (KuBa) خواردنەوەی گازی کاربۆنیکراو Description (KuBa)" at bounding box center [1223, 558] width 617 height 126
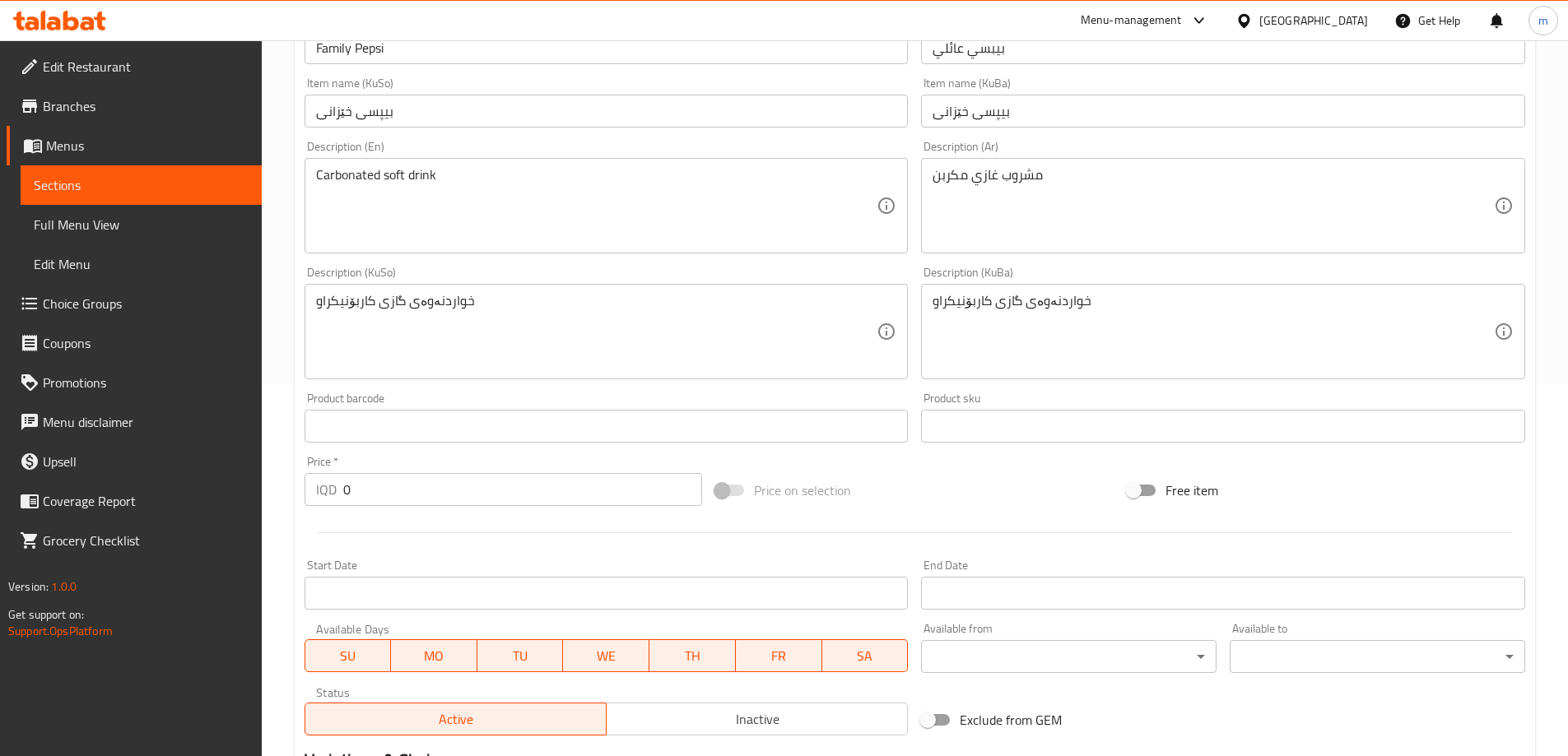
scroll to position [412, 0]
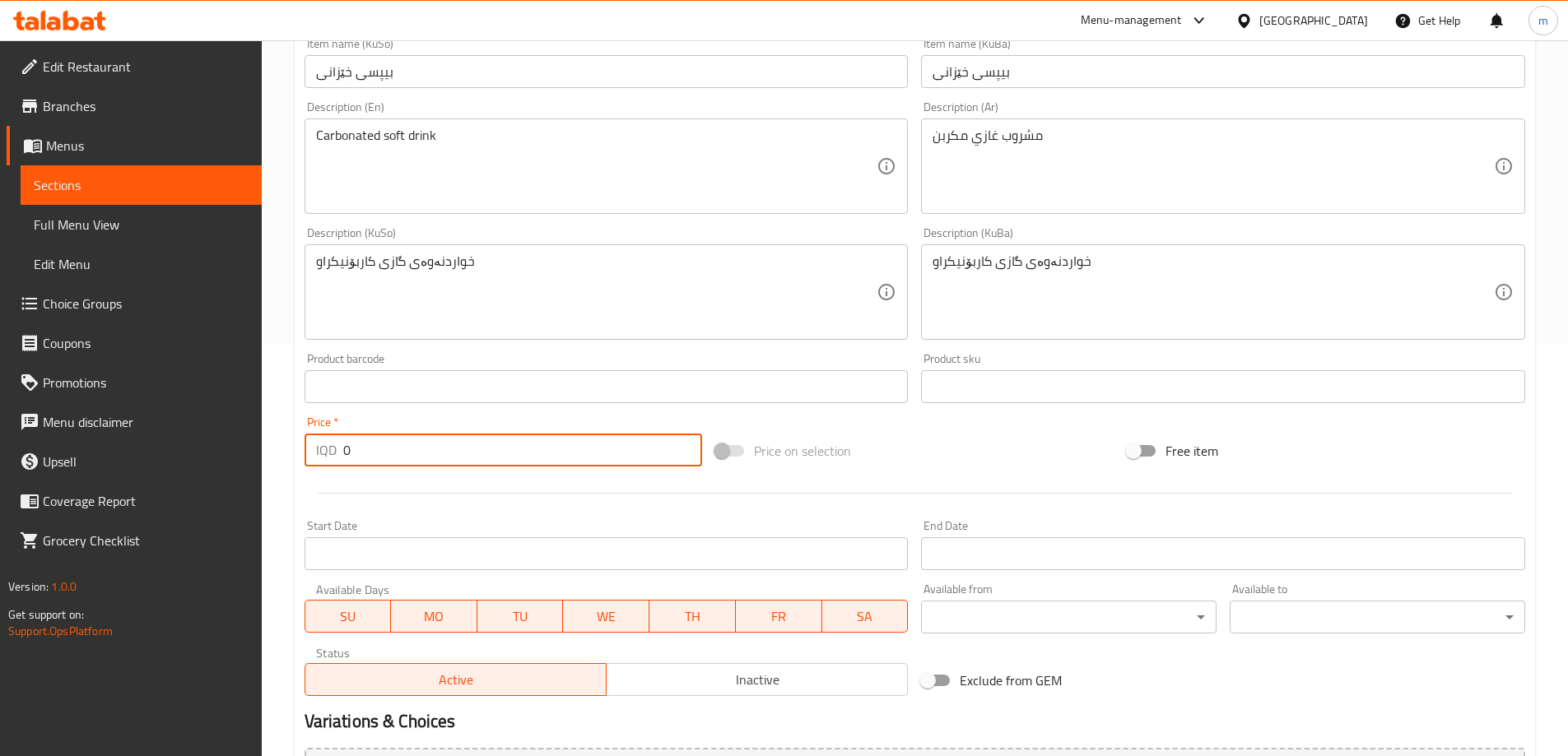
click at [533, 467] on input "0" at bounding box center [522, 449] width 360 height 33
click at [536, 456] on input "0" at bounding box center [522, 449] width 360 height 33
paste input "3000"
paste input "number"
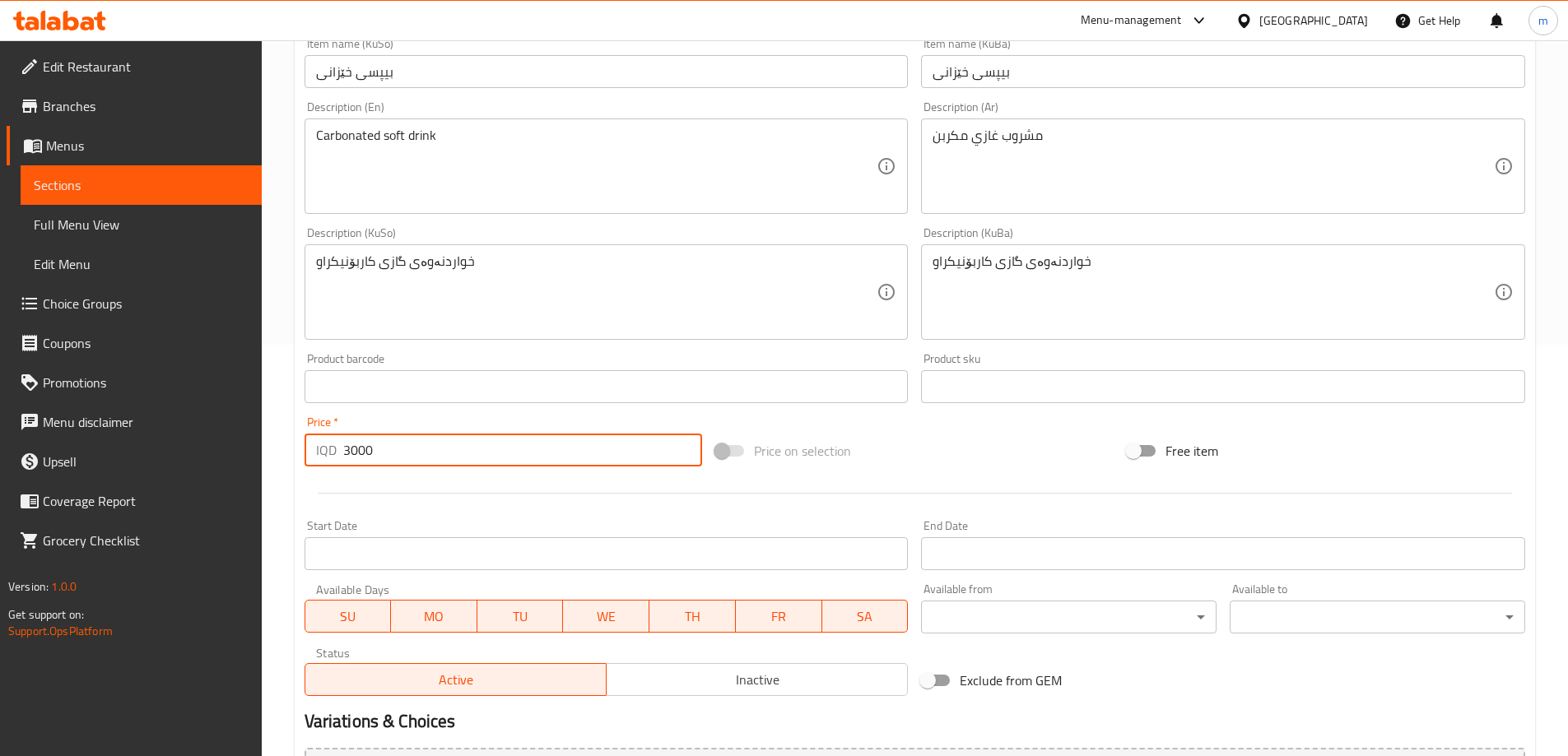
type input "3000"
click at [921, 420] on div "Add item image Image Size: 1200 x 800 px / Image formats: jpg, png / 5MB Max. I…" at bounding box center [915, 253] width 1234 height 899
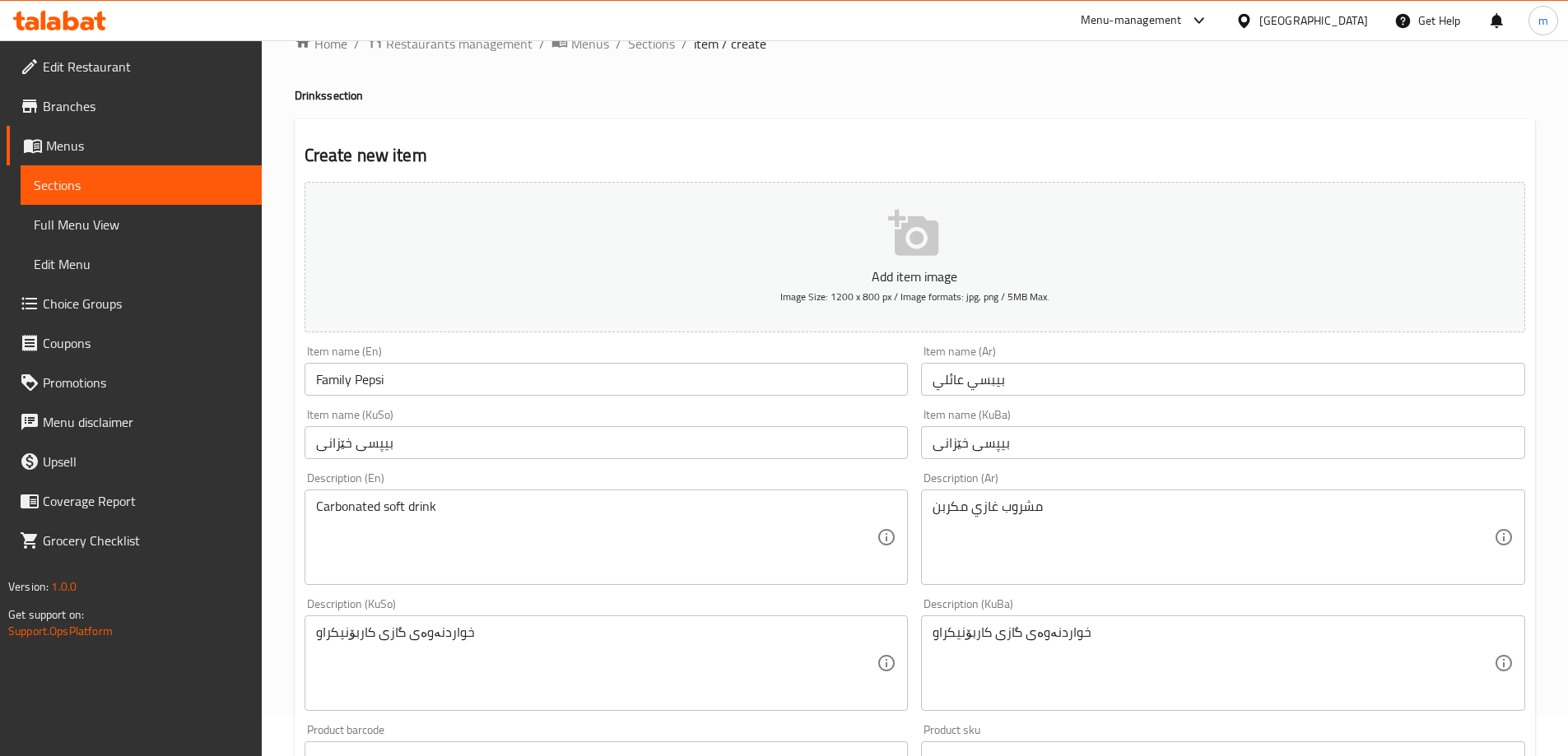
scroll to position [0, 0]
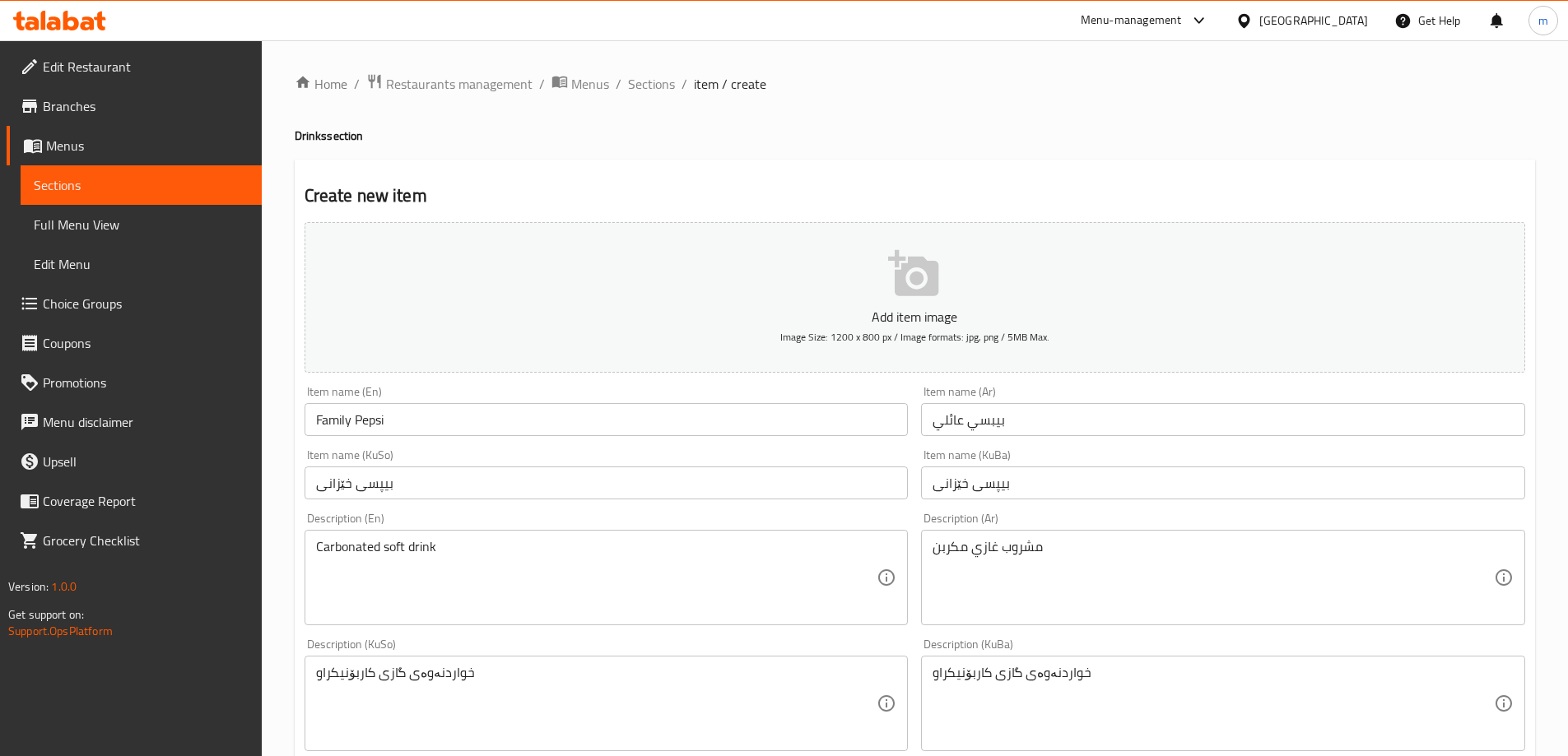
click at [906, 516] on div "Description (En) Carbonated soft drink Description (En)" at bounding box center [606, 569] width 604 height 112
click at [909, 512] on div "Description (En) Carbonated soft drink Description (En)" at bounding box center [606, 570] width 617 height 126
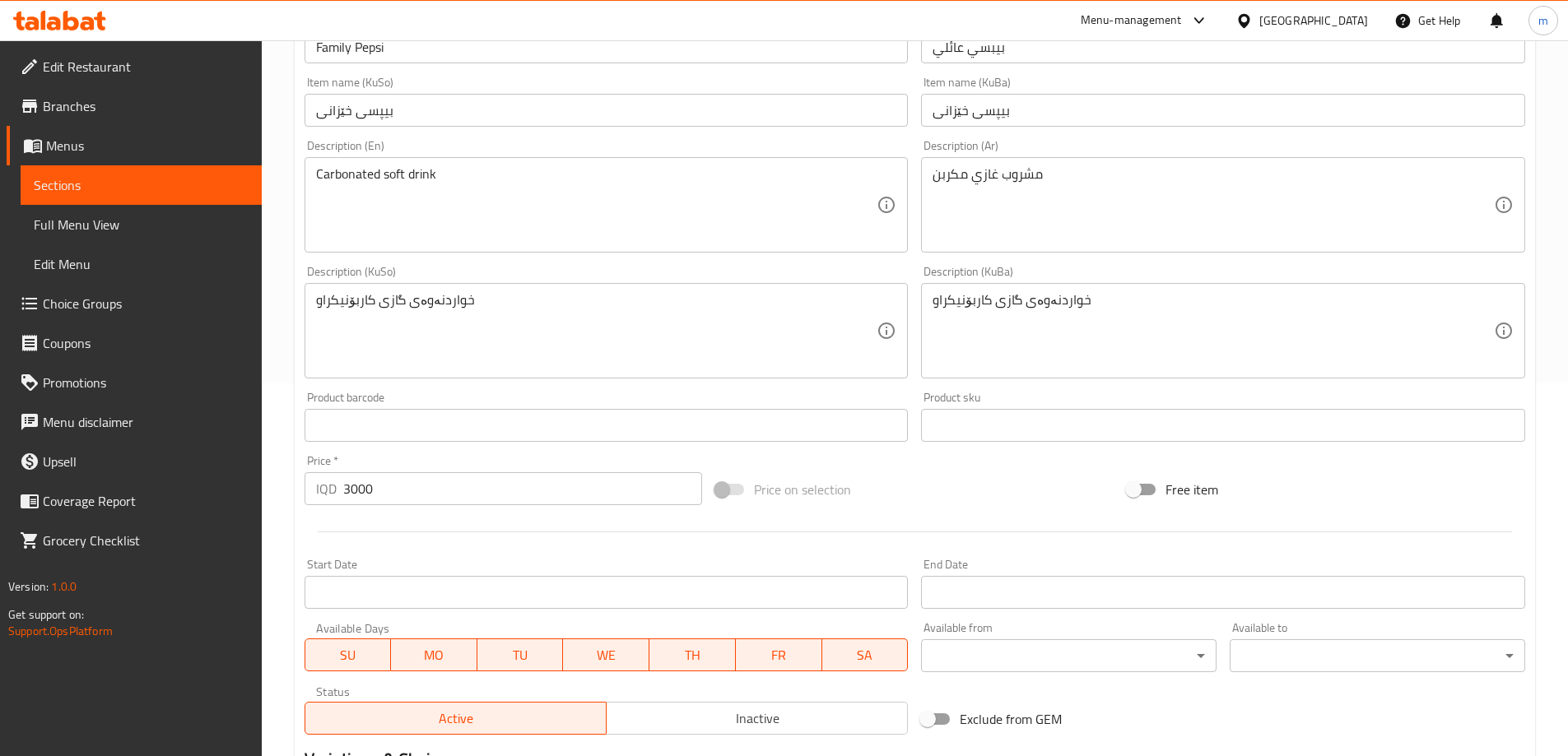
scroll to position [412, 0]
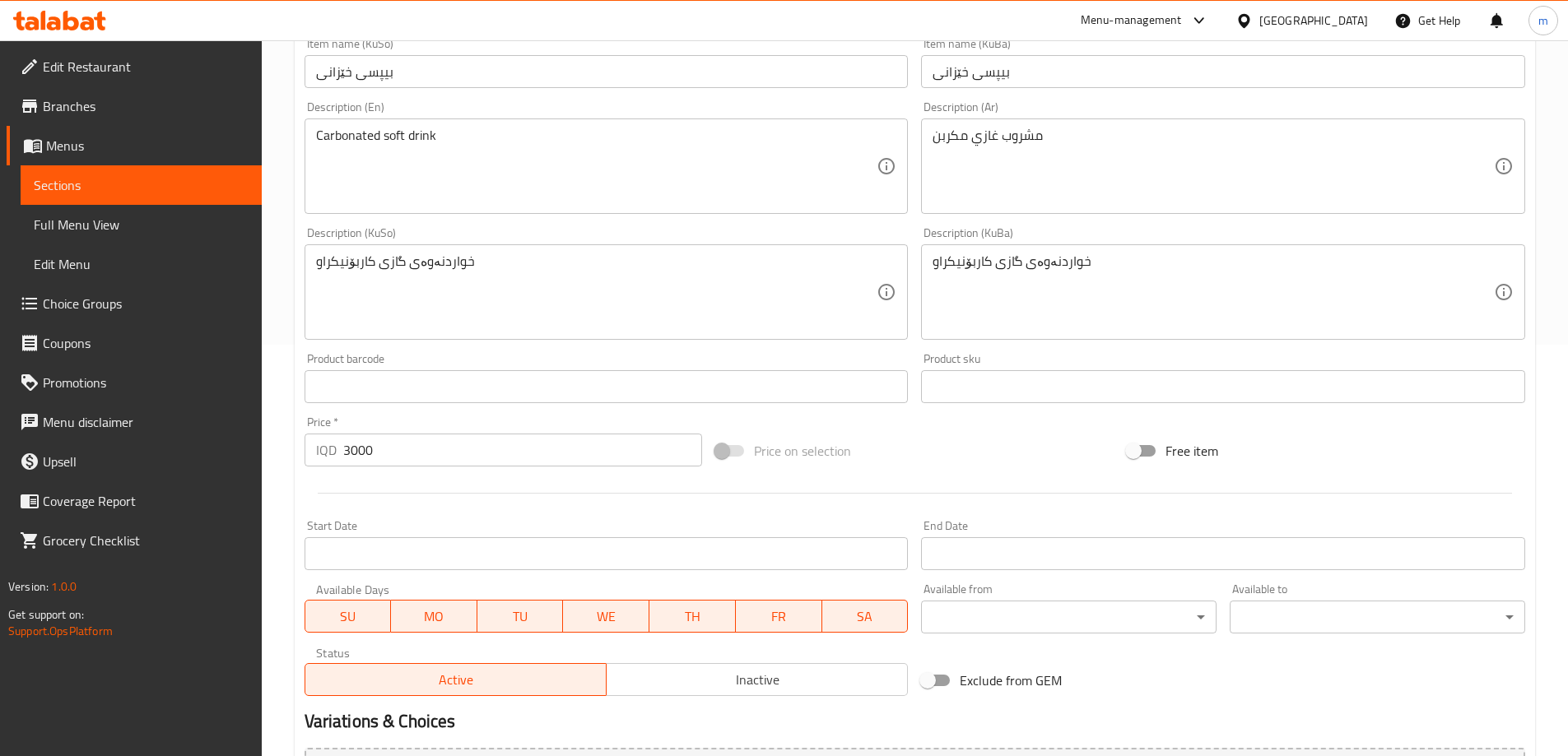
click at [942, 447] on div "Price on selection" at bounding box center [915, 450] width 412 height 44
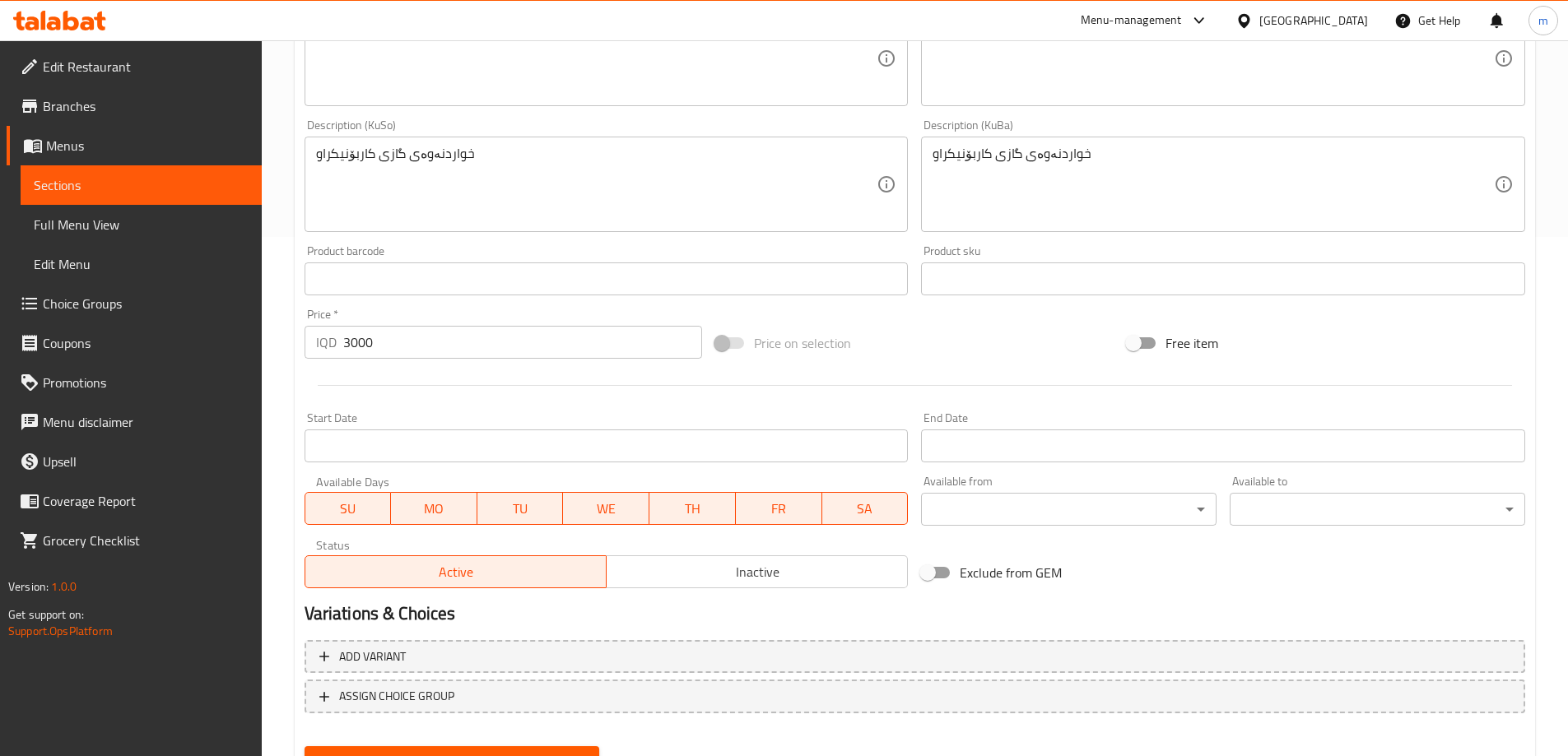
scroll to position [596, 0]
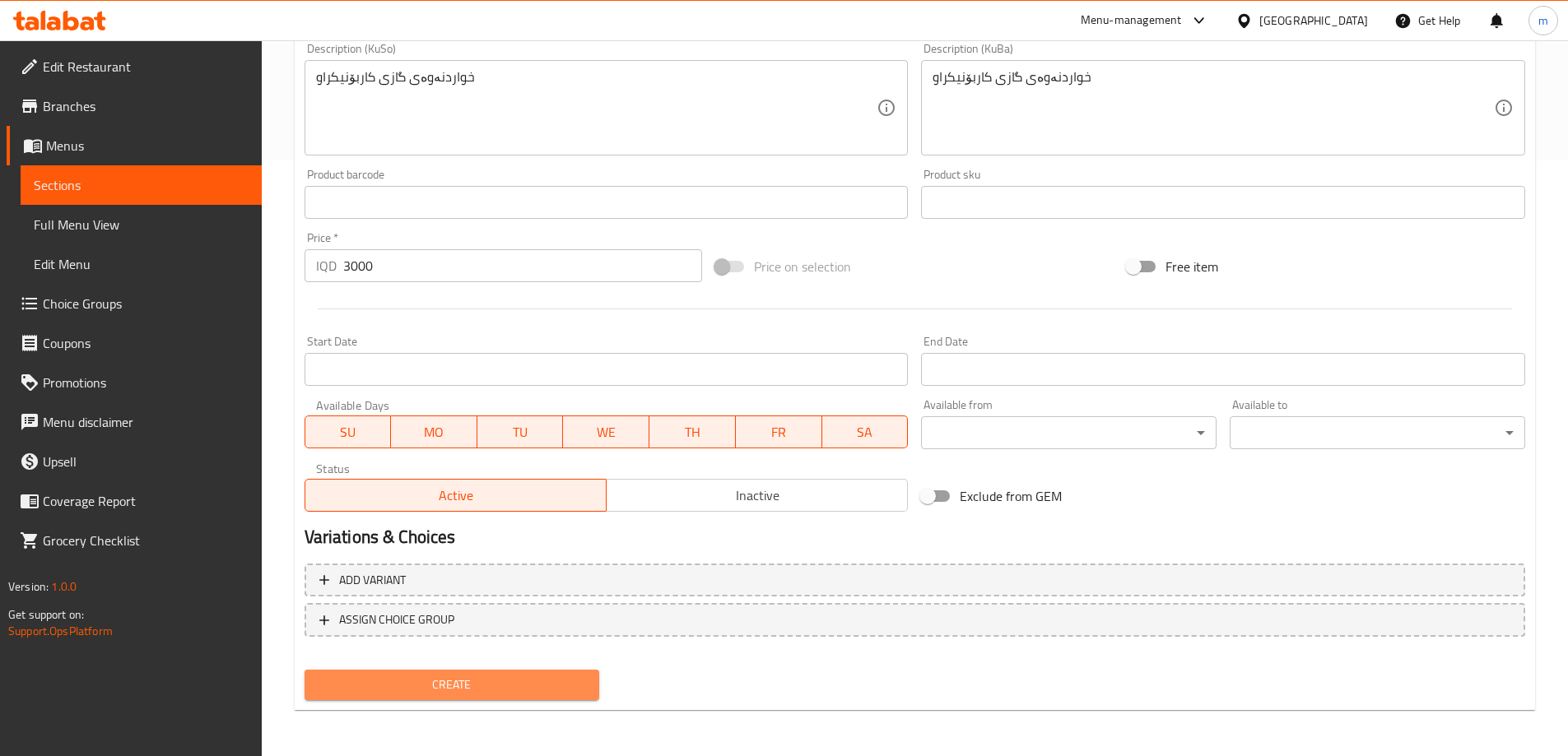
click at [450, 693] on span "Create" at bounding box center [451, 685] width 269 height 21
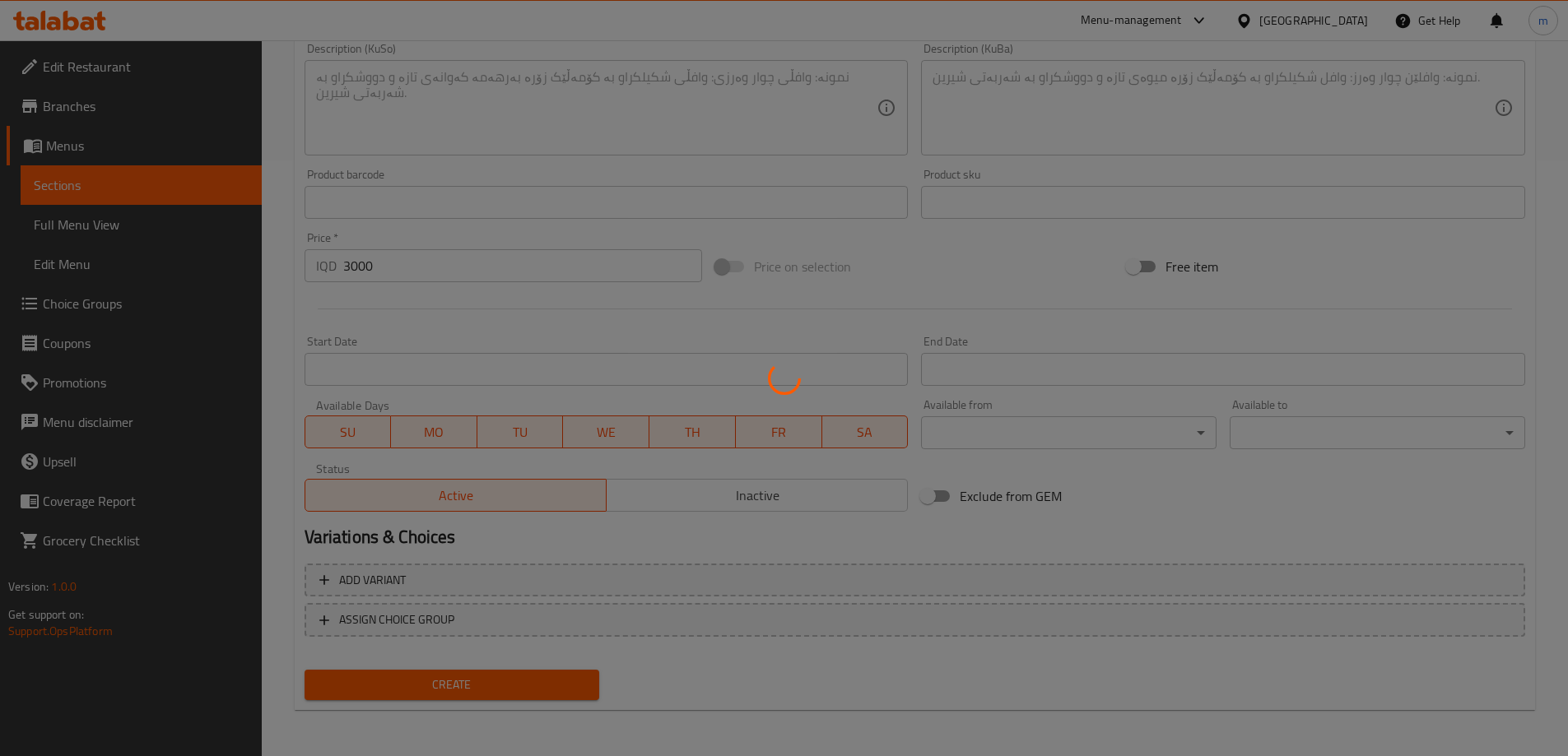
type input "0"
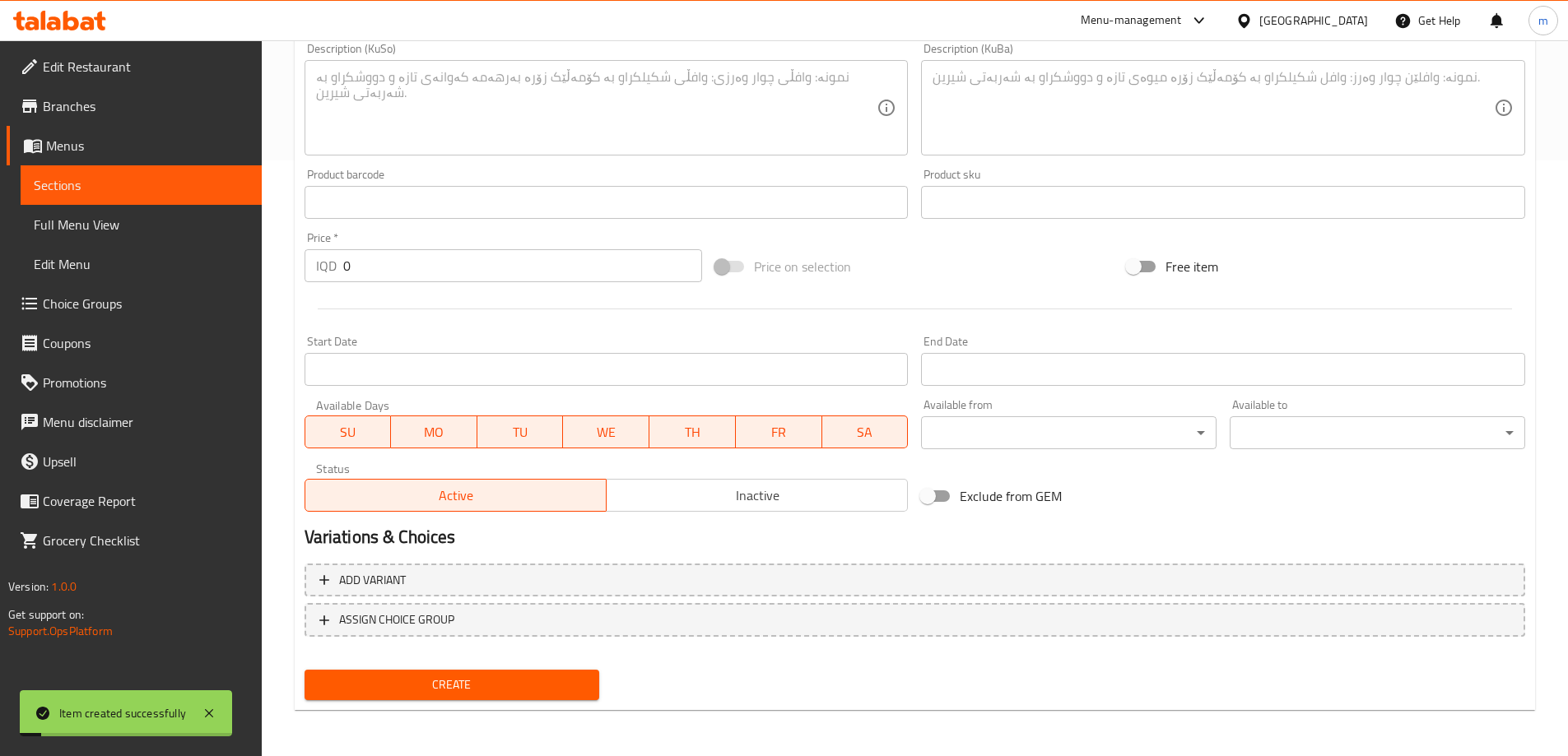
click at [109, 185] on span "Sections" at bounding box center [141, 185] width 215 height 20
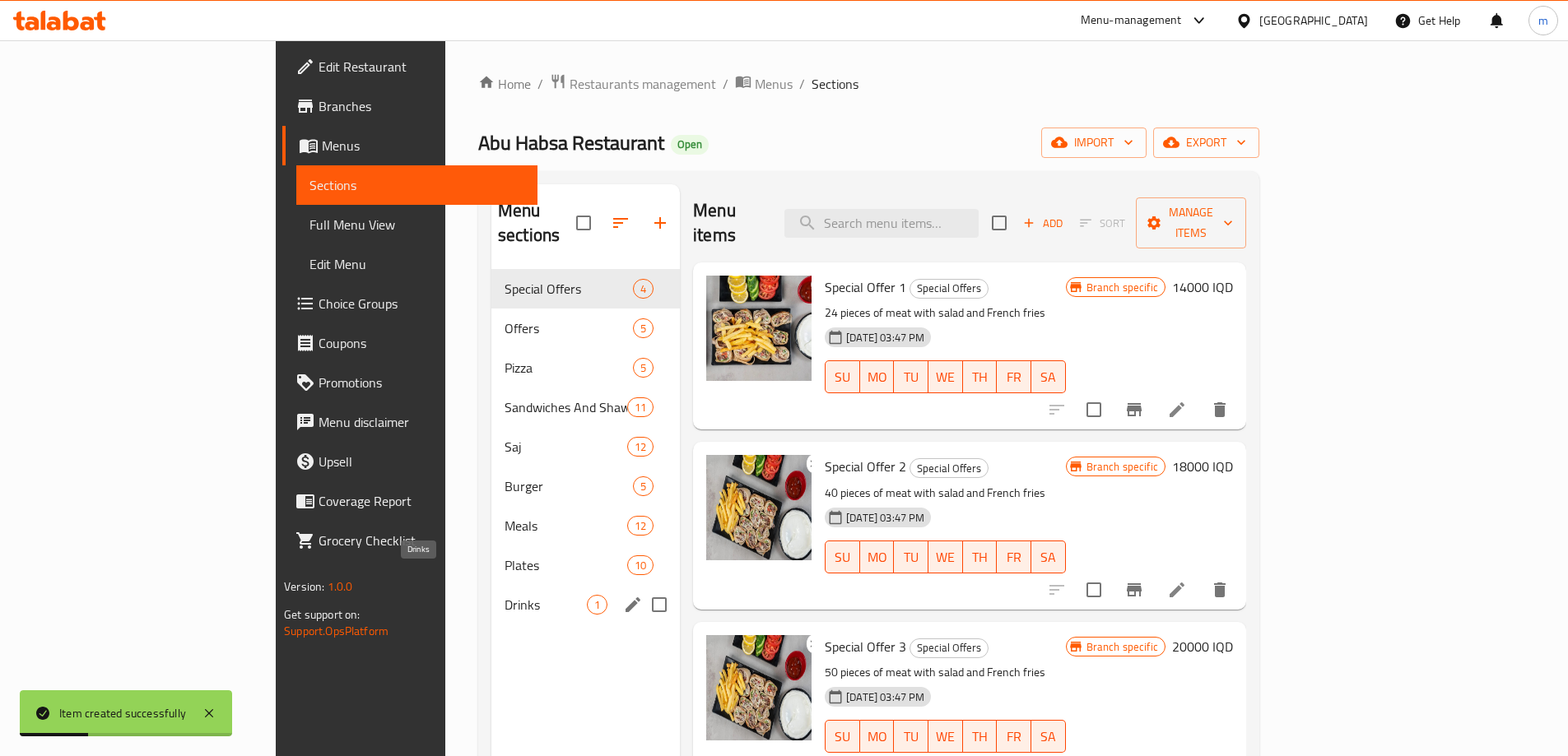
click at [505, 595] on span "Drinks" at bounding box center [546, 605] width 83 height 20
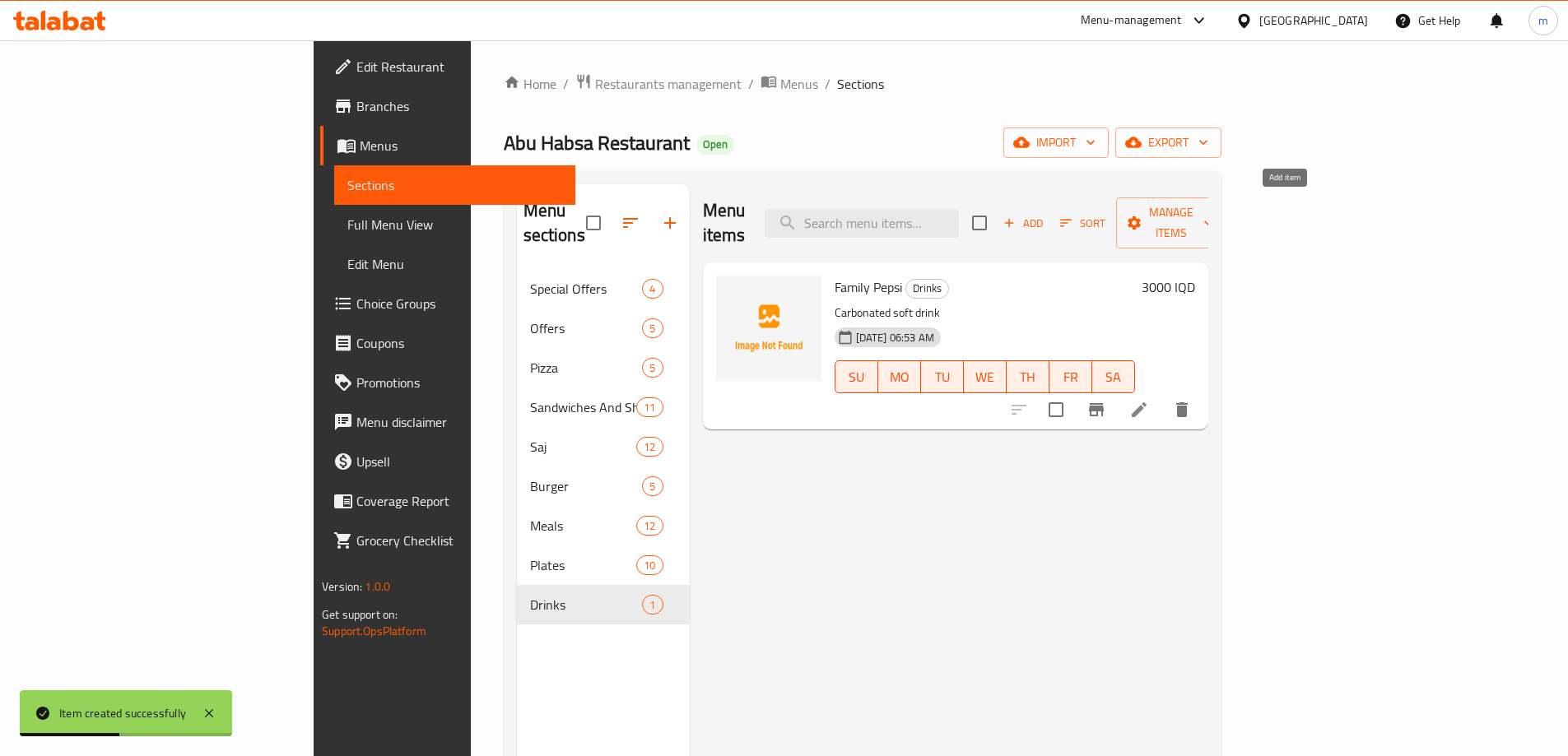
click at [1046, 214] on span "Add" at bounding box center [1022, 223] width 44 height 19
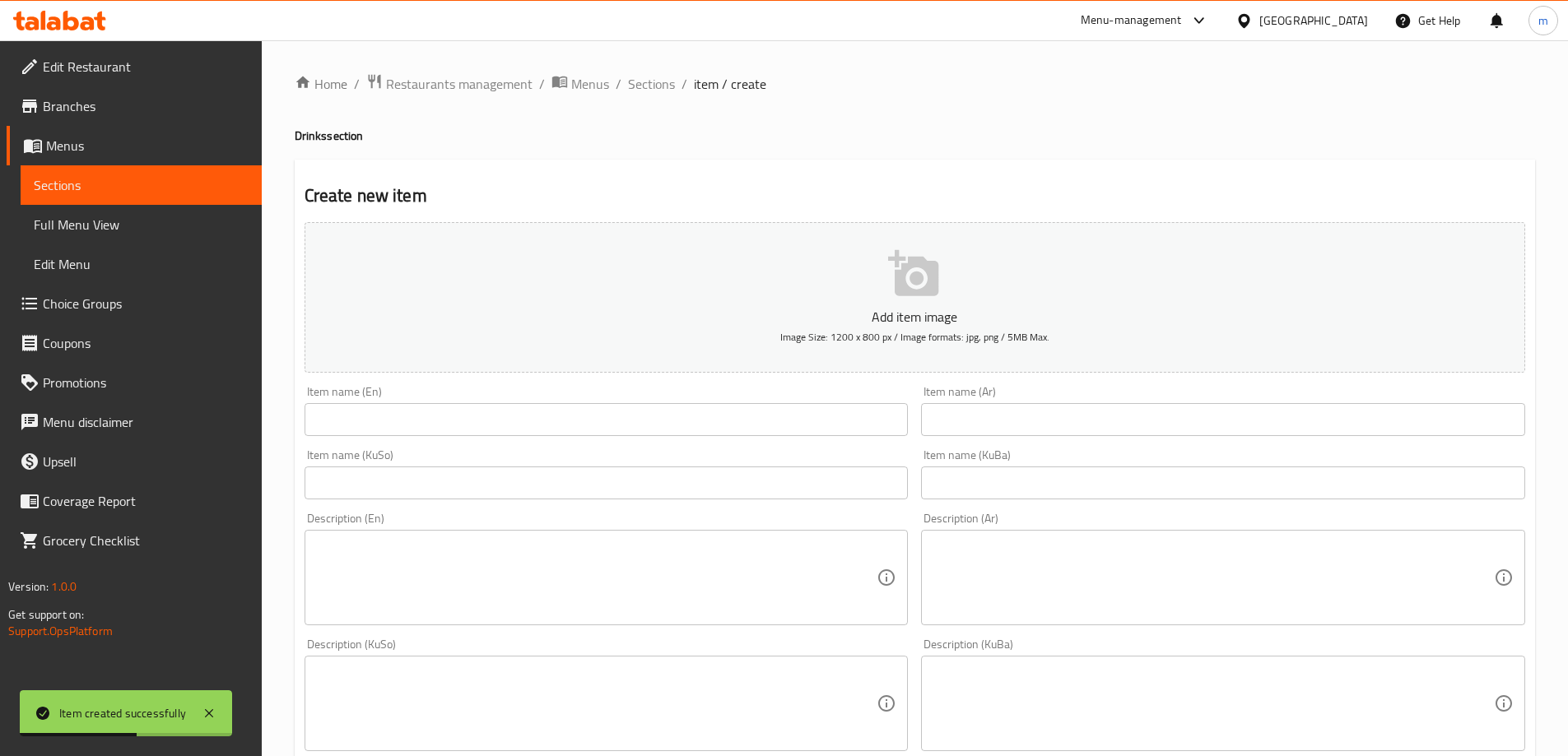
click at [604, 442] on div "Item name (En) Item name (En)" at bounding box center [606, 411] width 617 height 63
click at [645, 438] on div "Item name (En) Item name (En)" at bounding box center [606, 411] width 617 height 63
click at [963, 427] on input "text" at bounding box center [1222, 419] width 604 height 33
paste input "بيبسي 250 مل"
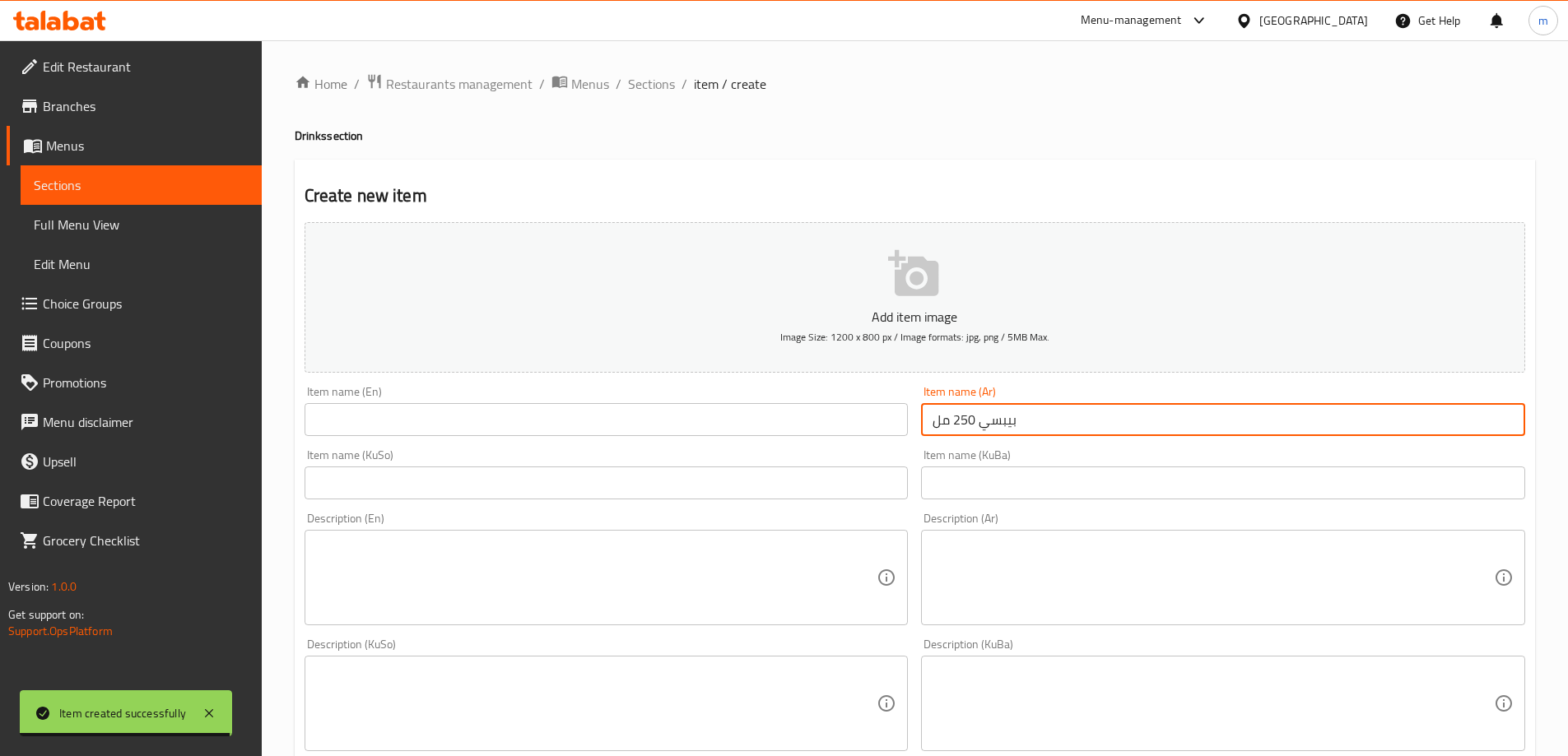
type input "بيبسي 250 مل"
click at [406, 429] on input "text" at bounding box center [606, 419] width 604 height 33
paste input "pepsi 250 ml"
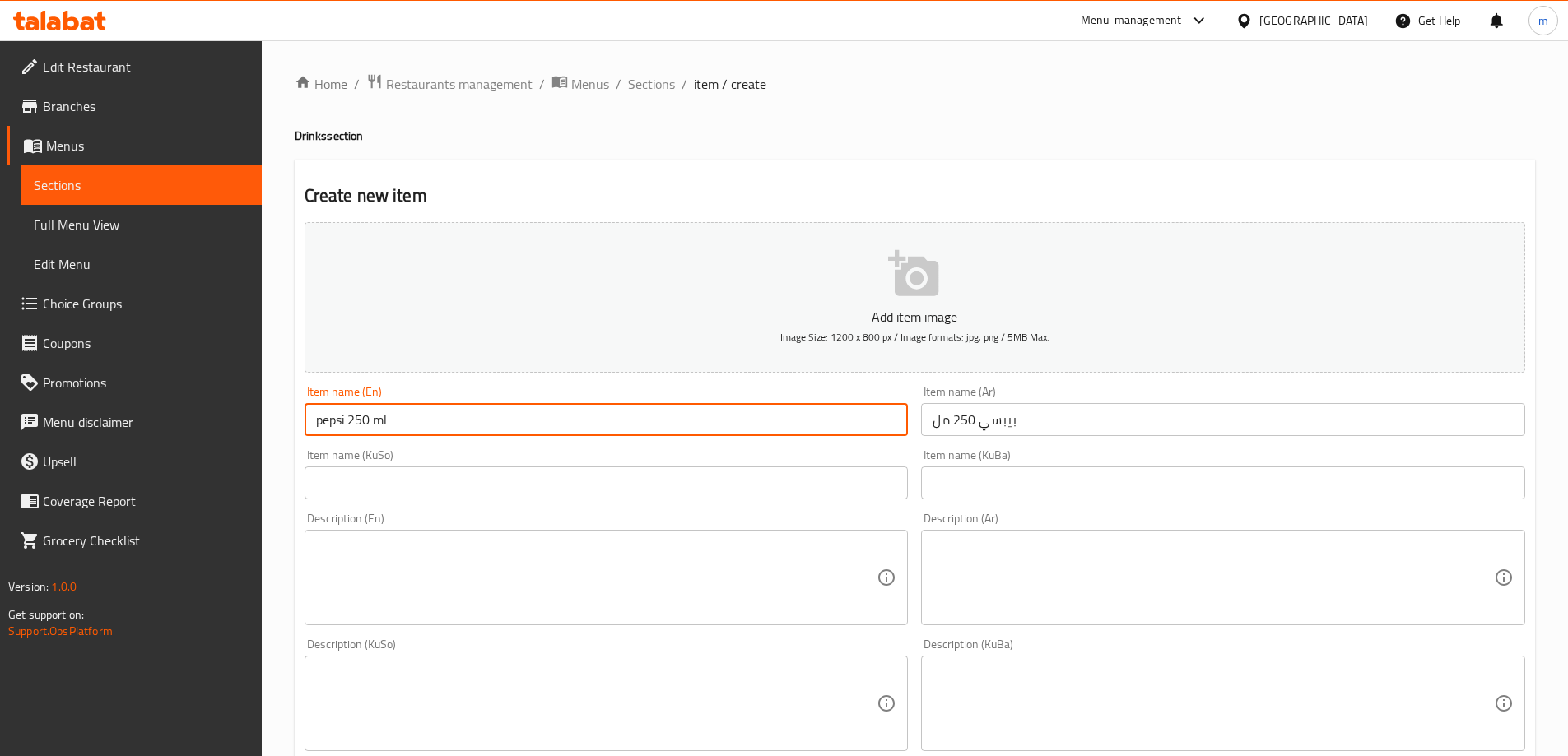
click at [321, 429] on input "pepsi 250 ml" at bounding box center [606, 419] width 604 height 33
type input "Pepsi 250 ml"
click at [366, 472] on input "text" at bounding box center [606, 483] width 604 height 33
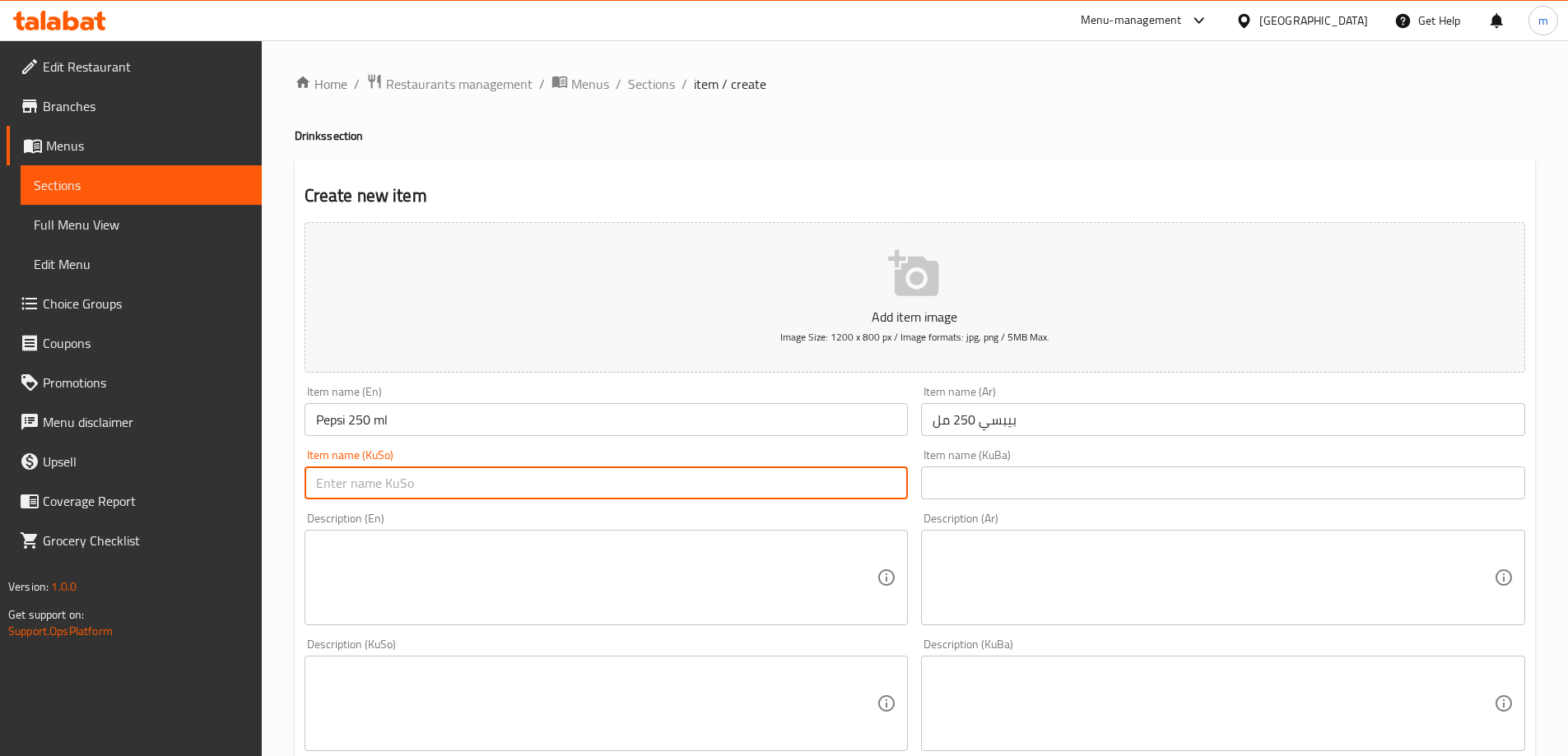
paste input "بیپسی"
type input "بیپسی 250 مل"
click at [1083, 490] on input "text" at bounding box center [1222, 483] width 604 height 33
paste input "بیپسی 250 مل"
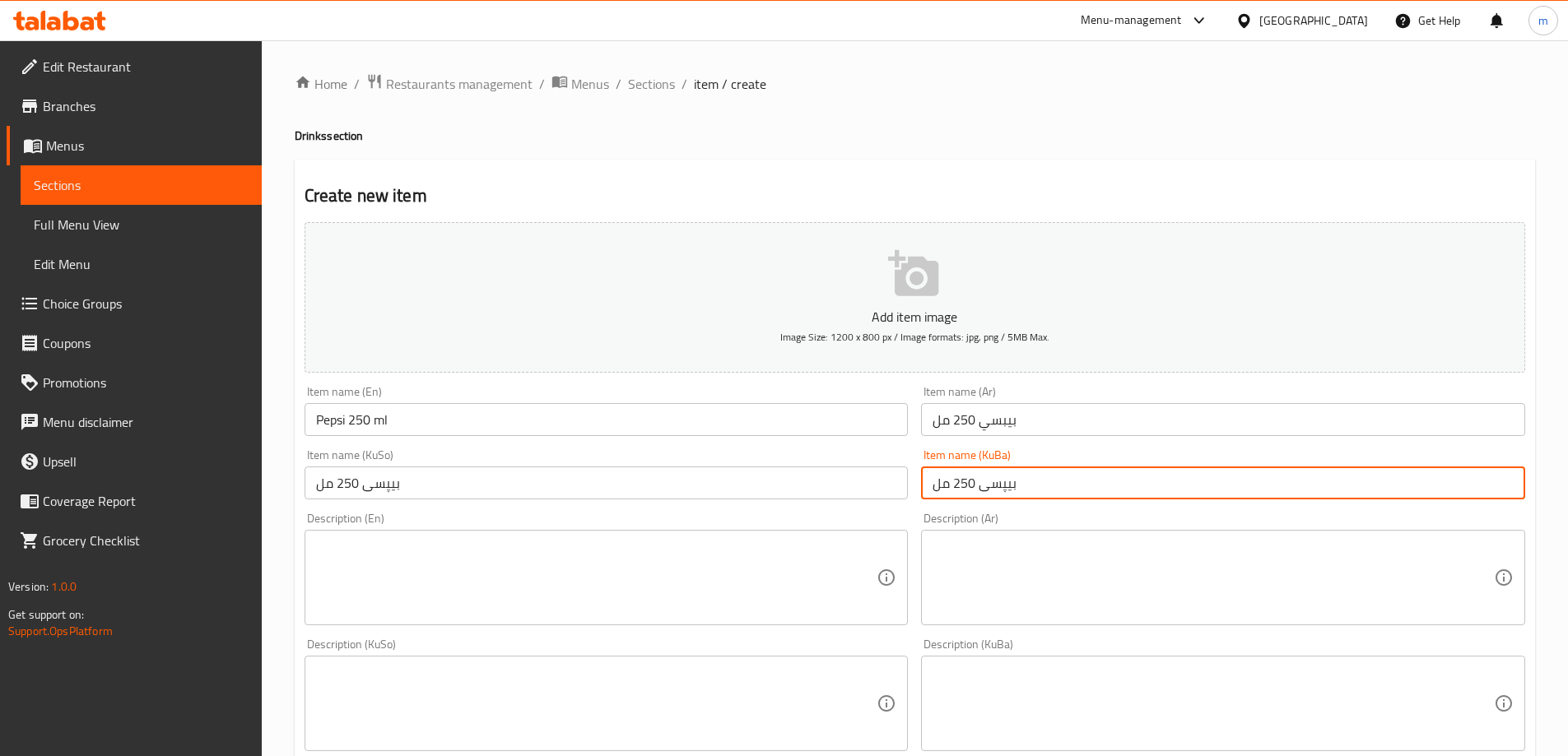
type input "بیپسی 250 مل"
click at [926, 508] on div "Description (Ar) Description (Ar)" at bounding box center [1223, 570] width 617 height 126
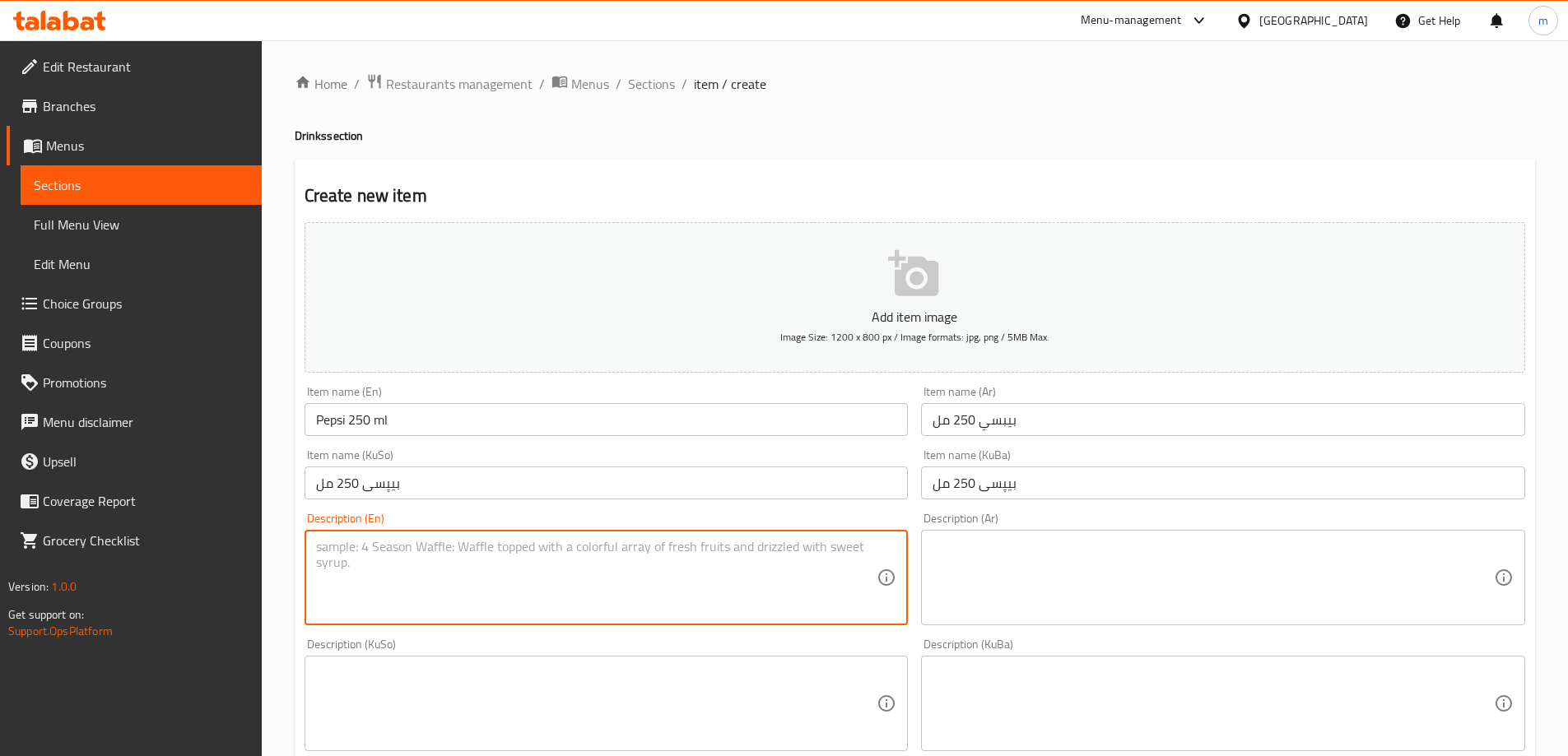
click at [633, 549] on textarea at bounding box center [597, 578] width 562 height 78
paste textarea "Carbonated soft drink"
type textarea "Carbonated soft drink"
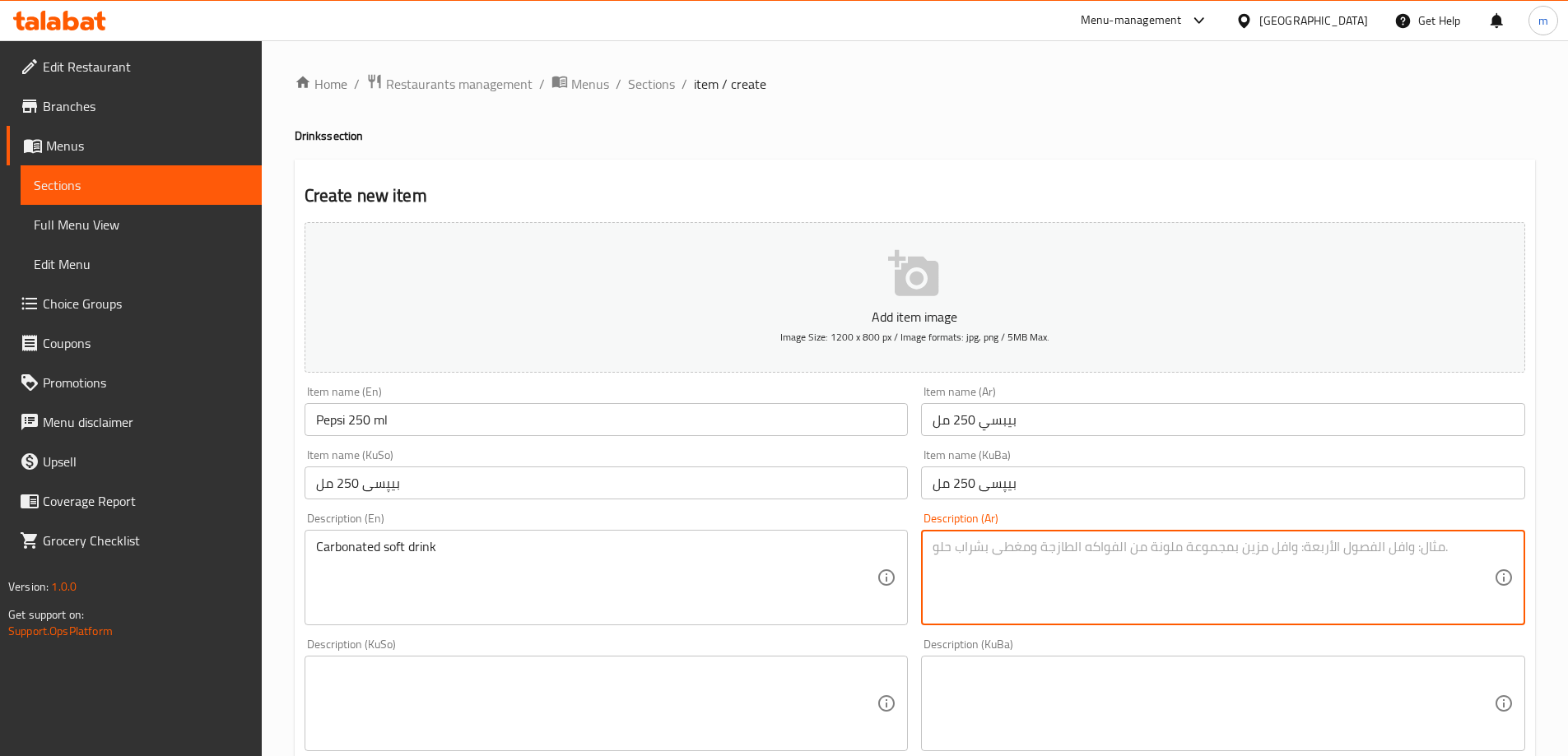
click at [989, 567] on textarea at bounding box center [1213, 578] width 562 height 78
click at [747, 686] on textarea at bounding box center [597, 704] width 562 height 78
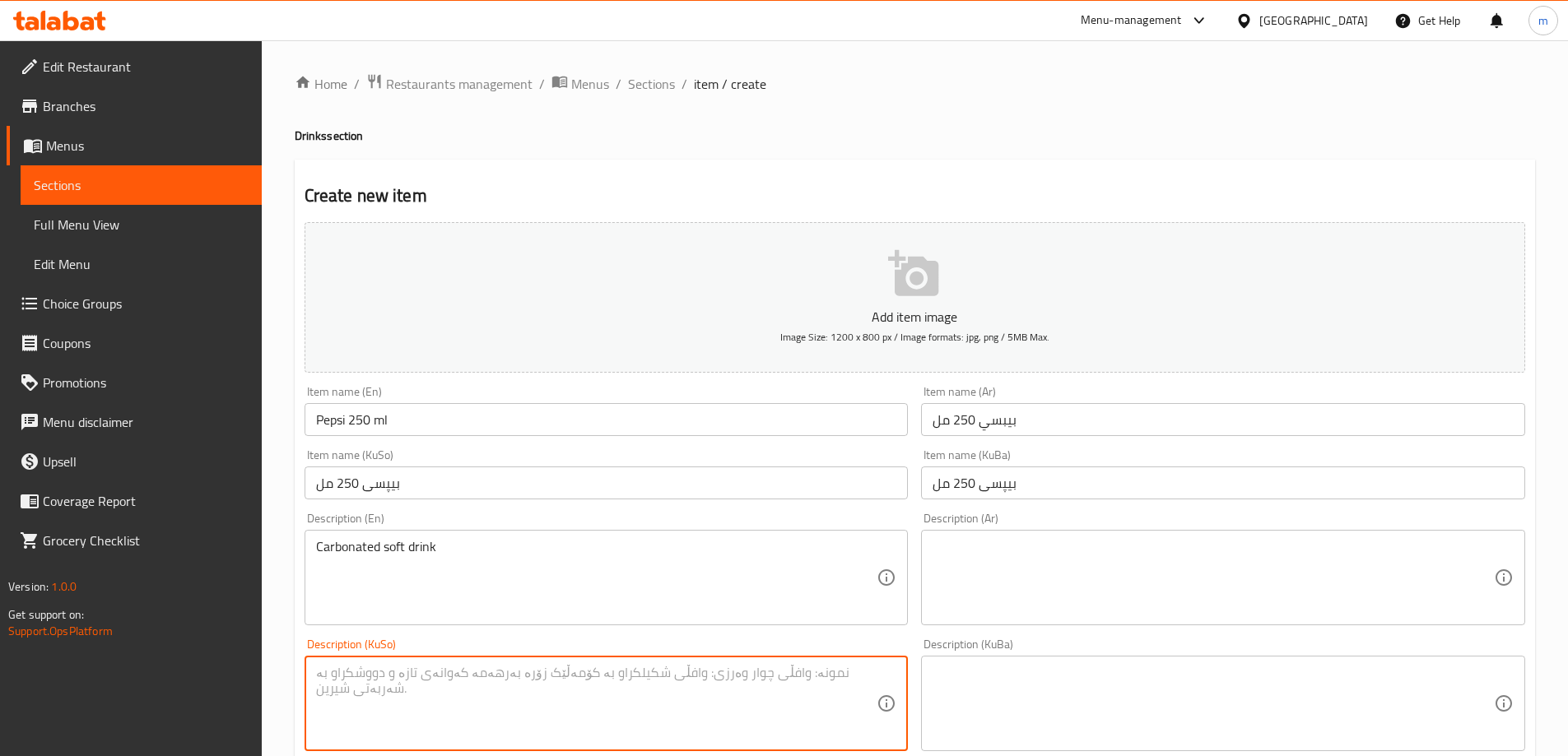
paste textarea "خواردنەوەی گازی کاربۆنیکراو"
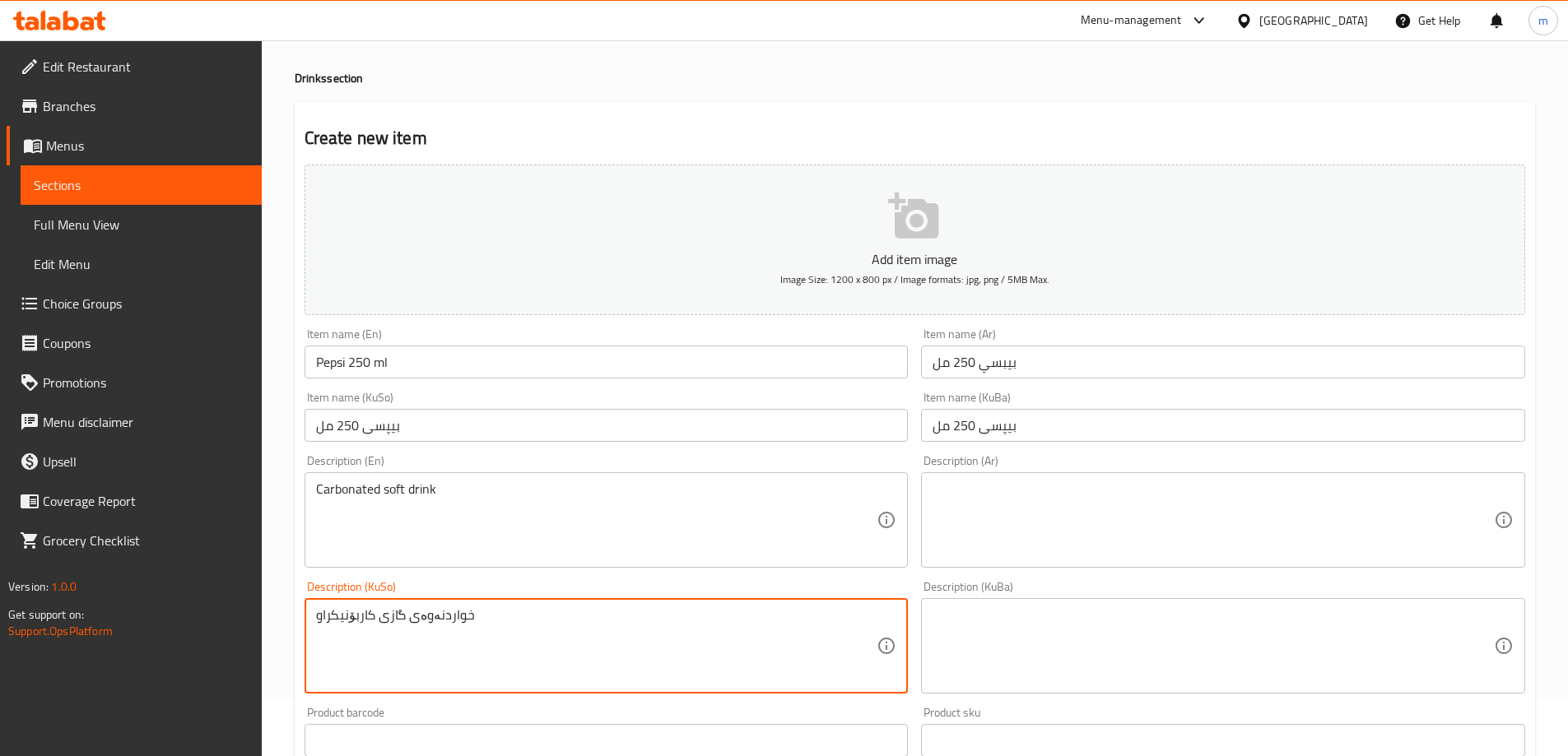
scroll to position [137, 0]
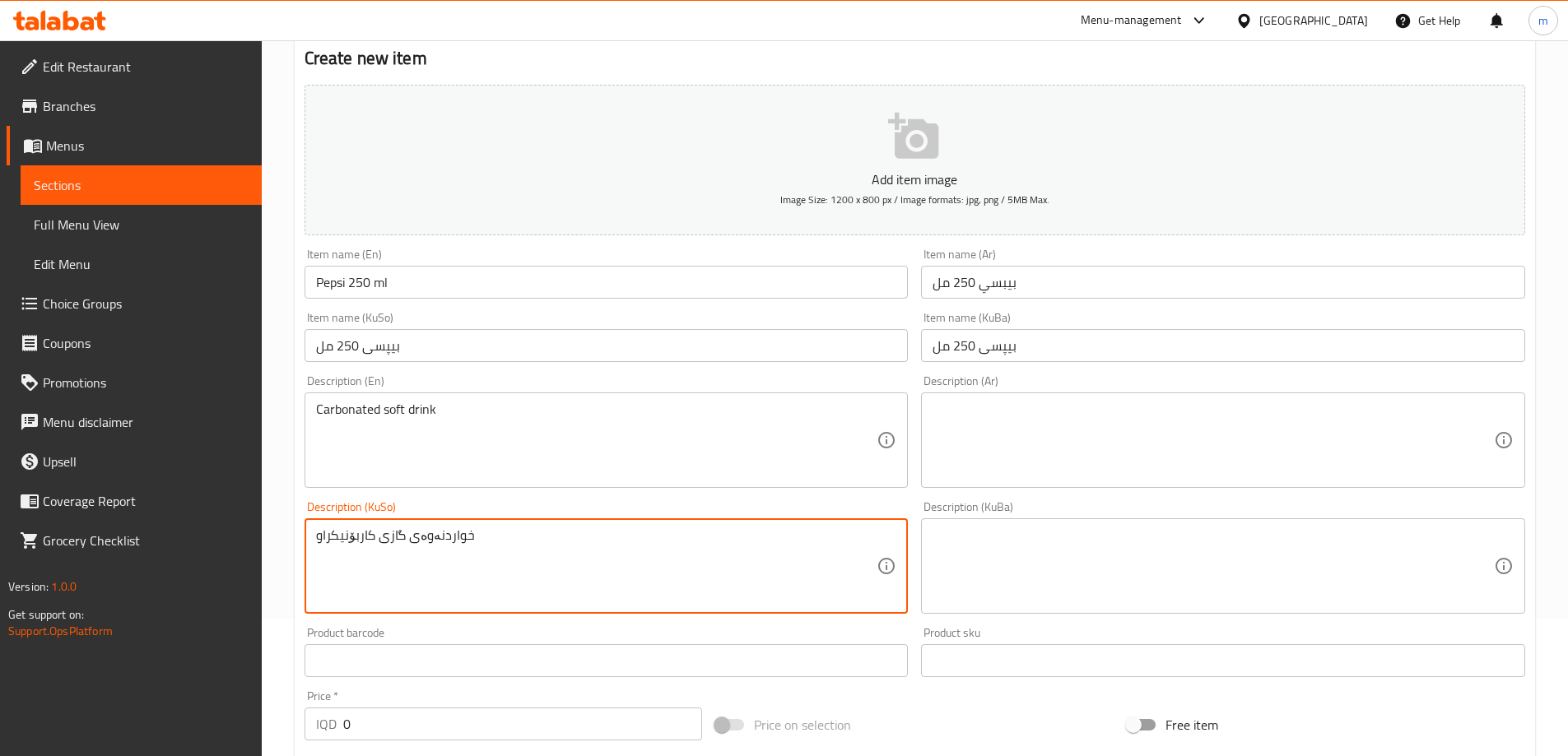
type textarea "خواردنەوەی گازی کاربۆنیکراو"
click at [1096, 557] on textarea at bounding box center [1213, 566] width 562 height 78
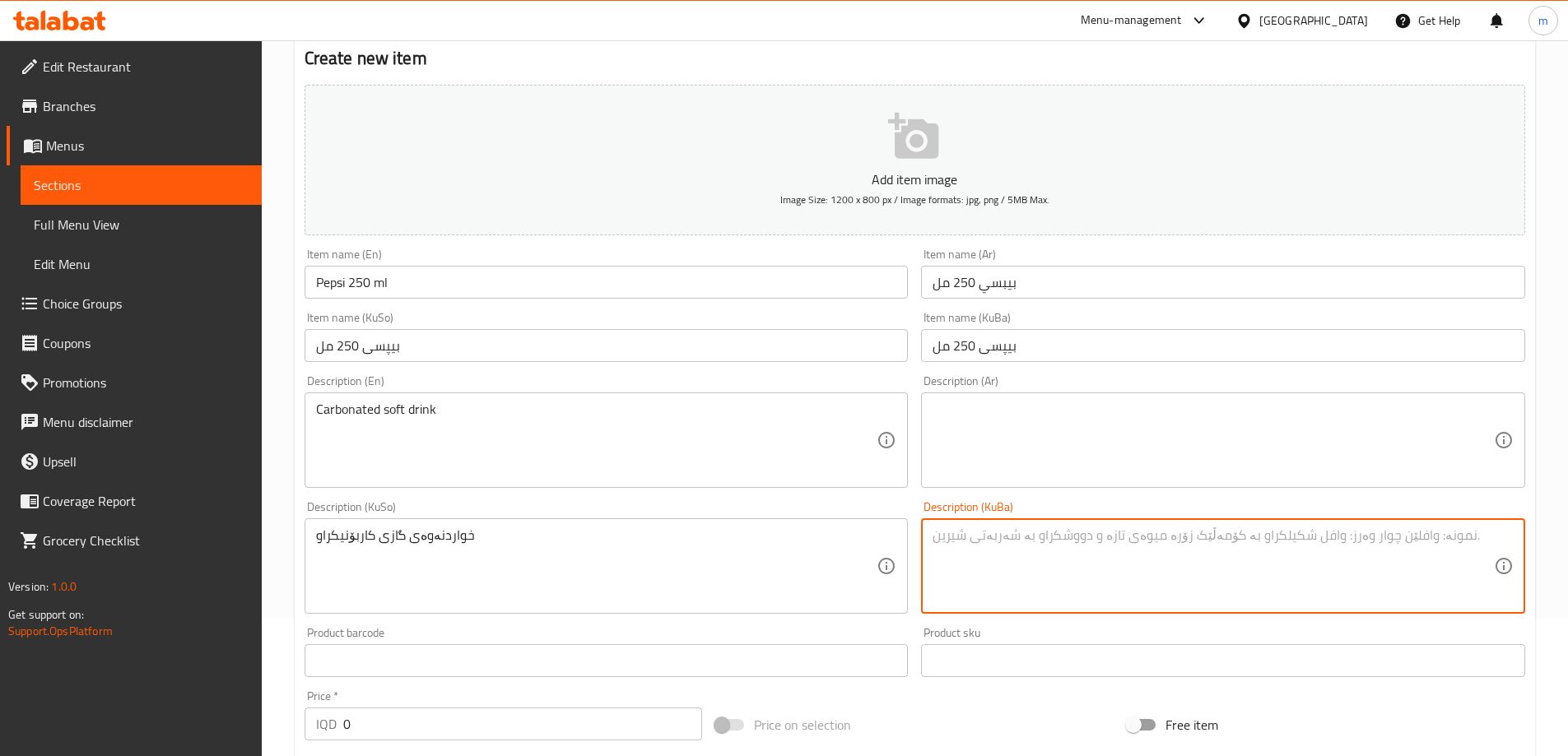
paste textarea "خواردنەوەی گازی کاربۆنیکراو"
type textarea "خواردنەوەی گازی کاربۆنیکراو"
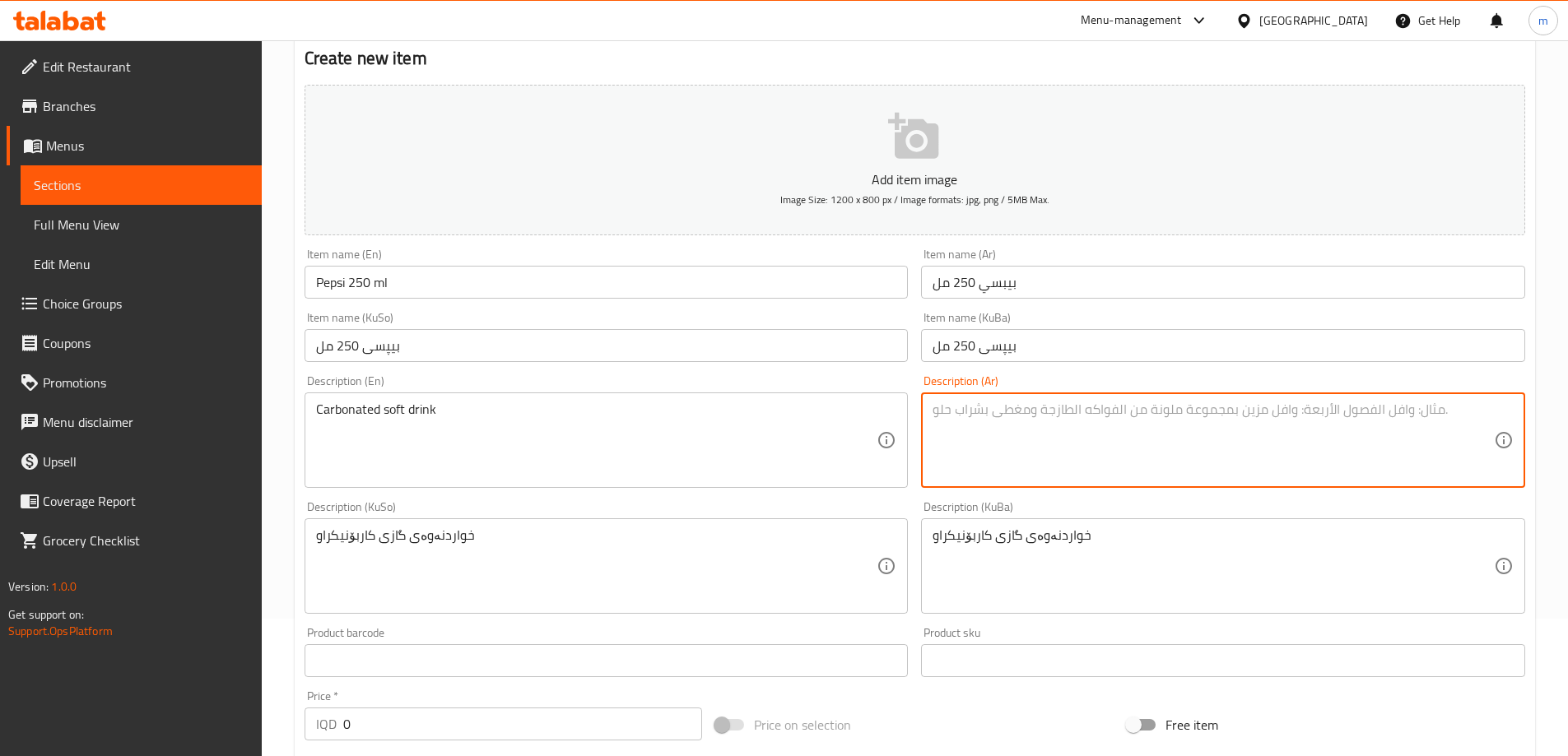
click at [1057, 456] on textarea at bounding box center [1213, 441] width 562 height 78
paste textarea "مشروب غازي مكربن"
drag, startPoint x: 969, startPoint y: 476, endPoint x: 912, endPoint y: 419, distance: 80.6
click at [912, 419] on div "Add item image Image Size: 1200 x 800 px / Image formats: jpg, png / 5MB Max. I…" at bounding box center [915, 527] width 1234 height 899
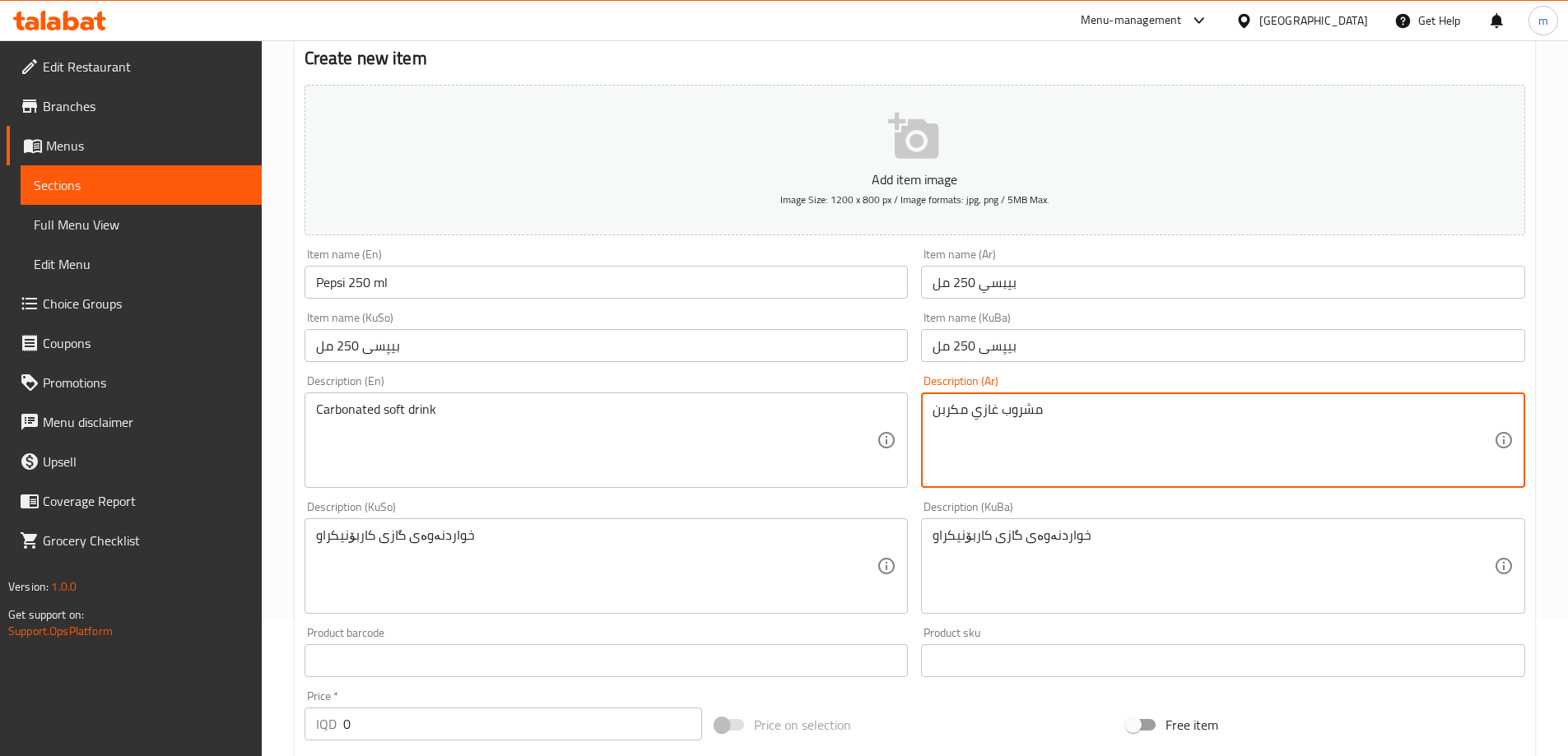
type textarea "مشروب غازي مكربن"
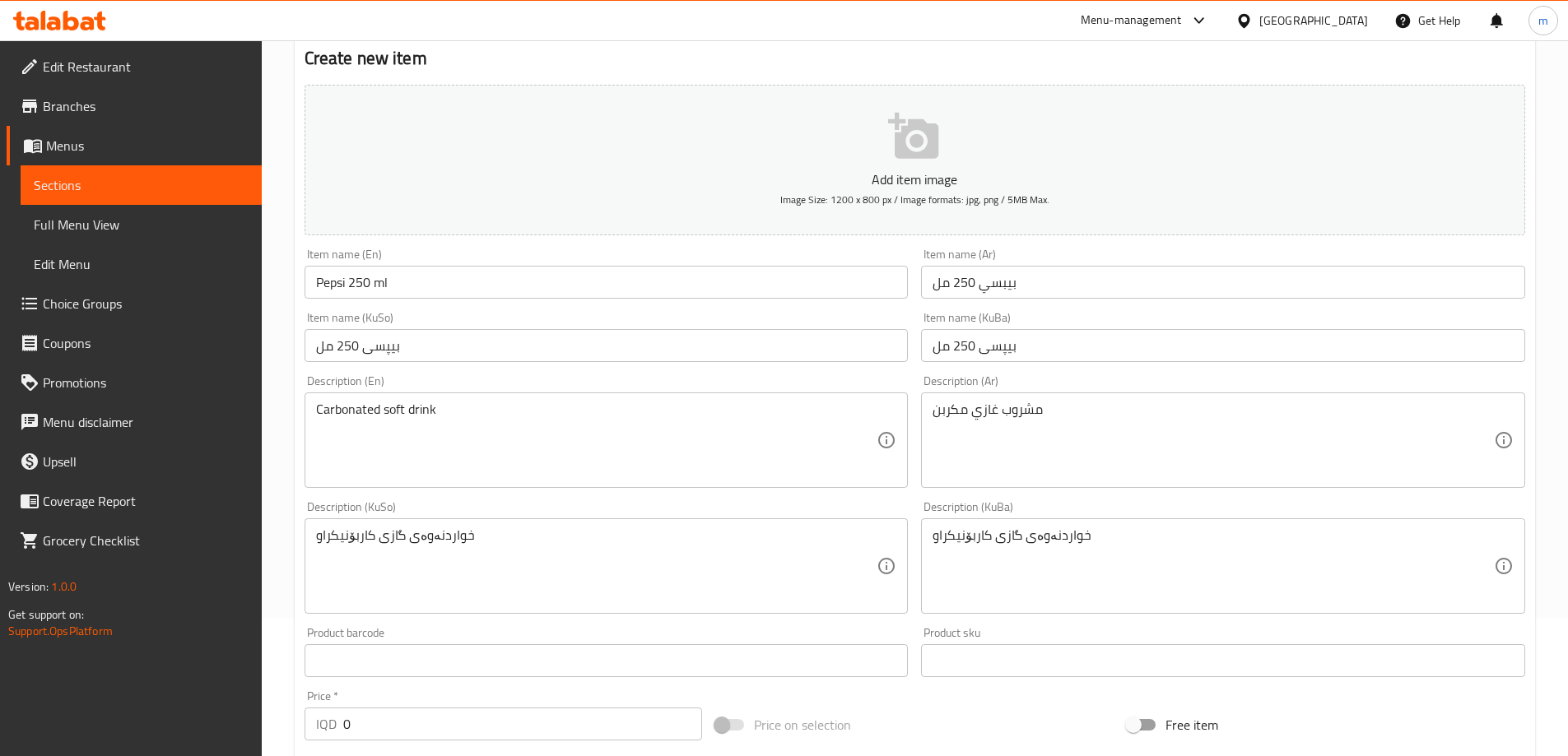
click at [900, 505] on div "Description (KuSo) خواردنەوەی گازی کاربۆنیکراو Description (KuSo)" at bounding box center [606, 558] width 604 height 112
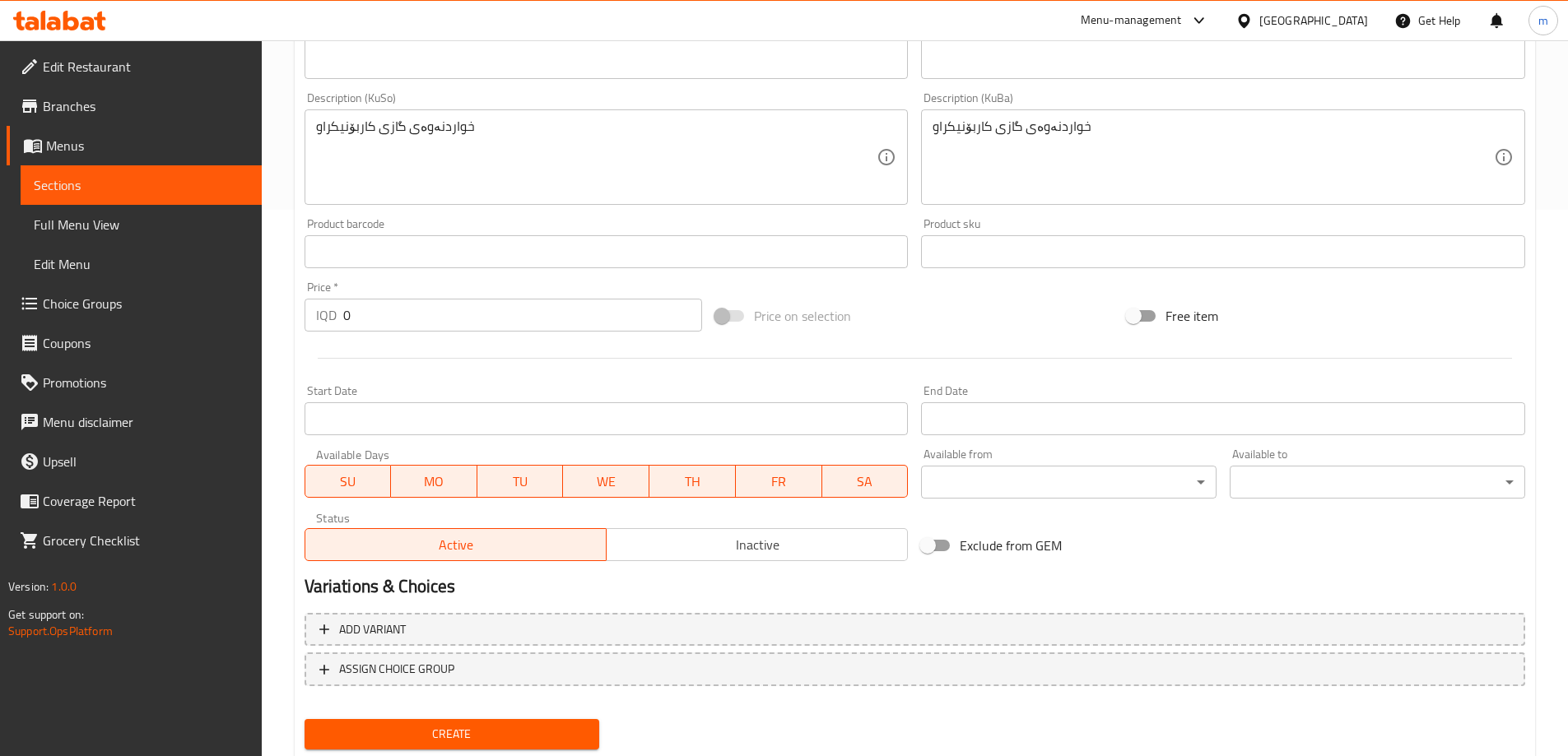
scroll to position [549, 0]
click at [444, 328] on input "0" at bounding box center [522, 312] width 360 height 33
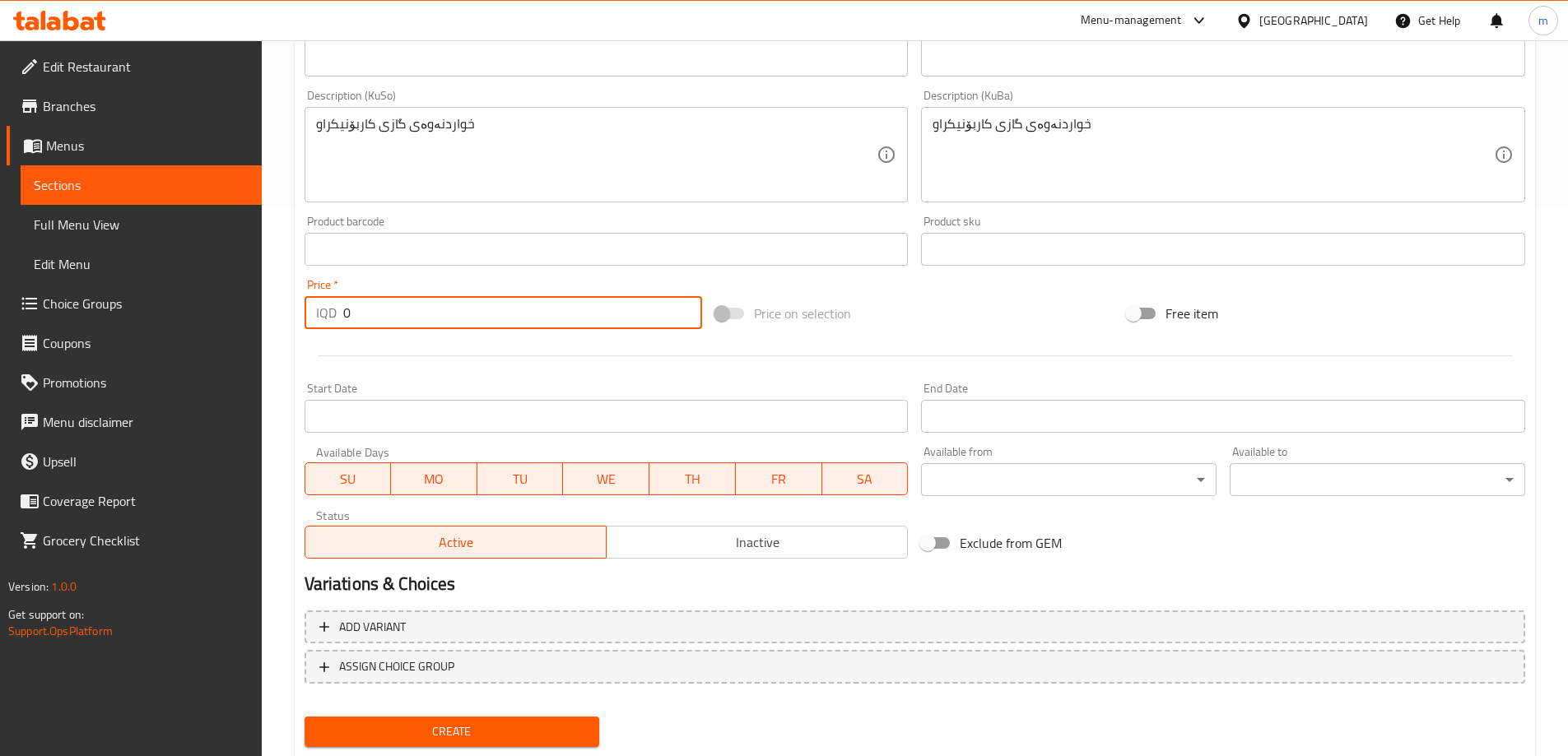
click at [444, 328] on input "0" at bounding box center [522, 312] width 360 height 33
type input "2000"
click at [478, 726] on span "Create" at bounding box center [451, 731] width 269 height 21
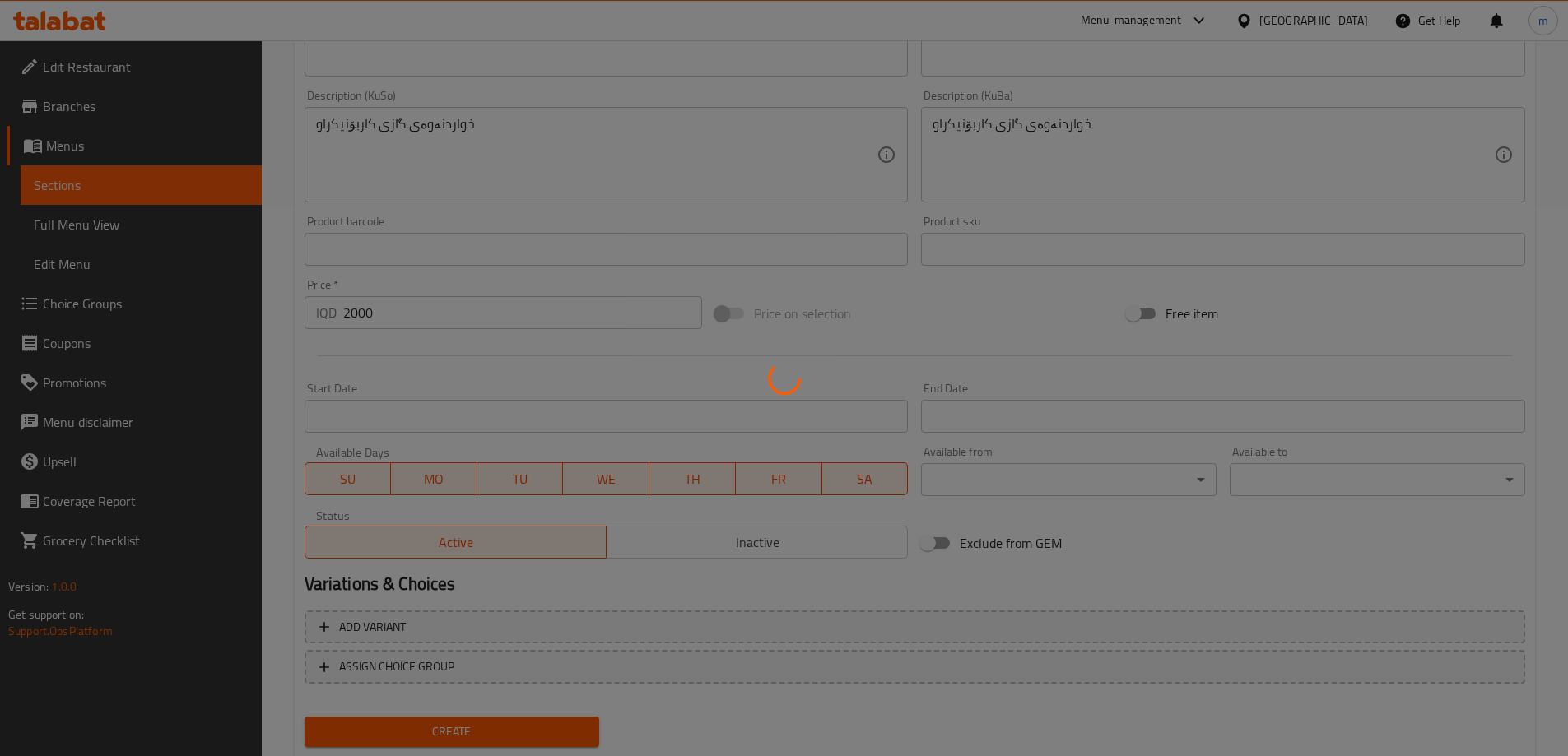
type input "0"
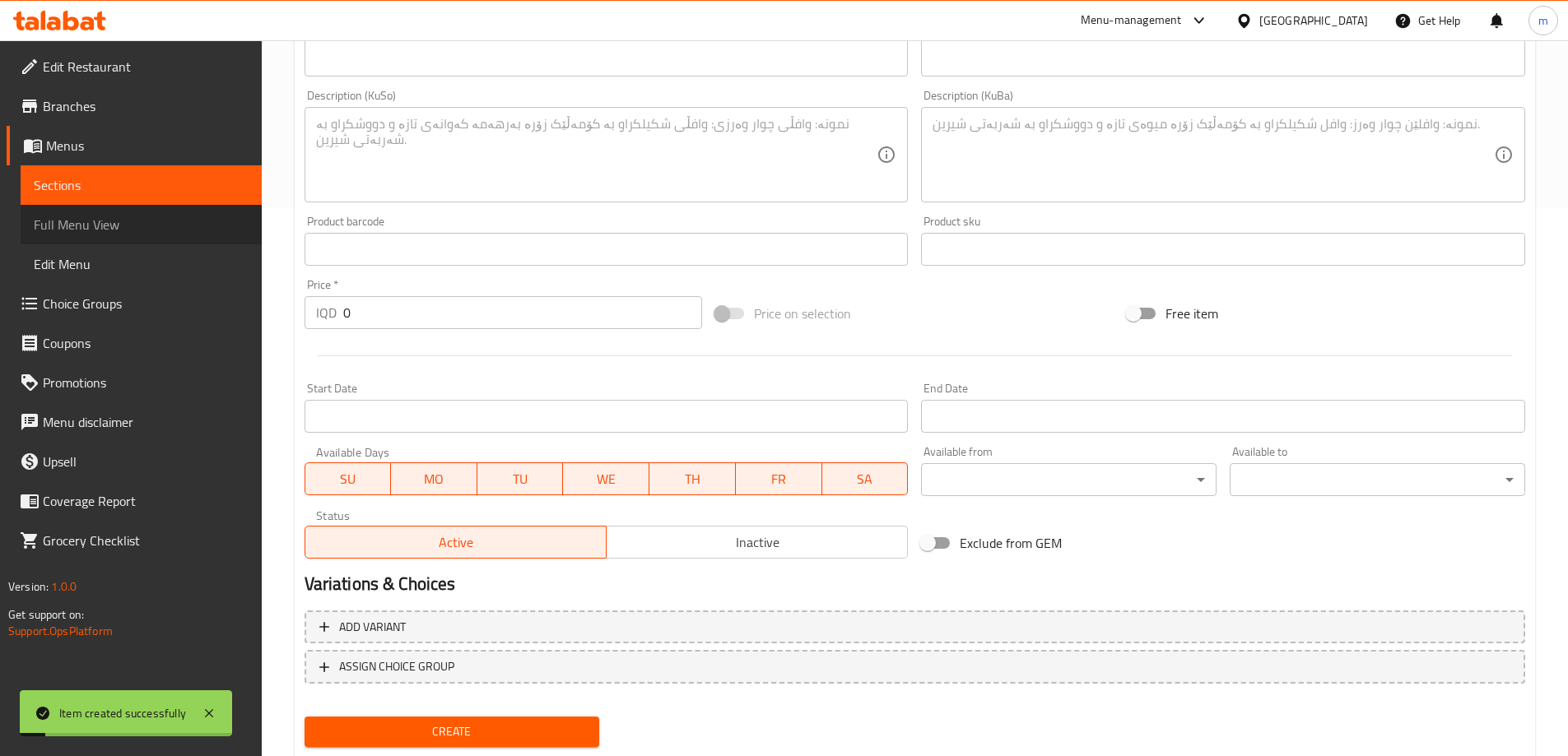
click at [117, 224] on span "Full Menu View" at bounding box center [141, 225] width 215 height 20
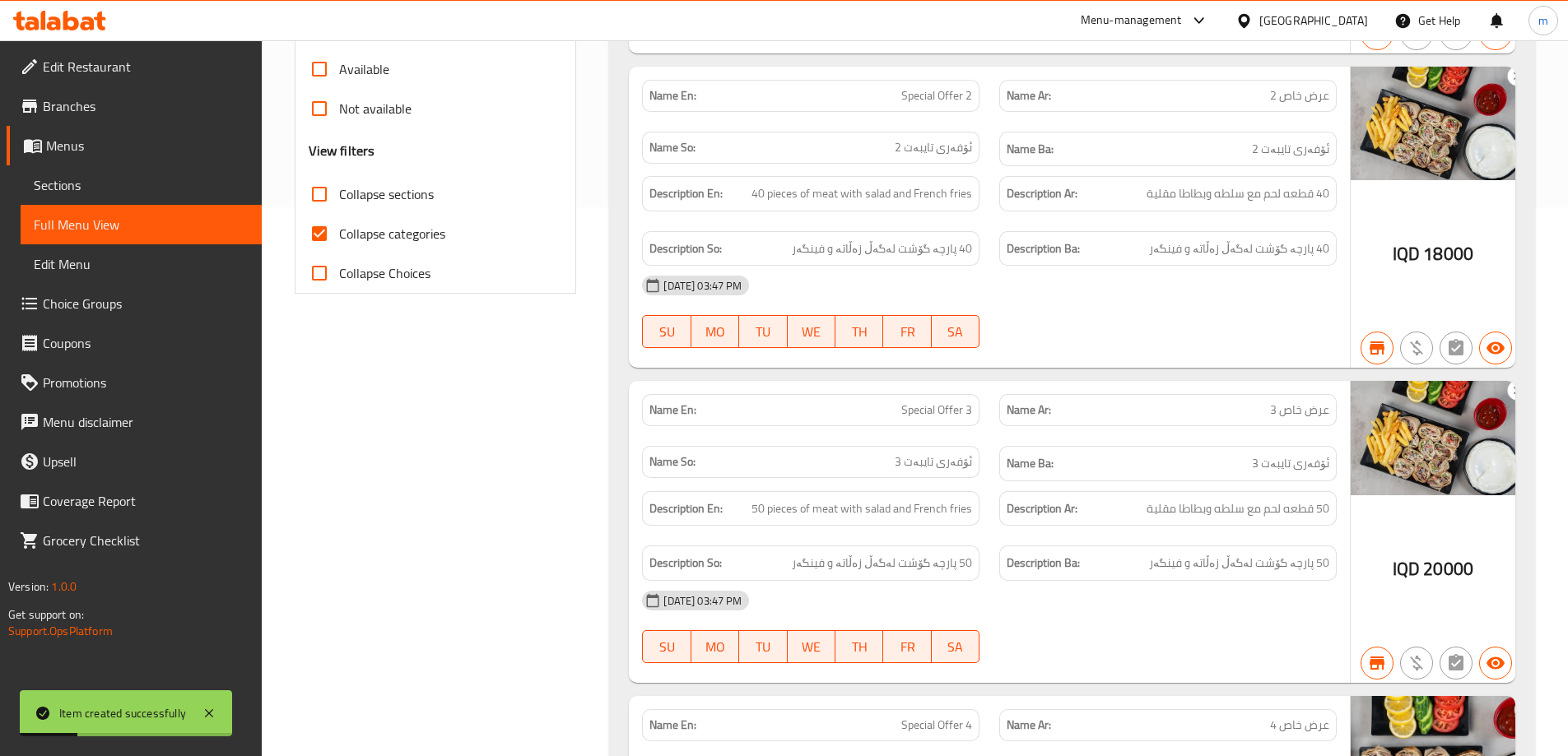
click at [435, 233] on span "Collapse categories" at bounding box center [392, 234] width 106 height 20
click at [339, 233] on input "Collapse categories" at bounding box center [319, 234] width 39 height 39
checkbox input "false"
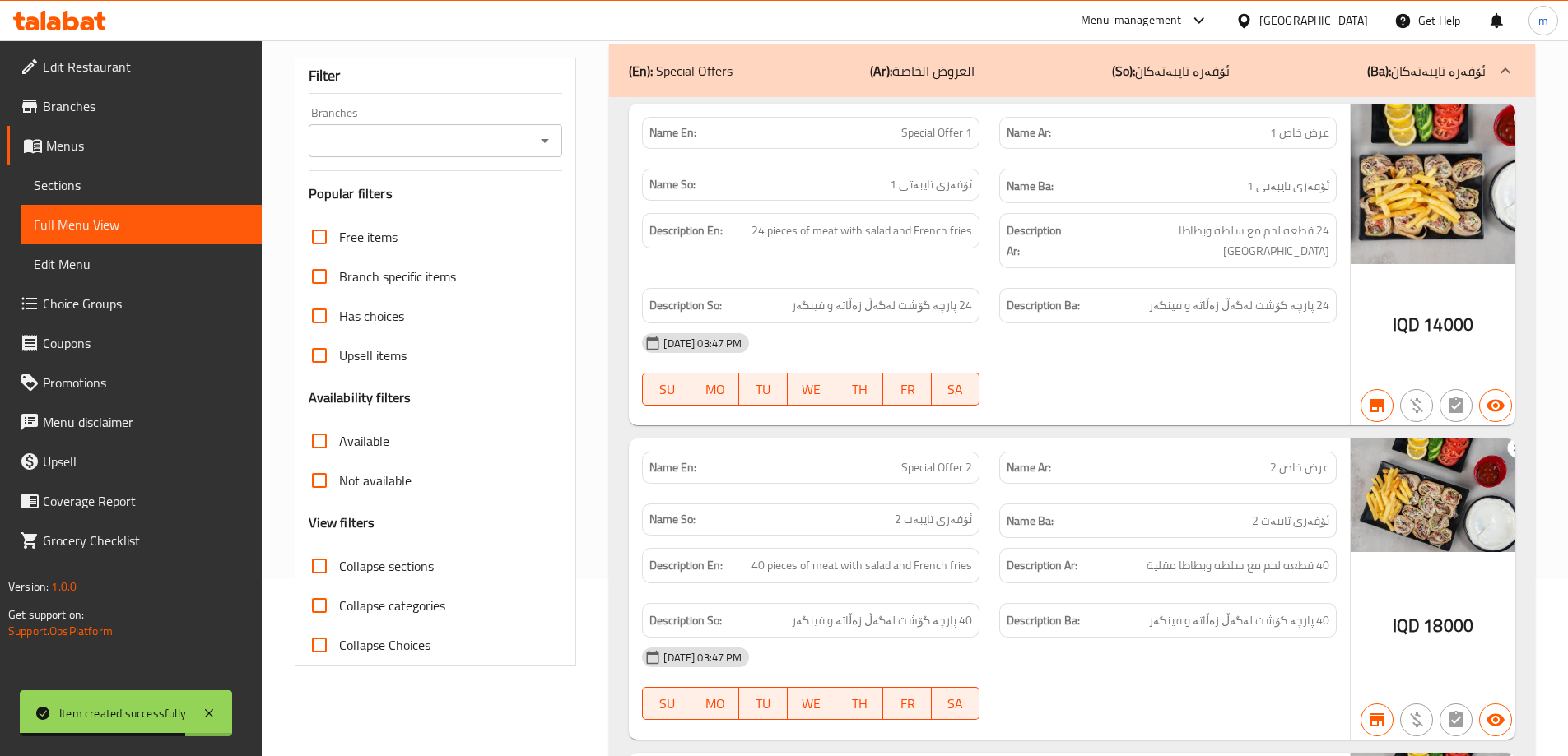
scroll to position [137, 0]
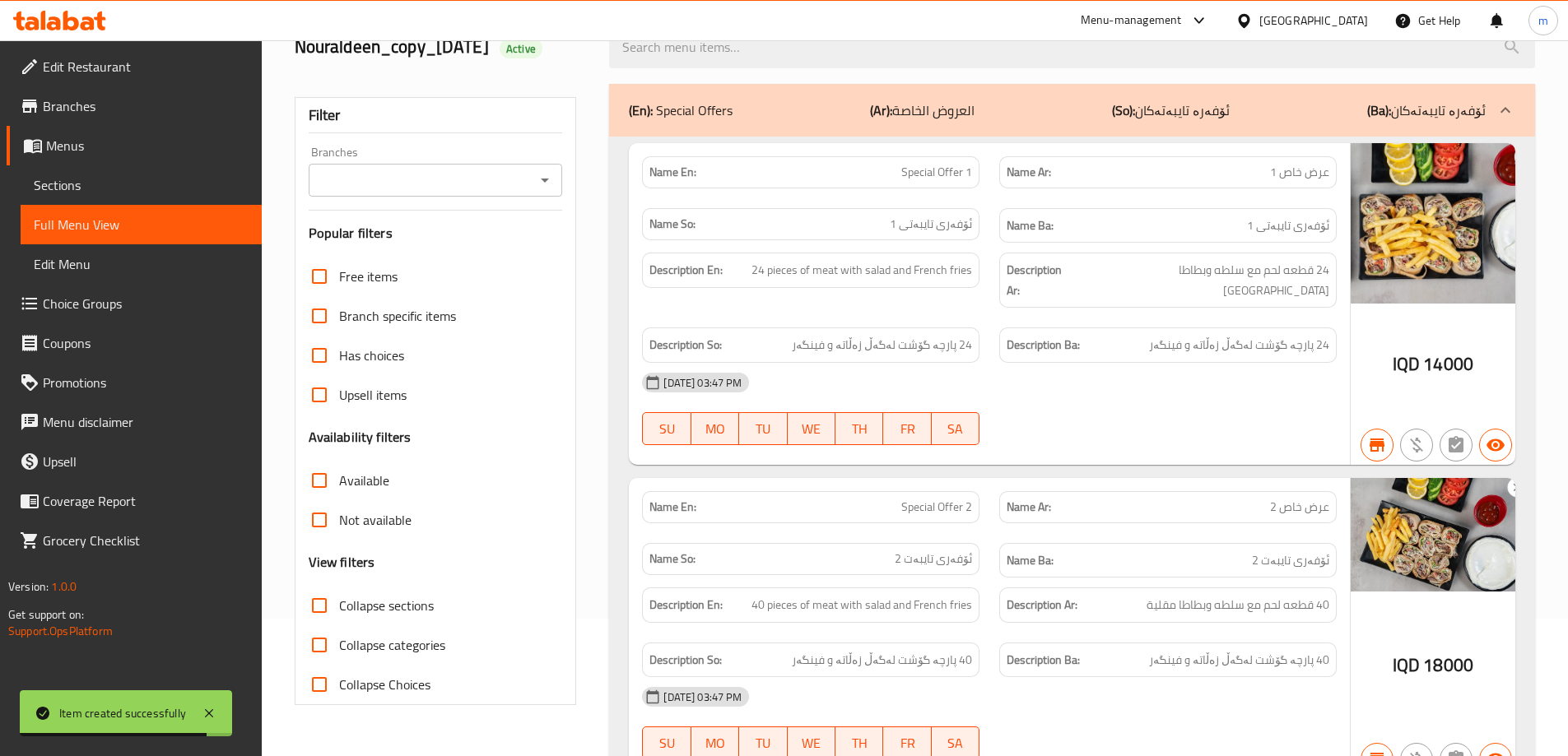
click at [401, 606] on span "Collapse sections" at bounding box center [386, 606] width 95 height 20
click at [339, 606] on input "Collapse sections" at bounding box center [319, 606] width 39 height 39
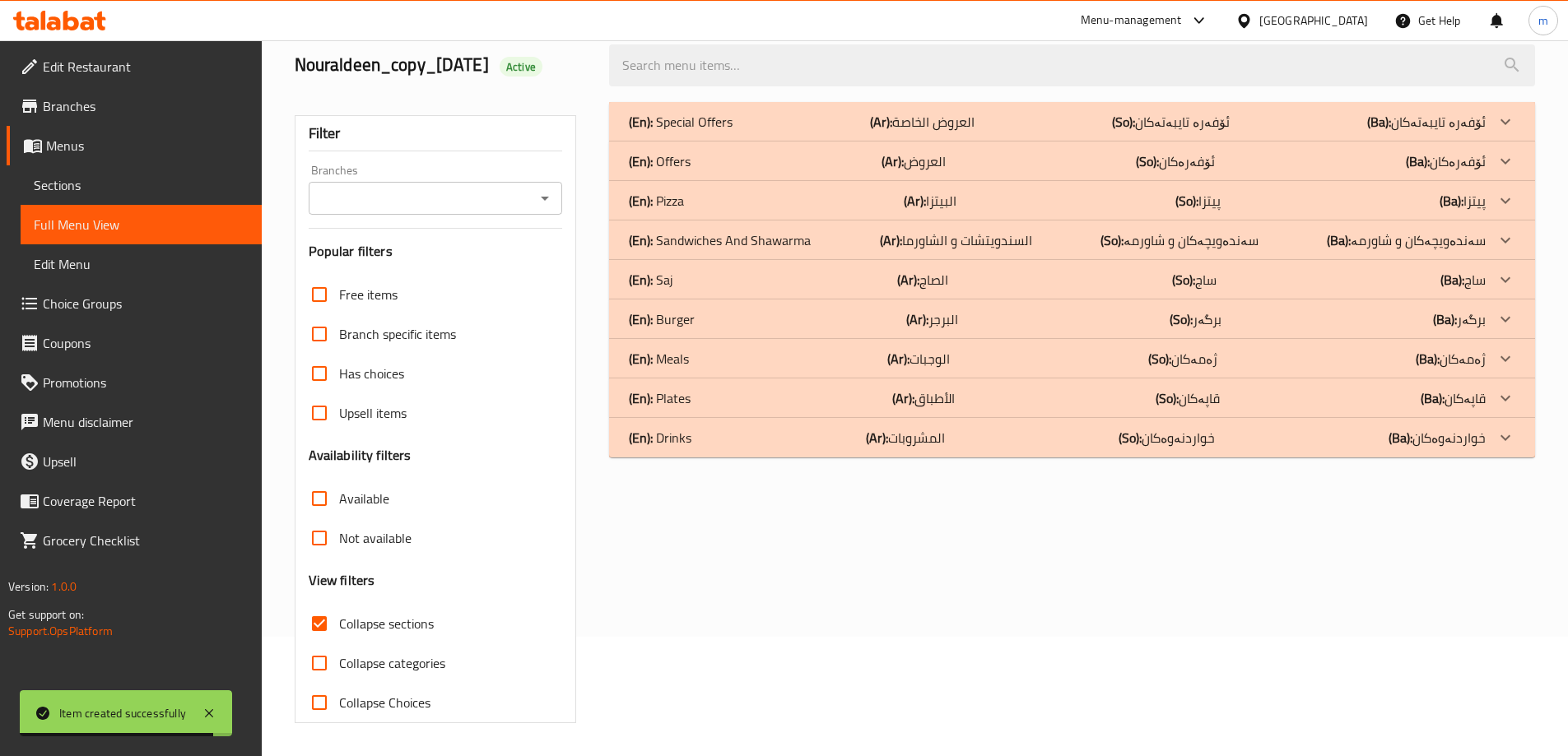
click at [420, 615] on span "Collapse sections" at bounding box center [386, 624] width 95 height 20
click at [339, 615] on input "Collapse sections" at bounding box center [319, 624] width 39 height 39
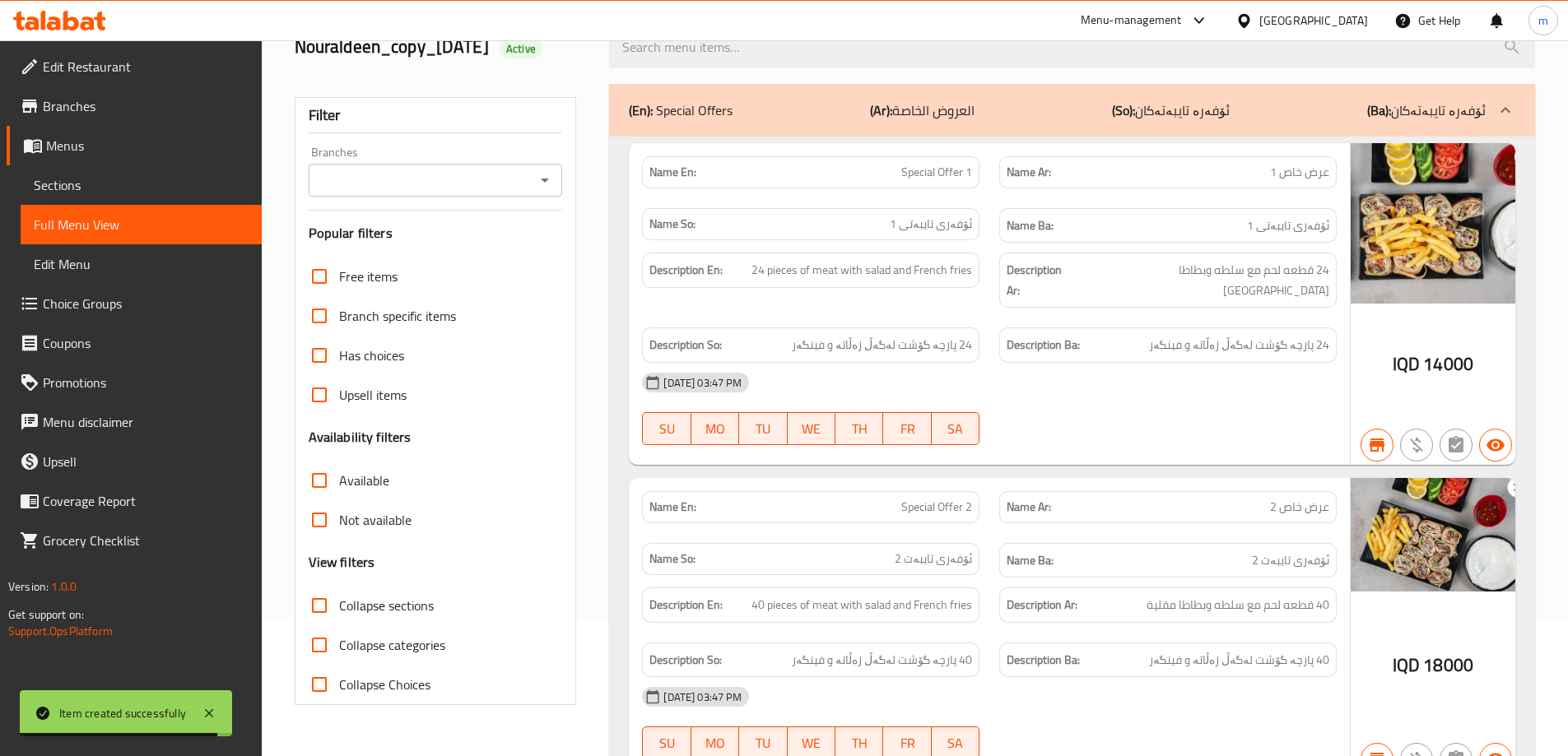
click at [420, 615] on span "Collapse sections" at bounding box center [386, 606] width 95 height 20
click at [339, 615] on input "Collapse sections" at bounding box center [319, 606] width 39 height 39
checkbox input "true"
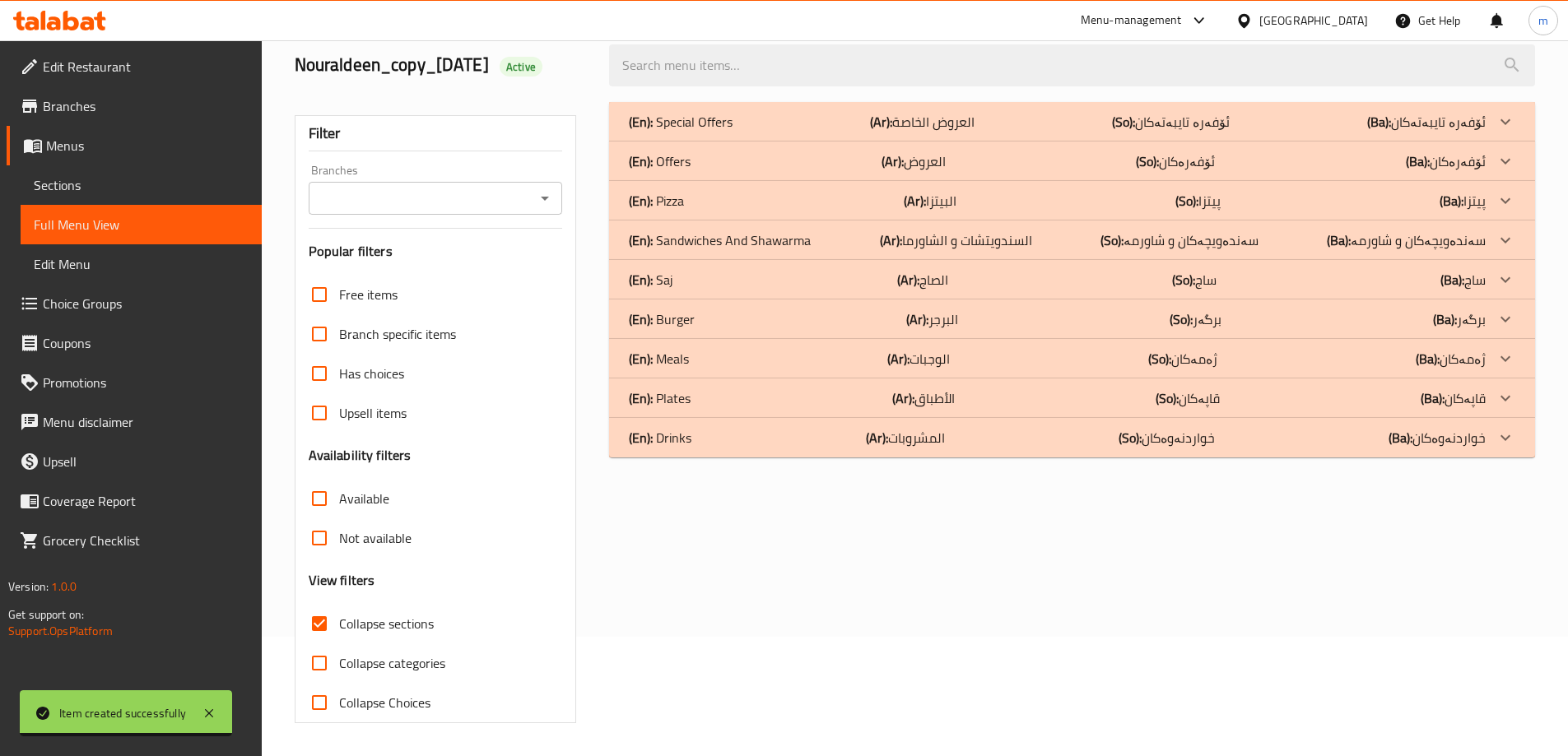
scroll to position [119, 0]
click at [781, 461] on div "(En): Special Offers (Ar): العروض الخاصة (So): ئۆفەرە تایبەتەکان (Ba): ئۆفەرە ت…" at bounding box center [1072, 413] width 946 height 642
click at [799, 132] on div "(En): Drinks (Ar): المشروبات (So): خواردنەوەکان (Ba): خواردنەوەکان" at bounding box center [1057, 122] width 856 height 20
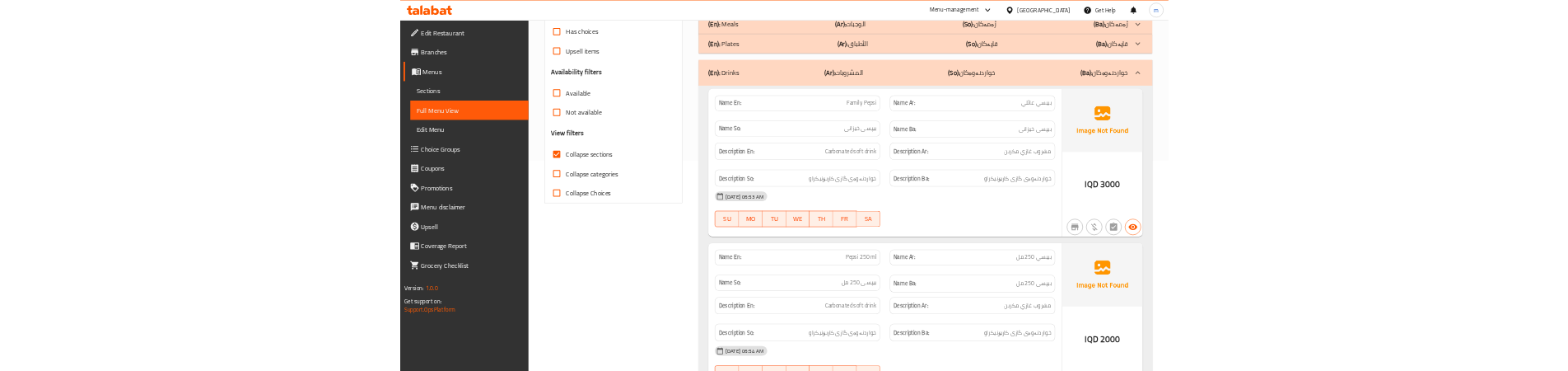
scroll to position [532, 0]
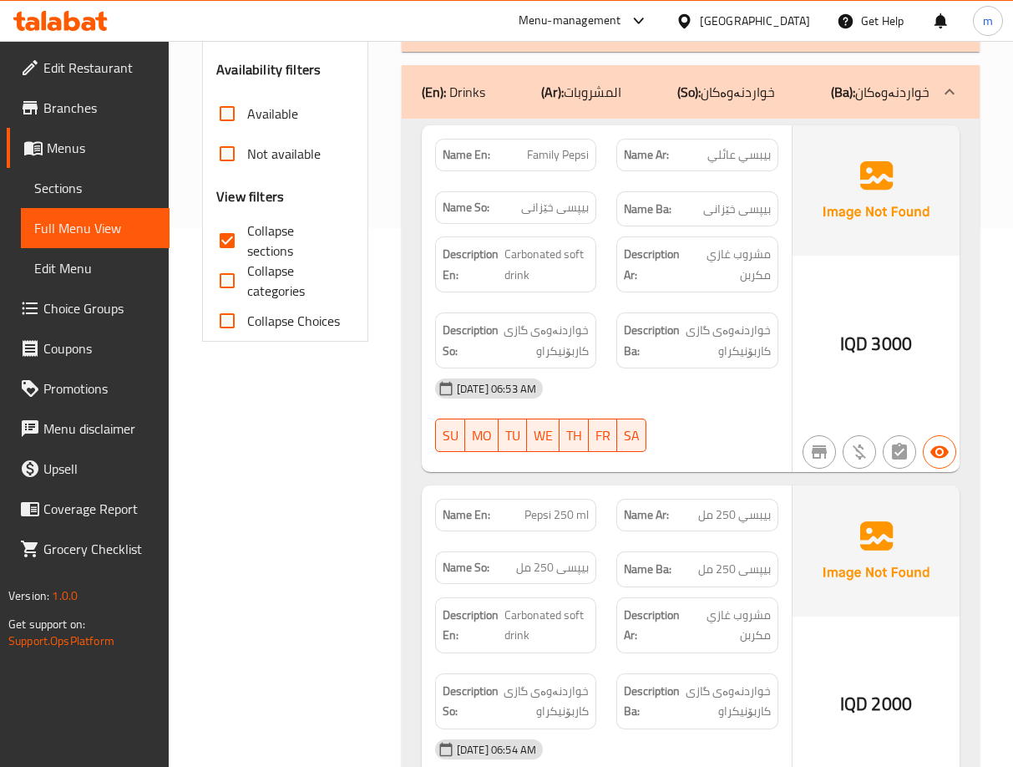
click at [995, 498] on div "Home / Restaurants management / Menus / Full menu view Export Menu Nouraldeen_c…" at bounding box center [591, 200] width 844 height 1397
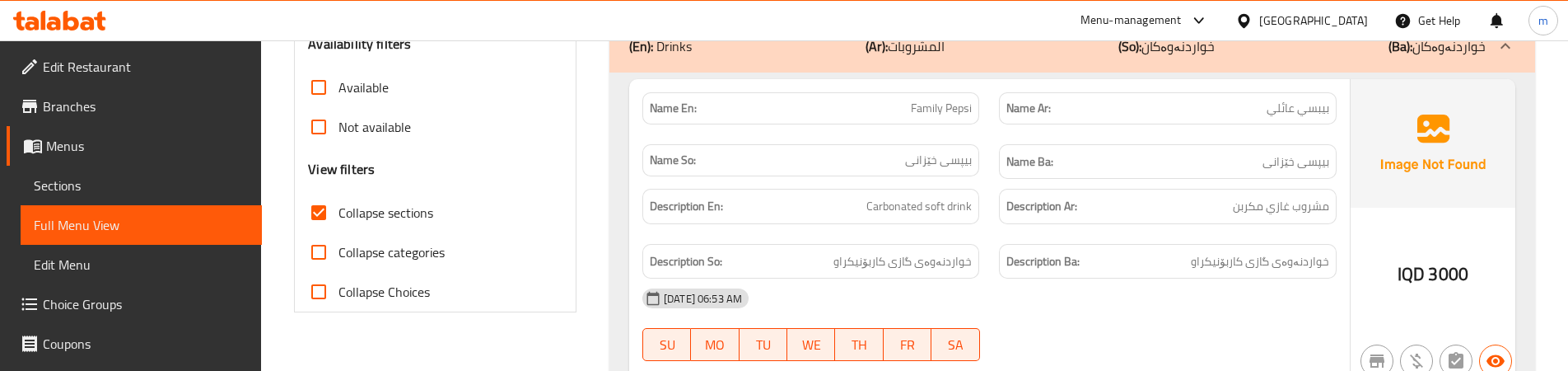
click at [1008, 134] on div "Name Ba: بیپسی خێزانی" at bounding box center [1168, 162] width 357 height 55
click at [986, 134] on div "Name So: بیپسی خێزانی" at bounding box center [811, 162] width 357 height 55
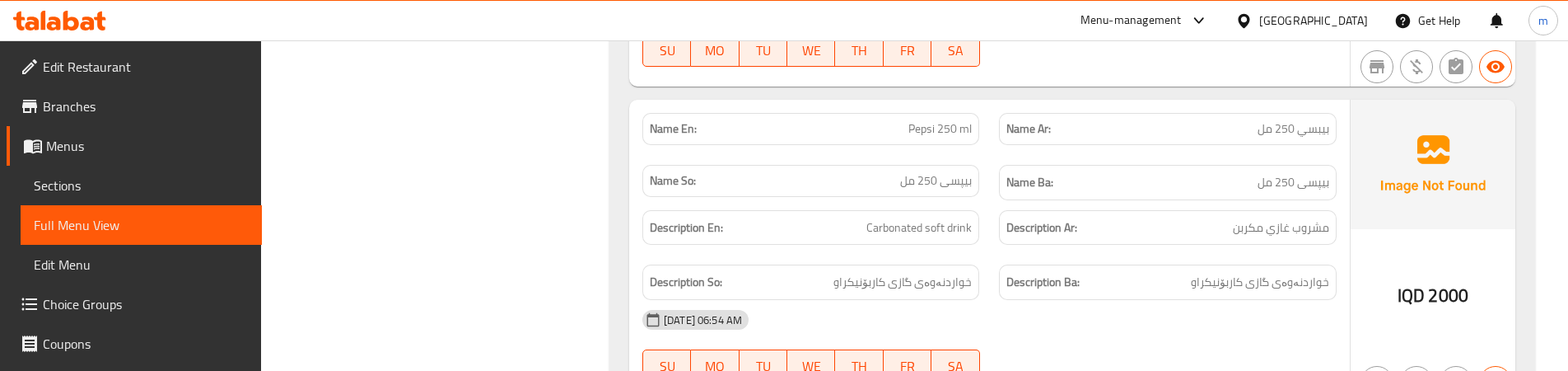
scroll to position [785, 0]
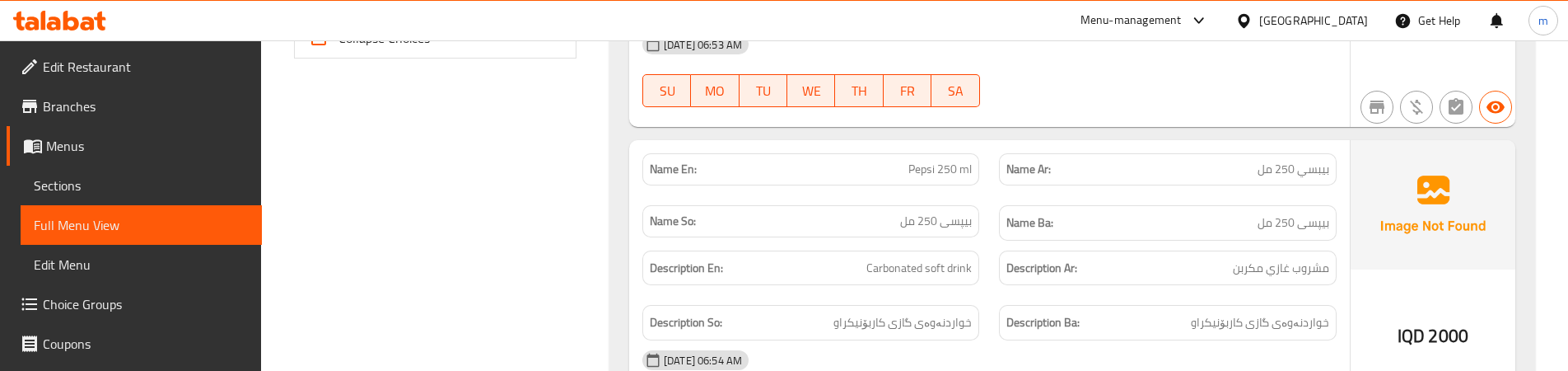
click at [1001, 245] on div "Description Ar: مشروب غازي مكربن" at bounding box center [1168, 268] width 357 height 55
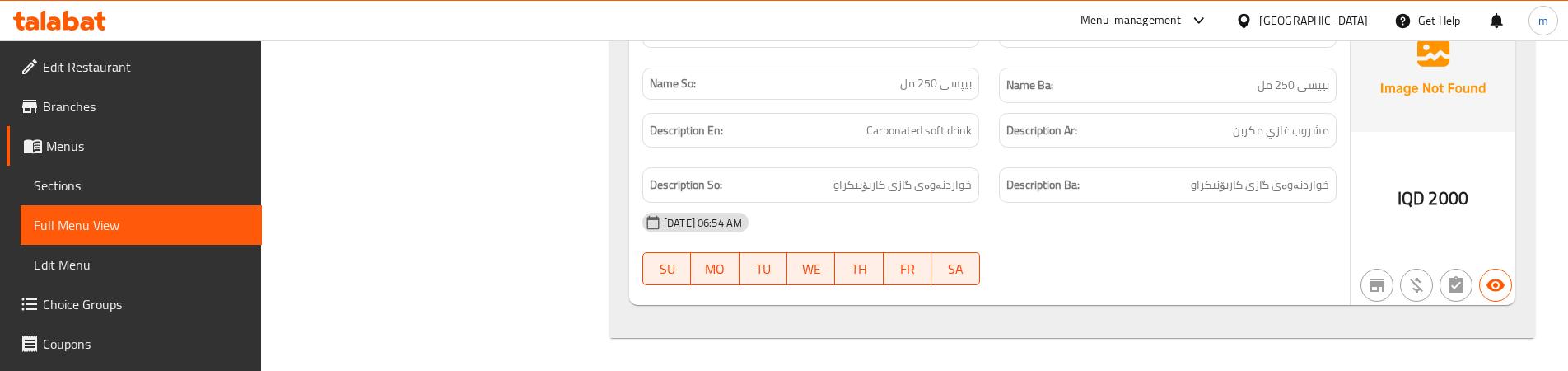
click at [991, 177] on div "Description Ba: خواردنەوەی گازی کاربۆنیکراو" at bounding box center [1168, 186] width 357 height 55
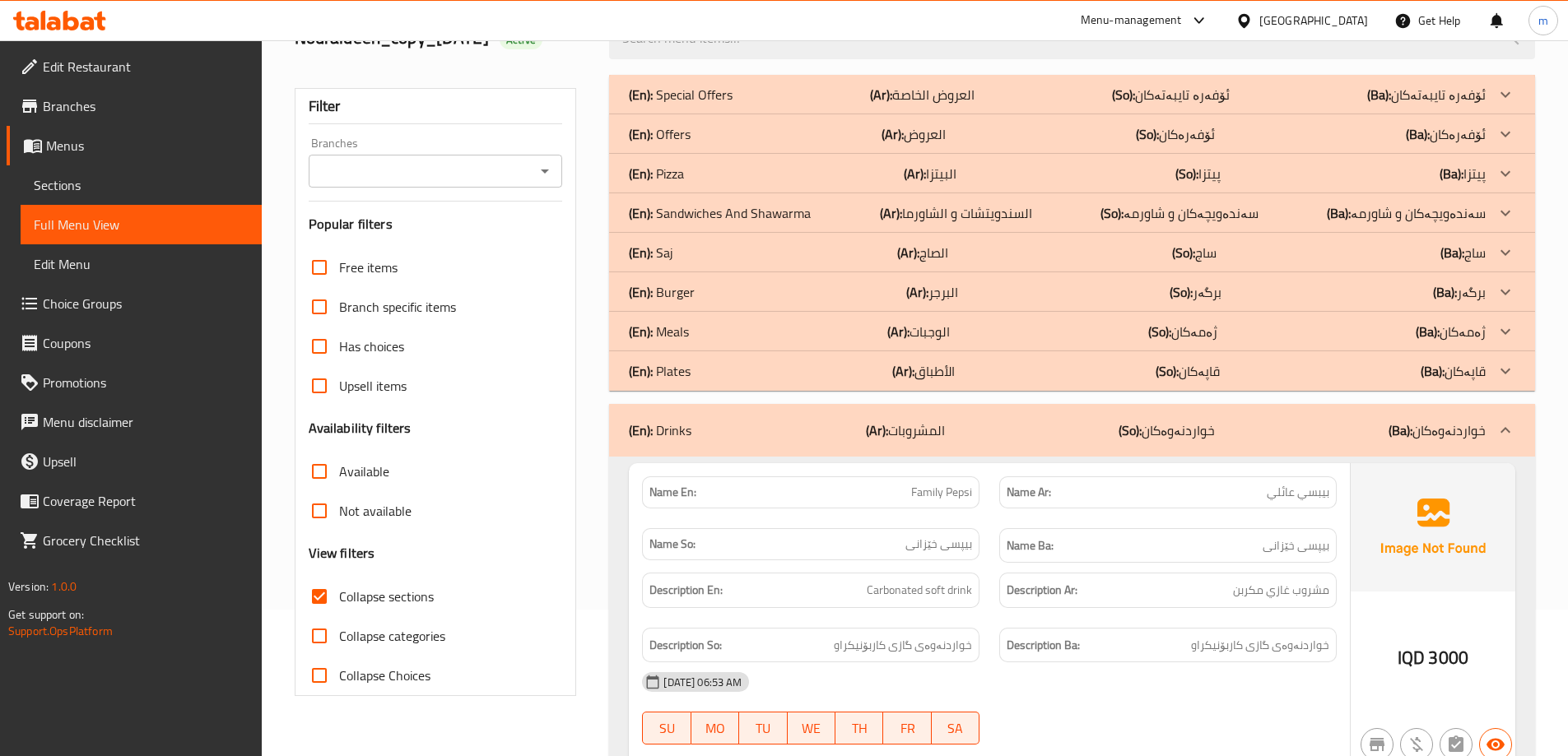
scroll to position [0, 0]
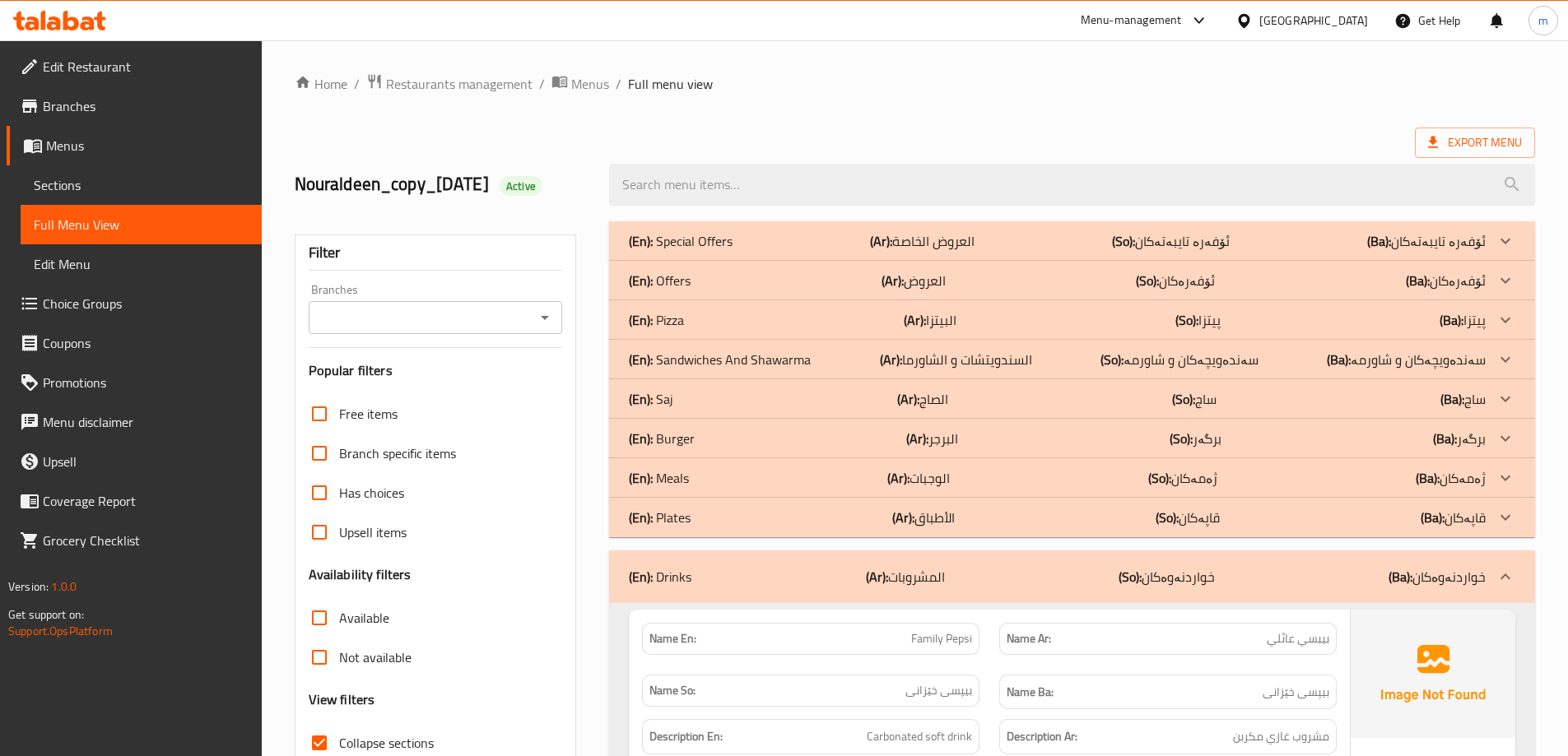
click at [704, 251] on div "(En): Pizza (Ar): البيتزا (So): پیتزا (Ba): پیتزا" at bounding box center [1057, 241] width 856 height 20
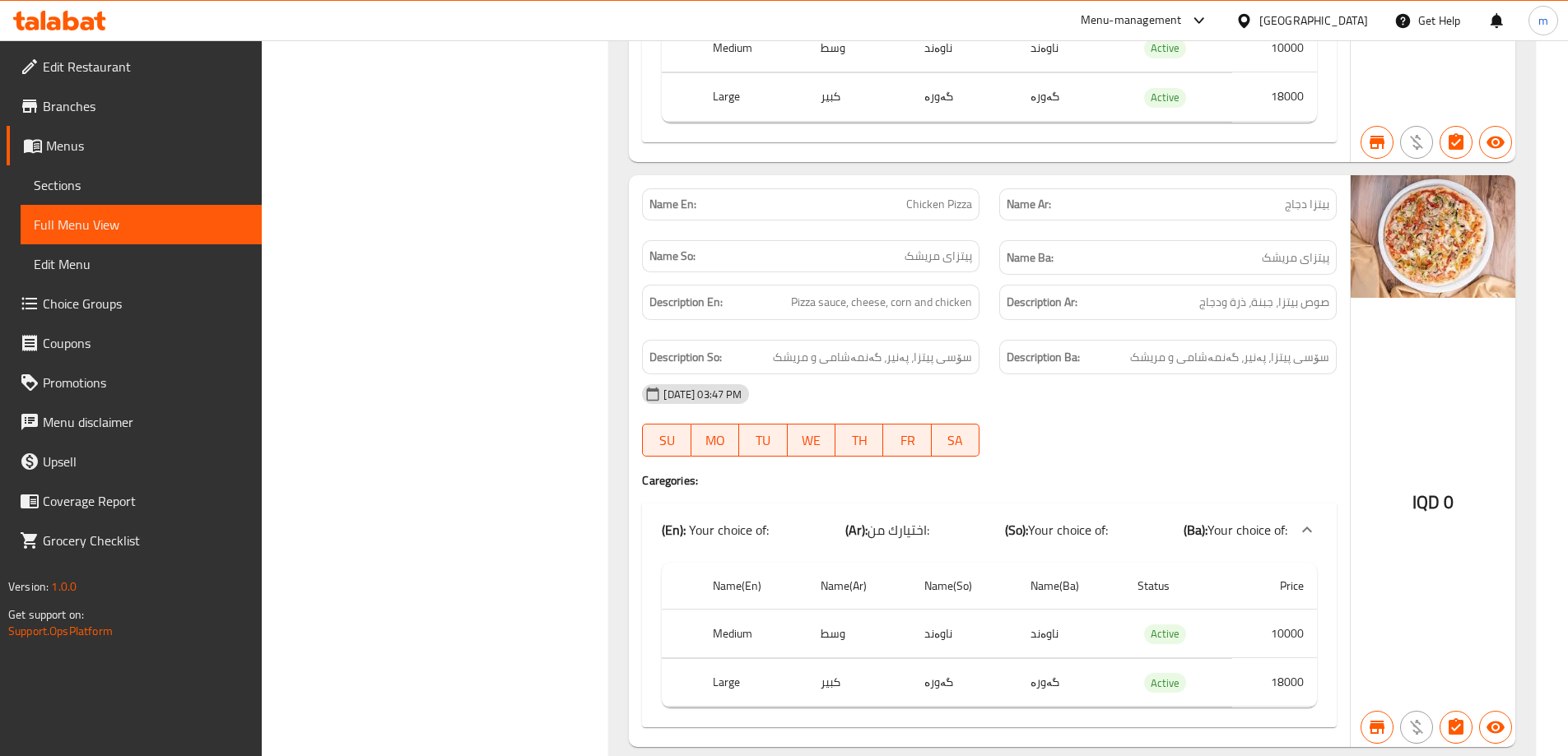
scroll to position [412, 0]
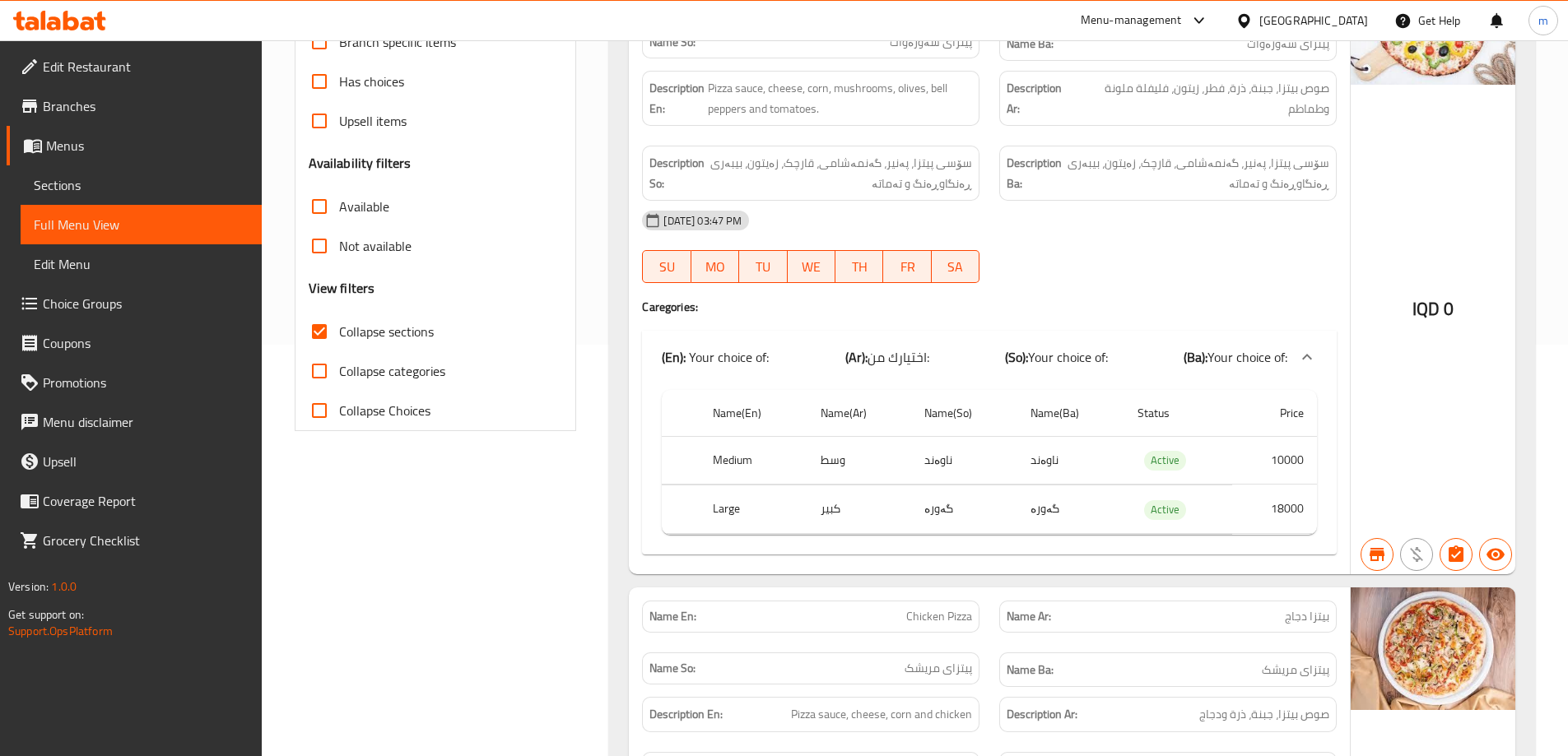
click at [71, 189] on span "Sections" at bounding box center [141, 185] width 215 height 20
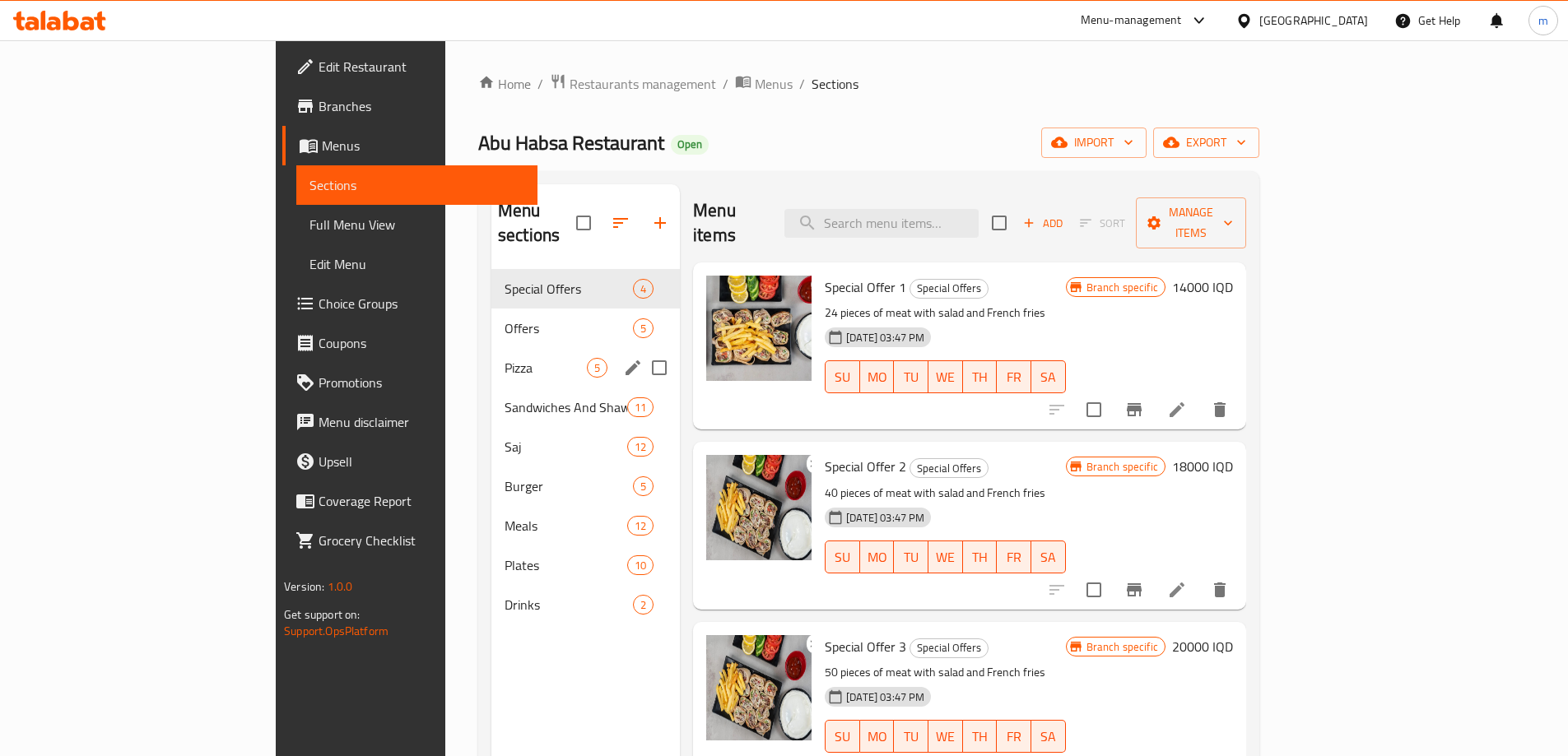
click at [492, 348] on div "Pizza 5" at bounding box center [585, 368] width 188 height 39
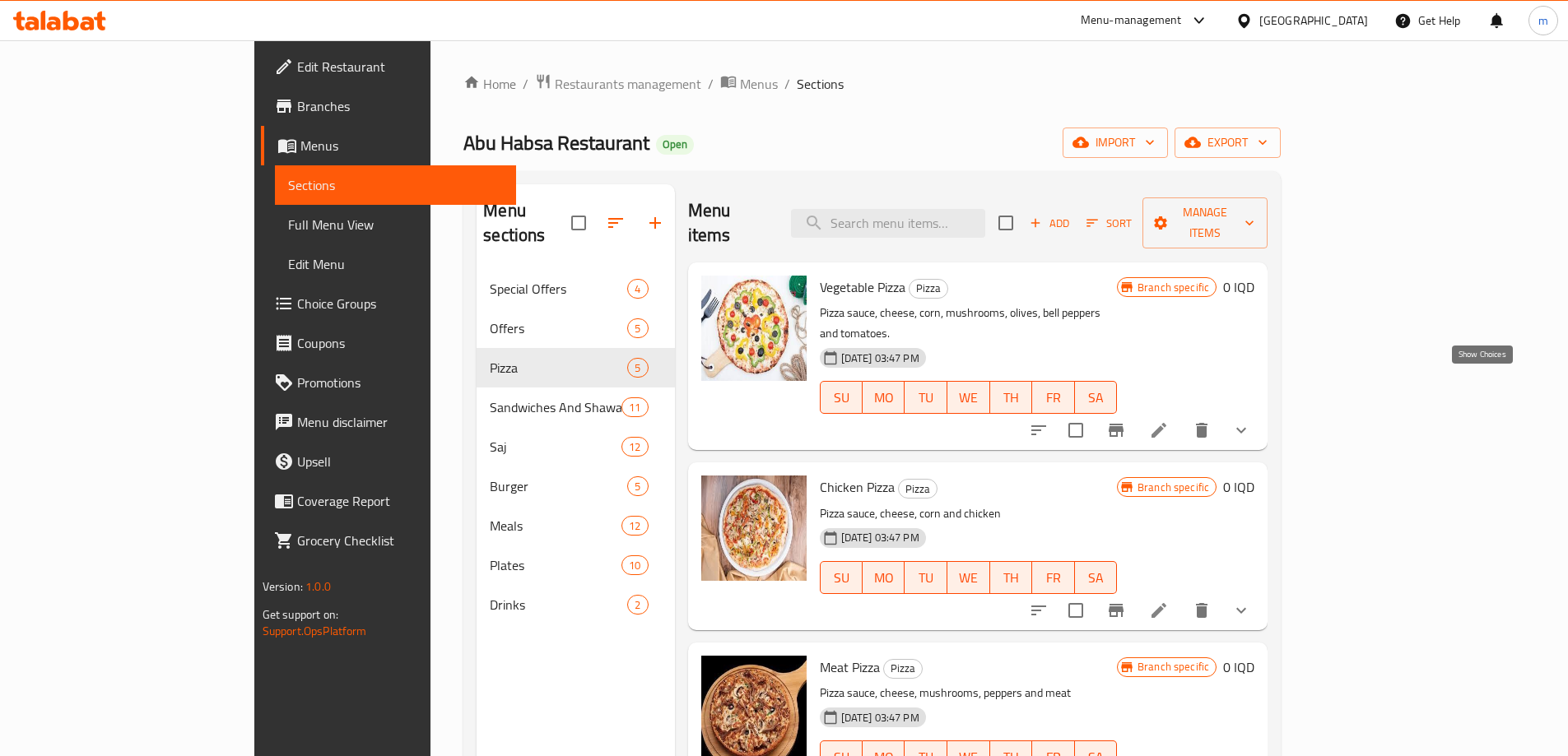
click at [1251, 421] on icon "show more" at bounding box center [1241, 431] width 20 height 20
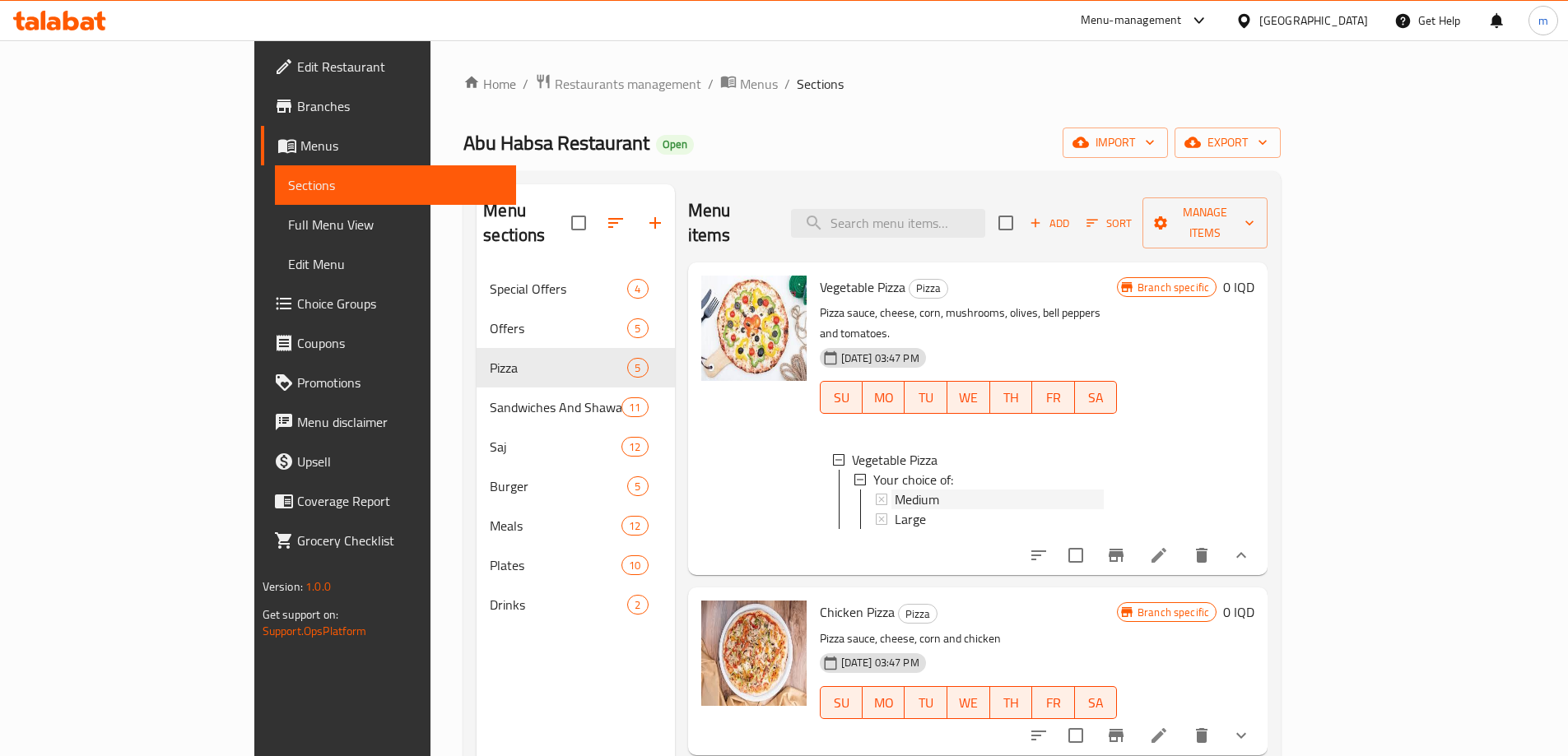
click at [895, 490] on span "Medium" at bounding box center [917, 500] width 44 height 20
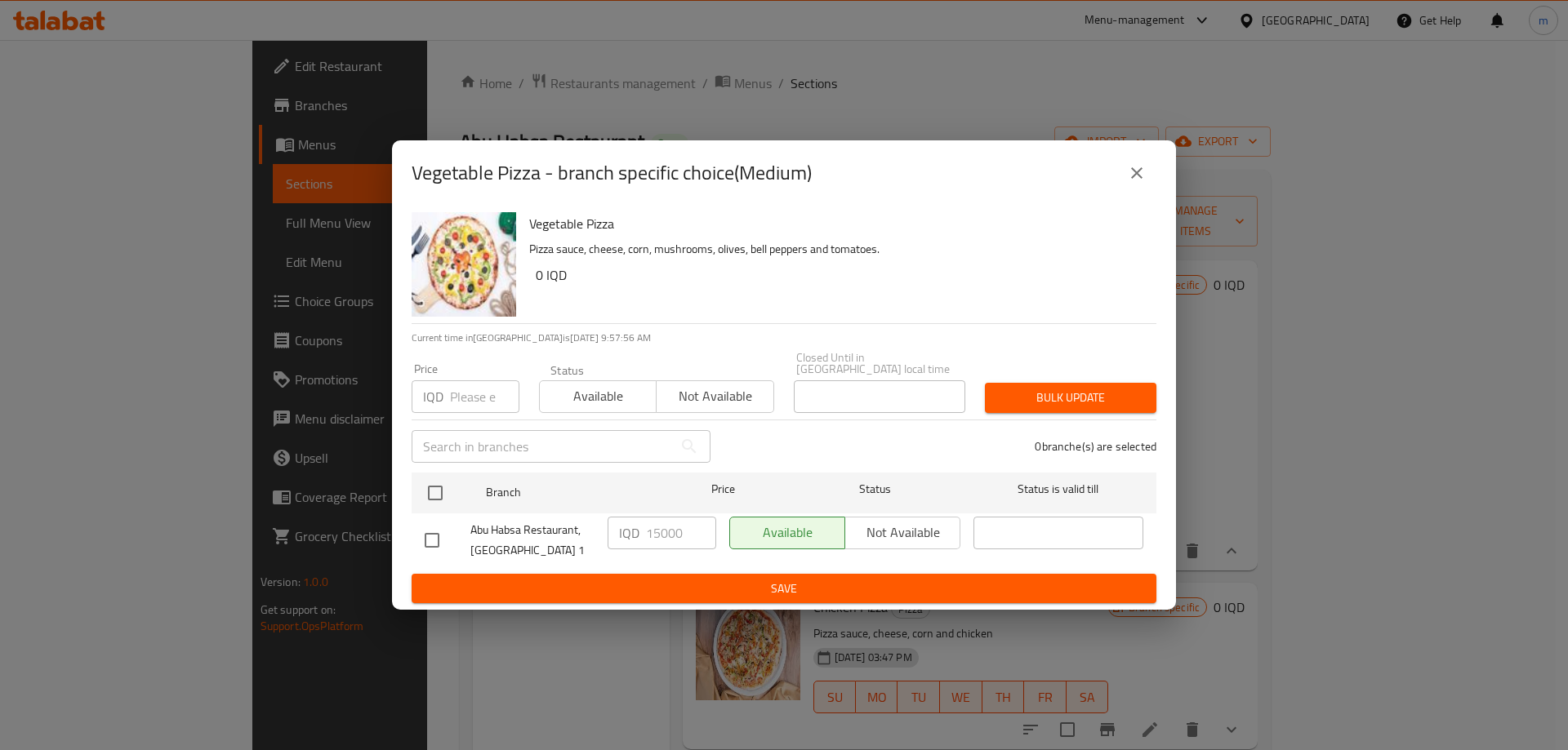
click at [1139, 183] on icon "close" at bounding box center [1137, 173] width 20 height 20
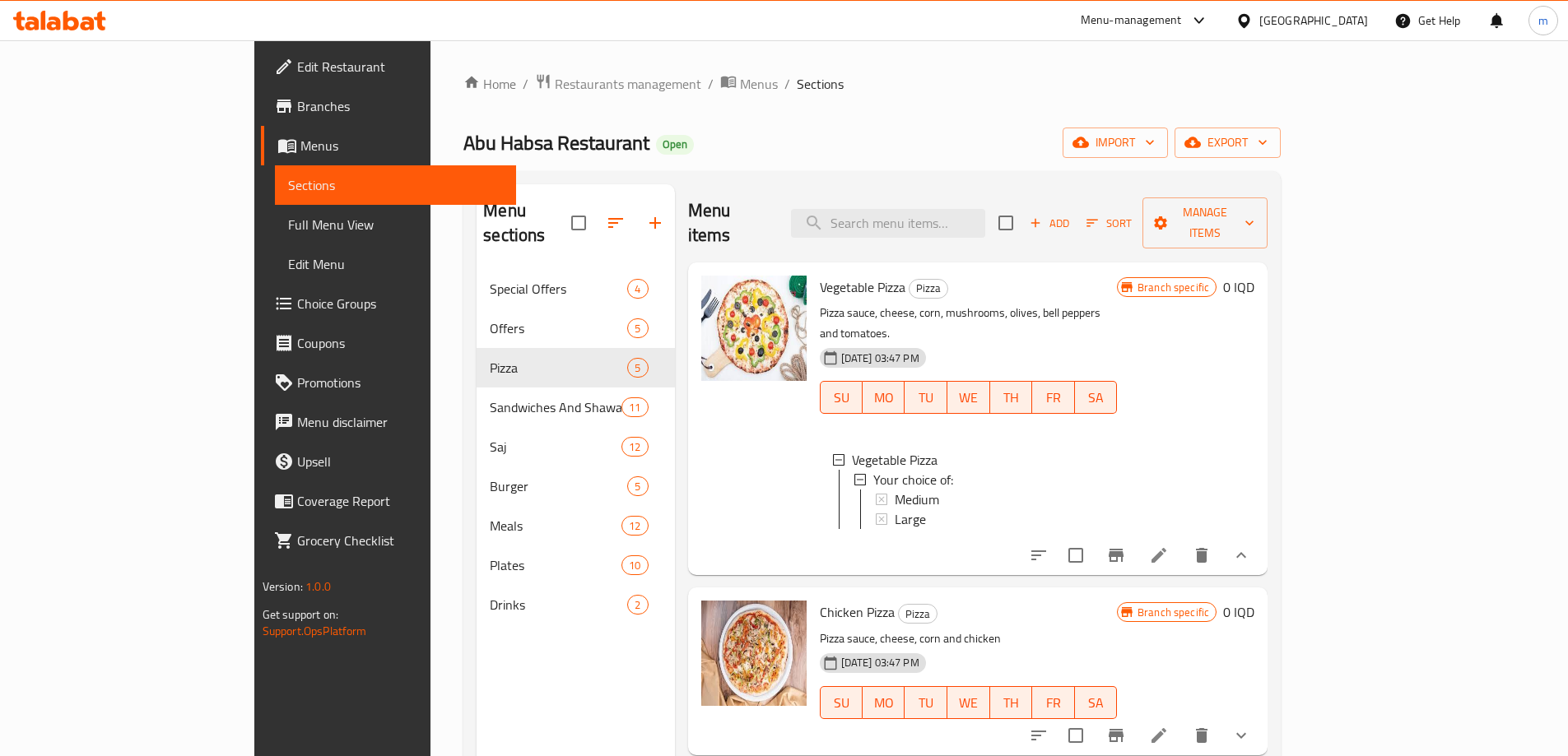
click at [275, 235] on link "Full Menu View" at bounding box center [395, 225] width 241 height 39
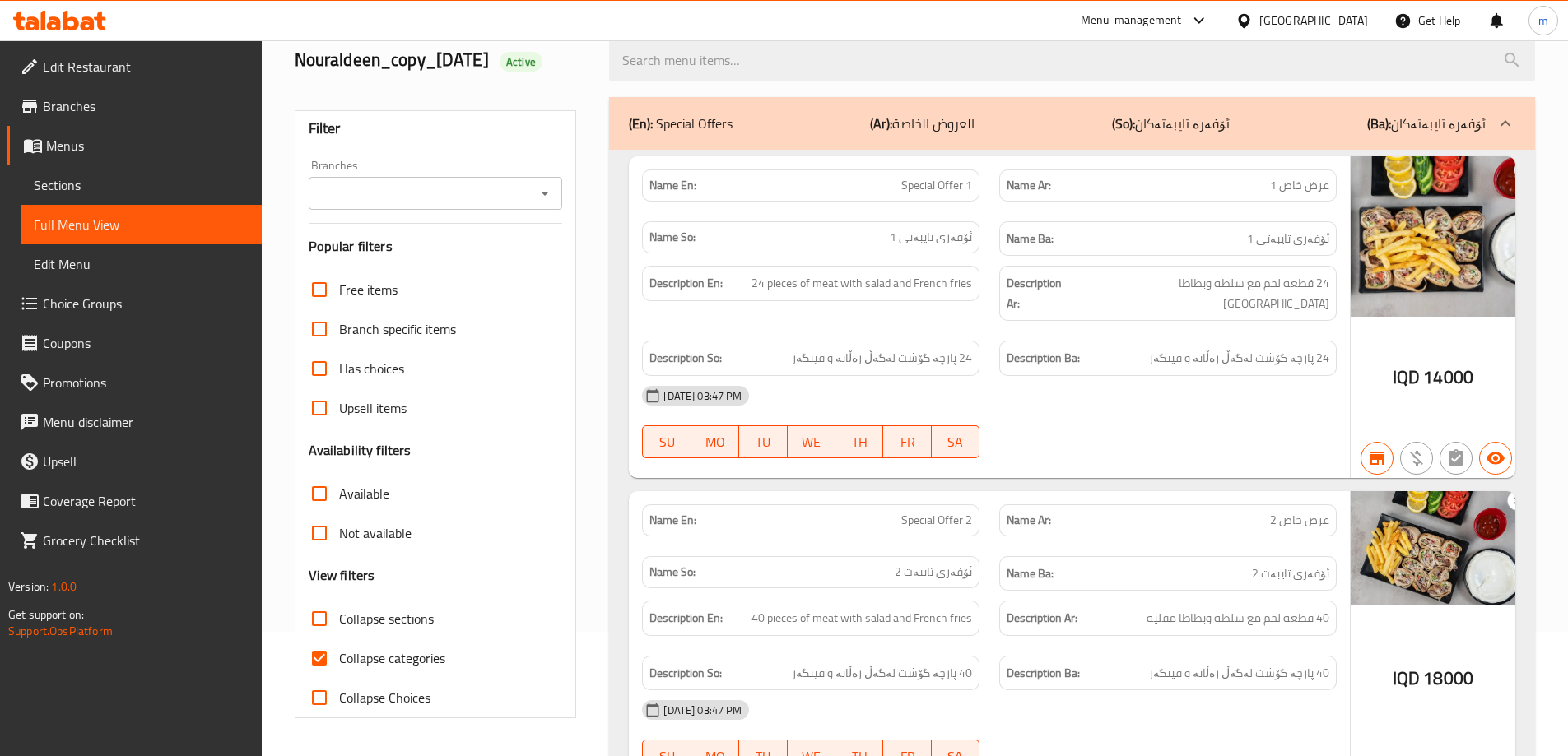
scroll to position [274, 0]
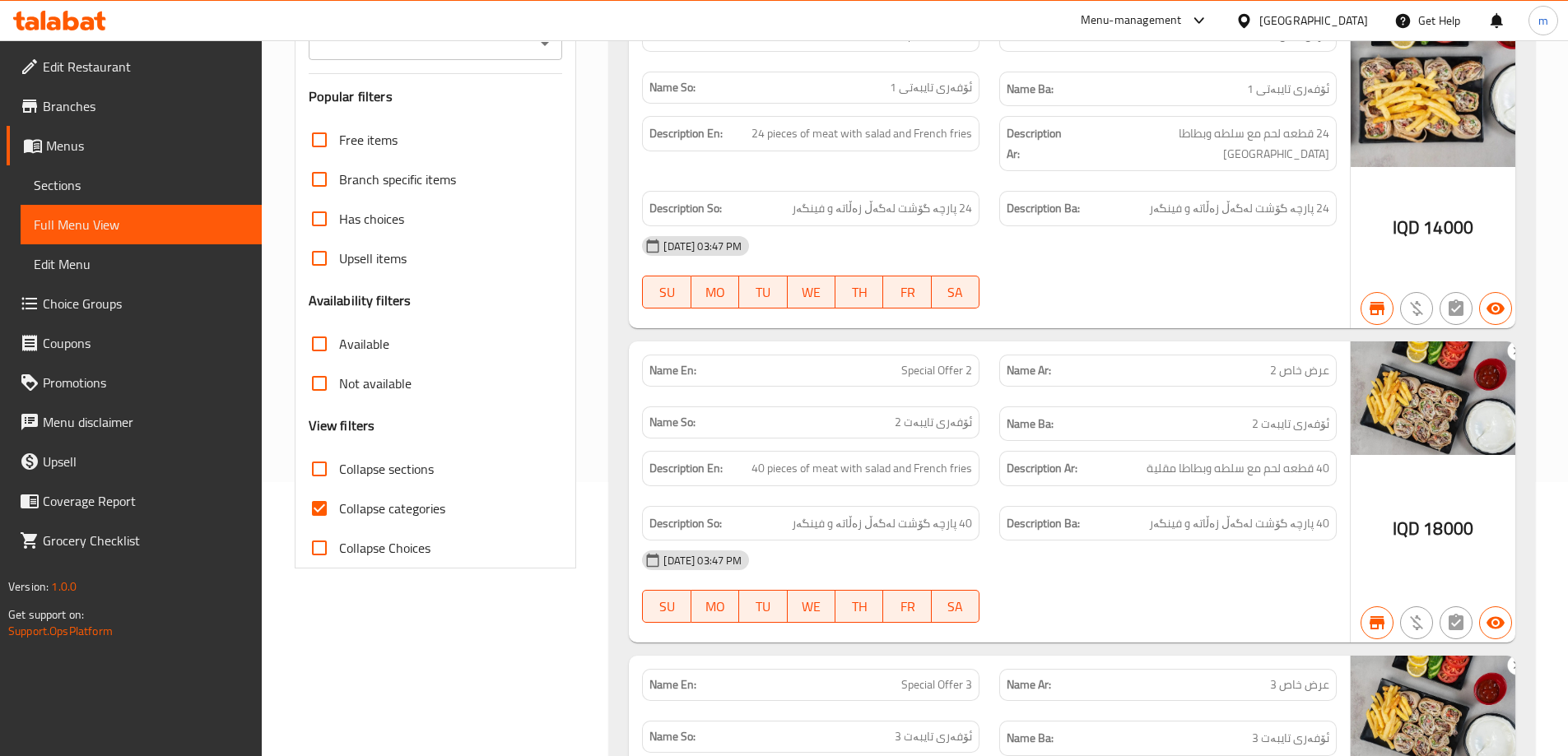
click at [387, 502] on span "Collapse categories" at bounding box center [392, 509] width 106 height 20
click at [339, 502] on input "Collapse categories" at bounding box center [319, 509] width 39 height 39
checkbox input "false"
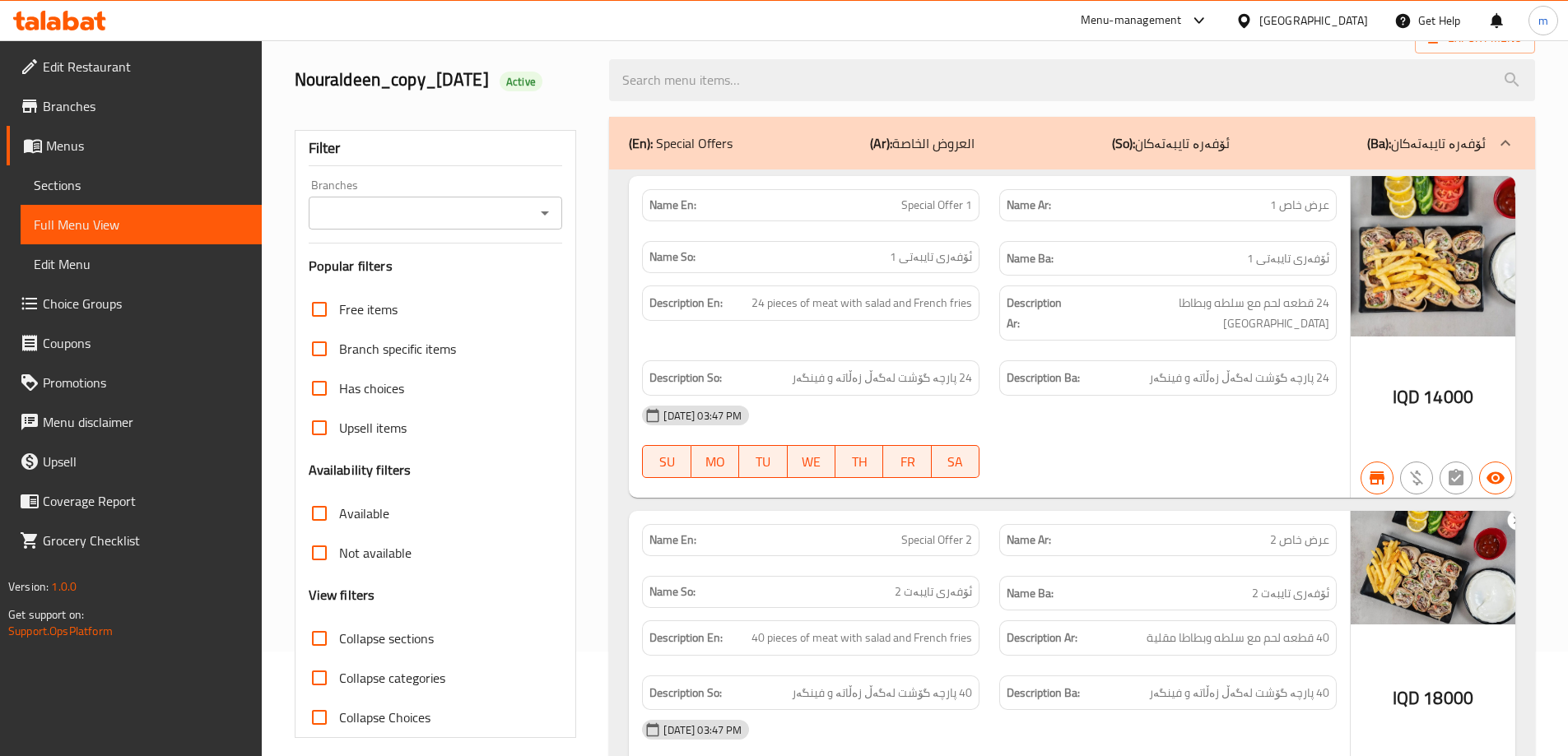
scroll to position [137, 0]
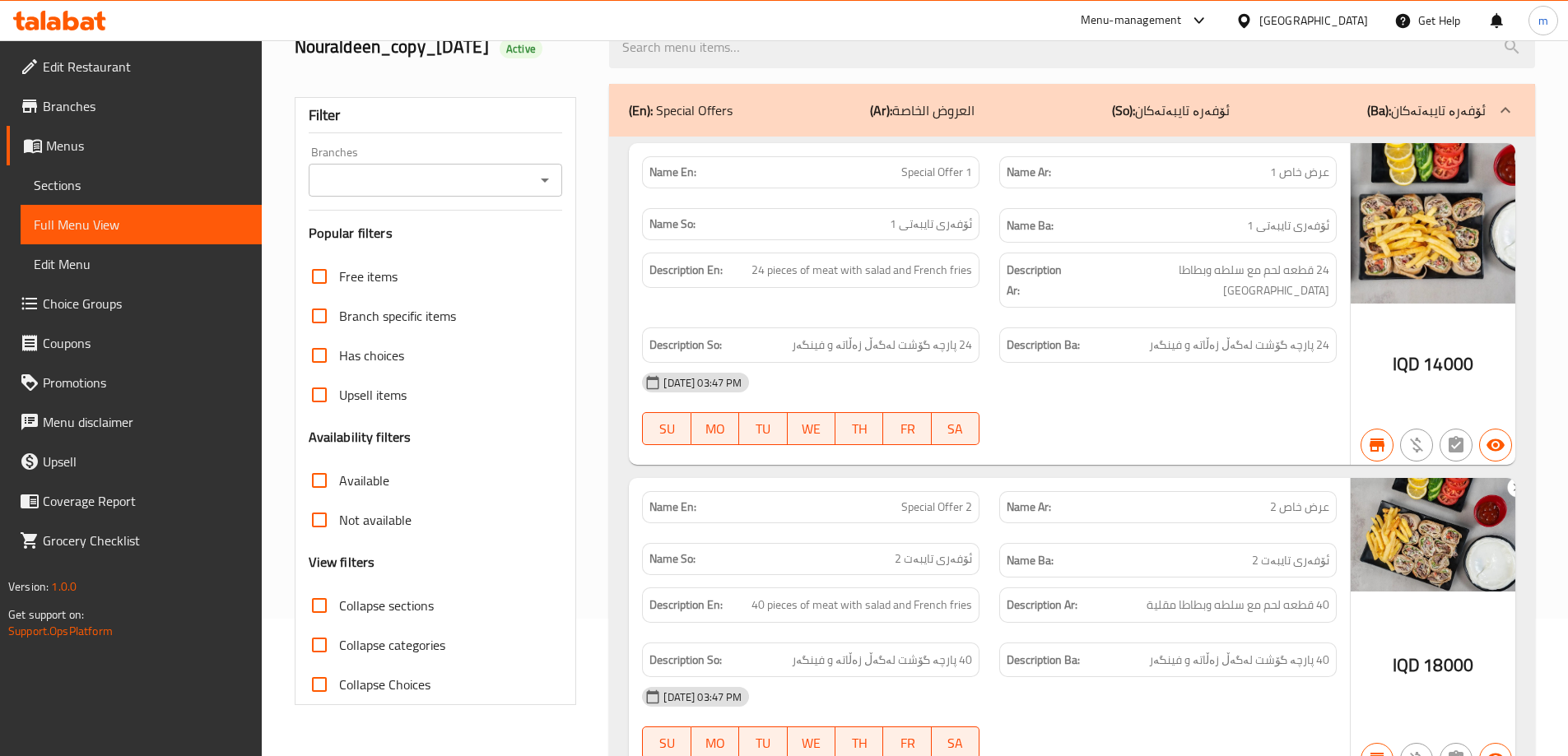
click at [393, 611] on span "Collapse sections" at bounding box center [386, 606] width 95 height 20
click at [339, 611] on input "Collapse sections" at bounding box center [319, 606] width 39 height 39
checkbox input "true"
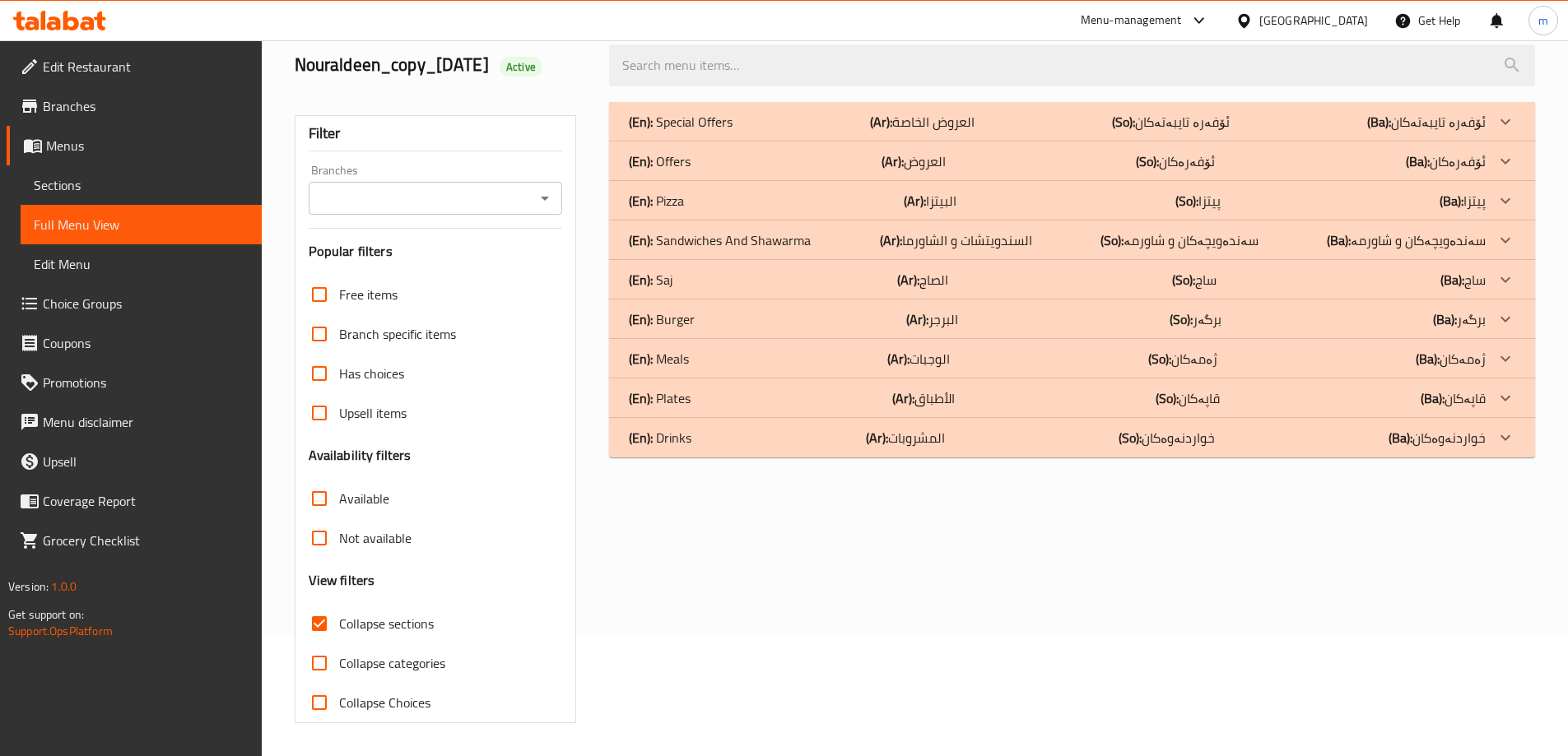
scroll to position [119, 0]
click at [735, 142] on div "(En): Pizza (Ar): البيتزا (So): پیتزا (Ba): پیتزا" at bounding box center [1072, 122] width 926 height 39
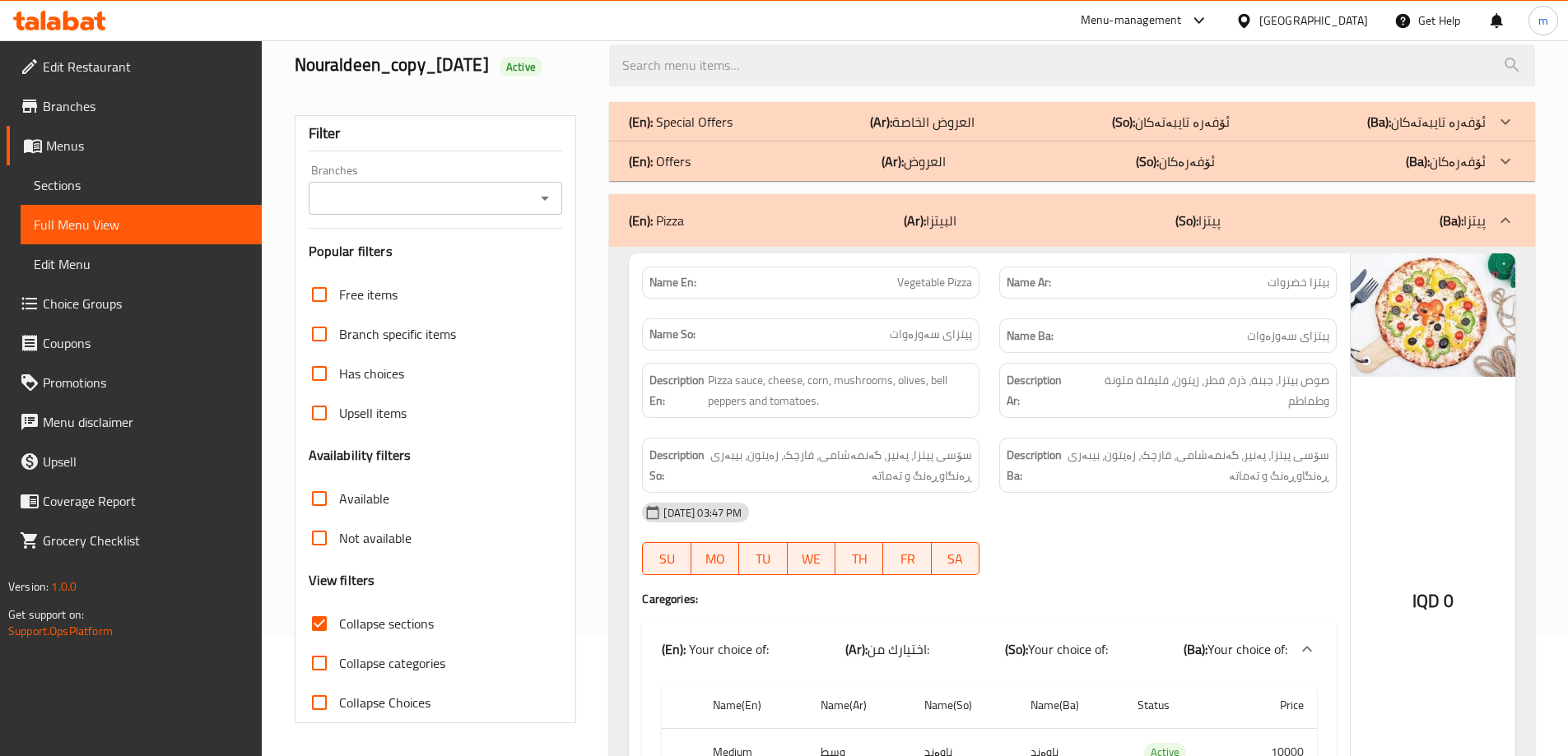
click at [68, 187] on span "Sections" at bounding box center [141, 185] width 215 height 20
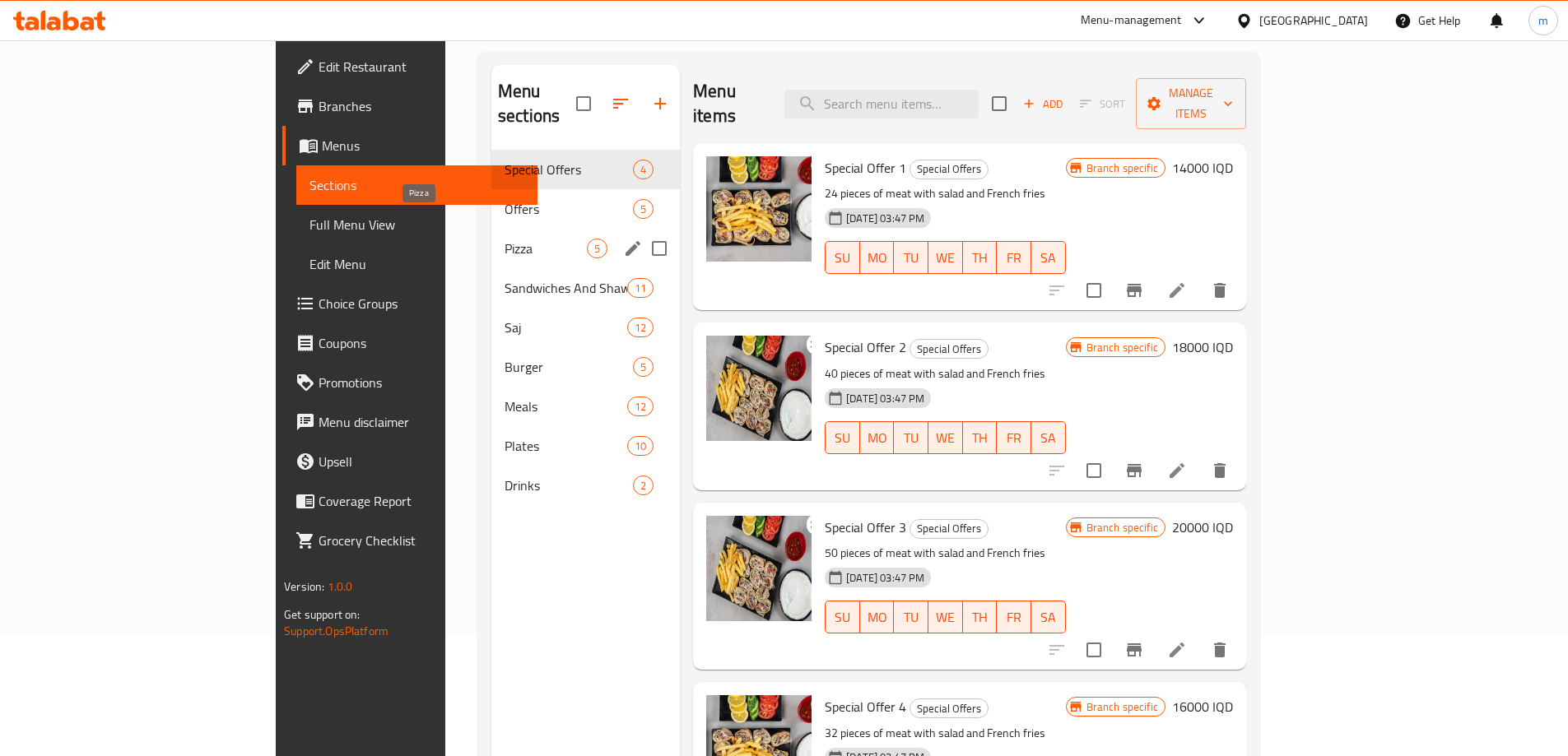
click at [505, 239] on span "Pizza" at bounding box center [546, 248] width 83 height 20
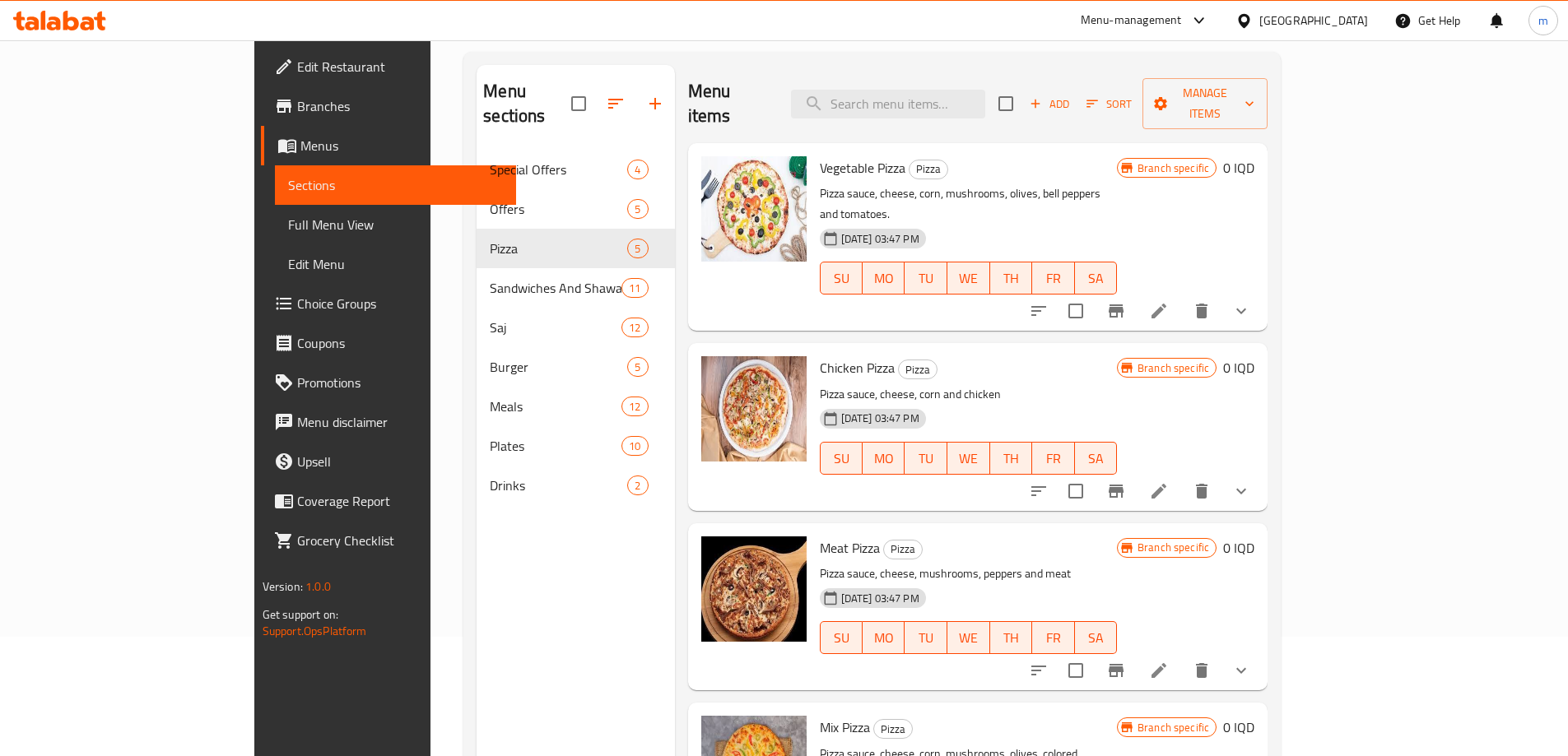
click at [1182, 297] on li at bounding box center [1158, 311] width 46 height 30
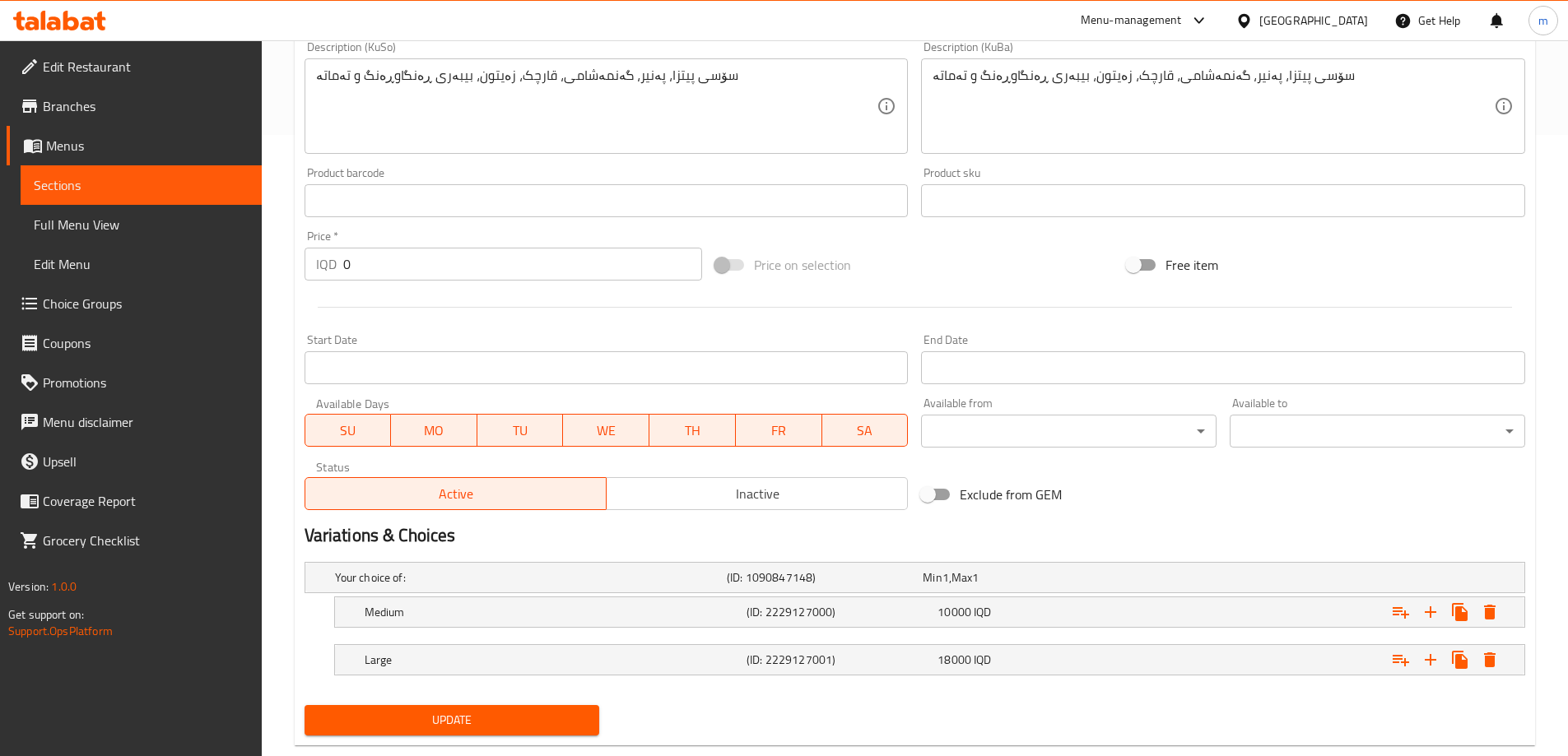
scroll to position [656, 0]
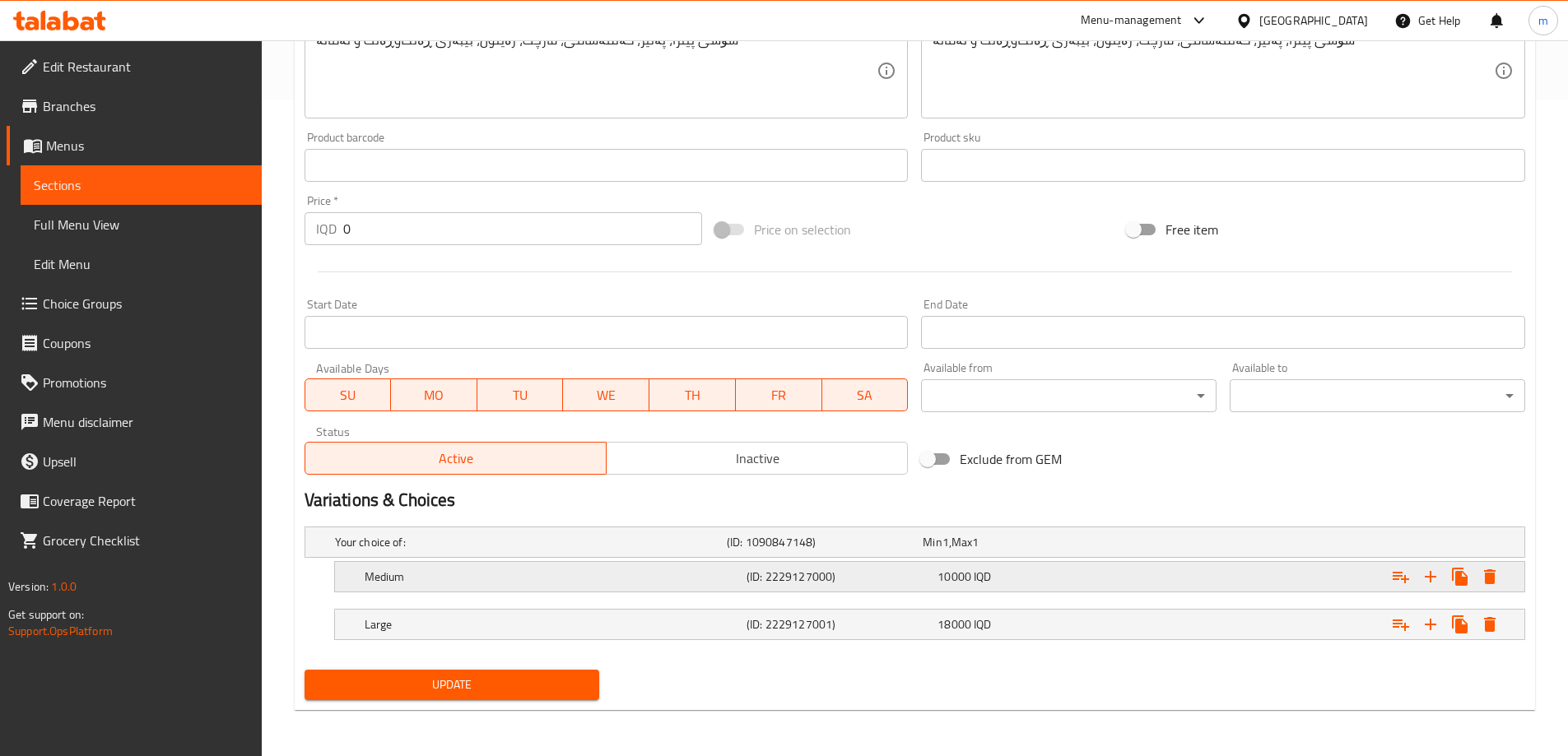
click at [971, 551] on div "10000 IQD" at bounding box center [1017, 542] width 189 height 17
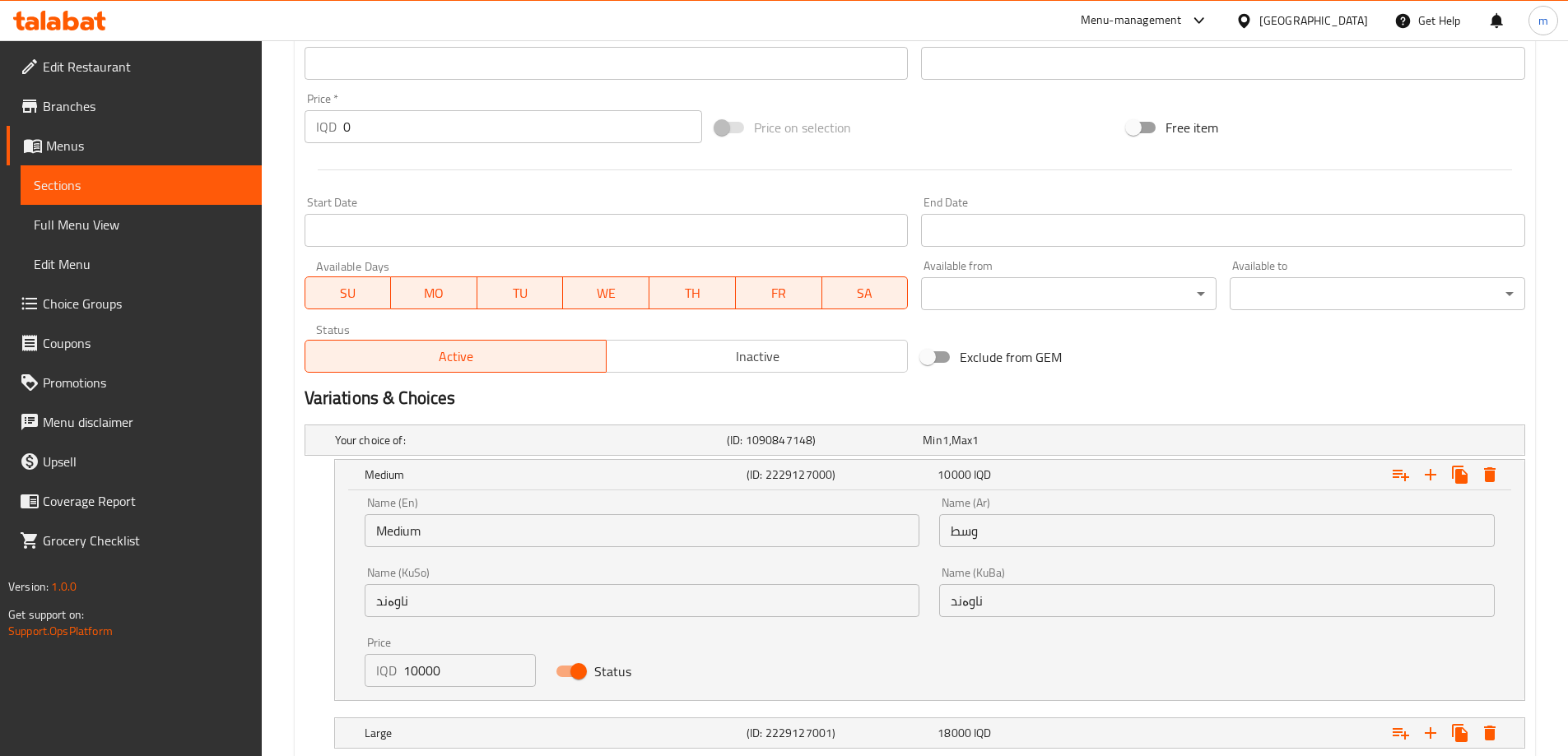
scroll to position [867, 0]
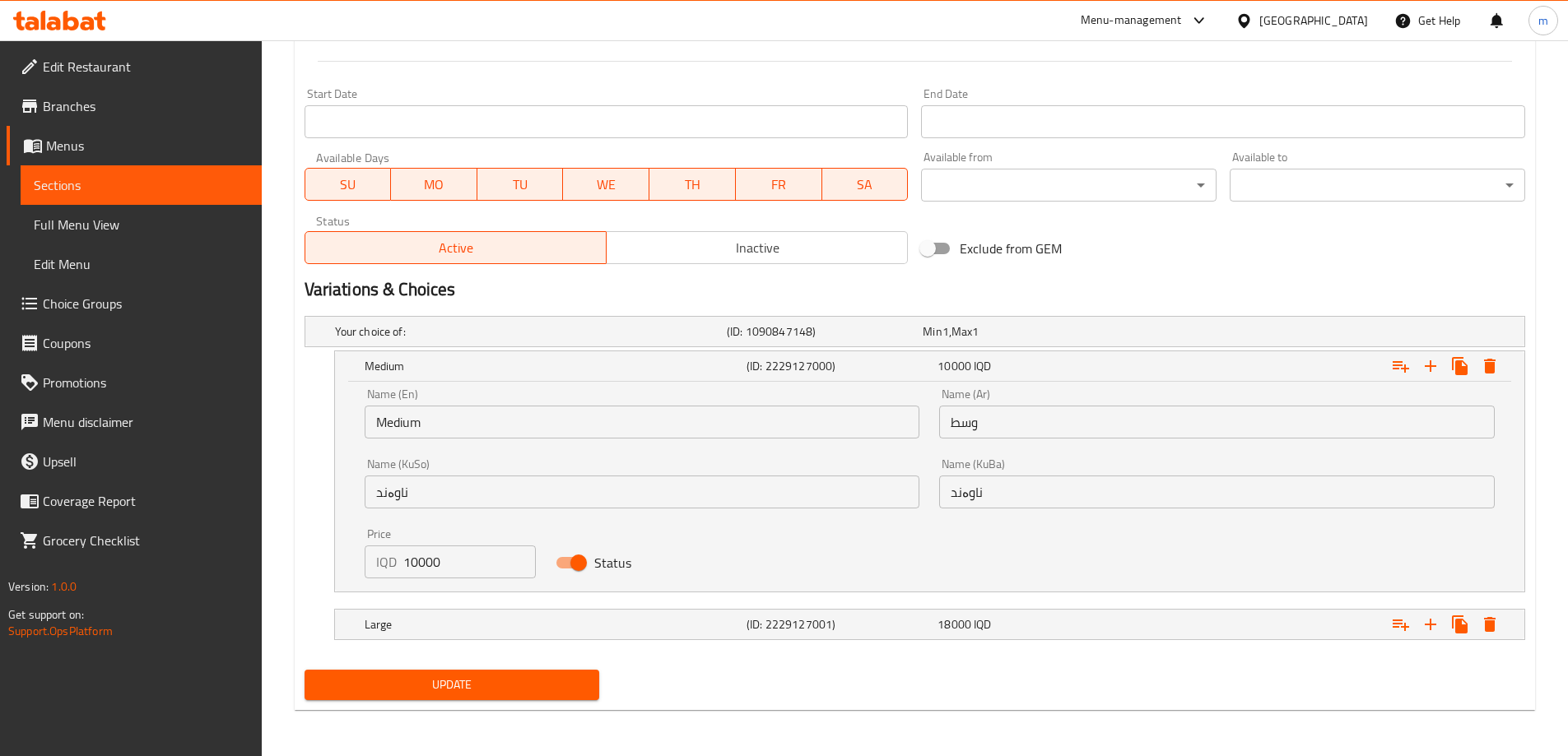
click at [473, 573] on input "10000" at bounding box center [469, 562] width 133 height 33
click at [414, 564] on input "10000" at bounding box center [469, 562] width 133 height 33
type input "15000"
click at [461, 688] on span "Update" at bounding box center [451, 685] width 269 height 21
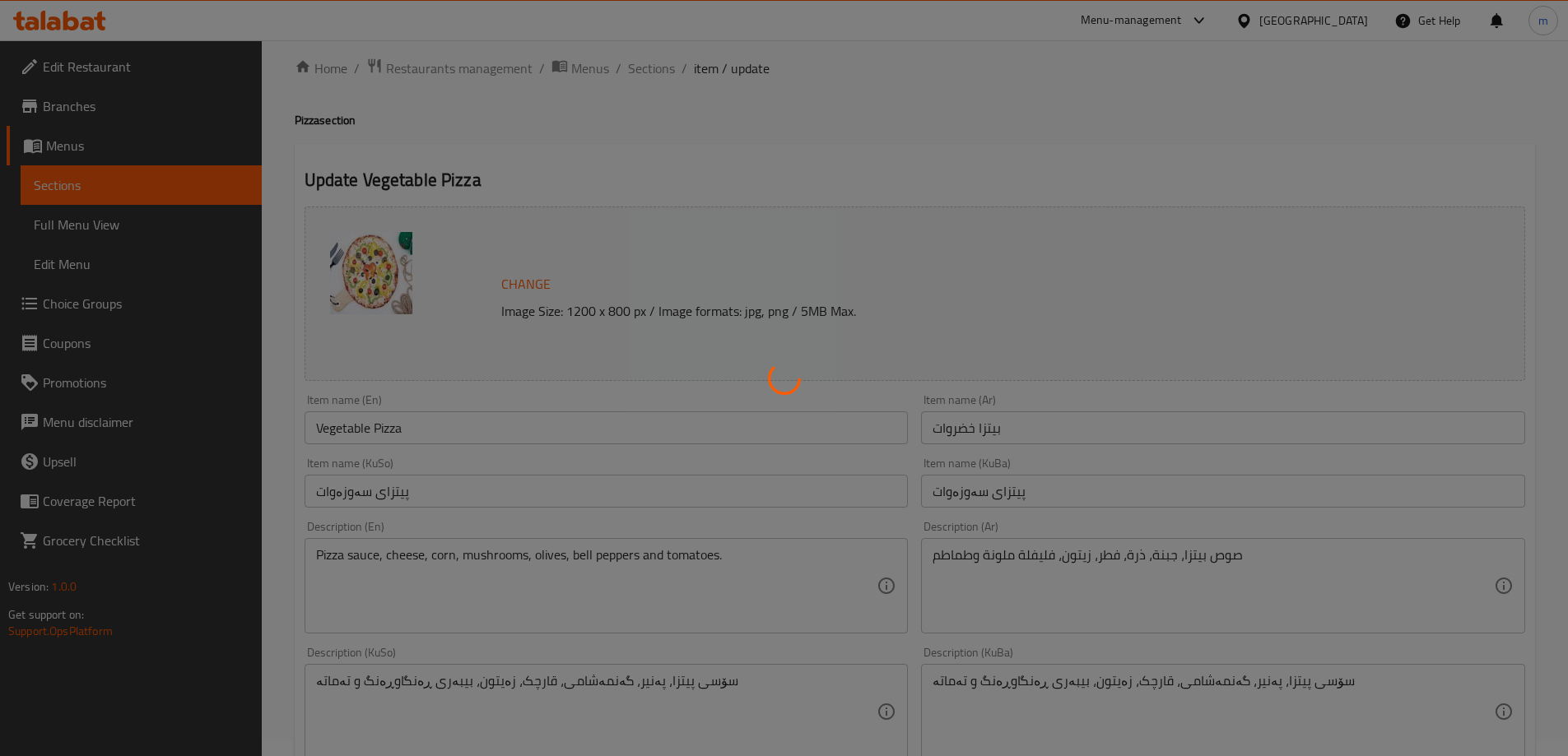
scroll to position [0, 0]
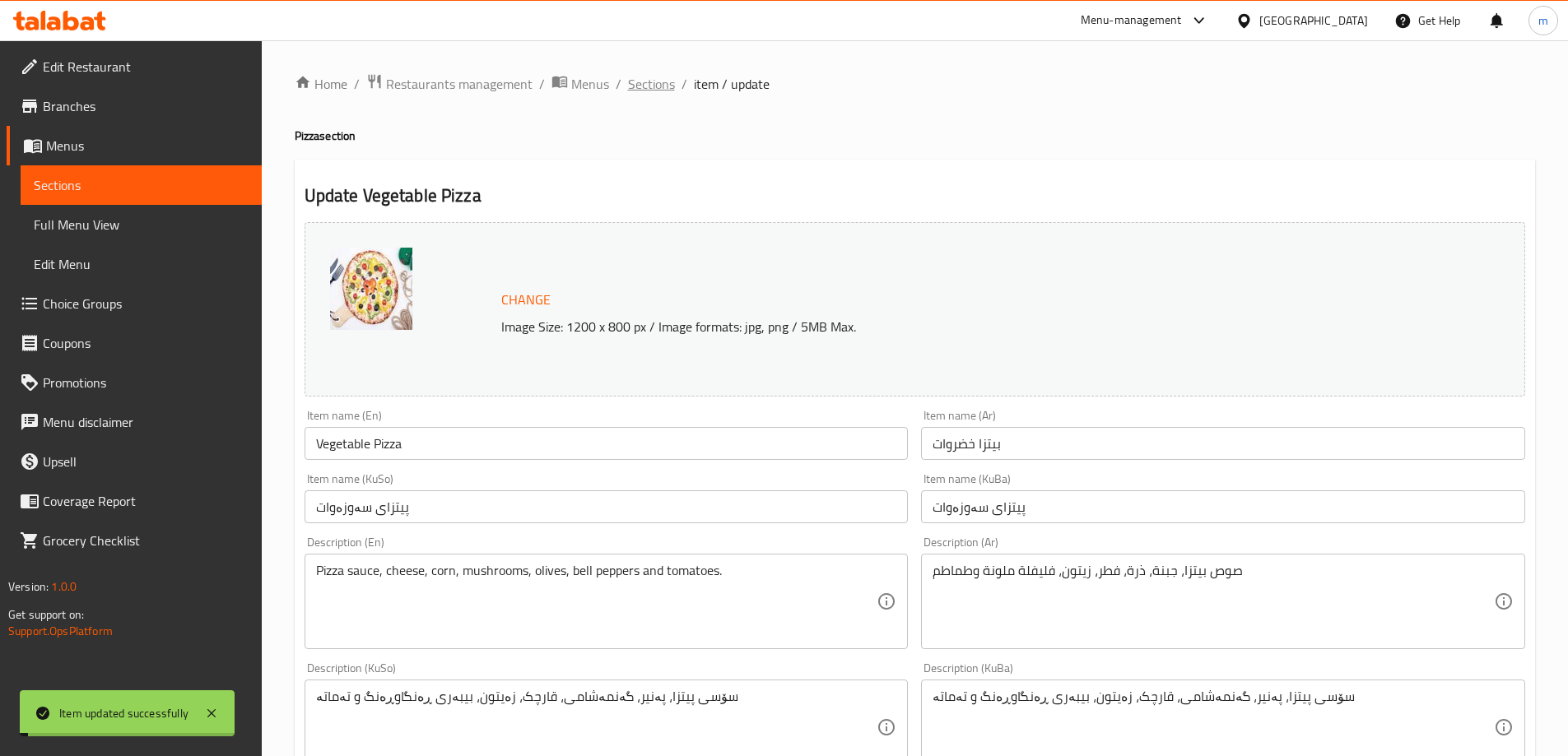
click at [644, 92] on span "Sections" at bounding box center [651, 84] width 47 height 20
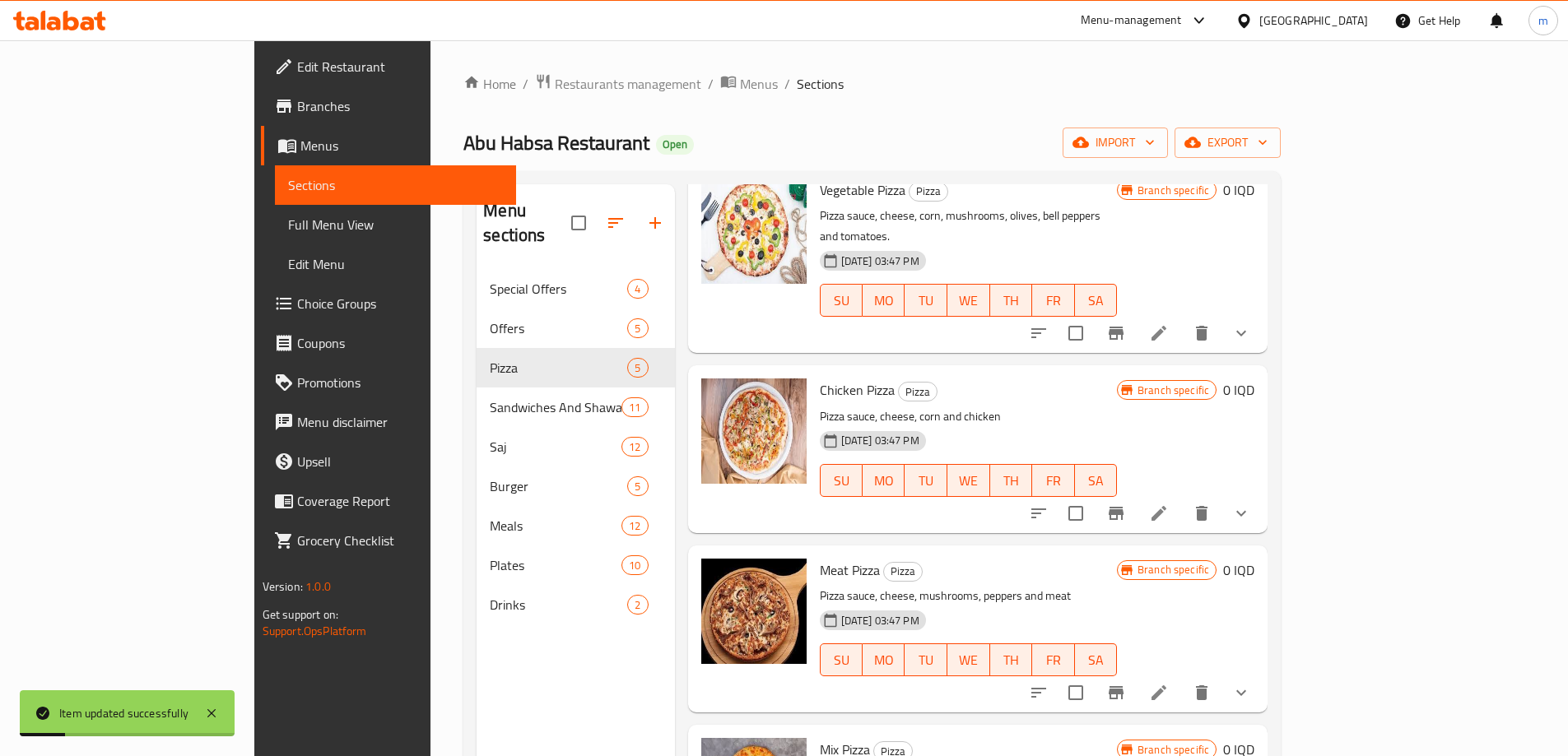
scroll to position [137, 0]
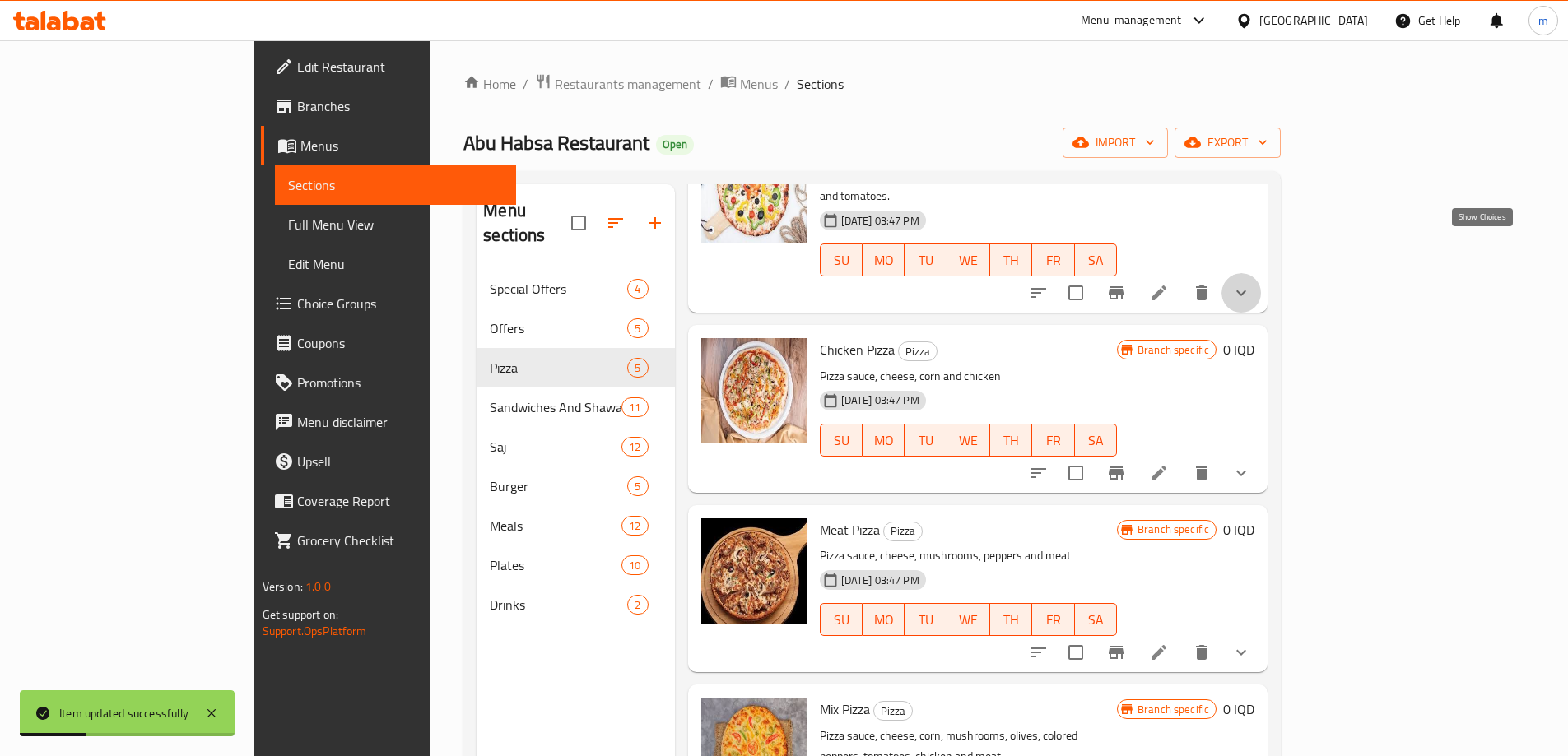
click at [1251, 283] on icon "show more" at bounding box center [1241, 293] width 20 height 20
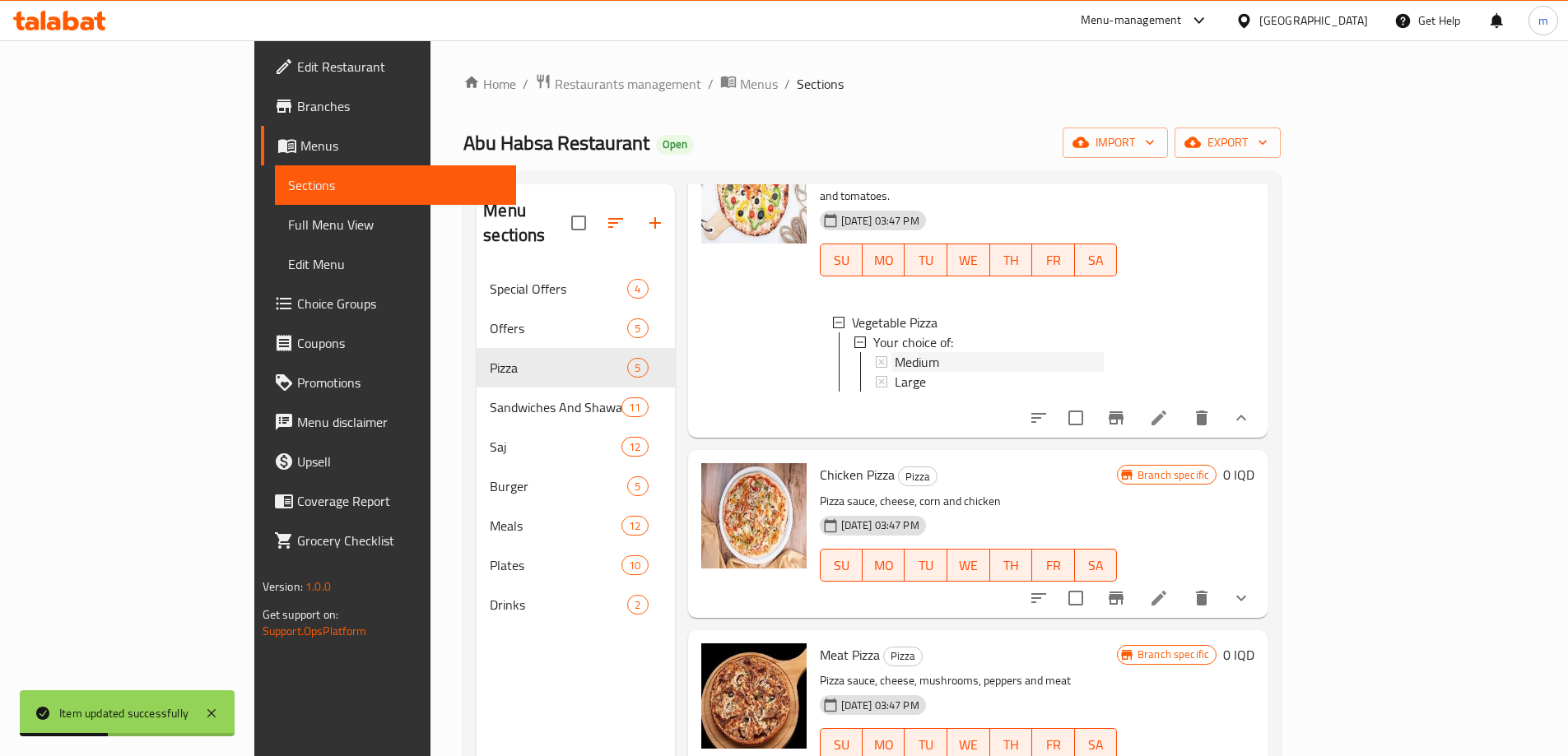
click at [936, 352] on div "Medium" at bounding box center [999, 362] width 209 height 20
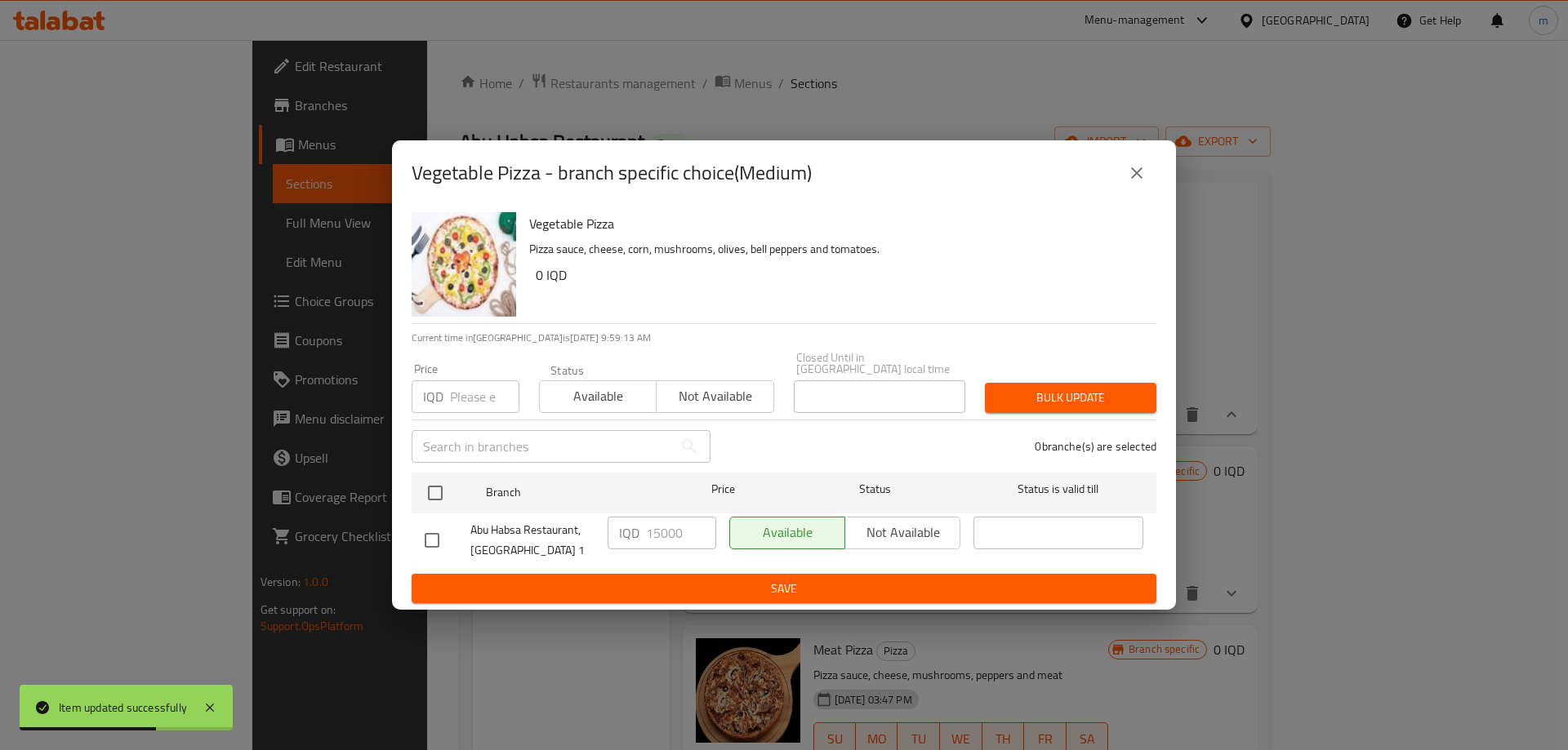
click at [1138, 176] on icon "close" at bounding box center [1137, 173] width 20 height 20
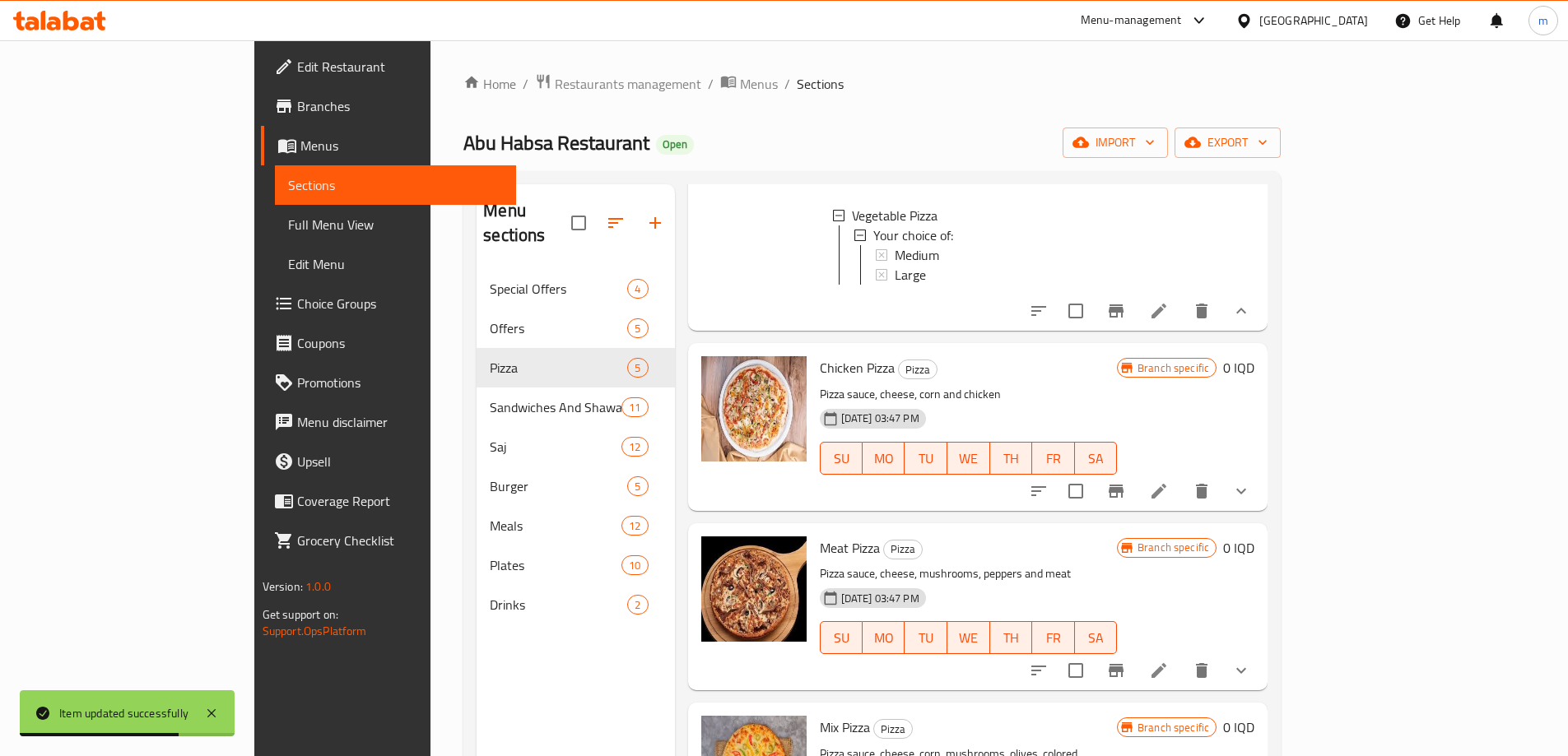
scroll to position [274, 0]
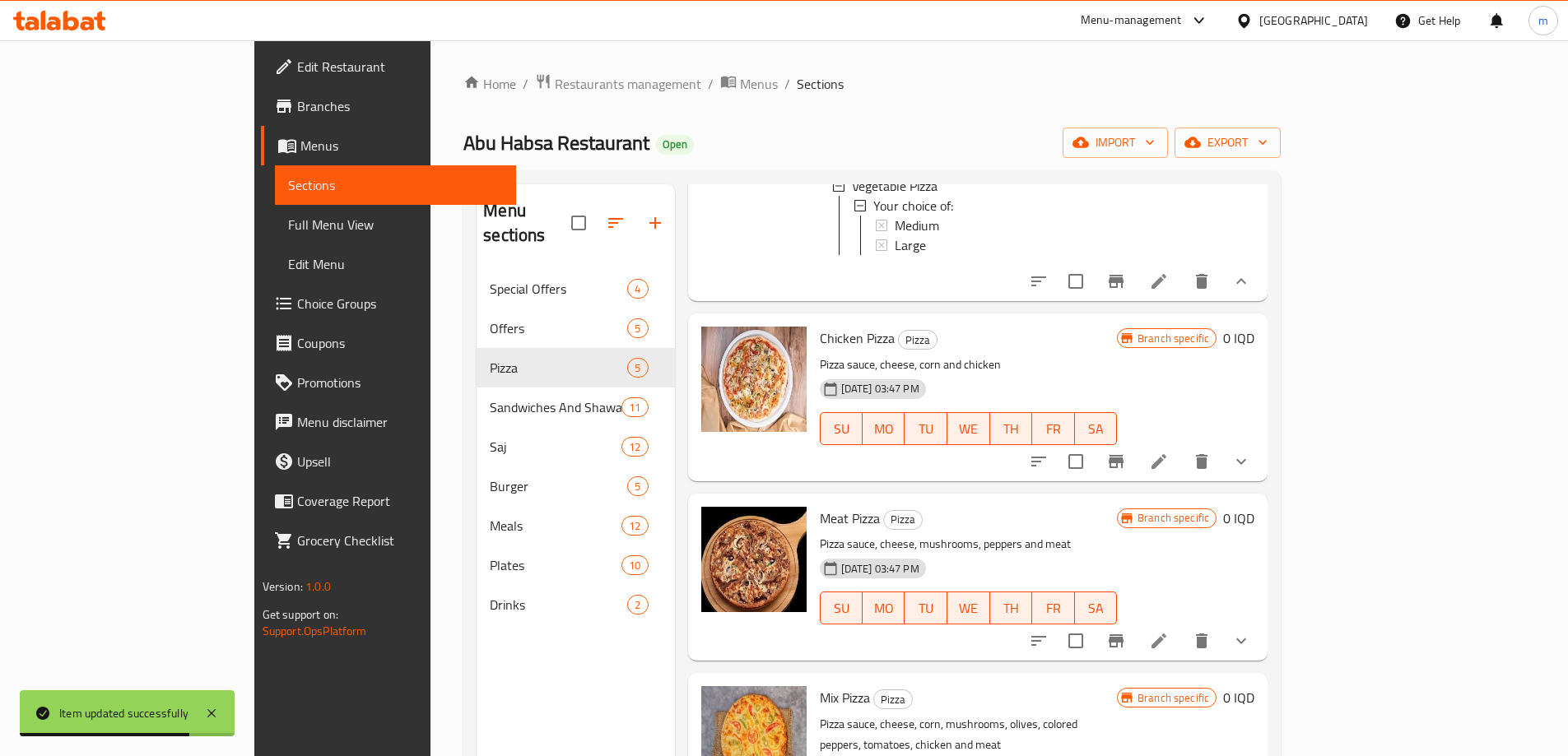
click at [1169, 451] on icon at bounding box center [1159, 461] width 20 height 20
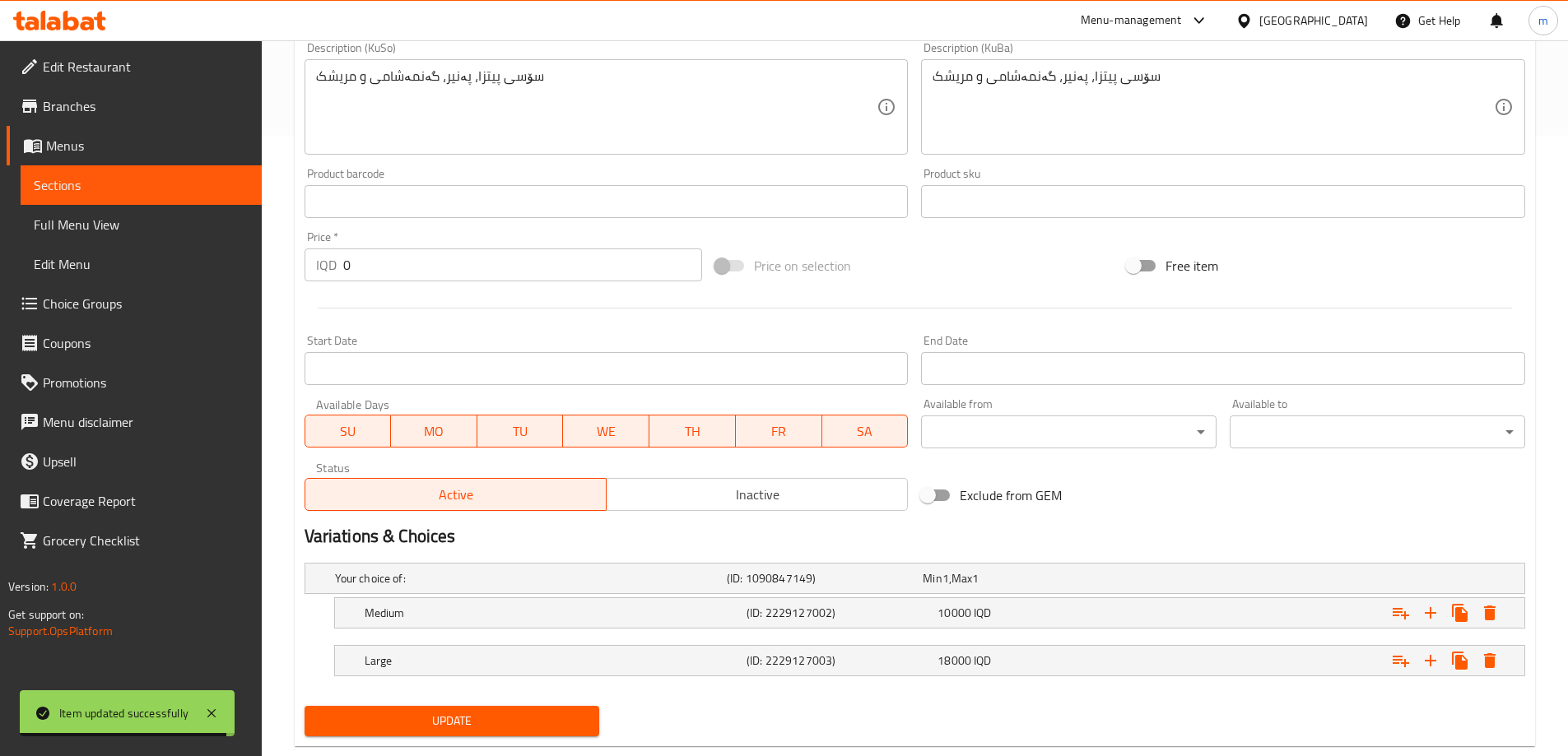
scroll to position [656, 0]
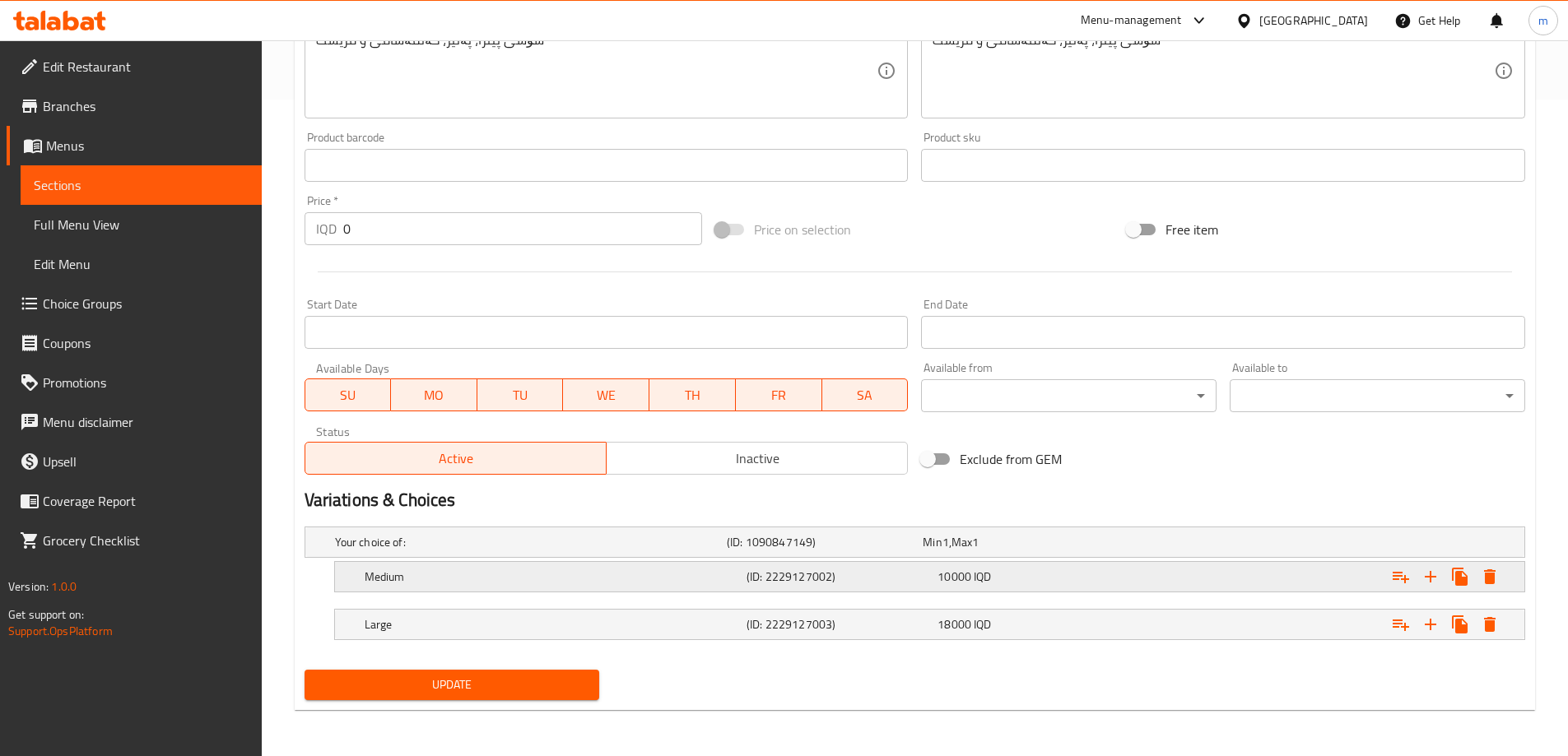
click at [804, 551] on h5 "(ID: 2229127002)" at bounding box center [821, 542] width 189 height 17
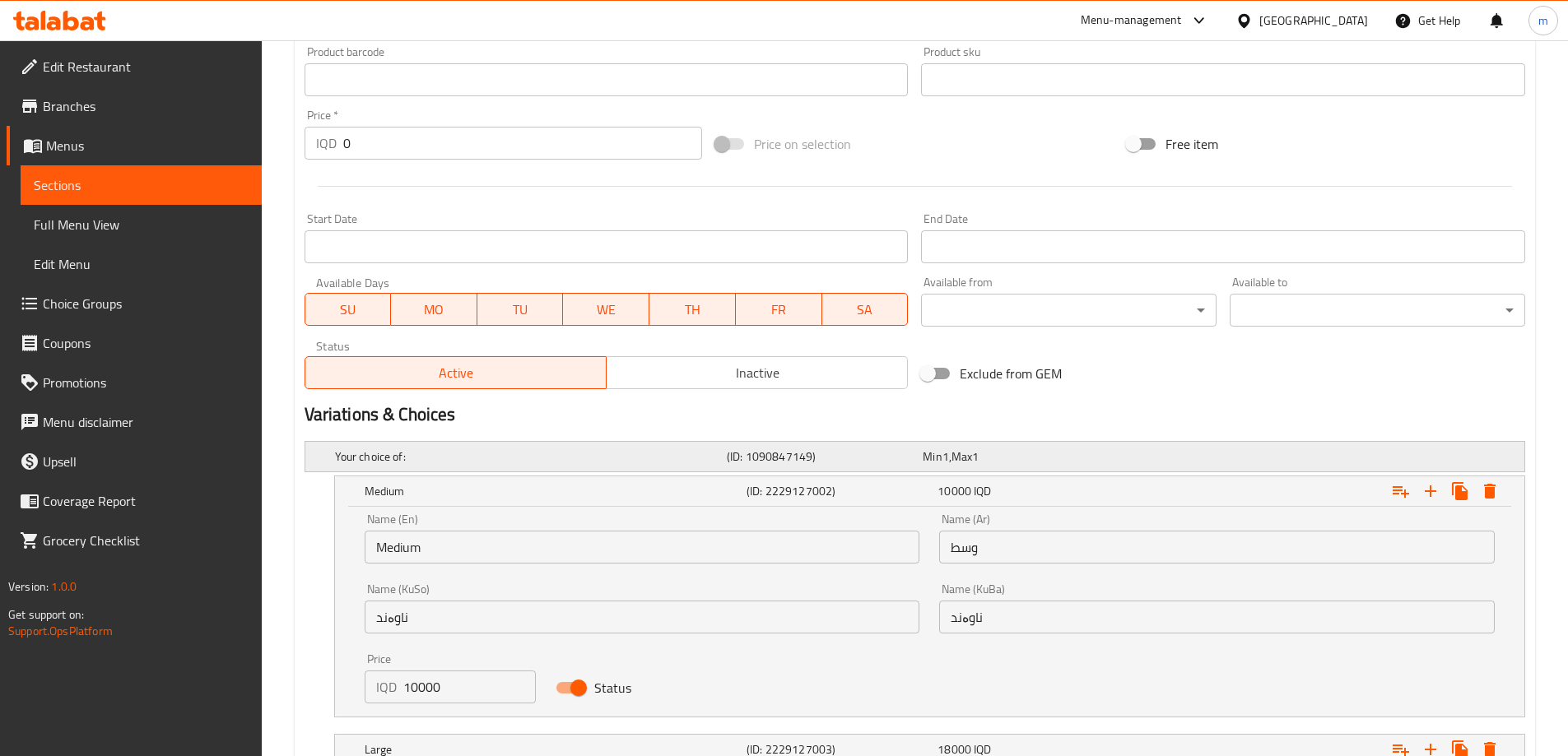
scroll to position [794, 0]
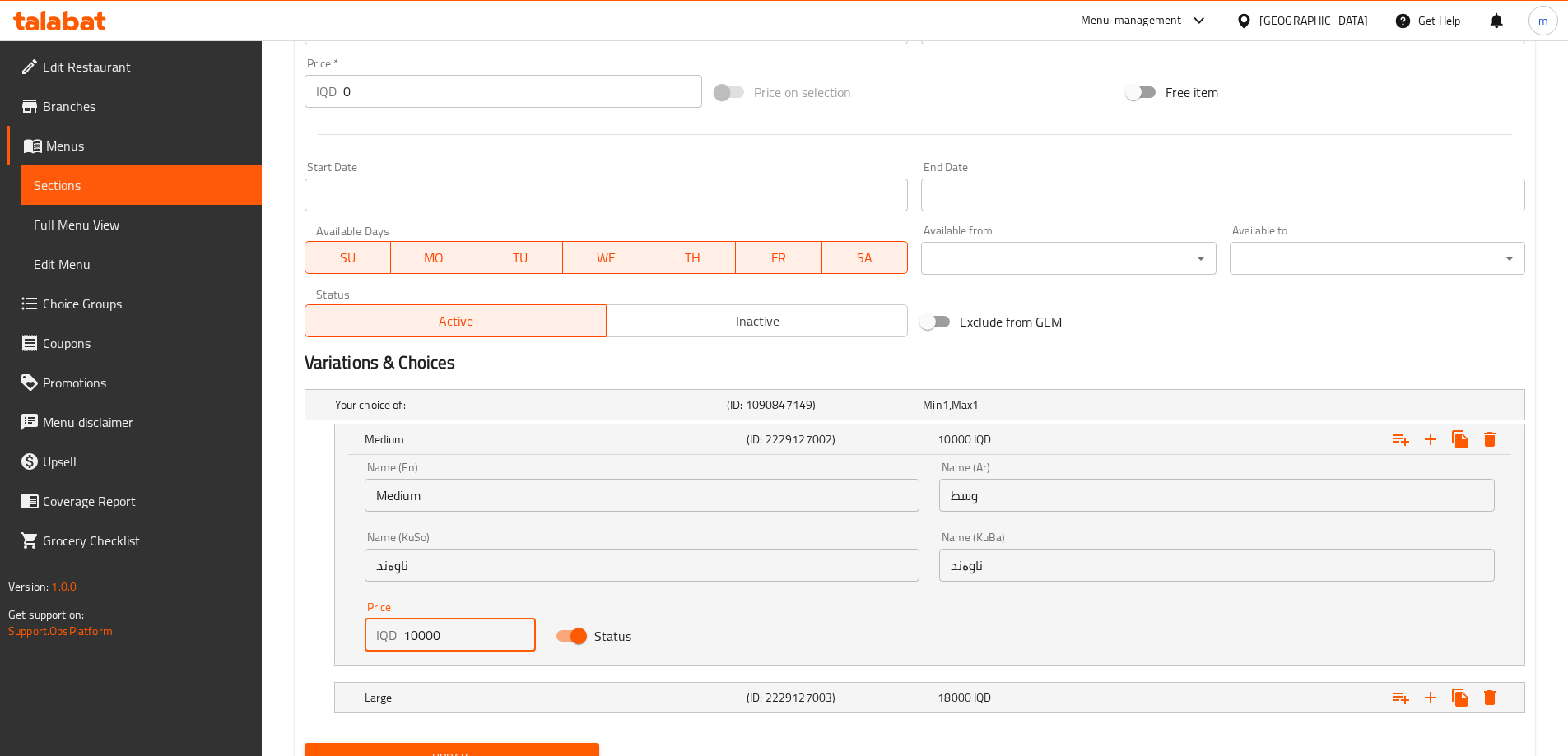
click at [421, 643] on input "10000" at bounding box center [469, 635] width 133 height 33
paste input "5"
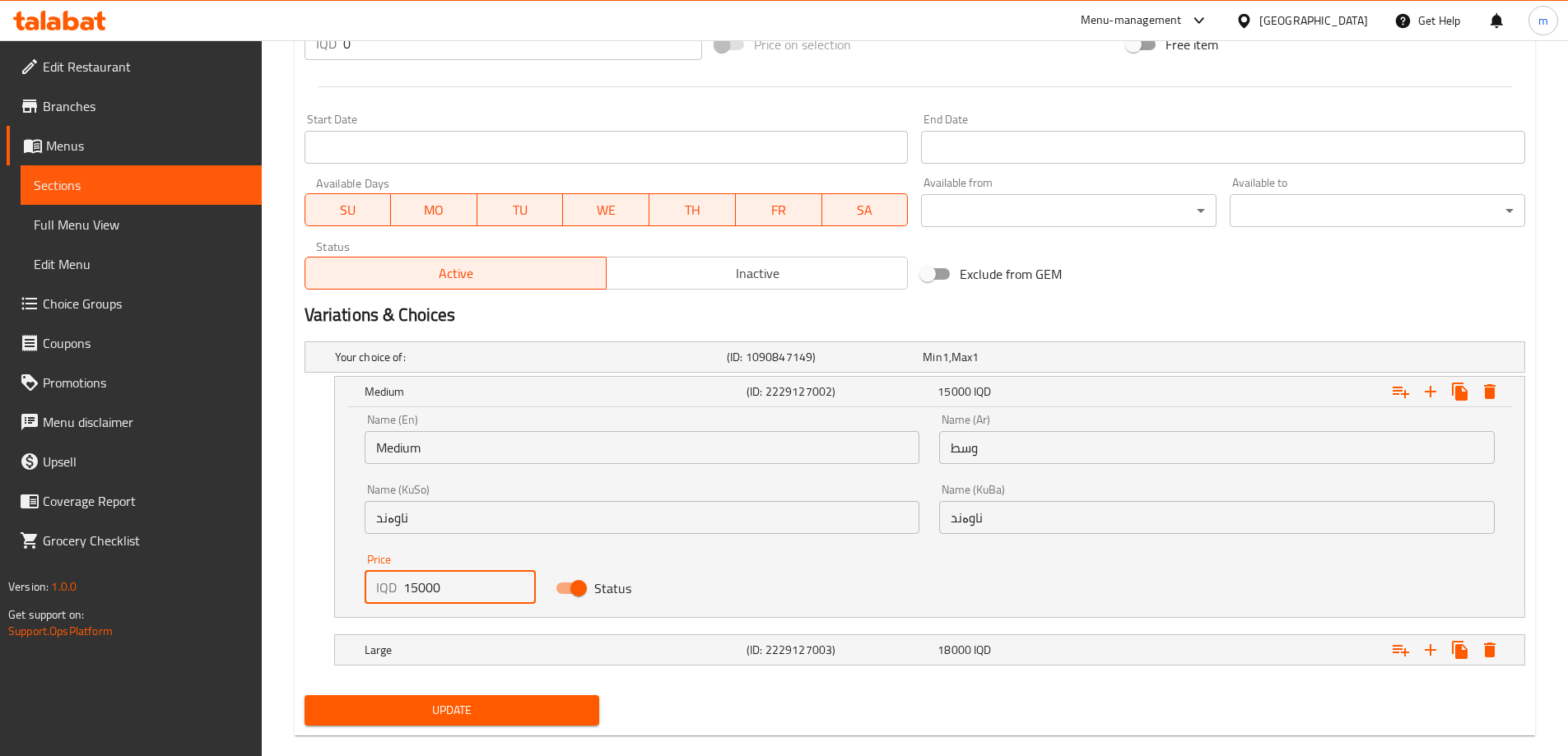
scroll to position [867, 0]
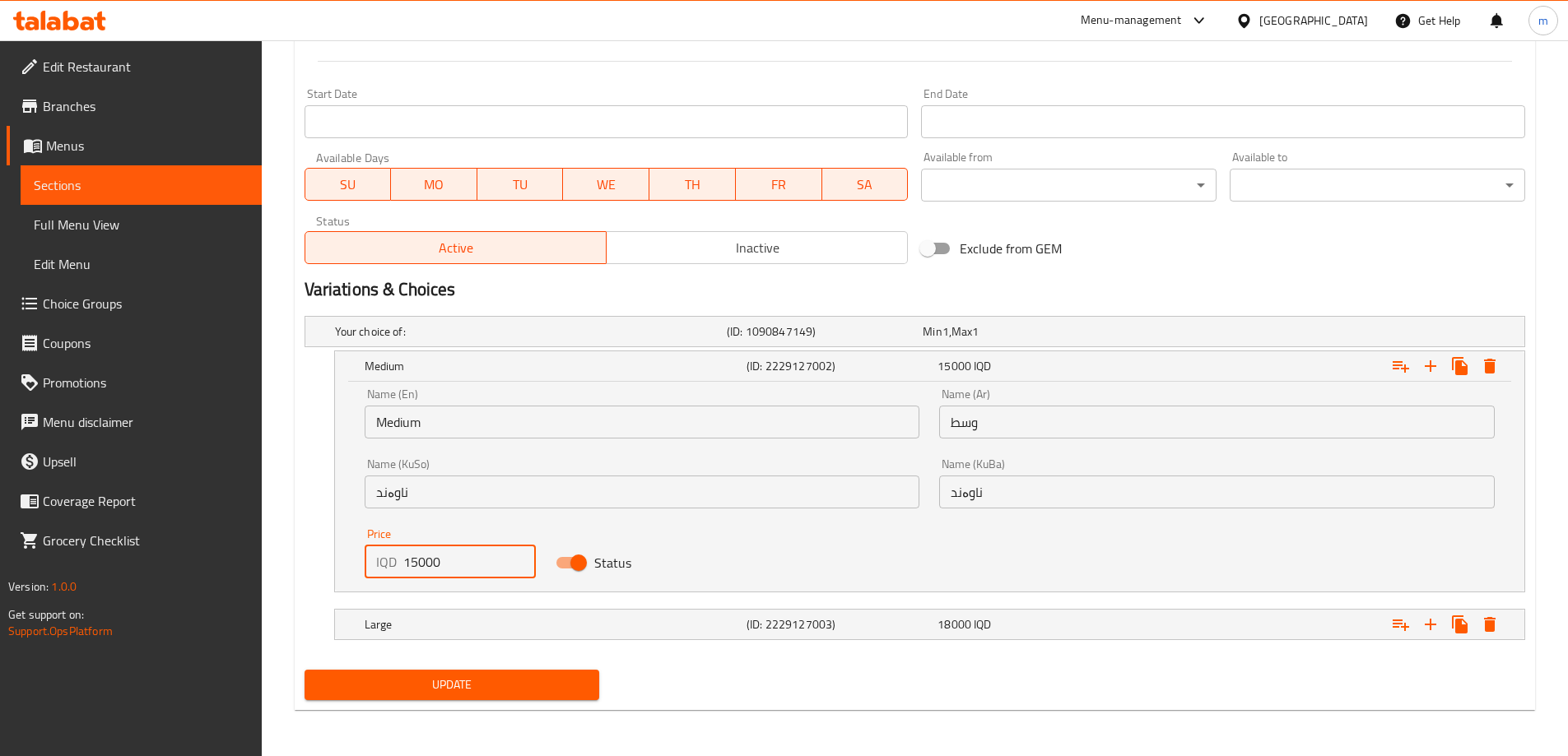
type input "15000"
click at [496, 675] on span "Update" at bounding box center [451, 685] width 269 height 21
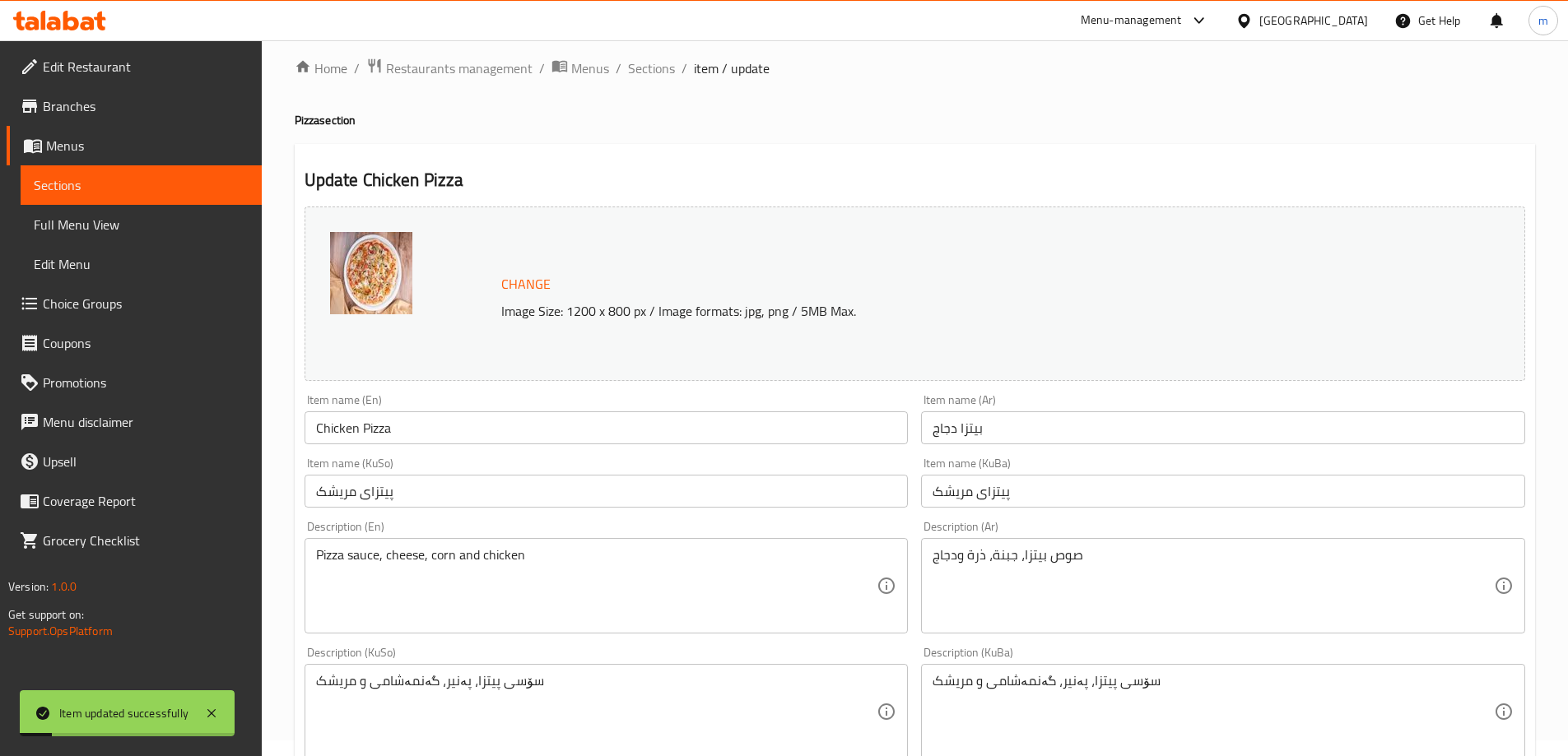
scroll to position [0, 0]
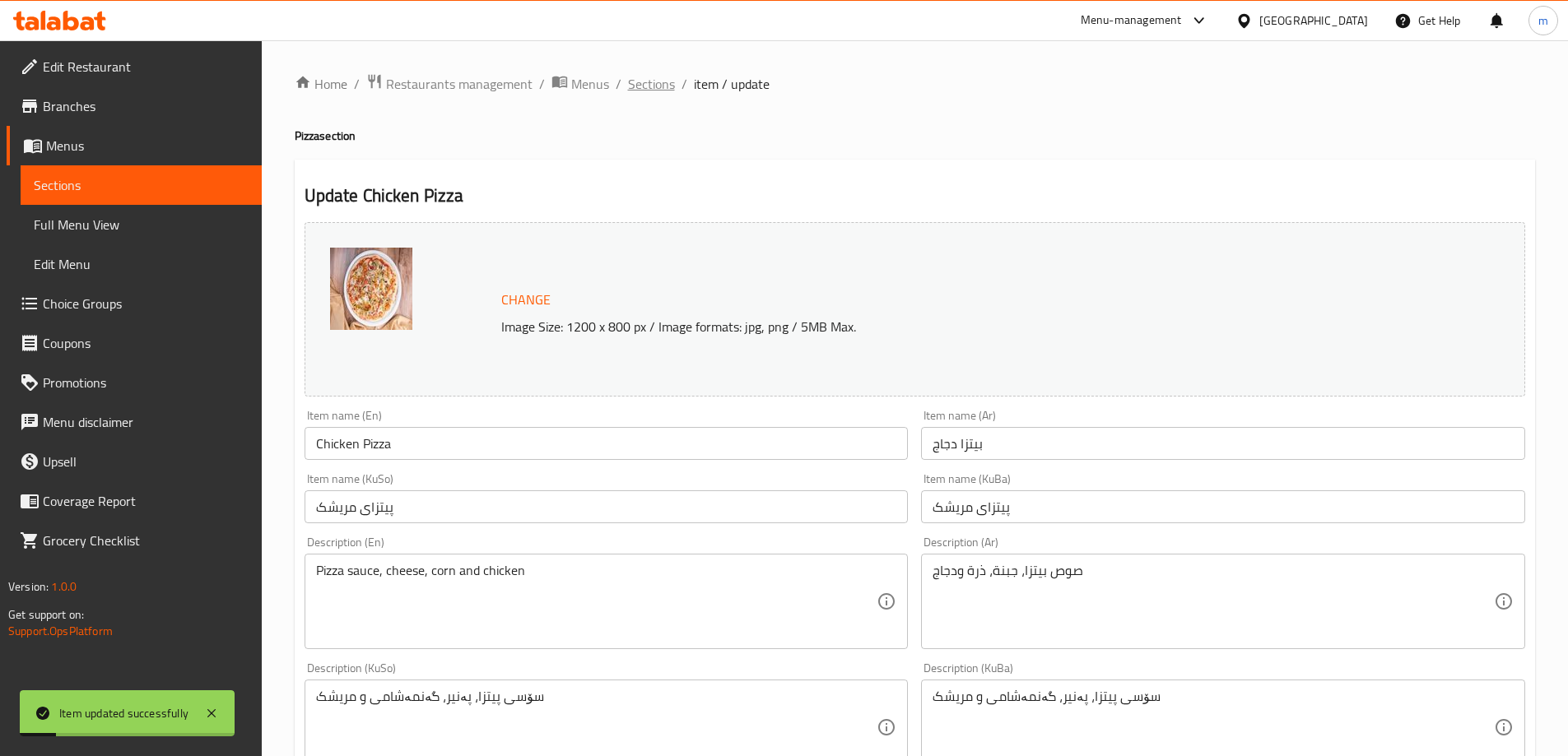
click at [661, 78] on span "Sections" at bounding box center [651, 84] width 47 height 20
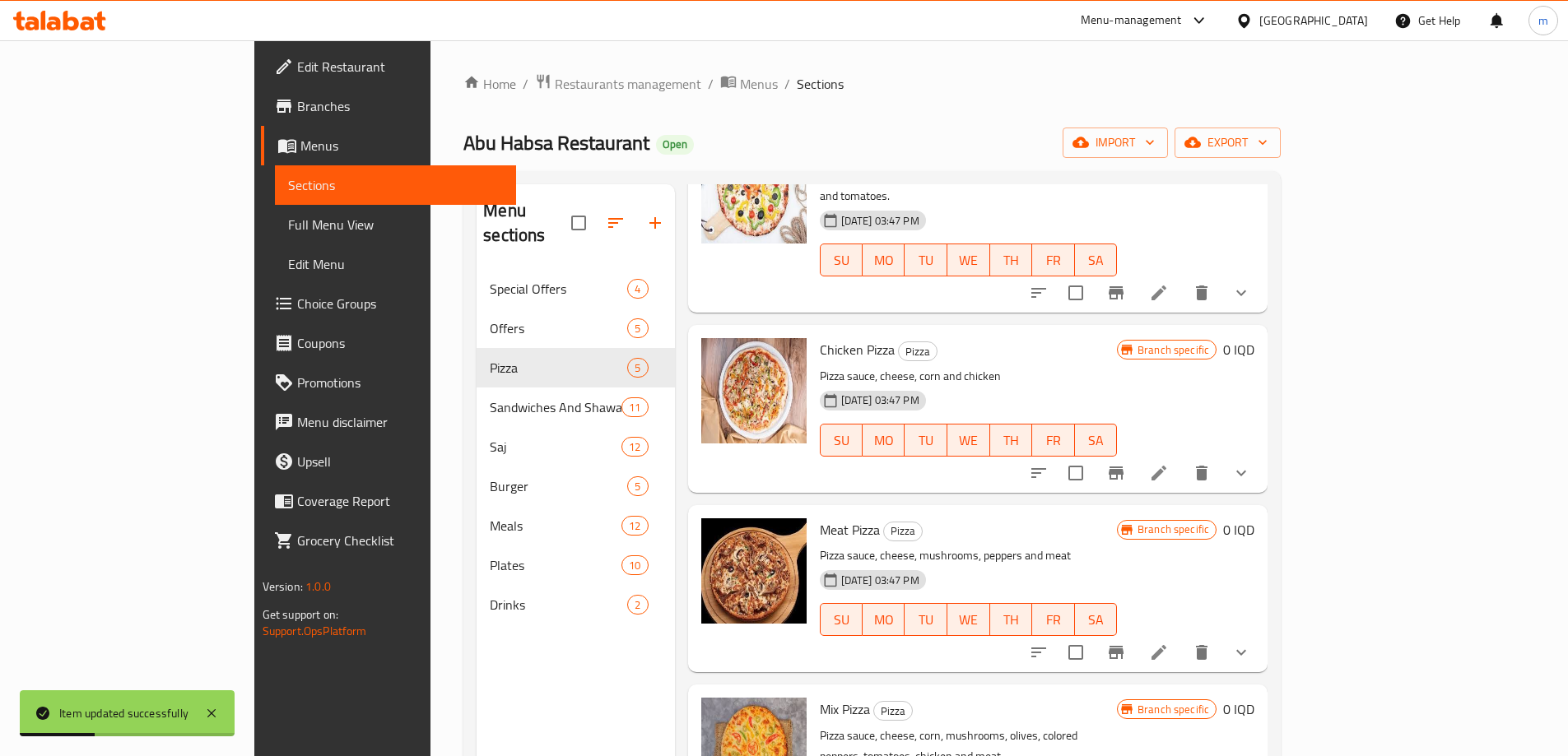
scroll to position [183, 0]
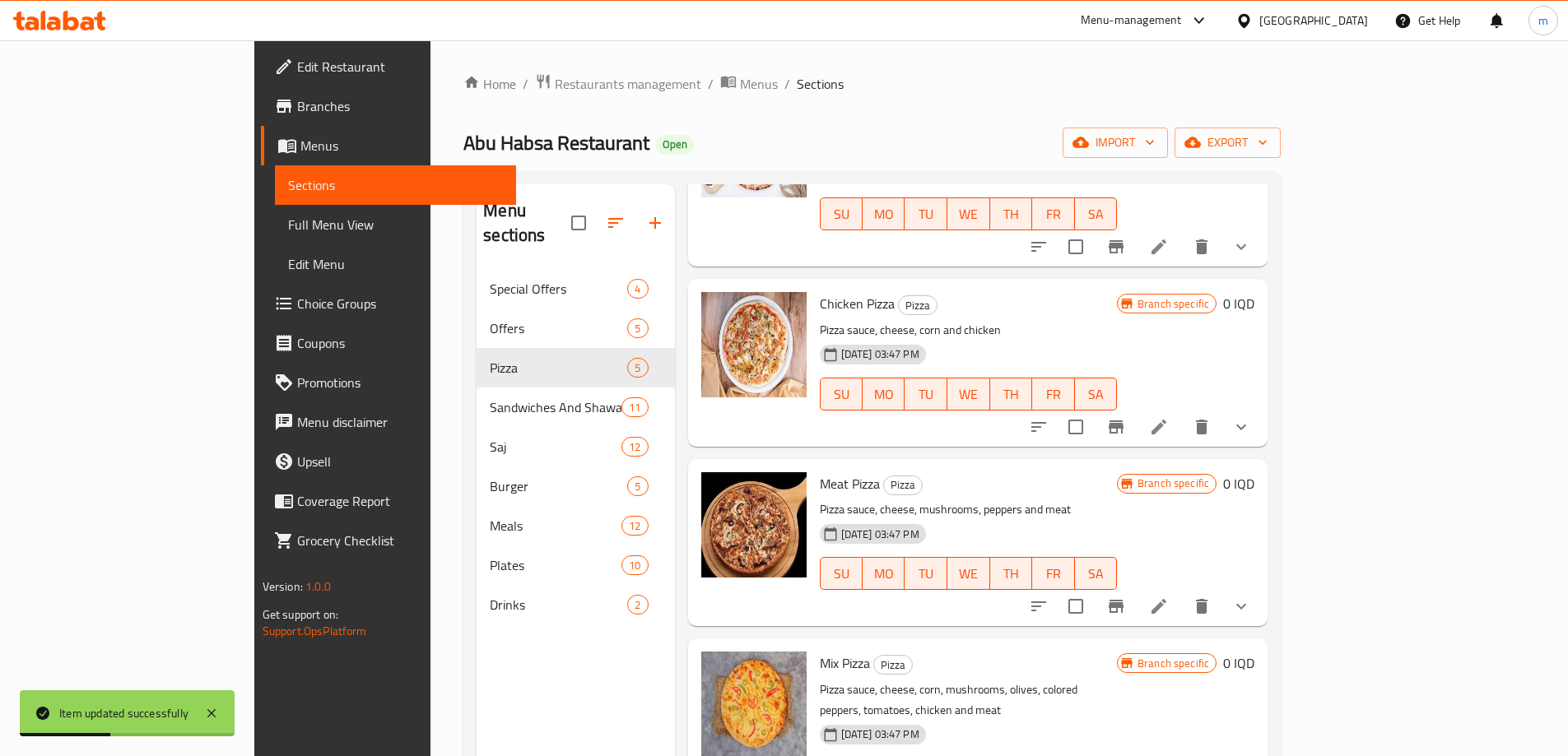
click at [1169, 596] on icon at bounding box center [1159, 606] width 20 height 20
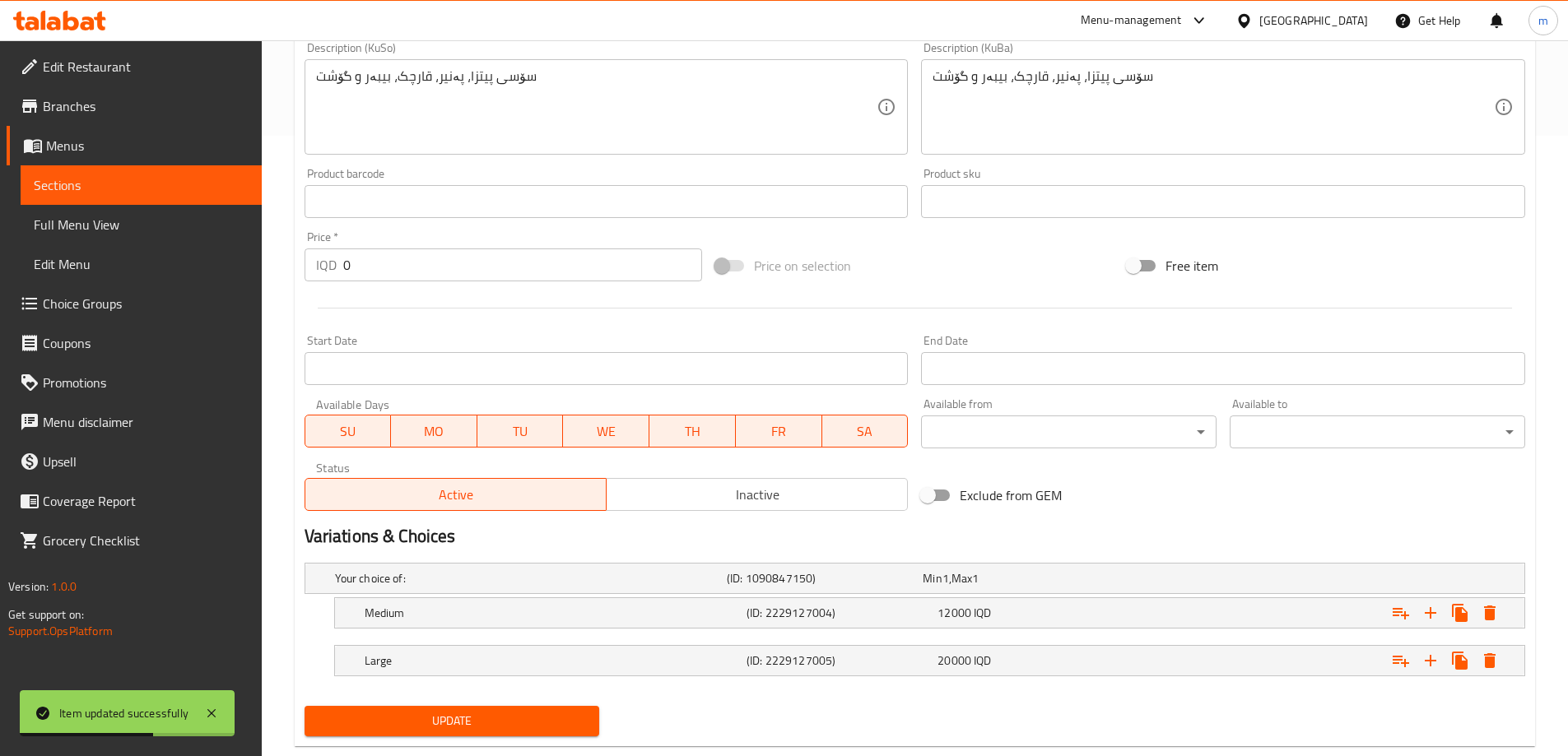
scroll to position [656, 0]
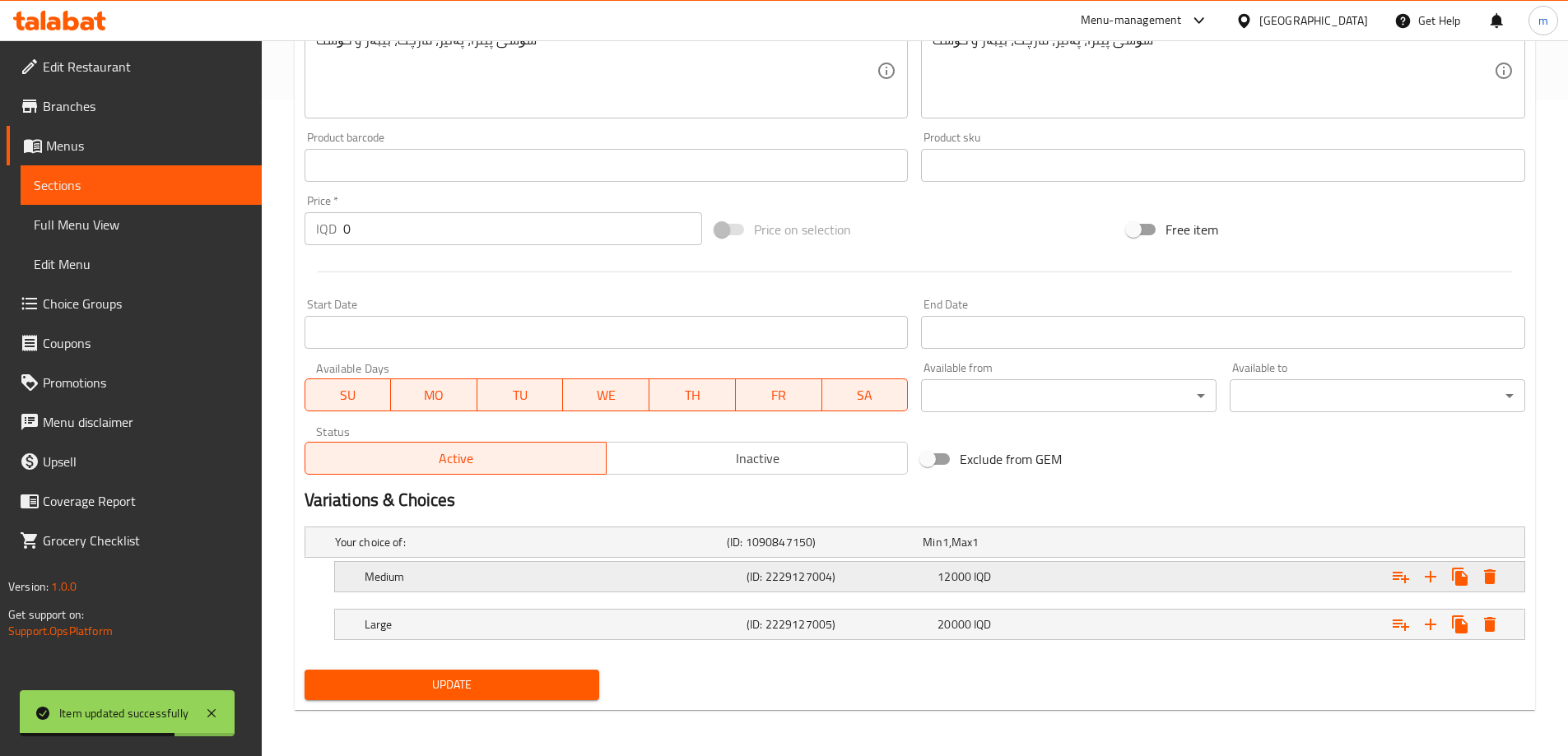
click at [757, 551] on h5 "(ID: 2229127004)" at bounding box center [821, 542] width 189 height 17
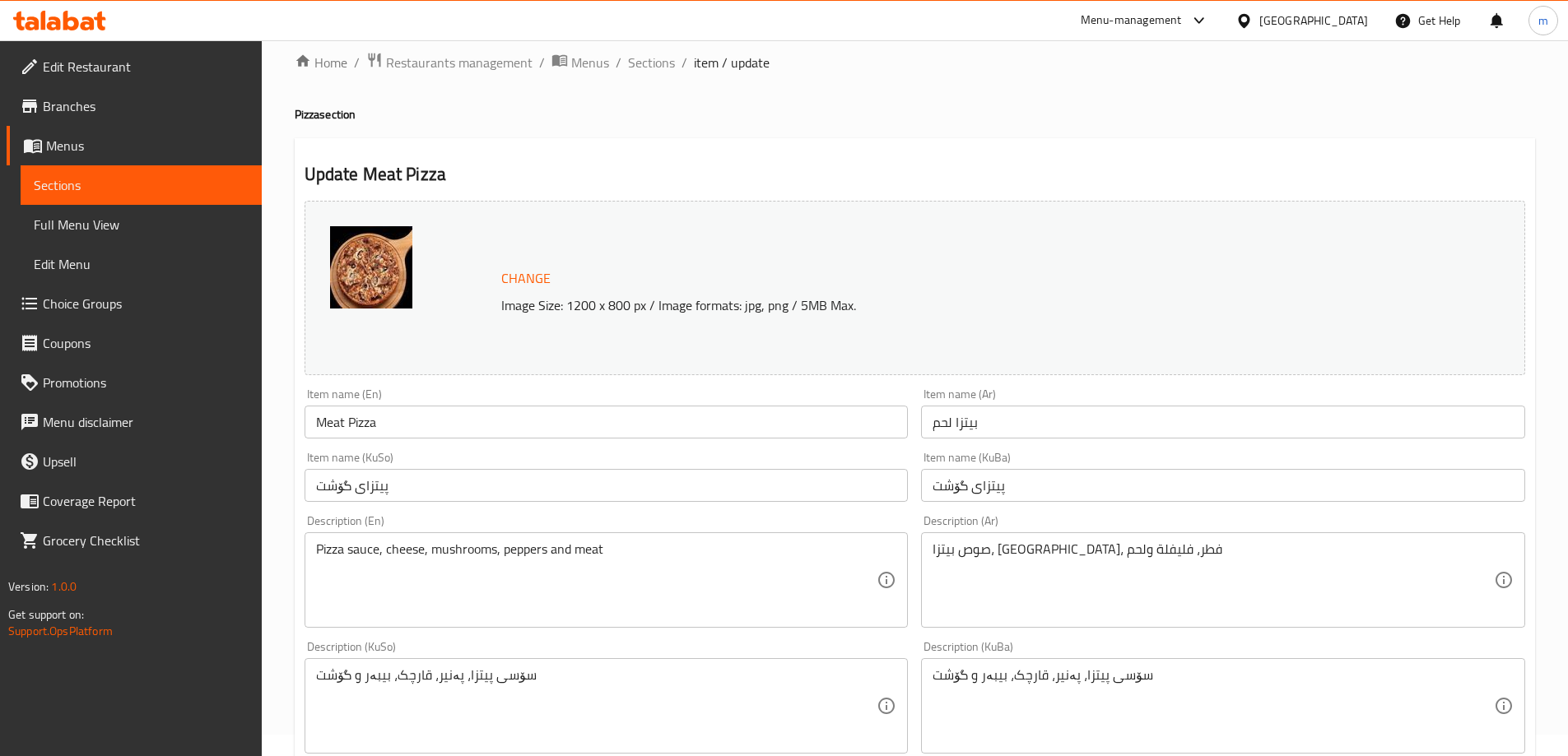
scroll to position [0, 0]
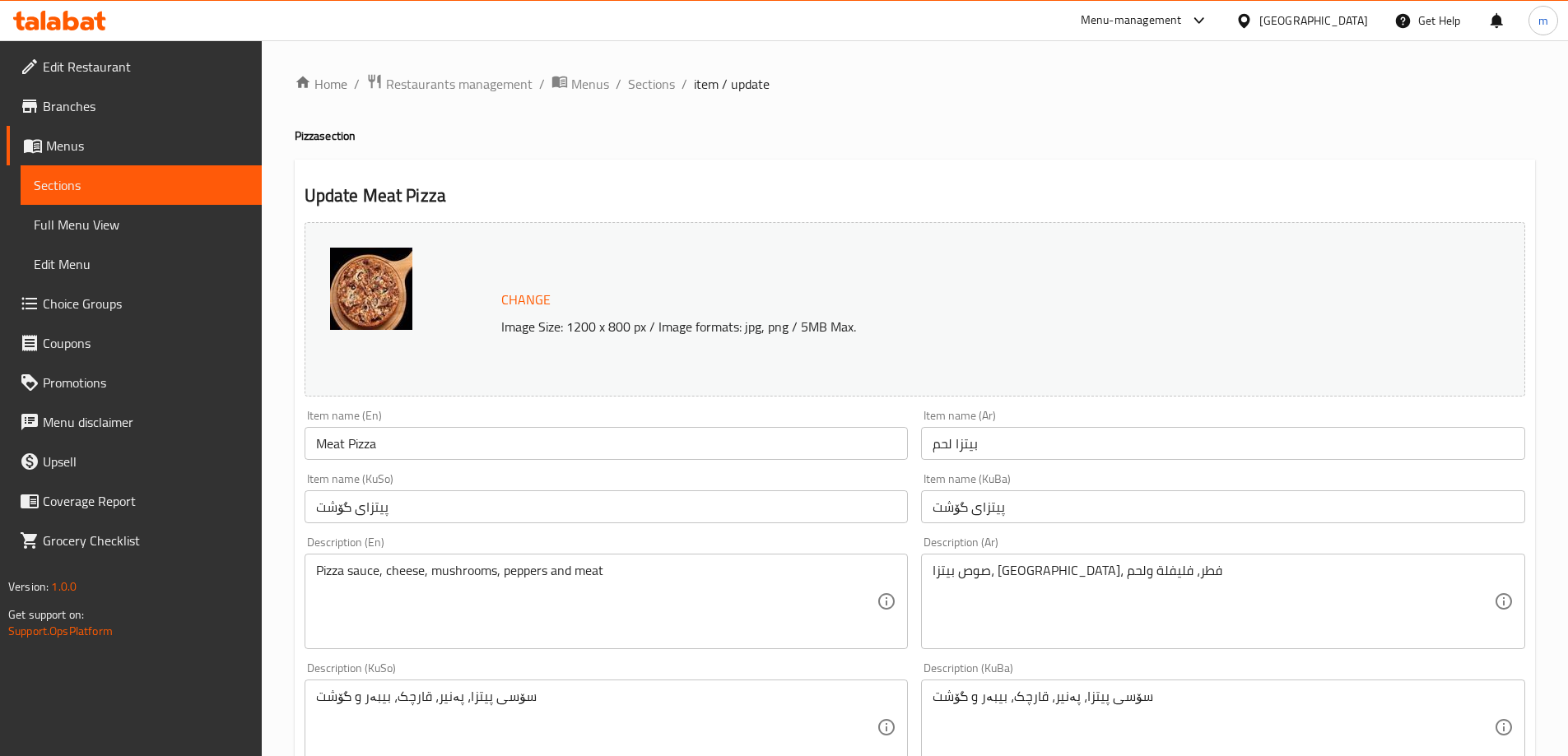
click at [174, 222] on span "Full Menu View" at bounding box center [141, 225] width 215 height 20
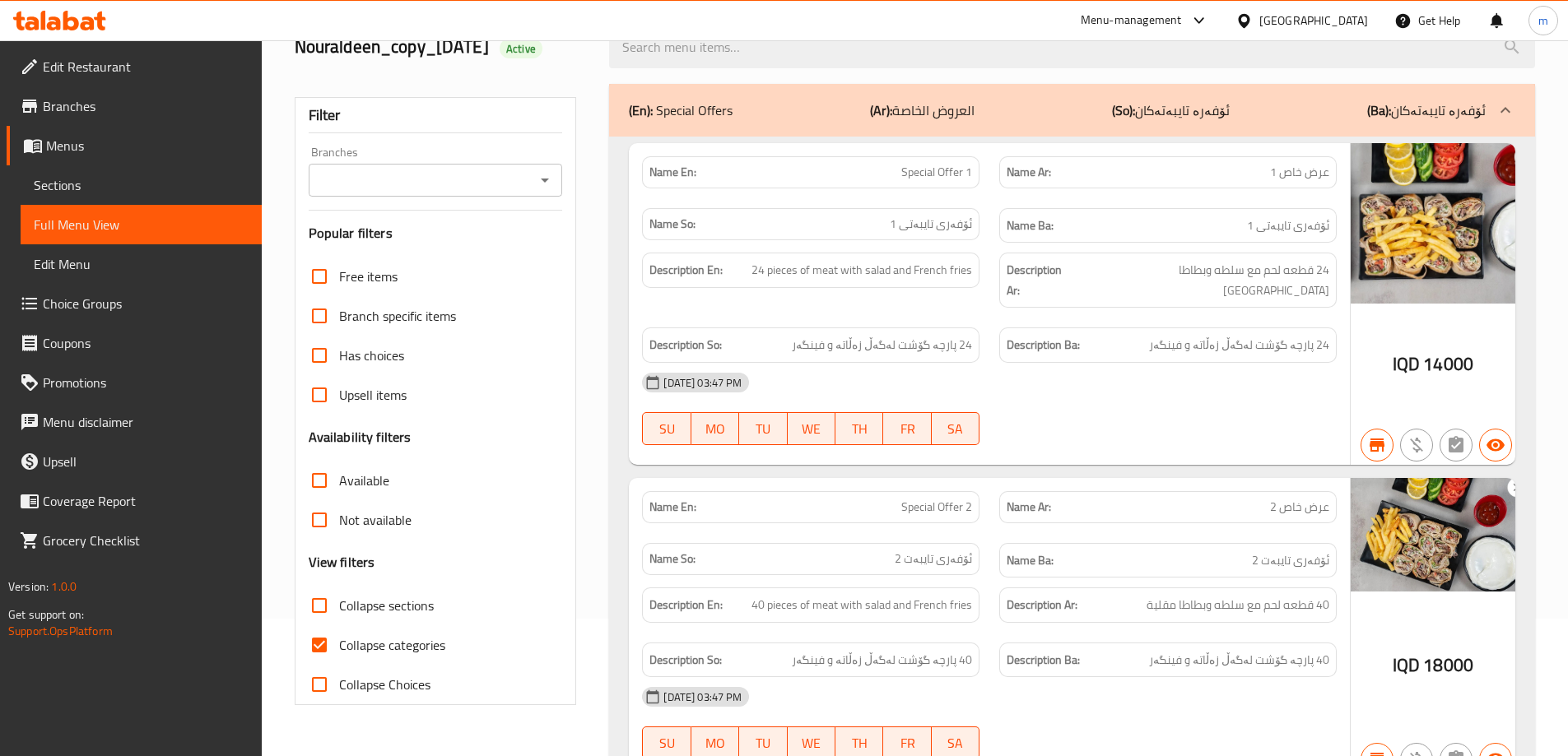
scroll to position [274, 0]
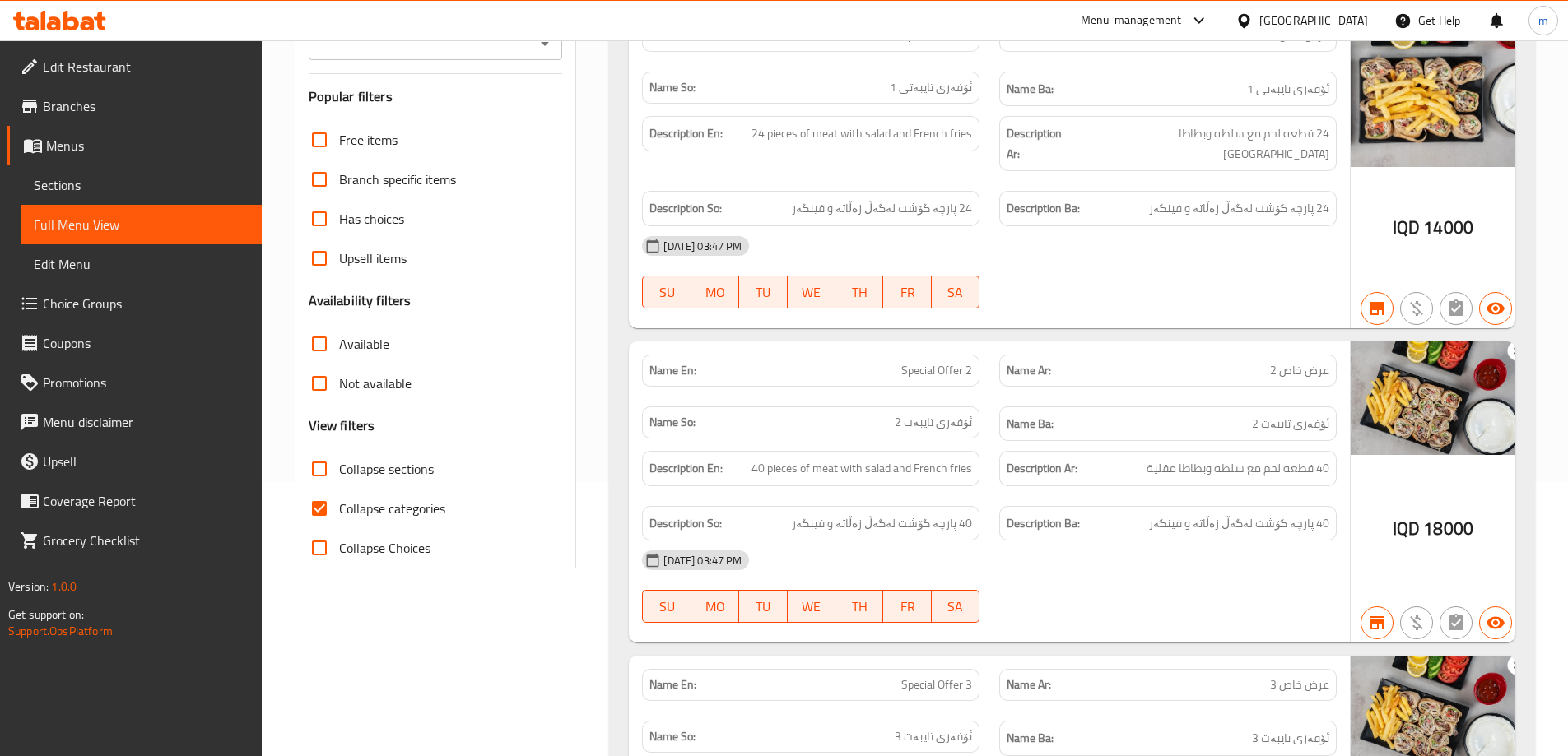
click at [407, 473] on span "Collapse sections" at bounding box center [386, 469] width 95 height 20
click at [339, 473] on input "Collapse sections" at bounding box center [319, 469] width 39 height 39
checkbox input "true"
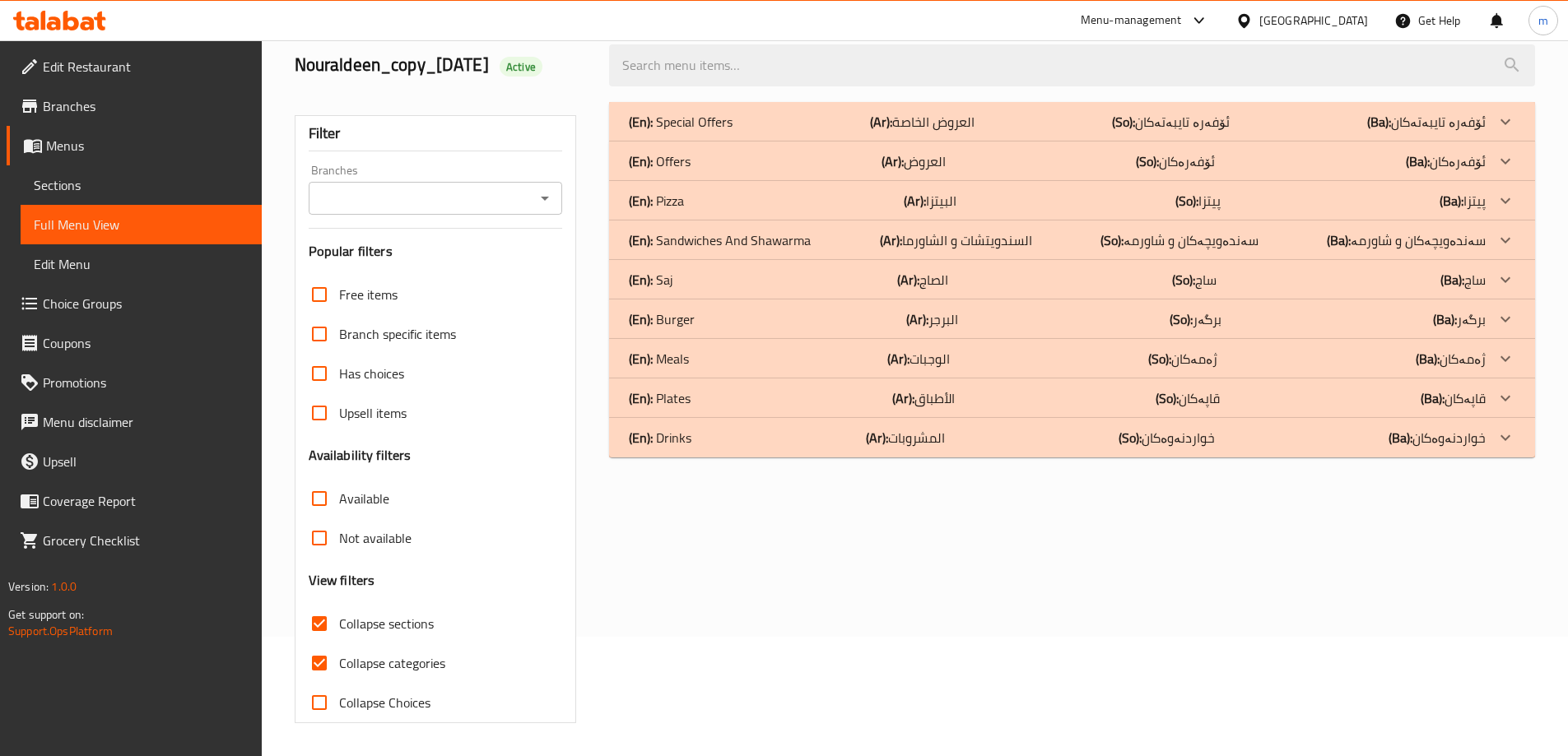
click at [378, 653] on span "Collapse categories" at bounding box center [392, 663] width 106 height 20
click at [339, 644] on input "Collapse categories" at bounding box center [319, 663] width 39 height 39
checkbox input "false"
click at [721, 142] on div "(En): Sandwiches And Shawarma (Ar): السندويتشات و الشاورما (So): سەندەویچەکان و…" at bounding box center [1072, 122] width 926 height 39
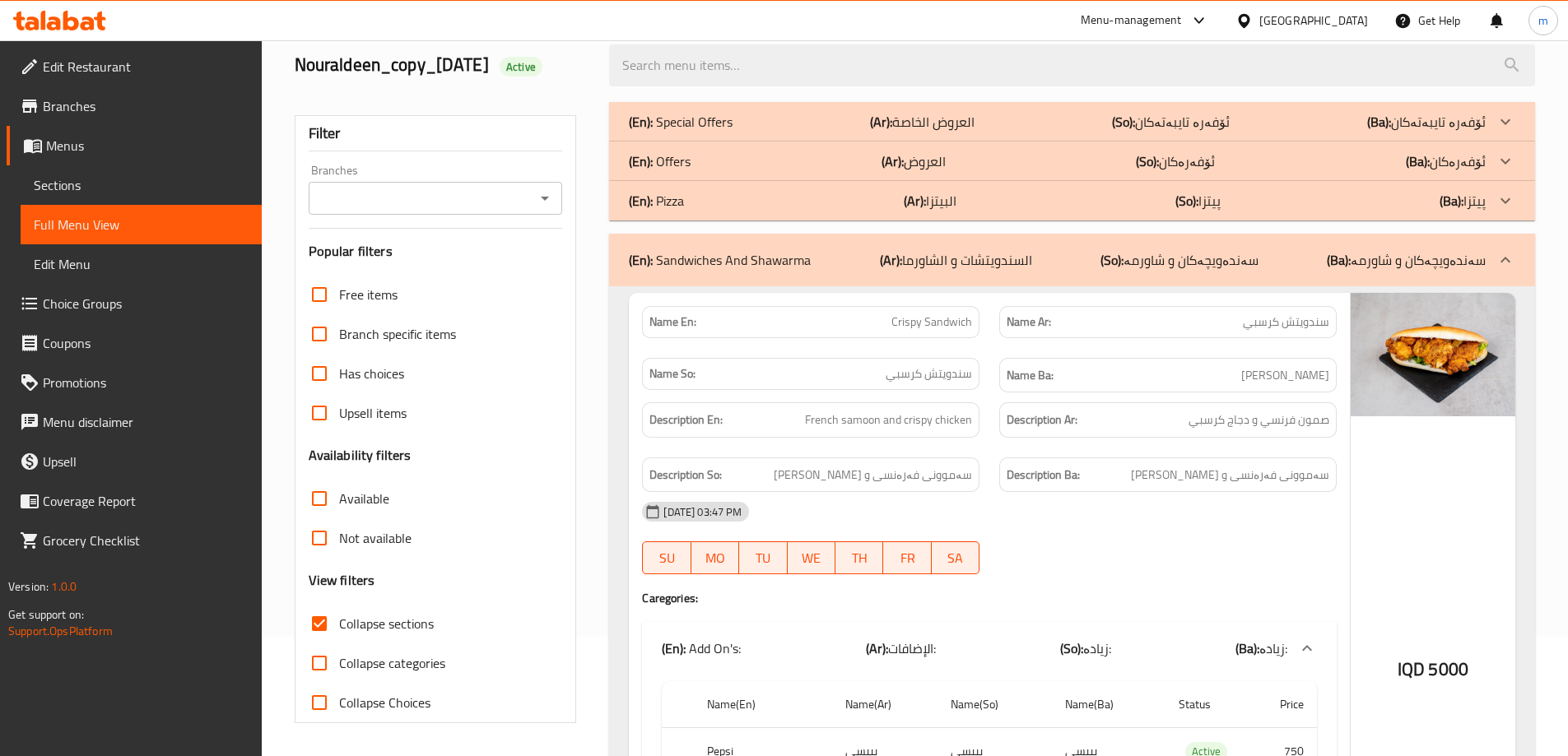
click at [716, 244] on div "(En): Sandwiches And Shawarma (Ar): السندويتشات و الشاورما (So): سەندەویچەکان و…" at bounding box center [1072, 259] width 926 height 52
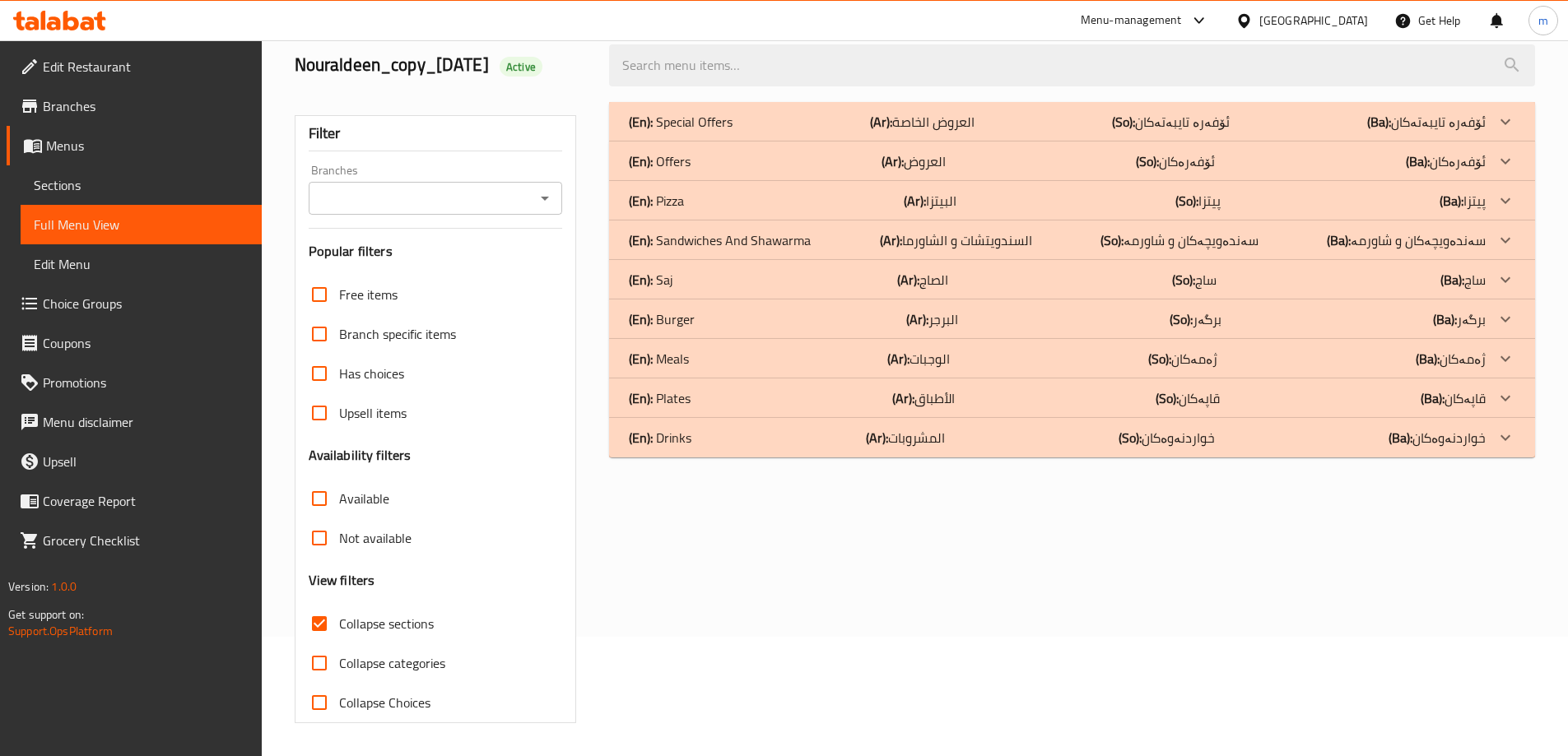
click at [734, 132] on div "(En): Pizza (Ar): البيتزا (So): پیتزا (Ba): پیتزا" at bounding box center [1057, 122] width 856 height 20
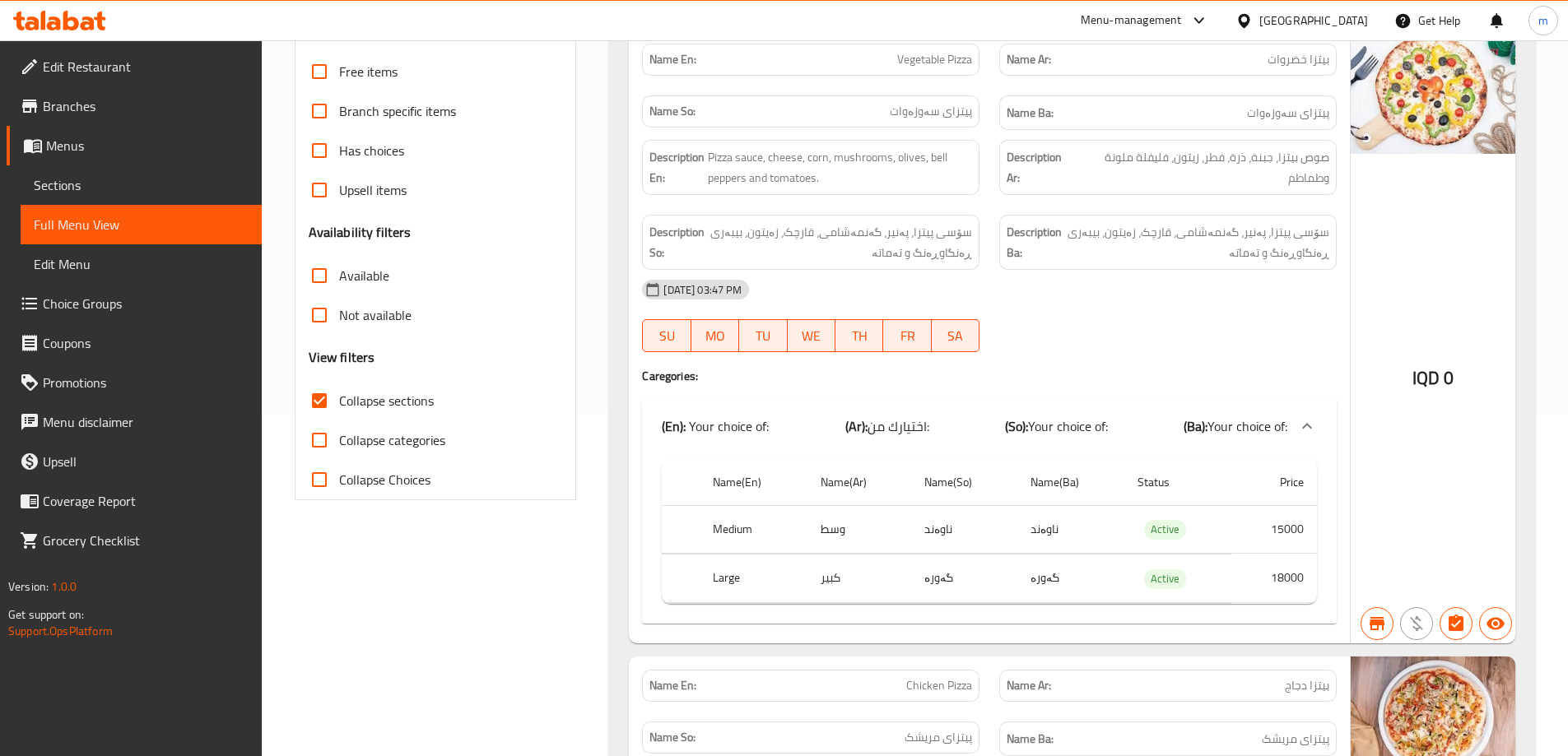
click at [45, 178] on span "Sections" at bounding box center [141, 185] width 215 height 20
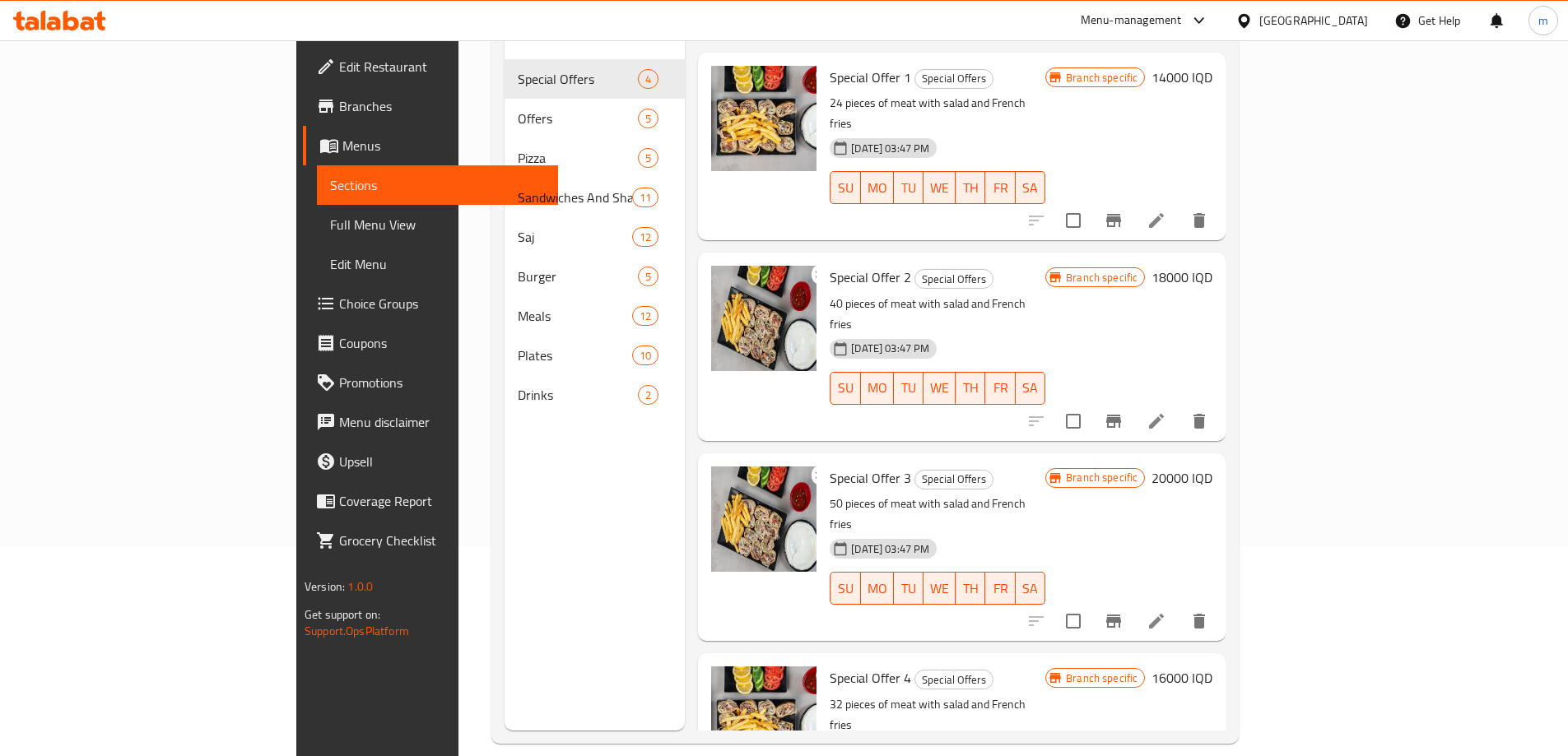
scroll to position [93, 0]
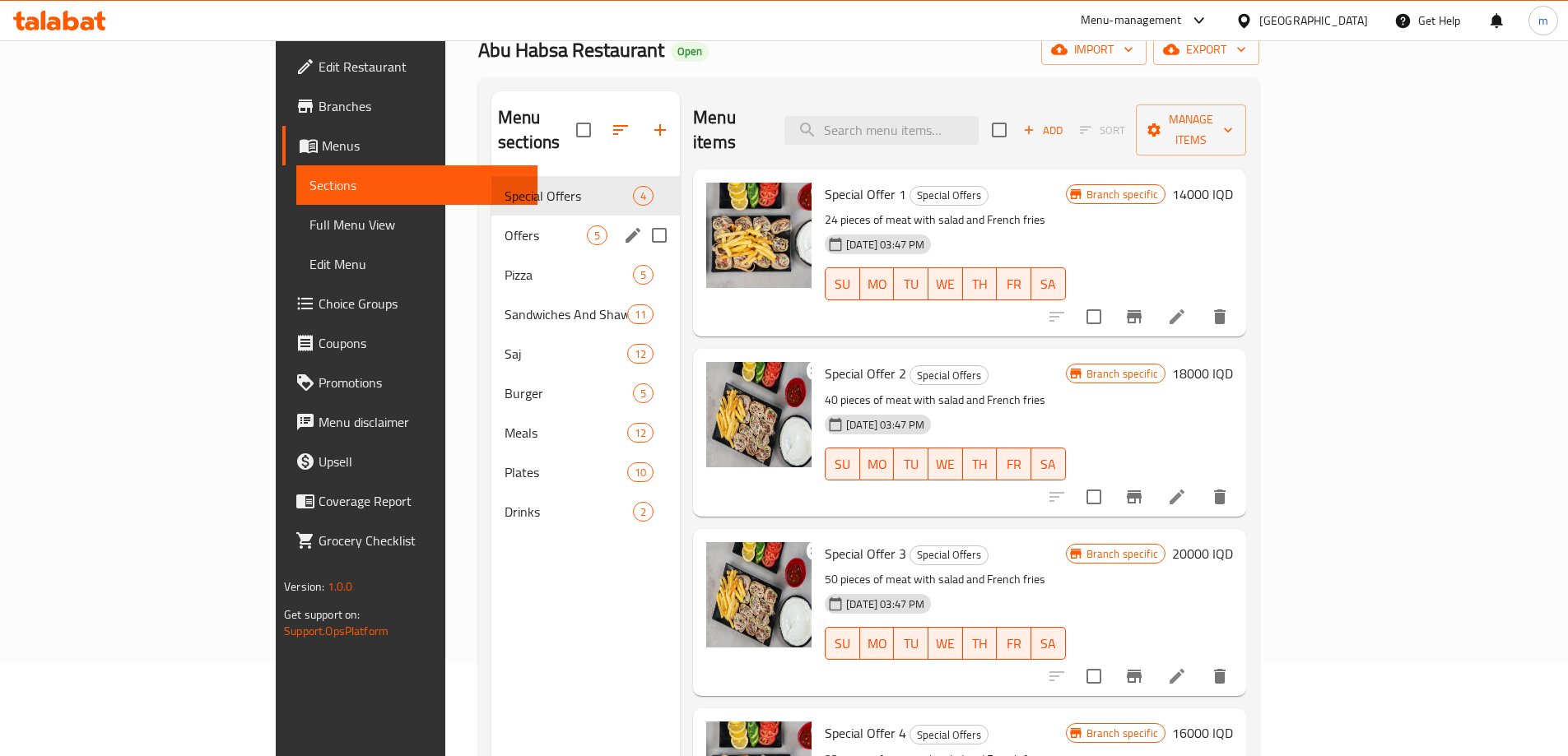
click at [505, 265] on span "Pizza" at bounding box center [569, 275] width 128 height 20
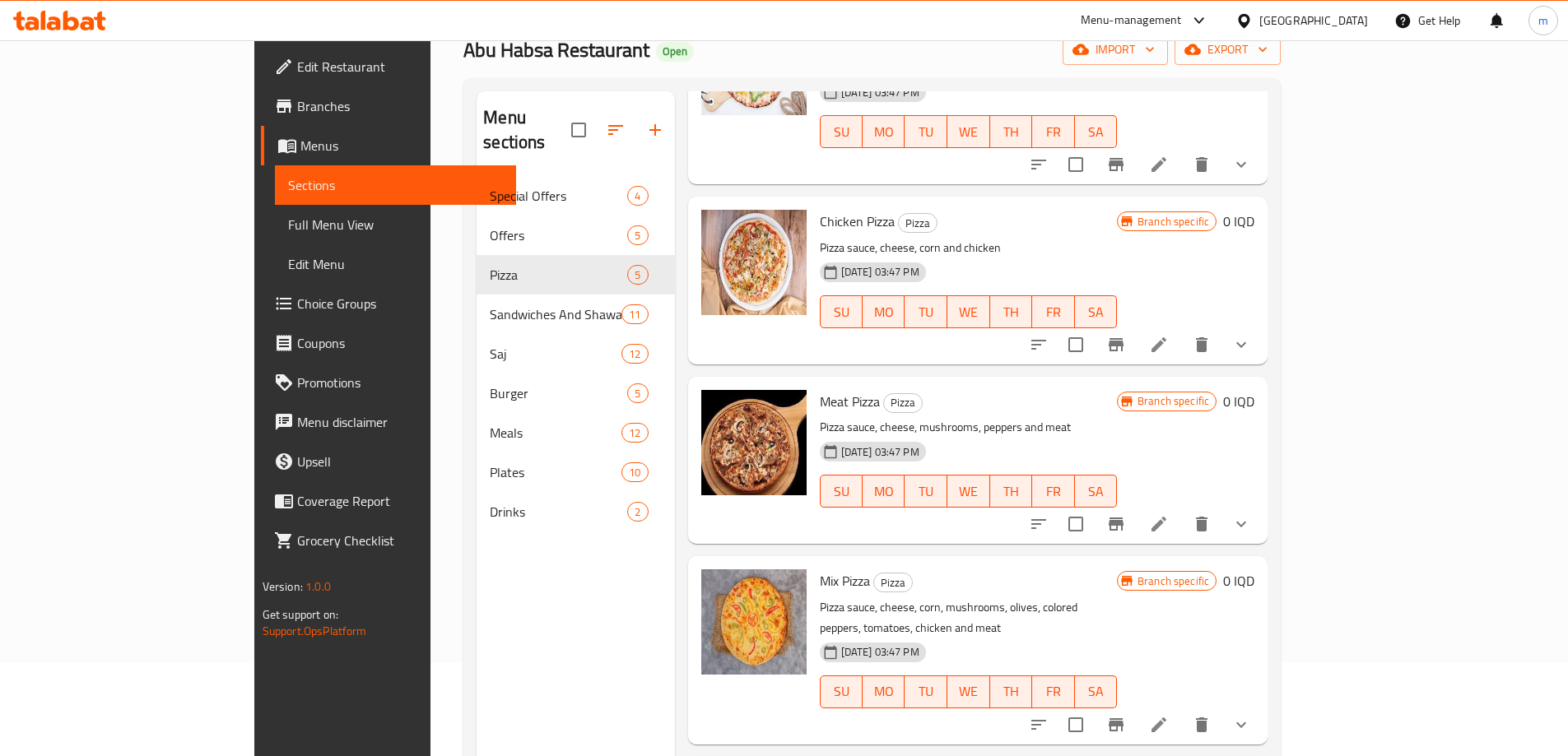
scroll to position [183, 0]
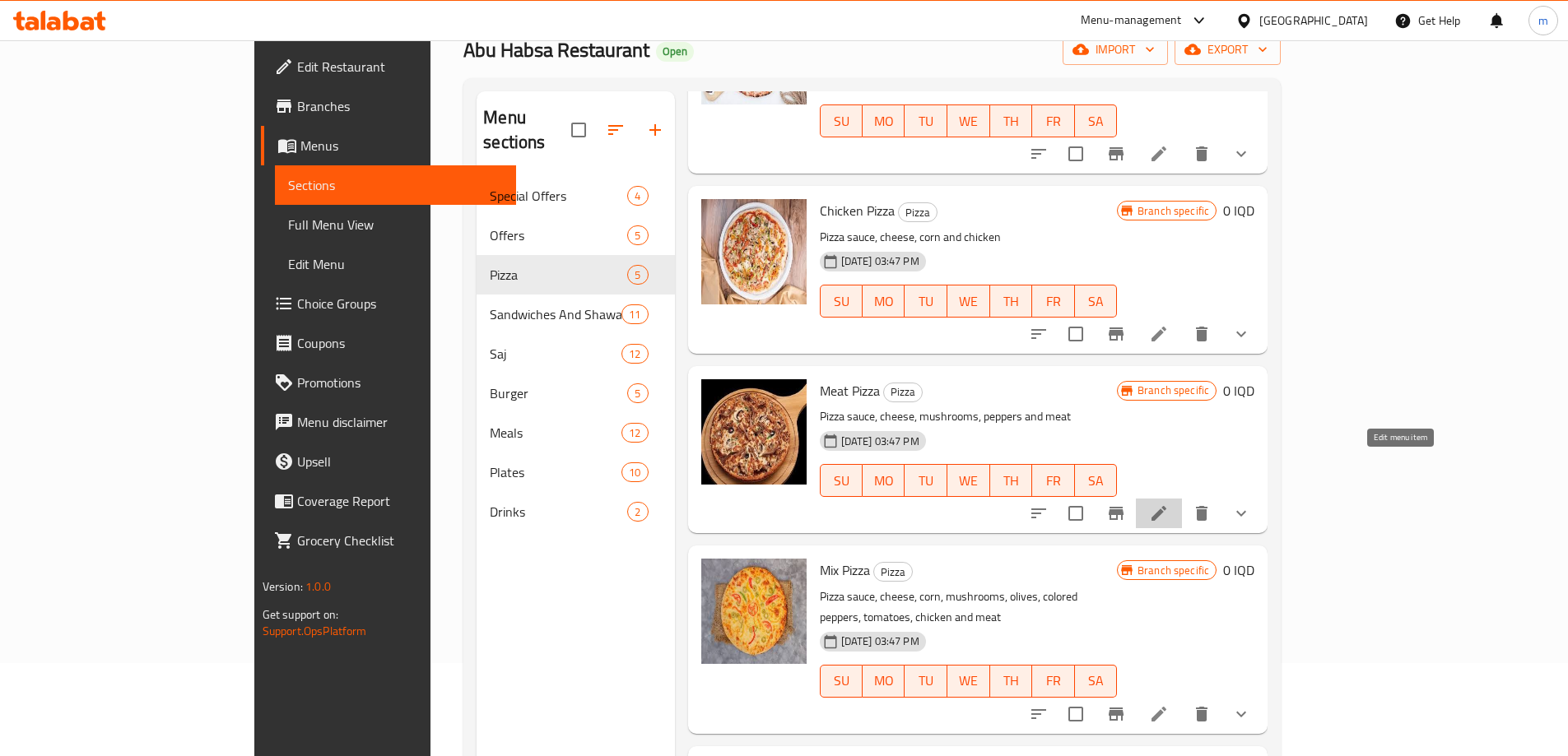
click at [1169, 504] on icon at bounding box center [1159, 514] width 20 height 20
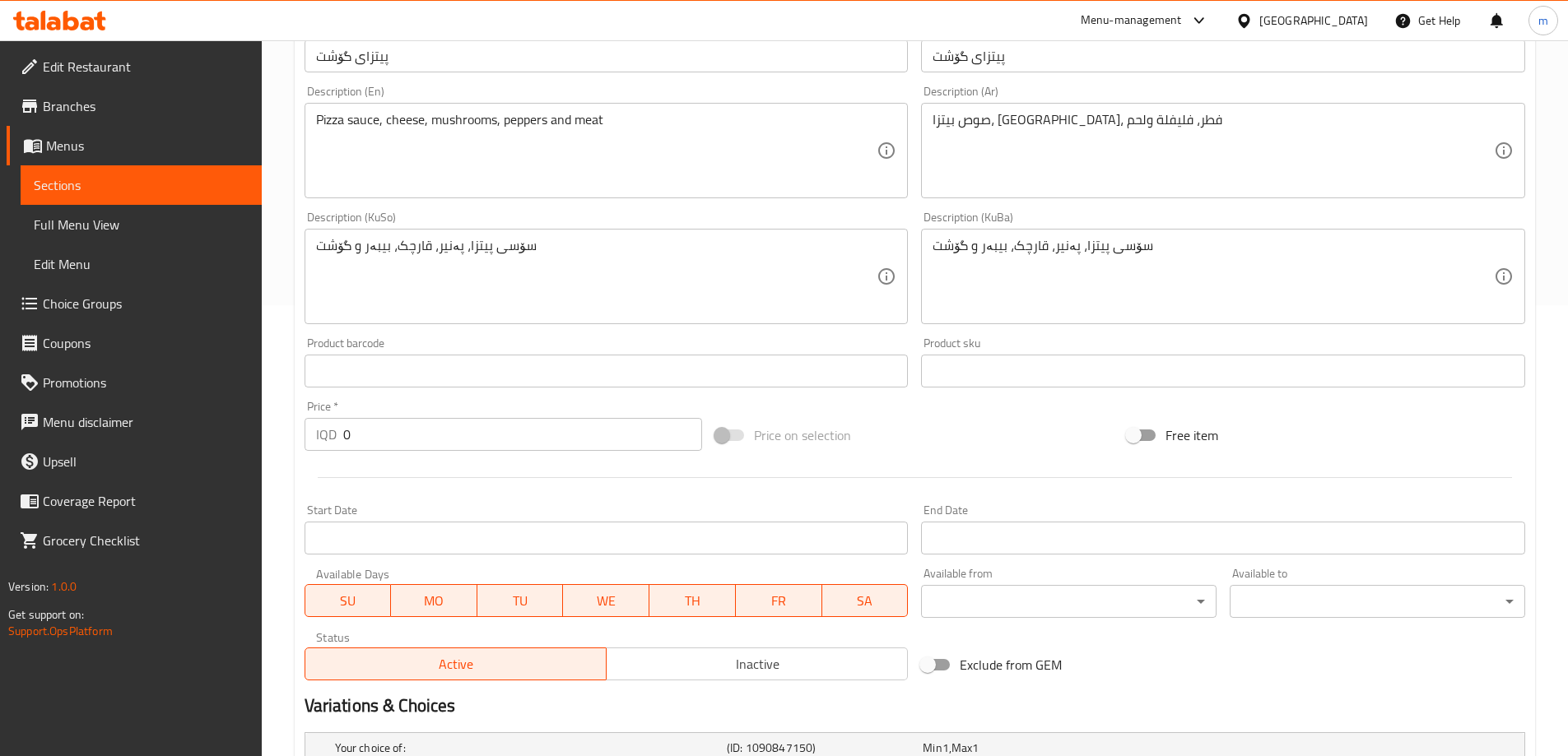
scroll to position [656, 0]
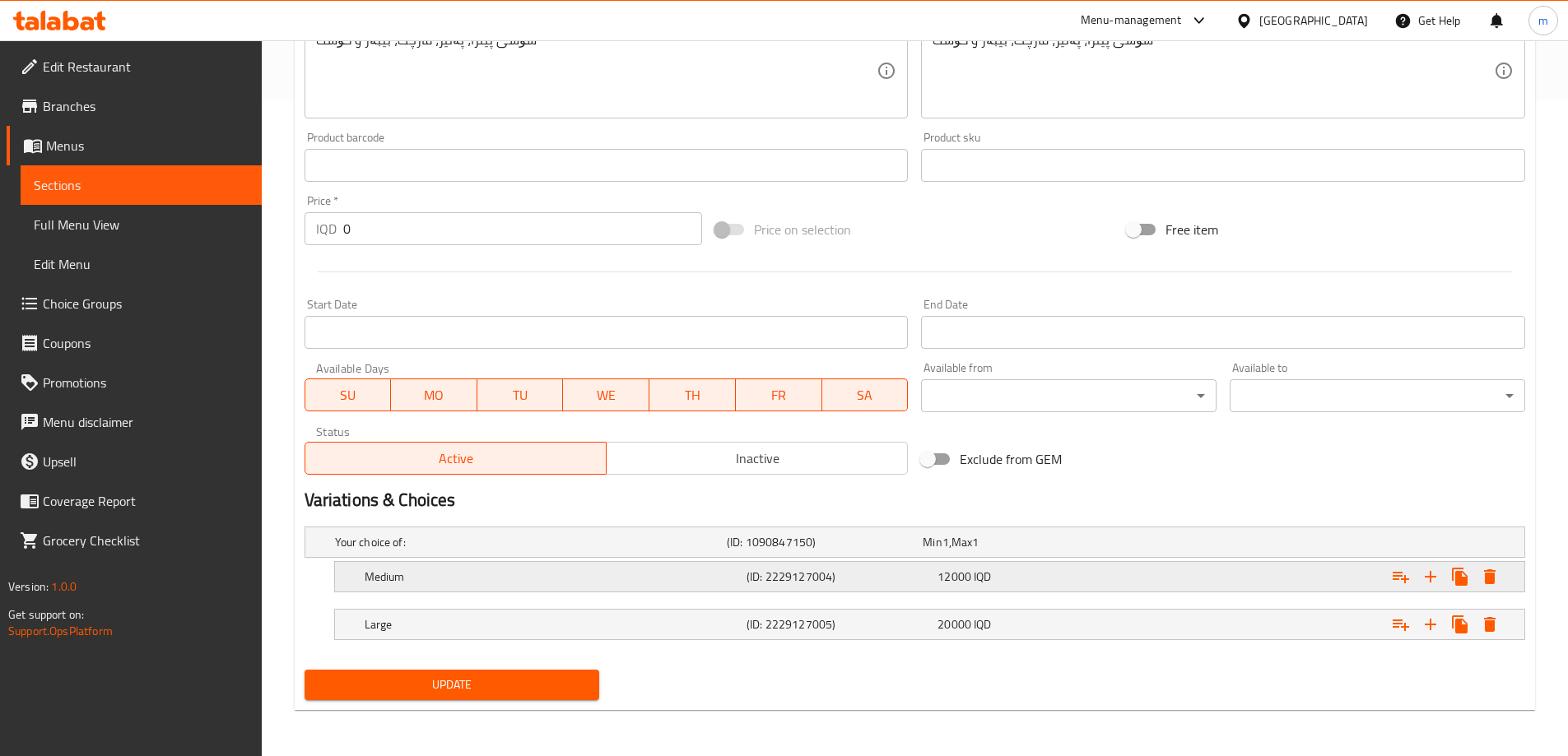
click at [529, 554] on div "Medium" at bounding box center [528, 542] width 392 height 23
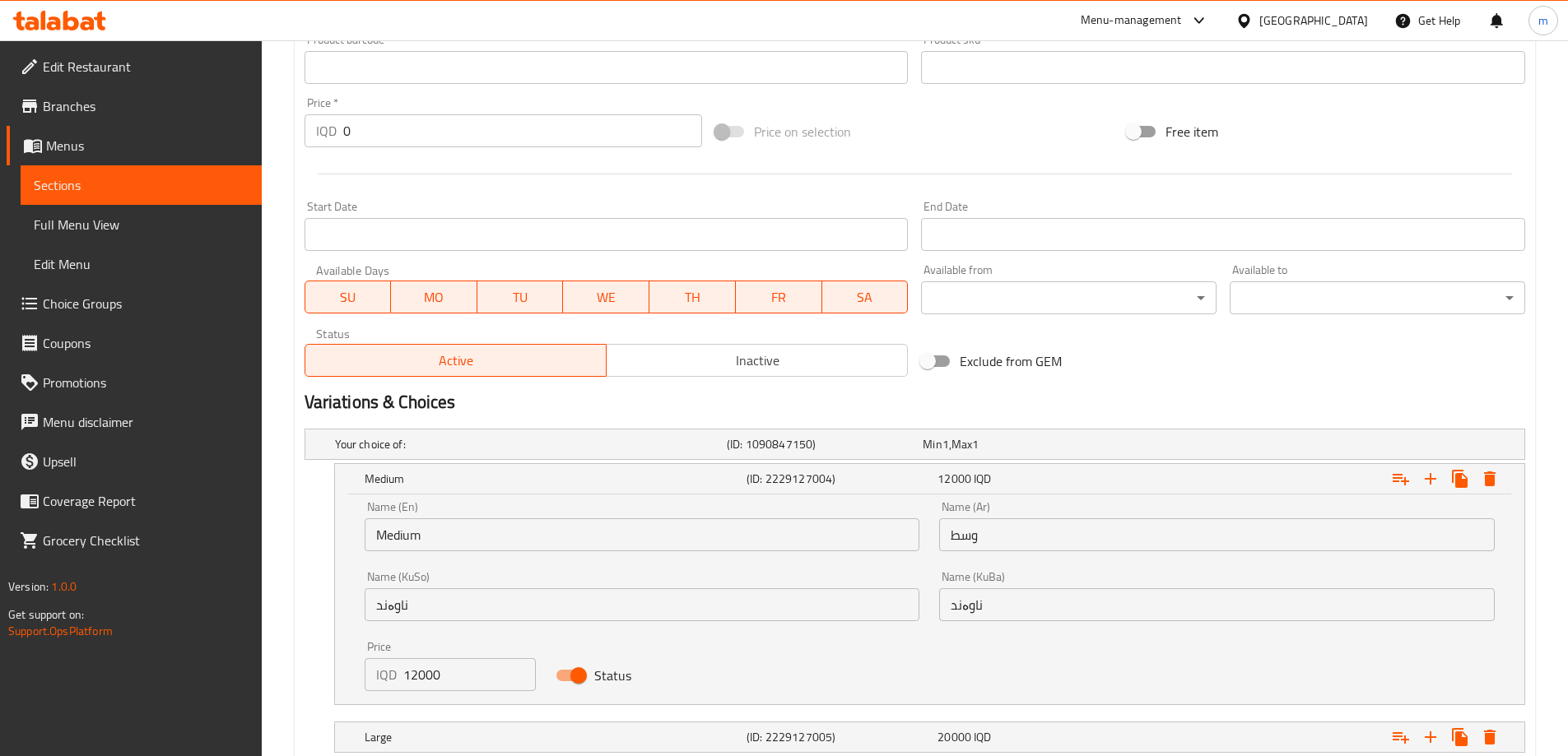
scroll to position [794, 0]
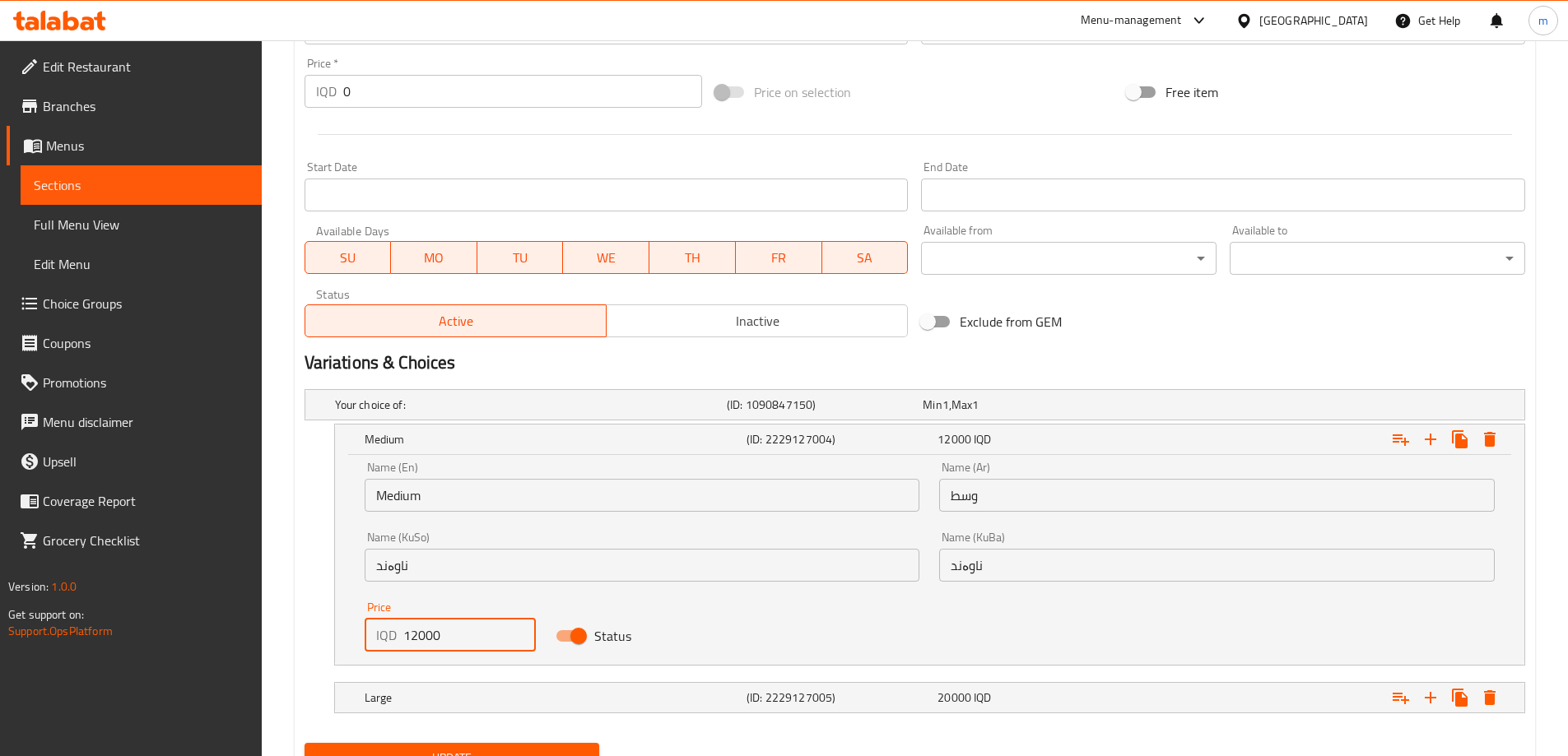
click at [439, 649] on input "12000" at bounding box center [469, 635] width 133 height 33
click at [439, 647] on input "12000" at bounding box center [469, 635] width 133 height 33
paste input "5"
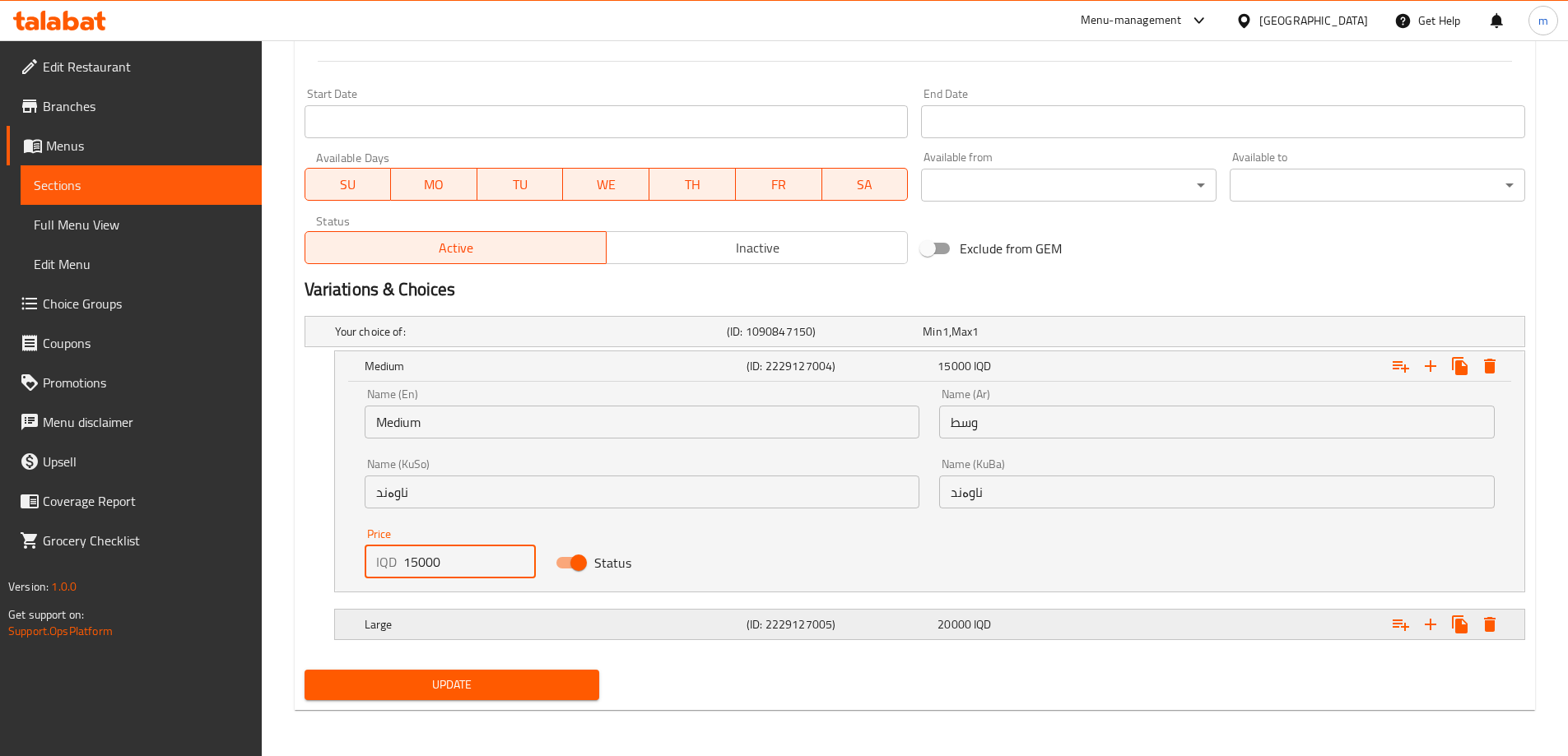
type input "15000"
click at [647, 340] on h5 "Large" at bounding box center [527, 331] width 385 height 17
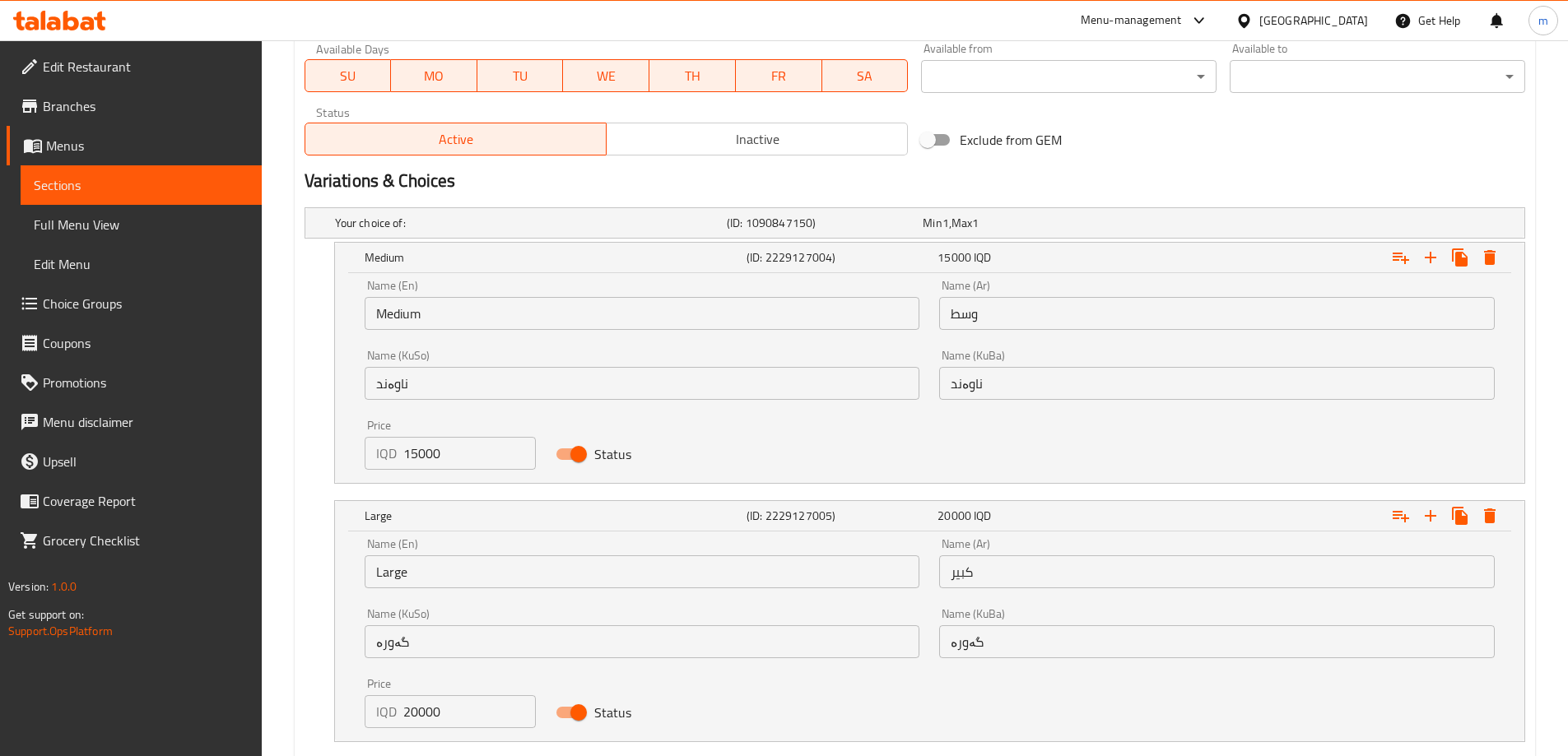
scroll to position [1078, 0]
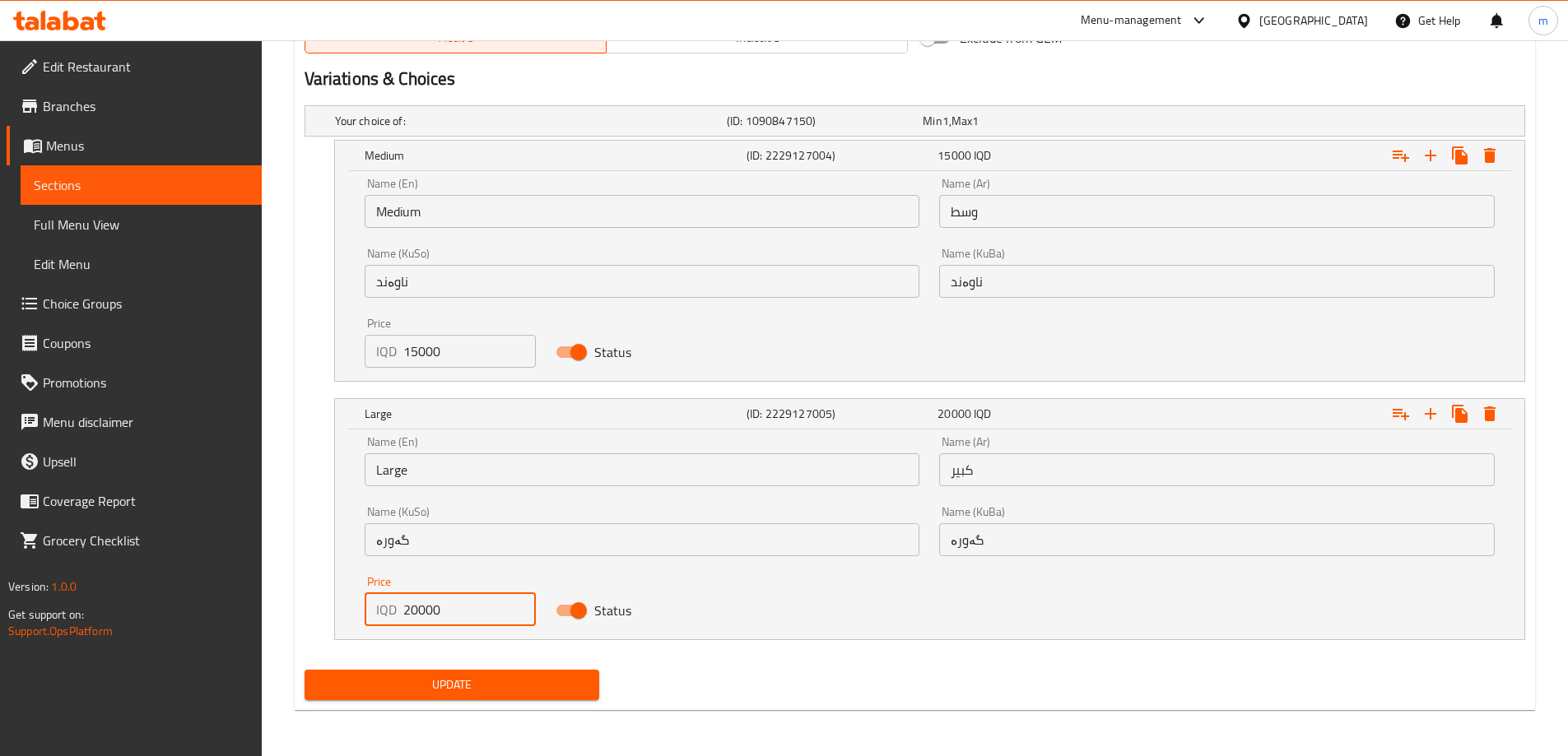
drag, startPoint x: 417, startPoint y: 607, endPoint x: 392, endPoint y: 606, distance: 25.0
click at [392, 606] on div "IQD 20000 Price" at bounding box center [450, 609] width 172 height 33
click at [444, 610] on input "20000" at bounding box center [469, 609] width 133 height 33
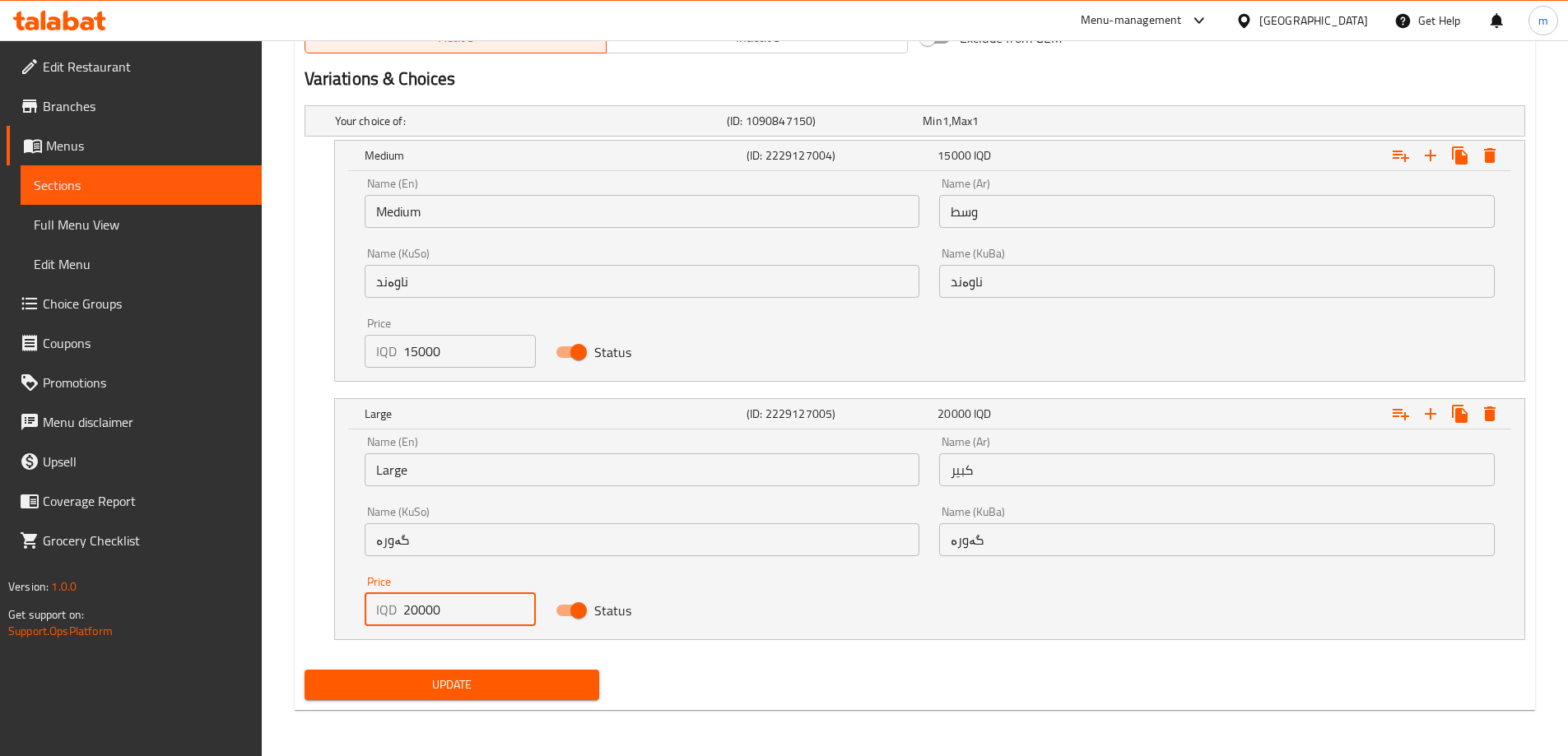
paste input "15"
click at [416, 614] on input "15000" at bounding box center [469, 609] width 133 height 33
type input "18000"
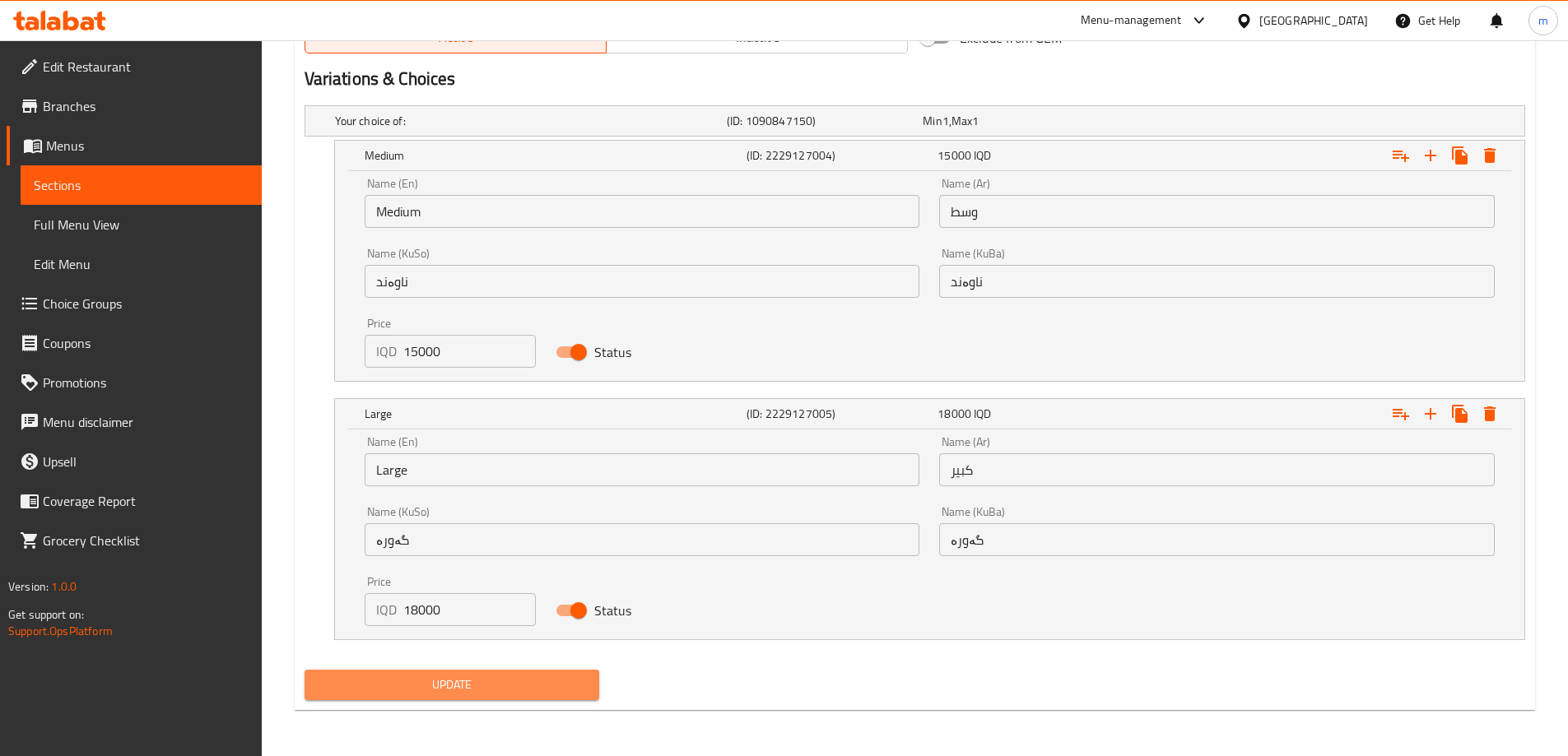
click at [450, 695] on span "Update" at bounding box center [451, 685] width 269 height 21
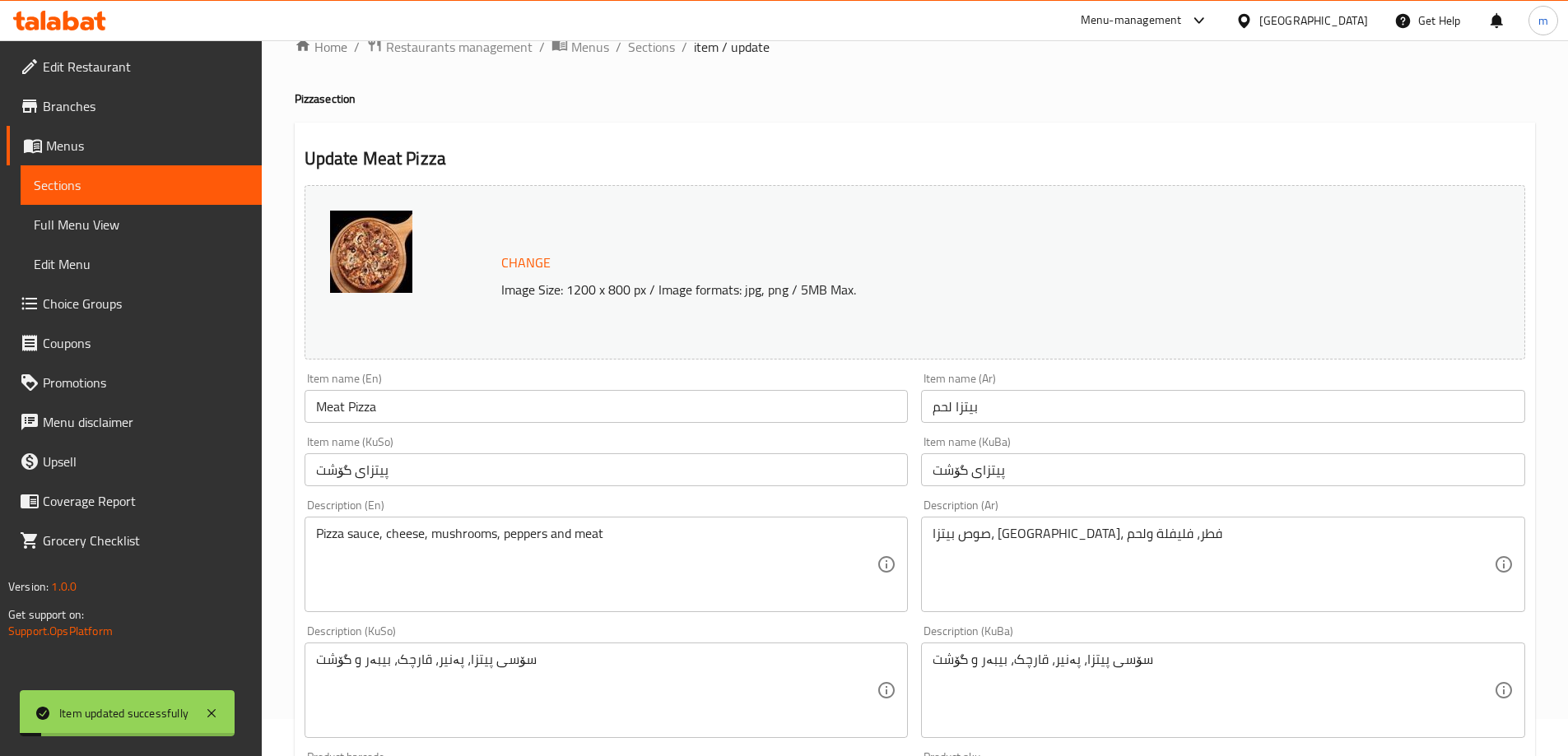
scroll to position [0, 0]
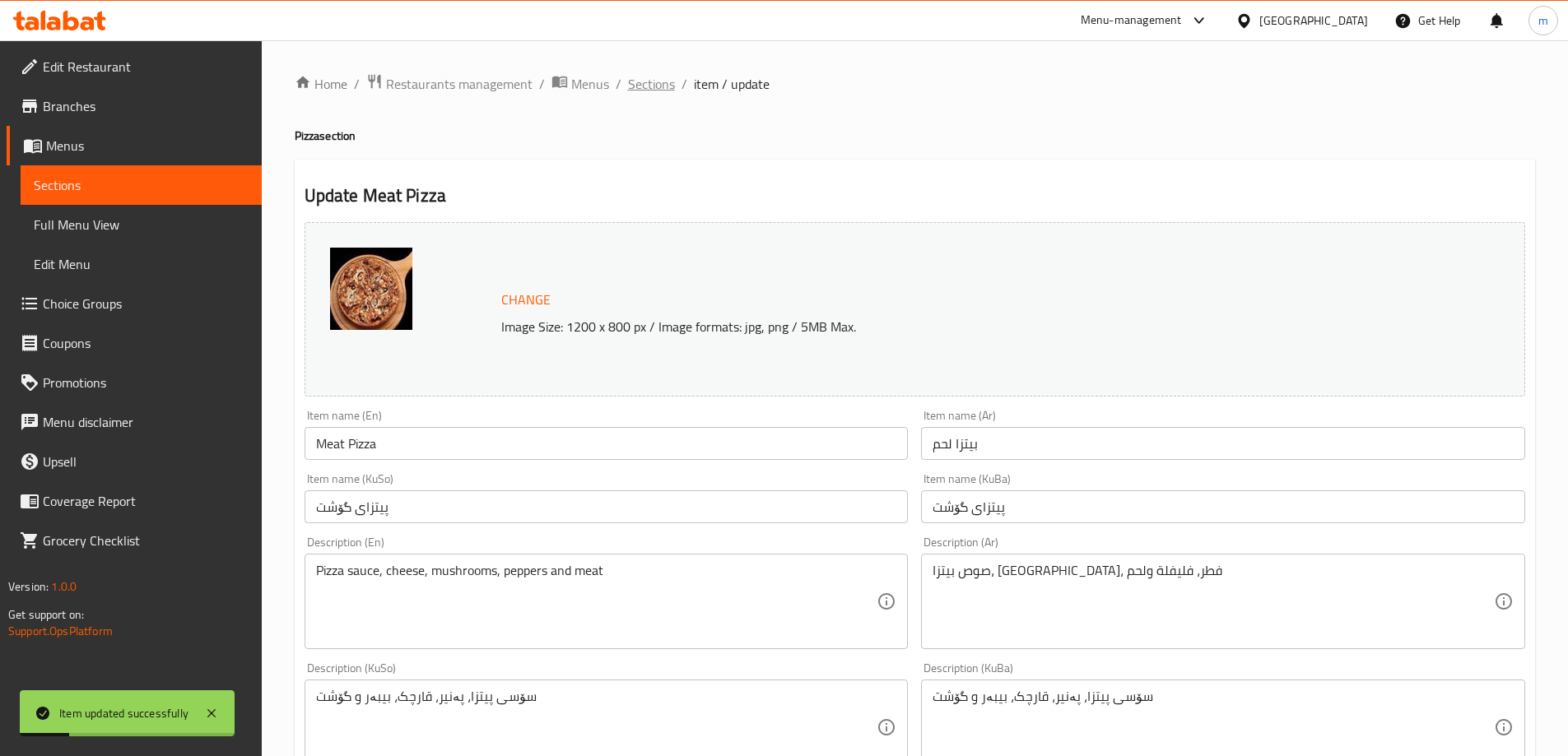
click at [642, 84] on span "Sections" at bounding box center [651, 84] width 47 height 20
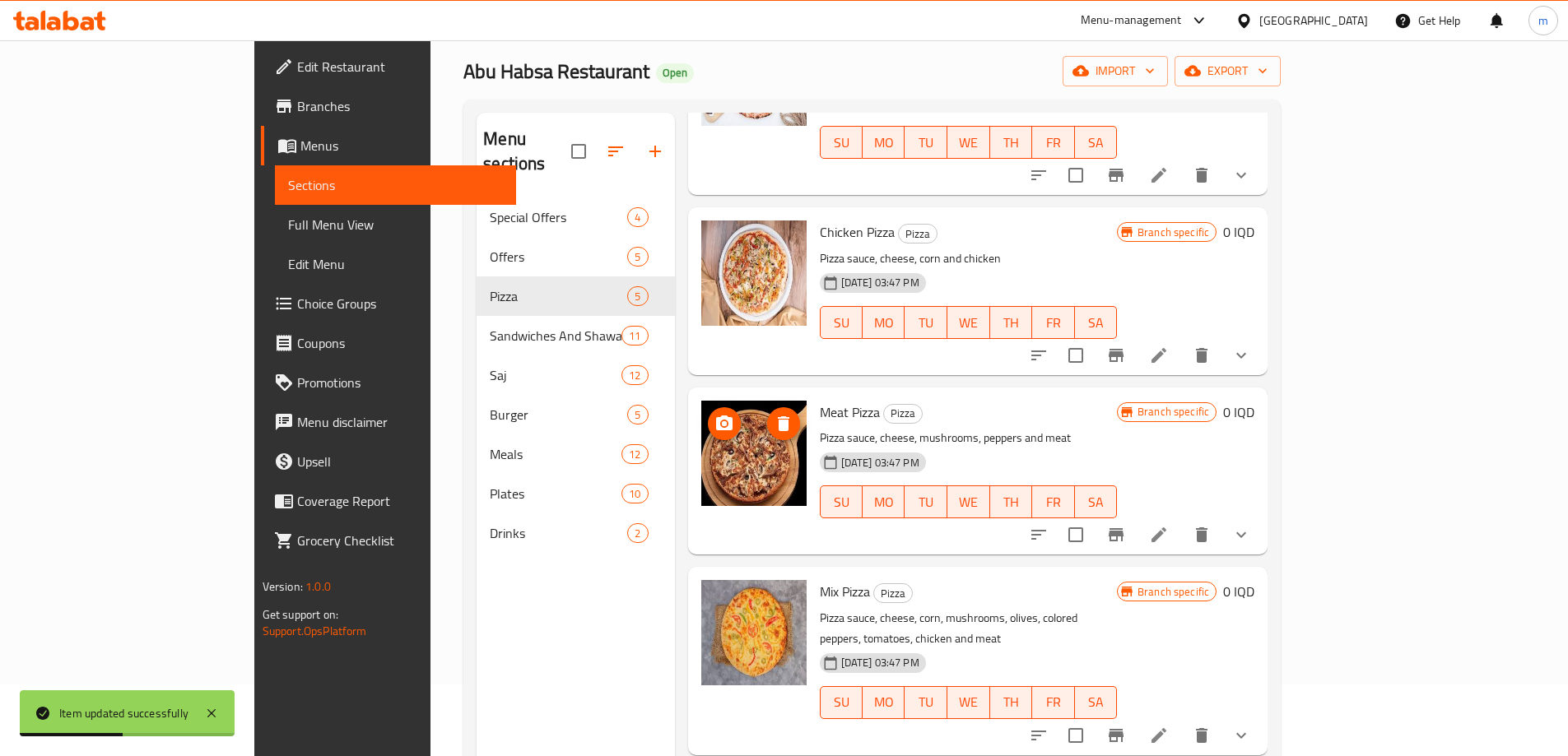
scroll to position [231, 0]
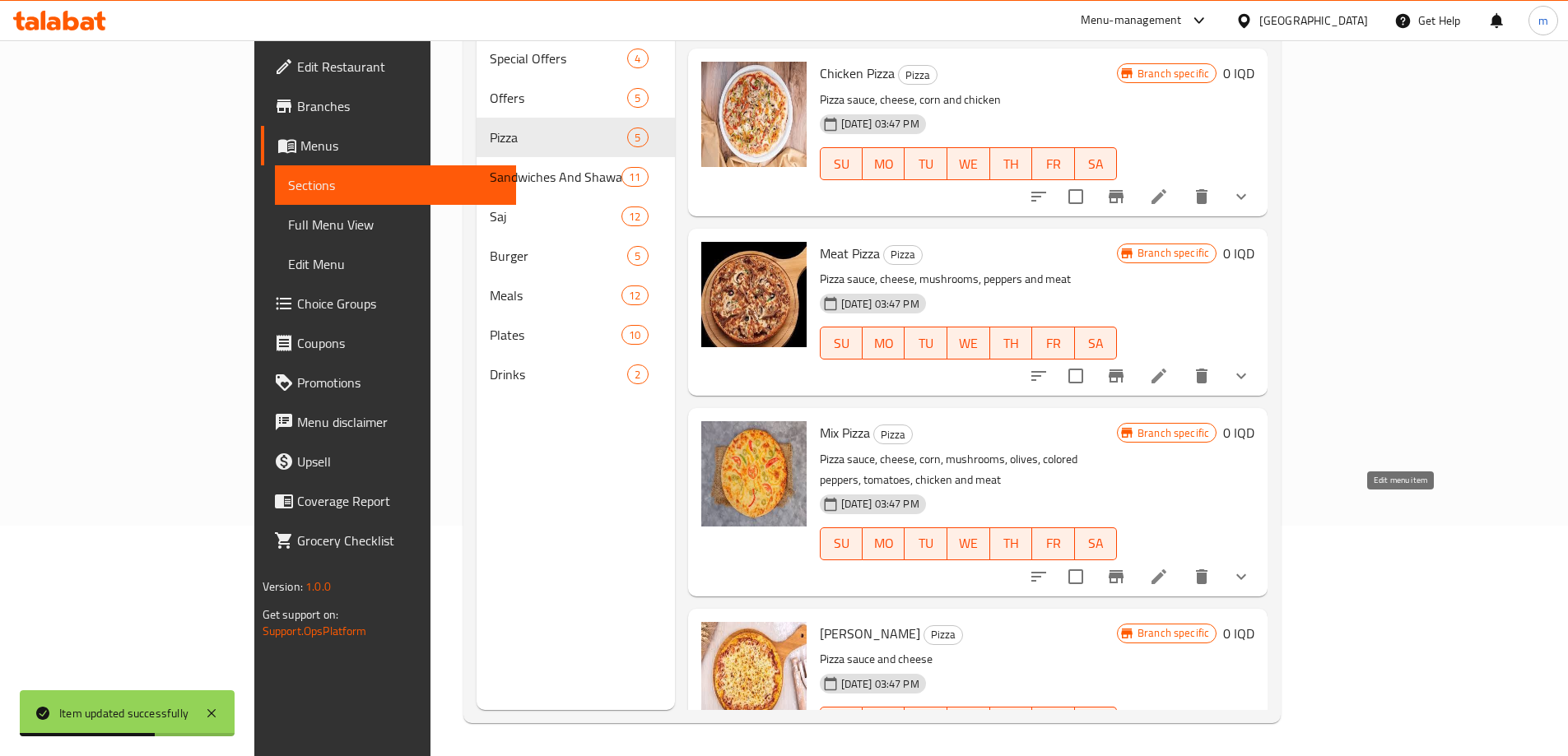
click at [1169, 567] on icon at bounding box center [1159, 577] width 20 height 20
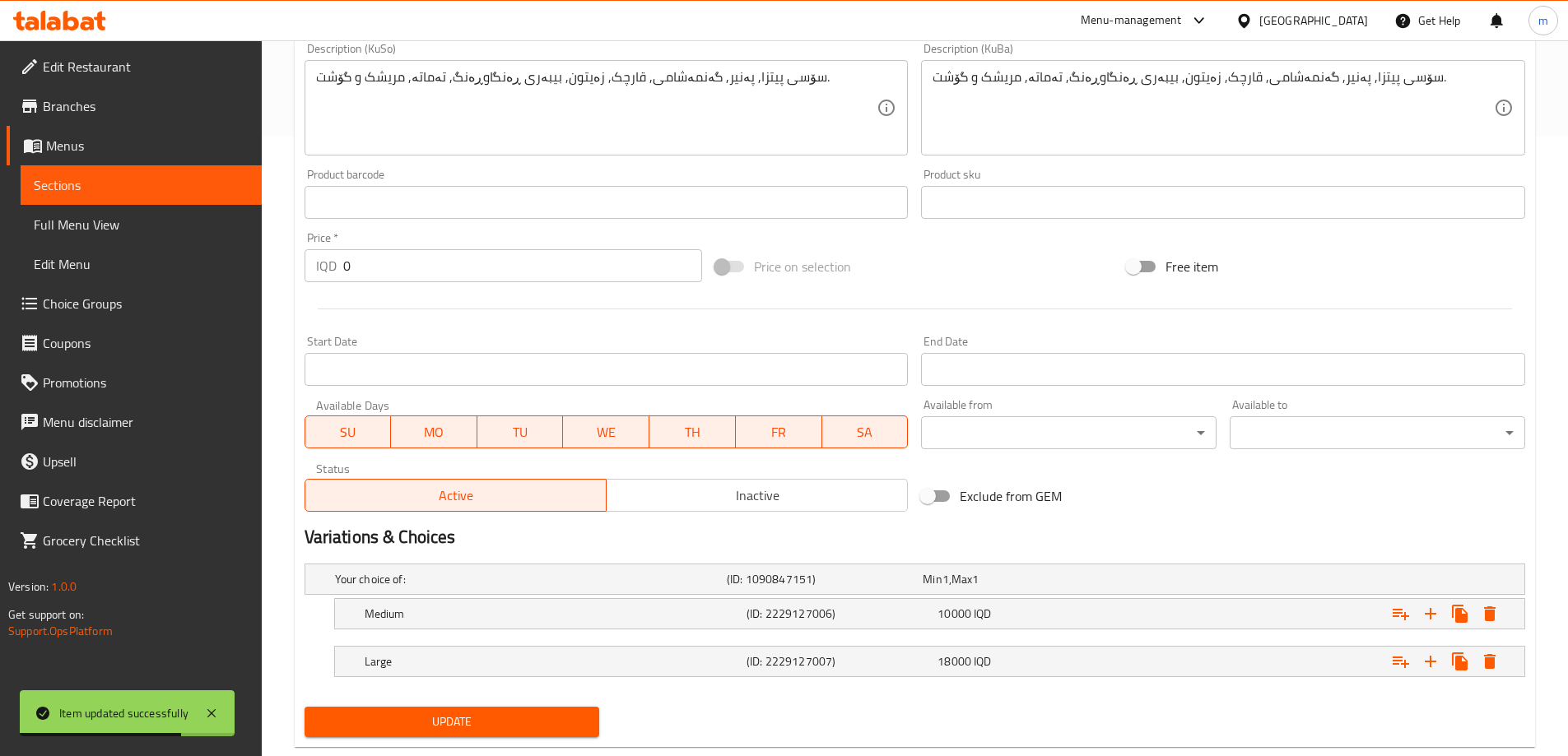
scroll to position [656, 0]
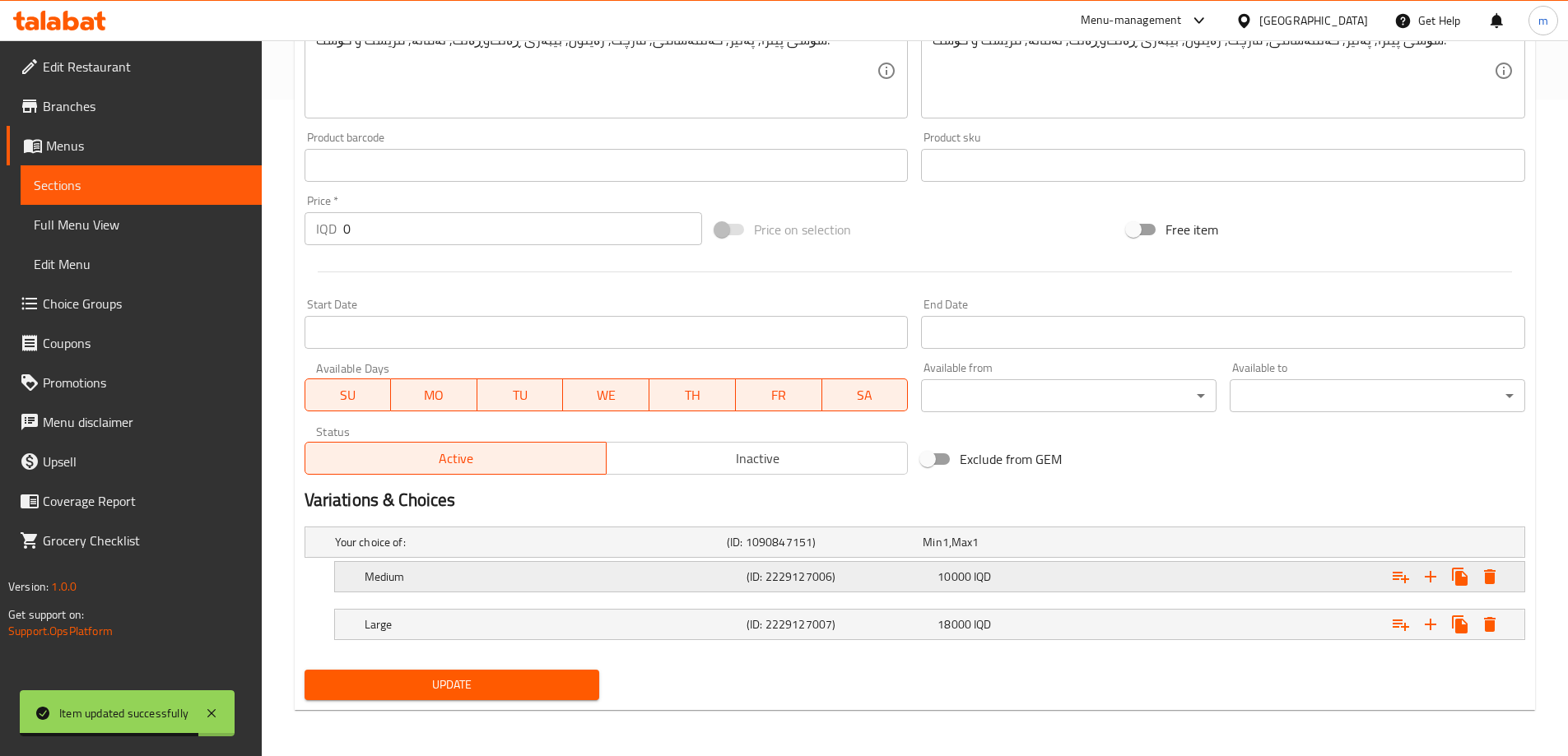
click at [447, 551] on h5 "Medium" at bounding box center [527, 542] width 385 height 17
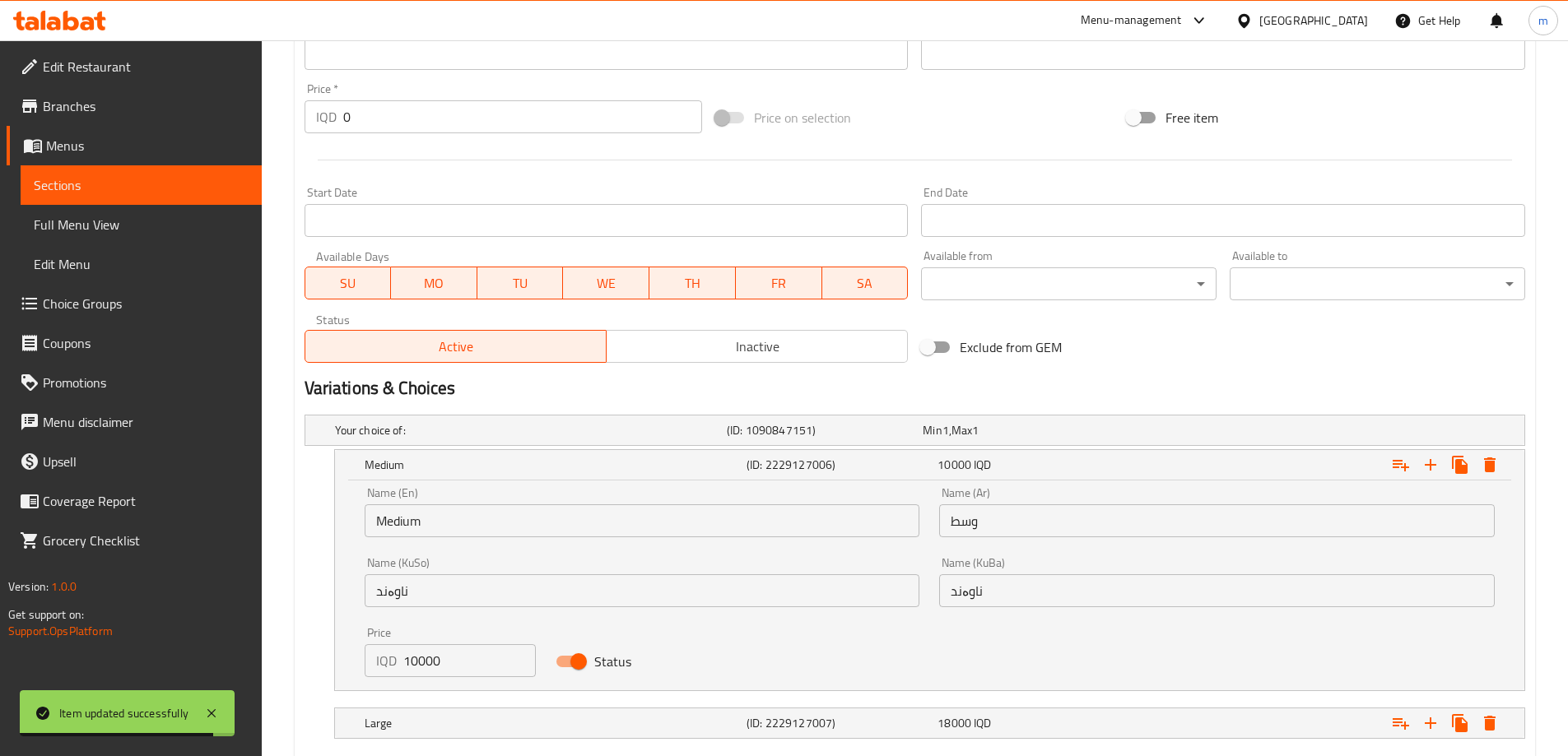
scroll to position [867, 0]
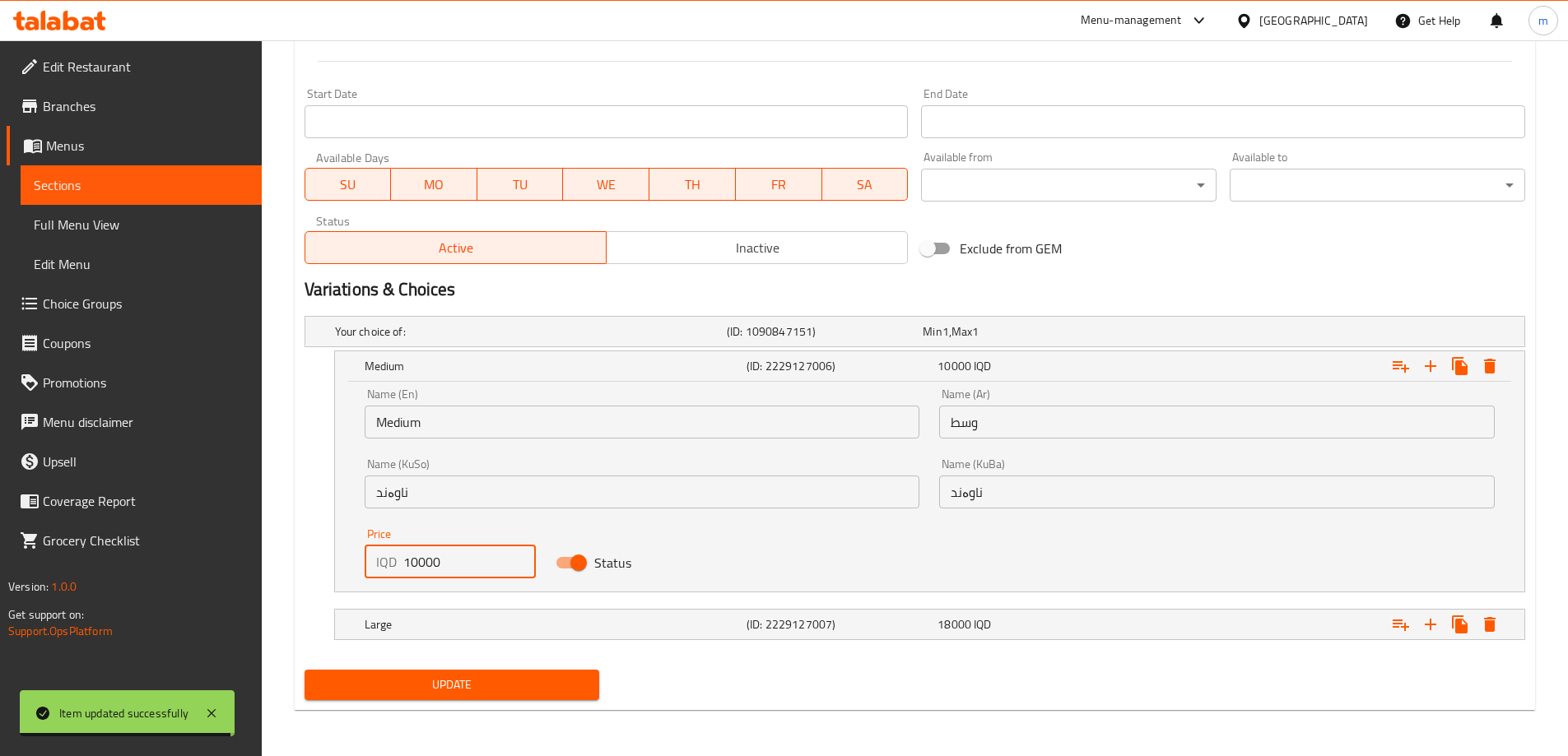
click at [468, 567] on input "10000" at bounding box center [469, 562] width 133 height 33
click at [468, 562] on input "10000" at bounding box center [469, 562] width 133 height 33
paste input "5"
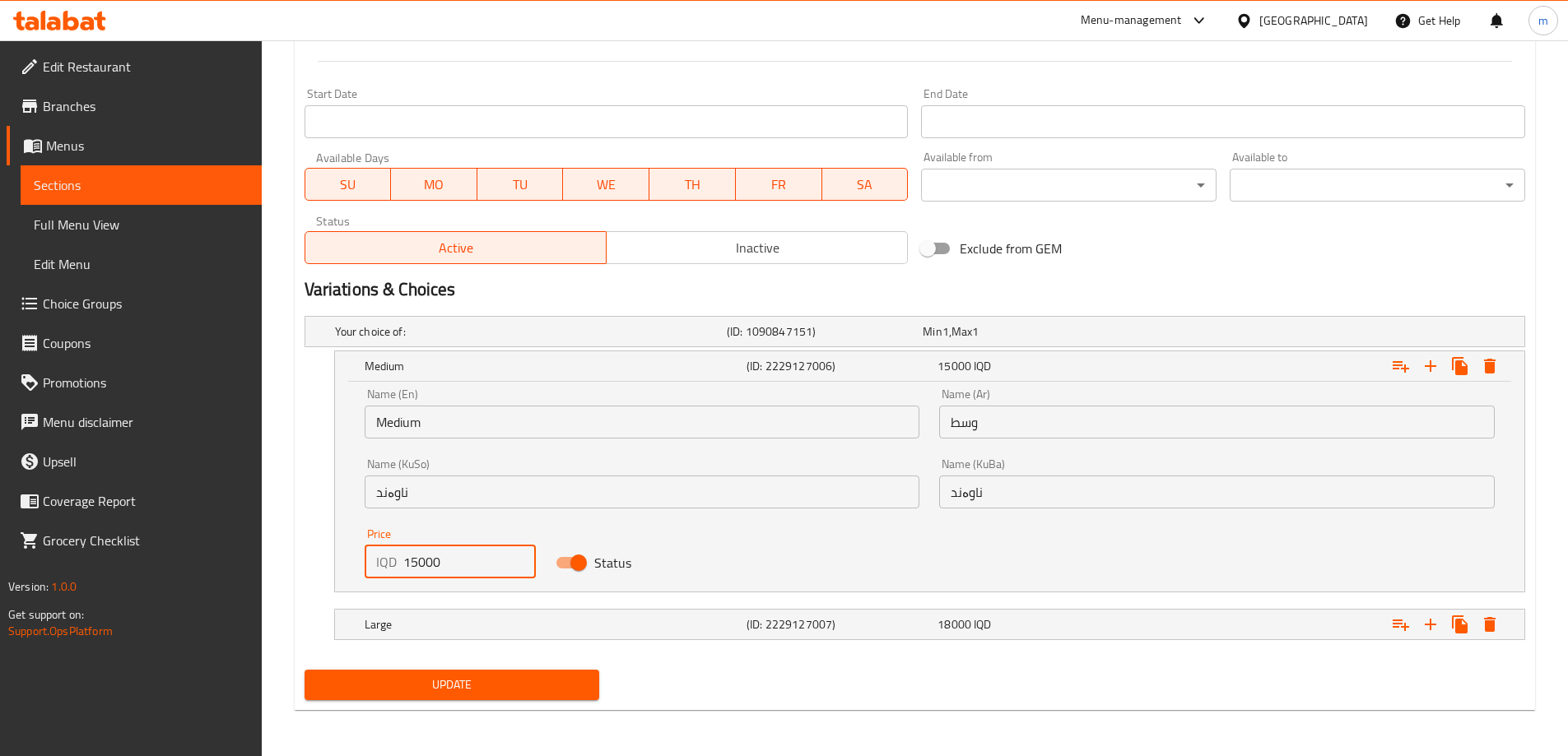
type input "15000"
click at [485, 686] on span "Update" at bounding box center [451, 685] width 269 height 21
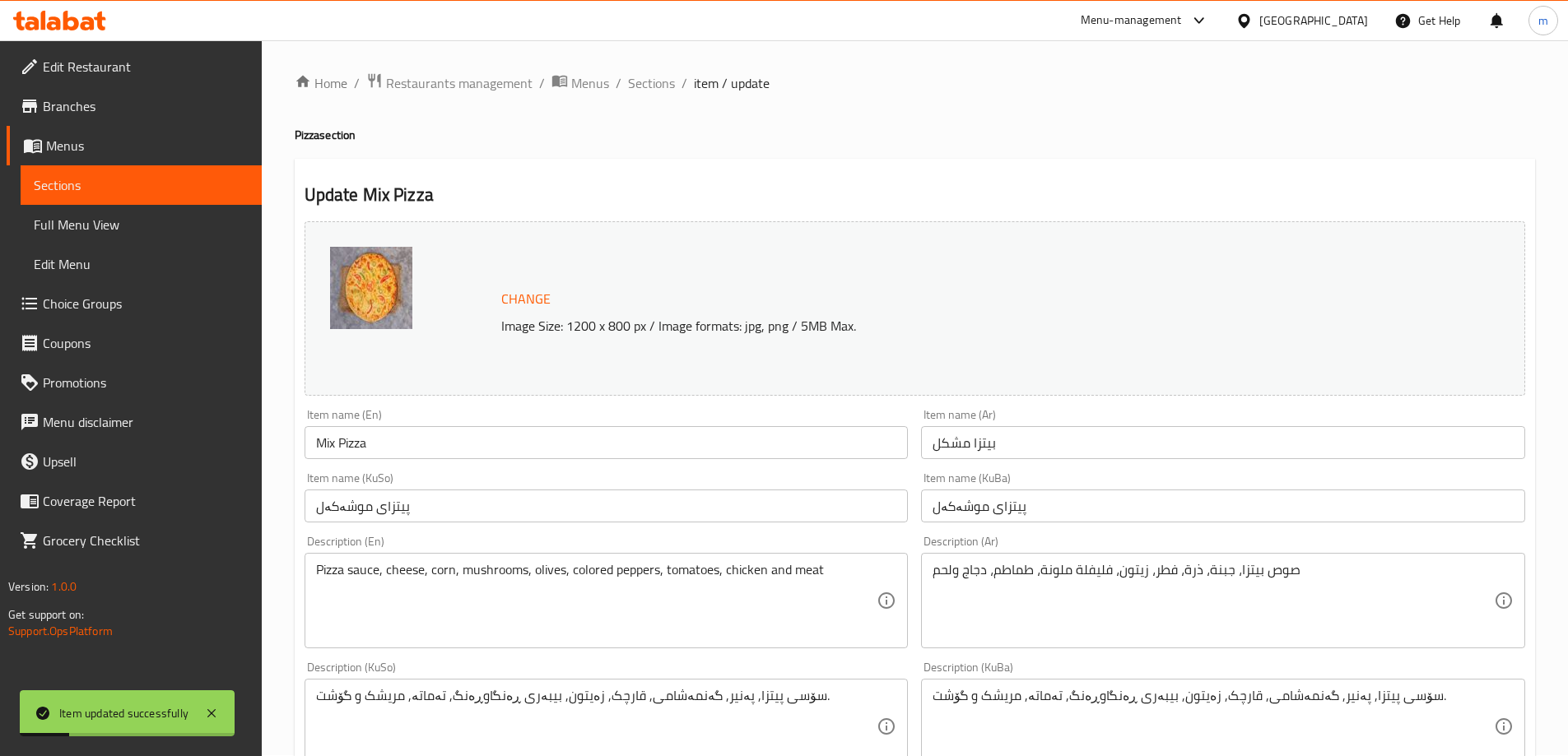
scroll to position [0, 0]
click at [655, 82] on span "Sections" at bounding box center [651, 84] width 47 height 20
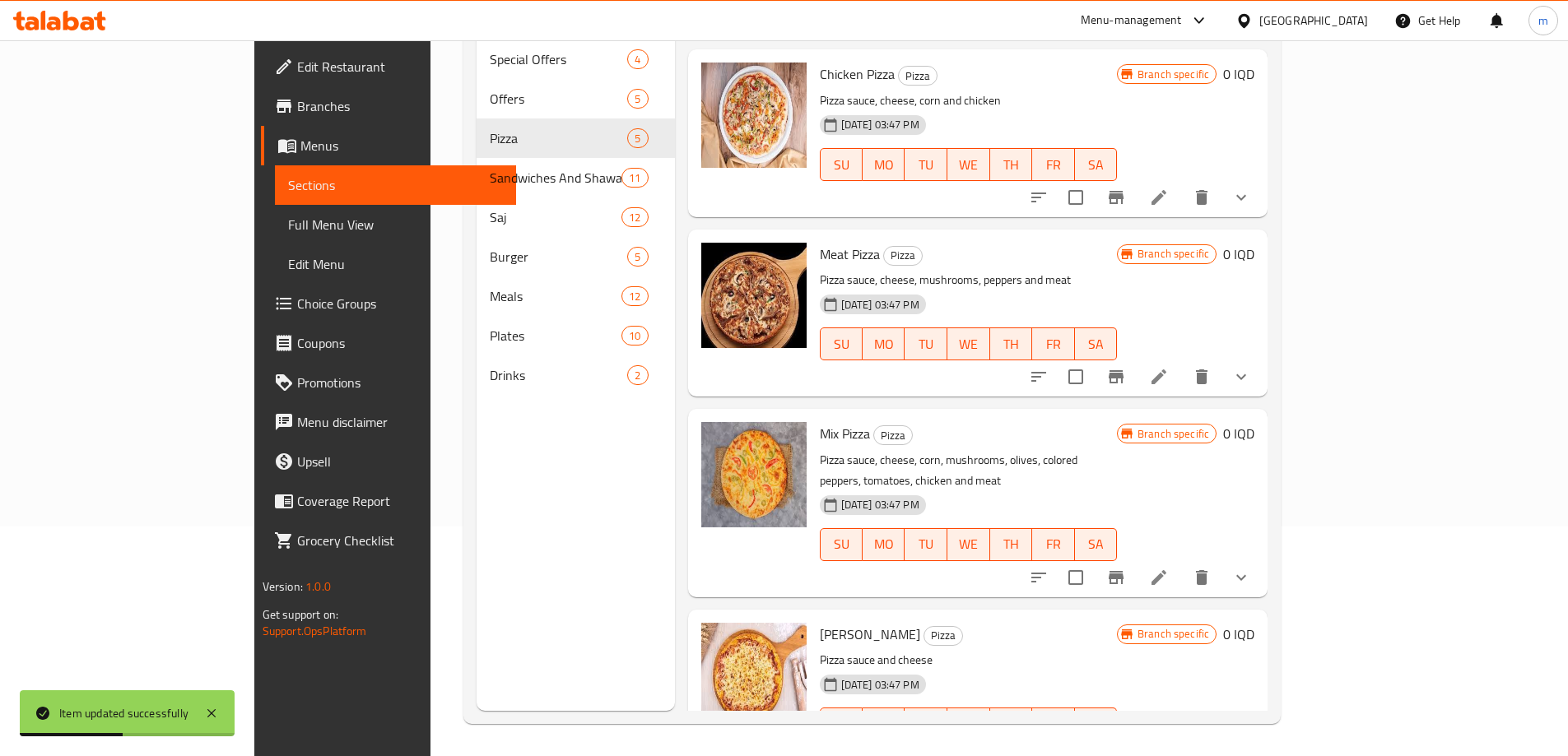
scroll to position [231, 0]
click at [1182, 741] on li at bounding box center [1158, 756] width 46 height 30
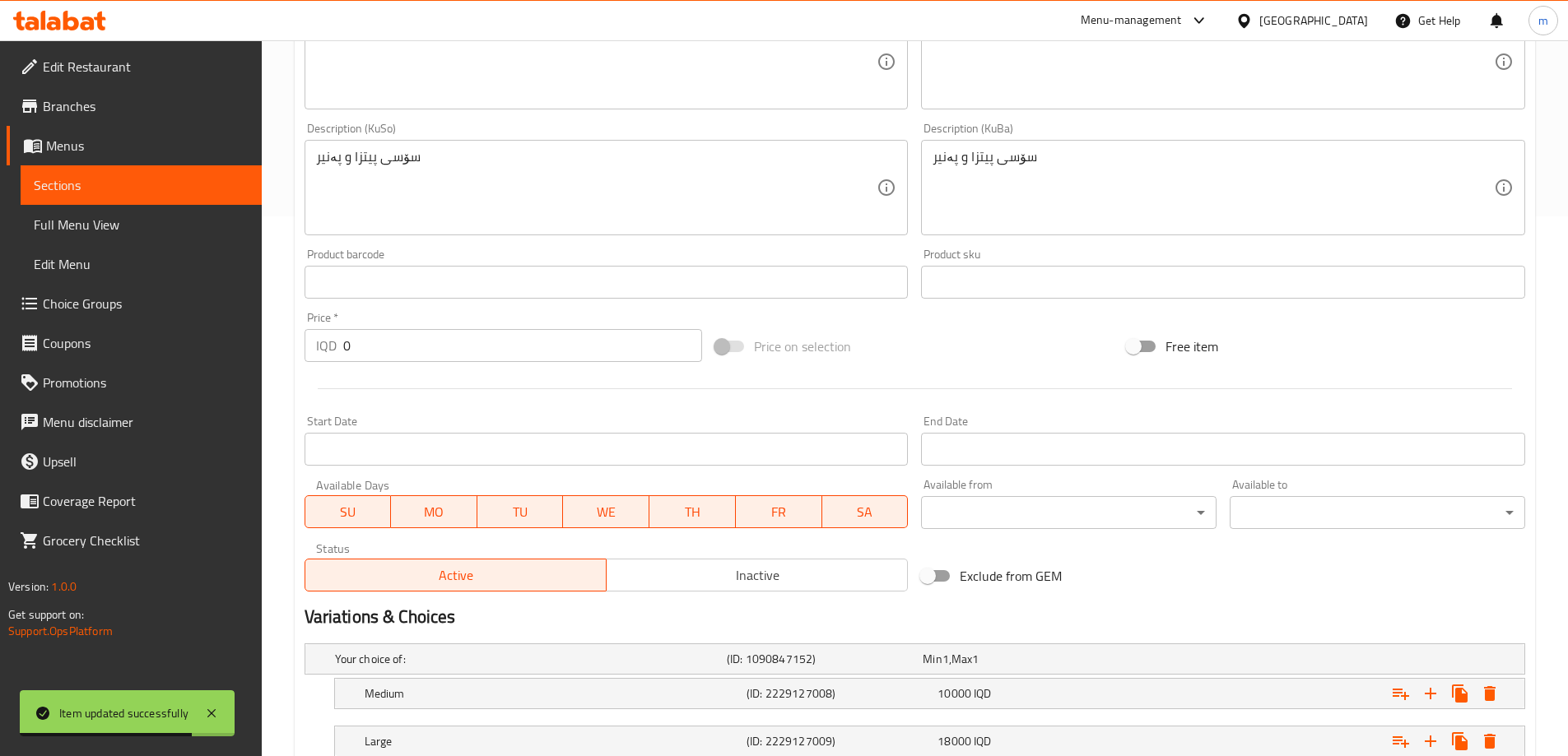
scroll to position [656, 0]
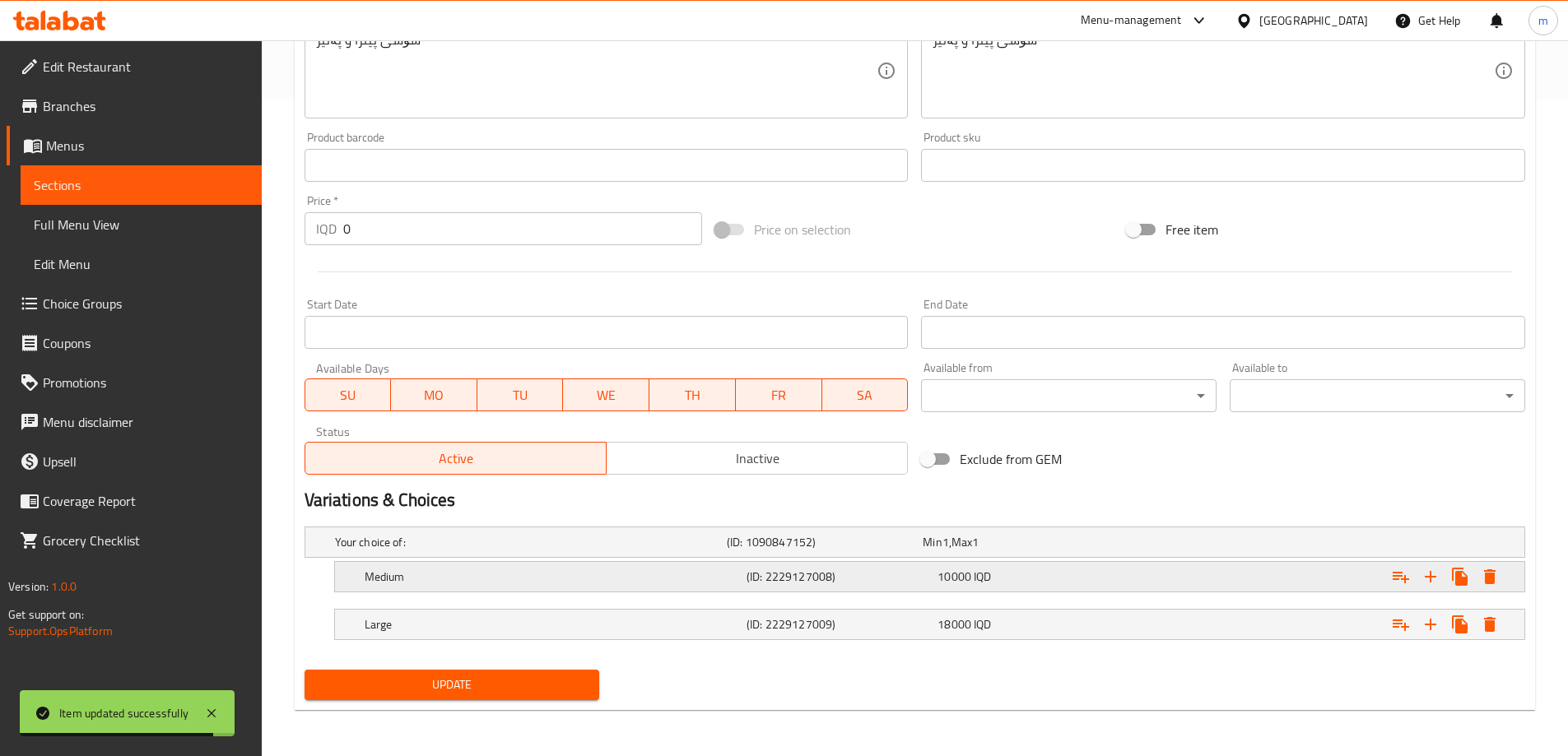
click at [458, 551] on h5 "Medium" at bounding box center [527, 542] width 385 height 17
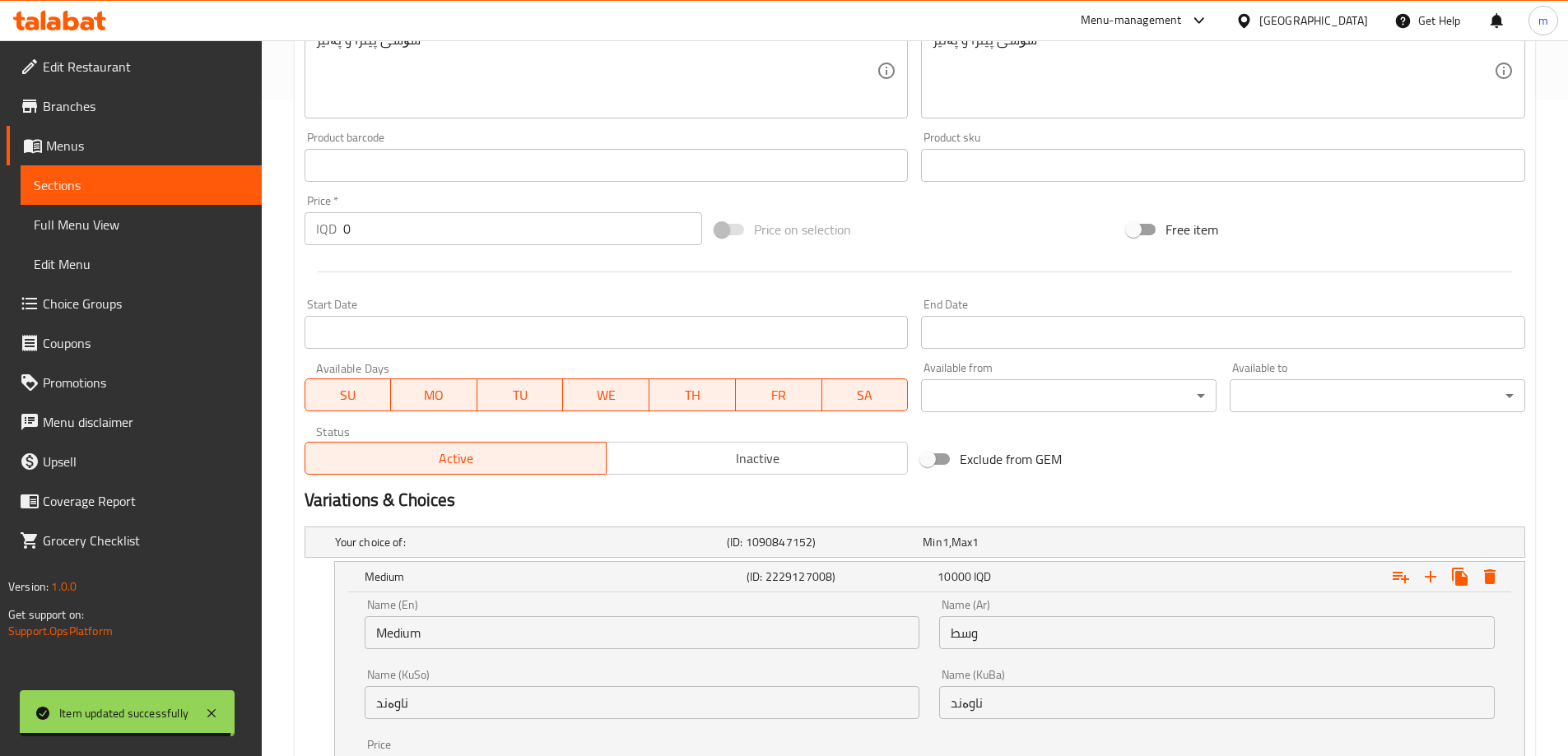
scroll to position [867, 0]
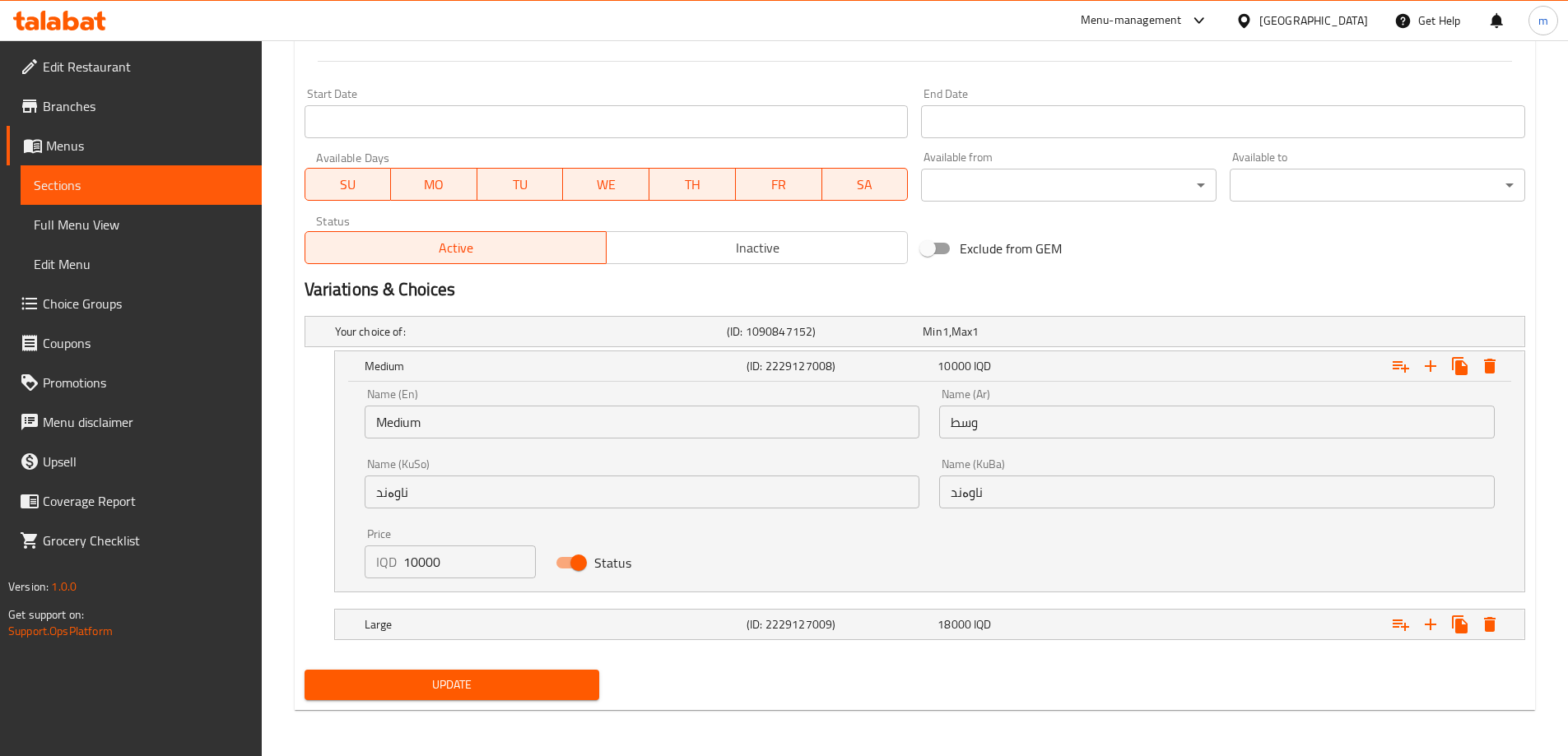
click at [434, 555] on input "10000" at bounding box center [469, 562] width 133 height 33
paste input "5"
type input "15000"
click at [502, 677] on span "Update" at bounding box center [451, 685] width 269 height 21
click at [104, 222] on span "Full Menu View" at bounding box center [141, 225] width 215 height 20
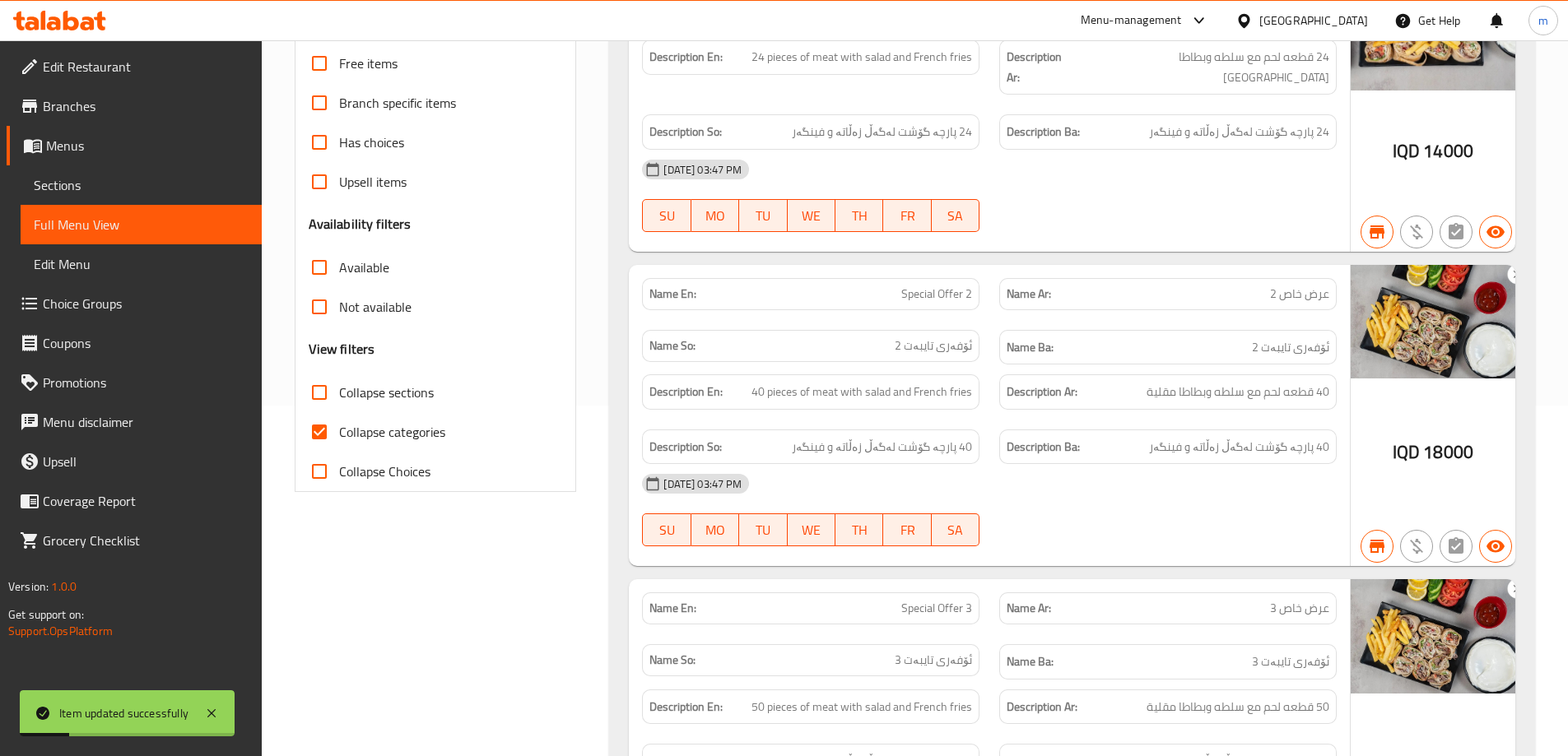
scroll to position [182, 0]
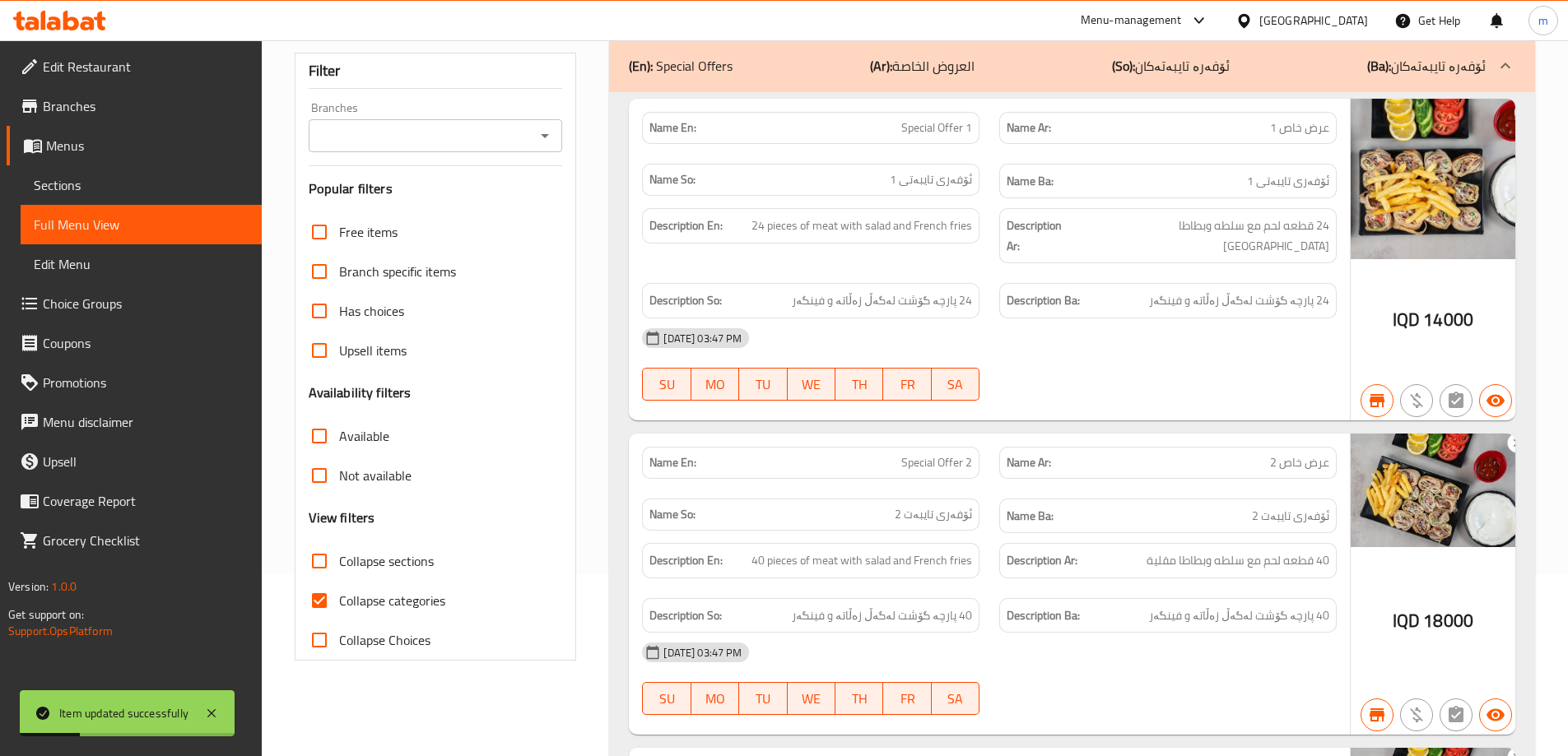
click at [363, 601] on span "Collapse categories" at bounding box center [392, 601] width 106 height 20
click at [339, 601] on input "Collapse categories" at bounding box center [319, 601] width 39 height 39
checkbox input "false"
click at [393, 564] on span "Collapse sections" at bounding box center [386, 562] width 95 height 20
click at [339, 564] on input "Collapse sections" at bounding box center [319, 562] width 39 height 39
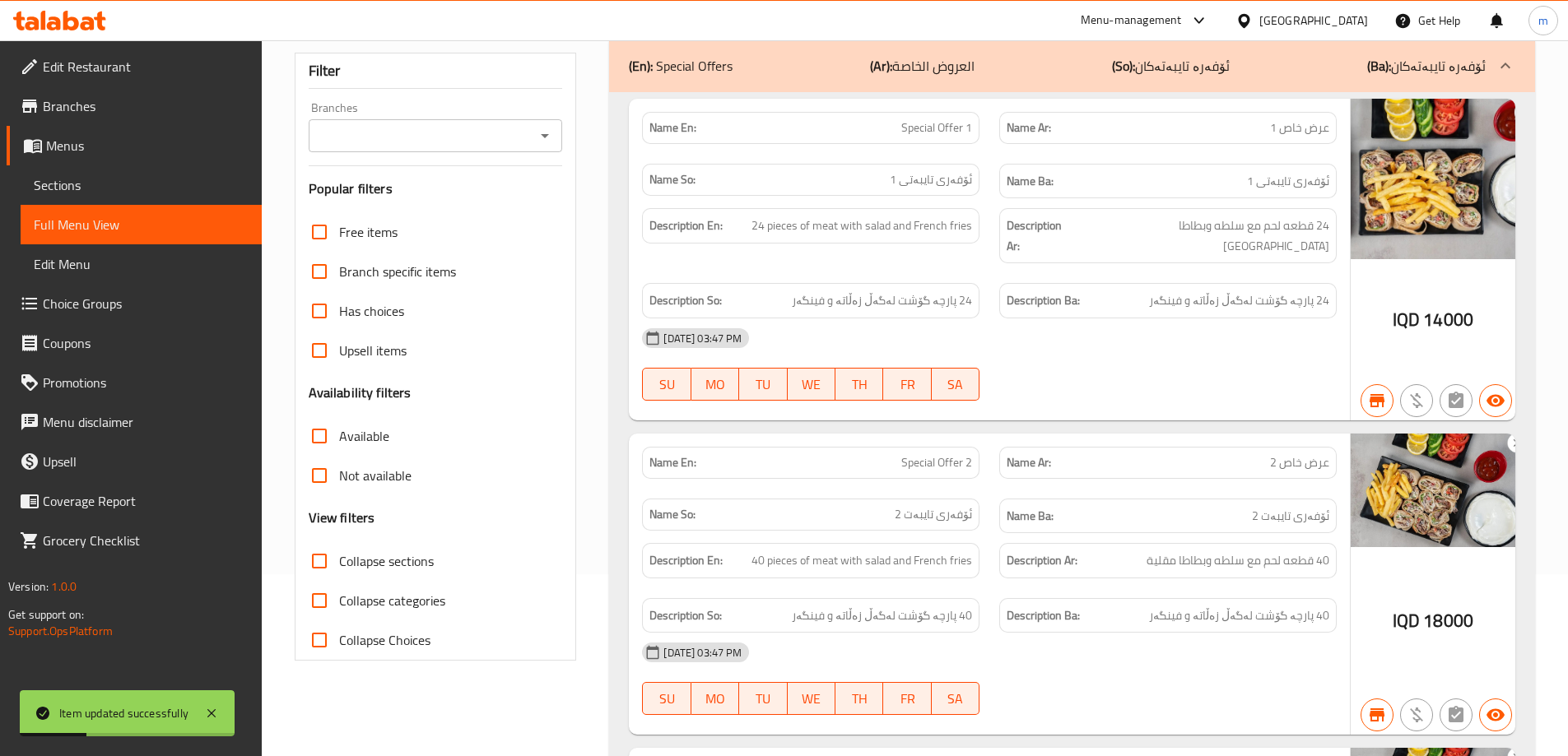
checkbox input "true"
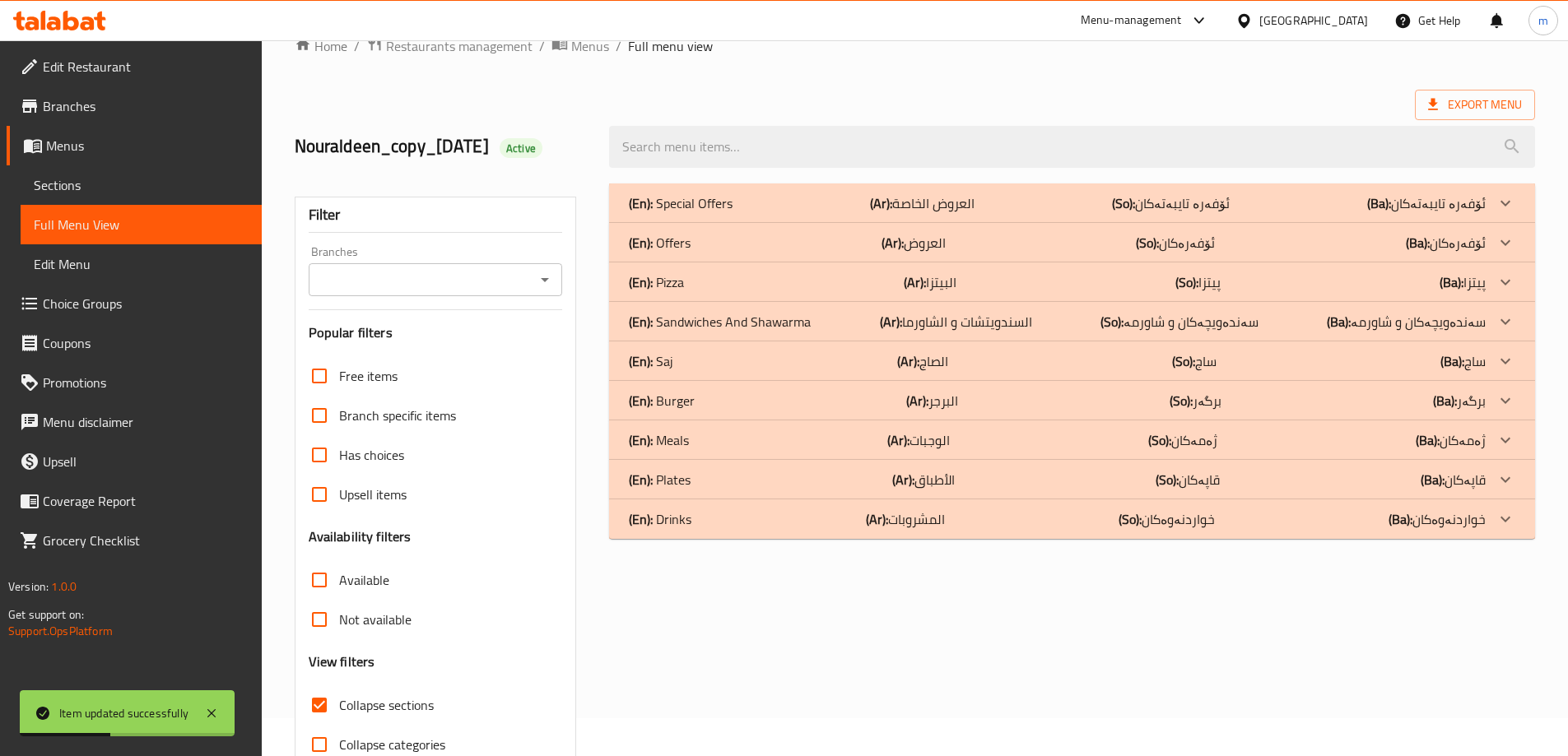
scroll to position [0, 0]
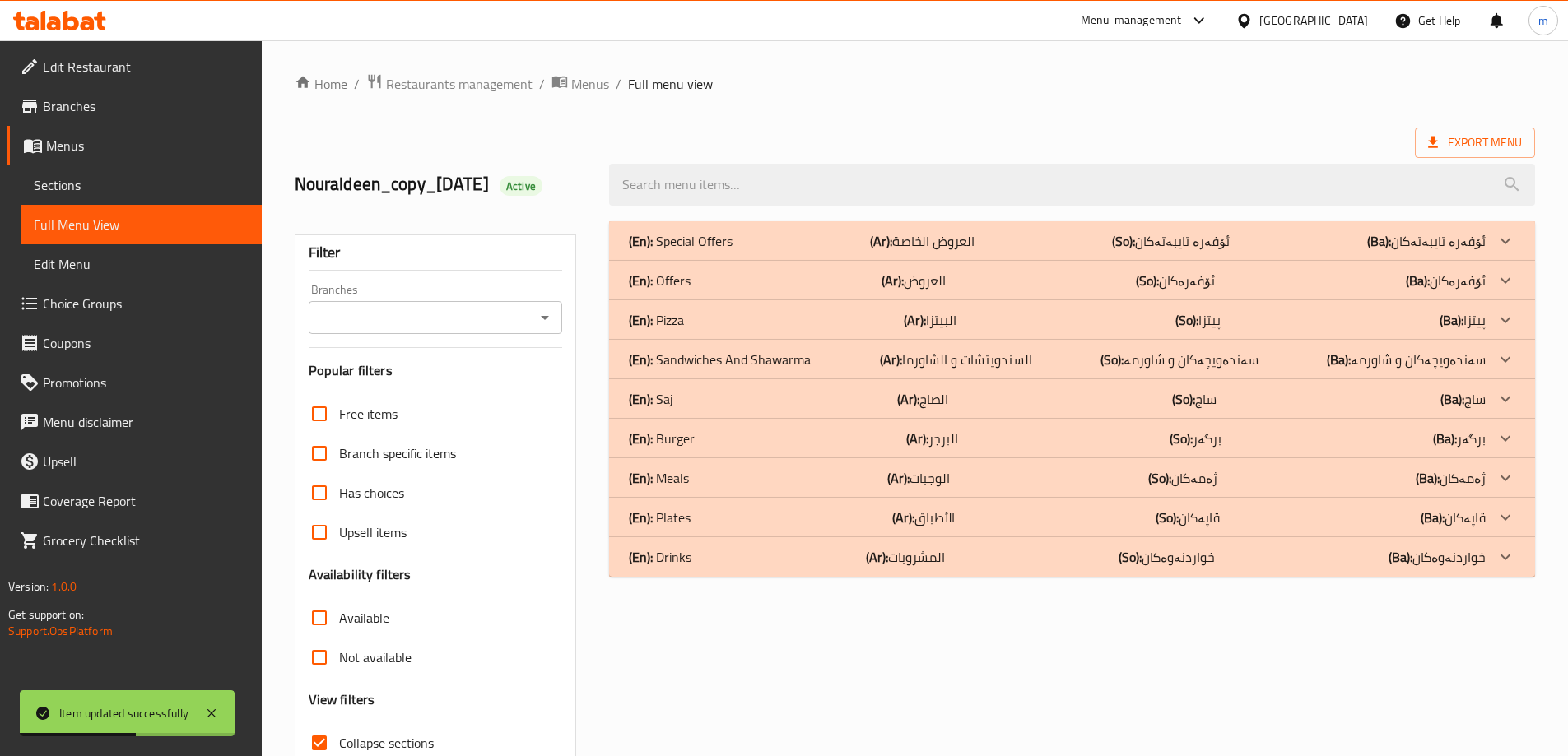
click at [761, 251] on div "(En): Pizza (Ar): البيتزا (So): پیتزا (Ba): پیتزا" at bounding box center [1057, 241] width 856 height 20
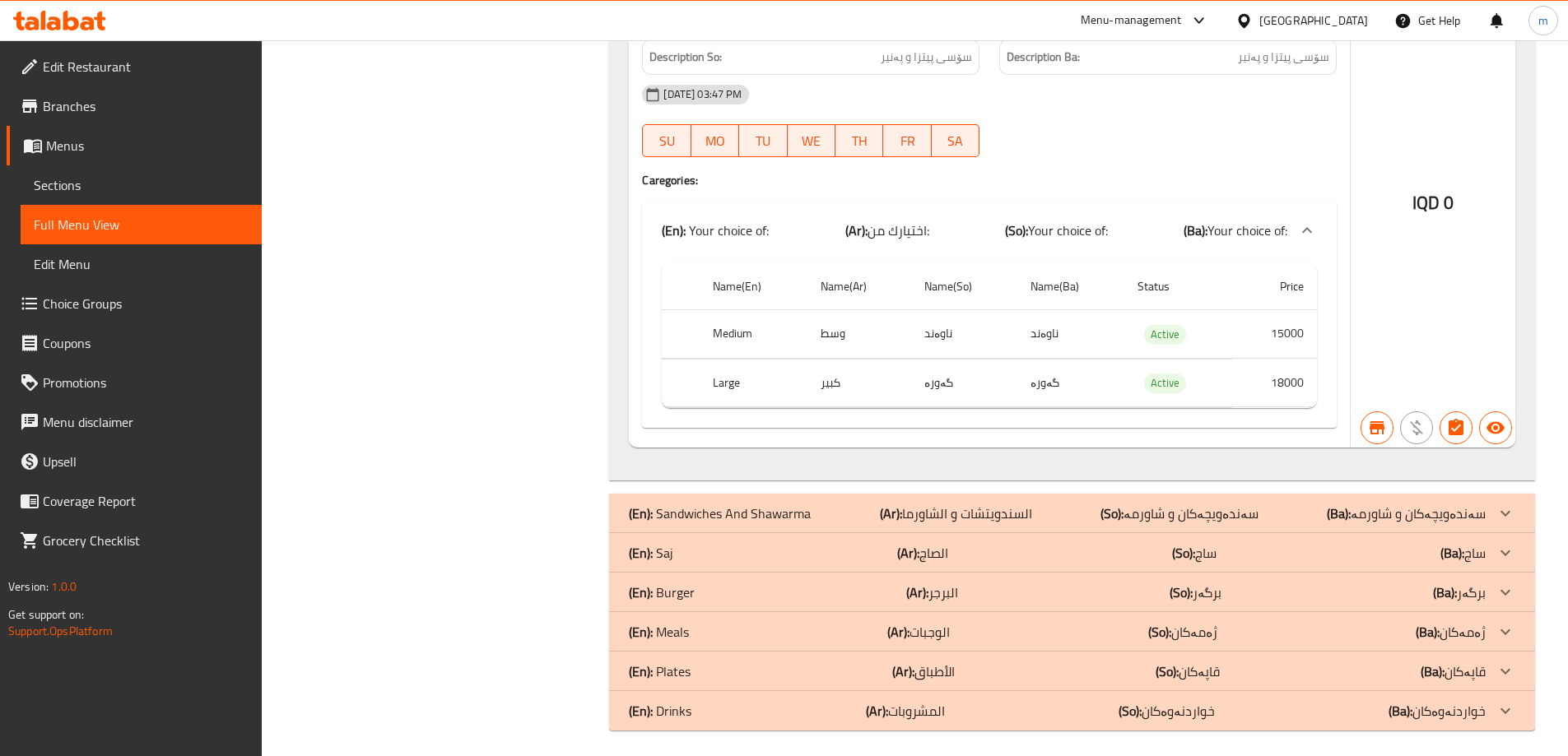
scroll to position [2949, 0]
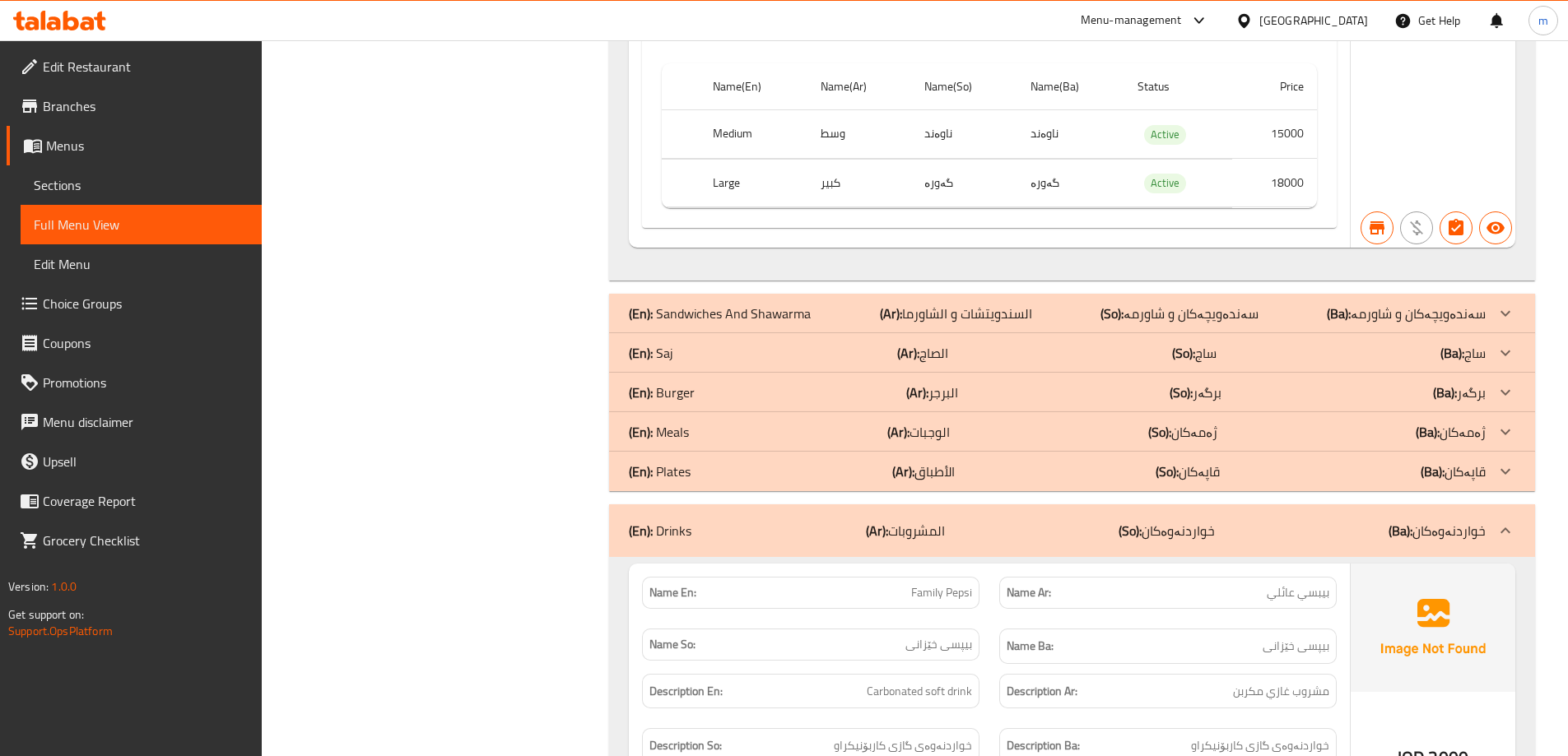
scroll to position [3494, 0]
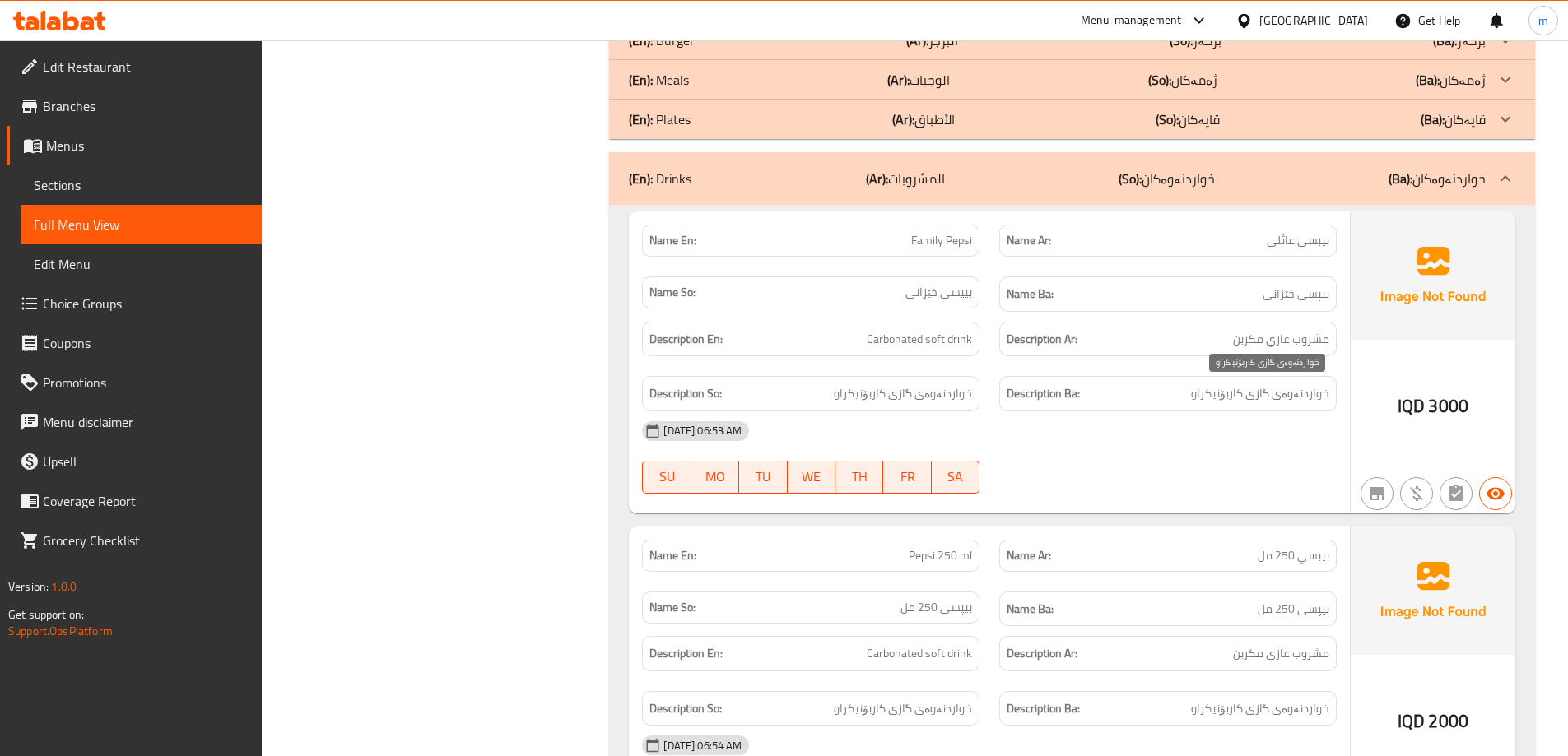
click at [1205, 394] on span "خواردنەوەی گازی کاربۆنیکراو" at bounding box center [1260, 393] width 138 height 21
copy div "خواردنەوەی گازی کاربۆنیکراو"
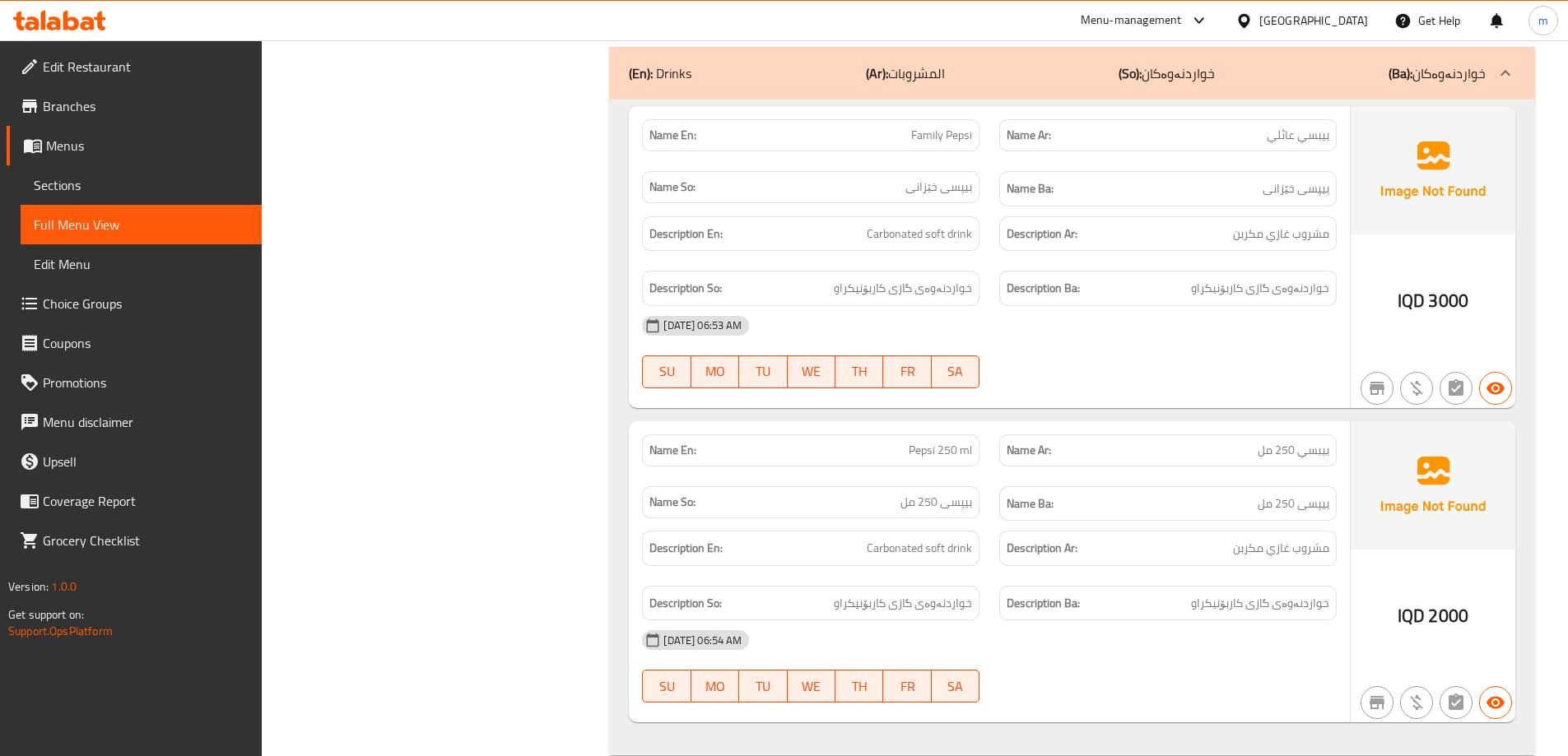
scroll to position [3632, 0]
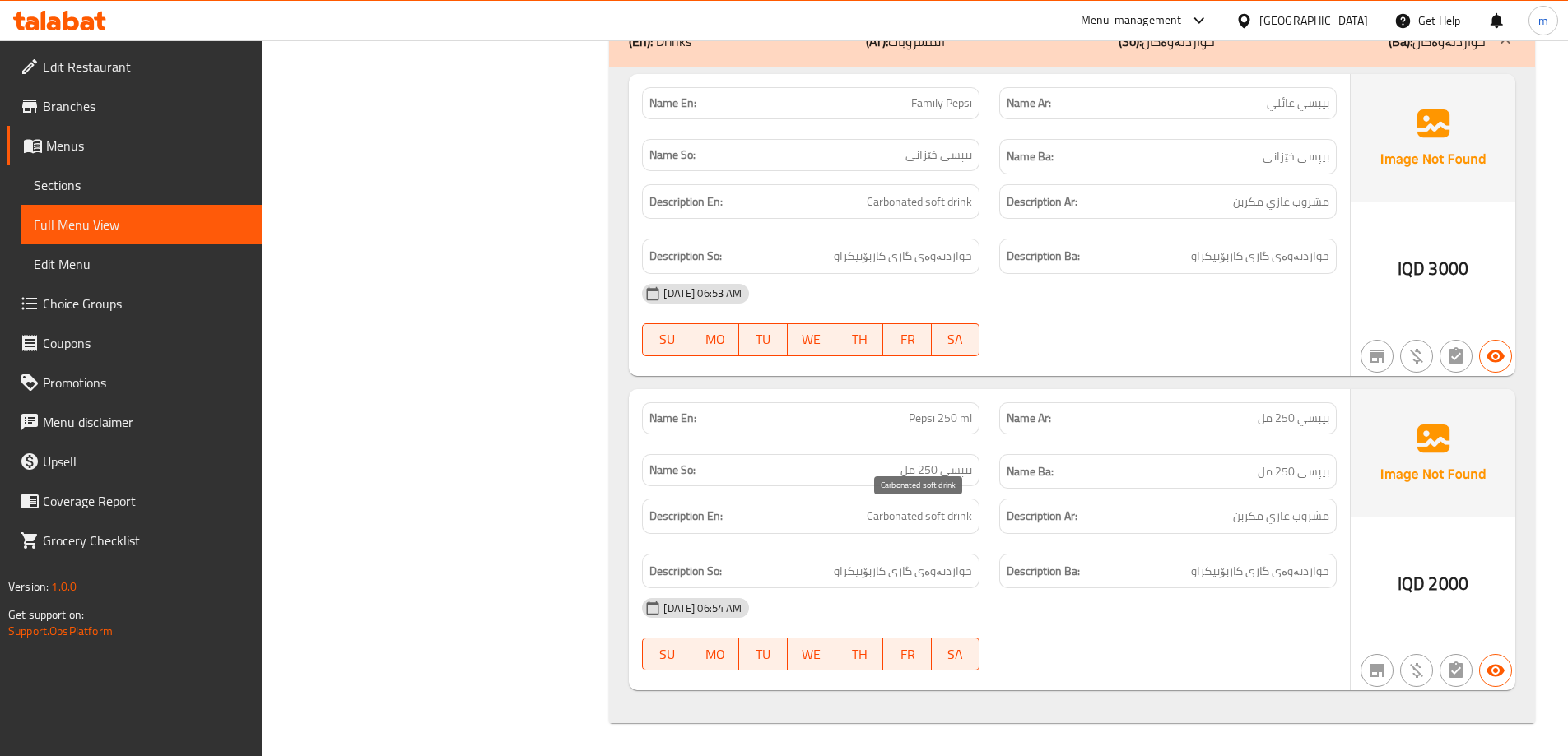
click at [949, 519] on span "Carbonated soft drink" at bounding box center [919, 516] width 105 height 21
copy span "Carbonated soft drink"
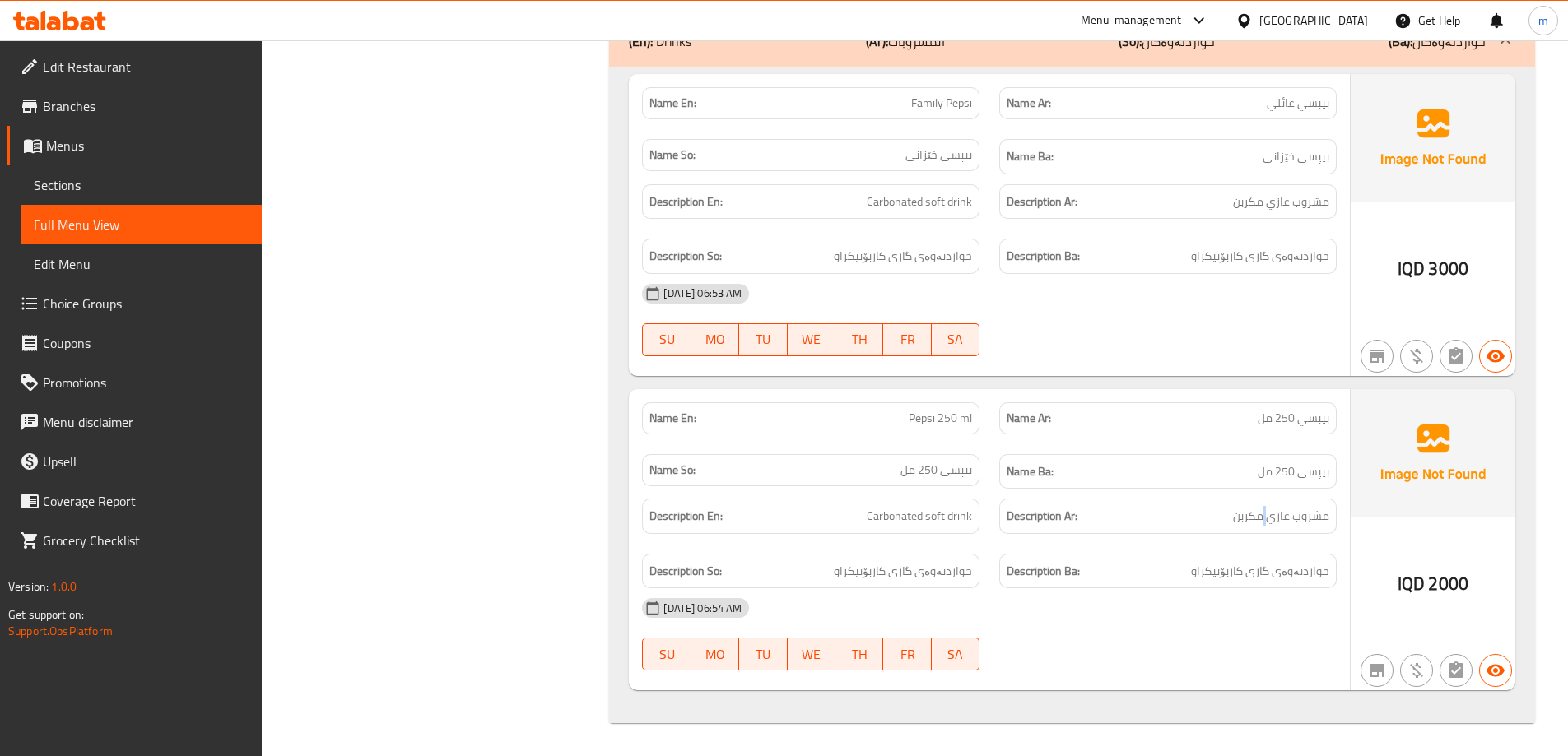
copy span "مشروب غازي مكربن"
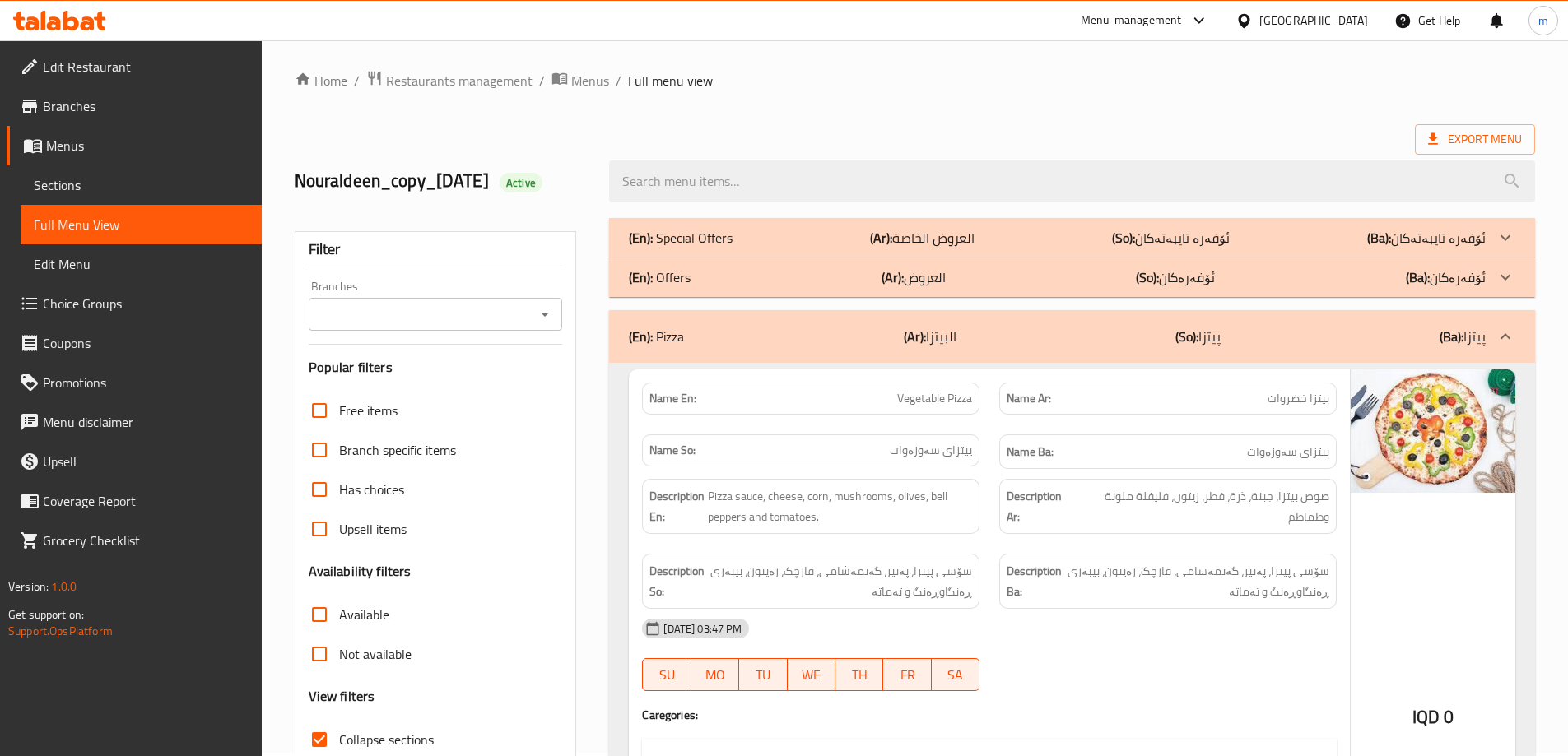
scroll to position [0, 0]
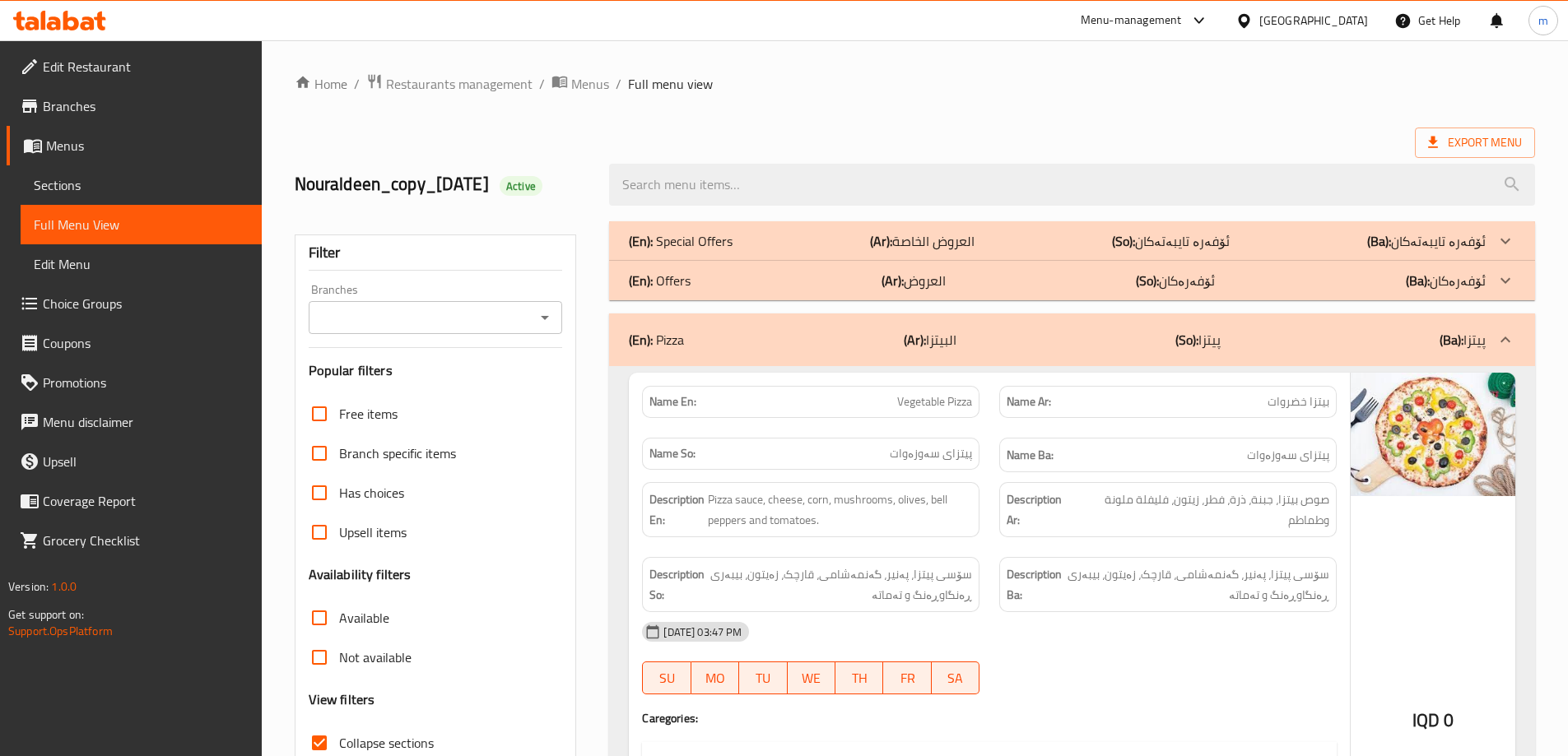
click at [496, 309] on input "Branches" at bounding box center [422, 317] width 217 height 23
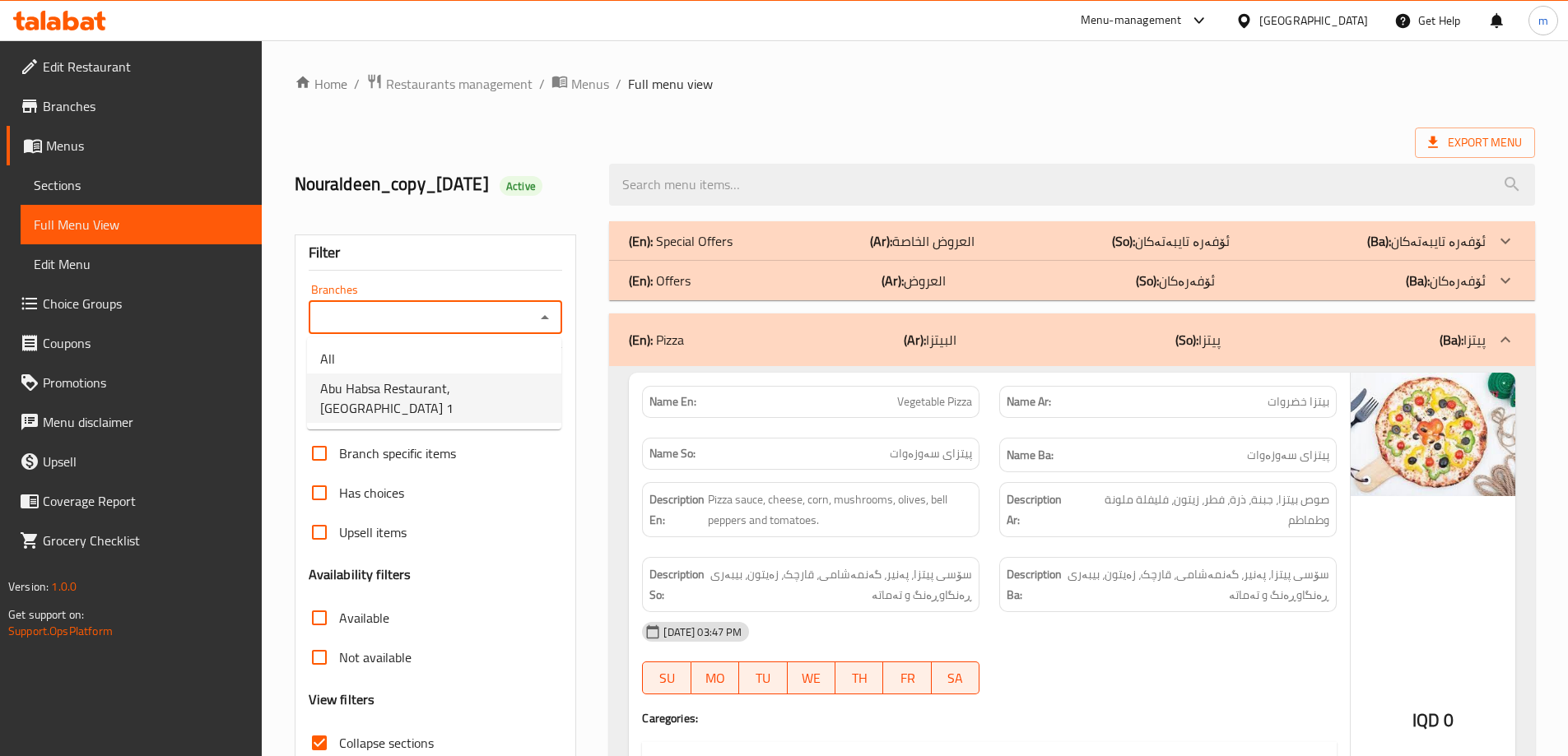
click at [412, 387] on span "Abu Habsa Restaurant, [GEOGRAPHIC_DATA] 1" at bounding box center [434, 398] width 228 height 39
type input "Abu Habsa Restaurant, [GEOGRAPHIC_DATA] 1"
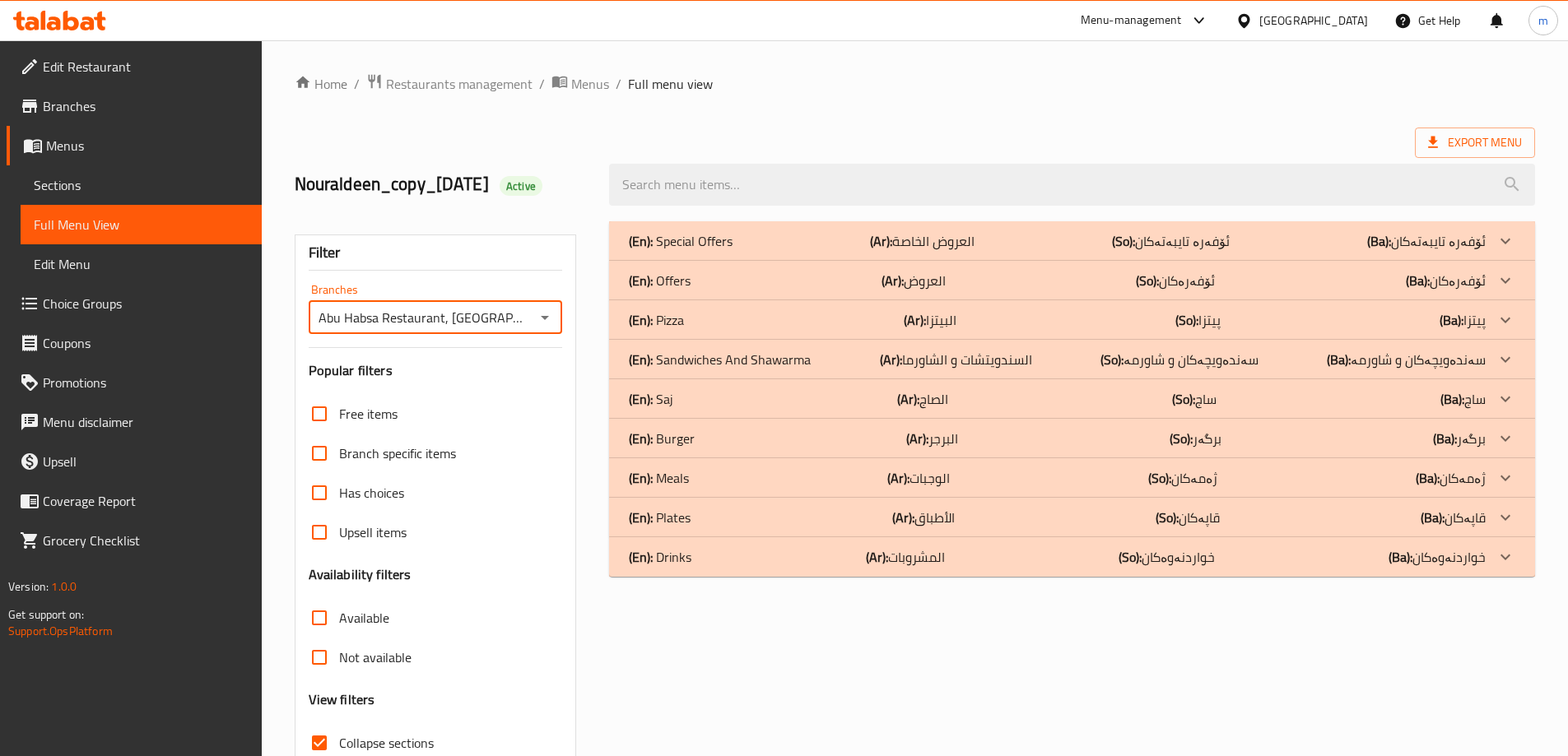
scroll to position [119, 0]
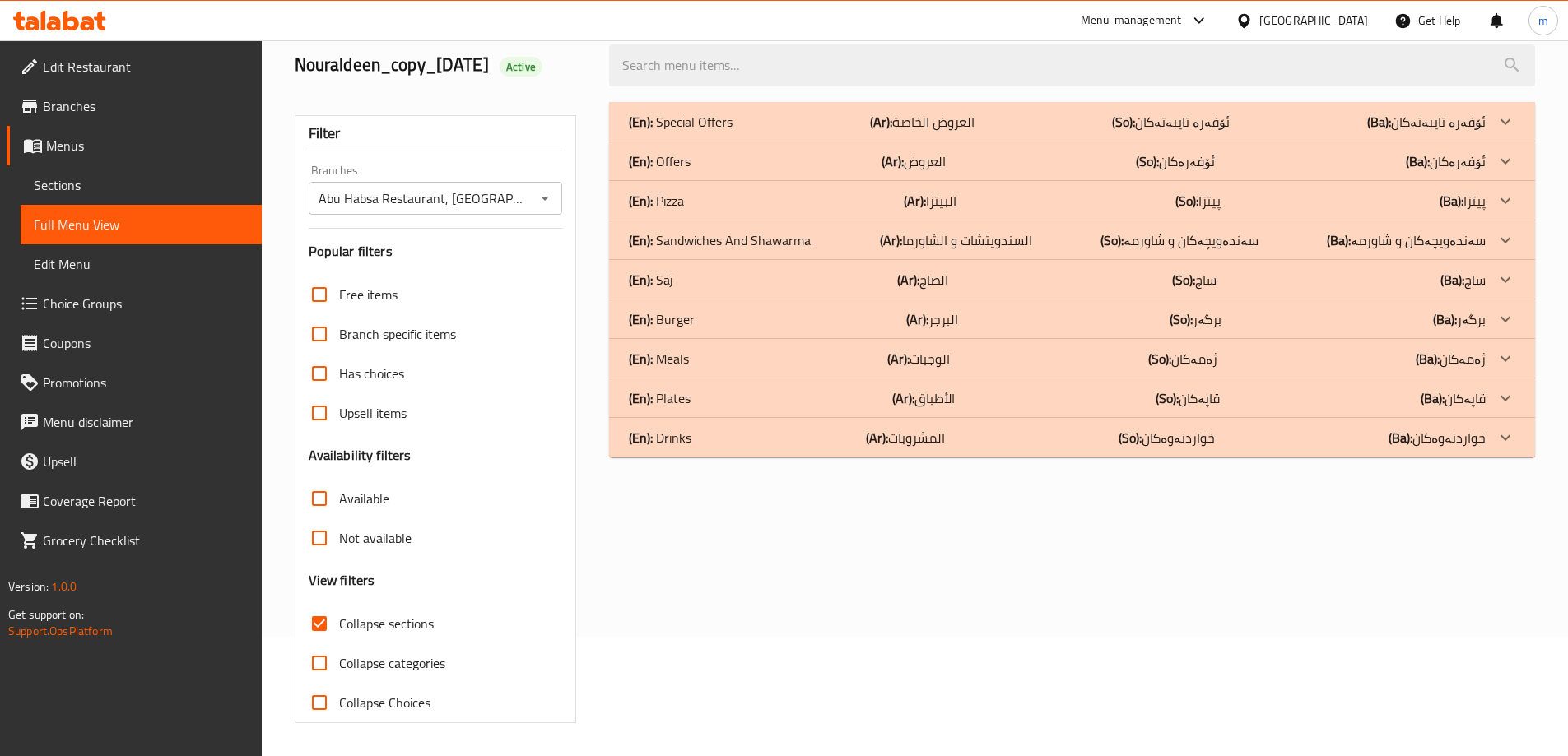
click at [766, 132] on div "(En): Pizza (Ar): البيتزا (So): پیتزا (Ba): پیتزا" at bounding box center [1057, 122] width 856 height 20
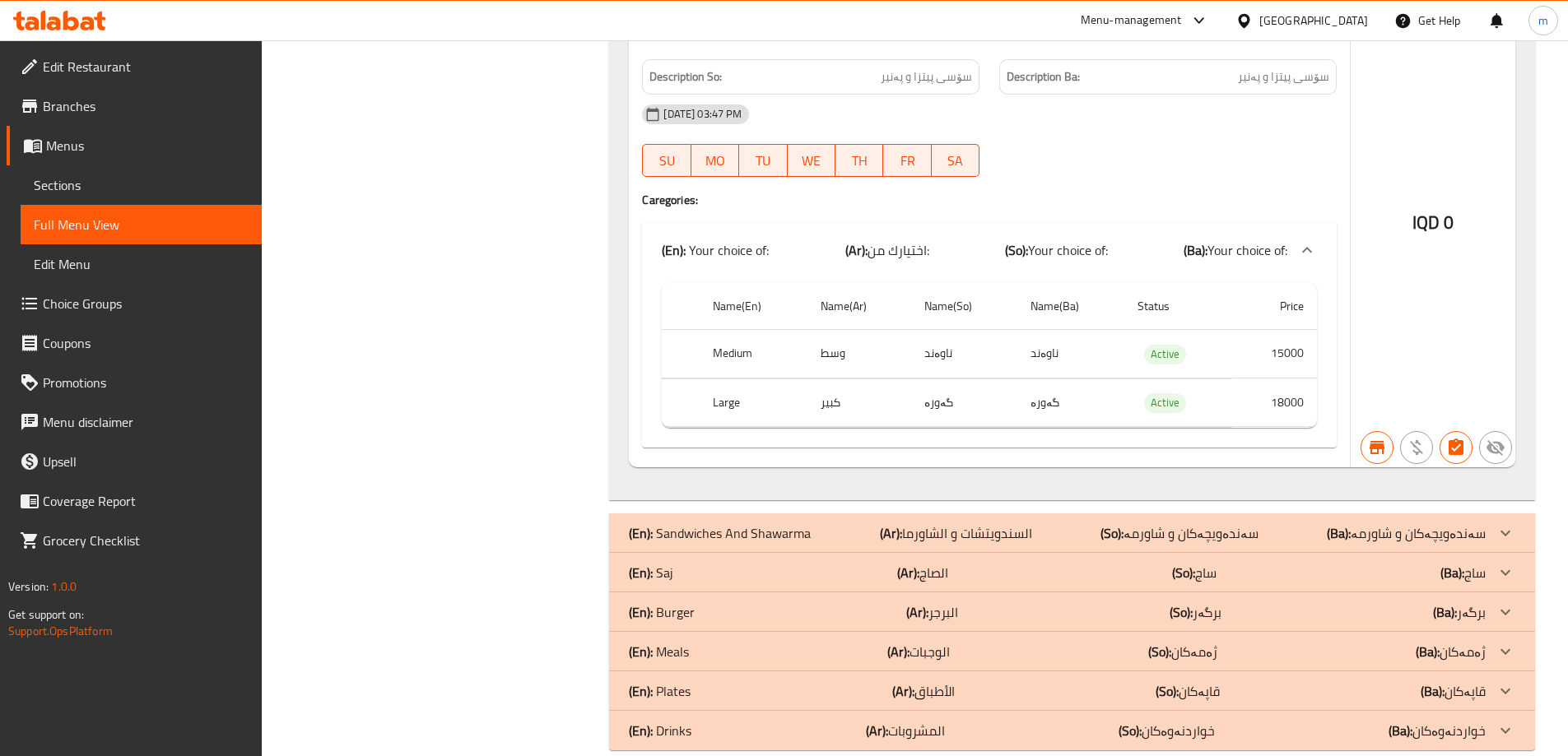
scroll to position [2949, 0]
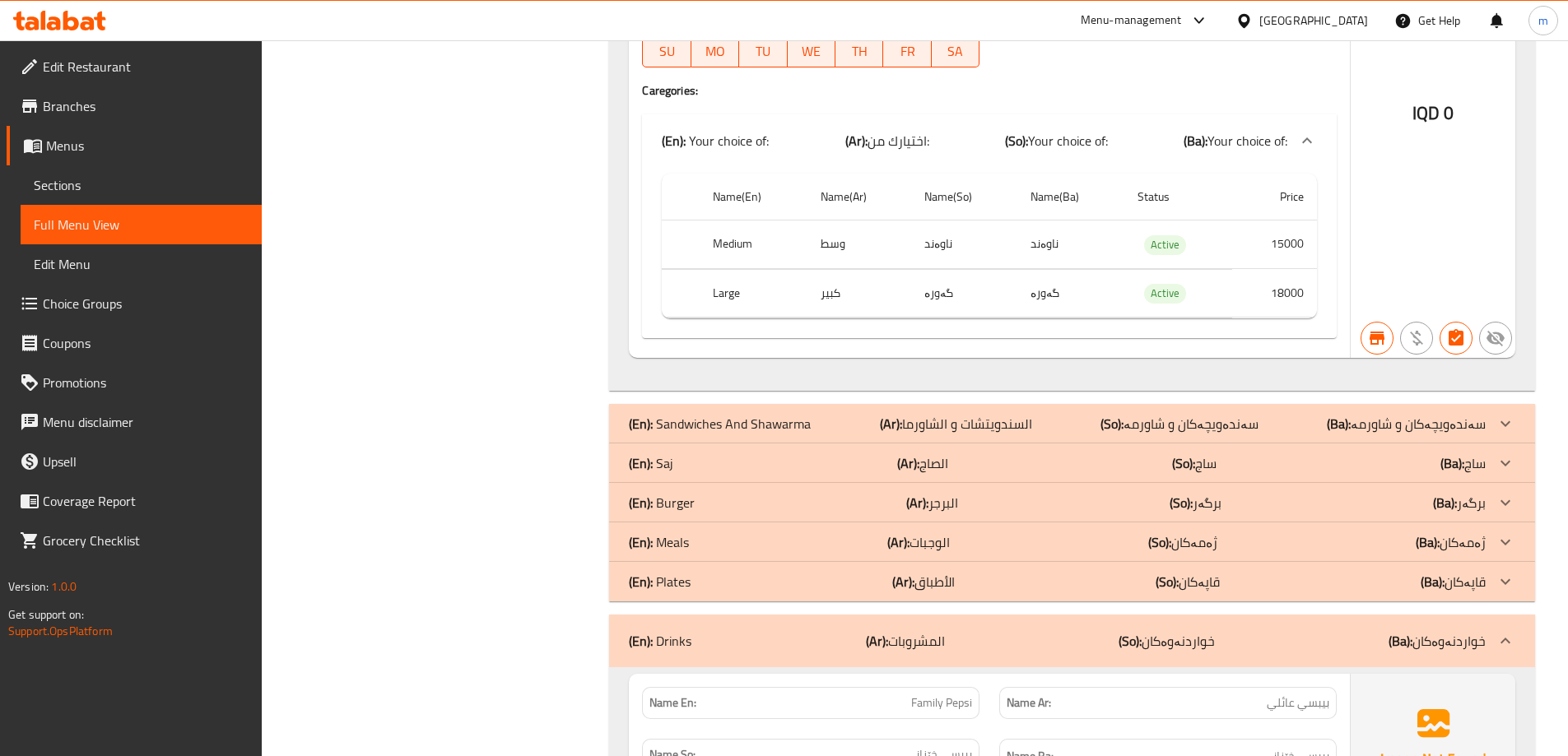
scroll to position [2946, 0]
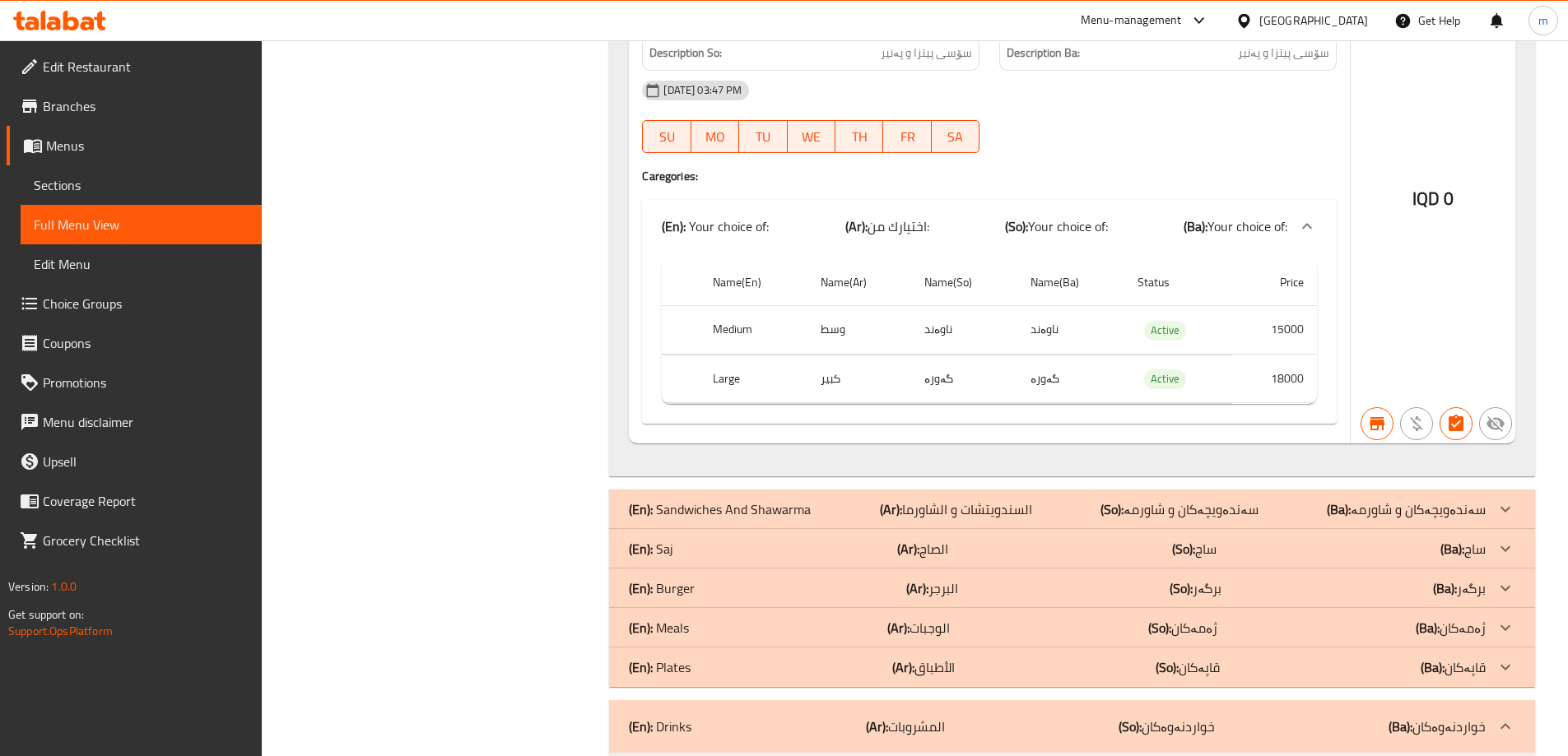
click at [68, 190] on span "Sections" at bounding box center [141, 185] width 215 height 20
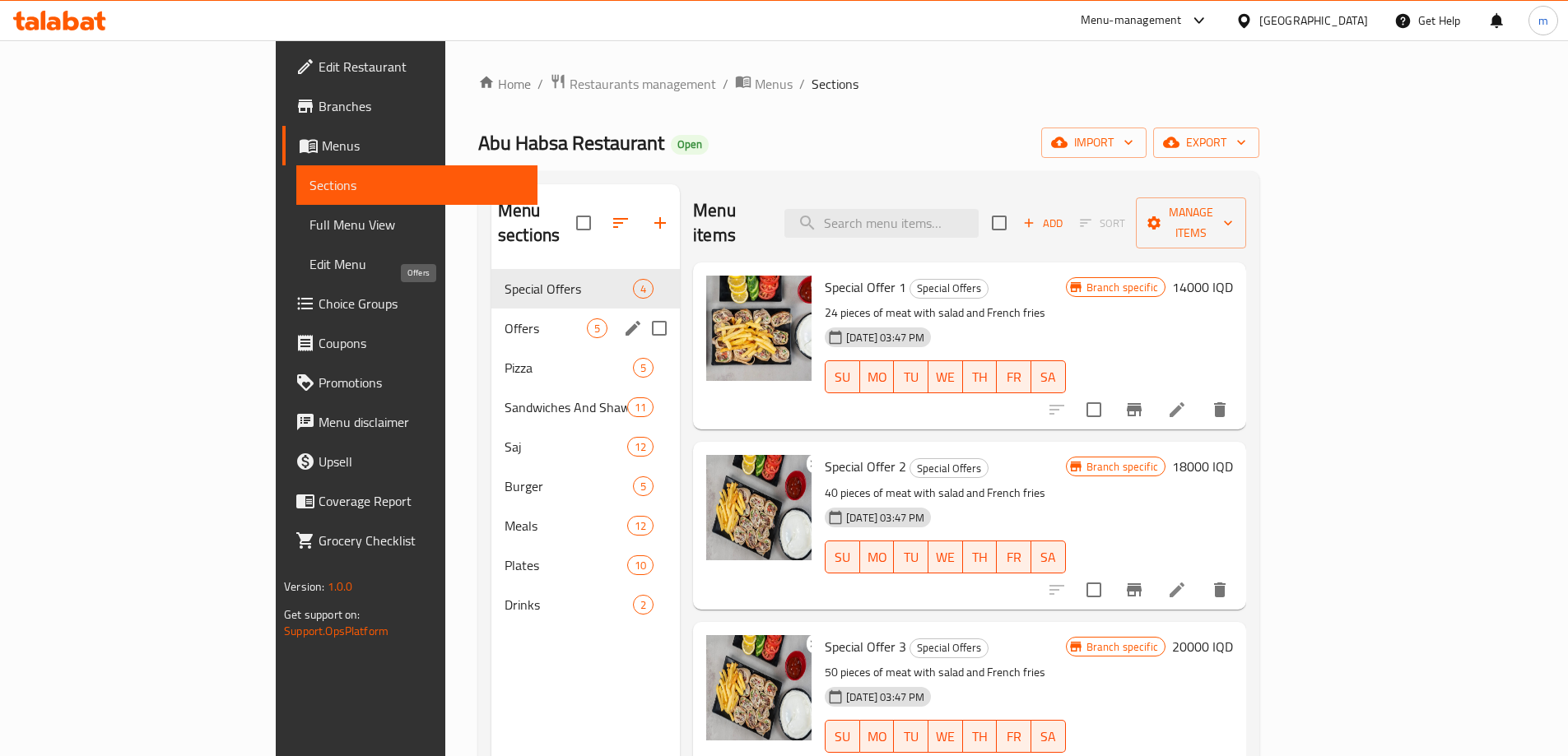
click at [505, 358] on span "Pizza" at bounding box center [569, 368] width 128 height 20
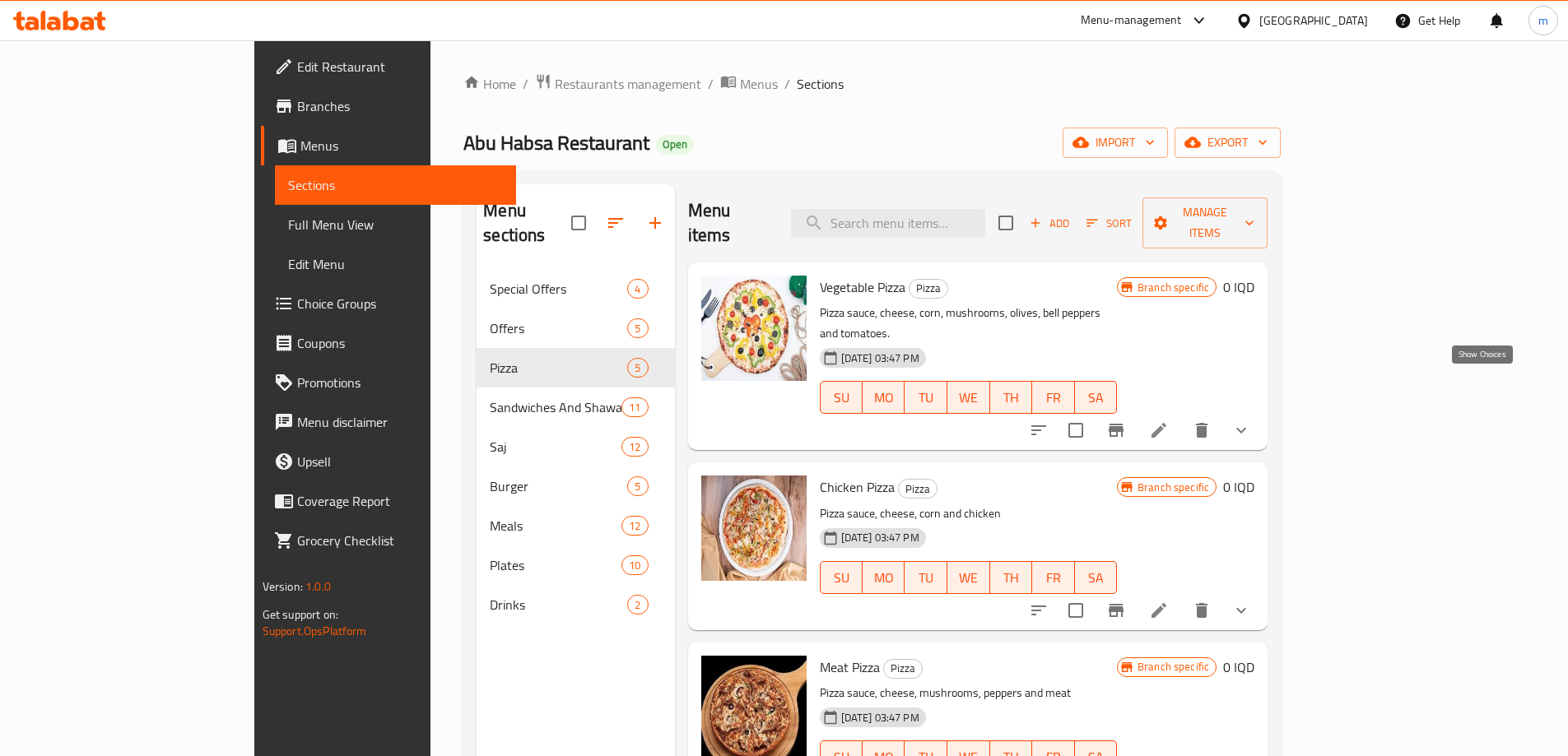
click at [1251, 421] on icon "show more" at bounding box center [1241, 431] width 20 height 20
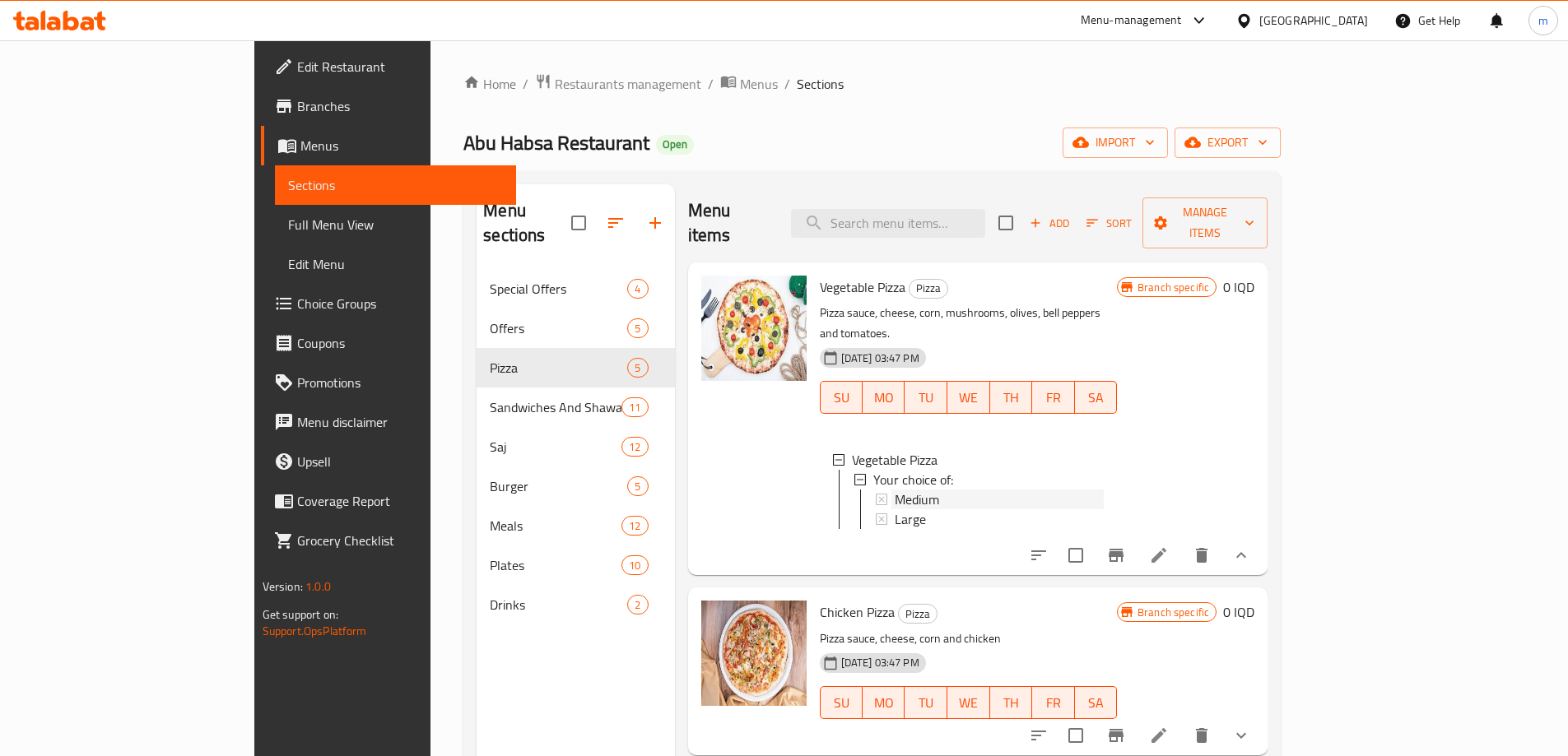
click at [895, 490] on span "Medium" at bounding box center [917, 500] width 44 height 20
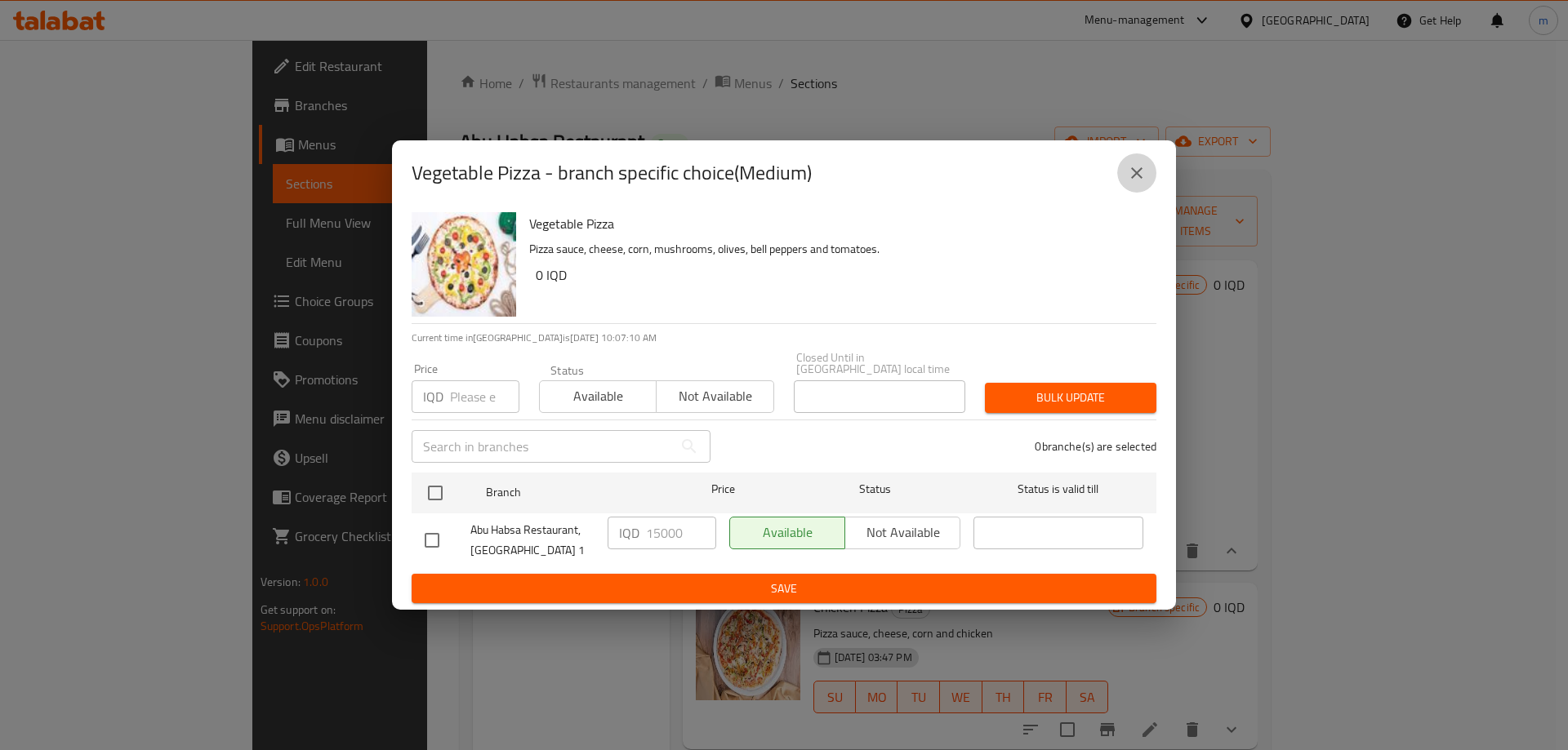
click at [1150, 182] on button "close" at bounding box center [1137, 173] width 39 height 39
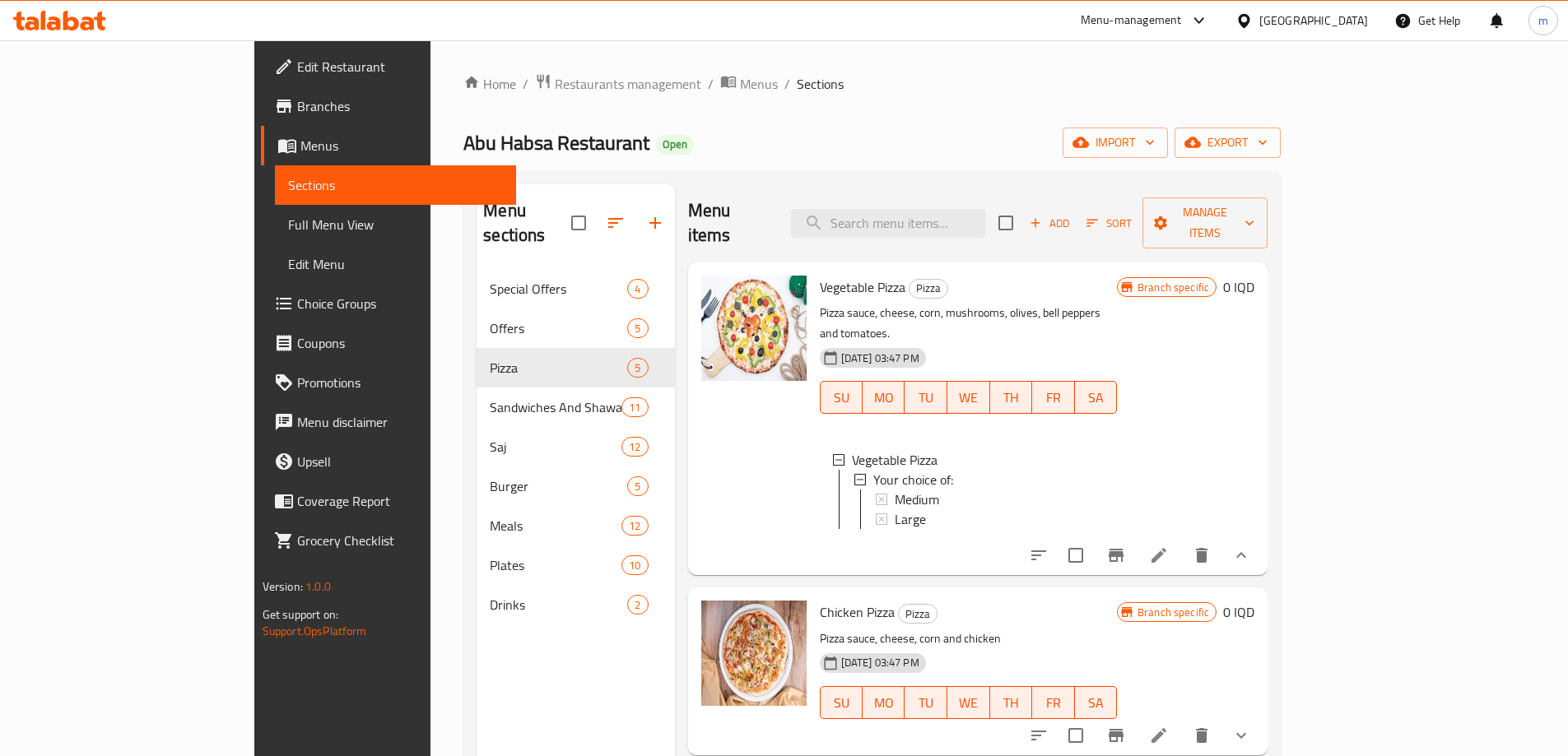
click at [288, 230] on span "Full Menu View" at bounding box center [395, 225] width 215 height 20
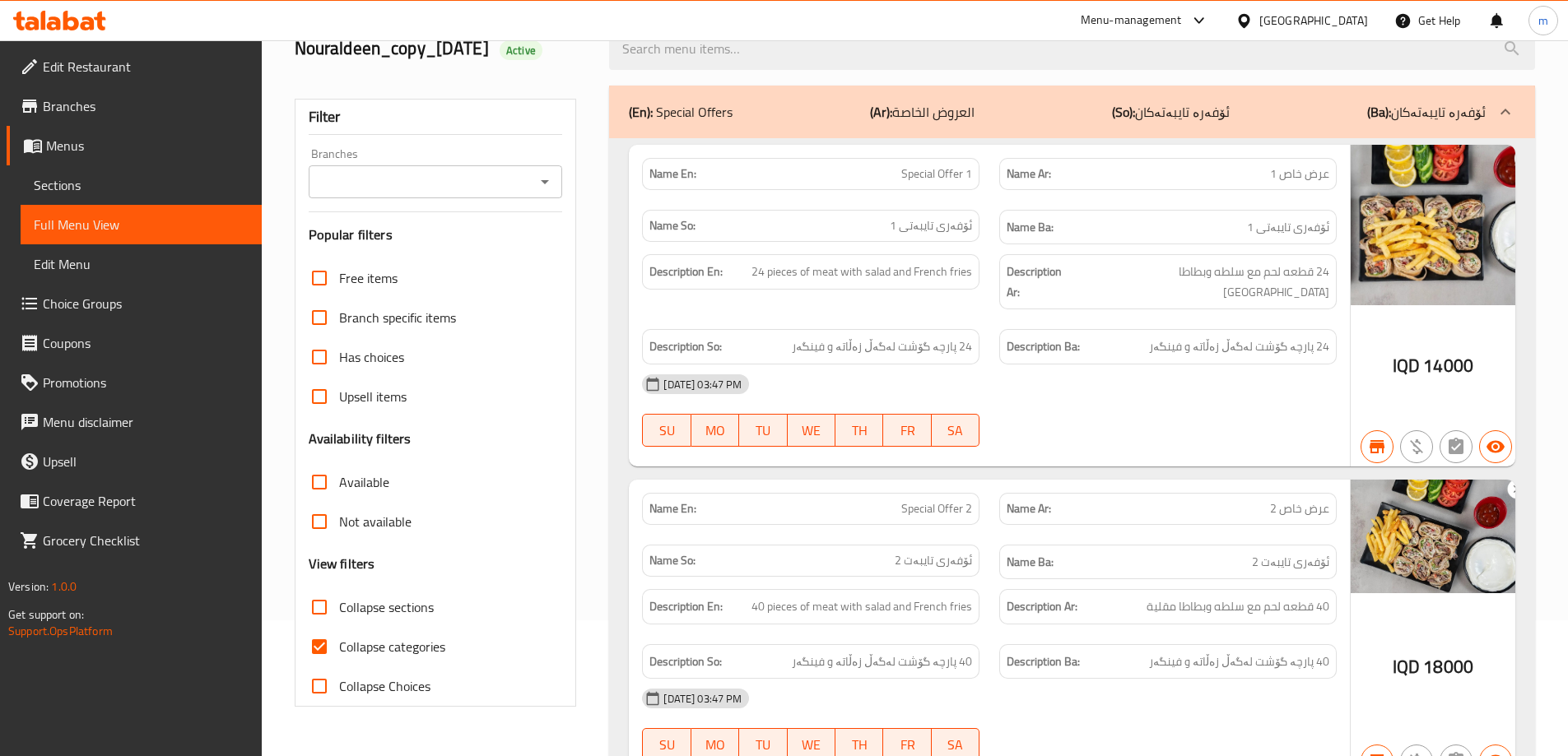
scroll to position [137, 0]
click at [62, 21] on icon at bounding box center [59, 21] width 93 height 20
